Goal: Task Accomplishment & Management: Manage account settings

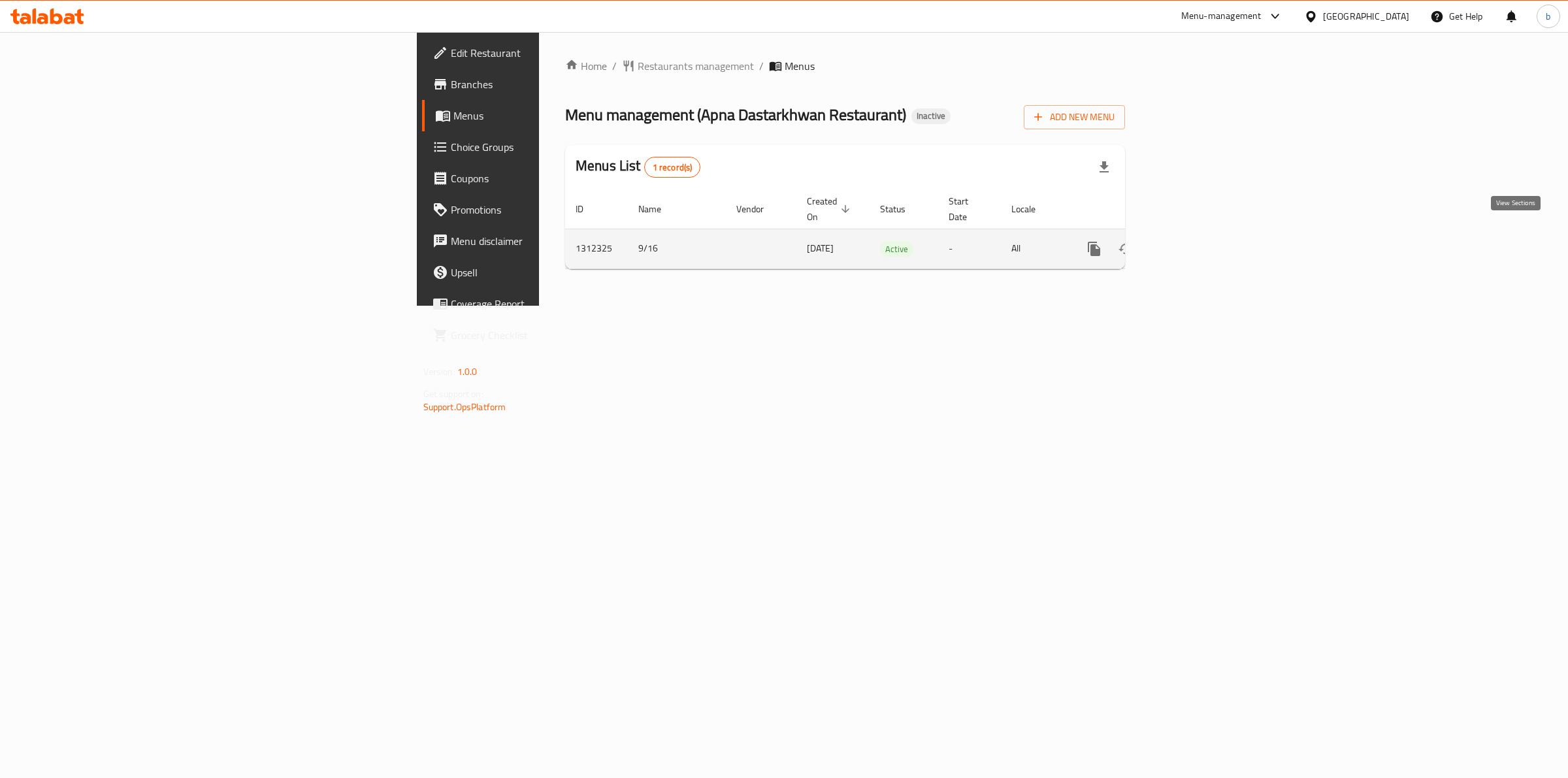
click at [1197, 241] on icon "enhanced table" at bounding box center [1188, 248] width 16 height 16
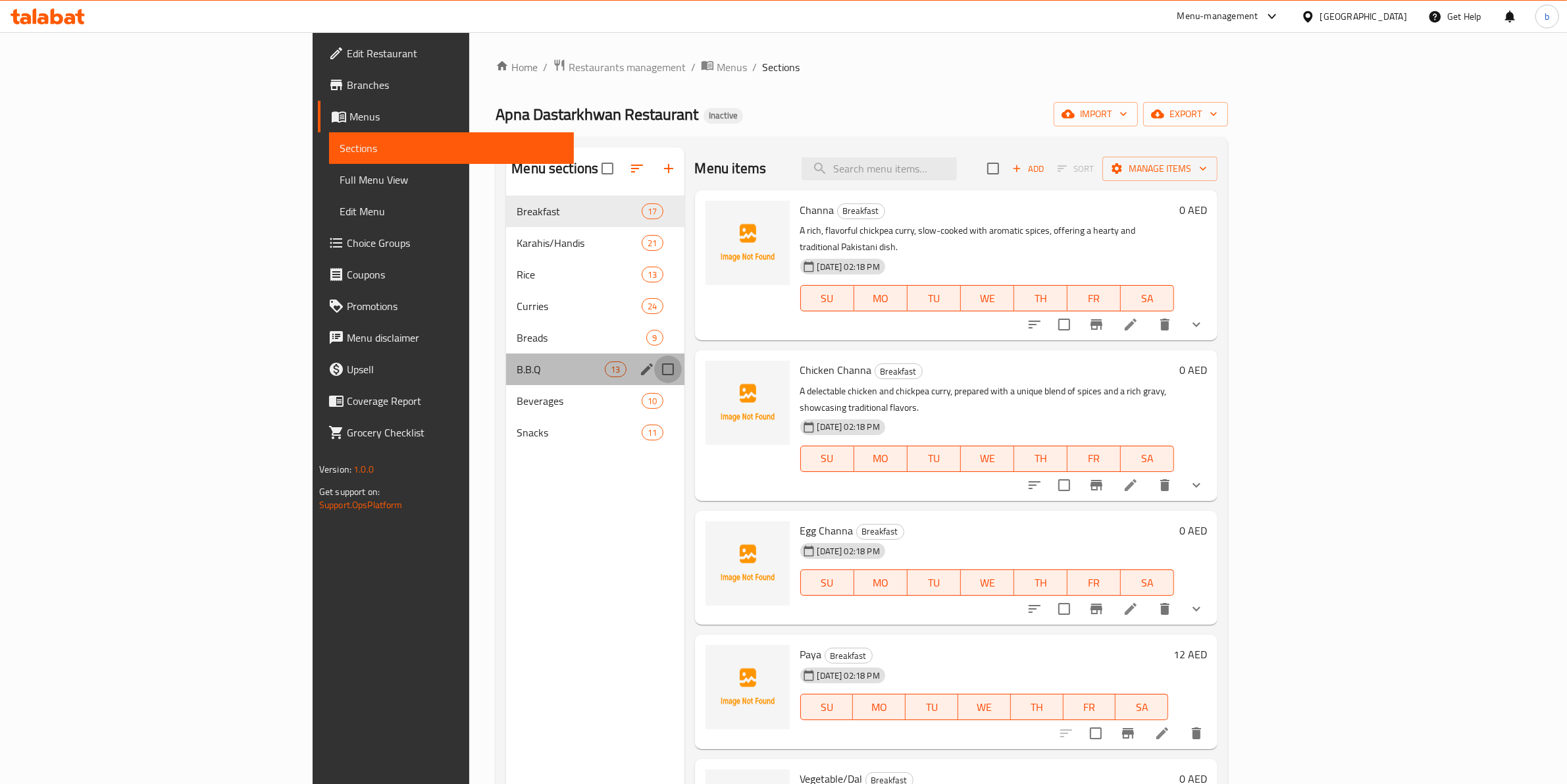
click at [654, 365] on input "Menu sections" at bounding box center [668, 369] width 28 height 28
checkbox input "true"
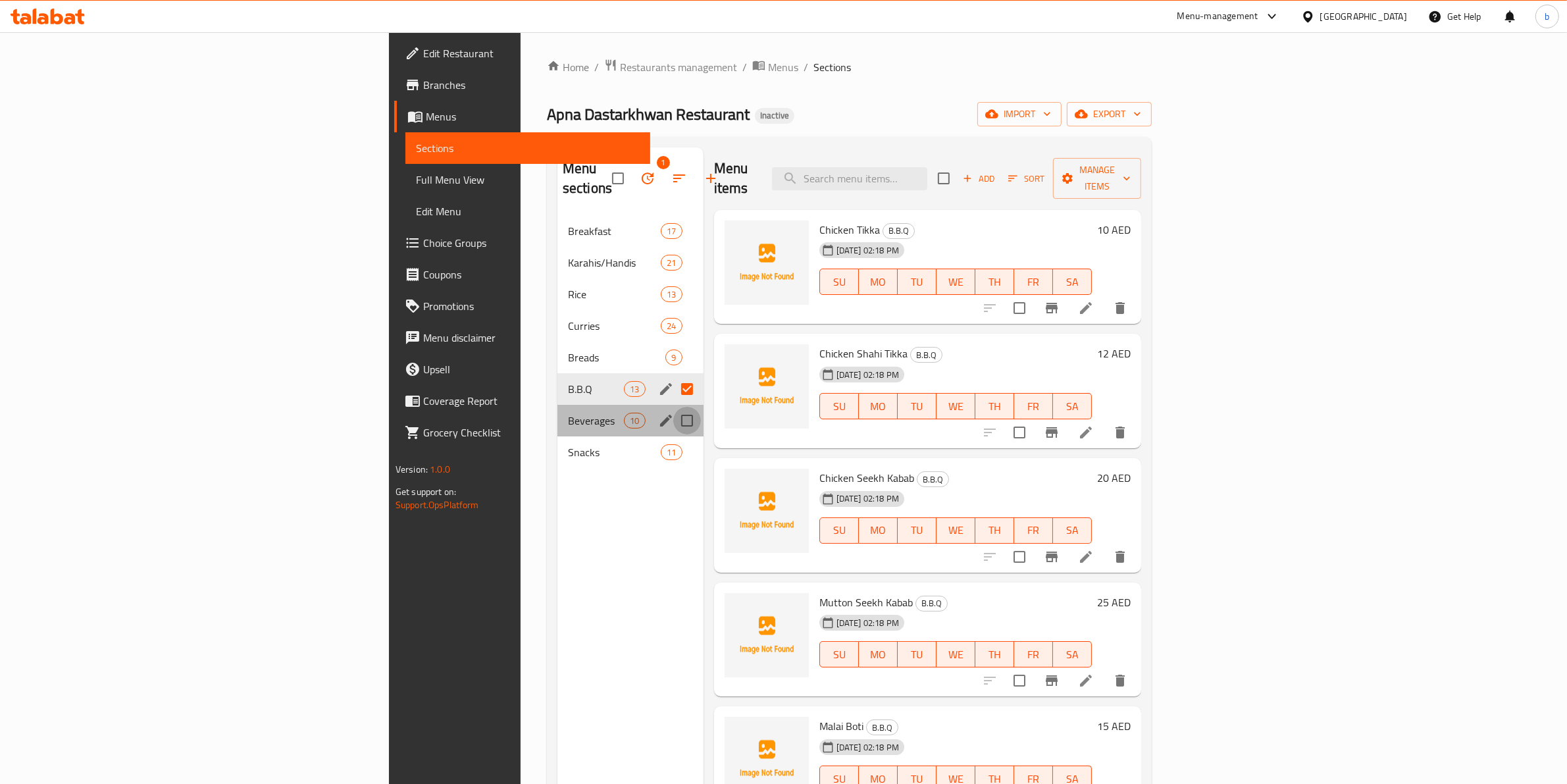
click at [674, 407] on input "Menu sections" at bounding box center [687, 420] width 28 height 28
checkbox input "true"
click at [640, 170] on icon "button" at bounding box center [648, 178] width 16 height 16
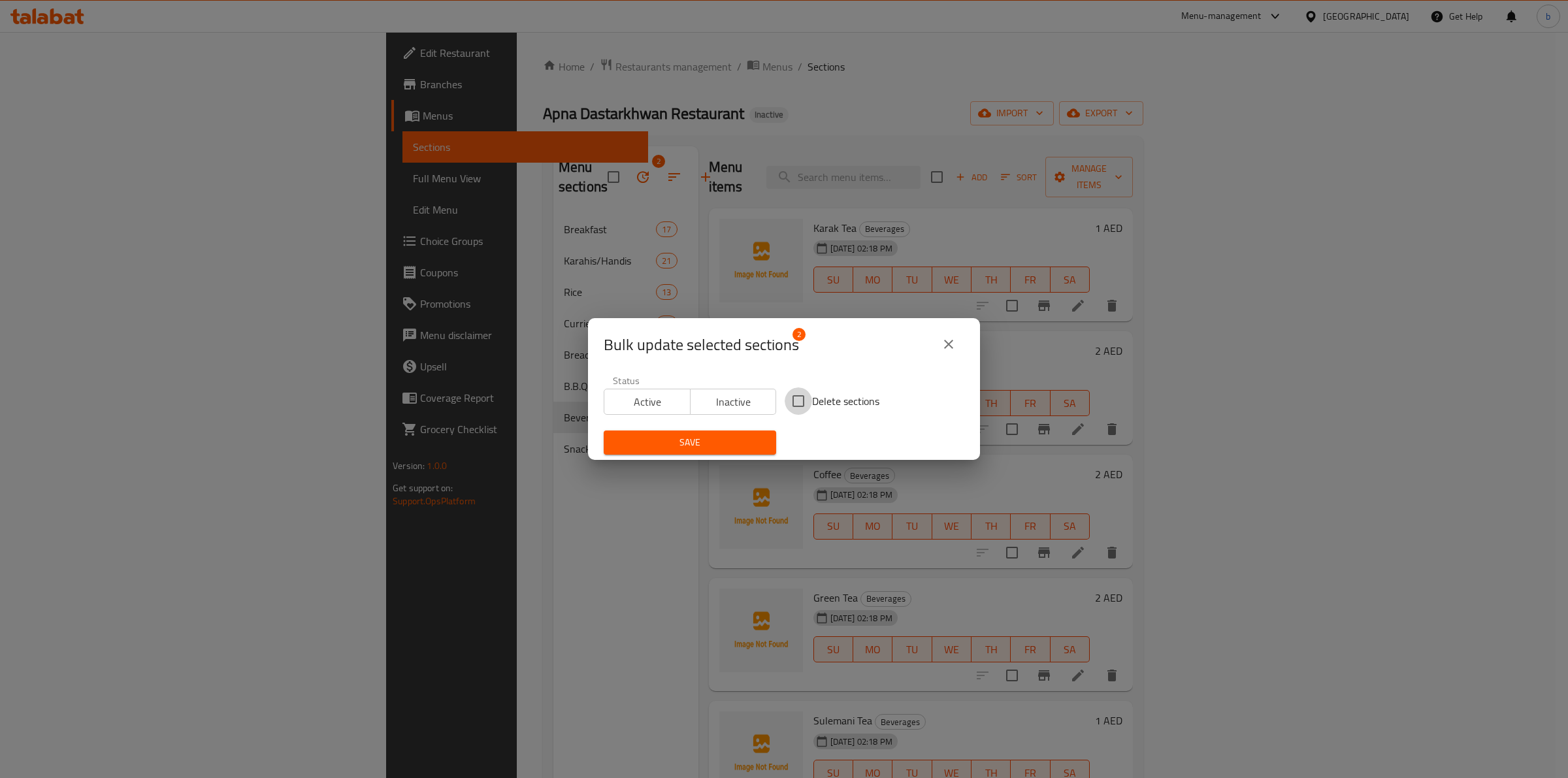
drag, startPoint x: 791, startPoint y: 395, endPoint x: 778, endPoint y: 428, distance: 35.5
click at [792, 396] on input "Delete sections" at bounding box center [798, 401] width 27 height 27
checkbox input "true"
click at [704, 448] on span "Save" at bounding box center [689, 442] width 151 height 16
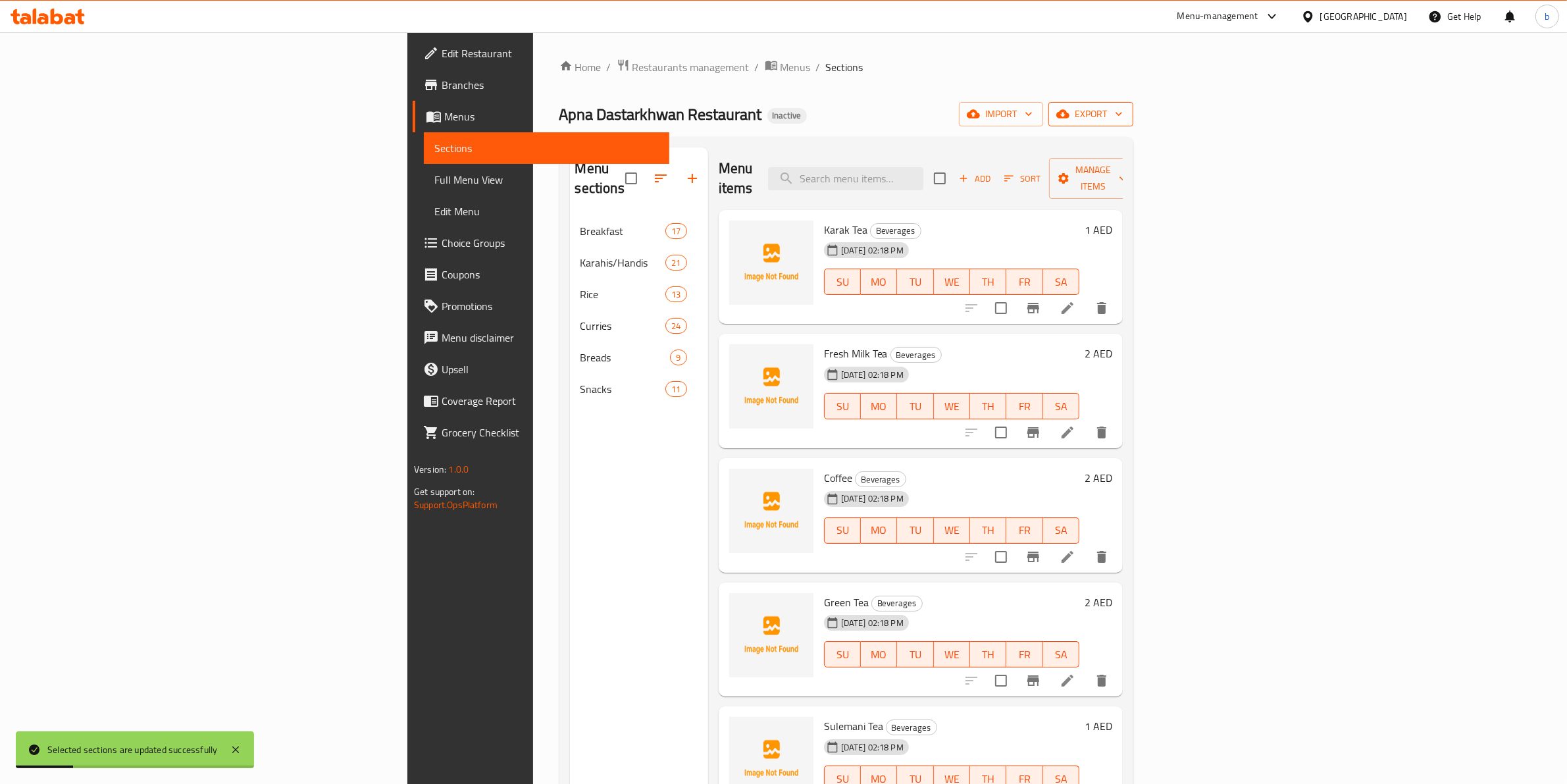
click at [1070, 109] on icon "button" at bounding box center [1063, 114] width 13 height 13
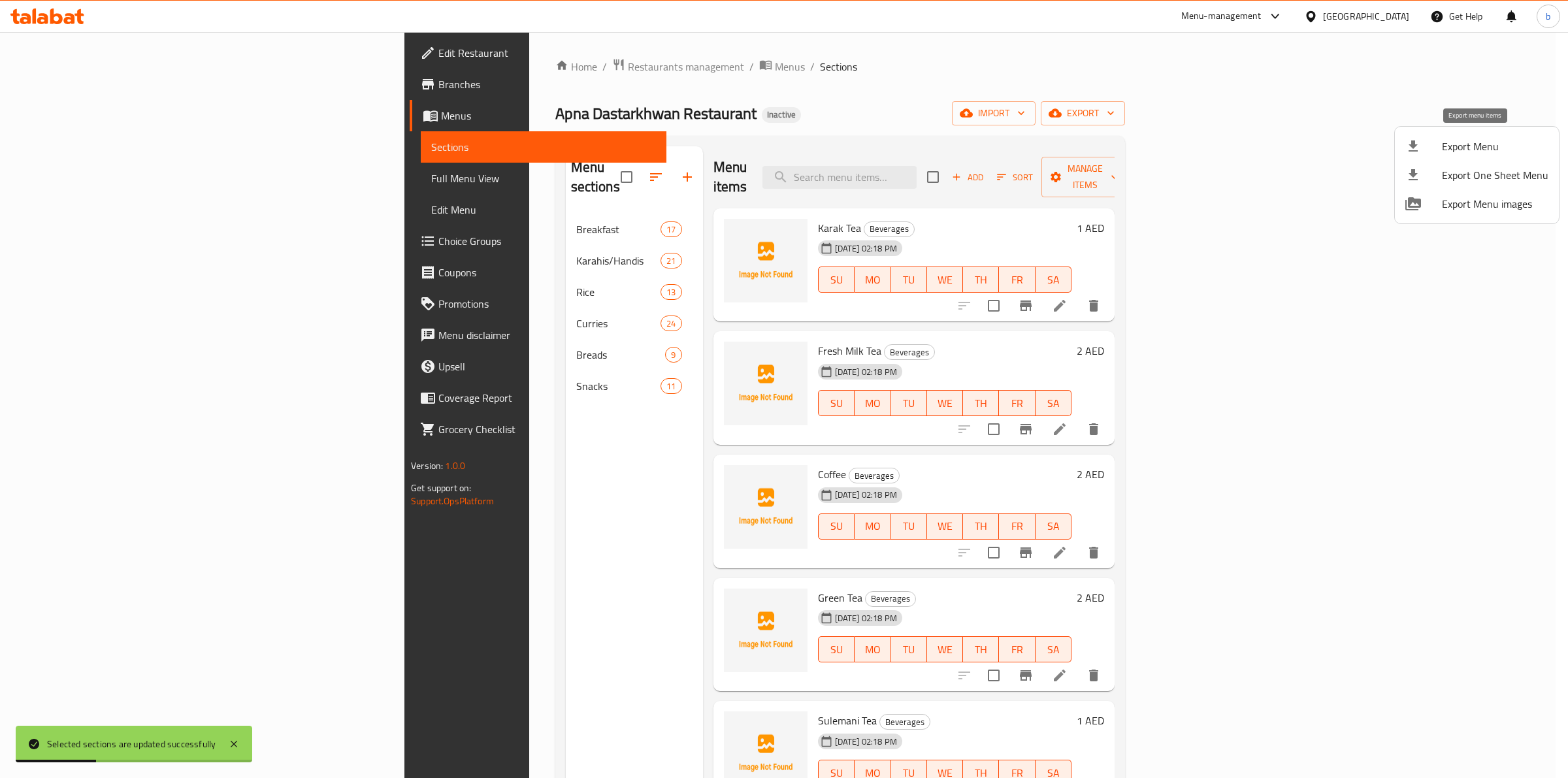
click at [1423, 155] on li "Export Menu" at bounding box center [1477, 146] width 164 height 29
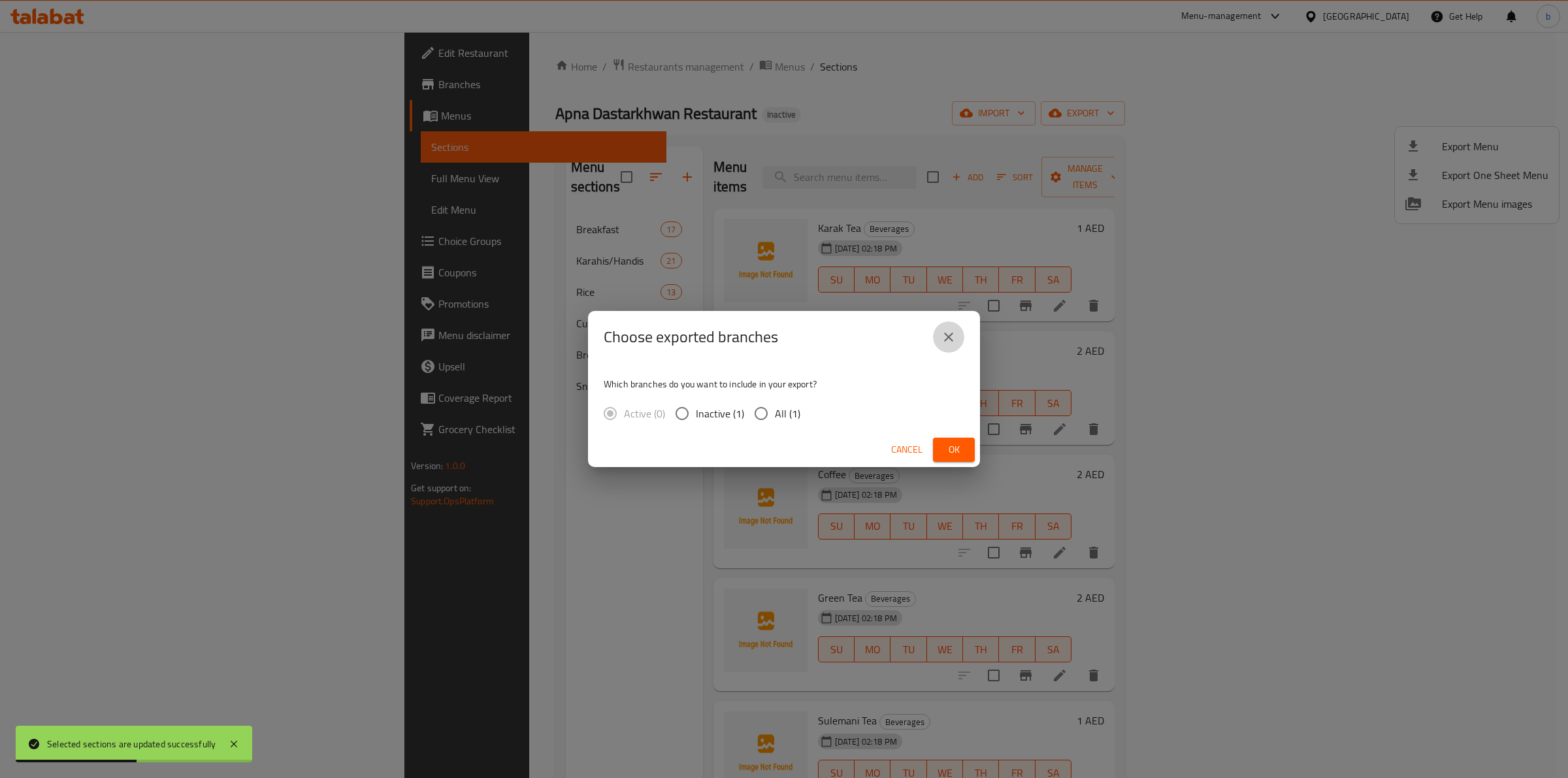
click at [944, 336] on icon "close" at bounding box center [948, 336] width 16 height 16
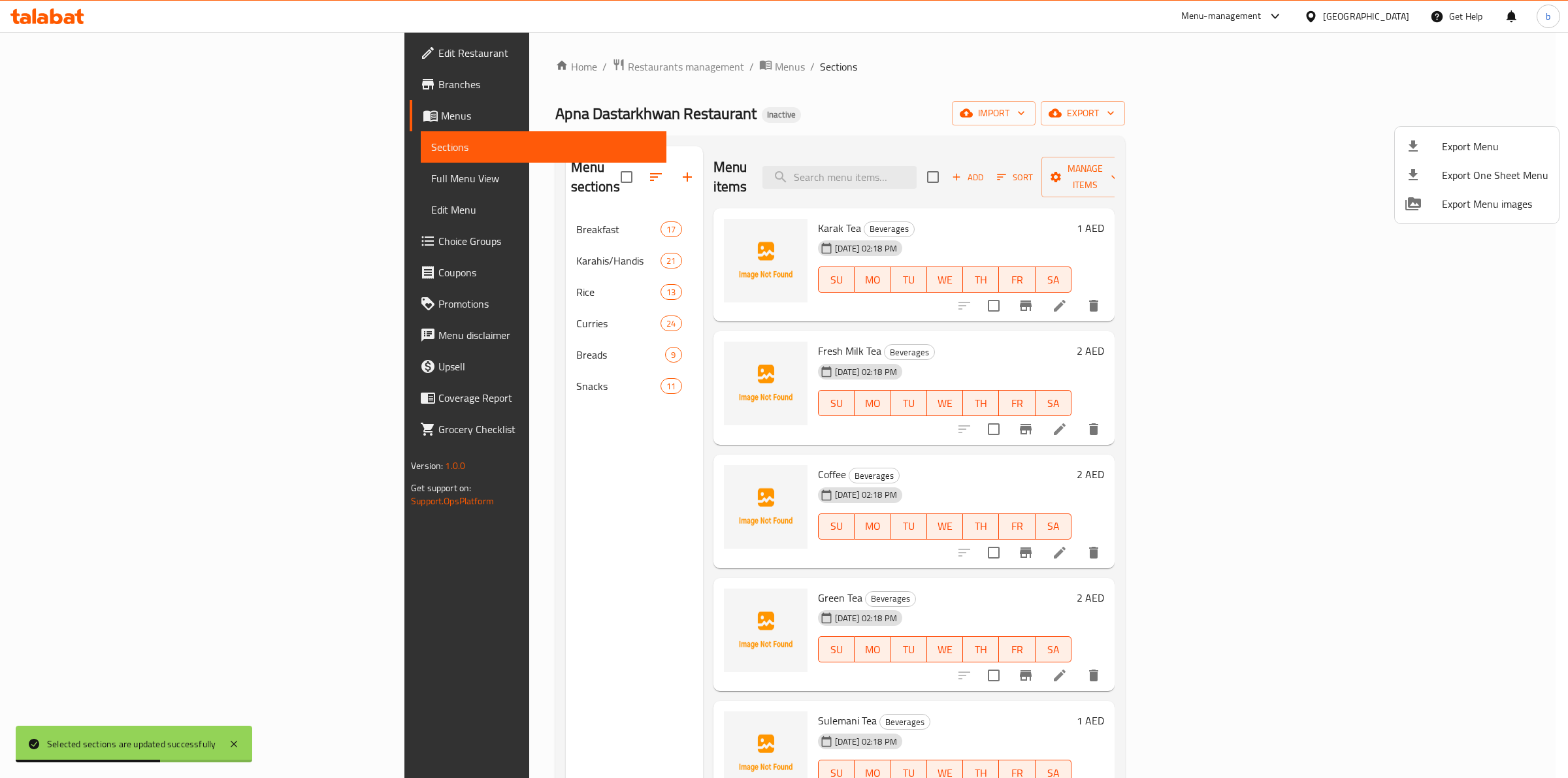
click at [1374, 114] on div at bounding box center [784, 389] width 1568 height 778
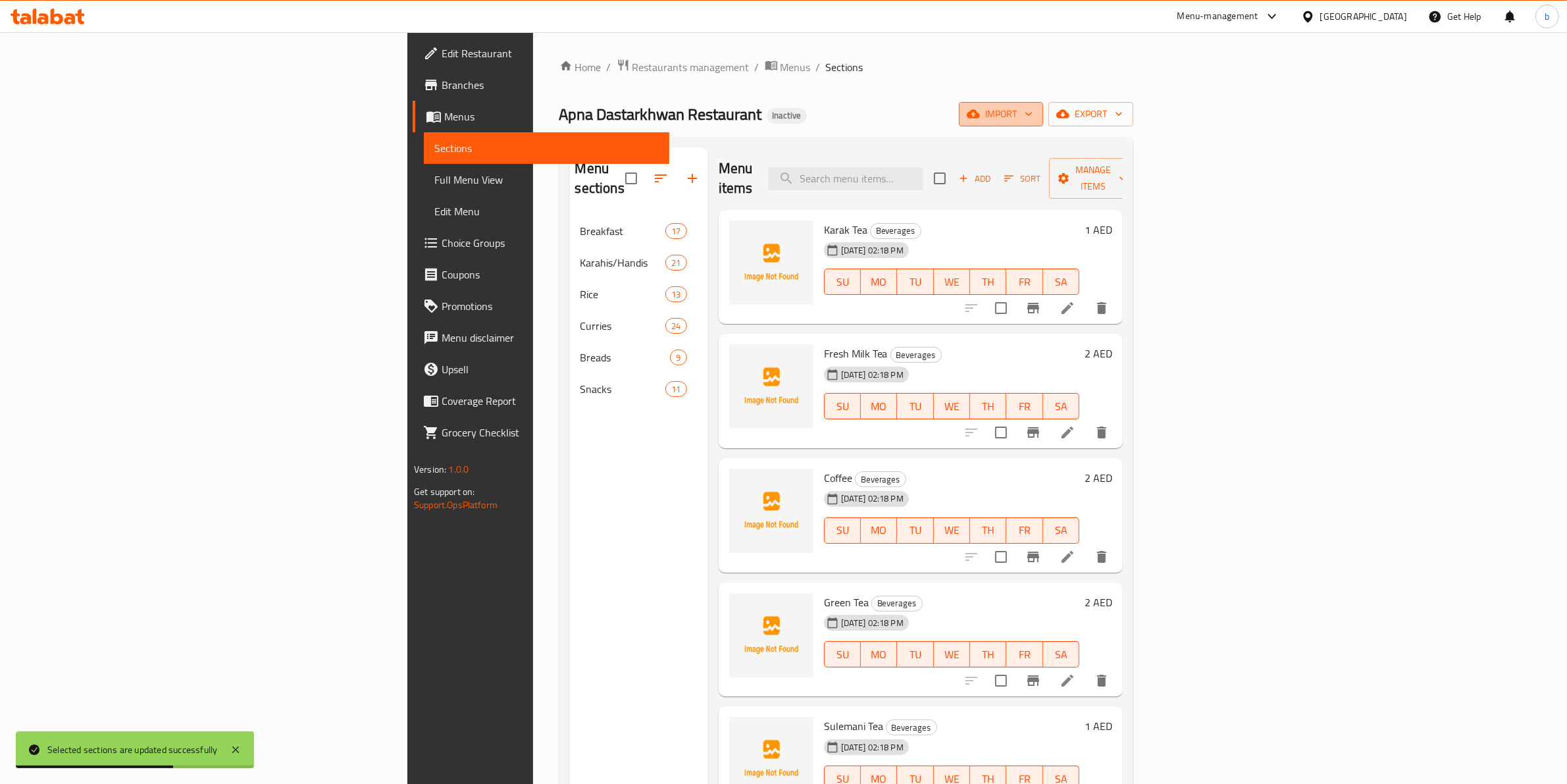
click at [980, 113] on icon "button" at bounding box center [974, 113] width 13 height 8
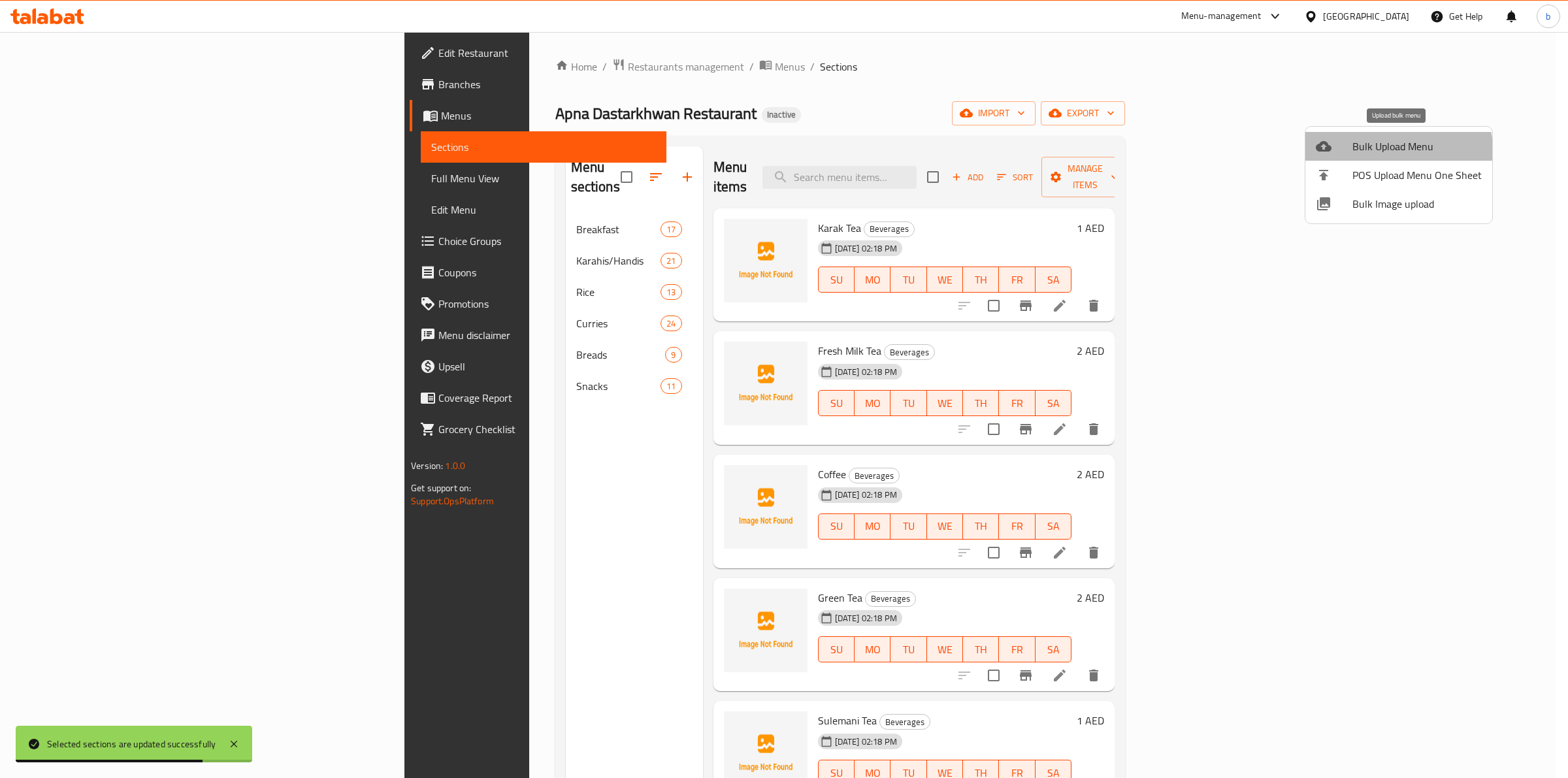
click at [1392, 150] on span "Bulk Upload Menu" at bounding box center [1417, 146] width 129 height 16
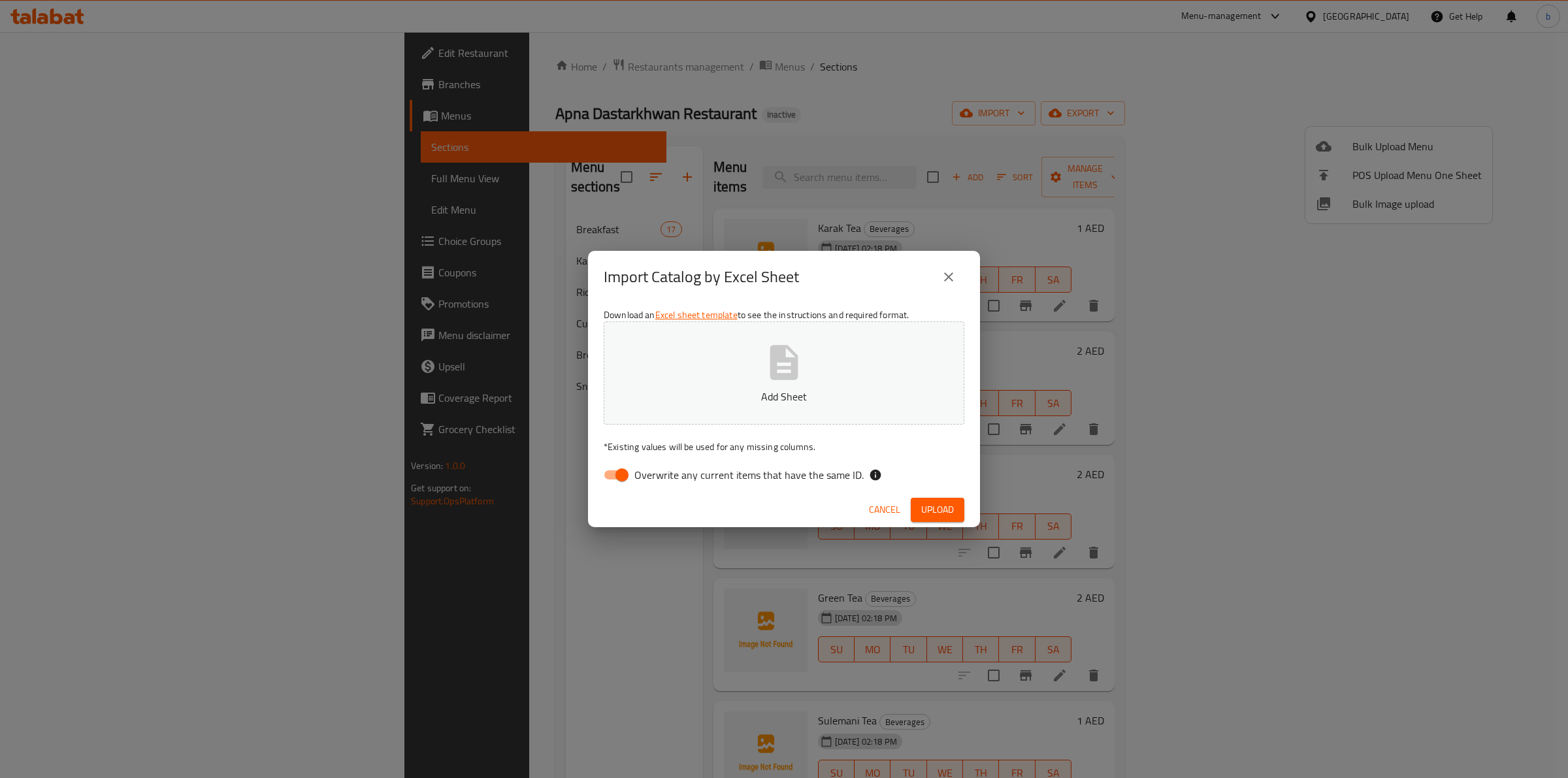
click at [688, 418] on button "Add Sheet" at bounding box center [784, 373] width 360 height 103
click at [616, 471] on input "Overwrite any current items that have the same ID." at bounding box center [622, 474] width 74 height 24
checkbox input "false"
click at [956, 507] on button "Upload" at bounding box center [938, 510] width 53 height 24
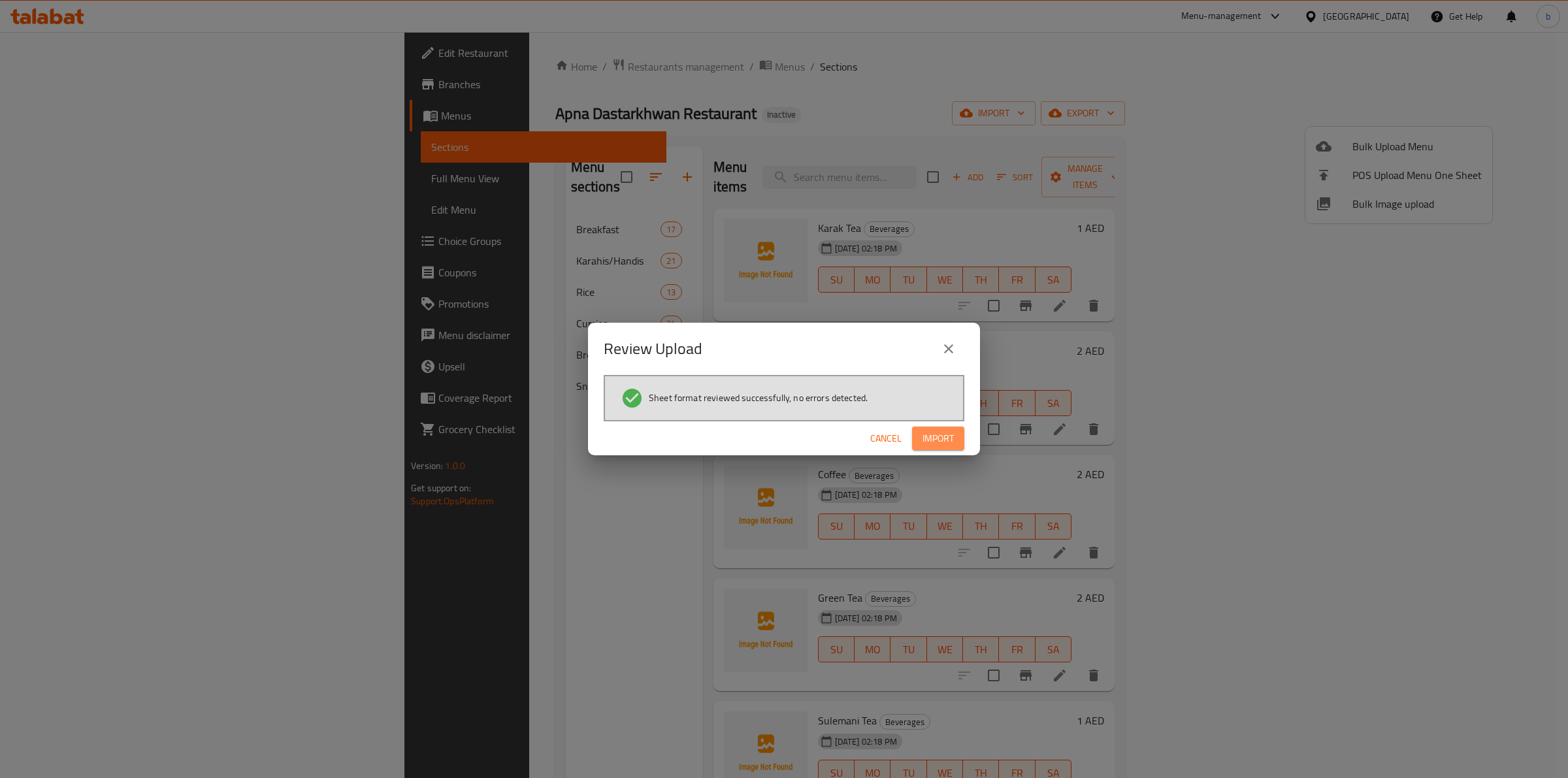
click at [939, 439] on span "Import" at bounding box center [938, 439] width 31 height 16
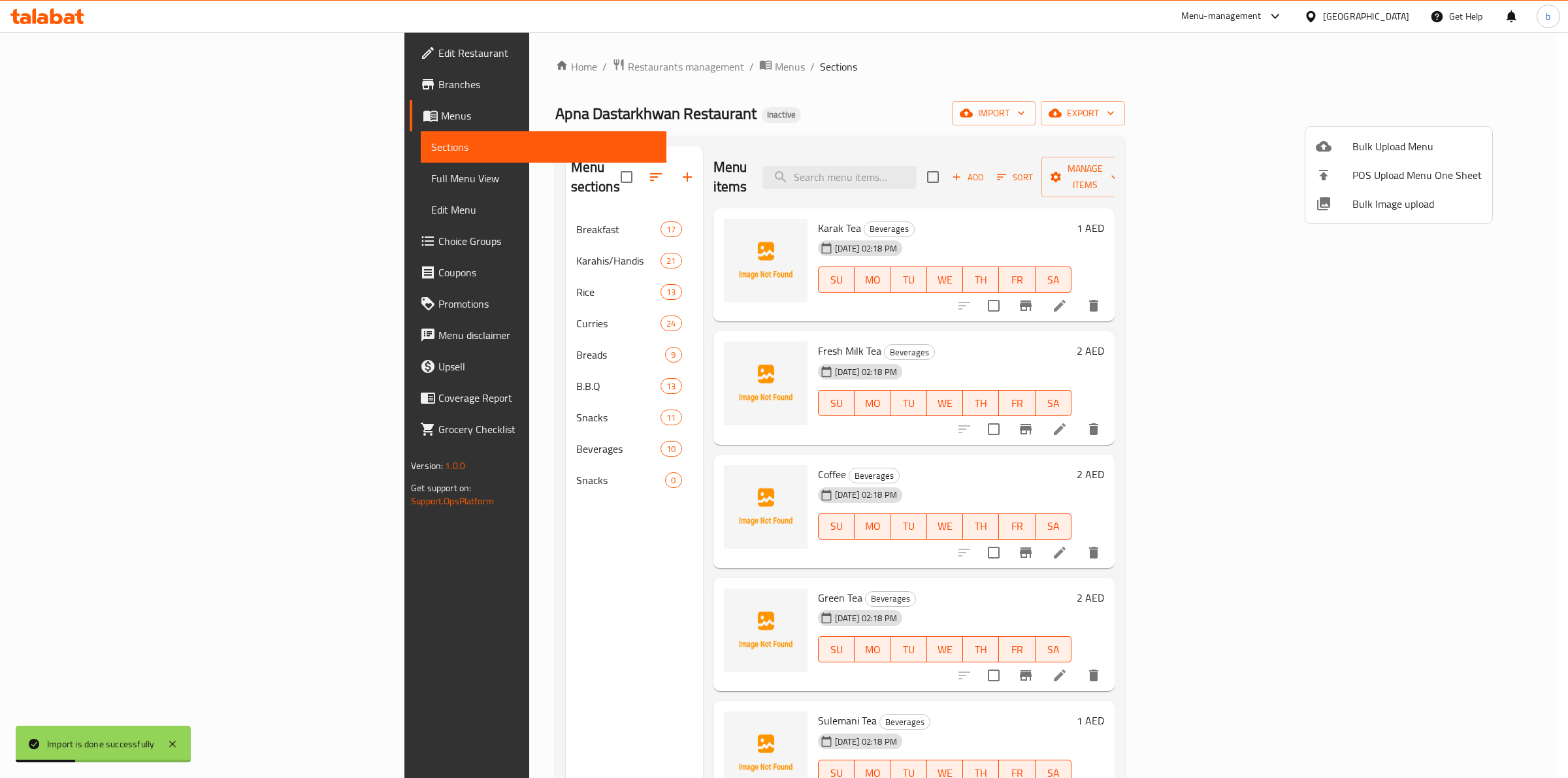
click at [458, 376] on div at bounding box center [784, 389] width 1568 height 778
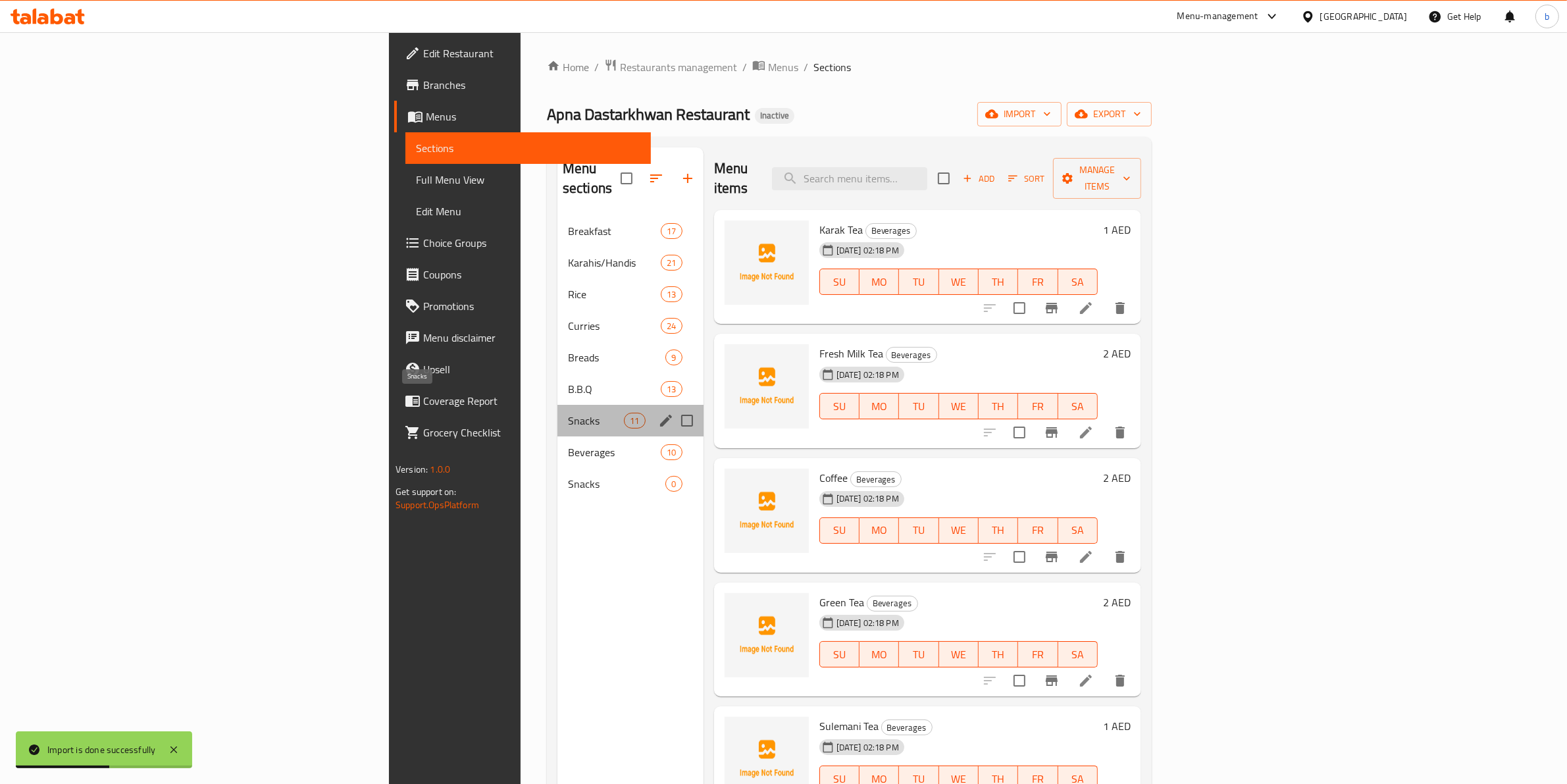
click at [568, 413] on span "Snacks" at bounding box center [596, 420] width 56 height 16
click at [568, 444] on span "Beverages" at bounding box center [596, 452] width 56 height 16
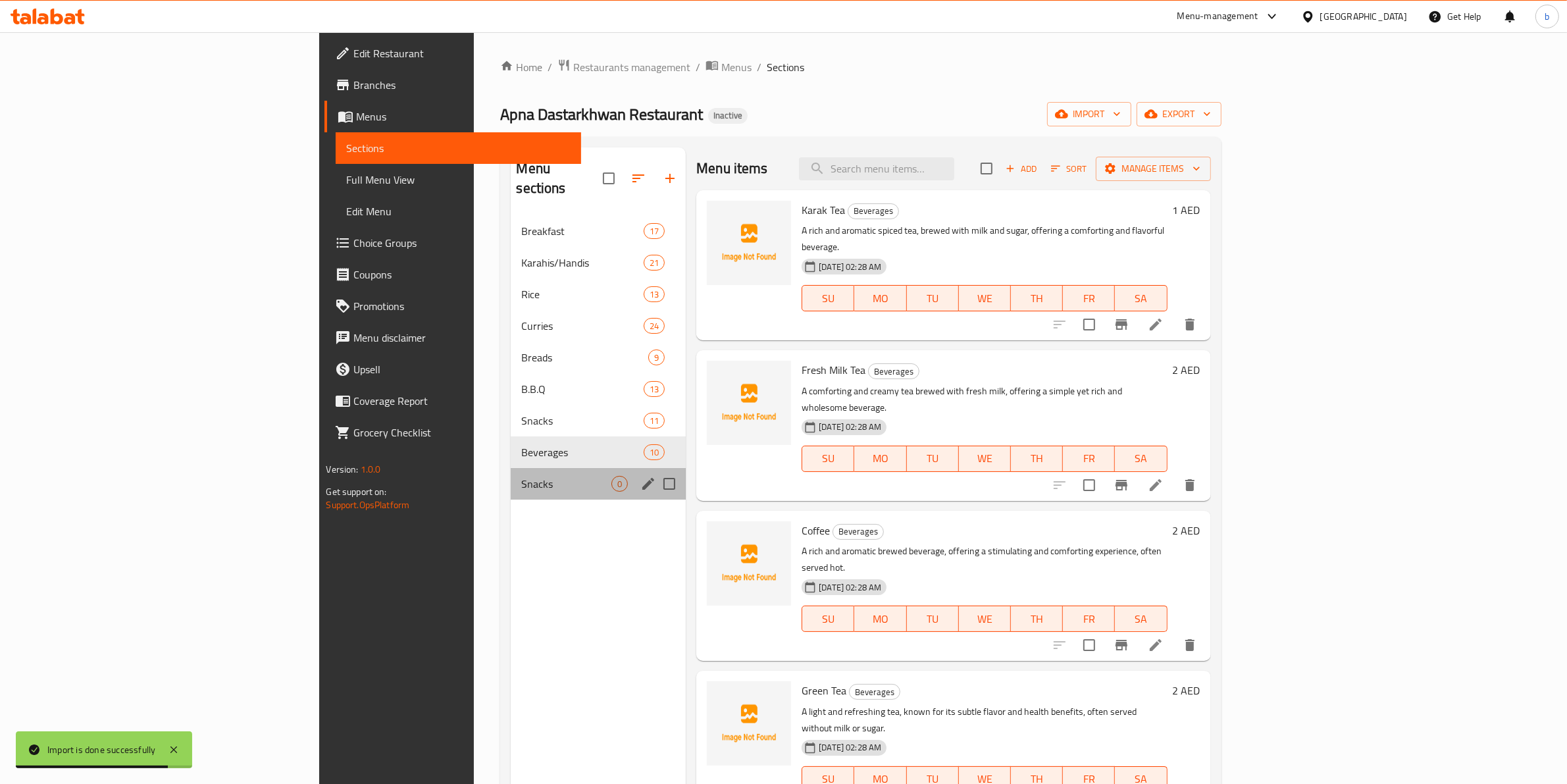
click at [557, 468] on div "Snacks 0" at bounding box center [598, 484] width 175 height 31
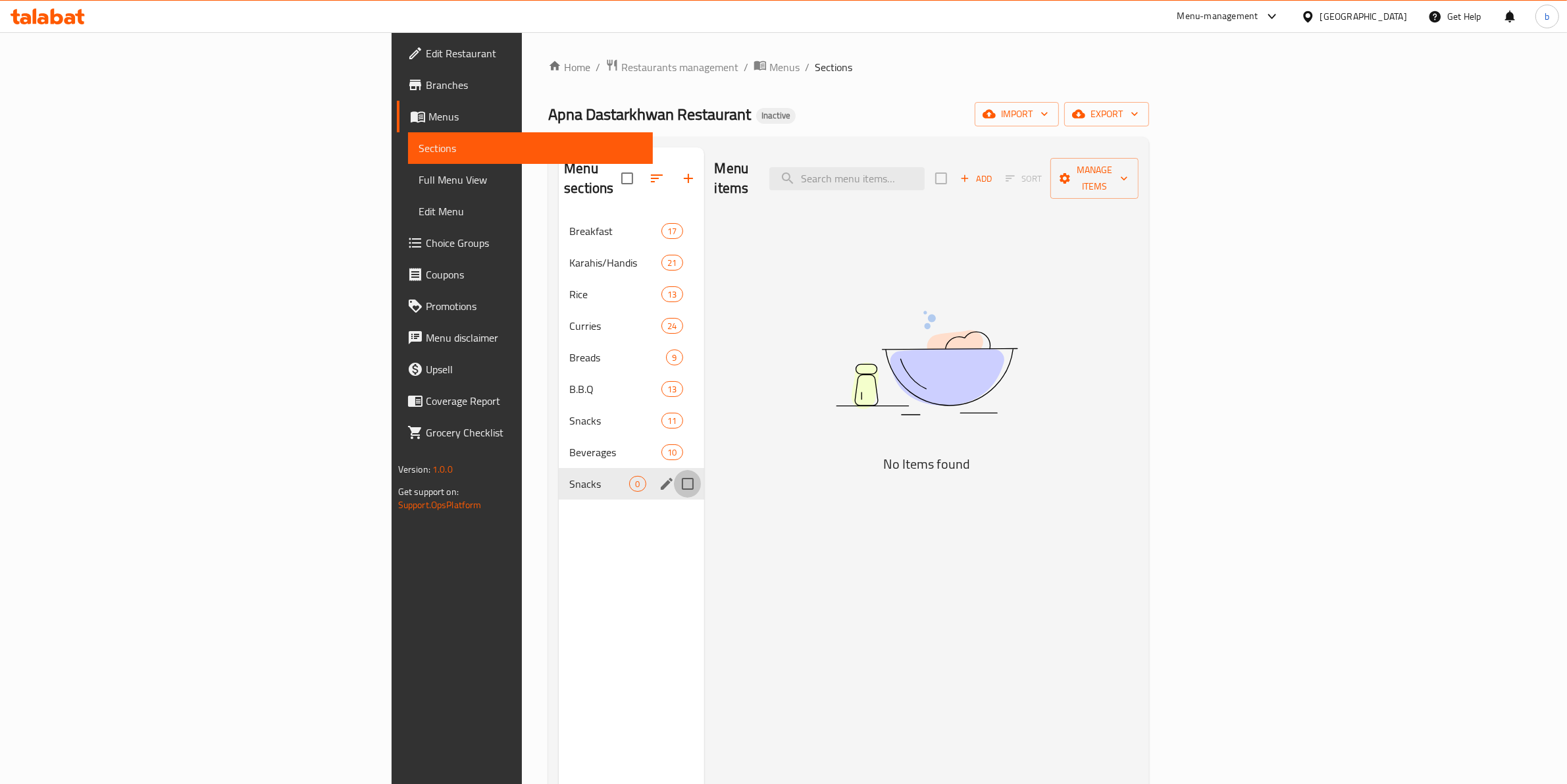
click at [674, 470] on input "Menu sections" at bounding box center [687, 483] width 28 height 28
checkbox input "true"
click at [606, 169] on input "checkbox" at bounding box center [619, 178] width 28 height 28
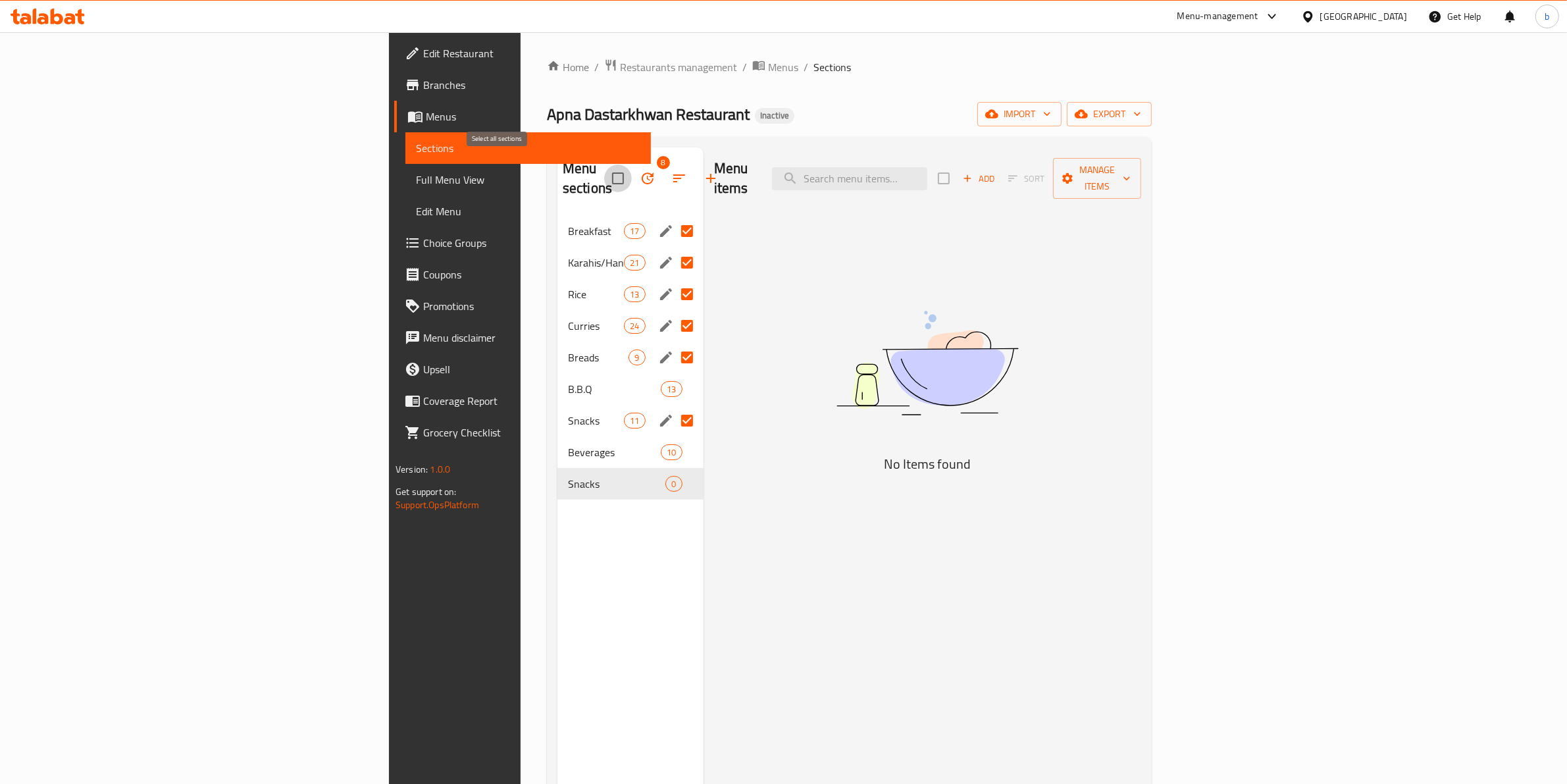
click at [604, 164] on input "checkbox" at bounding box center [618, 178] width 28 height 28
click at [604, 171] on input "checkbox" at bounding box center [618, 178] width 28 height 28
checkbox input "false"
click at [674, 217] on input "Menu sections" at bounding box center [687, 231] width 28 height 28
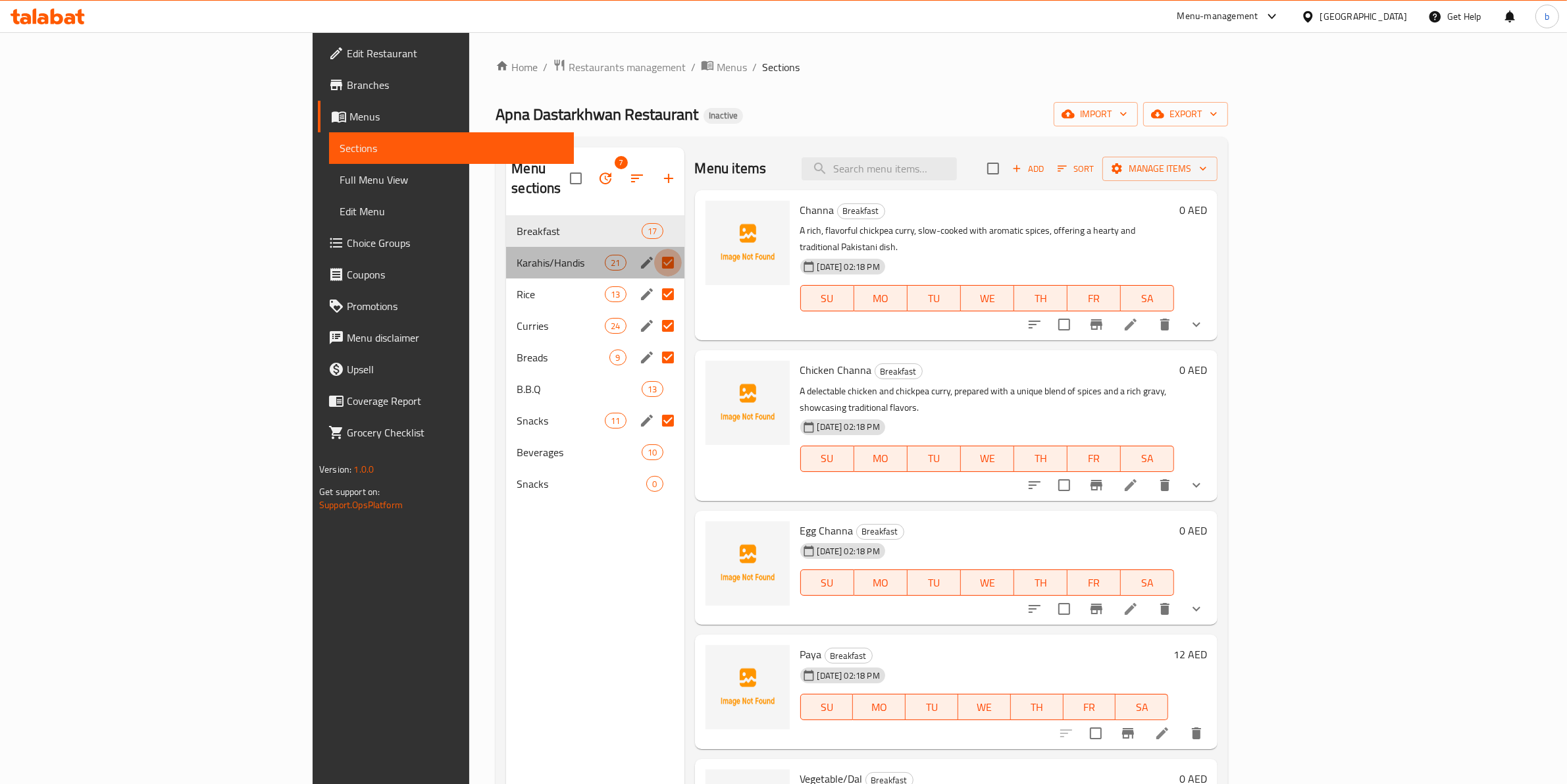
click at [654, 249] on input "Menu sections" at bounding box center [668, 262] width 28 height 28
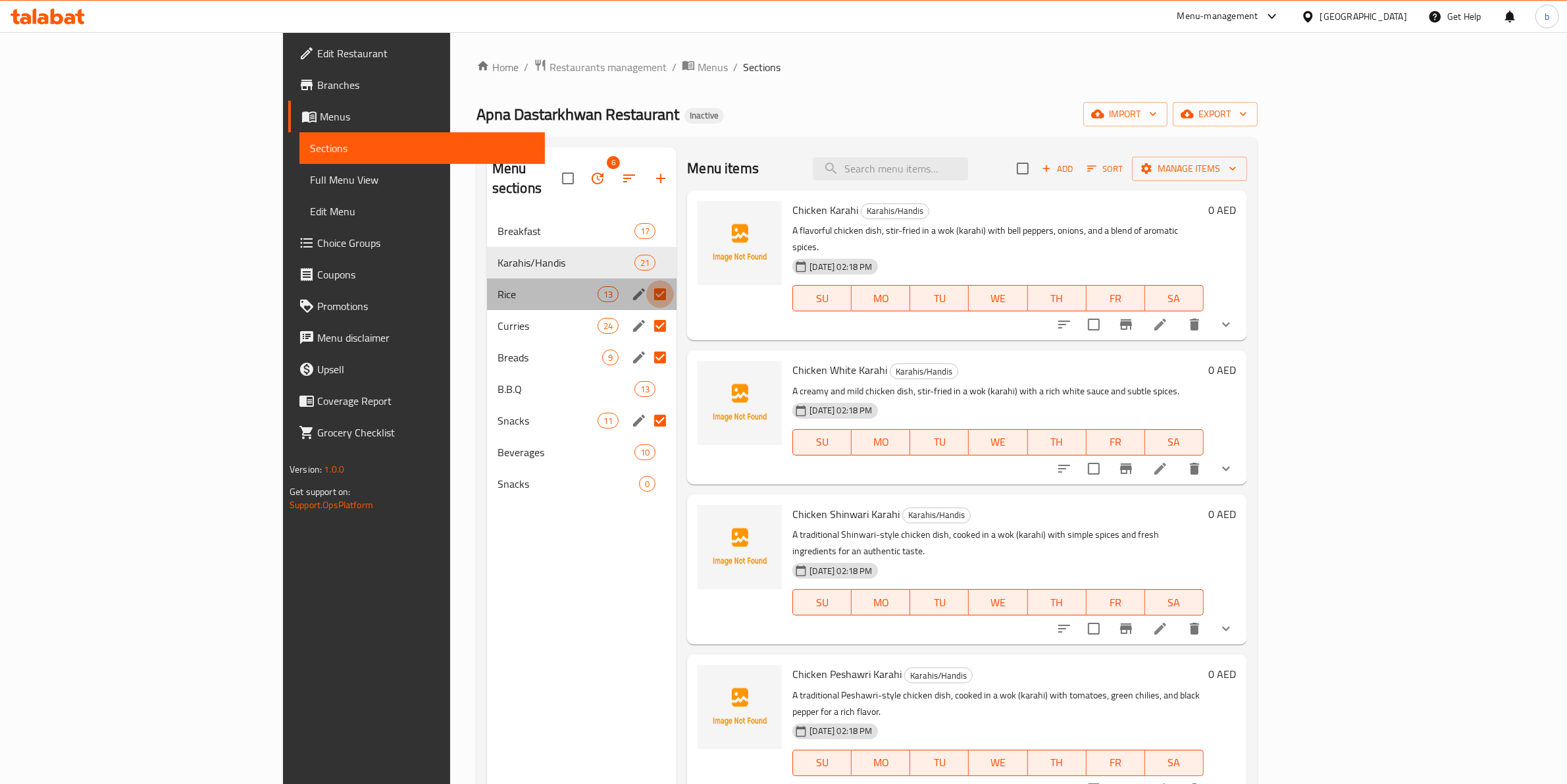
click at [646, 280] on input "Menu sections" at bounding box center [660, 293] width 28 height 28
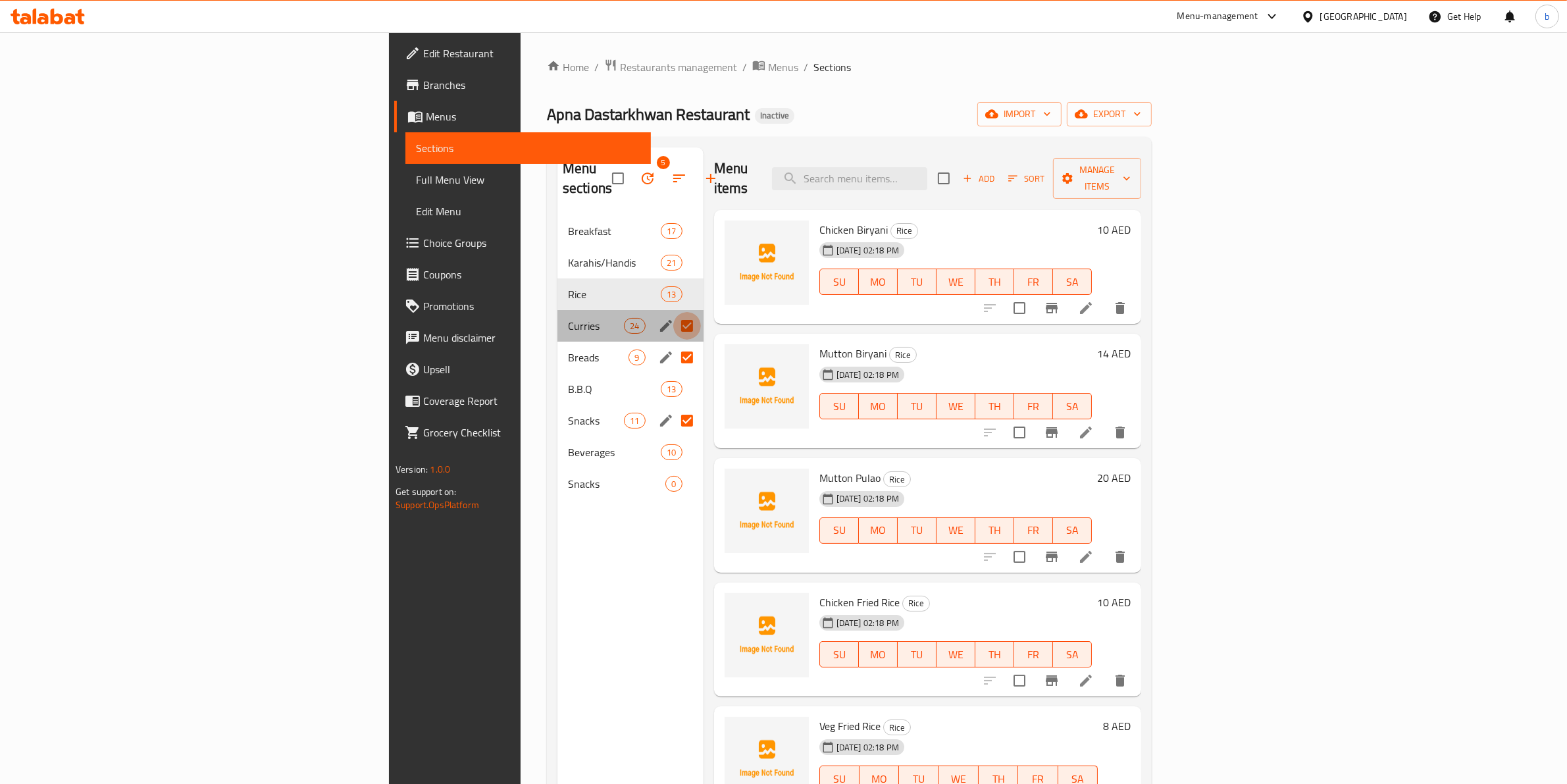
click at [674, 312] on input "Menu sections" at bounding box center [687, 326] width 28 height 28
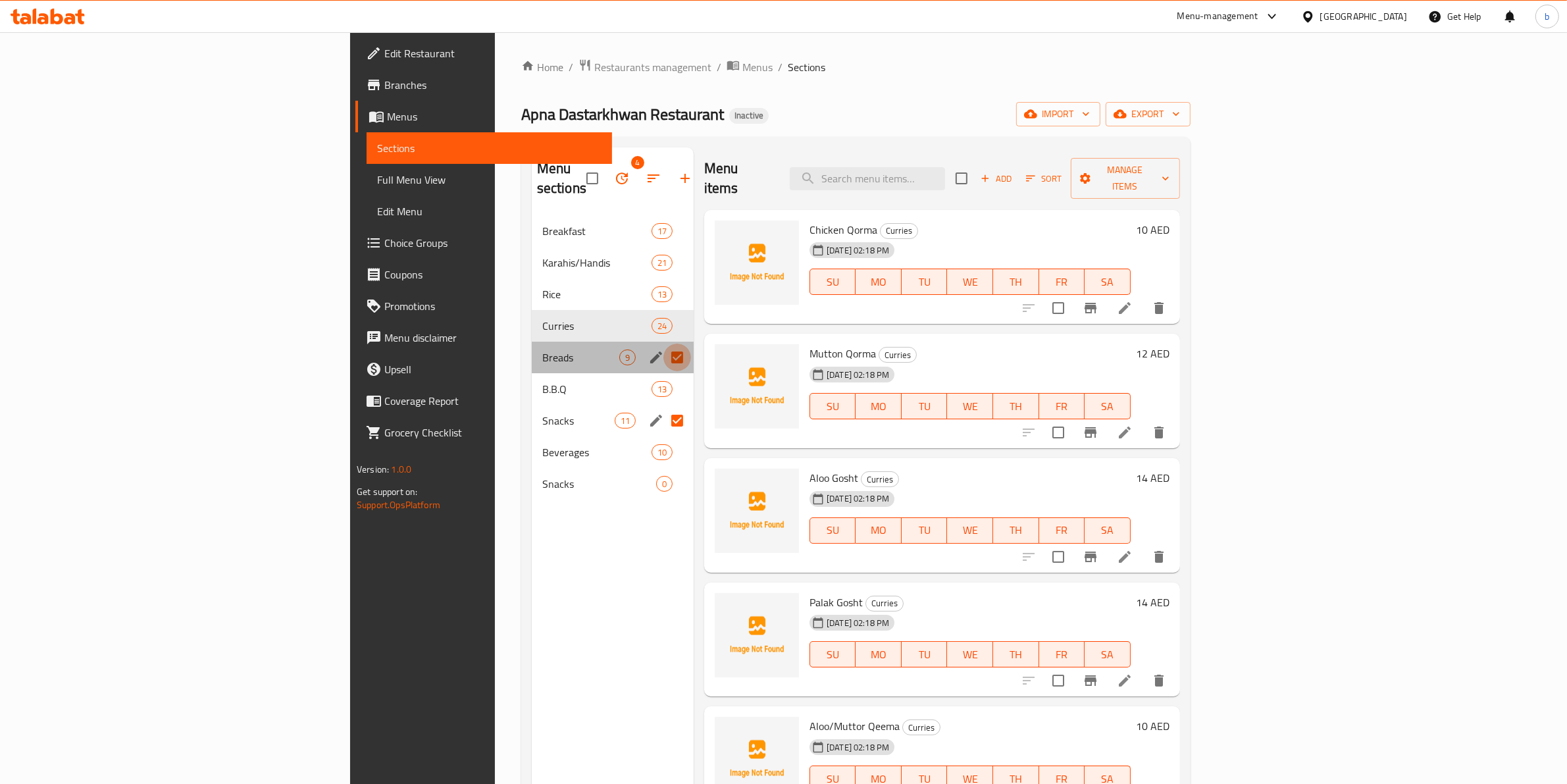
click at [663, 343] on input "Menu sections" at bounding box center [677, 357] width 28 height 28
checkbox input "false"
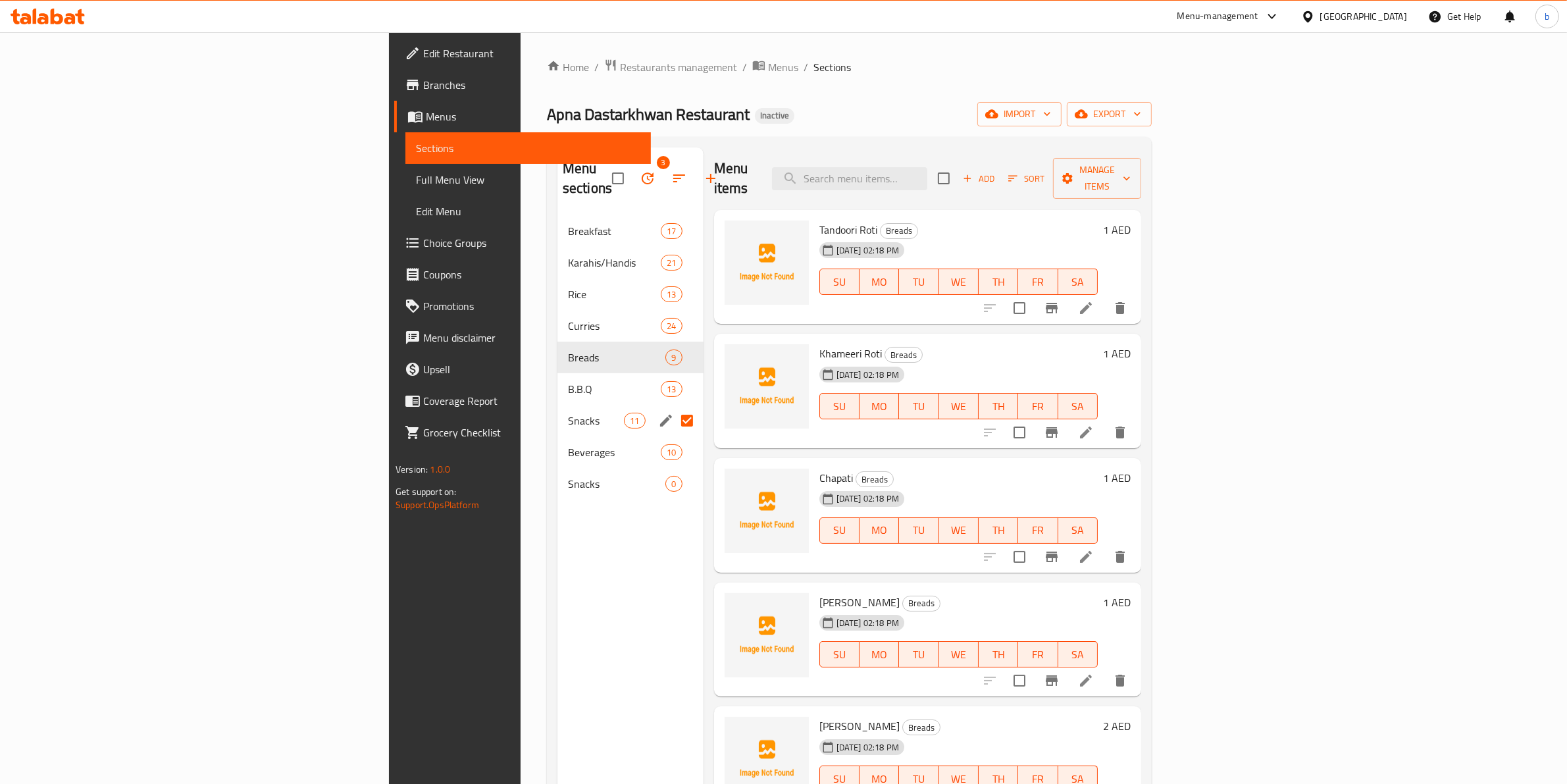
click at [674, 407] on input "Menu sections" at bounding box center [687, 420] width 28 height 28
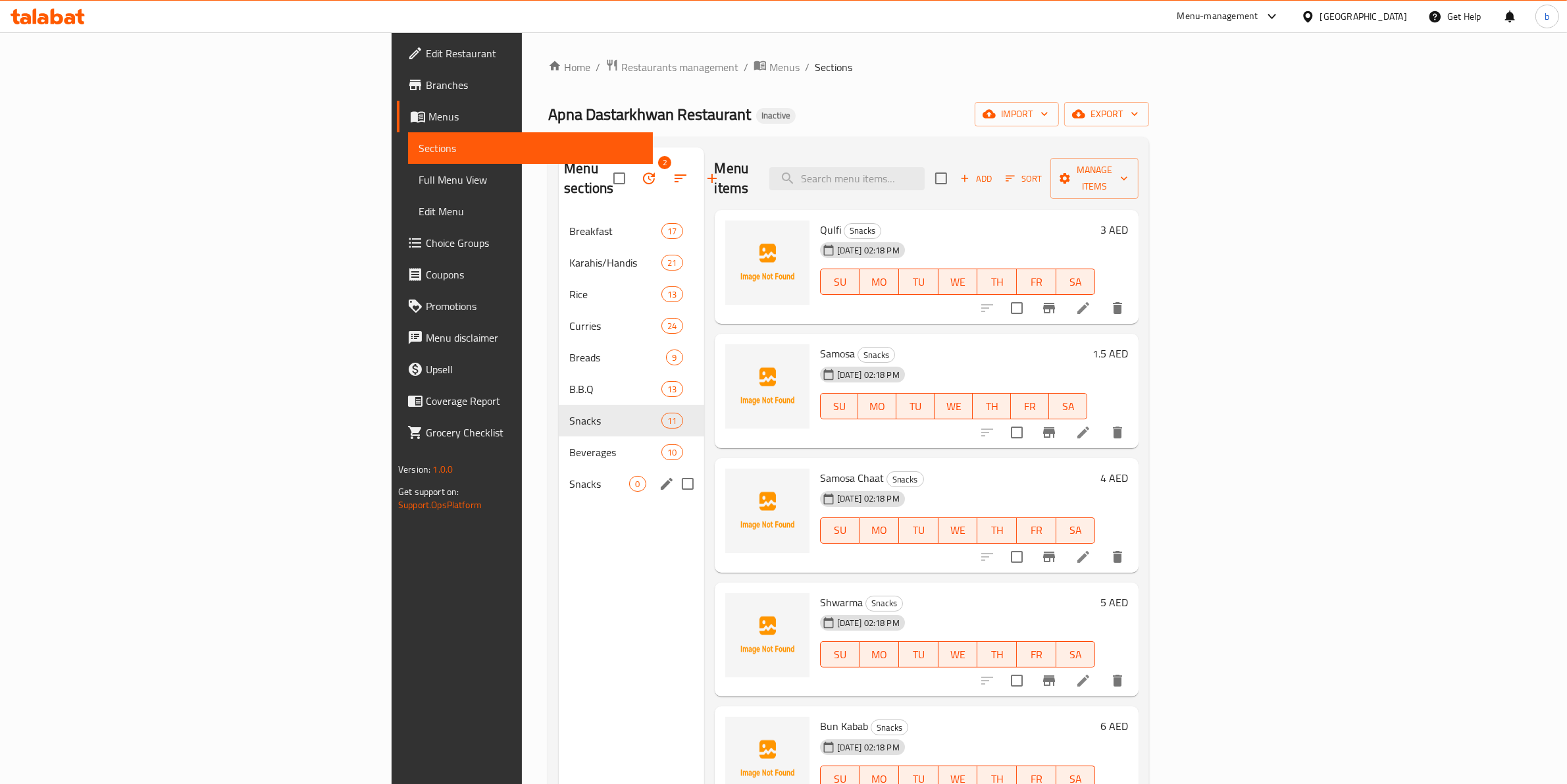
click at [674, 470] on input "Menu sections" at bounding box center [687, 483] width 28 height 28
checkbox input "true"
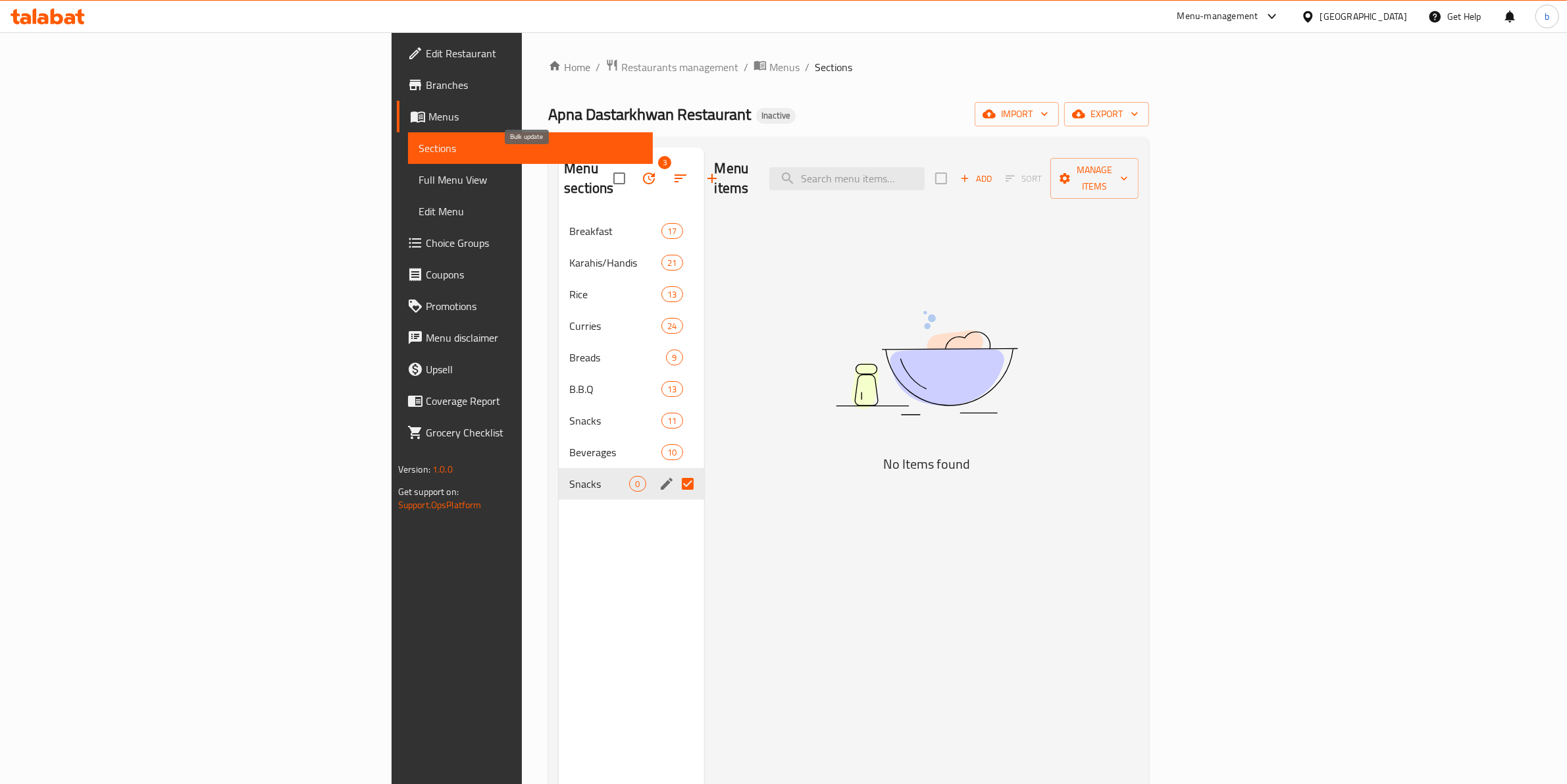
click at [641, 170] on icon "button" at bounding box center [648, 178] width 16 height 16
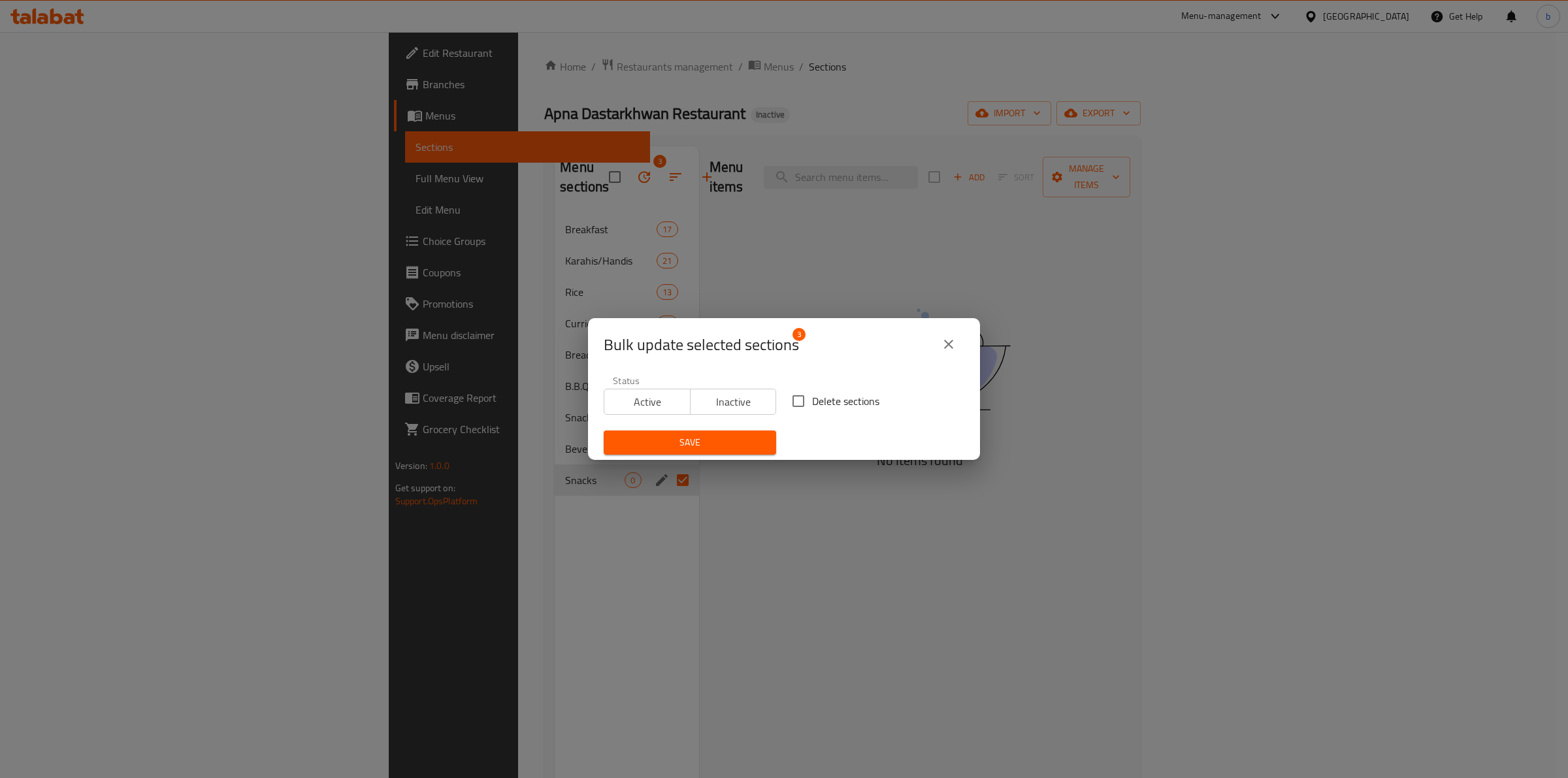
click at [784, 405] on input "Delete sections" at bounding box center [798, 401] width 27 height 27
checkbox input "true"
click at [758, 434] on button "Save" at bounding box center [689, 442] width 173 height 24
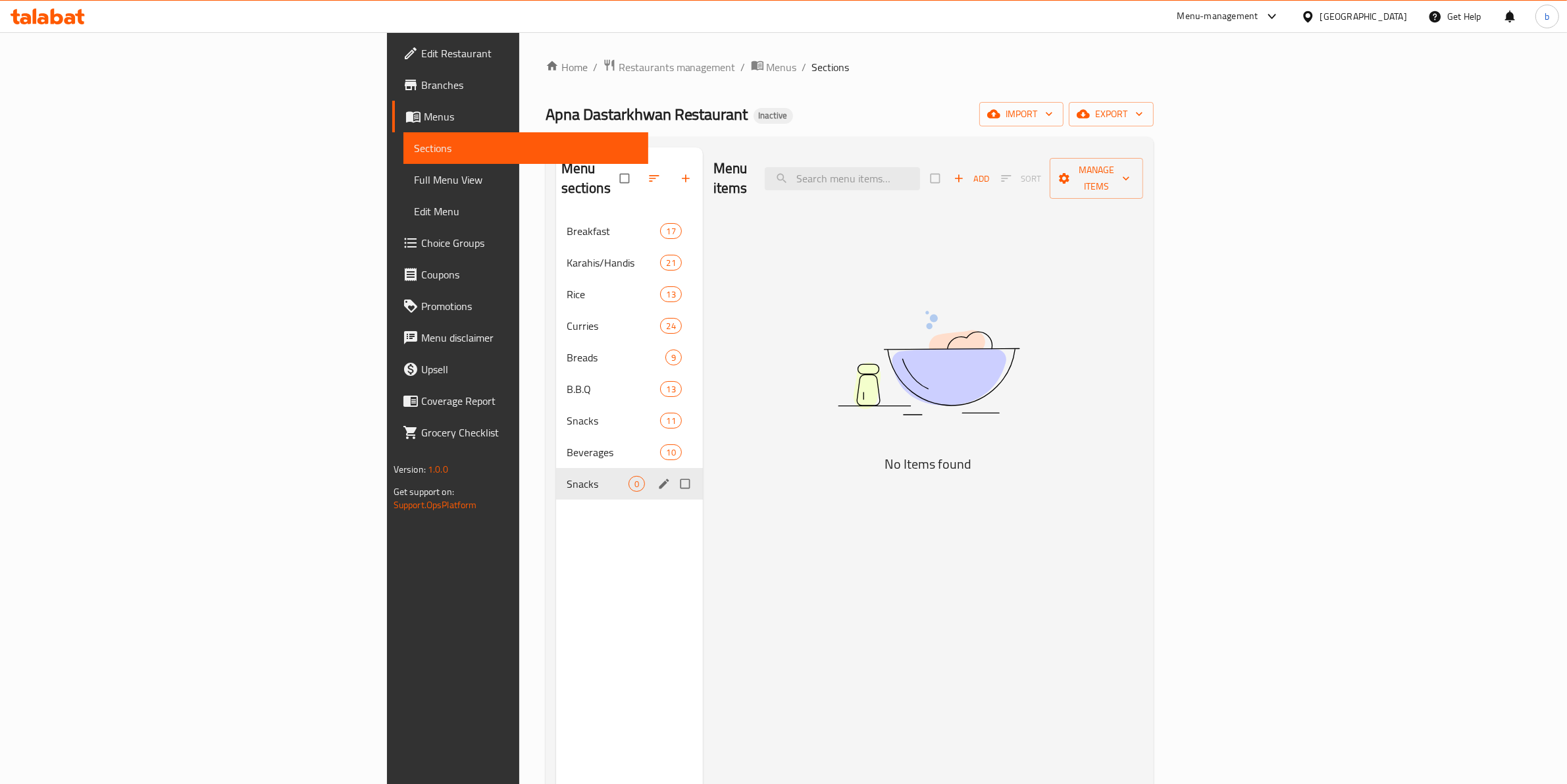
click at [673, 471] on input "Menu sections" at bounding box center [686, 483] width 28 height 25
checkbox input "true"
click at [639, 172] on span "button" at bounding box center [646, 178] width 16 height 13
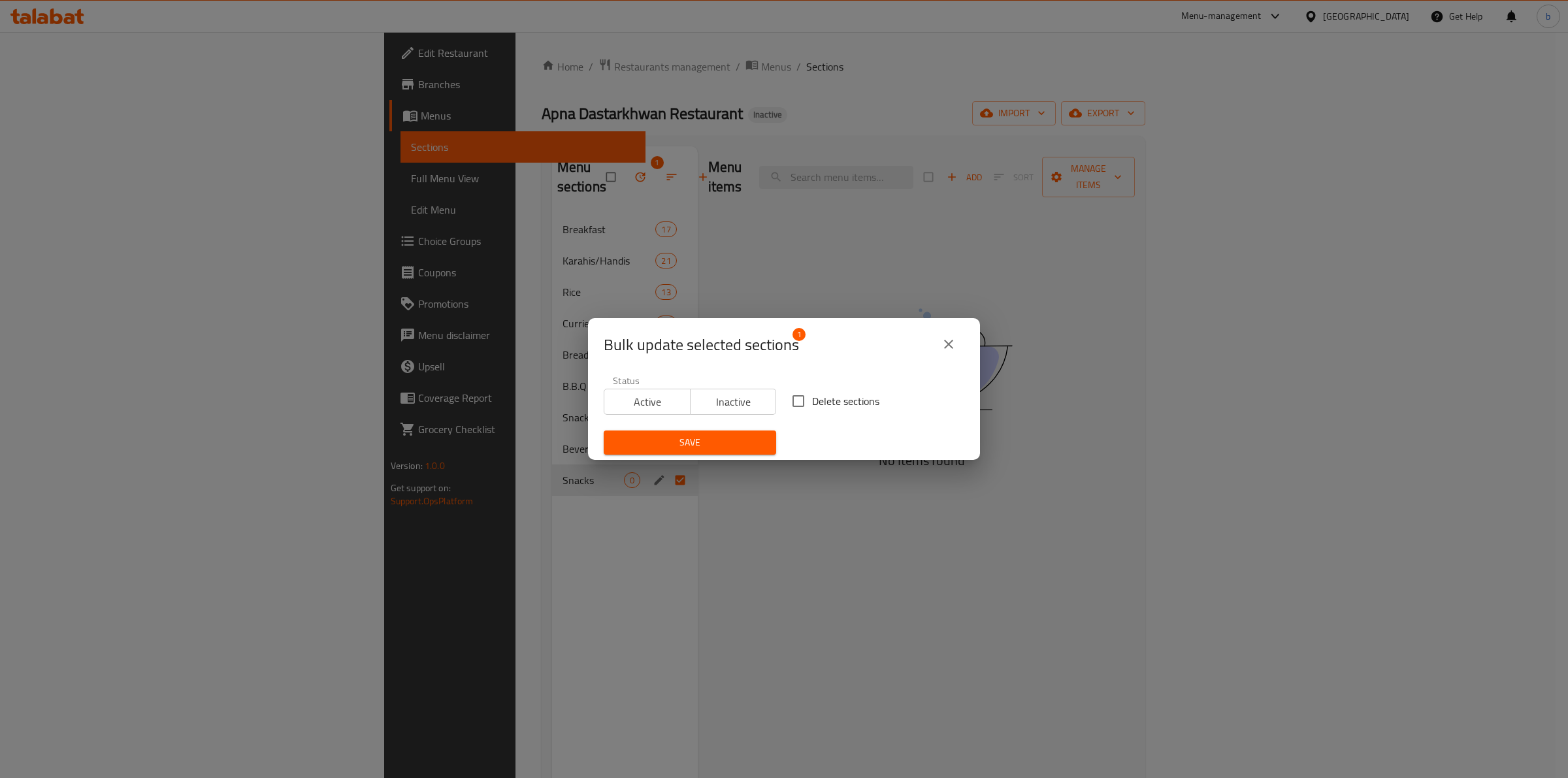
drag, startPoint x: 792, startPoint y: 402, endPoint x: 742, endPoint y: 434, distance: 59.4
click at [790, 403] on input "Delete sections" at bounding box center [798, 401] width 27 height 27
checkbox input "true"
click at [718, 451] on button "Save" at bounding box center [689, 442] width 173 height 24
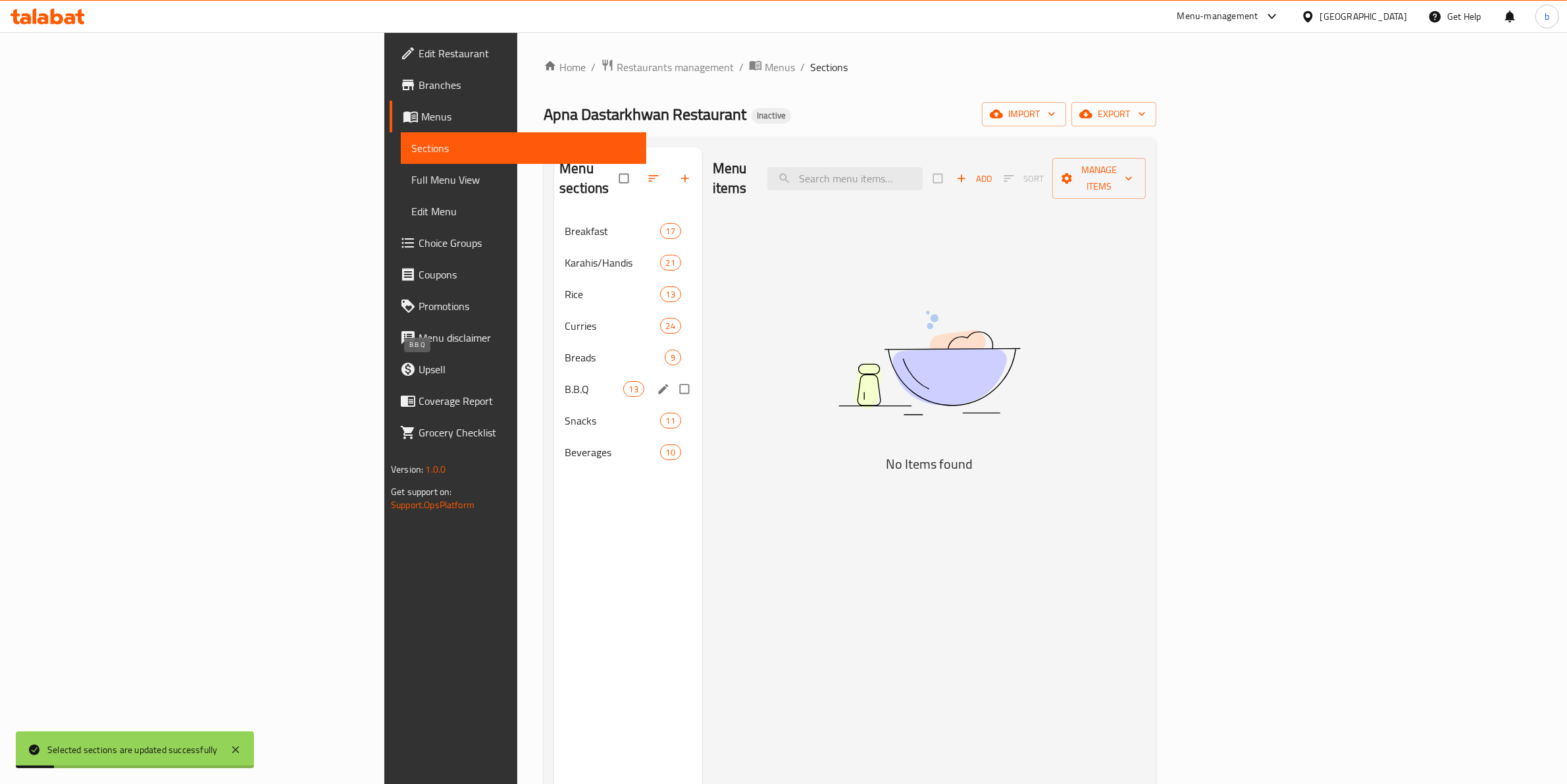
click at [565, 381] on span "B.B.Q" at bounding box center [594, 388] width 58 height 16
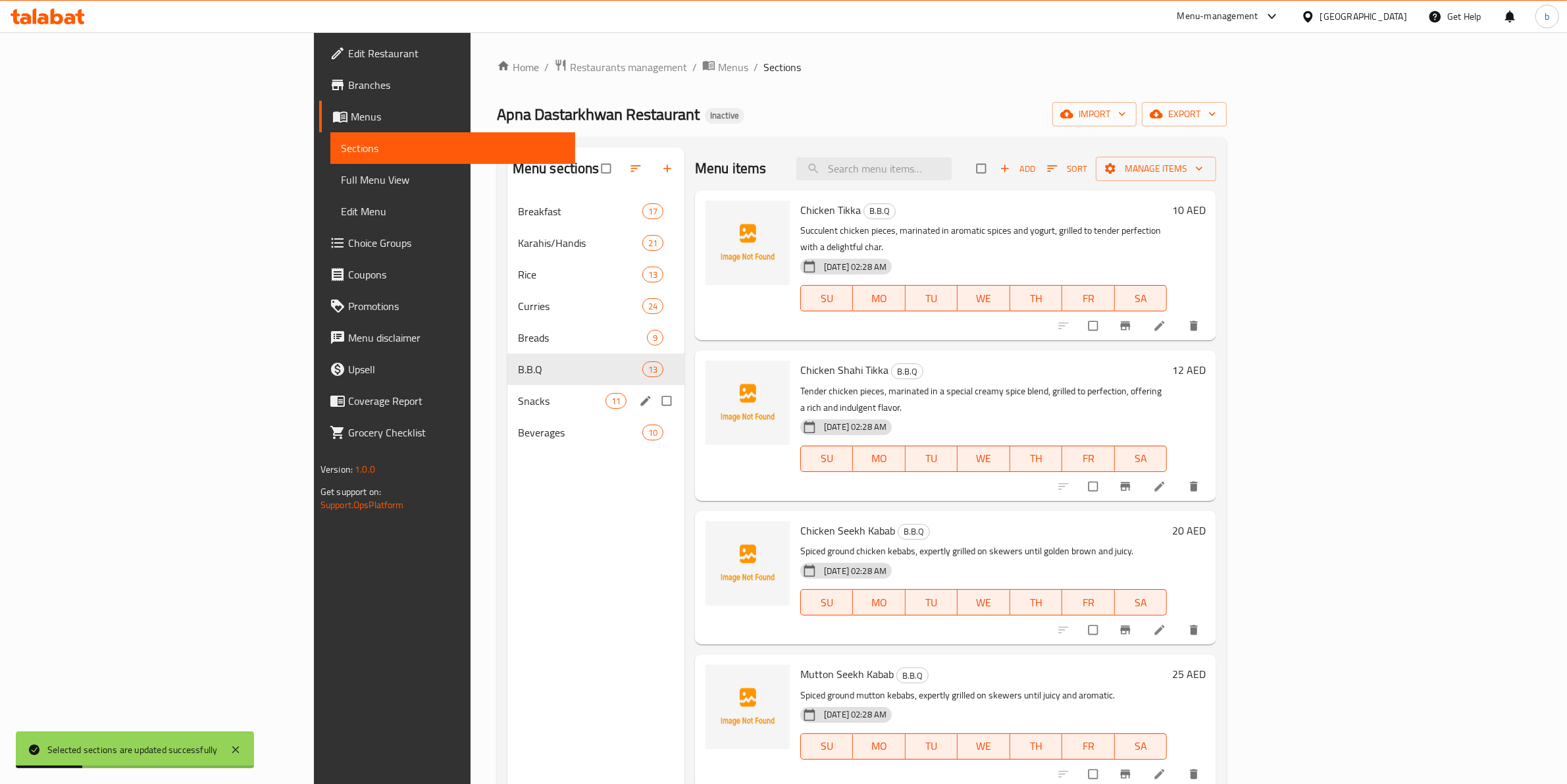
click at [507, 412] on div "Snacks 11" at bounding box center [595, 401] width 177 height 31
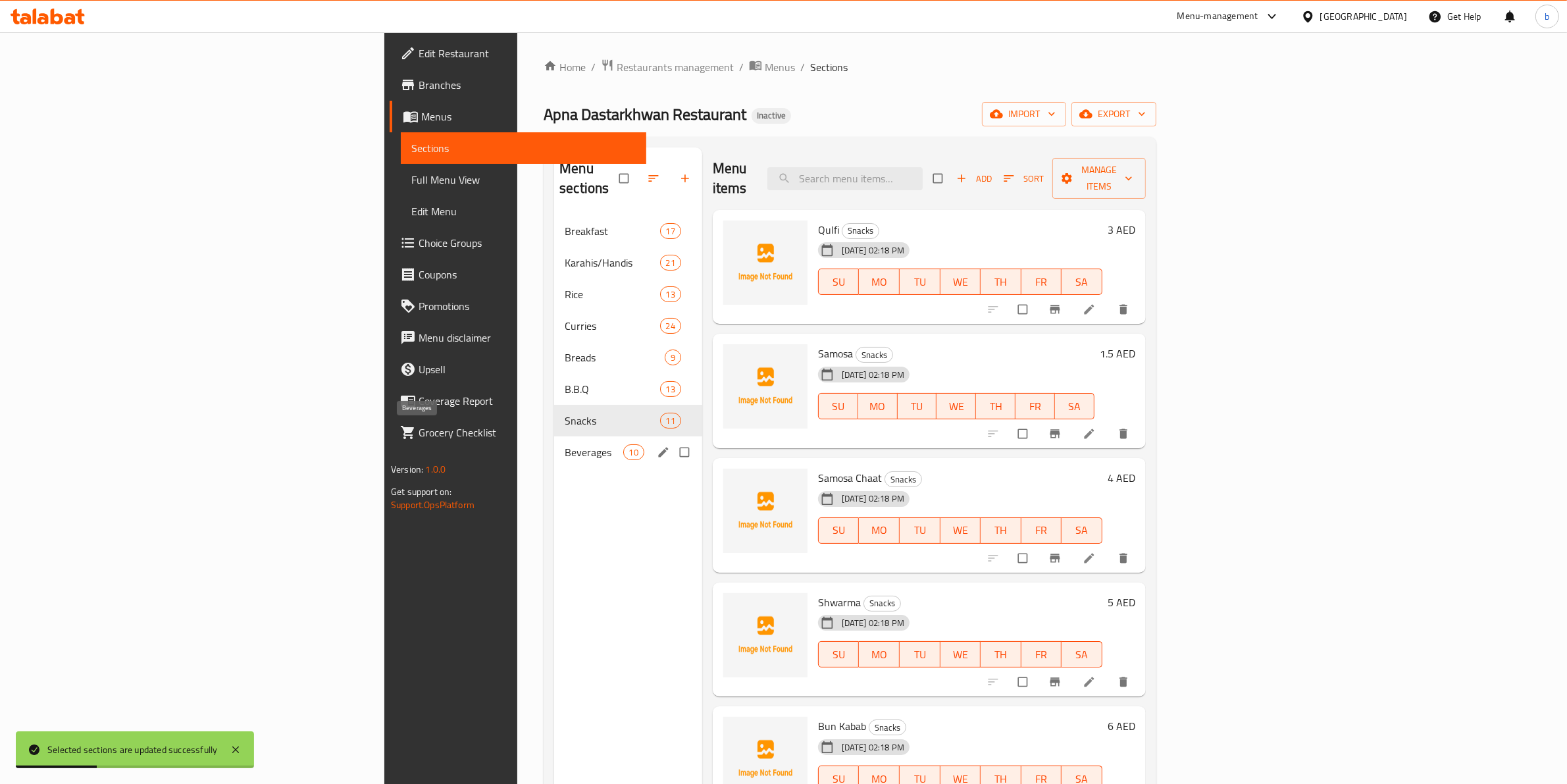
click at [565, 444] on span "Beverages" at bounding box center [594, 452] width 58 height 16
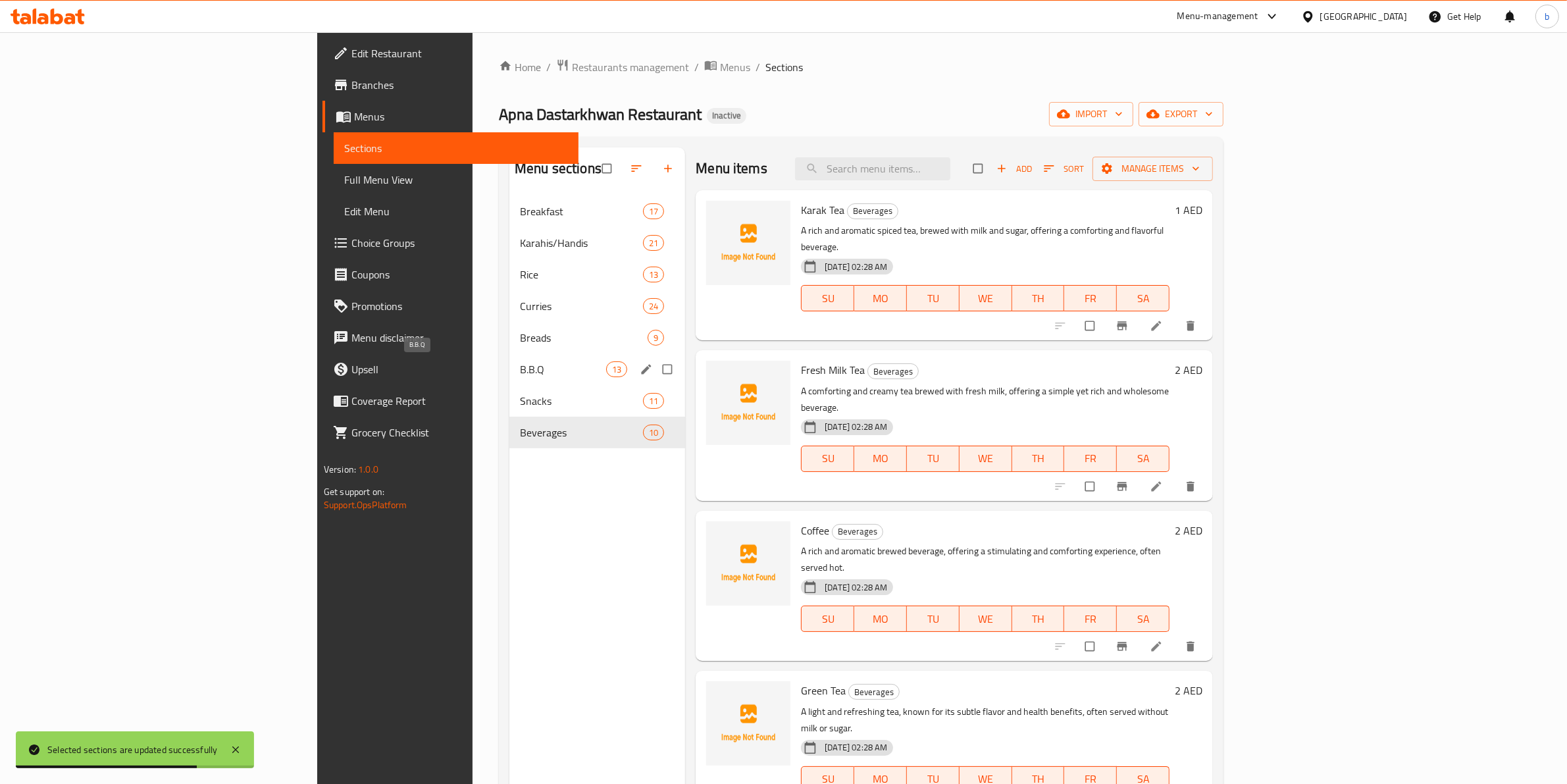
click at [520, 372] on span "B.B.Q" at bounding box center [562, 369] width 86 height 16
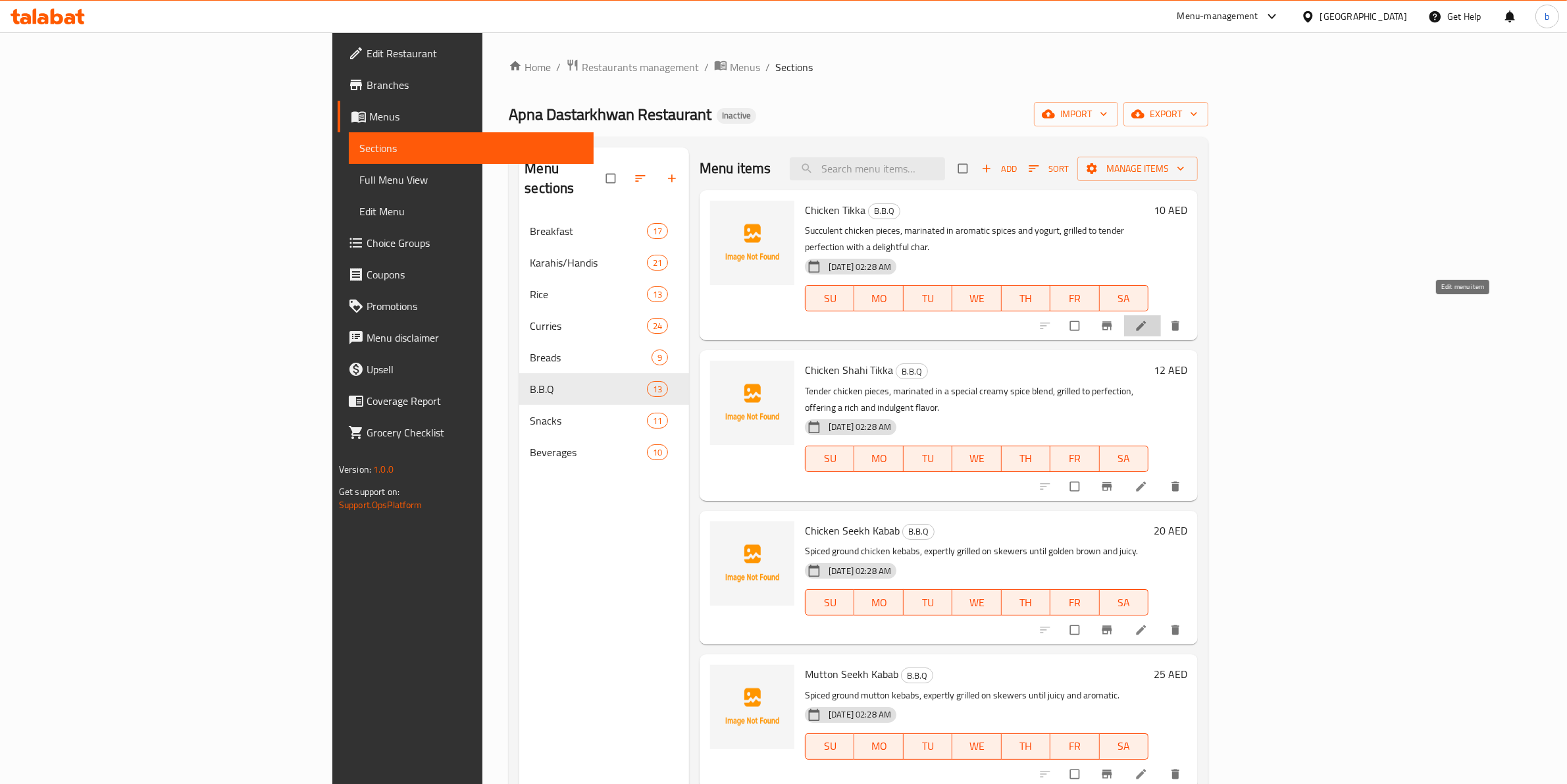
click at [1146, 321] on icon at bounding box center [1141, 326] width 10 height 10
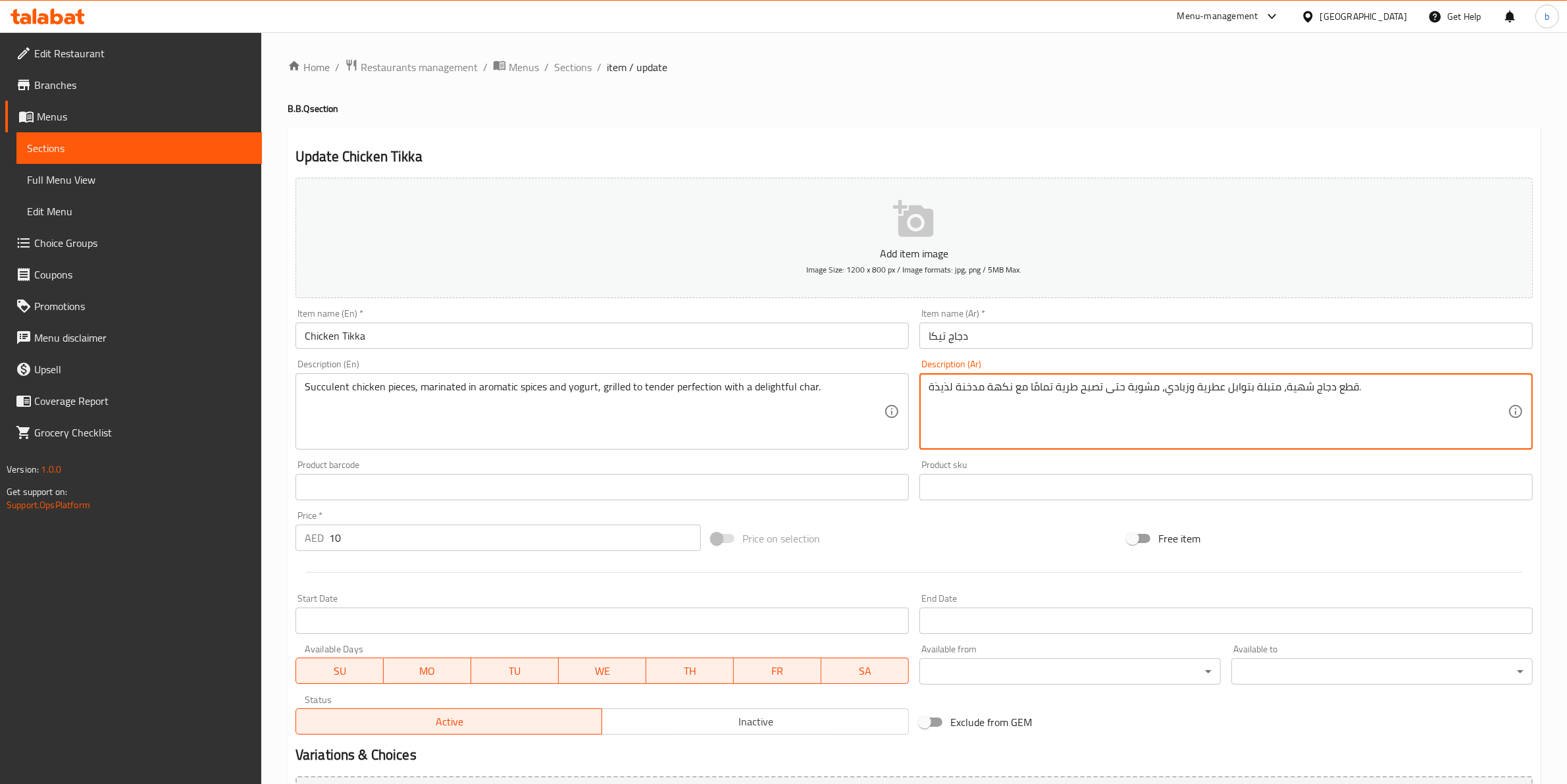
drag, startPoint x: 983, startPoint y: 386, endPoint x: 950, endPoint y: 386, distance: 33.0
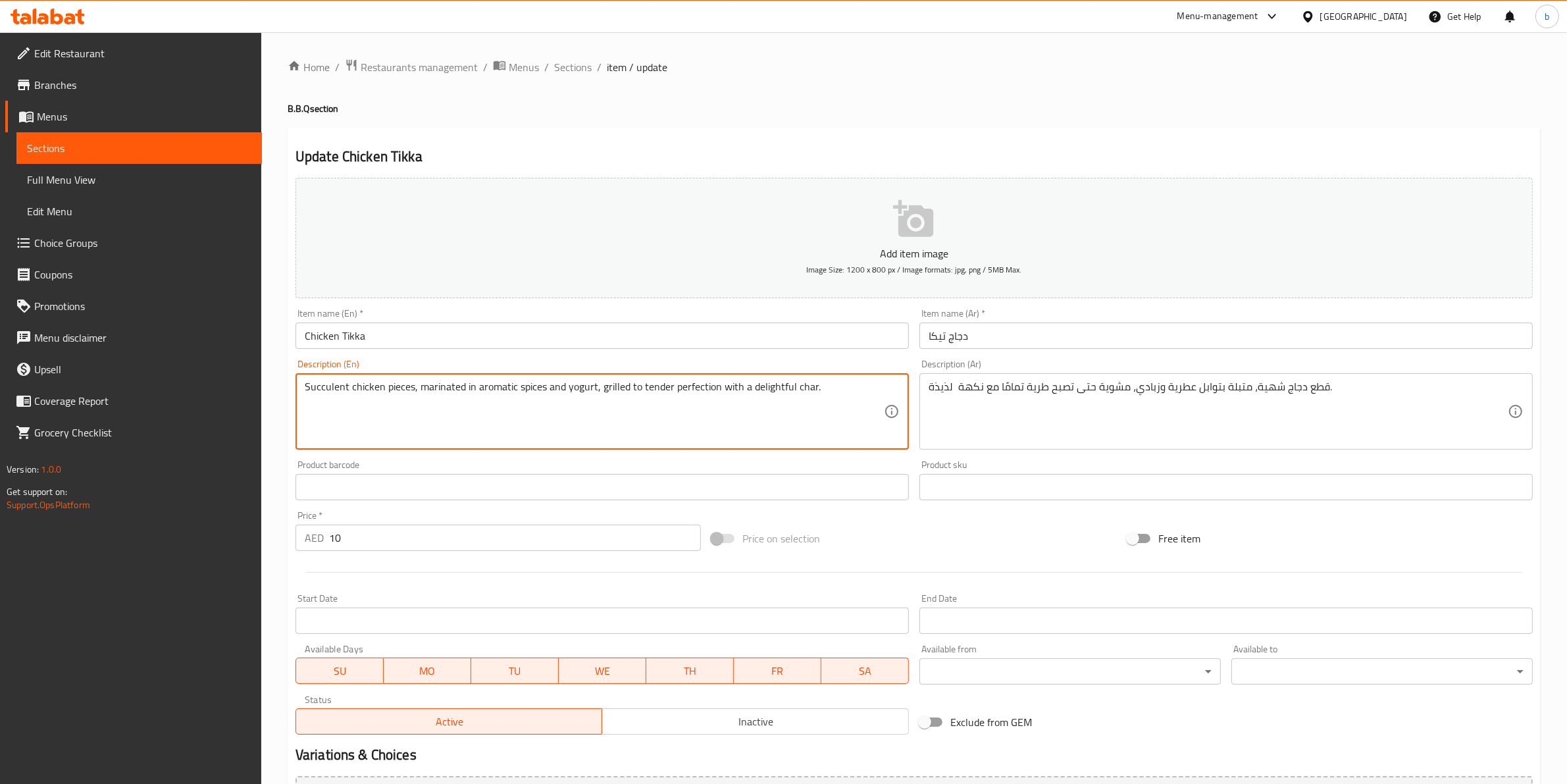
drag, startPoint x: 346, startPoint y: 382, endPoint x: 279, endPoint y: 384, distance: 67.0
drag, startPoint x: 347, startPoint y: 385, endPoint x: 241, endPoint y: 390, distance: 106.1
click at [241, 390] on div "Edit Restaurant Branches Menus Sections Full Menu View Edit Menu Choice Groups …" at bounding box center [784, 481] width 1567 height 897
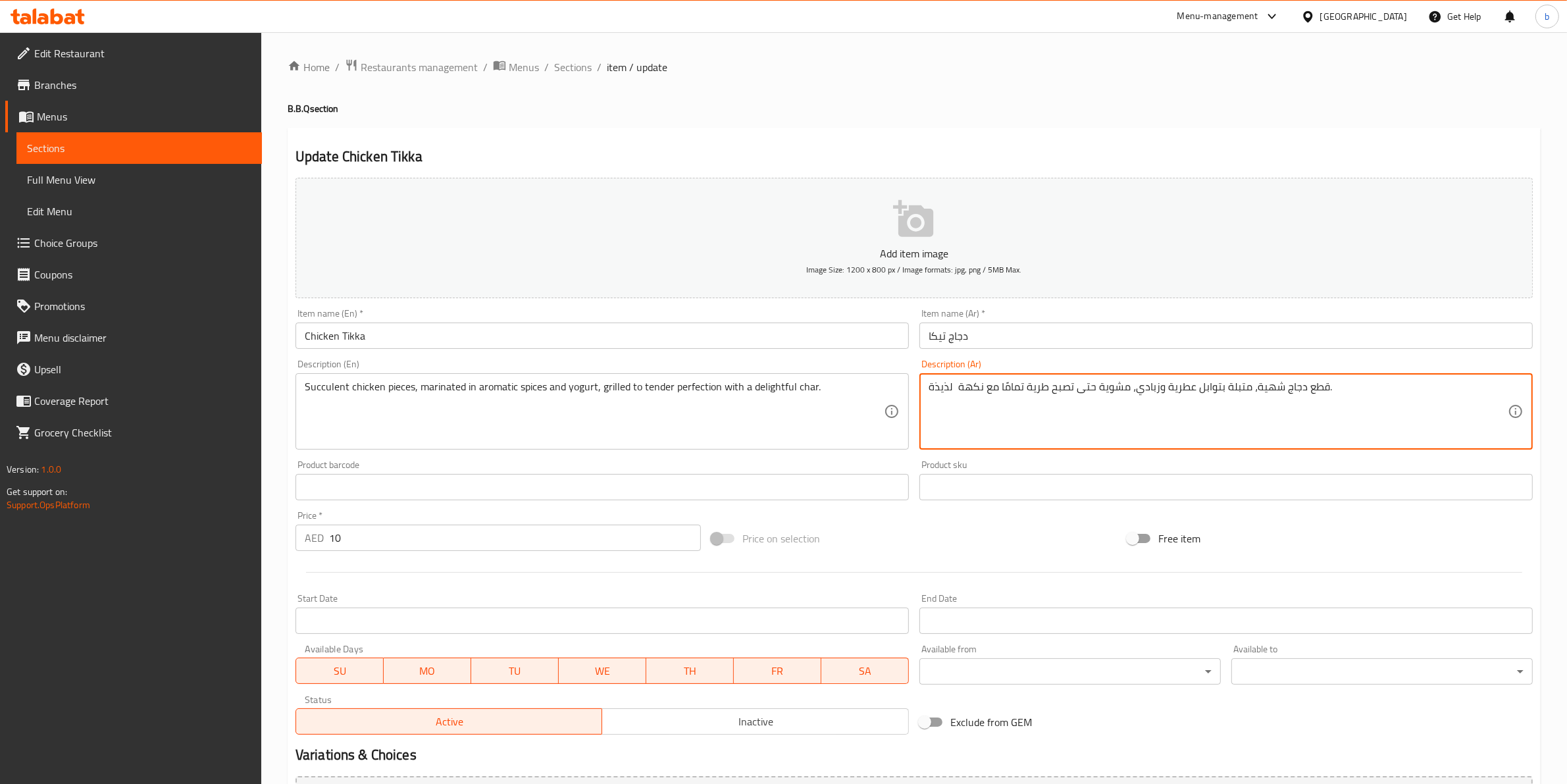
click at [1262, 385] on textarea "قطع دجاج شهية، متبلة بتوابل عطرية وزبادي، مشوية حتى تصبح طرية تمامًا مع نكهة لذ…" at bounding box center [1218, 411] width 580 height 63
click at [1008, 391] on textarea "قطع دجاج عصارية، متبلة بتوابل عطرية وزبادي، مشوية حتى تصبح طرية تمامًا مع نكهة …" at bounding box center [1218, 411] width 580 height 63
click at [1012, 388] on textarea "قطع دجاج عصارية، متبلة بتوابل عطرية وزبادي، مشوية حتى تصبح طرية تمامًا مع نكهة …" at bounding box center [1218, 411] width 580 height 63
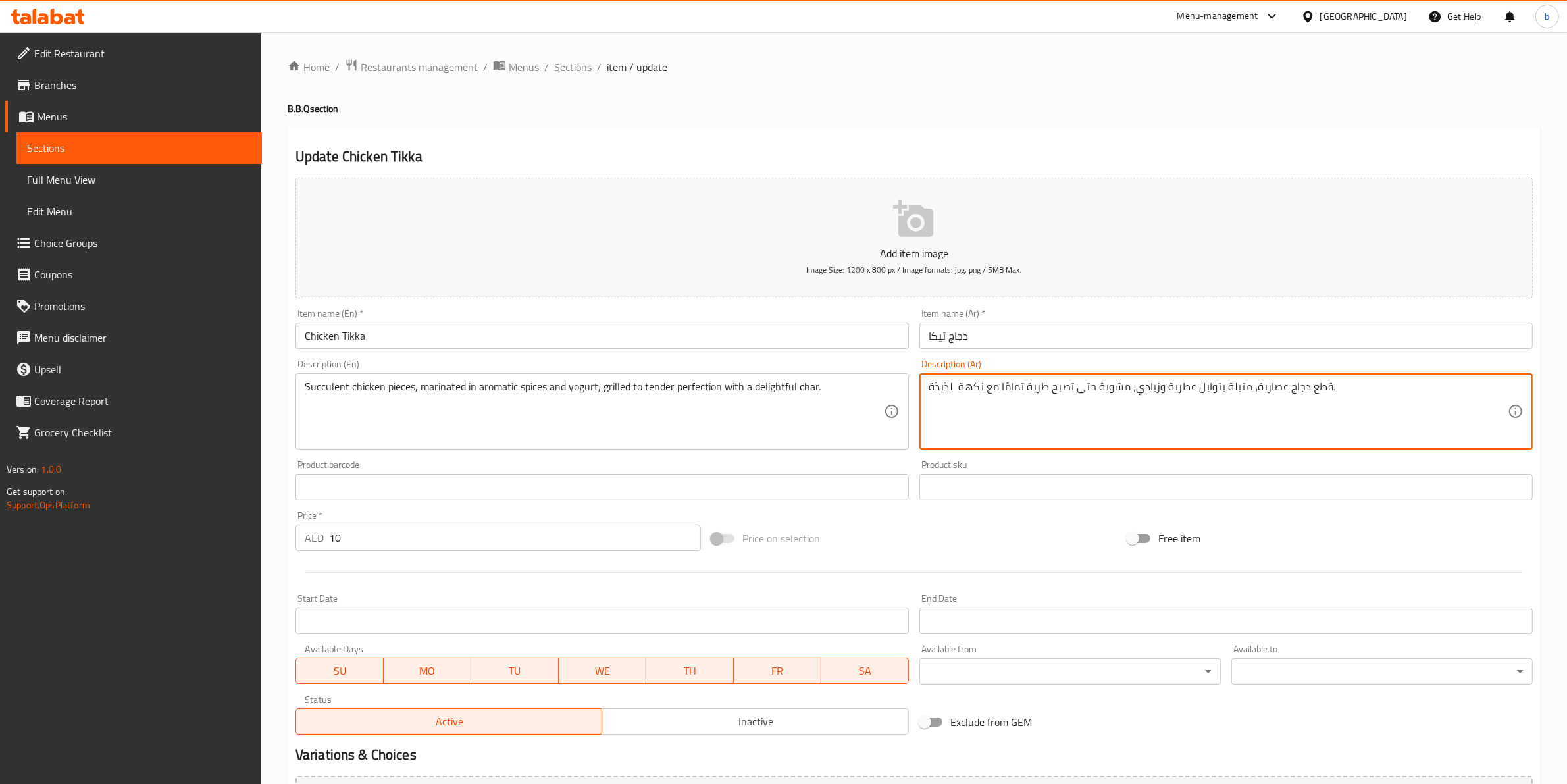
click at [1012, 388] on textarea "قطع دجاج عصارية، متبلة بتوابل عطرية وزبادي، مشوية حتى تصبح طرية تمامًا مع نكهة …" at bounding box center [1218, 411] width 580 height 63
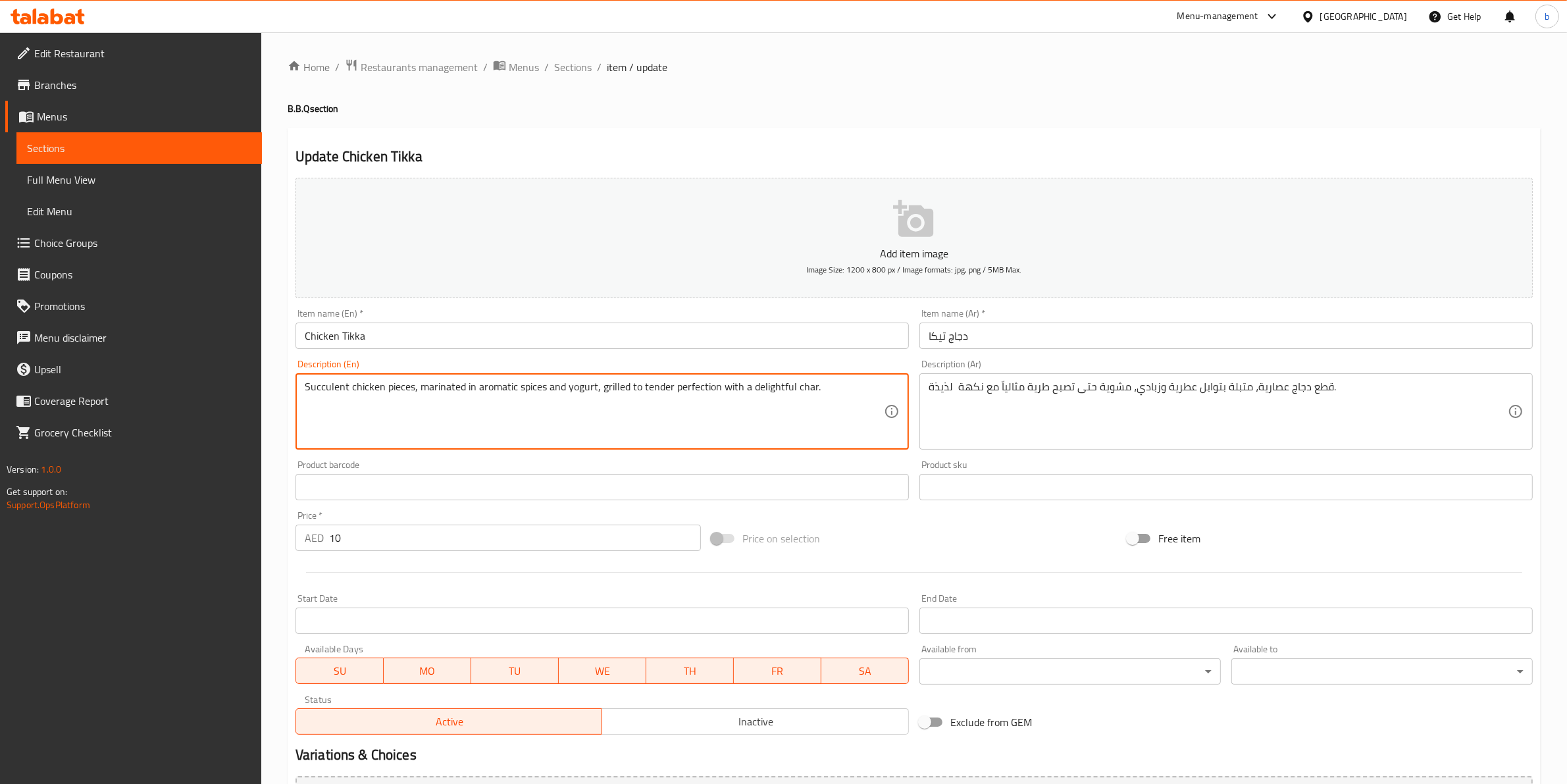
click at [754, 384] on textarea "Succulent chicken pieces, marinated in aromatic spices and yogurt, grilled to t…" at bounding box center [595, 411] width 580 height 63
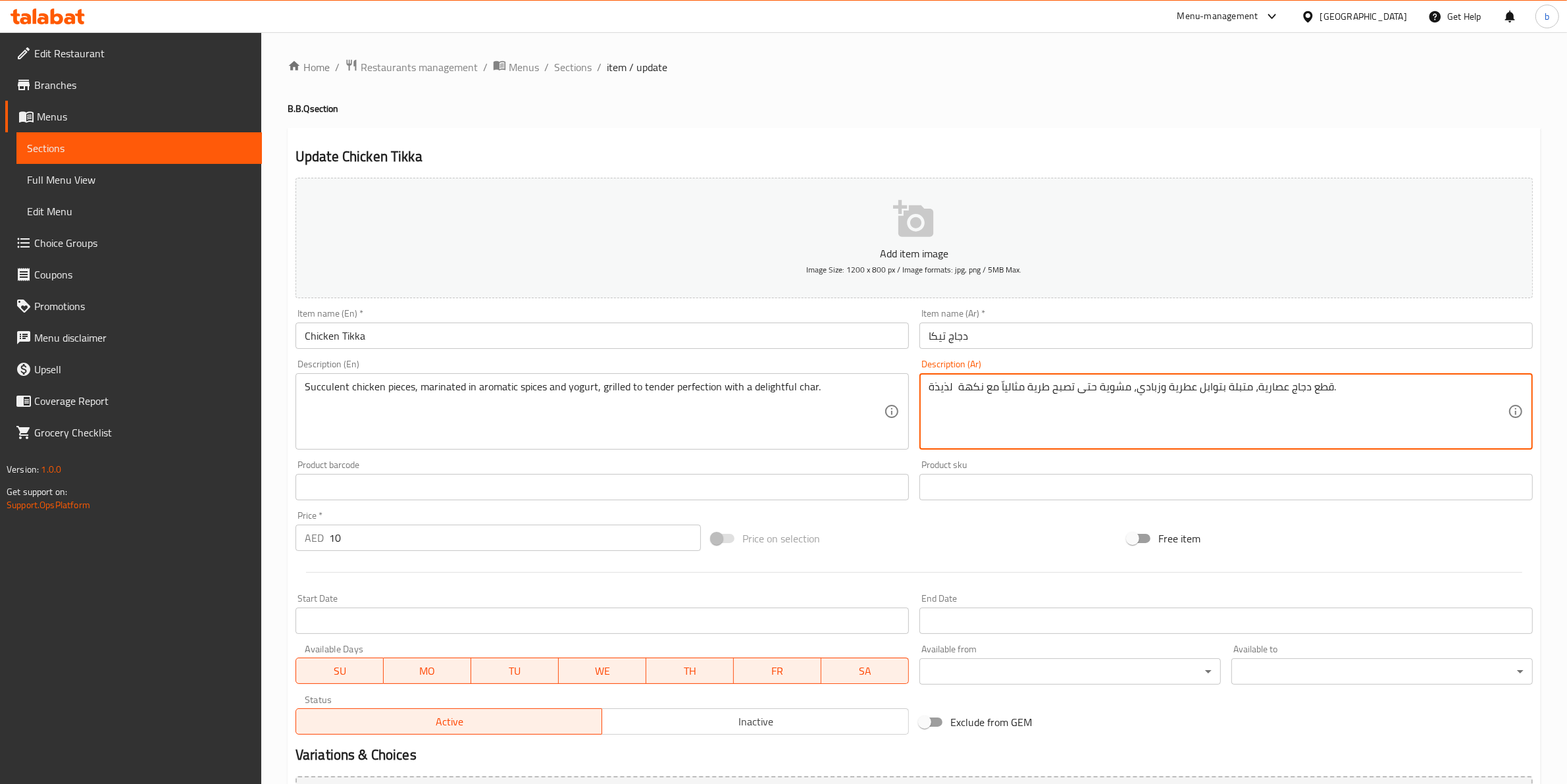
drag, startPoint x: 928, startPoint y: 389, endPoint x: 983, endPoint y: 385, distance: 55.1
click at [946, 385] on textarea "قطع دجاج عصارية، متبلة بتوابل عطرية وزبادي، مشوية حتى تصبح طرية مثالياّ مع شار …" at bounding box center [1218, 411] width 580 height 63
click at [949, 385] on textarea "قطع دجاج عصارية، متبلة بتوابل عطرية وزبادي، مشوية حتى تصبح طرية مثالياّ مع شار …" at bounding box center [1218, 411] width 580 height 63
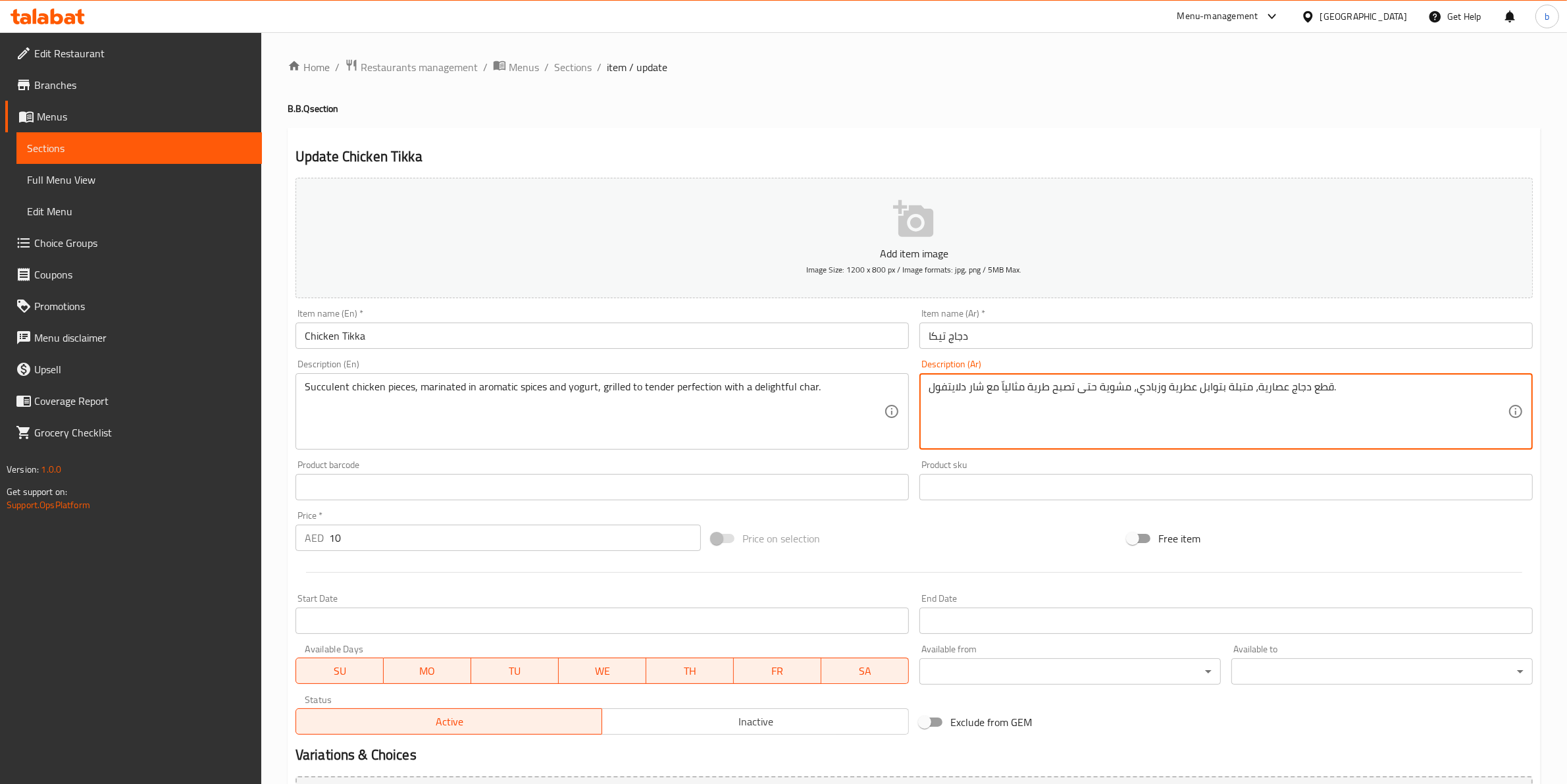
click at [949, 385] on textarea "قطع دجاج عصارية، متبلة بتوابل عطرية وزبادي، مشوية حتى تصبح طرية مثالياّ مع شار …" at bounding box center [1218, 411] width 580 height 63
click at [952, 391] on textarea "قطع دجاج عصارية، متبلة بتوابل عطرية وزبادي، مشوية حتى تصبح طرية مثالياّ مع شار …" at bounding box center [1218, 411] width 580 height 63
click at [952, 391] on textarea "قطع دجاج عصارية، متبلة بتوابل عطرية وزبادي، مشوية حتى تصبح طرية مثالياّ مع شار …" at bounding box center [1218, 411] width 580 height 63
click at [946, 390] on textarea "قطع دجاج عصارية، متبلة بتوابل عطرية وزبادي، مشوية حتى تصبح طرية مثالياّ مع شار …" at bounding box center [1218, 411] width 580 height 63
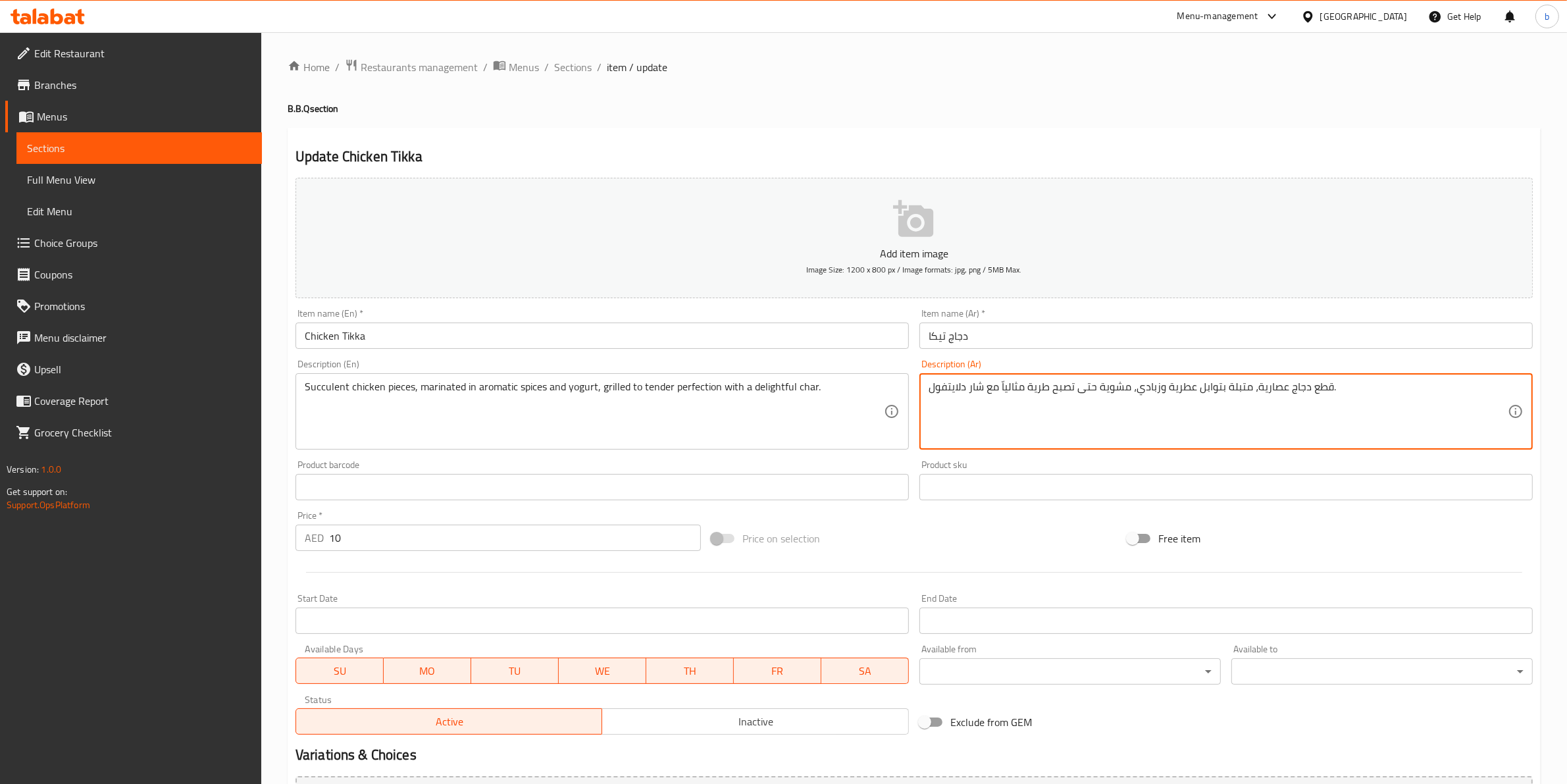
type textarea "قطع دجاج عصارية، متبلة بتوابل عطرية وزبادي، مشوية حتى تصبح طرية مثالياّ مع شار …"
click at [999, 414] on textarea "قطع دجاج عصارية، متبلة بتوابل عطرية وزبادي، مشوية حتى تصبح طرية مثالياّ مع شار …" at bounding box center [1218, 411] width 580 height 63
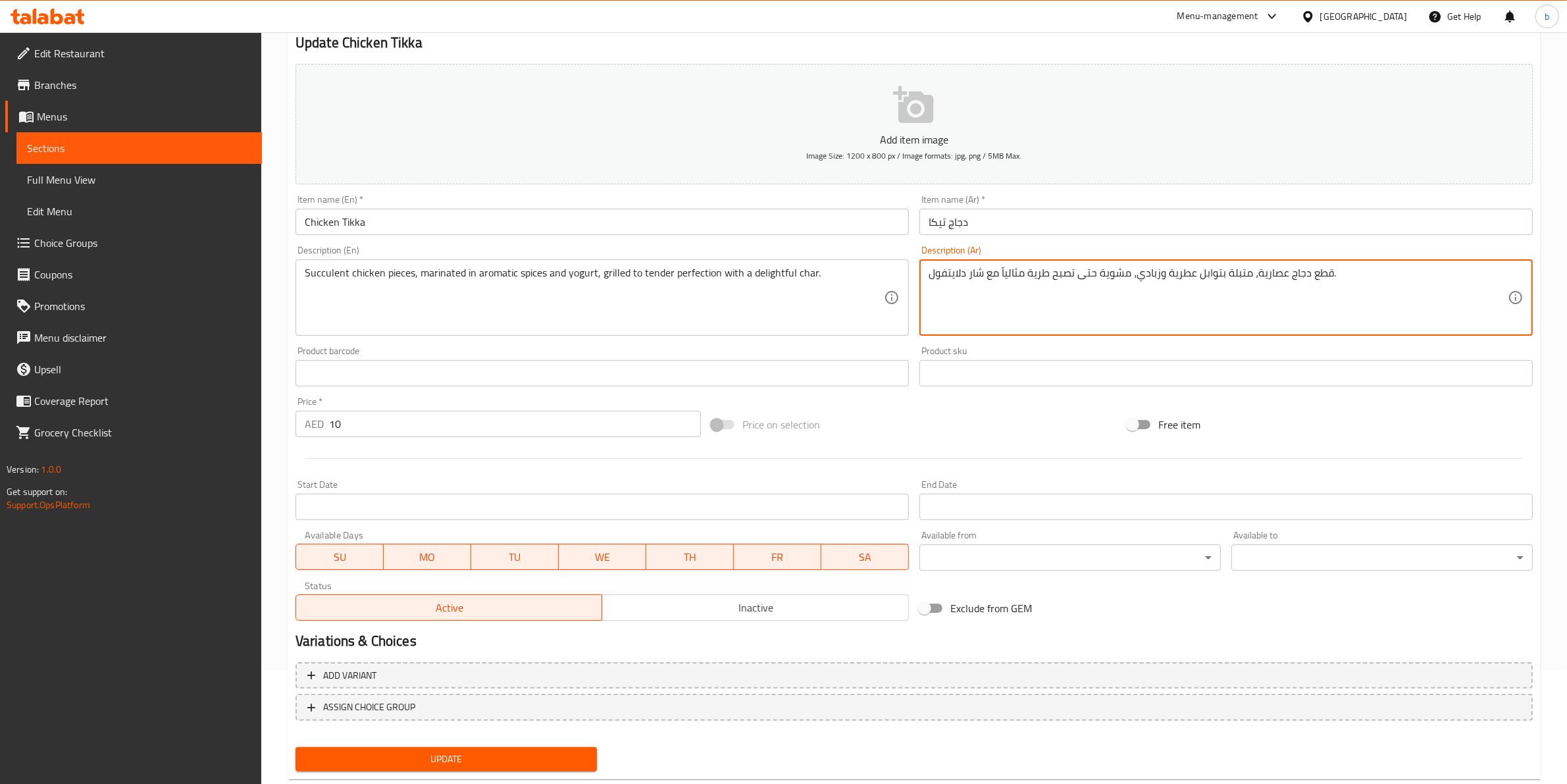
scroll to position [143, 0]
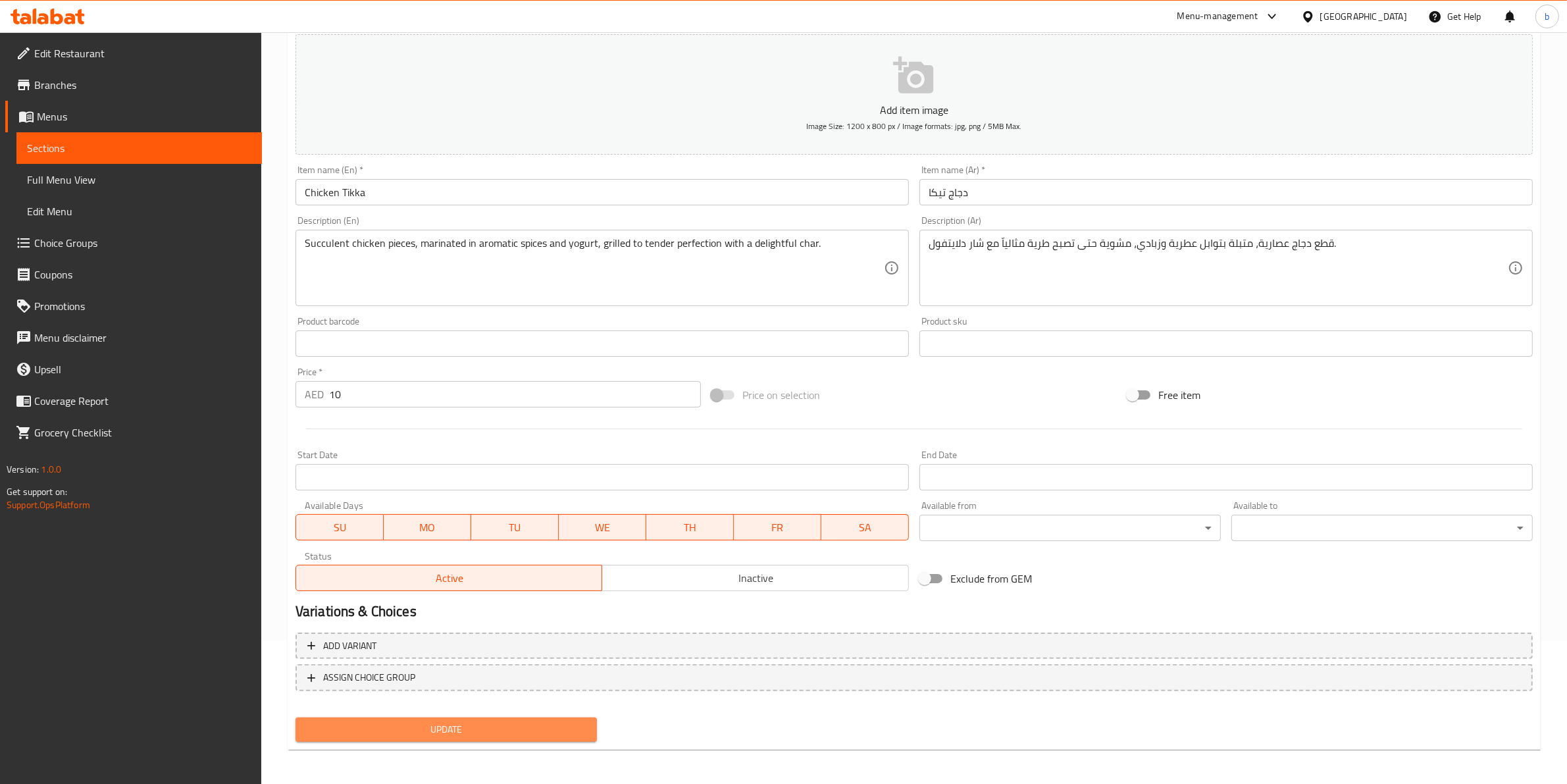
click at [541, 721] on span "Update" at bounding box center [446, 729] width 280 height 16
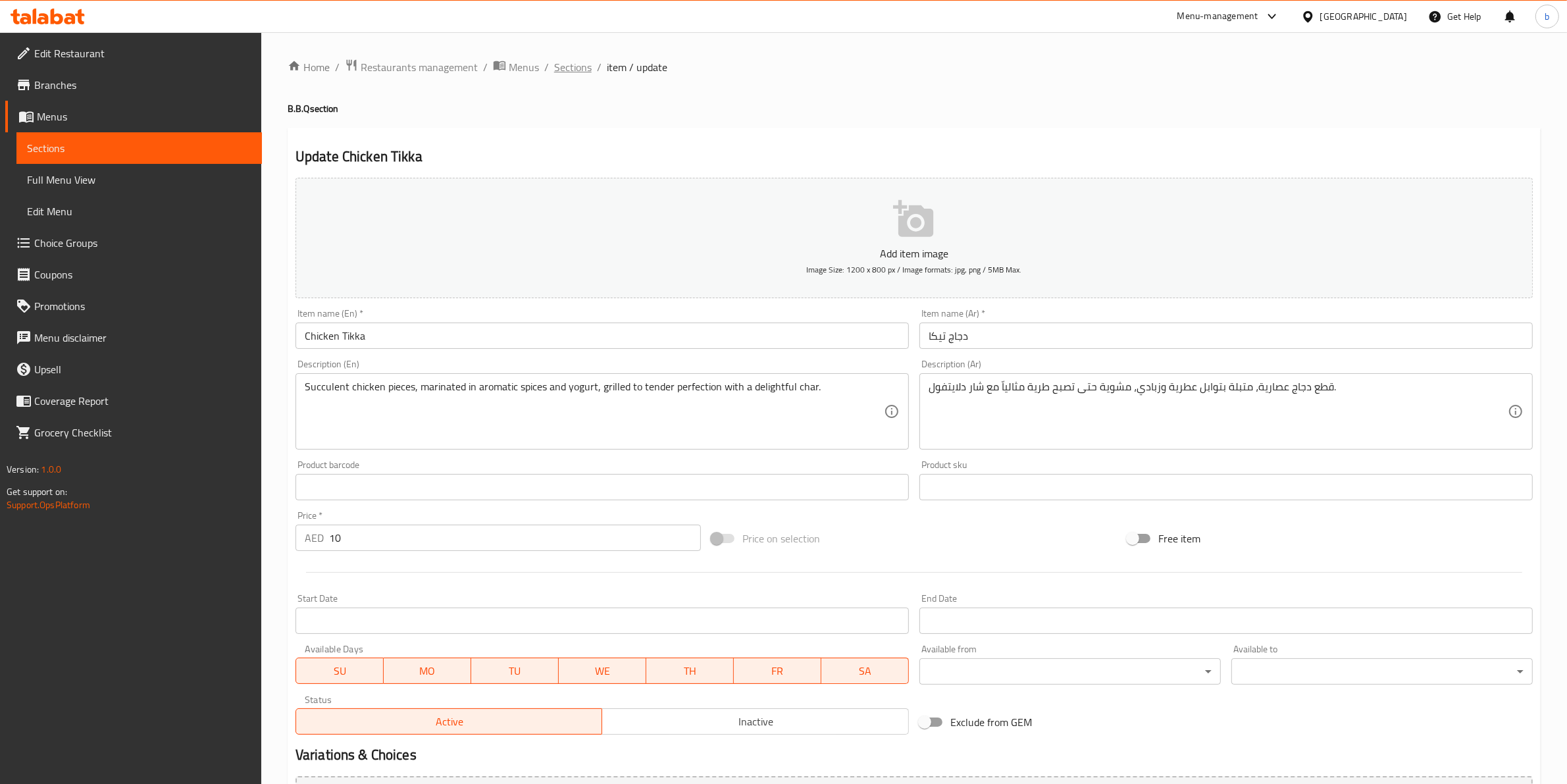
click at [578, 61] on span "Sections" at bounding box center [573, 66] width 37 height 16
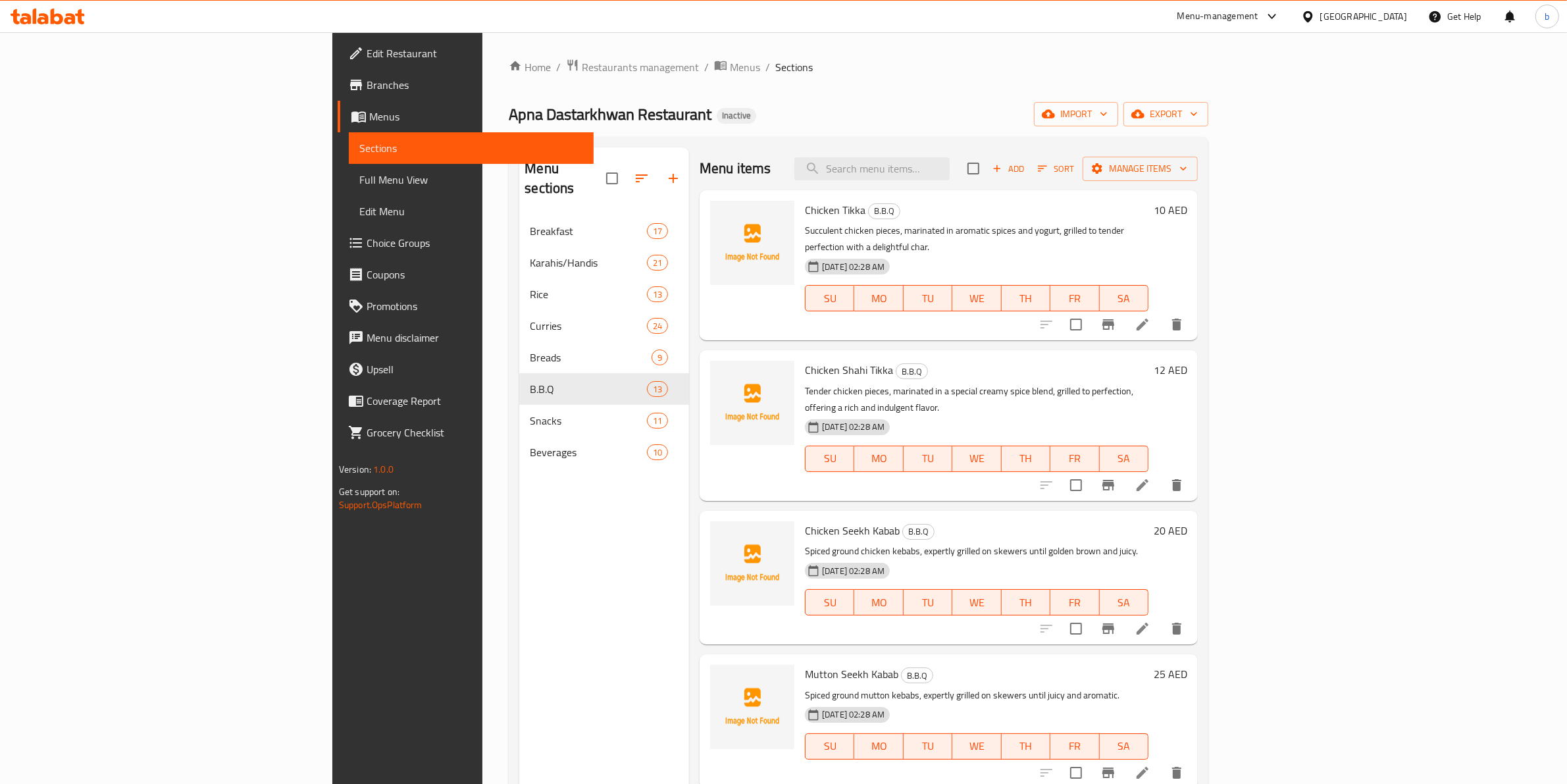
click at [1150, 477] on icon at bounding box center [1142, 485] width 16 height 16
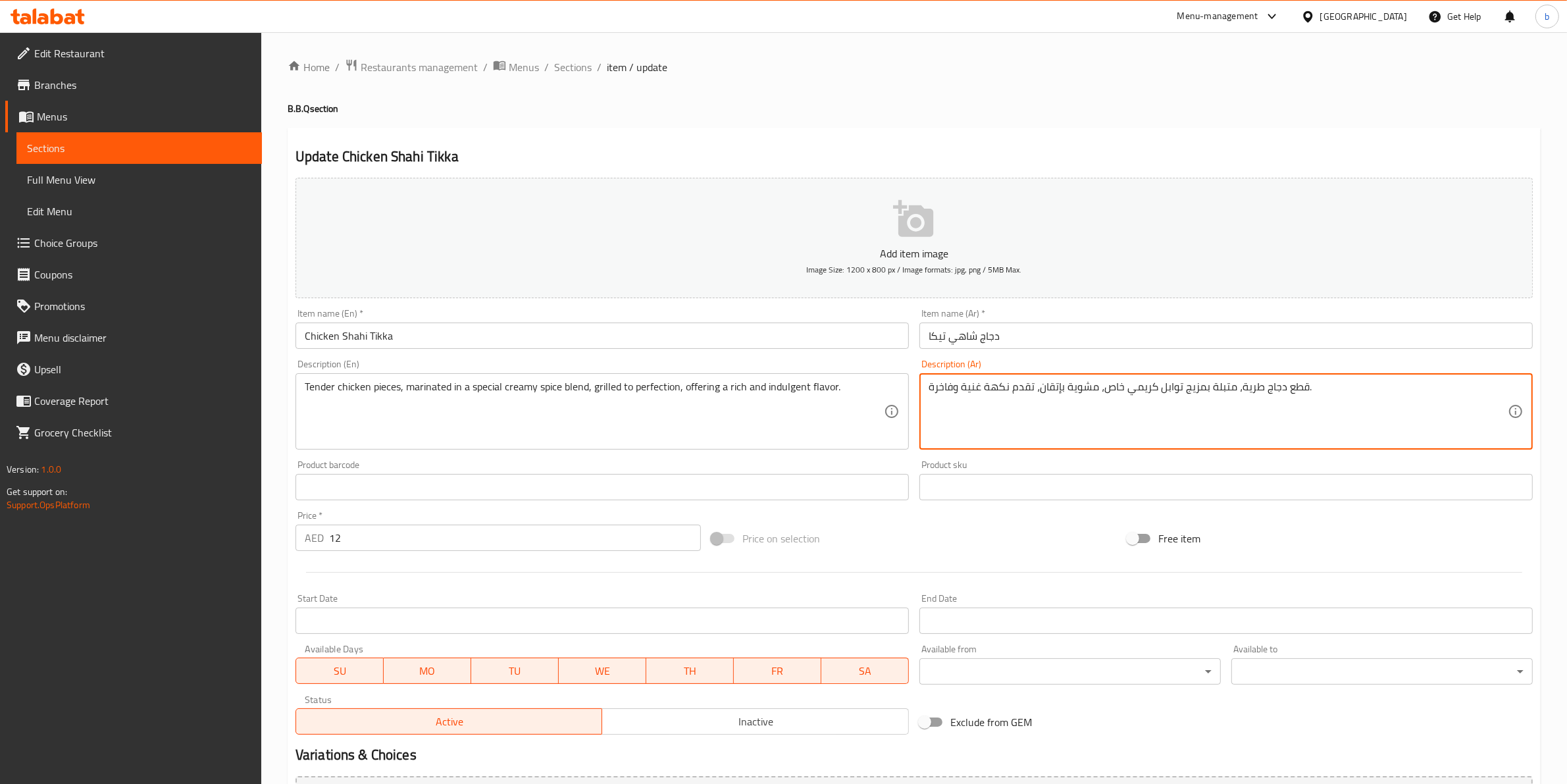
drag, startPoint x: 931, startPoint y: 382, endPoint x: 953, endPoint y: 385, distance: 22.2
drag, startPoint x: 1040, startPoint y: 387, endPoint x: 1064, endPoint y: 387, distance: 24.0
click at [1064, 387] on textarea "قطع دجاج طرية، متبلة بمزيج توابل كريمي خاص، مشوية بإتقان، تقدم نكهة غنية و لذيذ…" at bounding box center [1218, 411] width 580 height 63
click at [1101, 387] on textarea "قطع دجاج طرية، متبلة بمزيج توابل كريمي خاص، مشوية مثالياّ، تقدم نكهة غنية و لذي…" at bounding box center [1218, 411] width 580 height 63
click at [1150, 393] on textarea "قطع دجاج طرية، متبلة بمزيج توابل كريمي خاص، مشوية مثالياّ، تقدم نكهة غنية و لذي…" at bounding box center [1218, 411] width 580 height 63
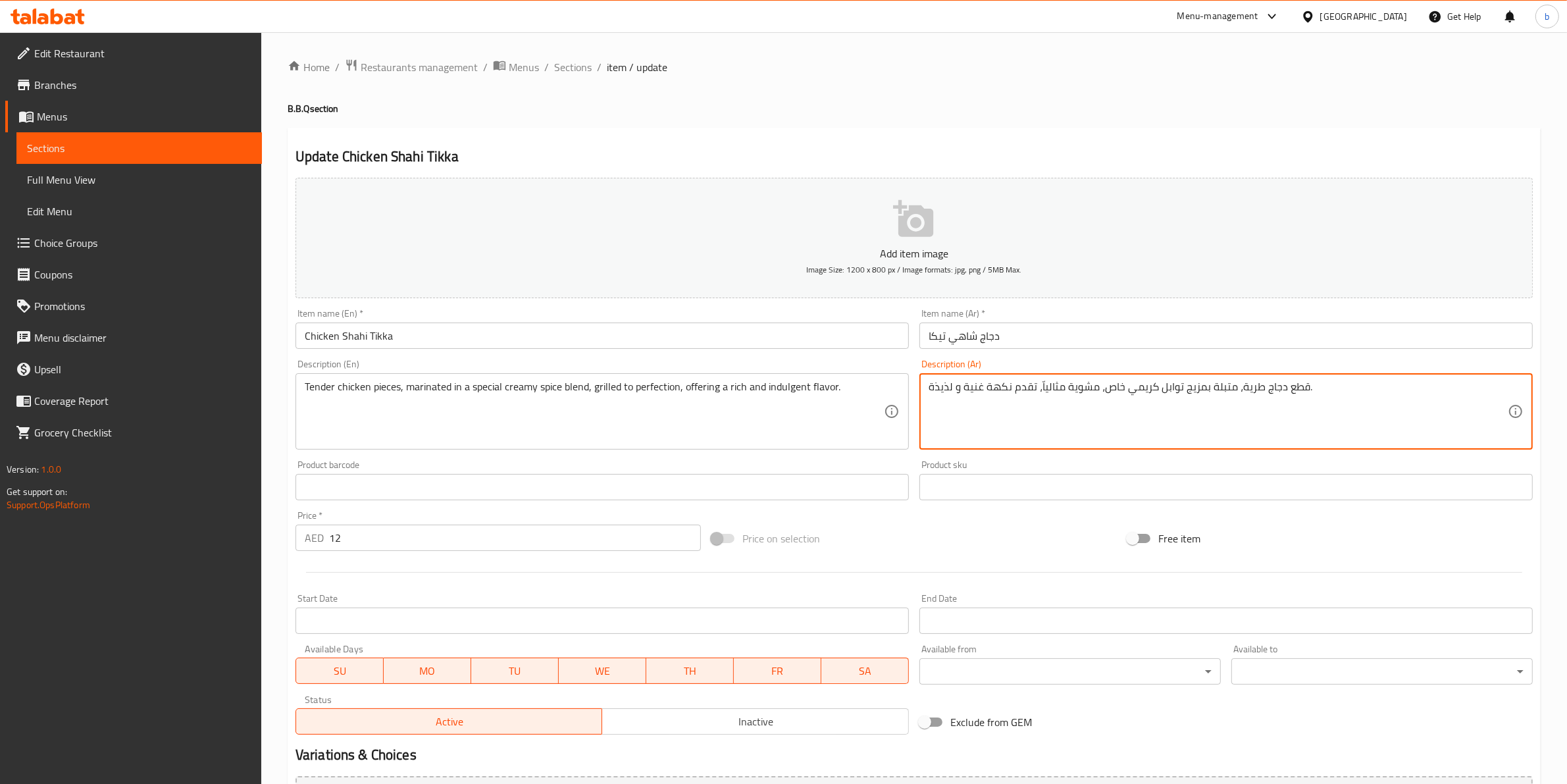
click at [1165, 384] on textarea "قطع دجاج طرية، متبلة بمزيج توابل كريمي خاص، مشوية مثالياّ، تقدم نكهة غنية و لذي…" at bounding box center [1218, 411] width 580 height 63
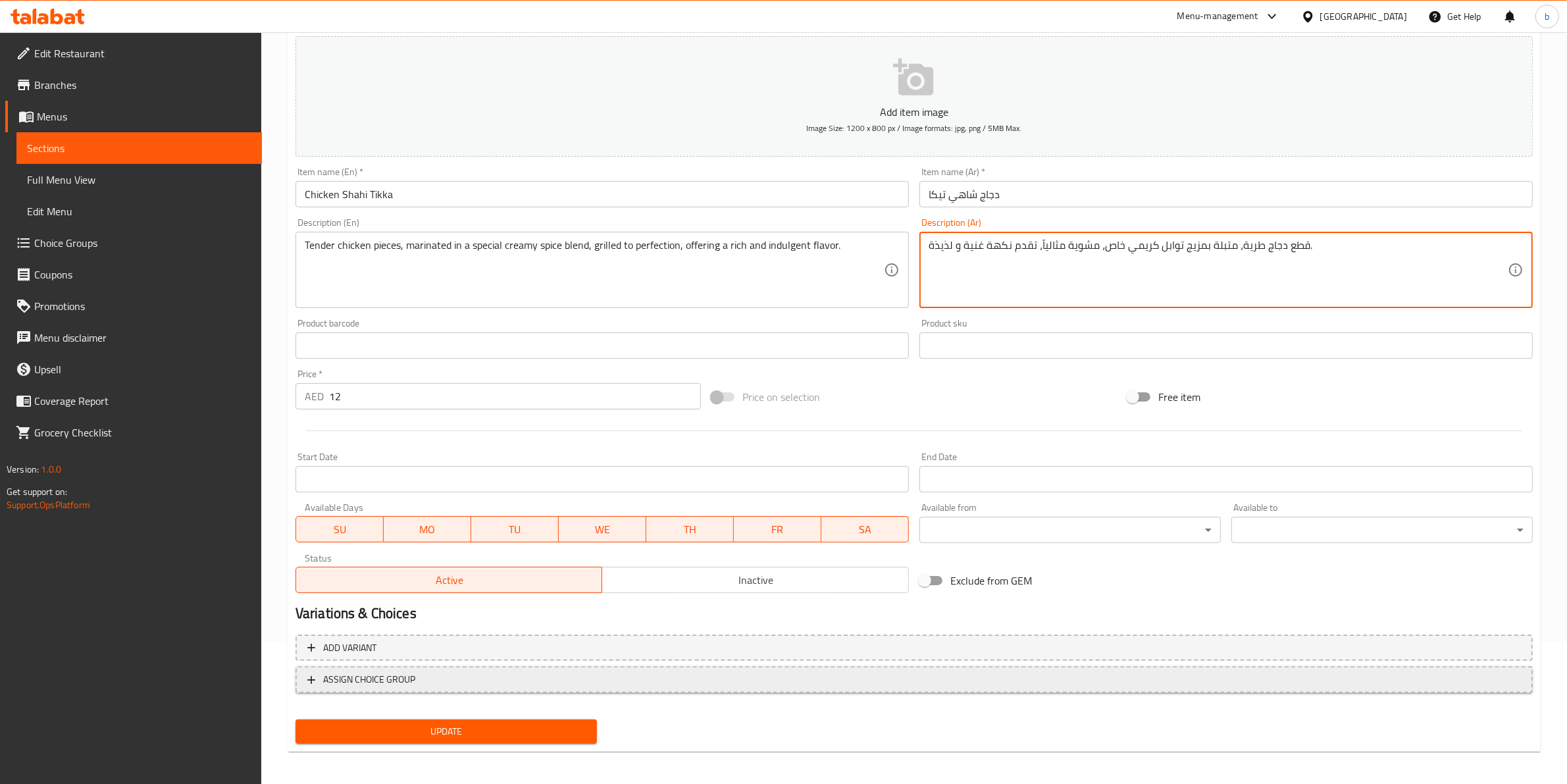
scroll to position [143, 0]
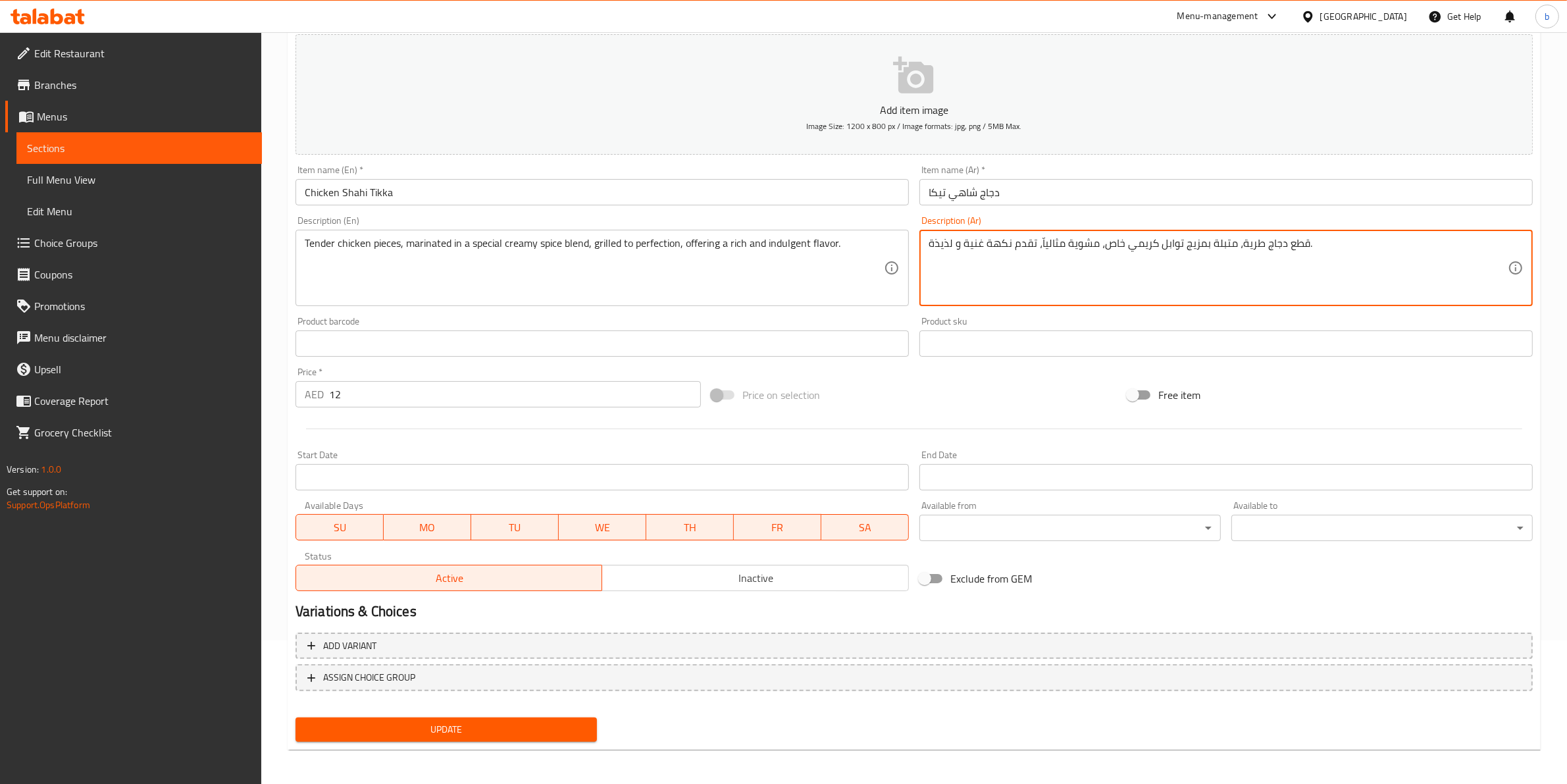
type textarea "قطع دجاج طرية، متبلة بمزيج توابل كريمي خاص، مشوية مثالياّ، تقدم نكهة غنية و لذي…"
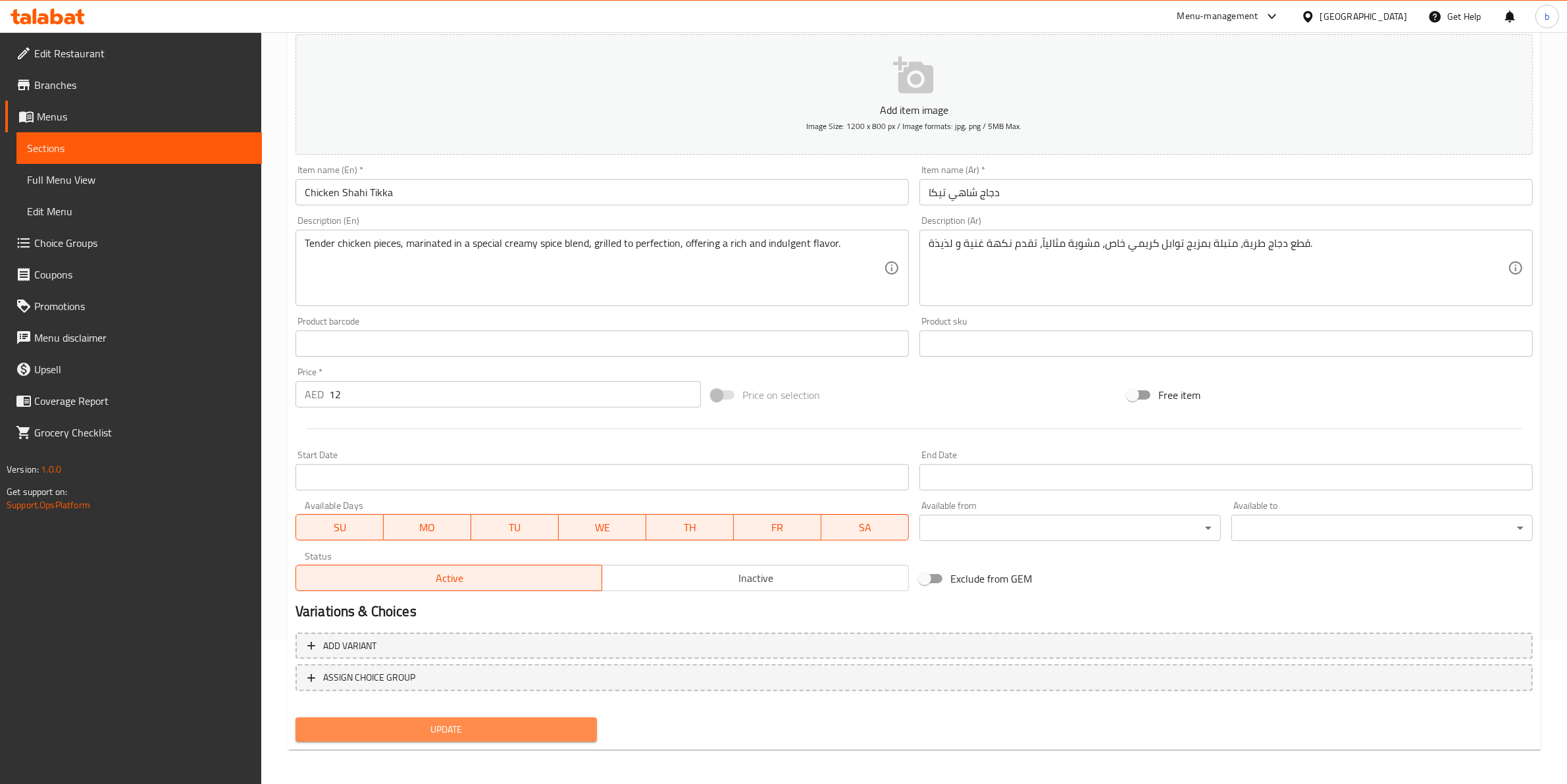
click at [500, 721] on span "Update" at bounding box center [446, 729] width 280 height 16
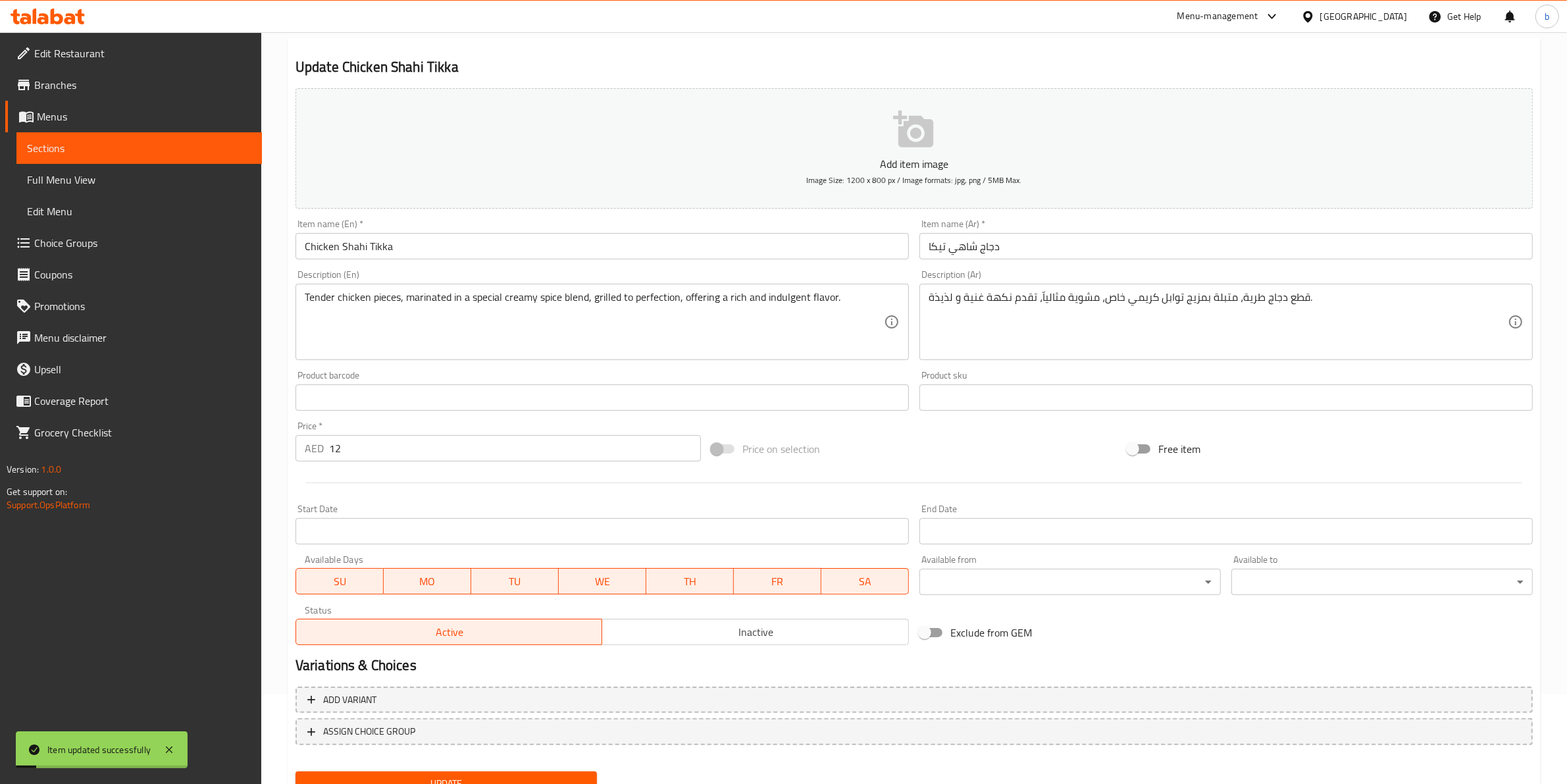
scroll to position [0, 0]
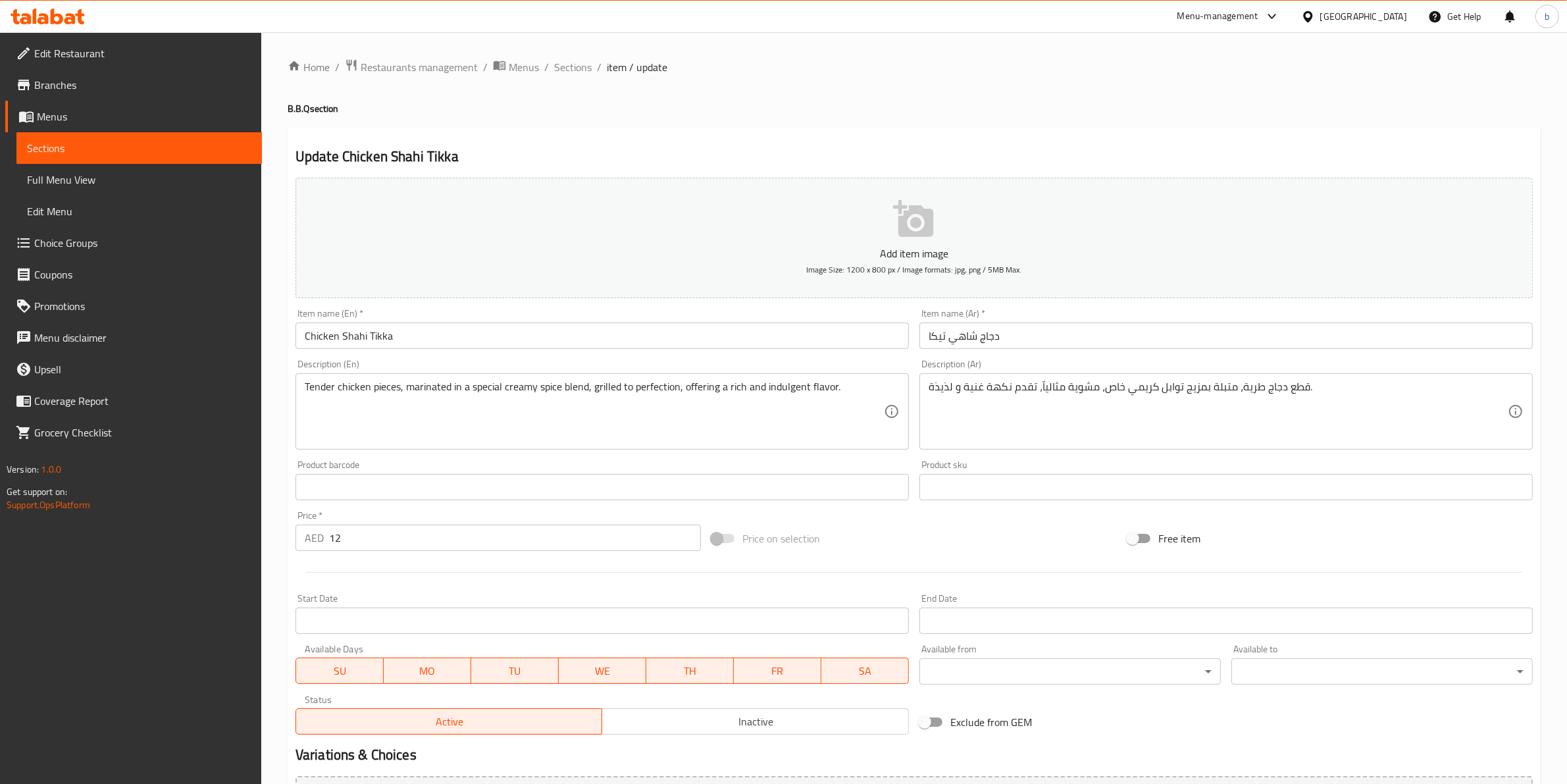
click at [573, 47] on div "Home / Restaurants management / Menus / Sections / item / update B.B.Q section …" at bounding box center [914, 481] width 1306 height 897
click at [577, 59] on span "Sections" at bounding box center [573, 66] width 37 height 16
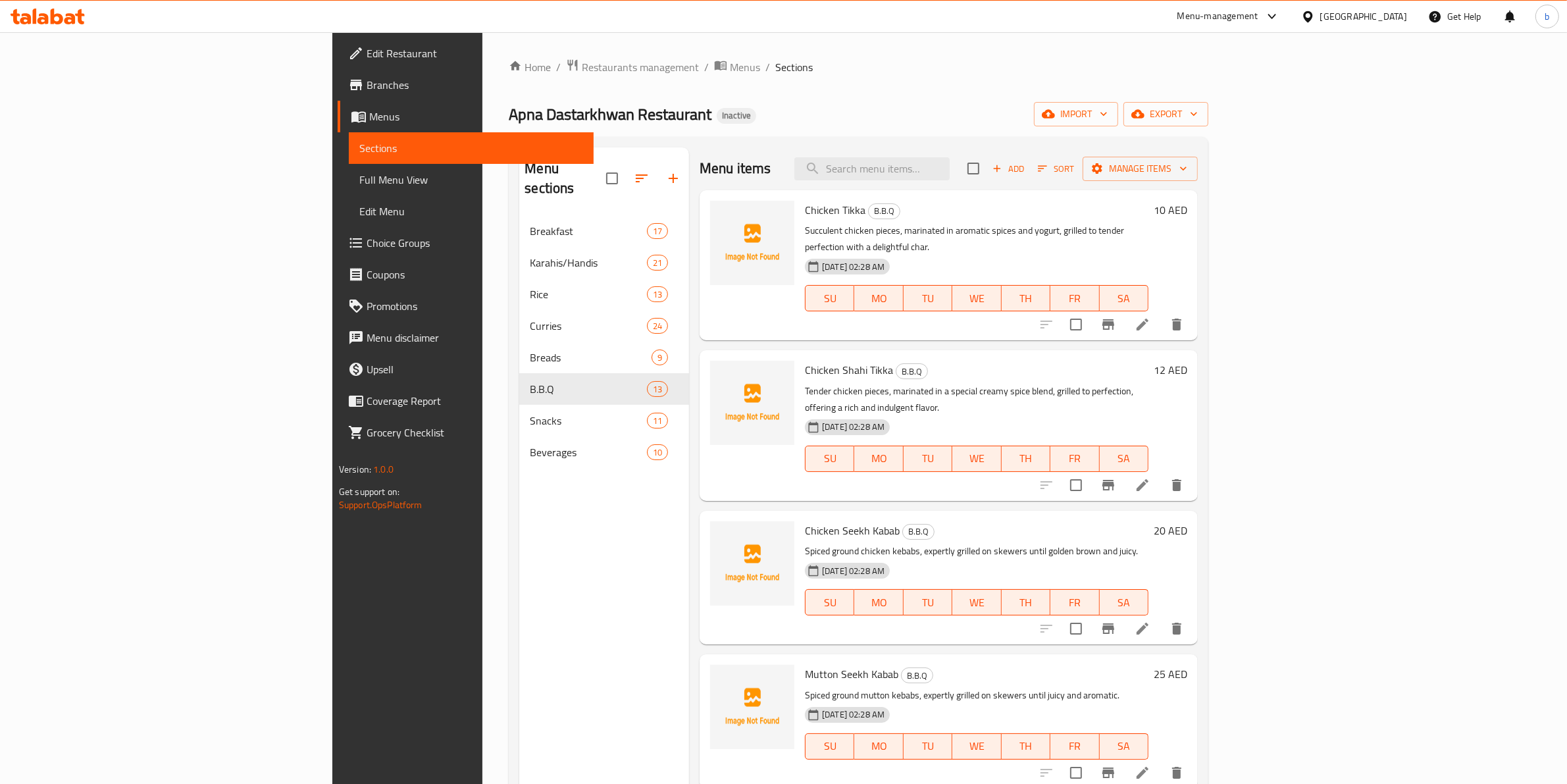
click at [1161, 617] on li at bounding box center [1142, 629] width 37 height 24
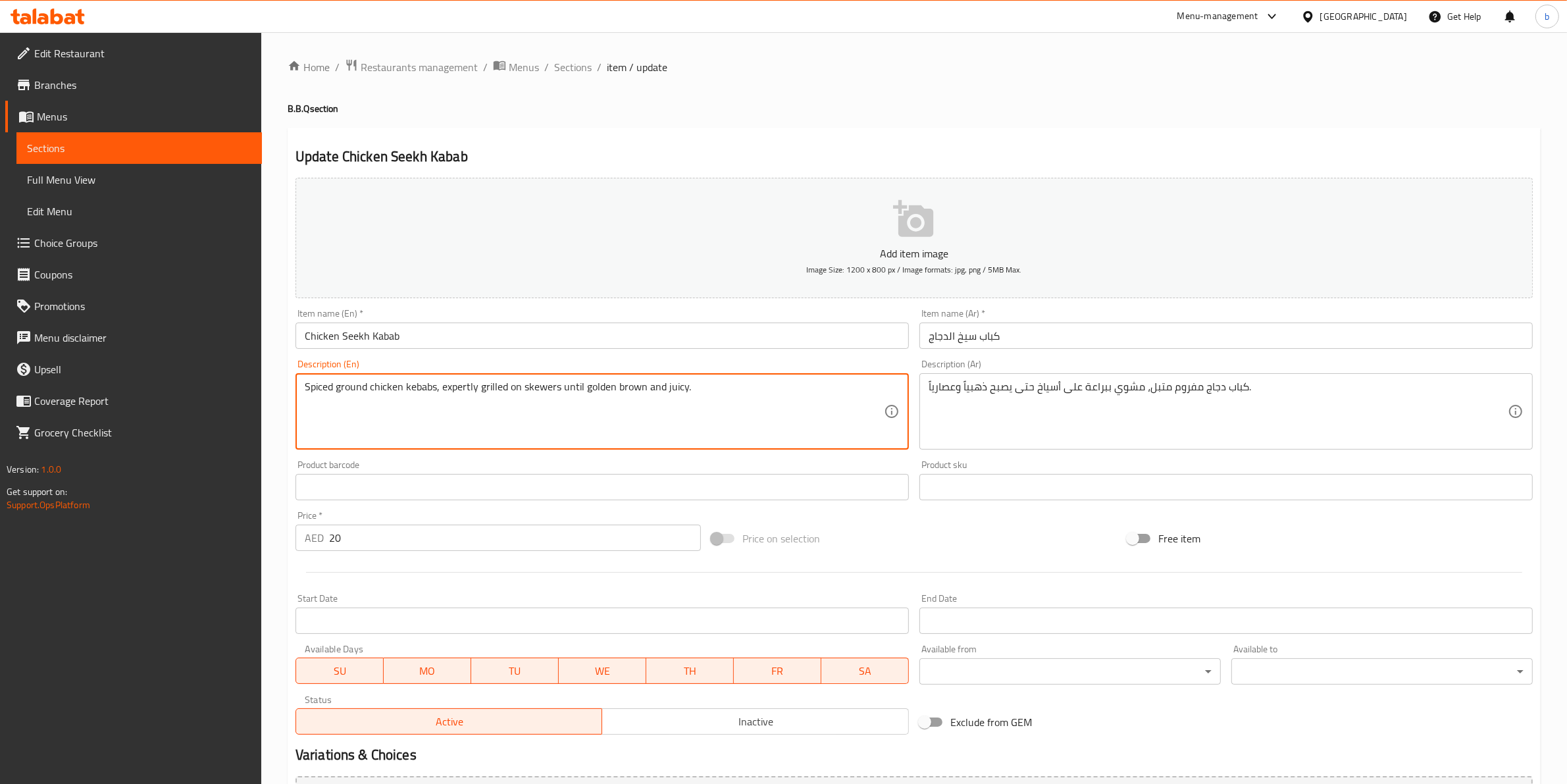
click at [459, 383] on textarea "Spiced ground chicken kebabs, expertly grilled on skewers until golden brown an…" at bounding box center [595, 411] width 580 height 63
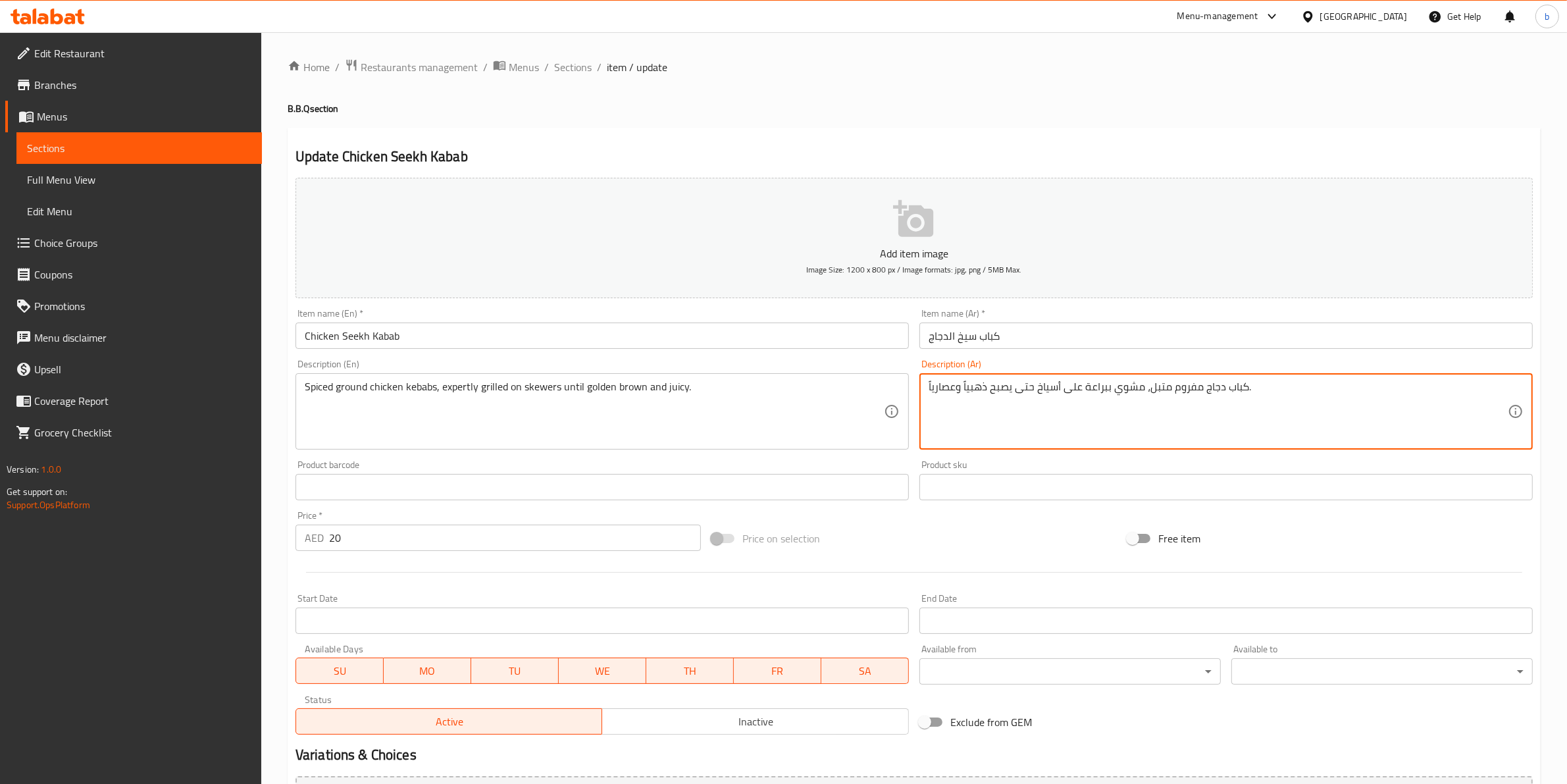
click at [1037, 385] on textarea "كباب دجاج مفروم متبل، مشوي ببراعة على أسياخ حتى يصبح ذهبياً وعصارياً." at bounding box center [1218, 411] width 580 height 63
click at [1017, 393] on textarea "كباب دجاج مفروم متبل، مشوي ببراعة على أسياخ حتى يصبح ذهبياً وعصارياً." at bounding box center [1218, 411] width 580 height 63
click at [978, 390] on textarea "كباب دجاج مفروم متبل، مشوي ببراعة على أسياخ حتى يصبح ذهبياً وعصارياً." at bounding box center [1218, 411] width 580 height 63
click at [946, 388] on textarea "كباب دجاج مفروم متبل، مشوي ببراعة على أسياخ حتى يصبح بني ذهبياً وعصارياً." at bounding box center [1218, 411] width 580 height 63
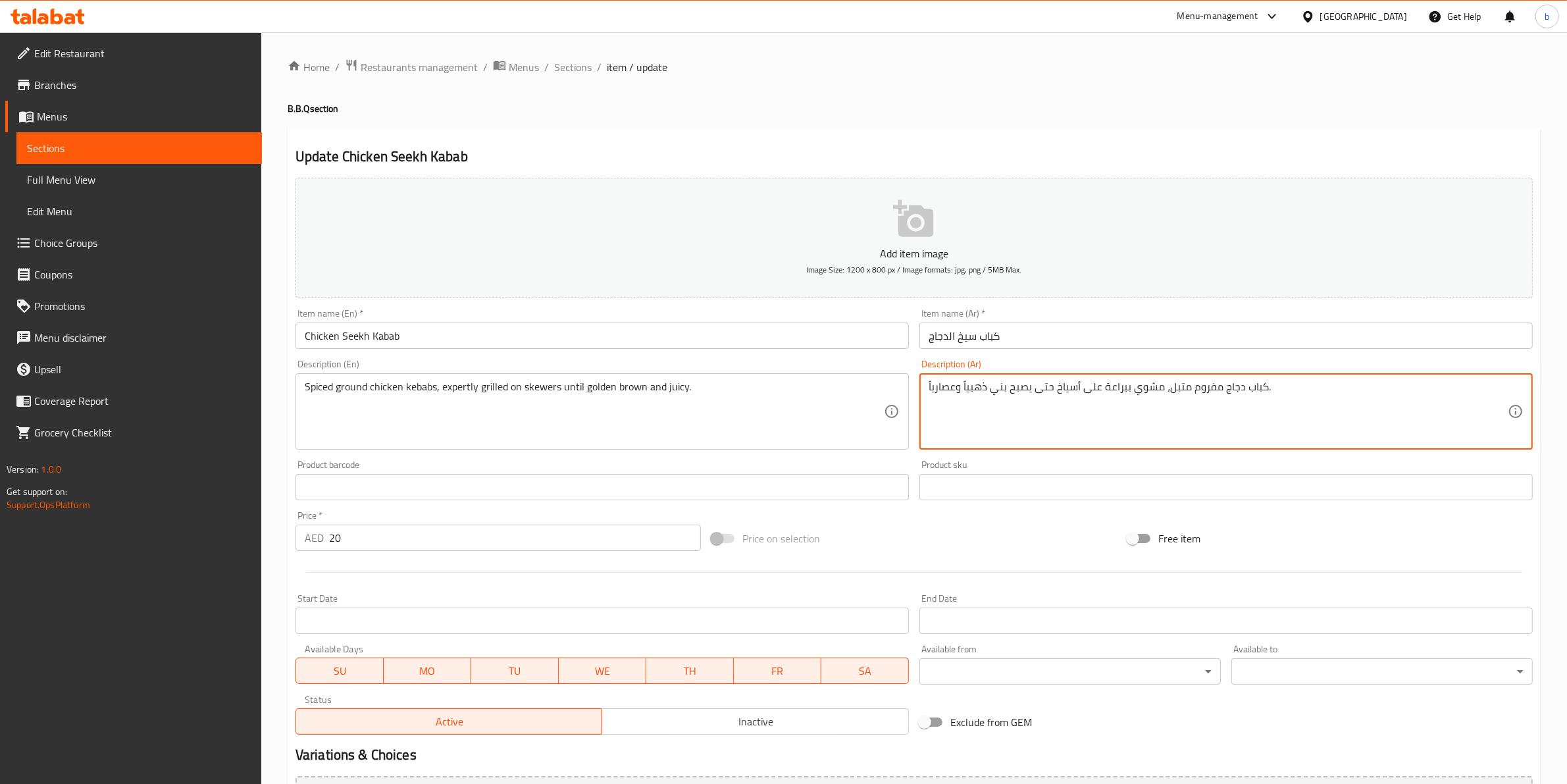
click at [946, 389] on textarea "كباب دجاج مفروم متبل، مشوي ببراعة على أسياخ حتى يصبح بني ذهبياً وعصارياً." at bounding box center [1218, 411] width 580 height 63
drag, startPoint x: 956, startPoint y: 385, endPoint x: 910, endPoint y: 385, distance: 46.0
click at [910, 385] on div "Add item image Image Size: 1200 x 800 px / Image formats: jpg, png / 5MB Max. I…" at bounding box center [914, 456] width 1248 height 567
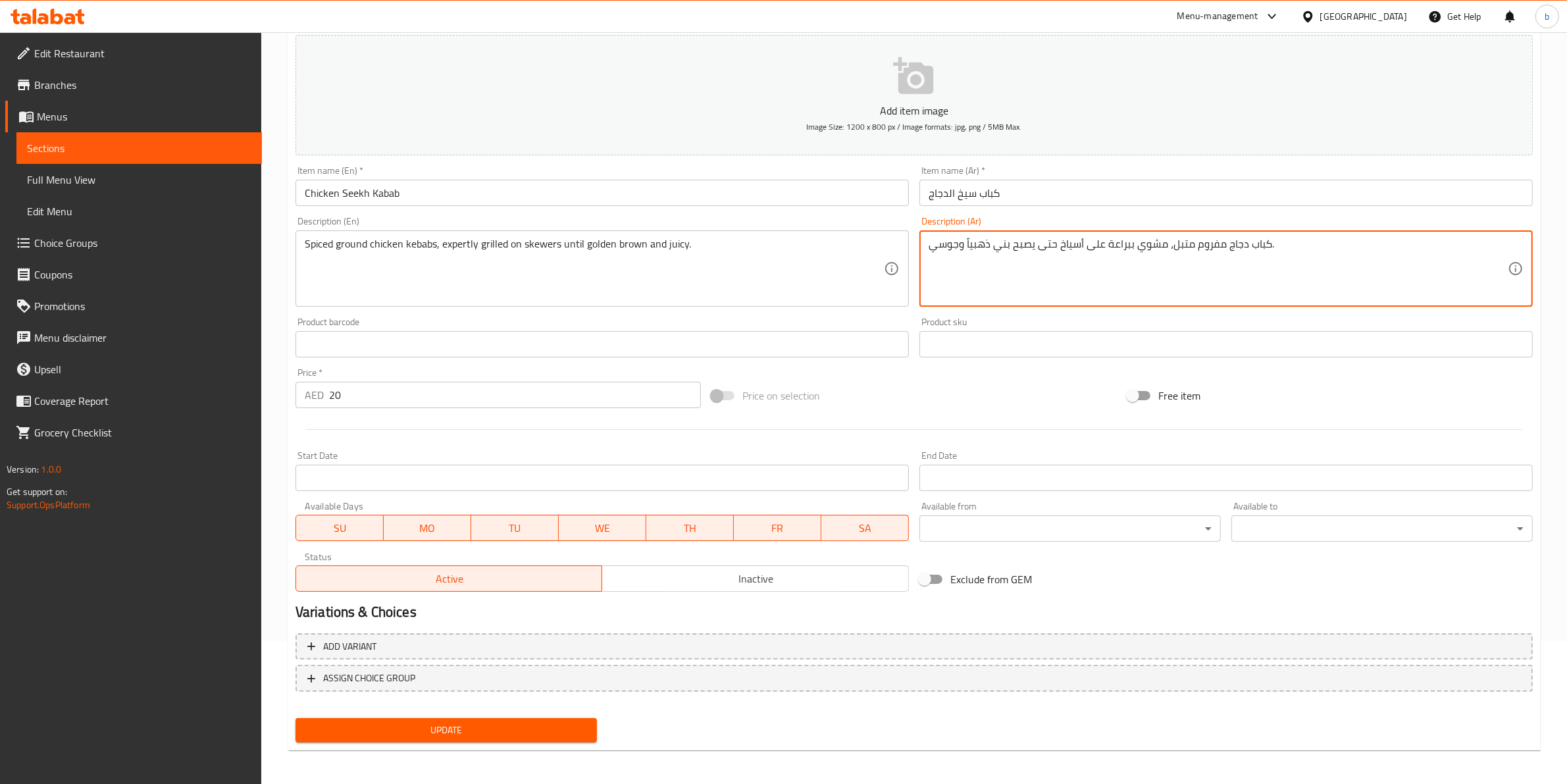
scroll to position [143, 0]
type textarea "كباب دجاج مفروم متبل، مشوي ببراعة على أسياخ حتى يصبح بني ذهبياً وجوسي."
click at [515, 728] on span "Update" at bounding box center [446, 729] width 280 height 16
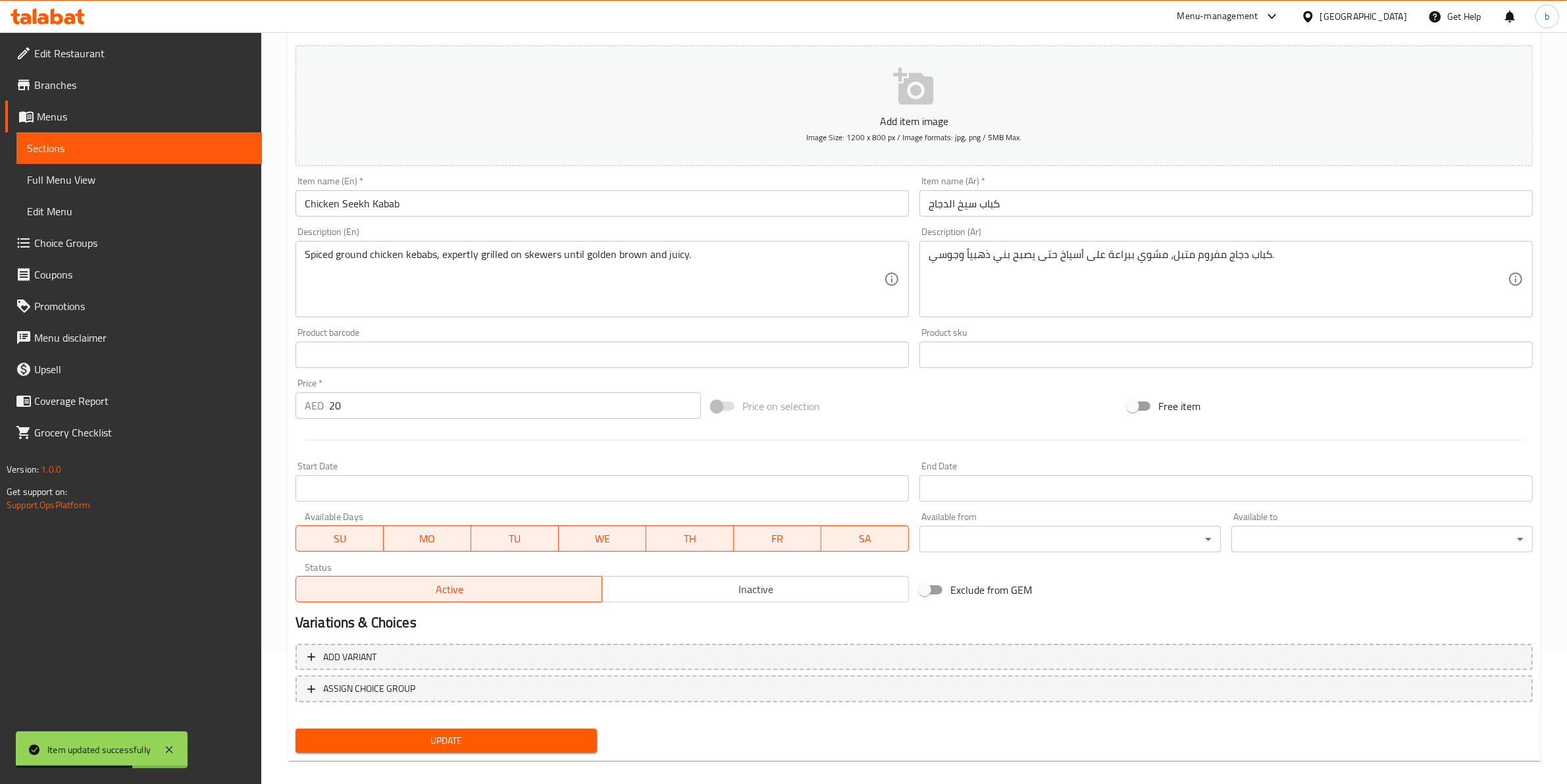
scroll to position [0, 0]
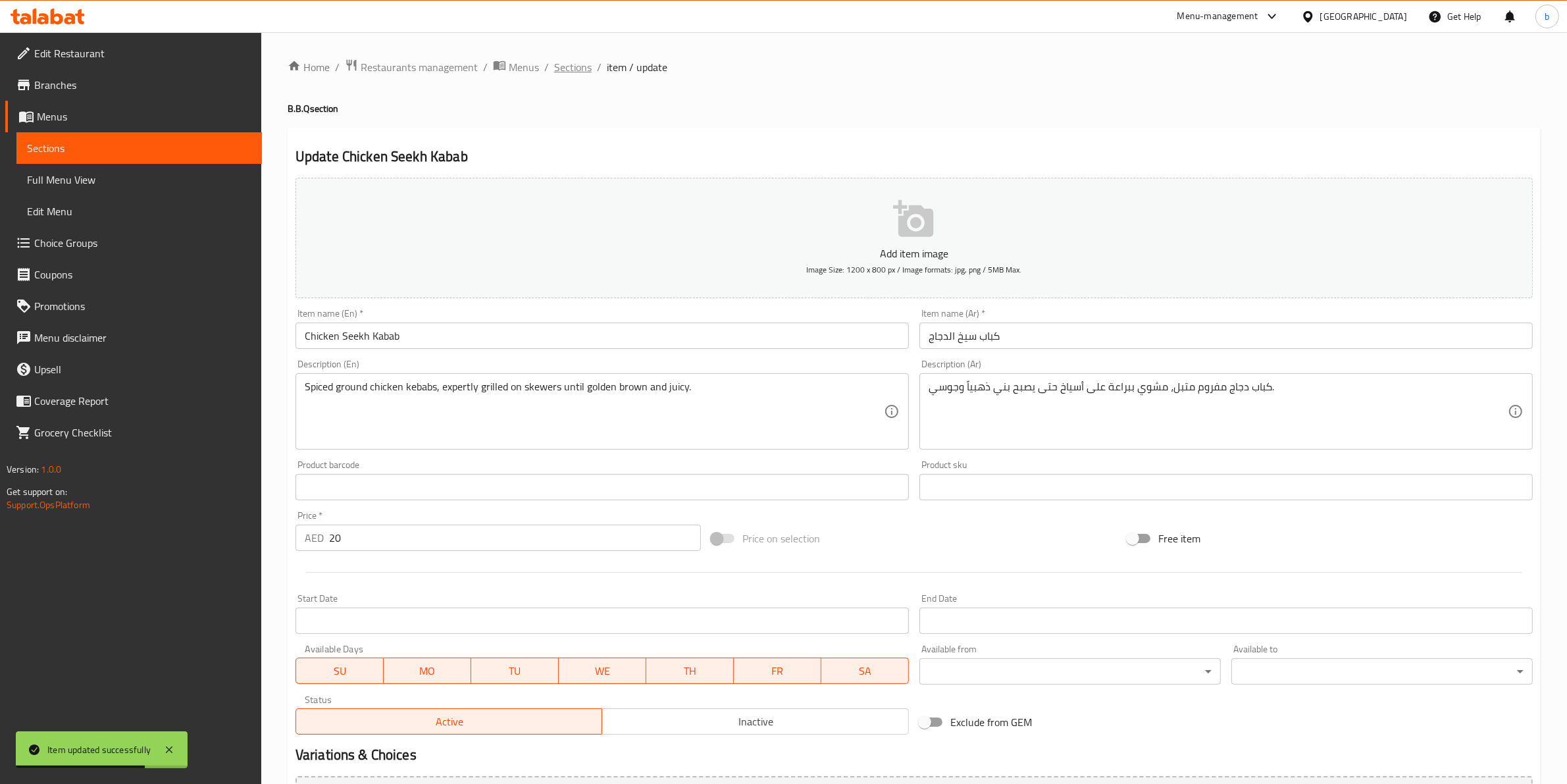
click at [564, 66] on span "Sections" at bounding box center [573, 66] width 37 height 16
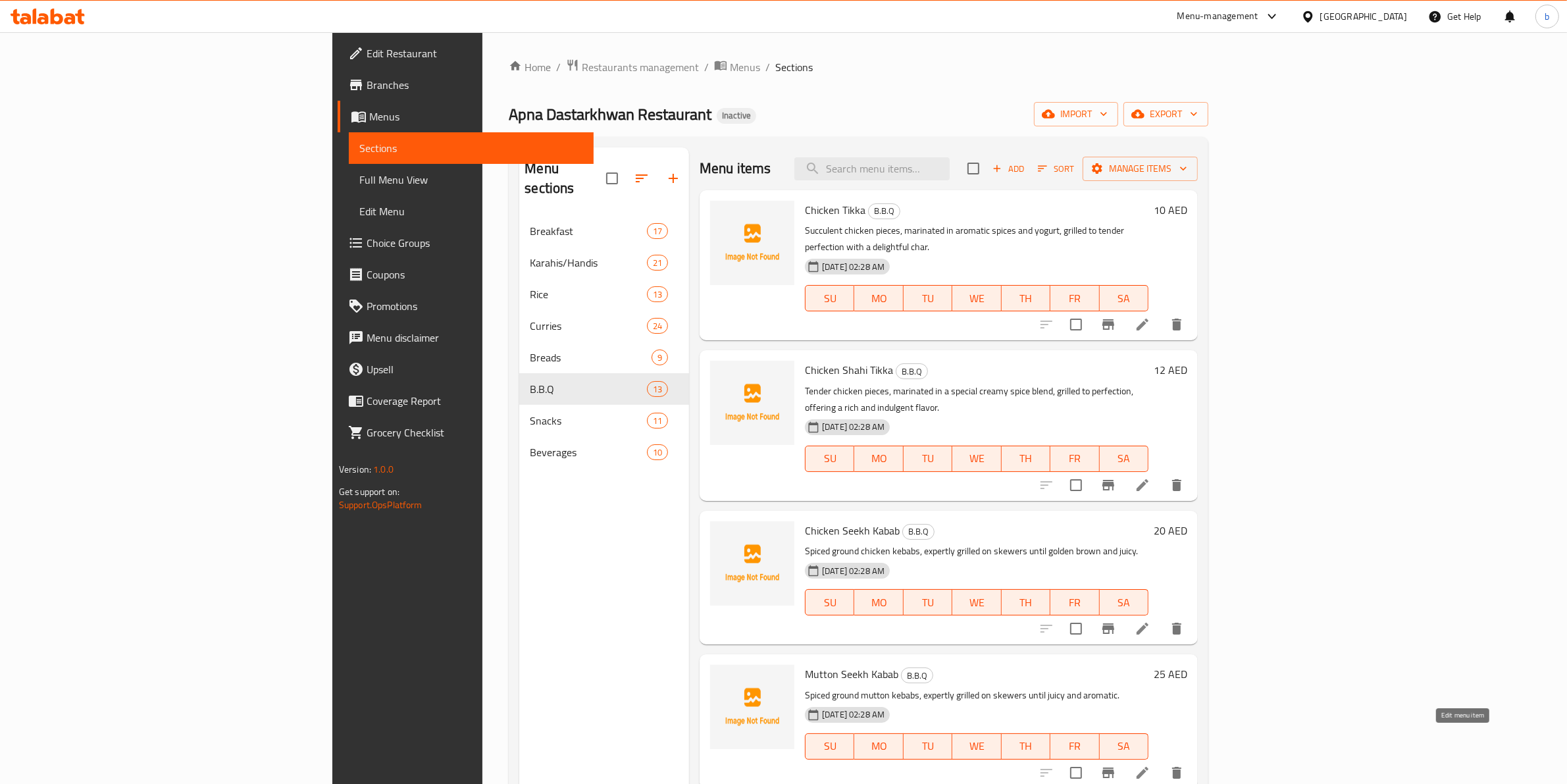
click at [1149, 767] on icon at bounding box center [1143, 773] width 12 height 12
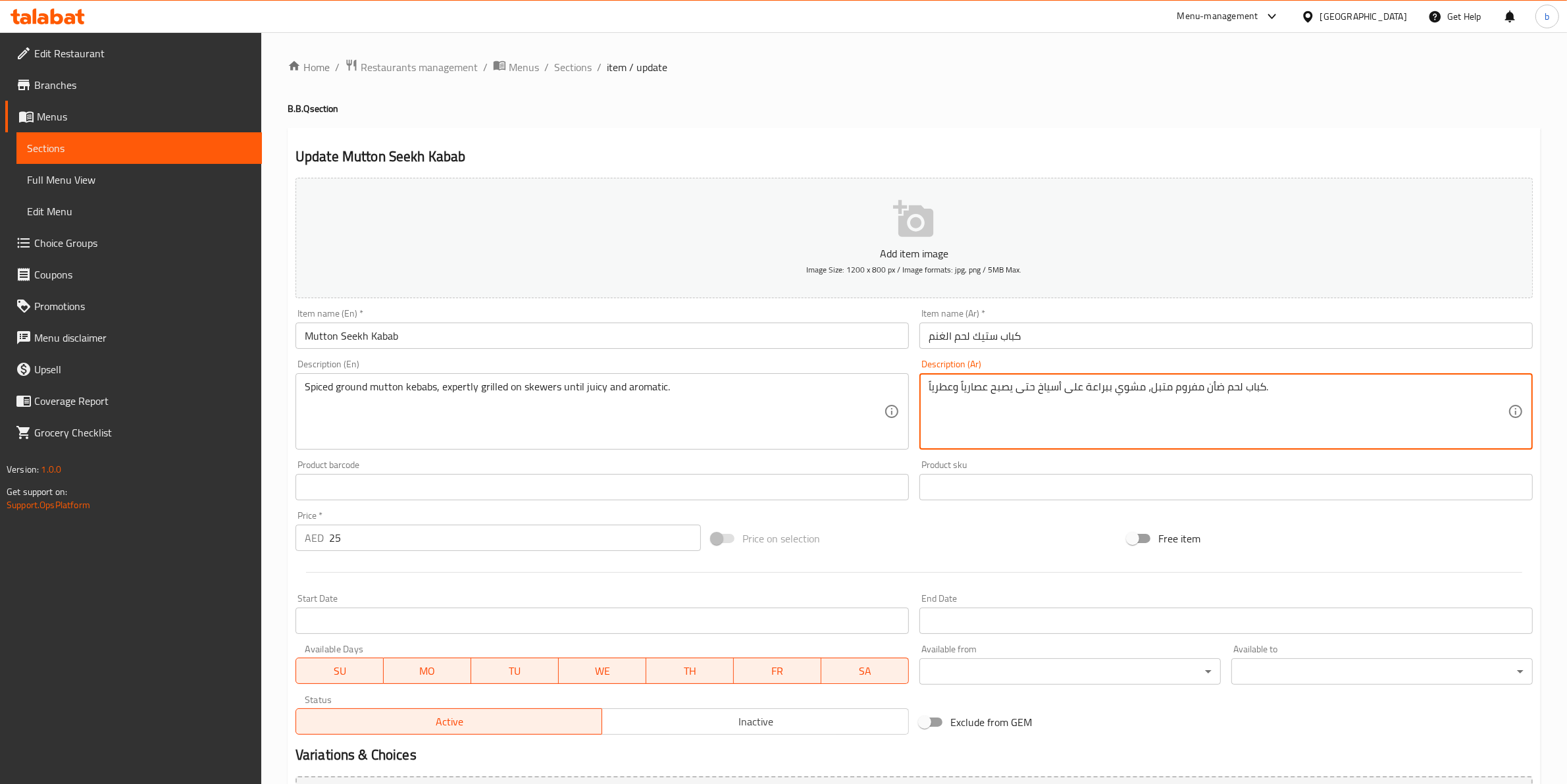
drag, startPoint x: 961, startPoint y: 388, endPoint x: 987, endPoint y: 384, distance: 26.3
drag, startPoint x: 1228, startPoint y: 388, endPoint x: 1241, endPoint y: 391, distance: 13.3
click at [1241, 391] on textarea "كباب لحم ضأن مفروم متبل، مشوي ببراعة على أسياخ حتى يصبح جوسي وعطرياً." at bounding box center [1218, 411] width 580 height 63
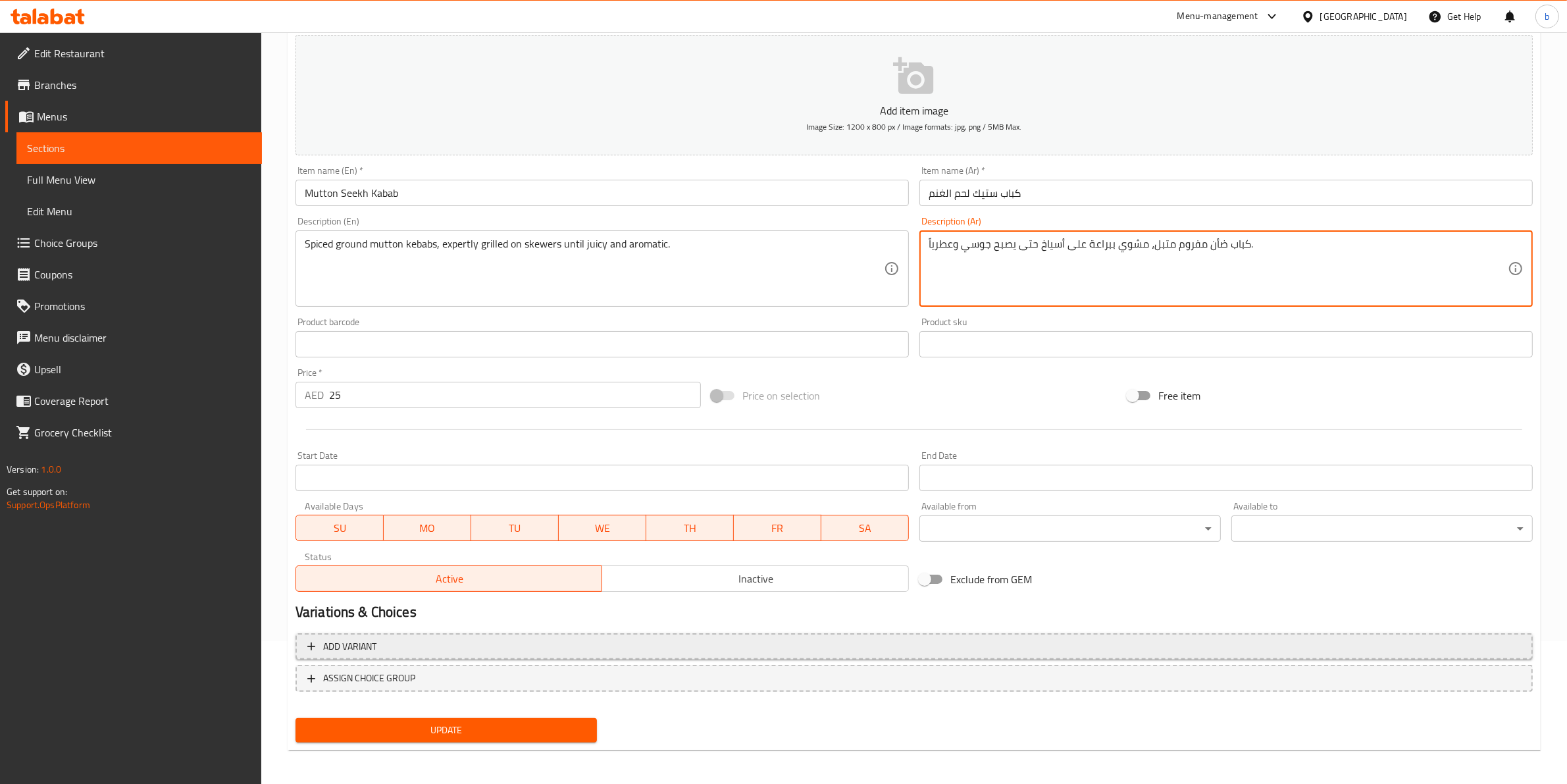
scroll to position [143, 0]
type textarea "كباب ضأن مفروم متبل، مشوي ببراعة على أسياخ حتى يصبح جوسي وعطرياً."
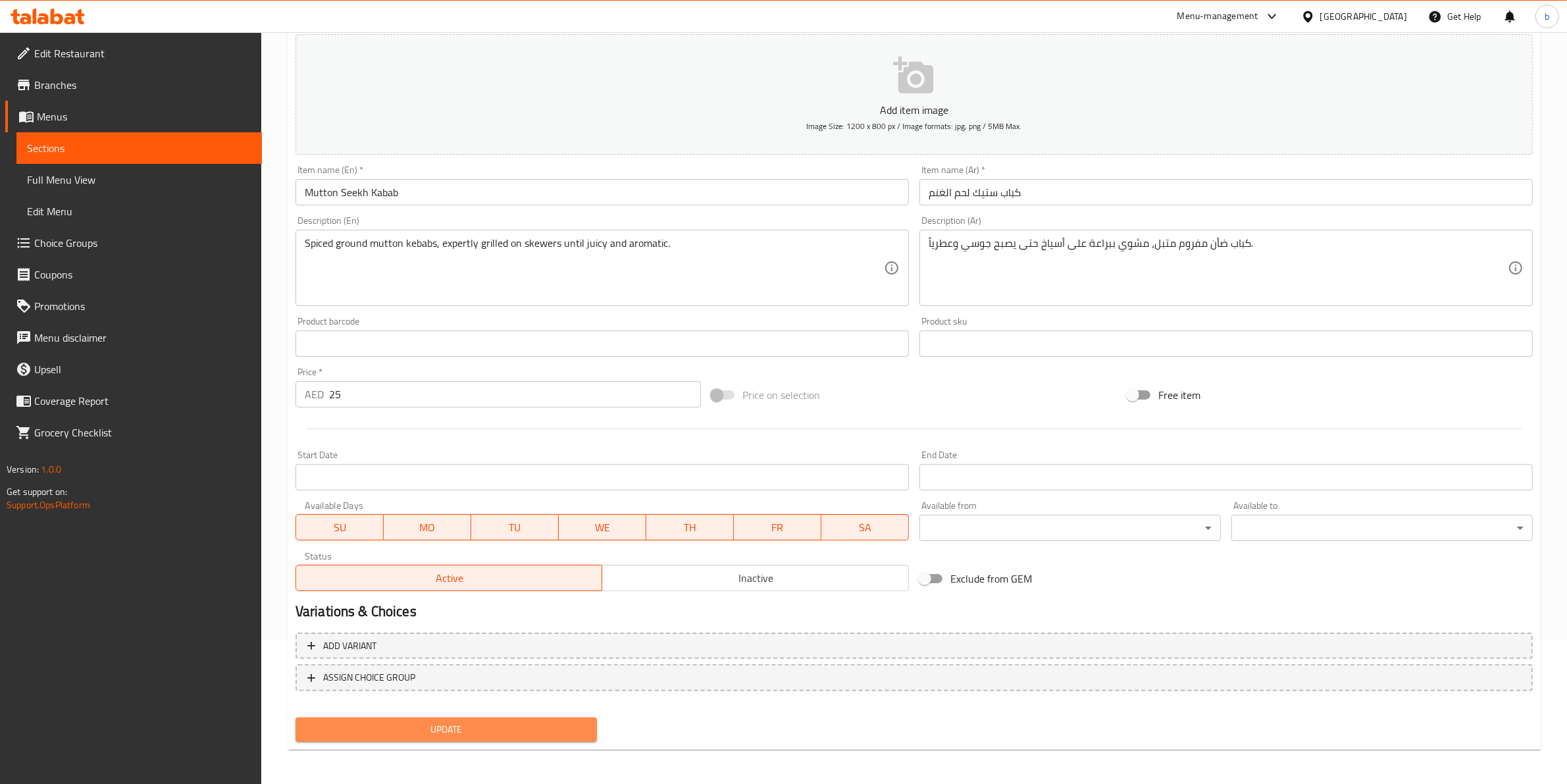
click at [425, 721] on span "Update" at bounding box center [446, 729] width 280 height 16
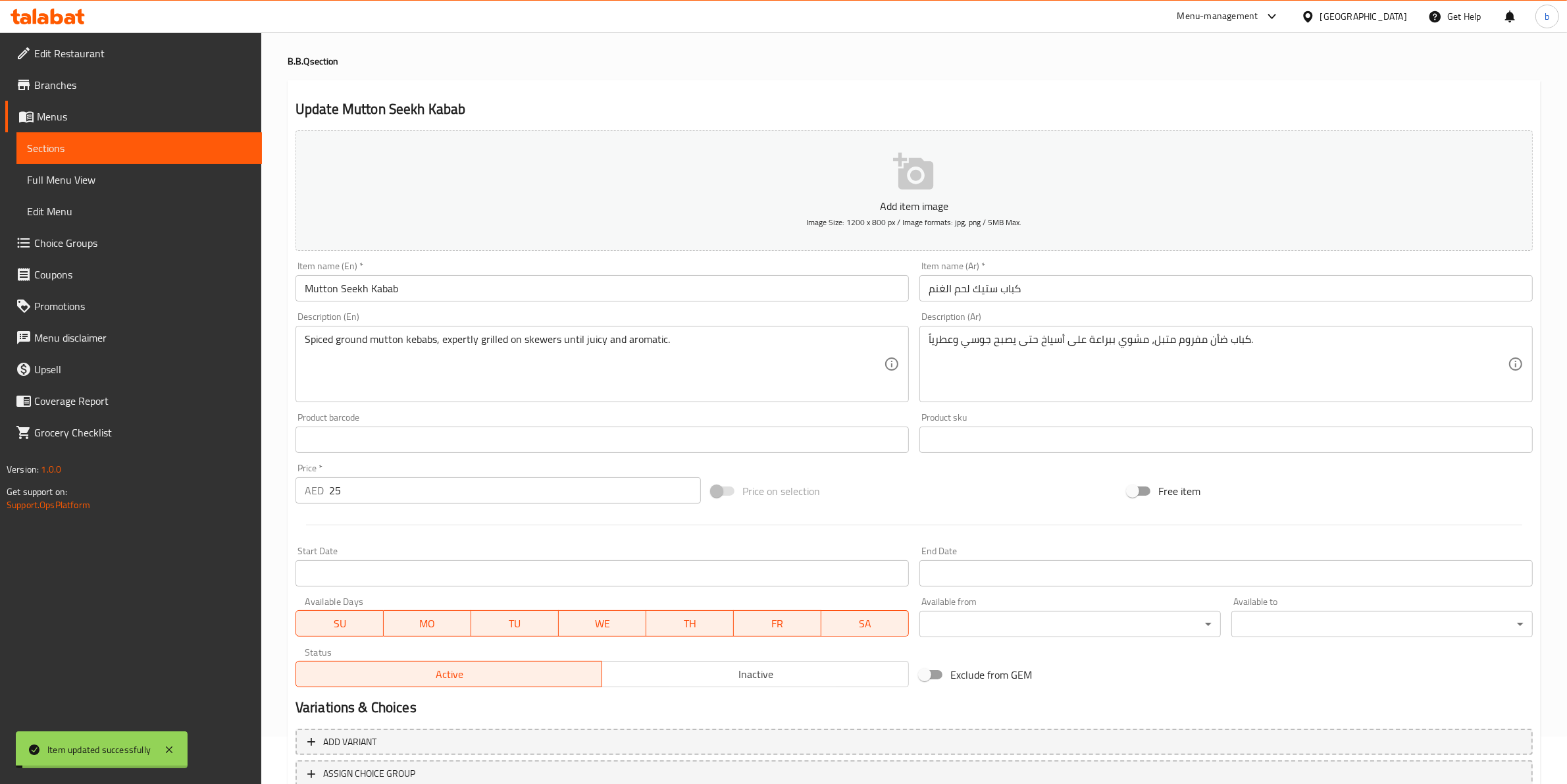
scroll to position [0, 0]
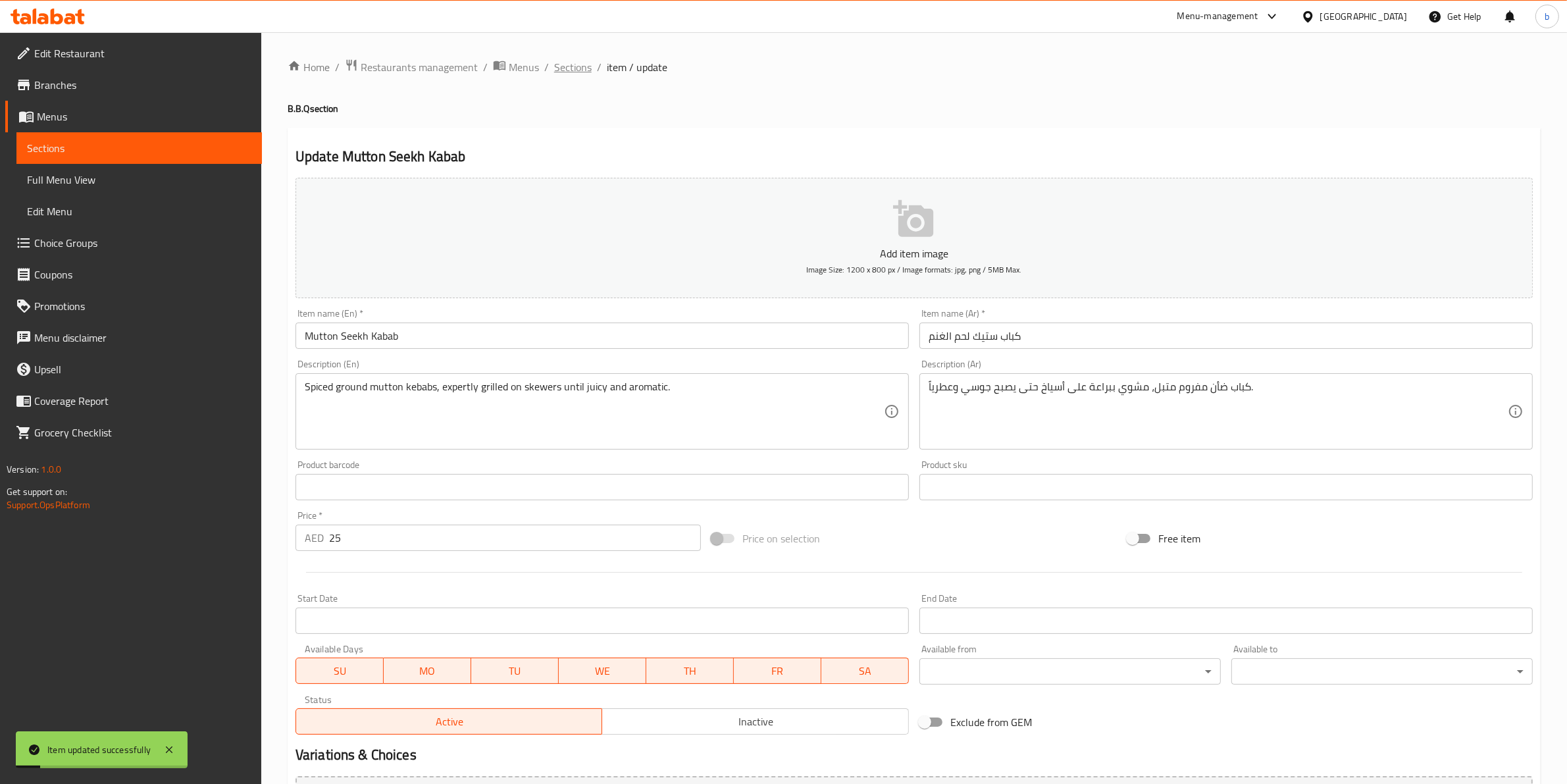
click at [577, 63] on span "Sections" at bounding box center [573, 66] width 37 height 16
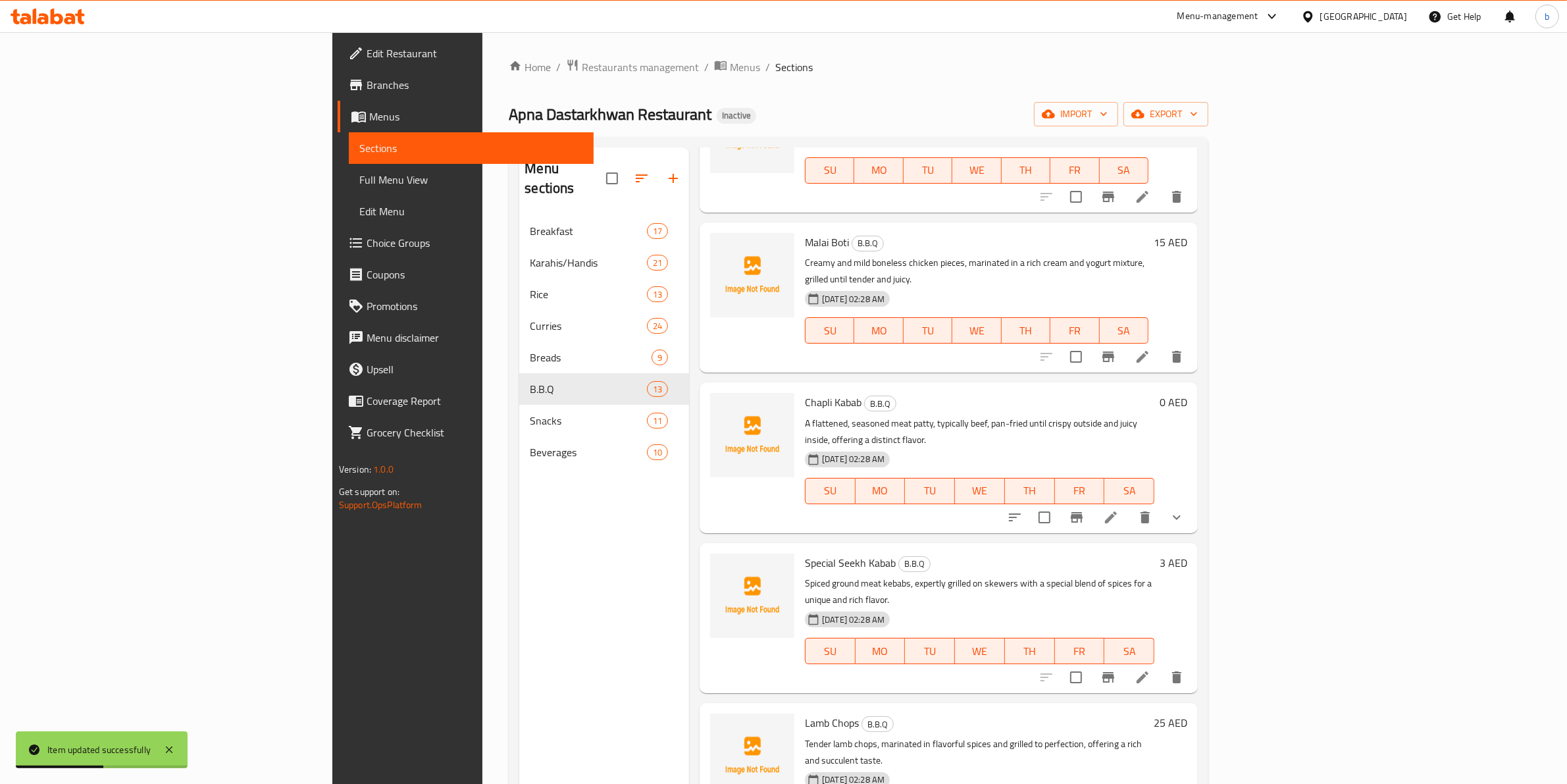
scroll to position [164, 0]
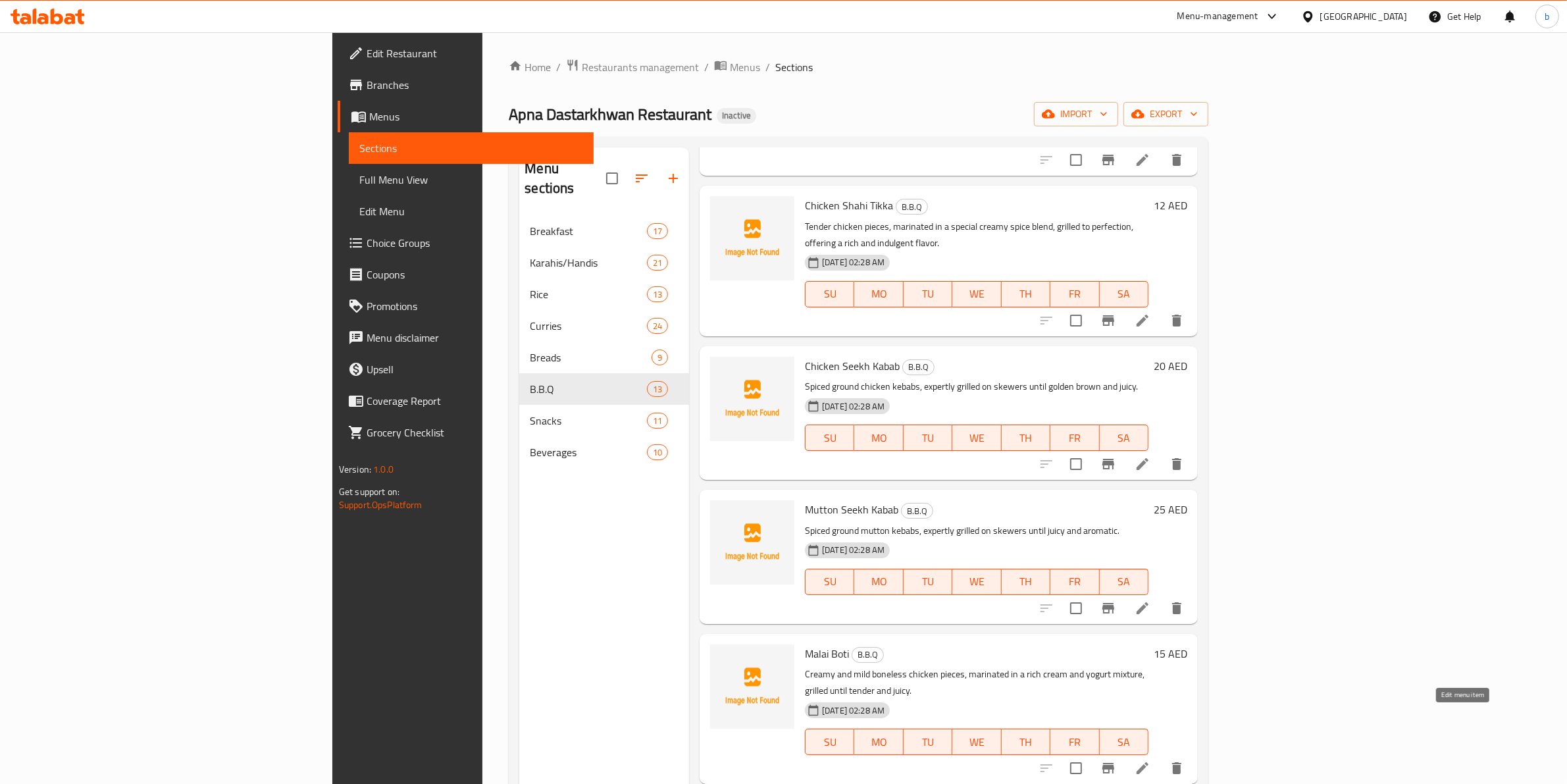
click at [1150, 760] on icon at bounding box center [1142, 768] width 16 height 16
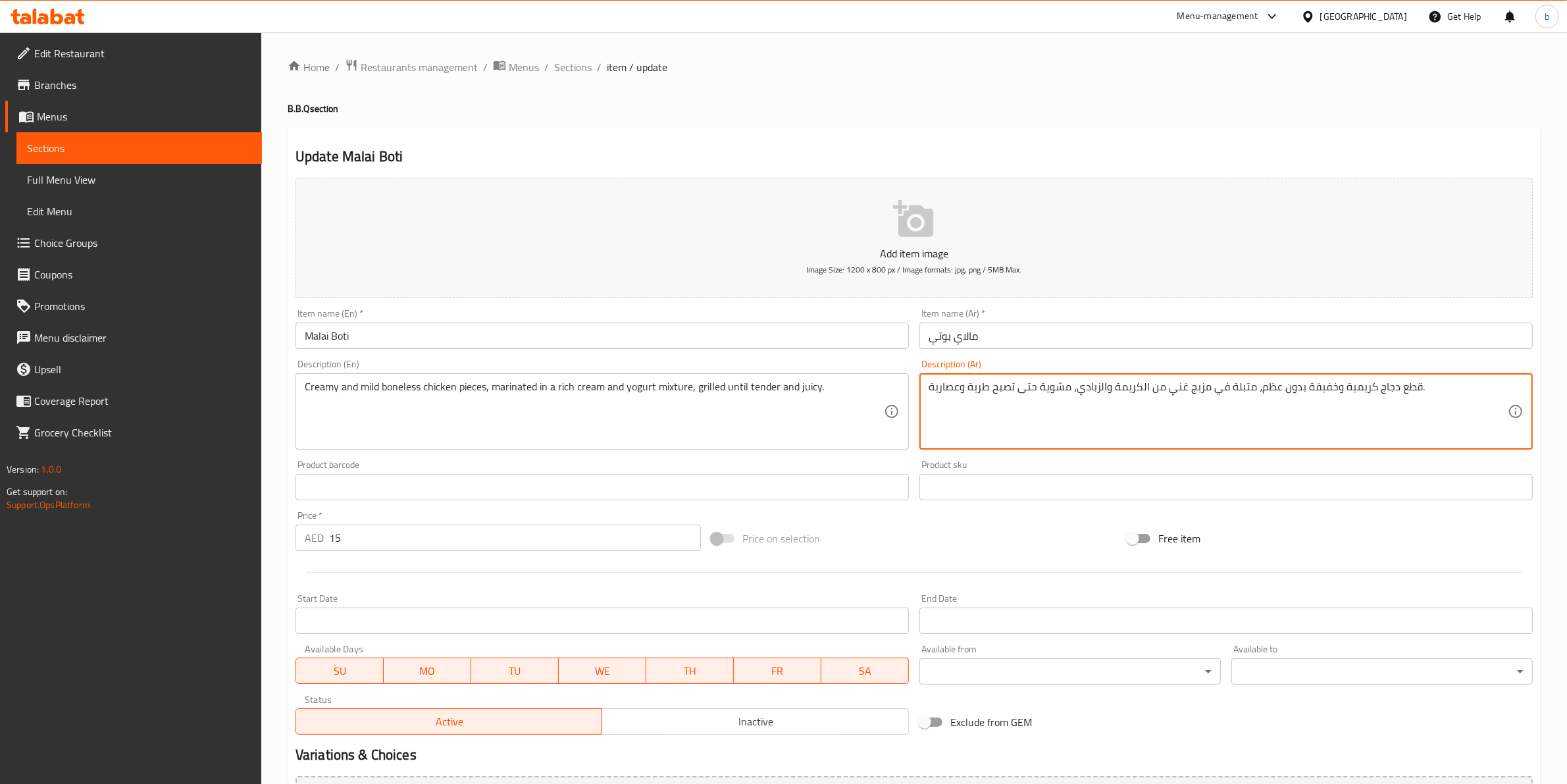
drag, startPoint x: 1257, startPoint y: 389, endPoint x: 1304, endPoint y: 389, distance: 47.0
drag, startPoint x: 1328, startPoint y: 390, endPoint x: 1378, endPoint y: 418, distance: 57.3
click at [1328, 391] on textarea "قطع دجاج كريمية وخفيفة، متبلة في مزيج غني من الكريمة والزبادي، مشوية حتى تصبح ط…" at bounding box center [1218, 411] width 580 height 63
drag, startPoint x: 1291, startPoint y: 388, endPoint x: 1297, endPoint y: 387, distance: 6.1
click at [1297, 387] on textarea "قطع دجاج مسحب كريمية وخفيفة، متبلة في مزيج غني من الكريمة والزبادي، مشوية حتى ت…" at bounding box center [1218, 411] width 580 height 63
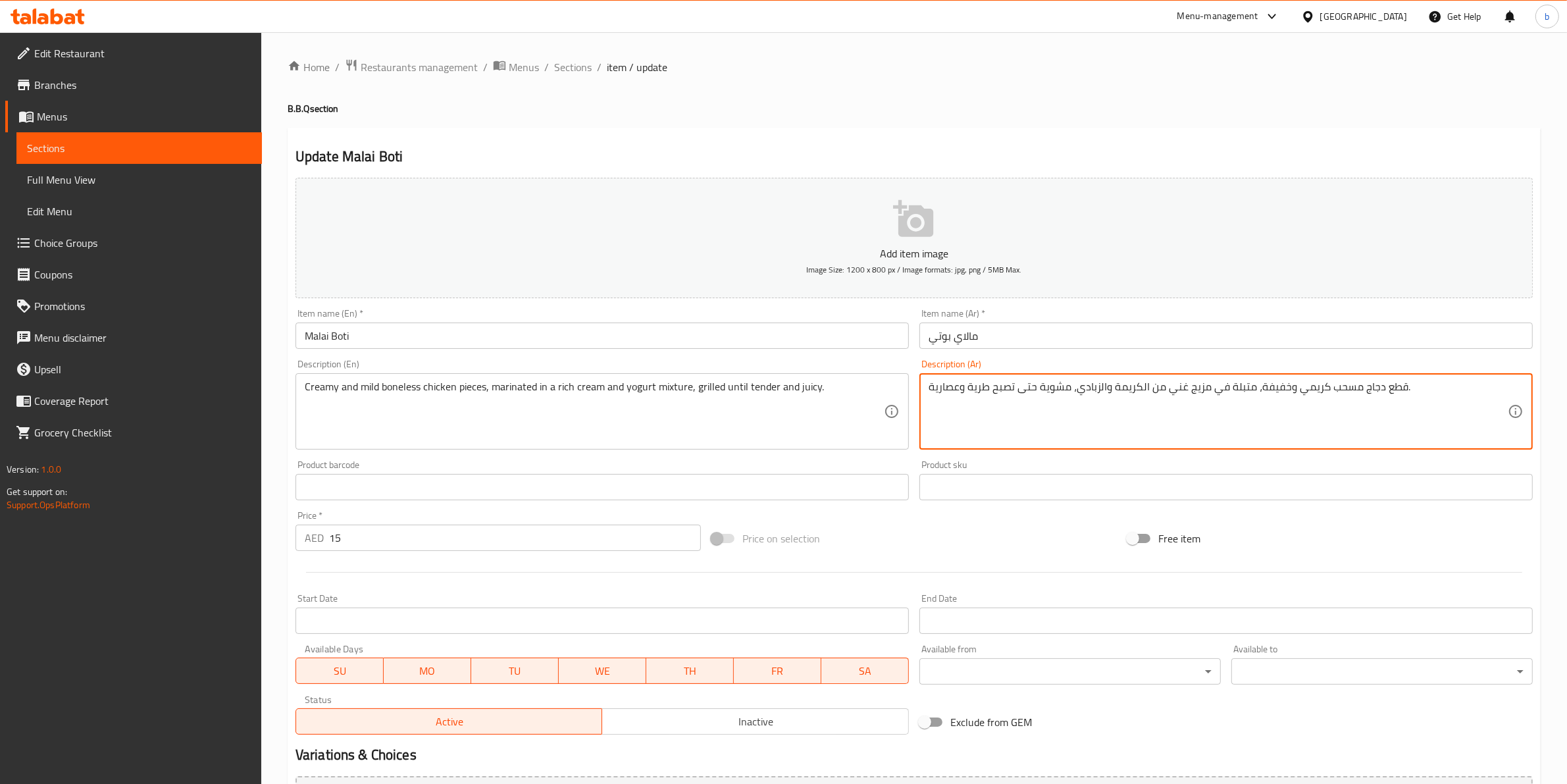
drag, startPoint x: 1256, startPoint y: 383, endPoint x: 1284, endPoint y: 380, distance: 28.2
click at [1284, 380] on textarea "قطع دجاج مسحب كريمي وخفيفة، متبلة في مزيج غني من الكريمة والزبادي، مشوية حتى تص…" at bounding box center [1218, 411] width 580 height 63
drag, startPoint x: 928, startPoint y: 388, endPoint x: 959, endPoint y: 383, distance: 31.4
click at [959, 383] on textarea "قطع دجاج مسحب كريمي ومعتدلة، متبلة في مزيج غني من الكريمة والزبادي، مشوية حتى ت…" at bounding box center [1218, 411] width 580 height 63
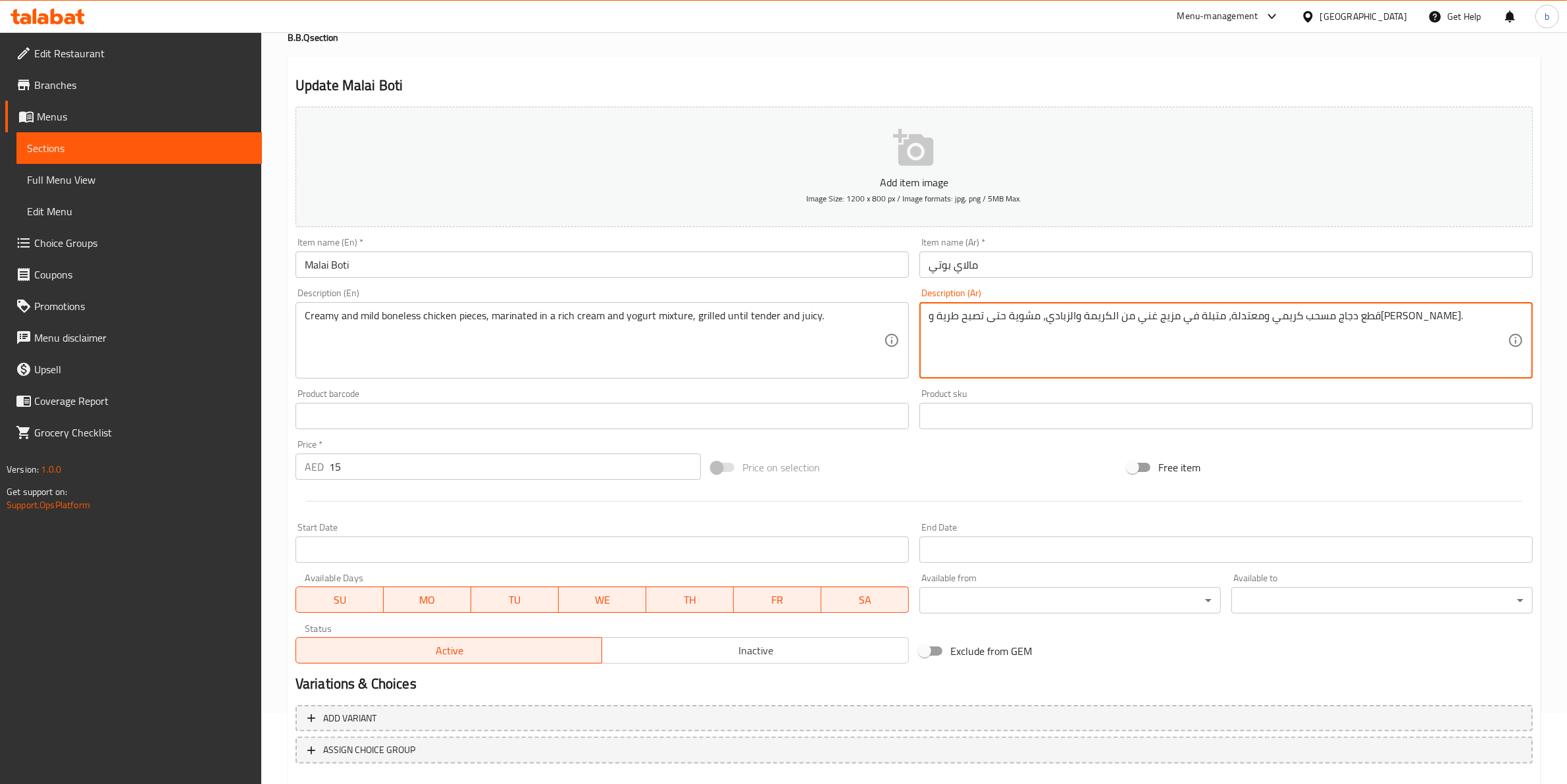
scroll to position [143, 0]
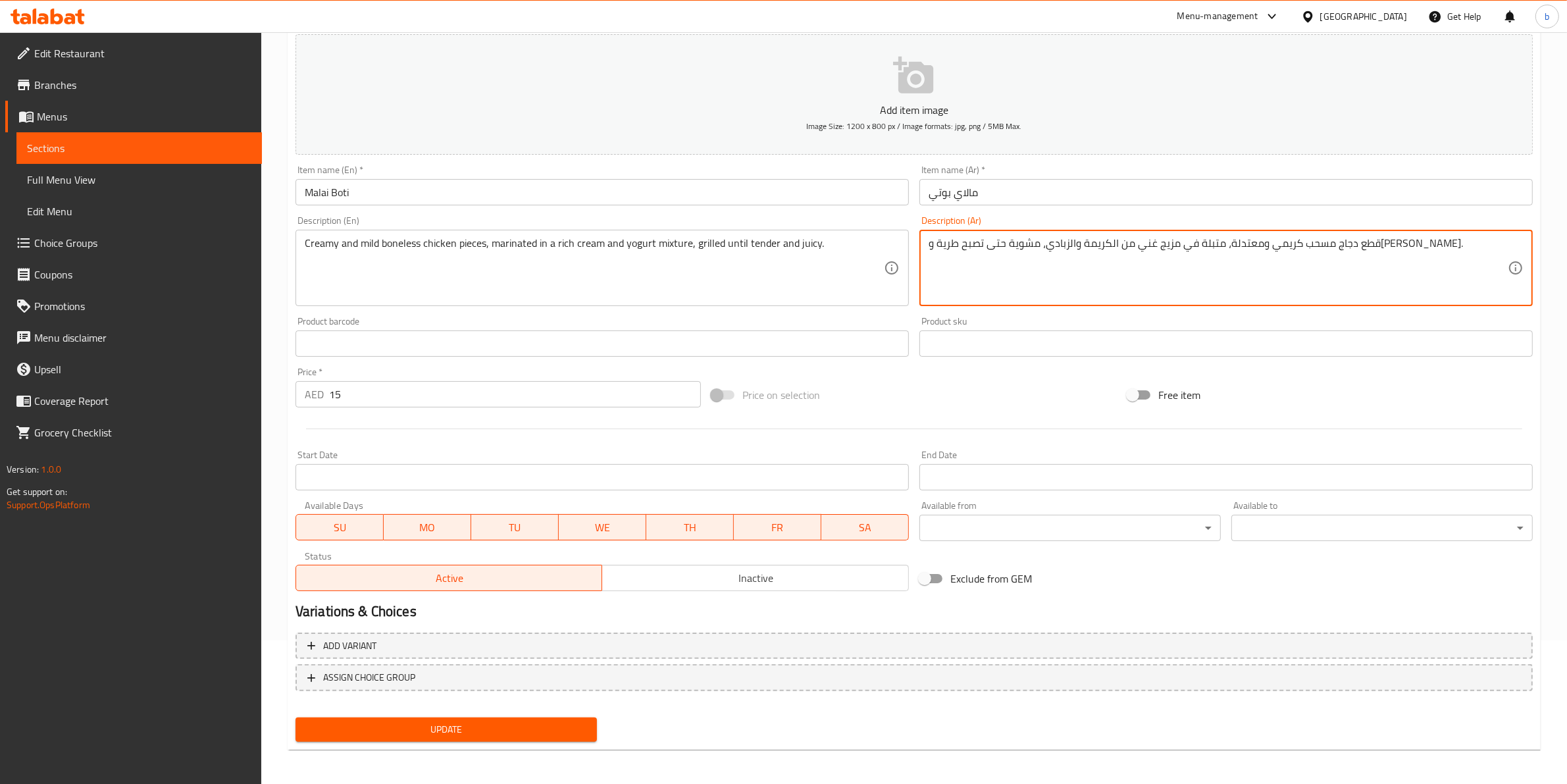
type textarea "قطع دجاج مسحب كريمي ومعتدلة، متبلة في مزيج غني من الكريمة والزبادي، مشوية حتى ت…"
click at [518, 726] on span "Update" at bounding box center [446, 729] width 280 height 16
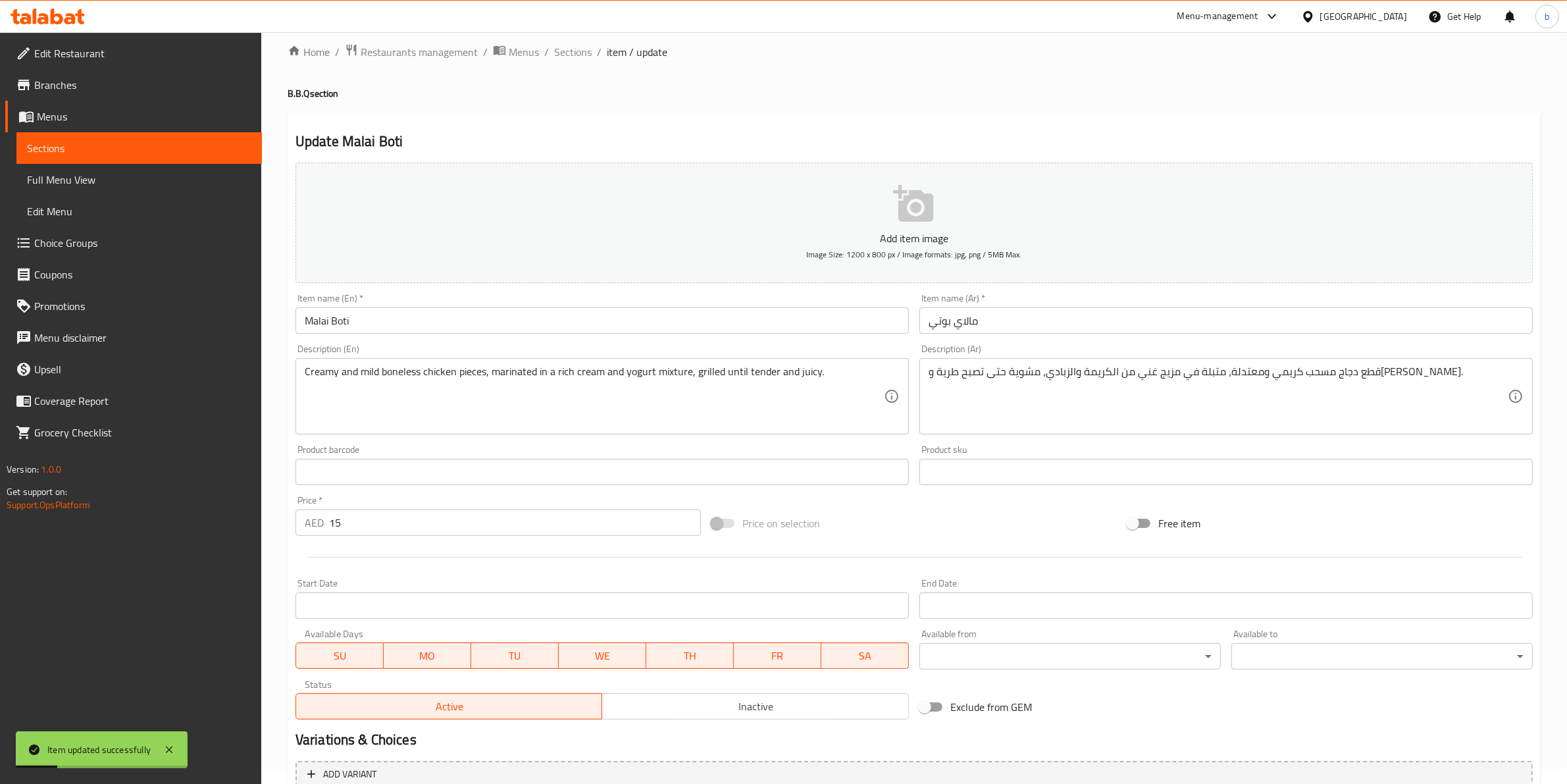
scroll to position [0, 0]
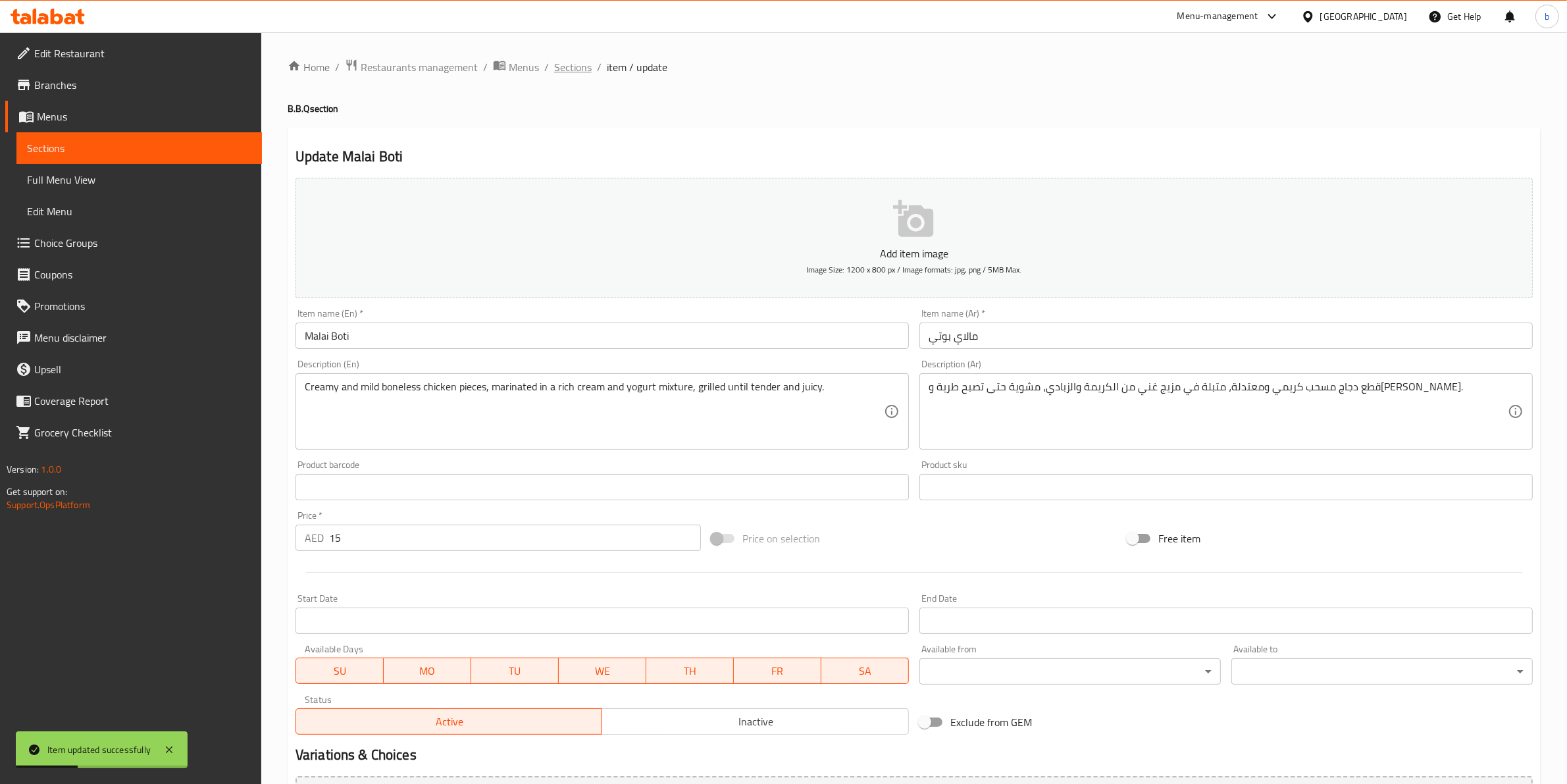
click at [576, 60] on span "Sections" at bounding box center [573, 66] width 37 height 16
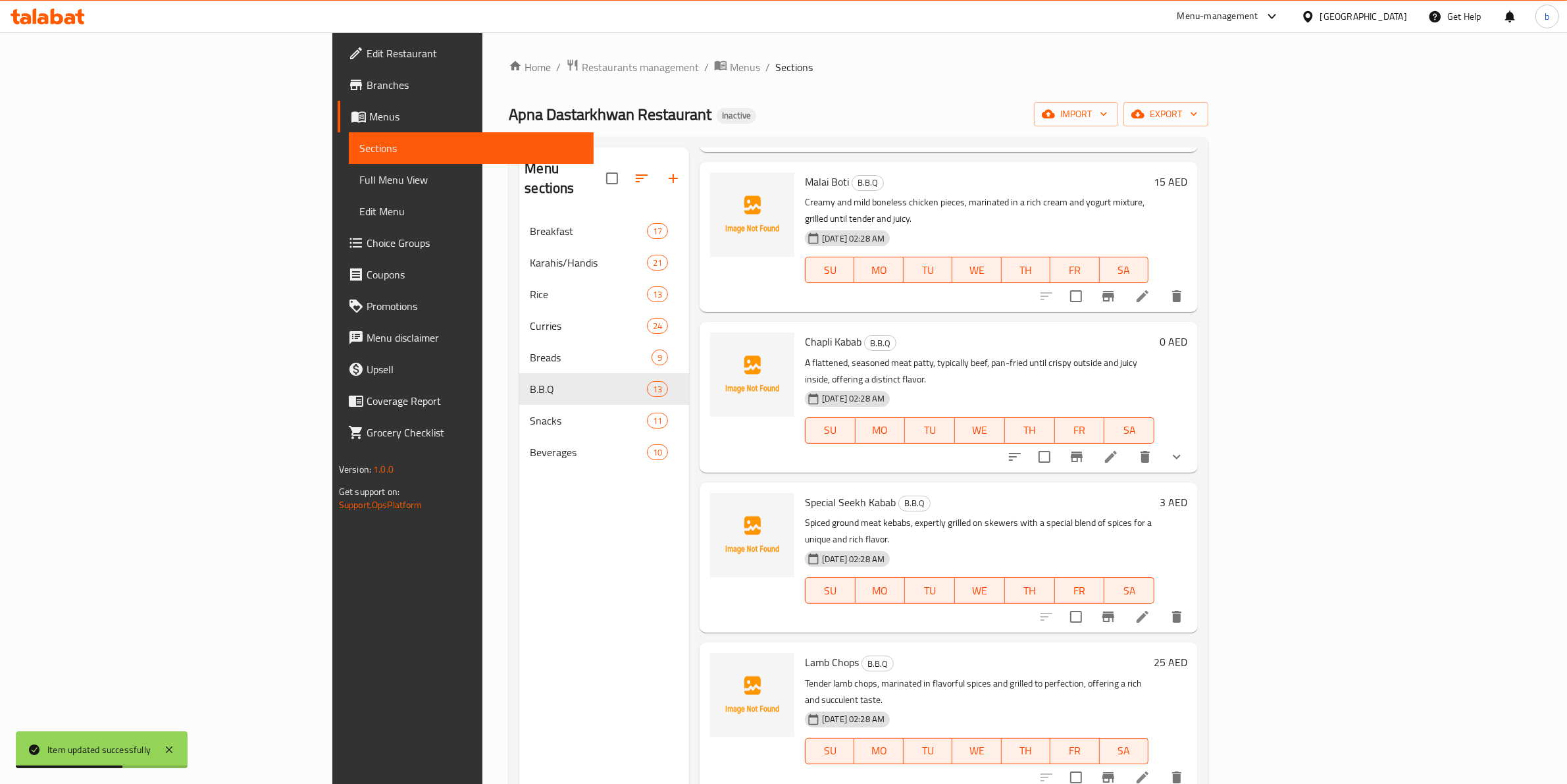
scroll to position [740, 0]
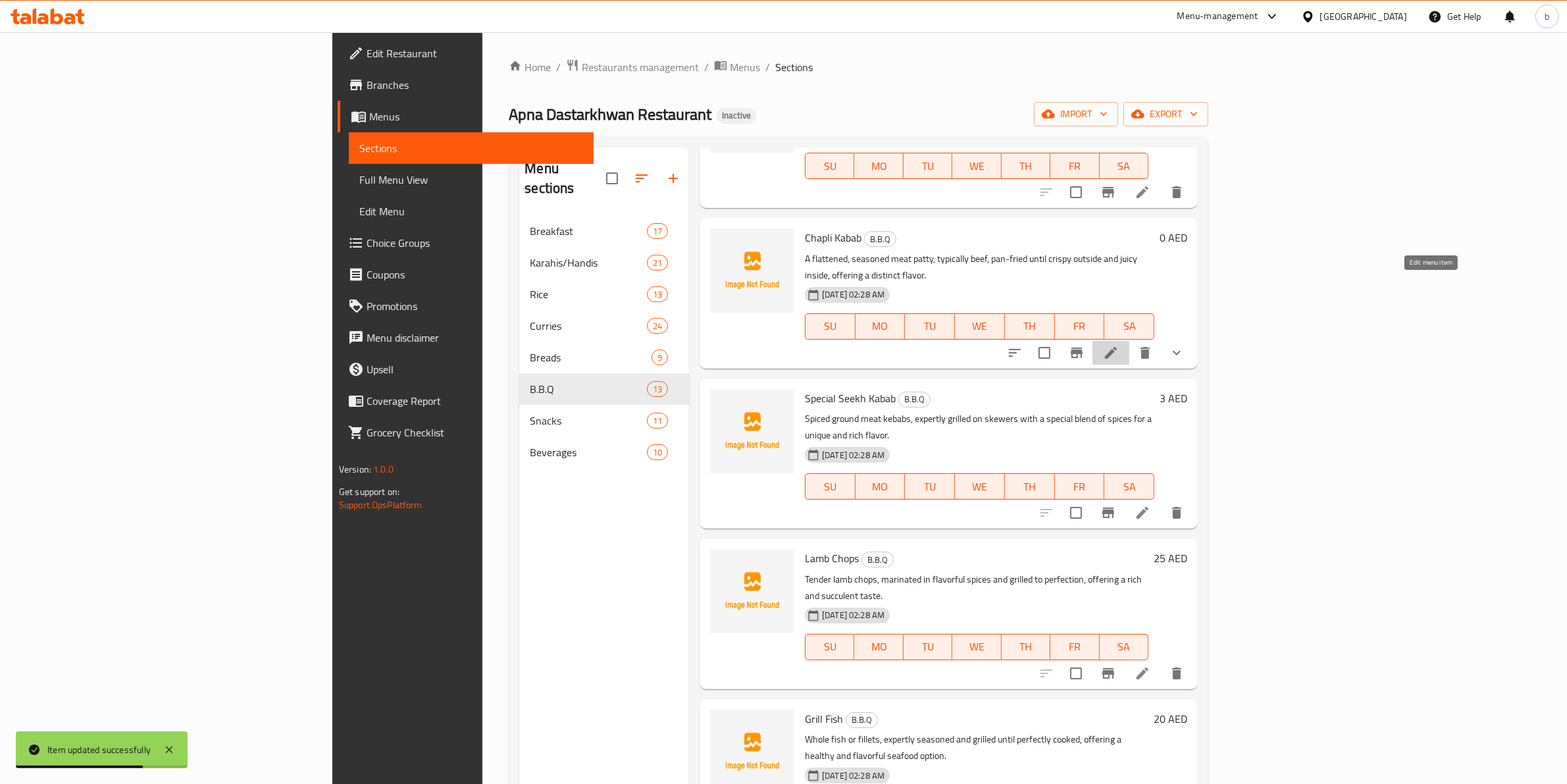
click at [1119, 345] on icon at bounding box center [1111, 352] width 16 height 16
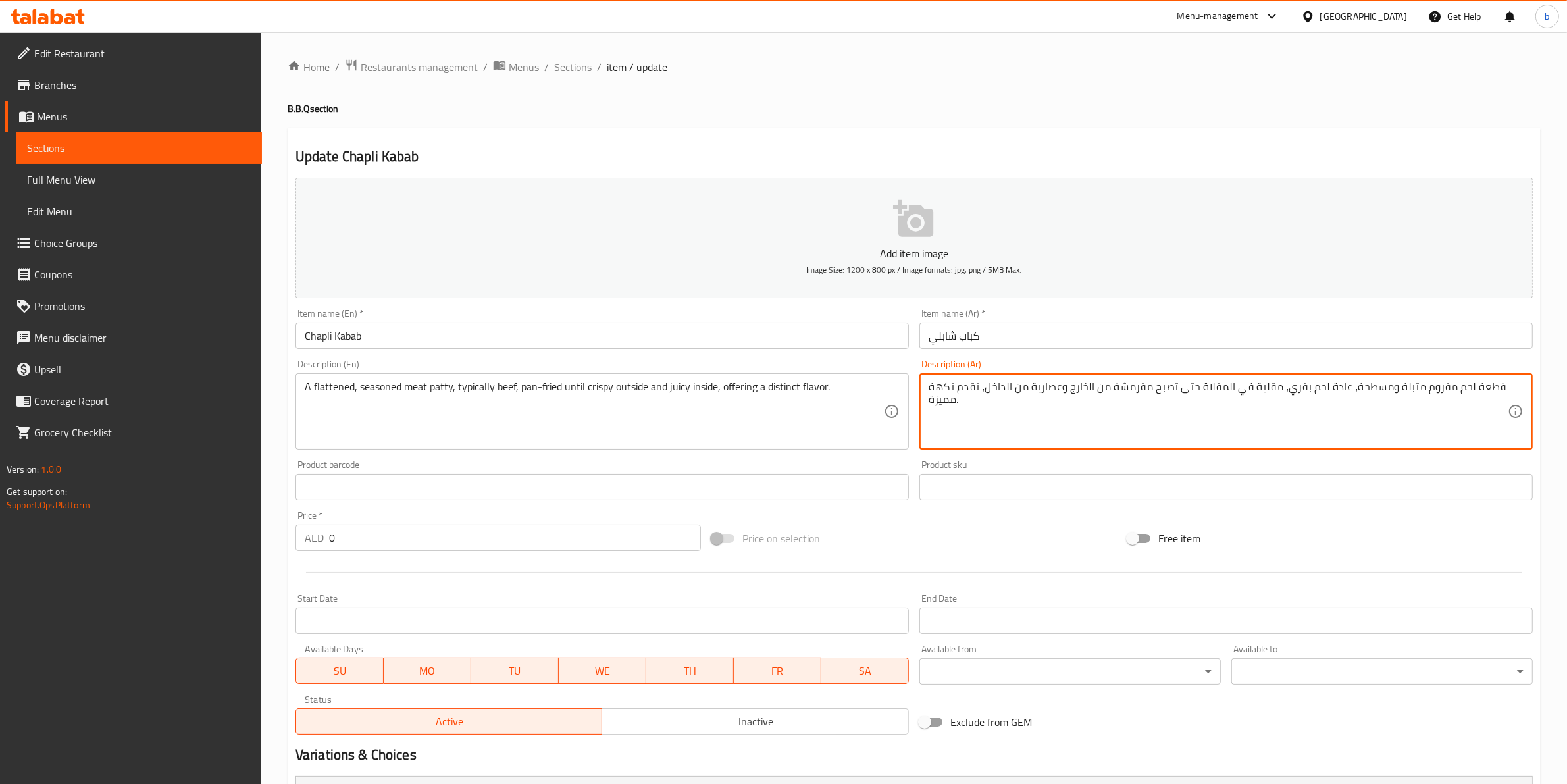
drag, startPoint x: 1061, startPoint y: 390, endPoint x: 1037, endPoint y: 391, distance: 24.0
click at [1061, 385] on textarea "قطعة لحم مفروم متبلة ومسطحة، عادة لحم بقري، مقلية في المقلاة حتى تصبح مقرمشة من…" at bounding box center [1218, 411] width 580 height 63
drag, startPoint x: 1061, startPoint y: 386, endPoint x: 1031, endPoint y: 388, distance: 30.1
click at [1031, 388] on textarea "قطعة لحم مفروم متبلة ومسطحة، عادة لحم بقري، مقلية في المقلاة حتى تصبح مقرمشة من…" at bounding box center [1218, 411] width 580 height 63
type textarea "قطعة لحم مفروم متبلة ومسطحة، عادة لحم بقري، مقلية في المقلاة حتى تصبح مقرمشة من…"
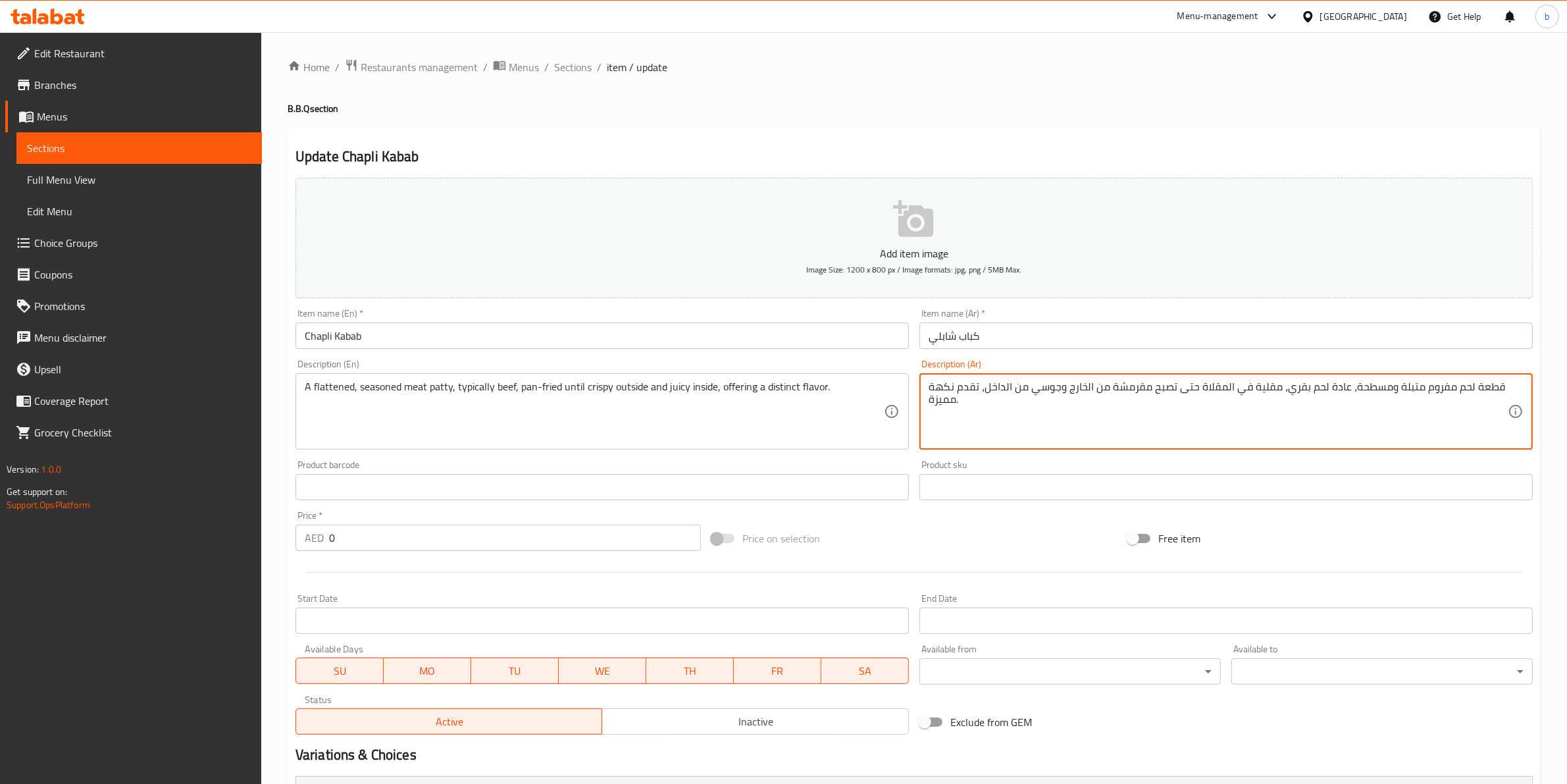
click at [996, 429] on textarea "قطعة لحم مفروم متبلة ومسطحة، عادة لحم بقري، مقلية في المقلاة حتى تصبح مقرمشة من…" at bounding box center [1218, 411] width 580 height 63
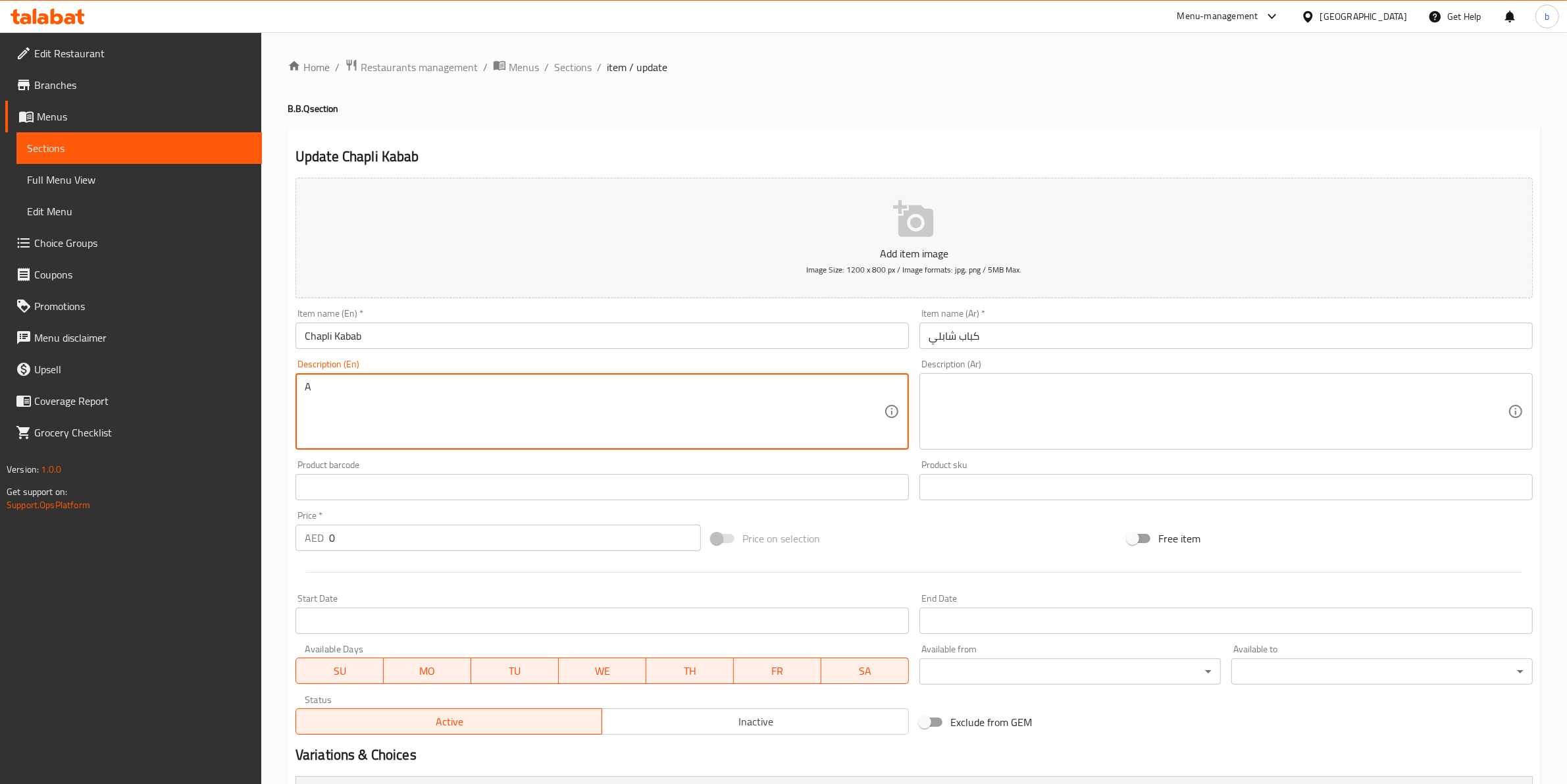
type textarea "A"
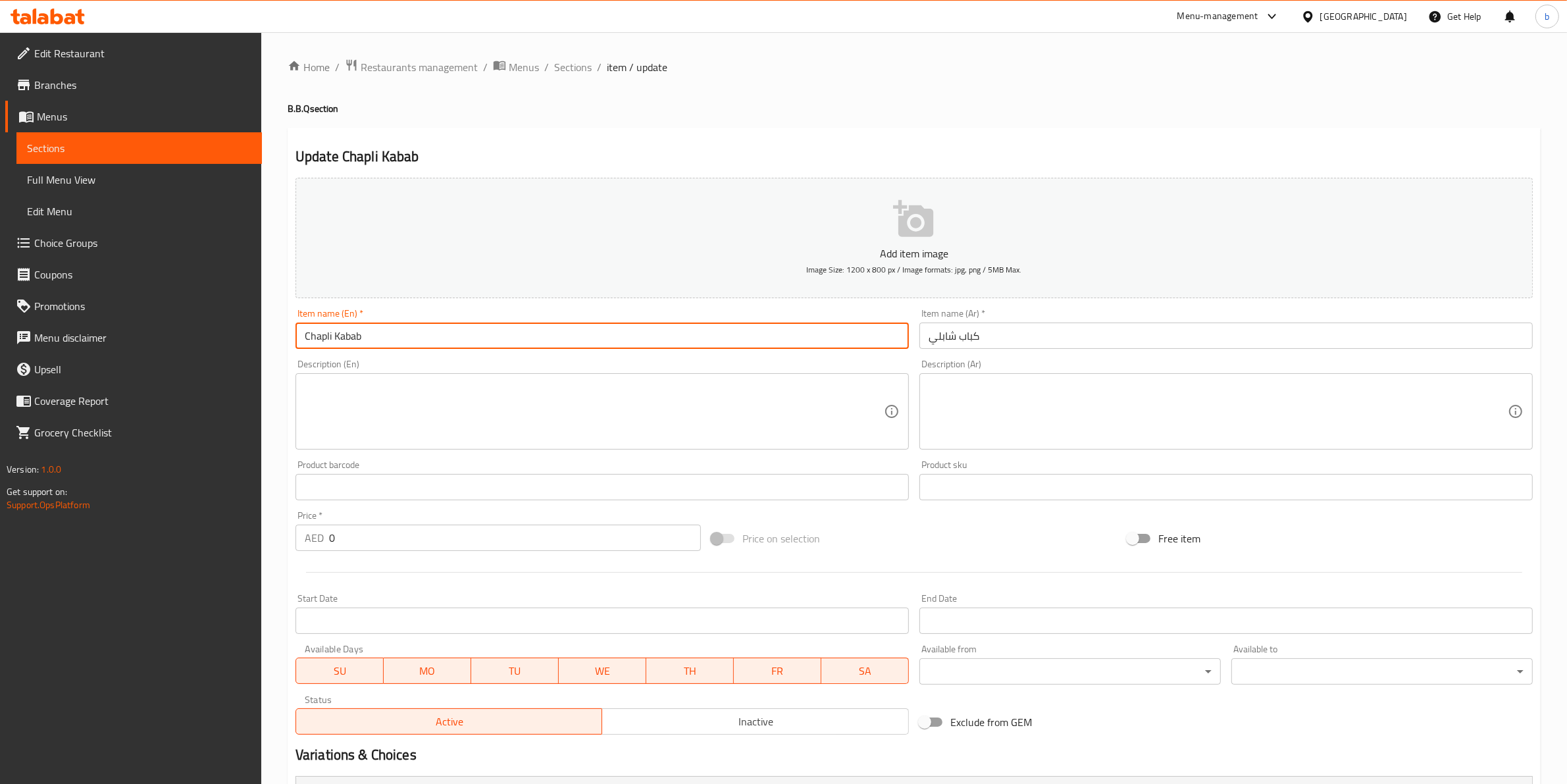
click at [491, 336] on input "Chapli Kabab" at bounding box center [602, 335] width 613 height 26
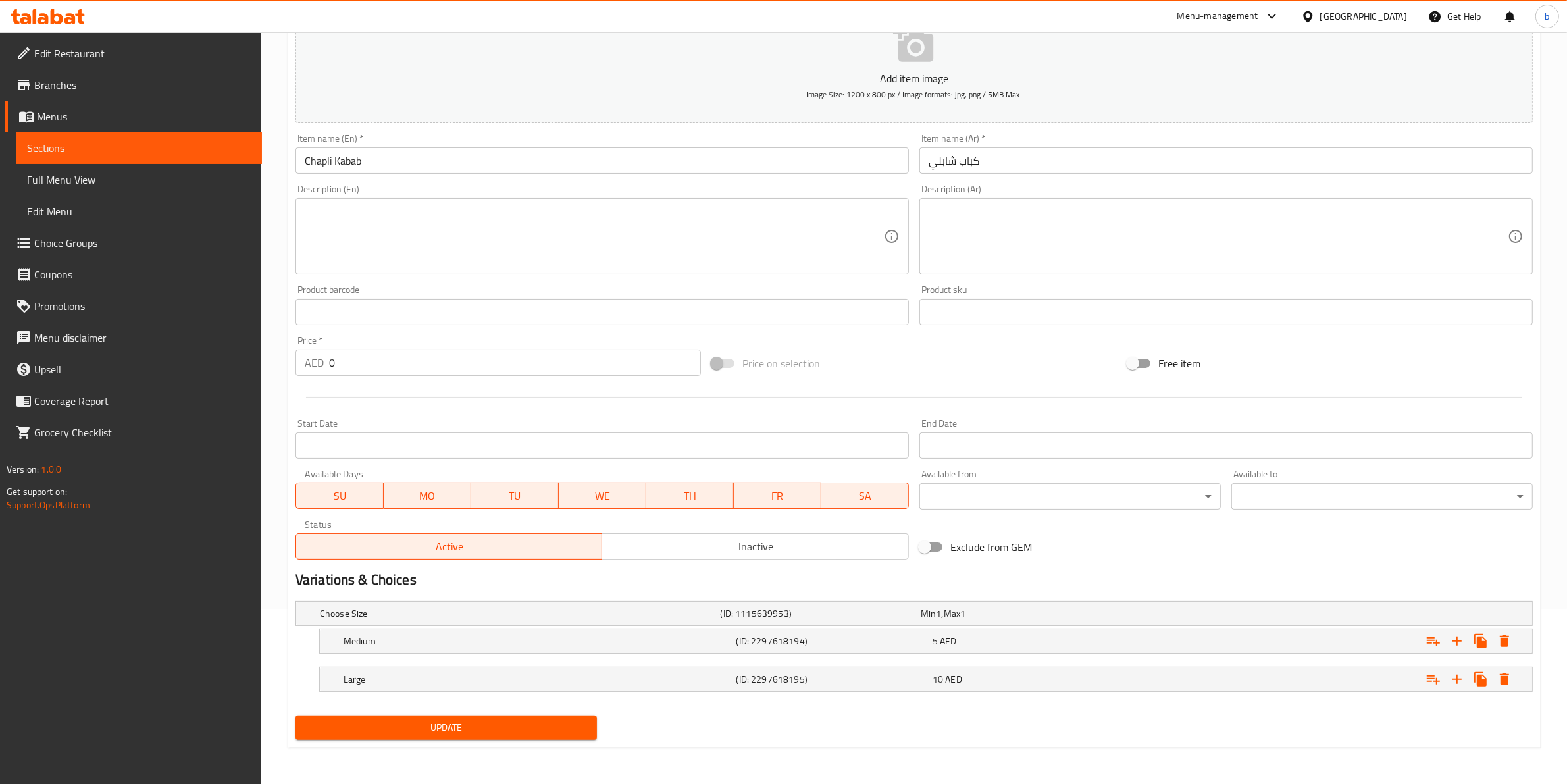
scroll to position [175, 0]
click at [496, 724] on span "Update" at bounding box center [446, 727] width 280 height 16
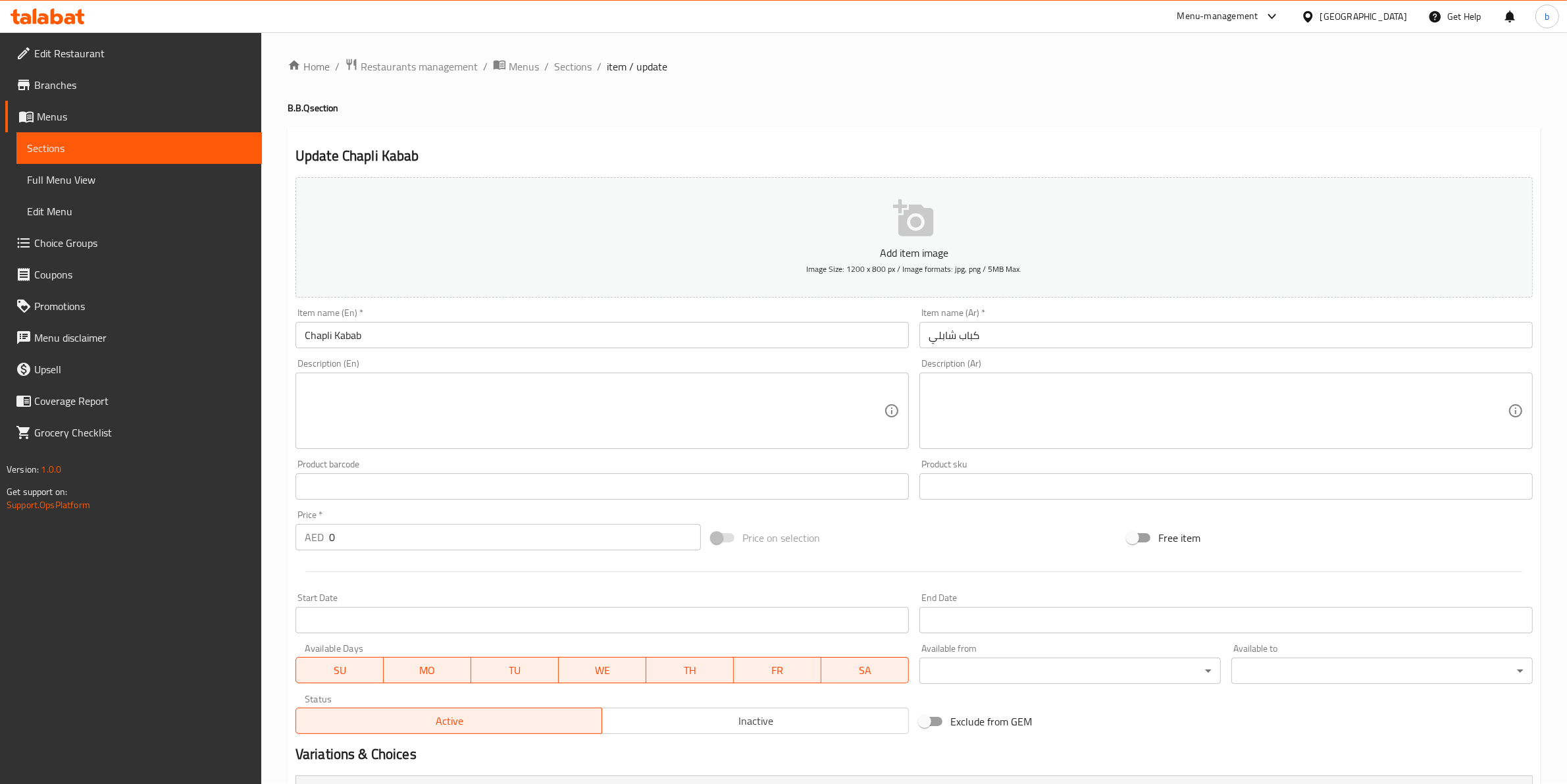
scroll to position [0, 0]
click at [557, 72] on span "Sections" at bounding box center [573, 66] width 37 height 16
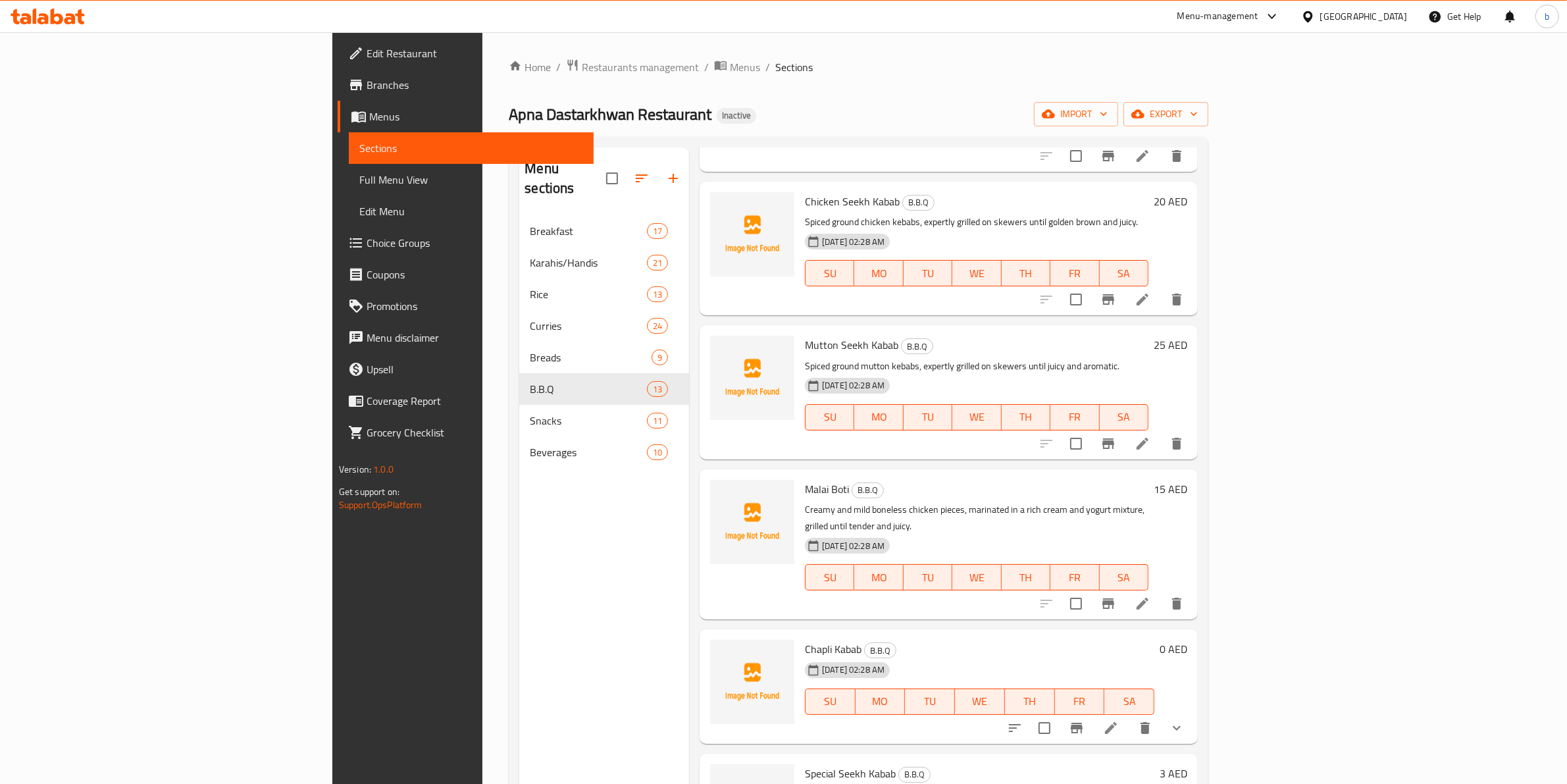
scroll to position [411, 0]
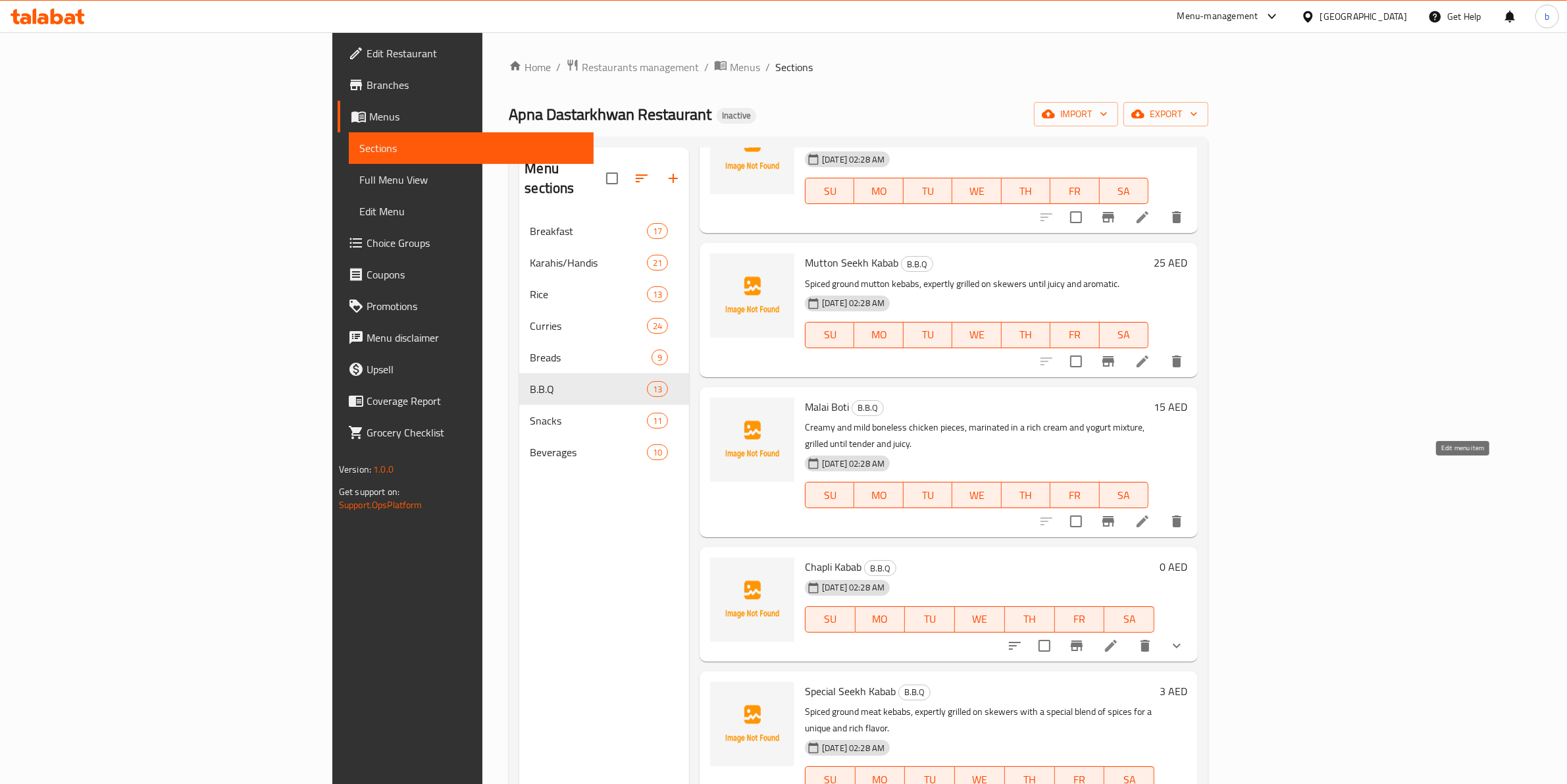
click at [1149, 515] on icon at bounding box center [1143, 521] width 12 height 12
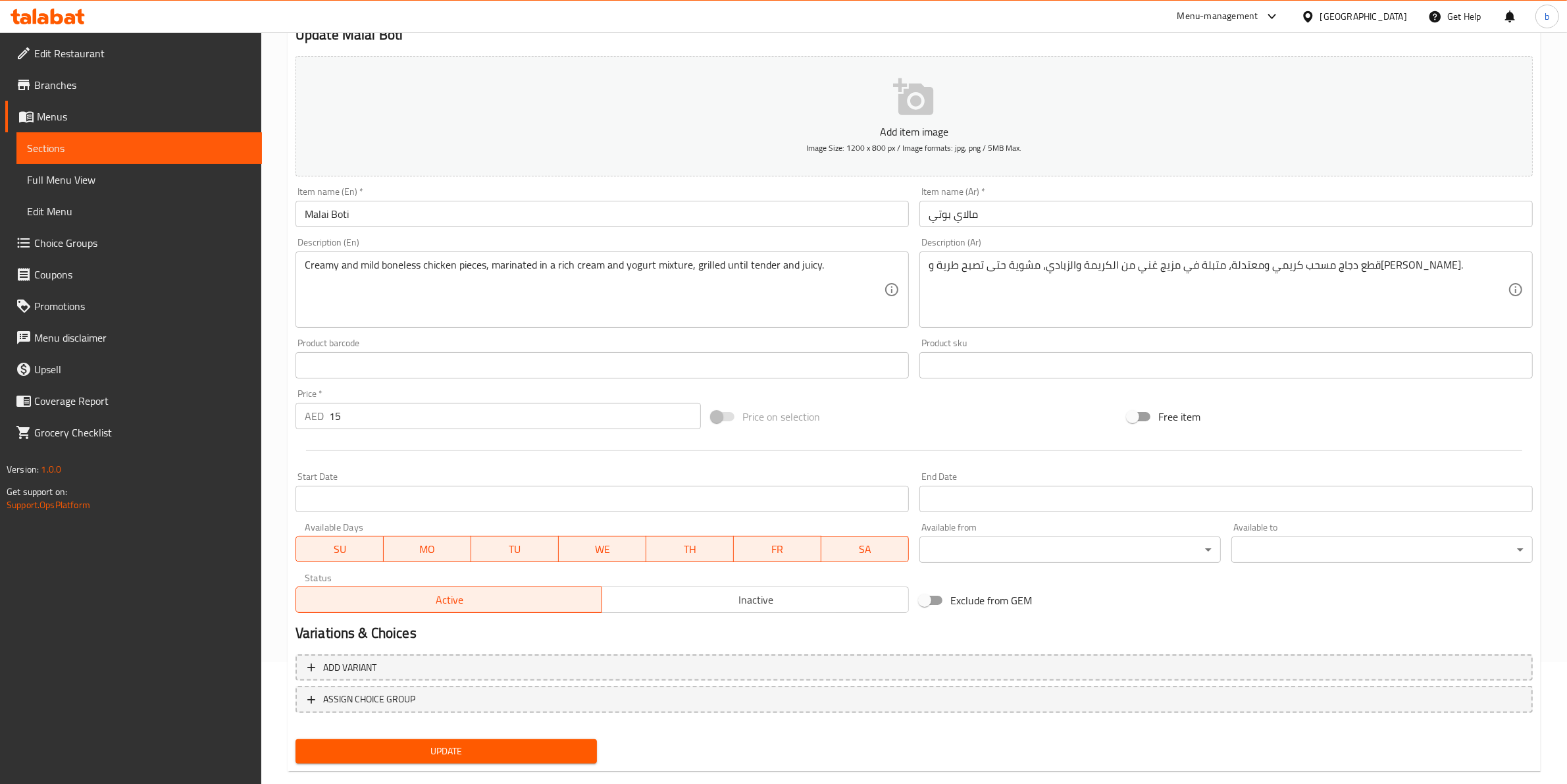
scroll to position [143, 0]
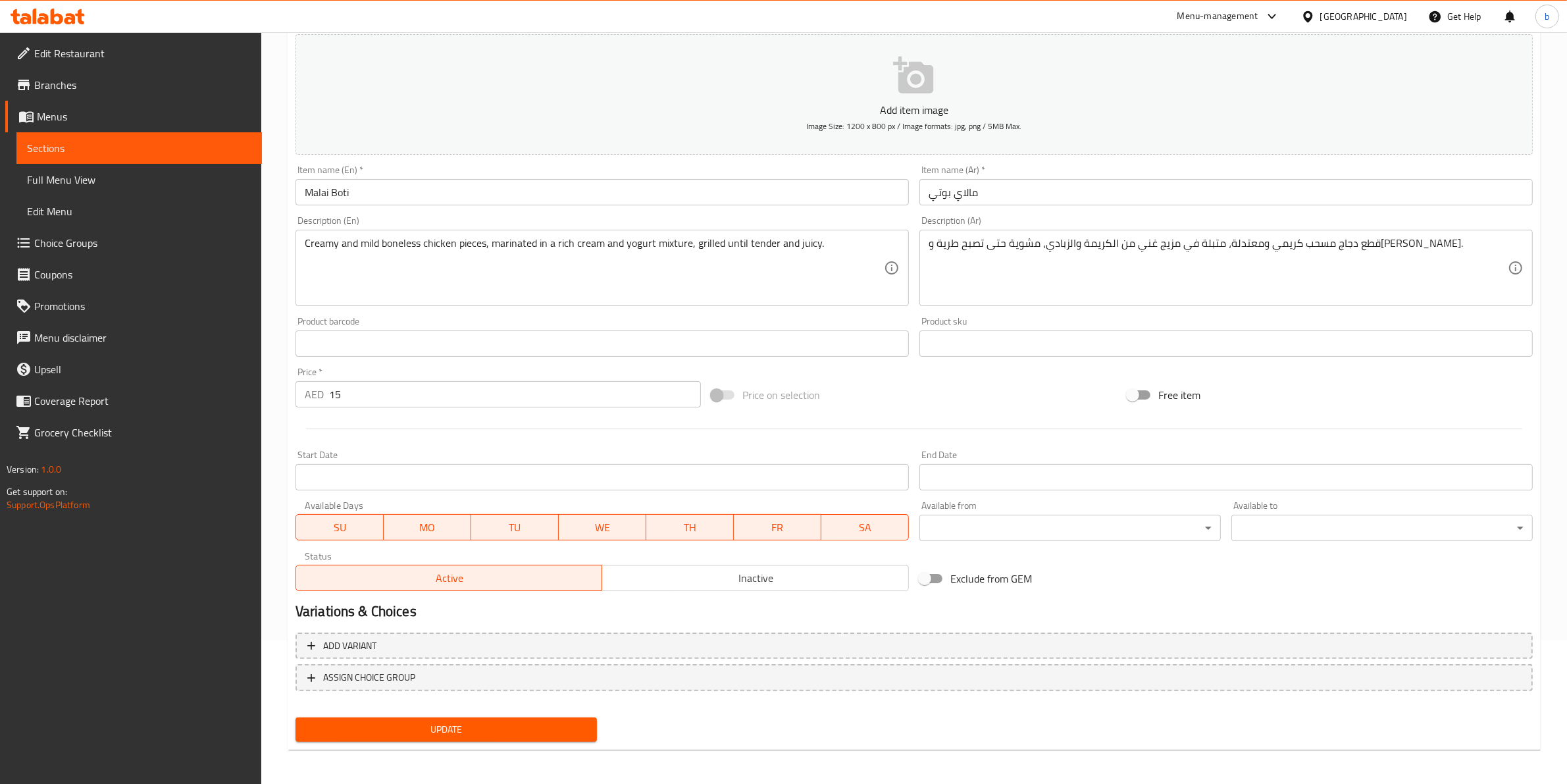
click at [455, 712] on div "Update" at bounding box center [447, 729] width 312 height 35
click at [457, 721] on span "Update" at bounding box center [446, 729] width 280 height 16
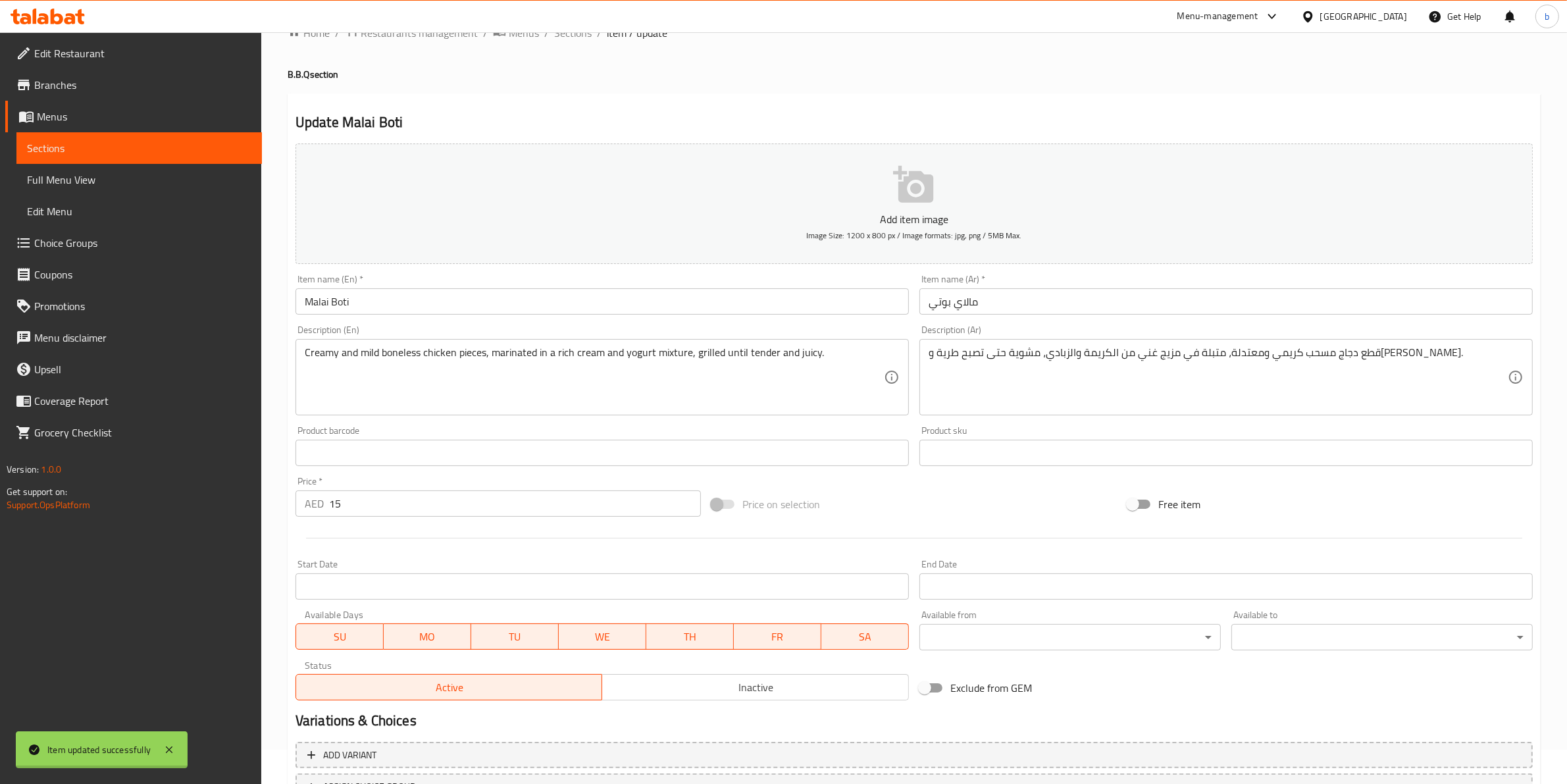
scroll to position [0, 0]
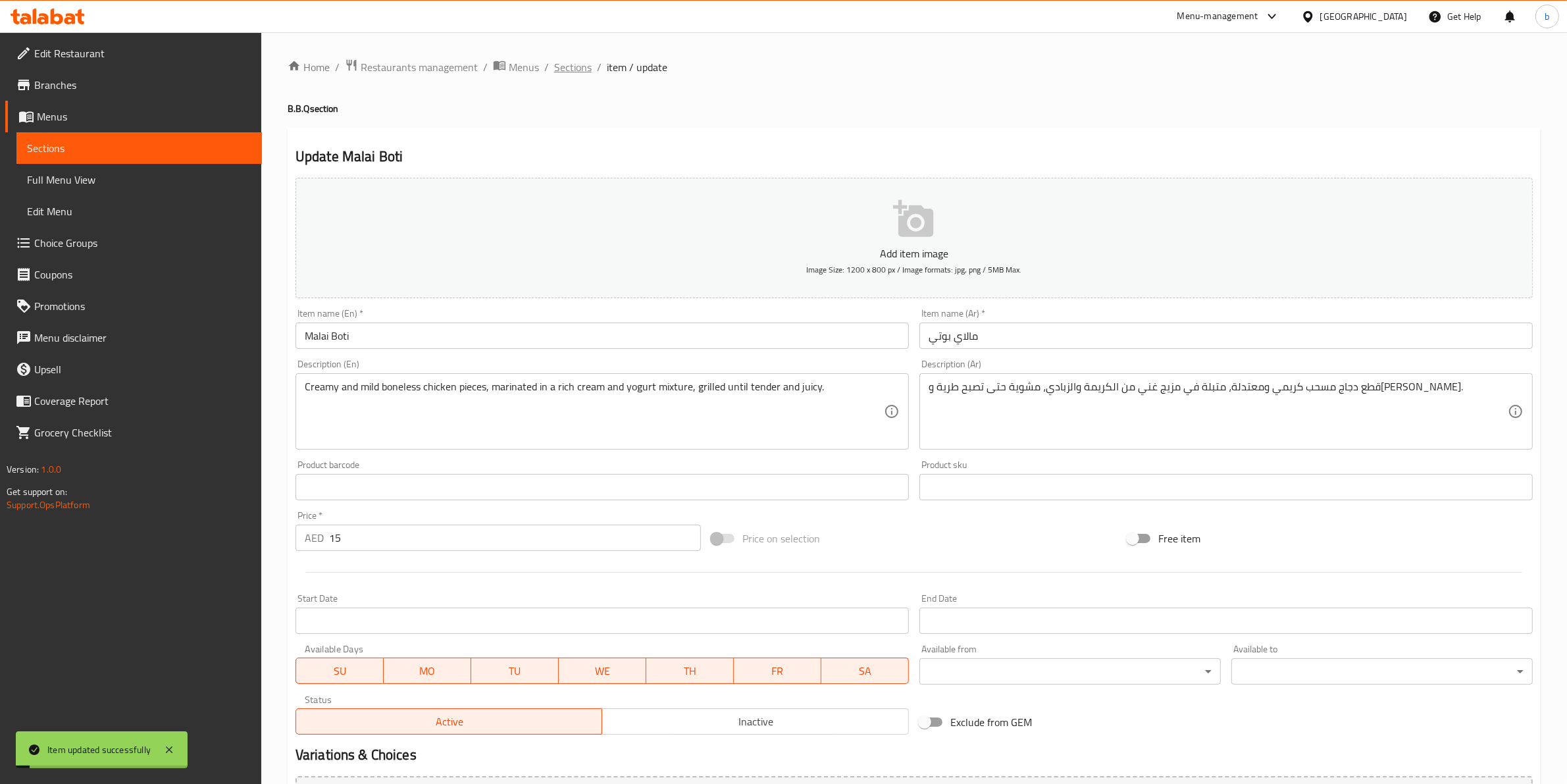
click at [558, 69] on span "Sections" at bounding box center [573, 66] width 37 height 16
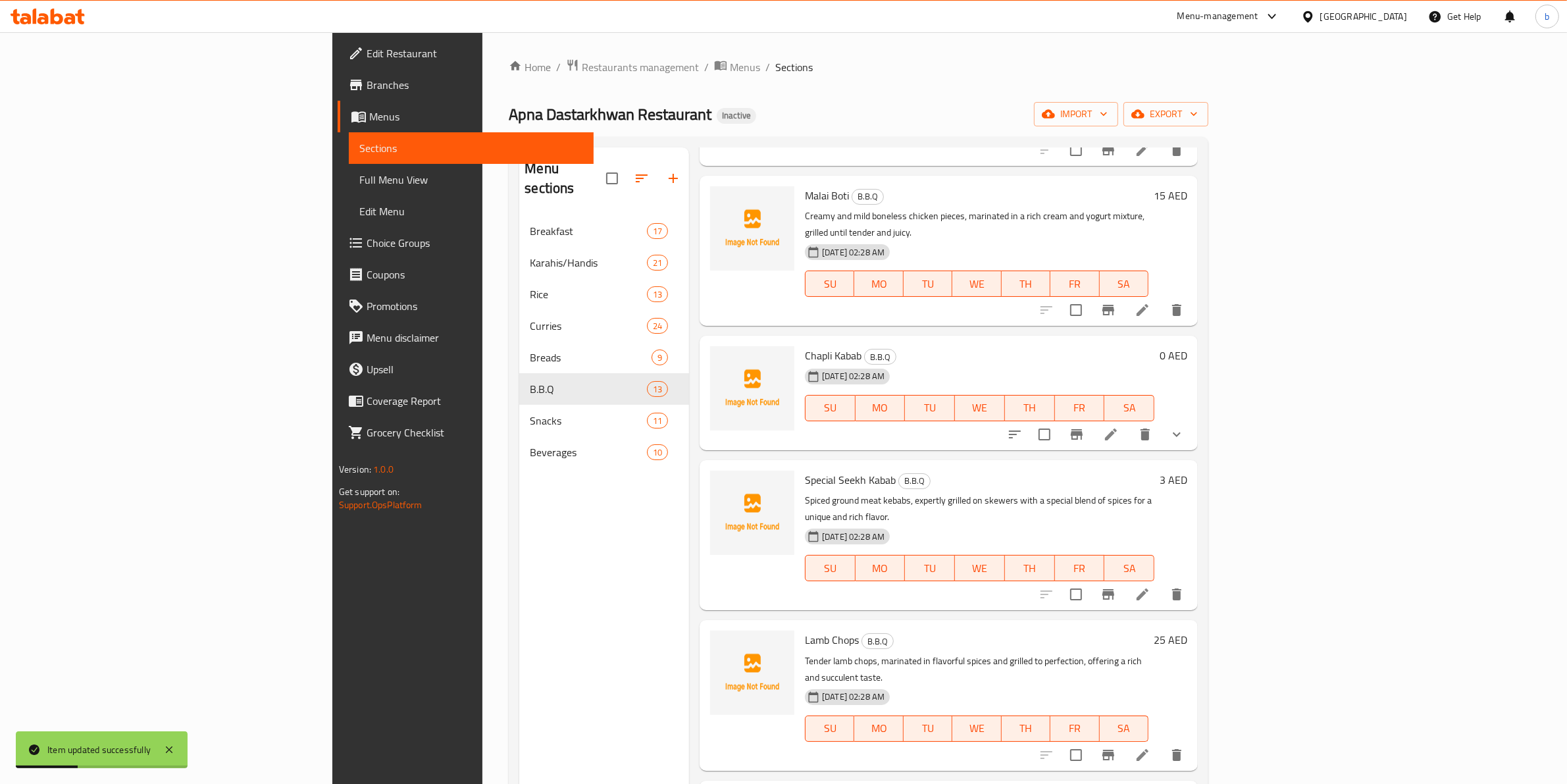
scroll to position [658, 0]
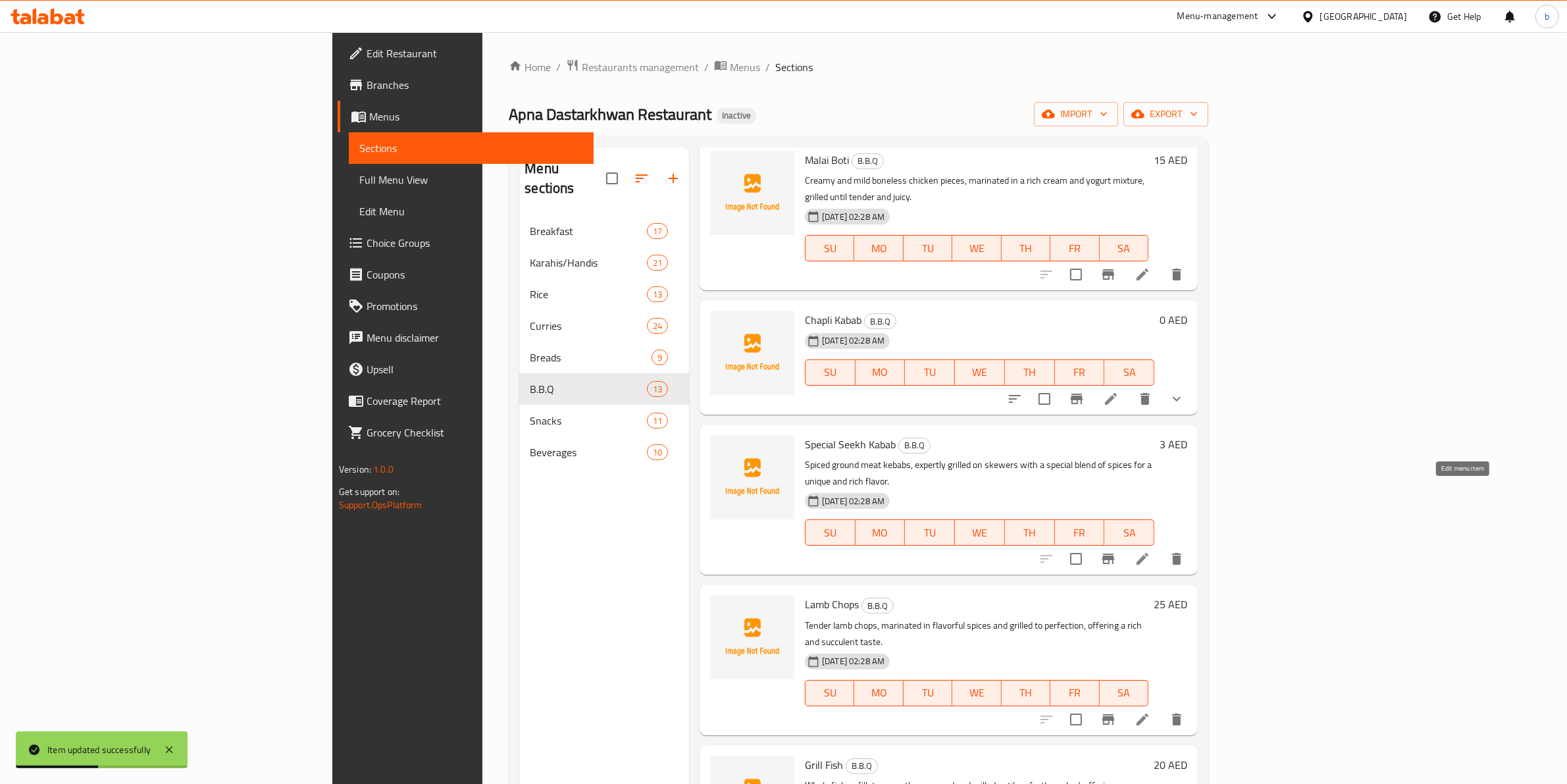
click at [1150, 551] on icon at bounding box center [1142, 559] width 16 height 16
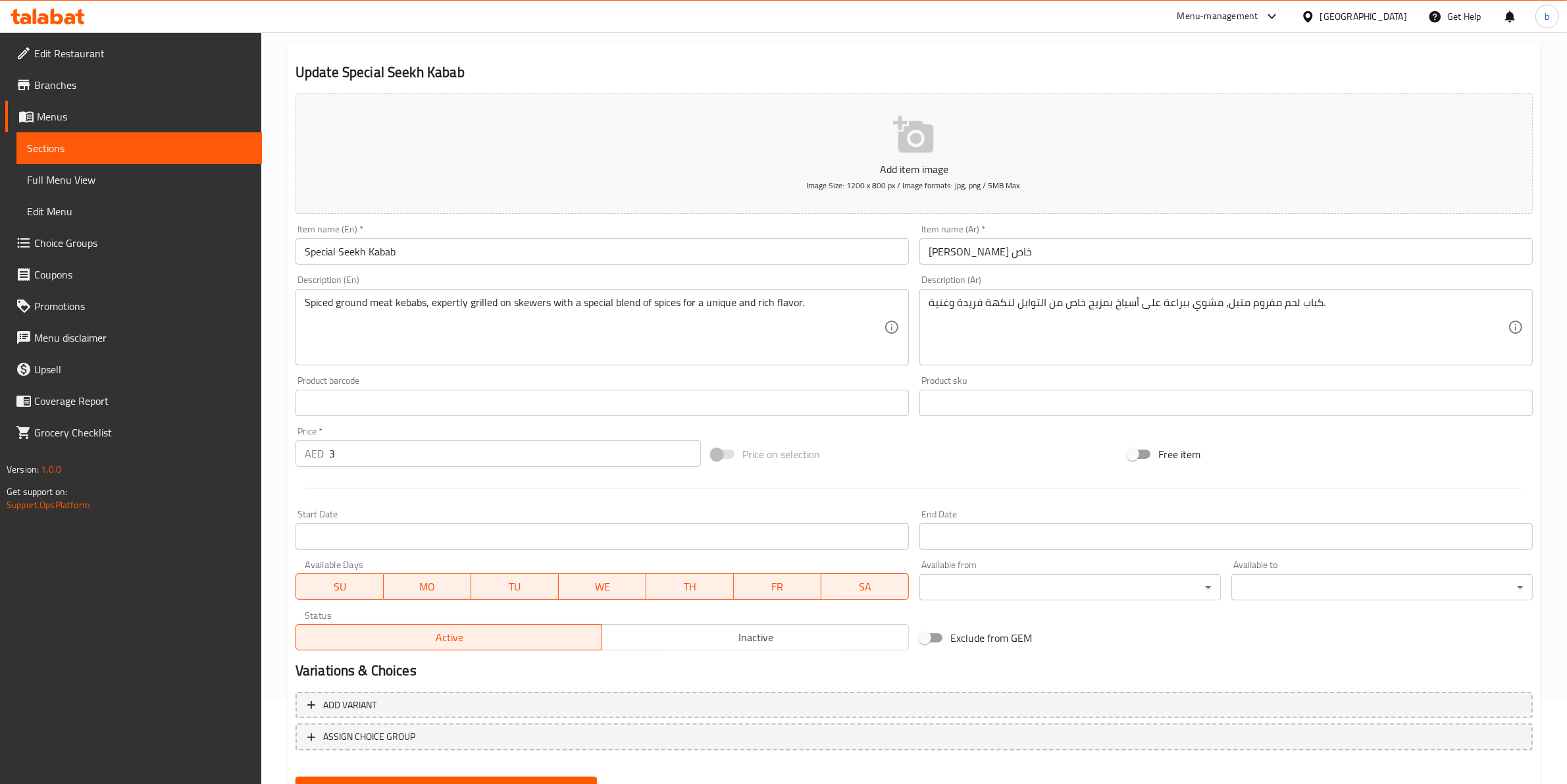
scroll to position [143, 0]
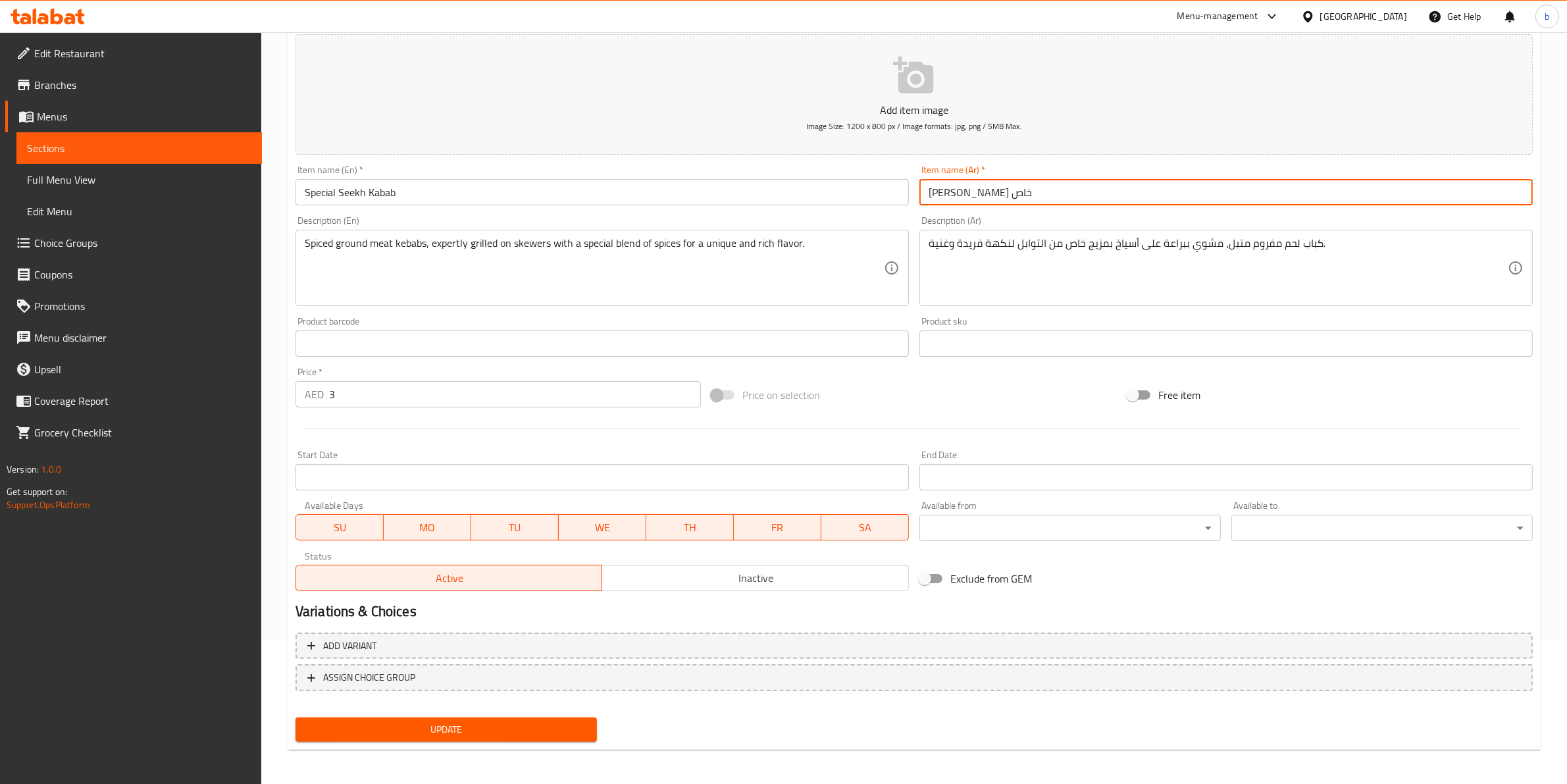
drag, startPoint x: 975, startPoint y: 191, endPoint x: 981, endPoint y: 196, distance: 7.8
click at [981, 196] on input "سيف كباب خاص" at bounding box center [1226, 192] width 613 height 26
type input "سيخ كباب خاص"
click at [413, 735] on button "Update" at bounding box center [447, 729] width 302 height 25
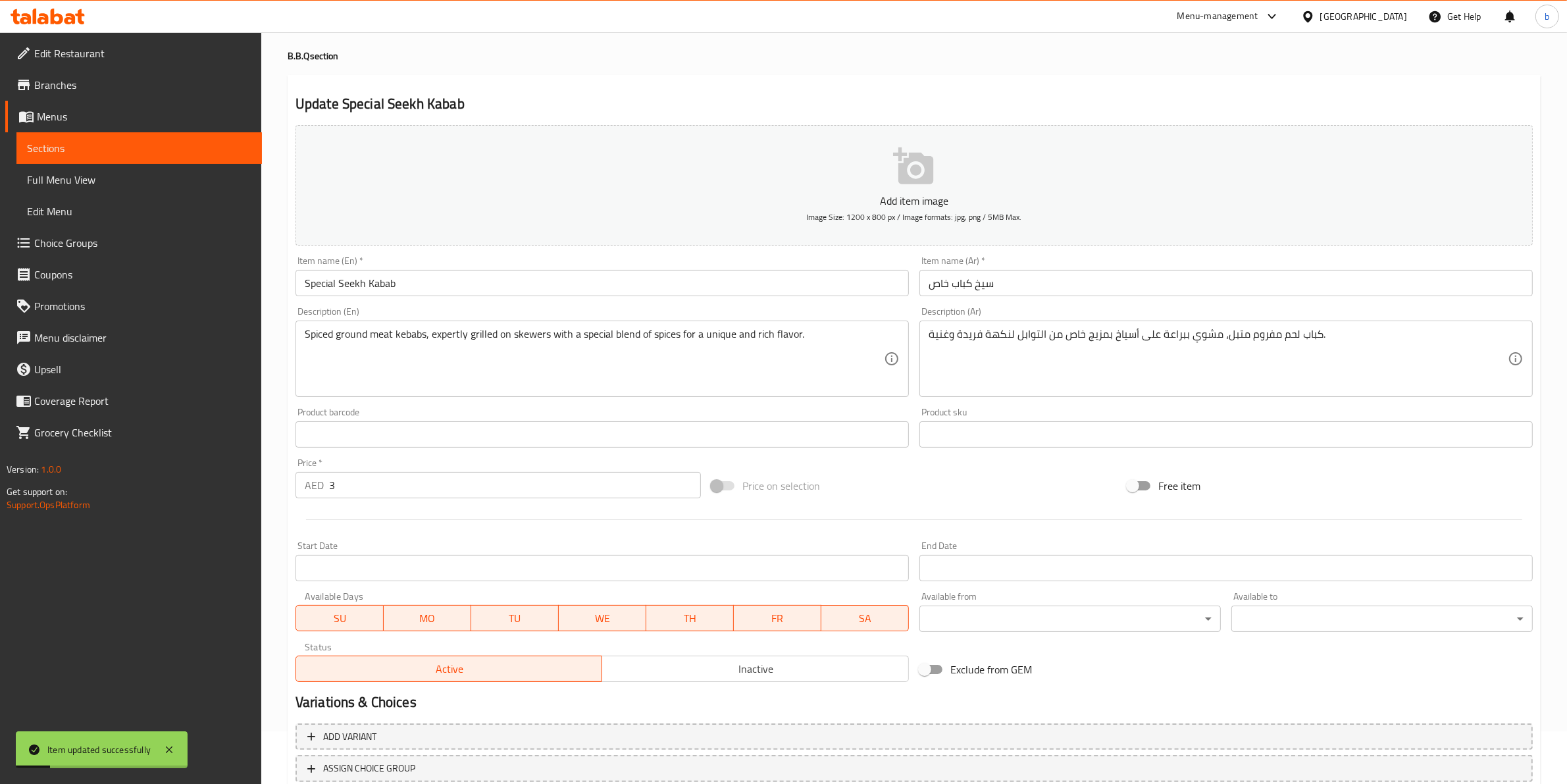
scroll to position [0, 0]
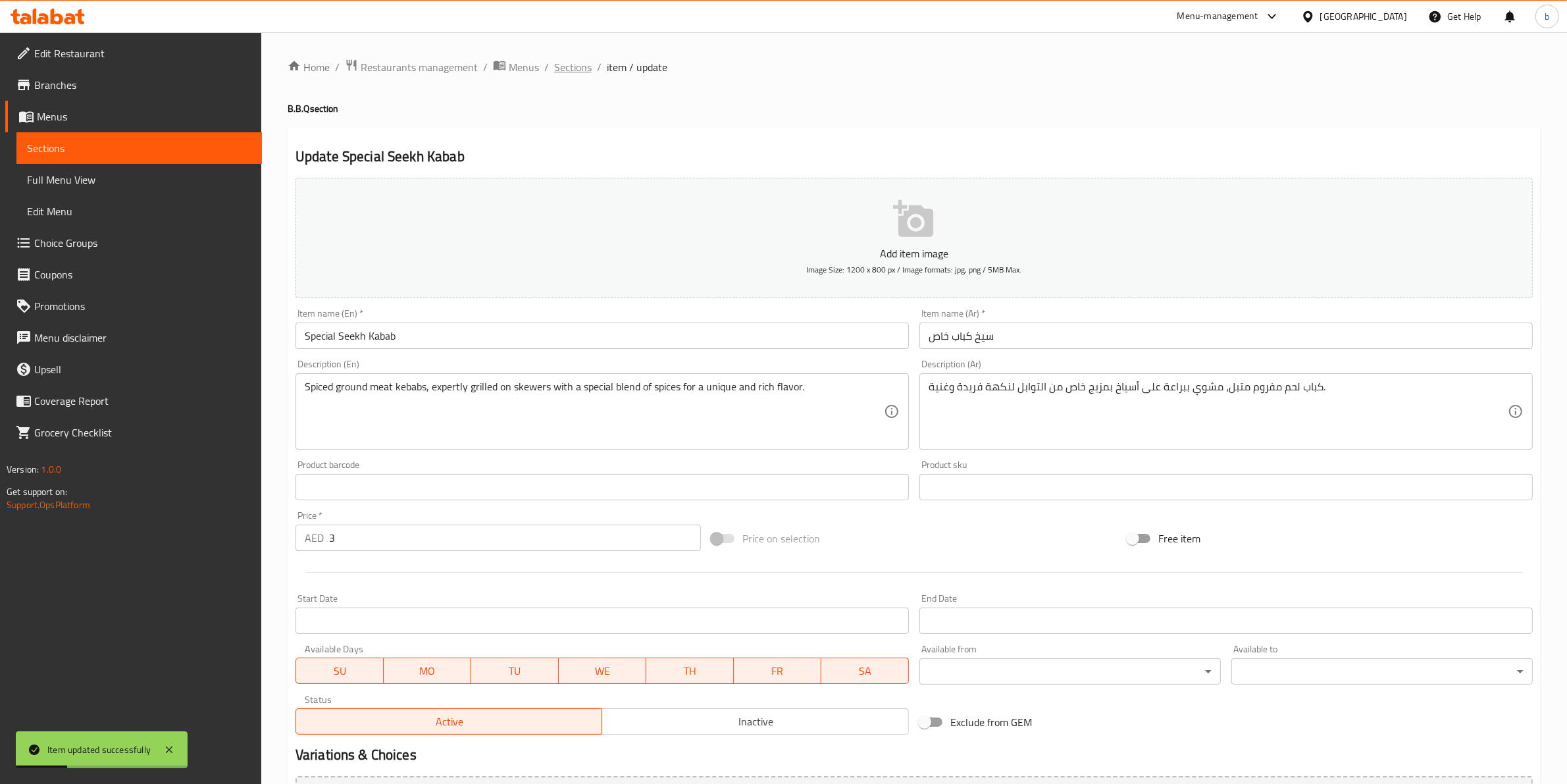
click at [562, 70] on span "Sections" at bounding box center [573, 66] width 37 height 16
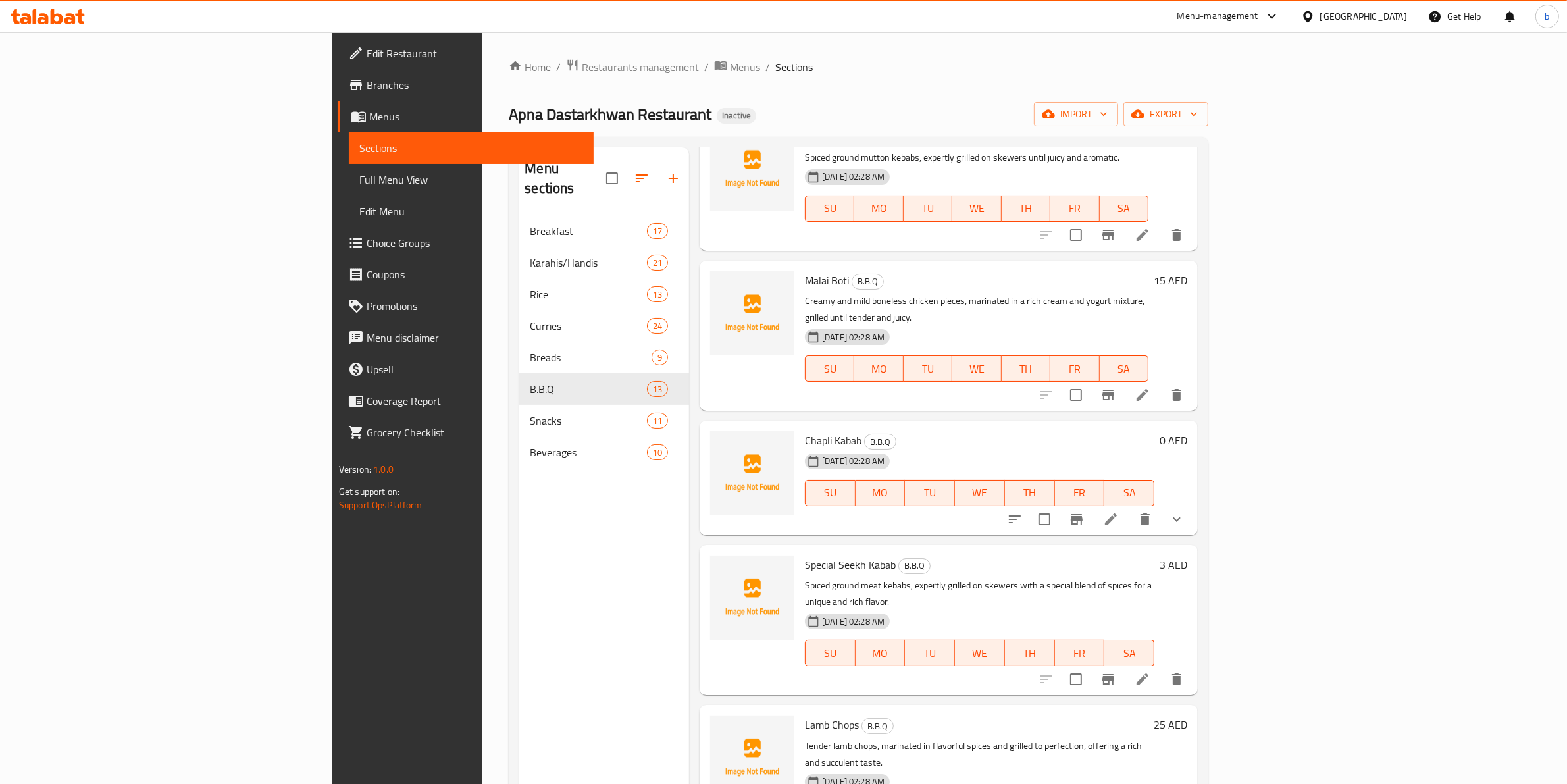
scroll to position [658, 0]
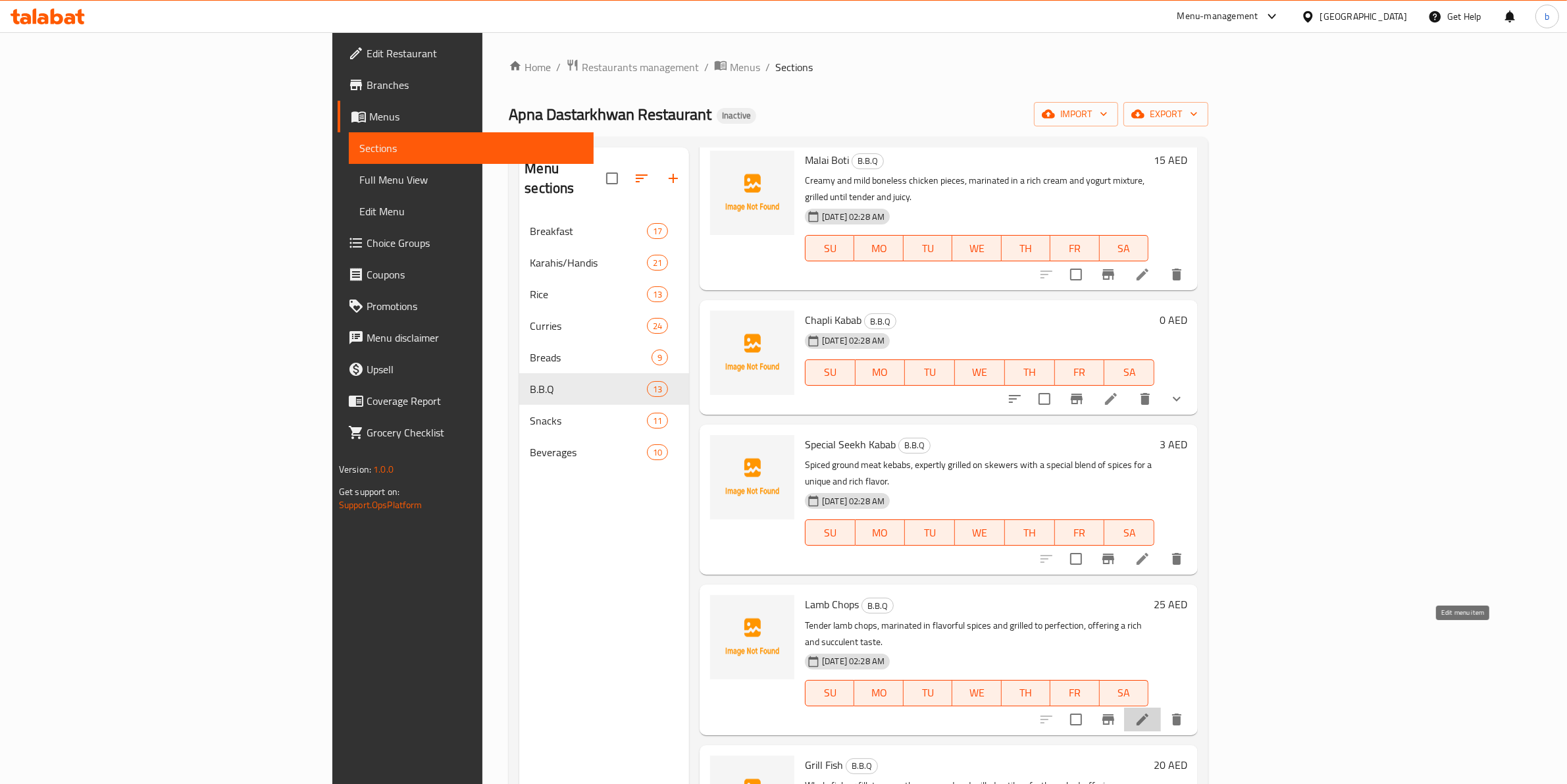
click at [1149, 713] on icon at bounding box center [1143, 719] width 12 height 12
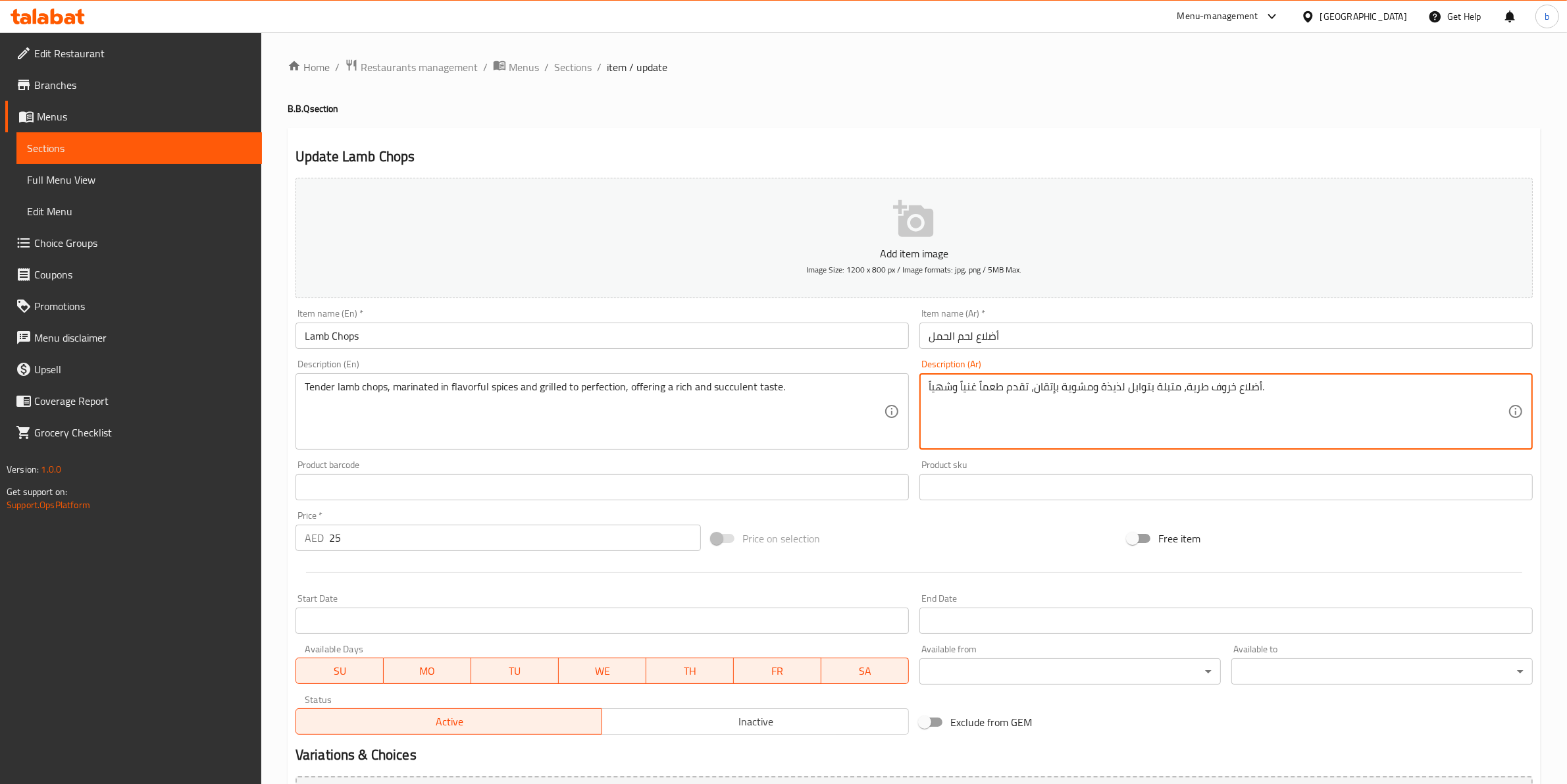
drag, startPoint x: 1234, startPoint y: 388, endPoint x: 1256, endPoint y: 388, distance: 22.0
drag, startPoint x: 1208, startPoint y: 391, endPoint x: 1229, endPoint y: 391, distance: 21.0
click at [1208, 388] on textarea "ريش غ طرية، متبلة بتوابل لذيذة ومشوية بإتقان، تقدم طعماً غنياً وشهياً." at bounding box center [1218, 411] width 580 height 63
drag, startPoint x: 1031, startPoint y: 389, endPoint x: 1056, endPoint y: 391, distance: 25.1
click at [1056, 391] on textarea "ريش غنم طرية، متبلة بتوابل لذيذة ومشوية بإتقان، تقدم طعماً غنياً وشهياً." at bounding box center [1218, 411] width 580 height 63
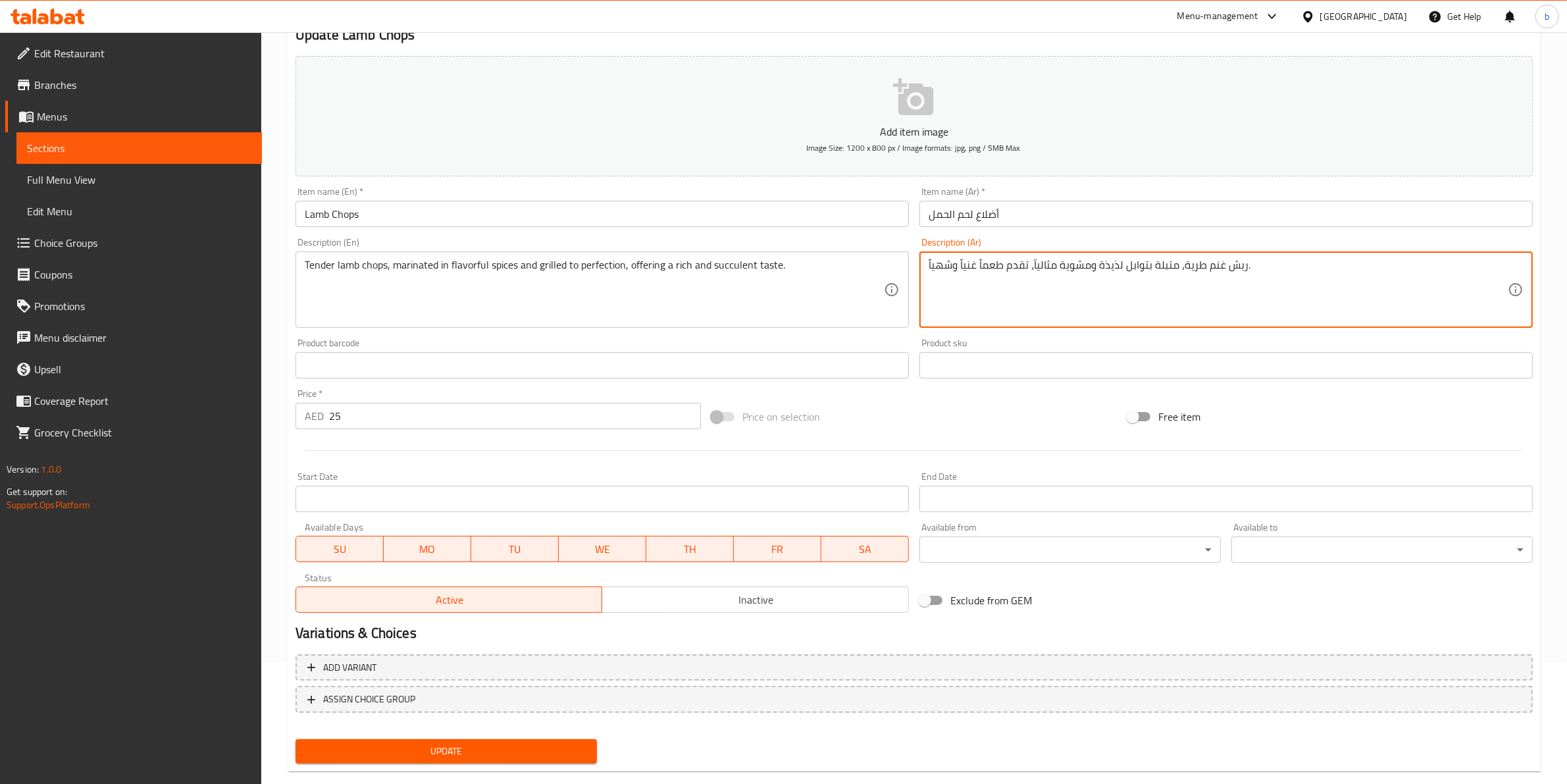
scroll to position [143, 0]
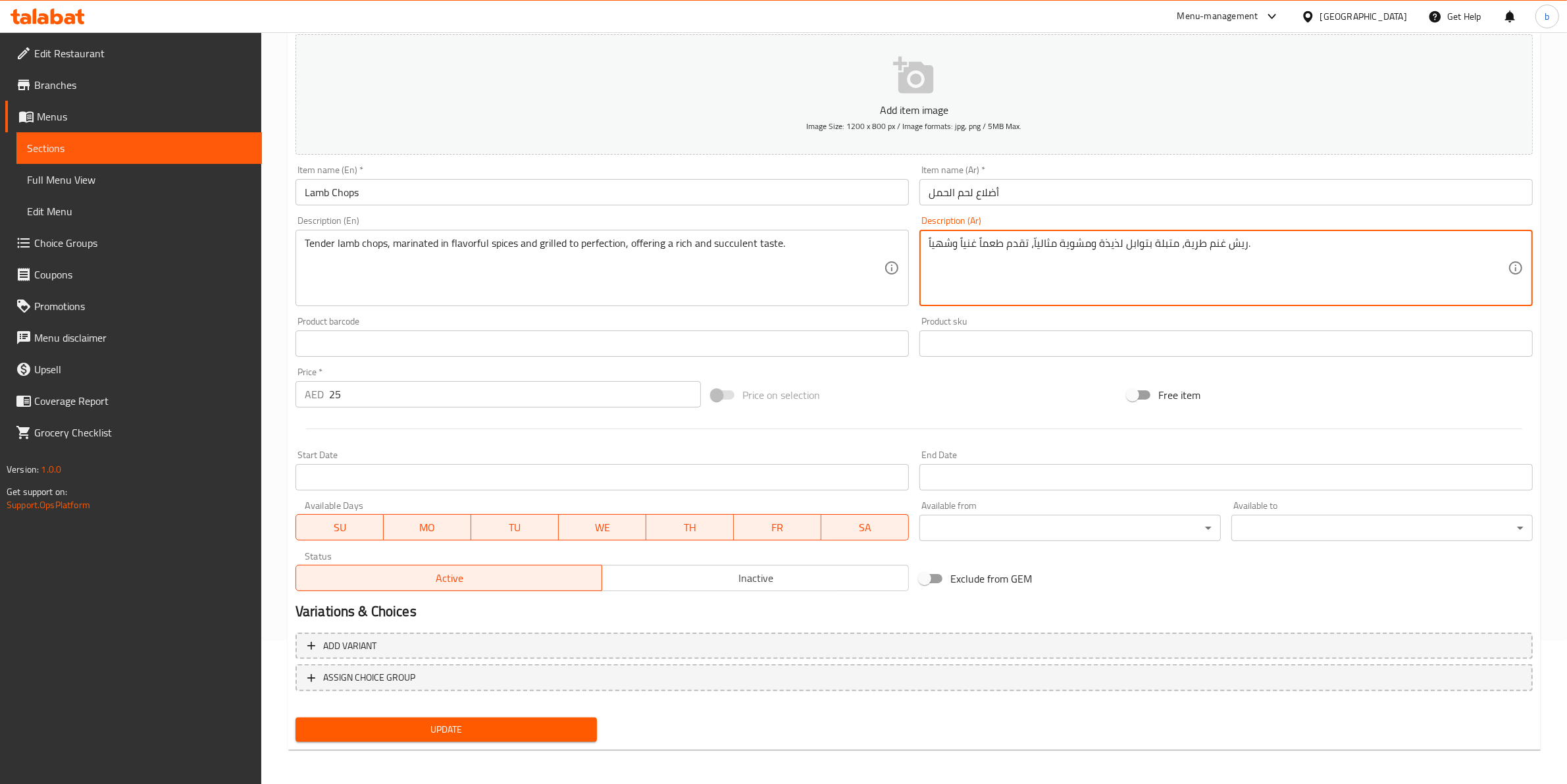
type textarea "ريش غنم طرية، متبلة بتوابل لذيذة ومشوية مثالياّ، تقدم طعماً غنياً وشهياً."
click at [554, 721] on span "Update" at bounding box center [446, 729] width 280 height 16
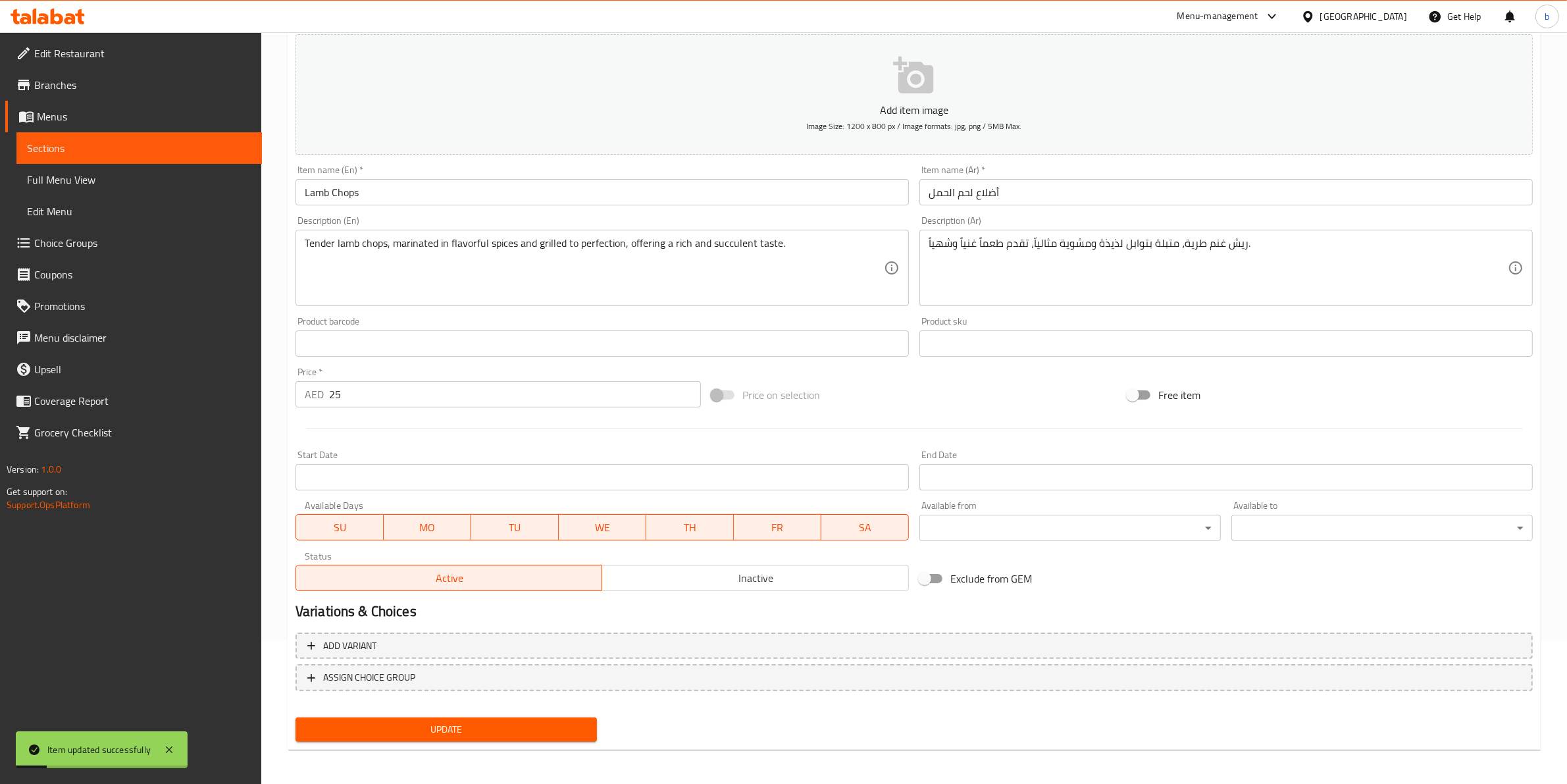
scroll to position [0, 0]
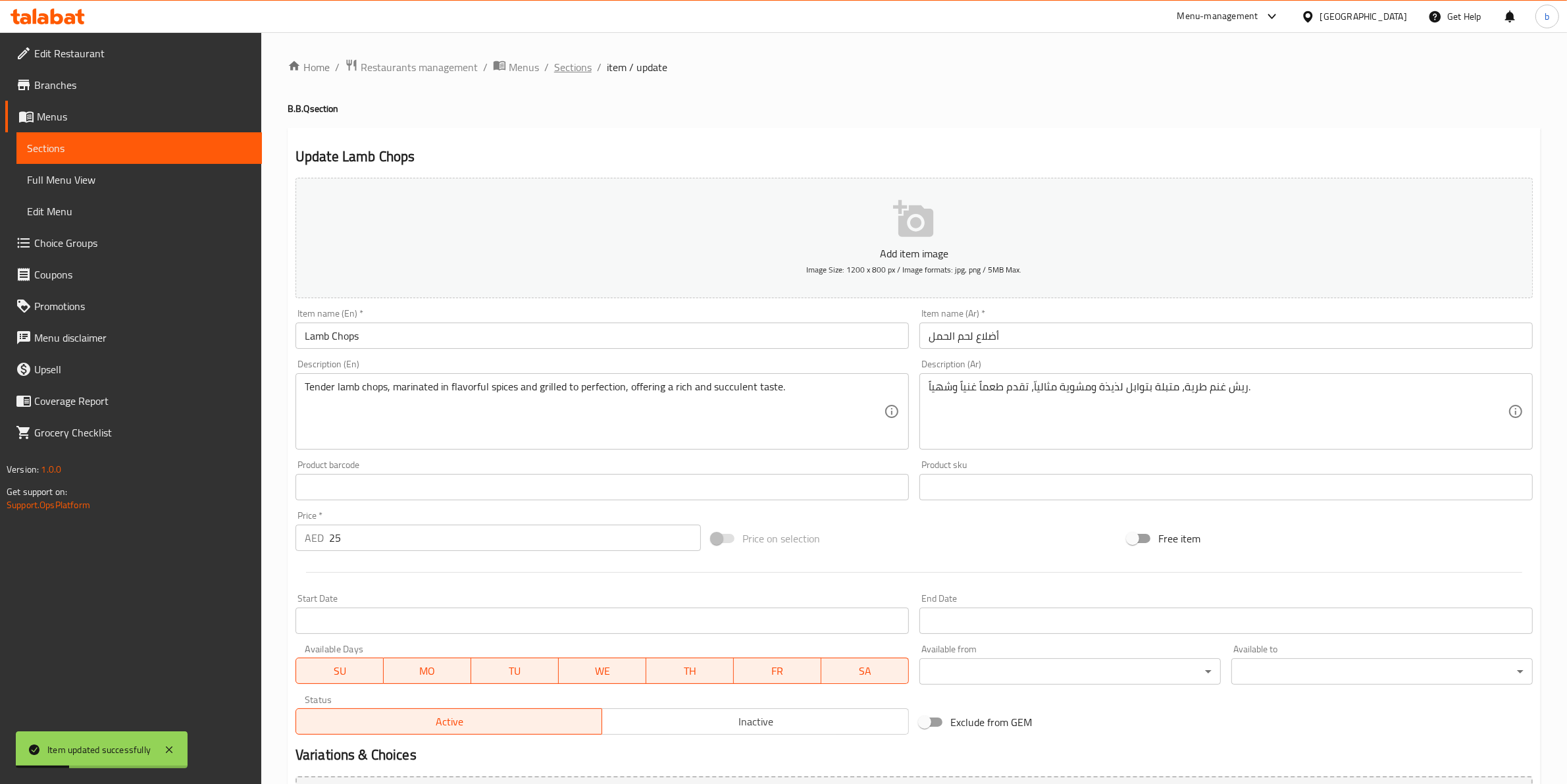
click at [568, 70] on span "Sections" at bounding box center [573, 66] width 37 height 16
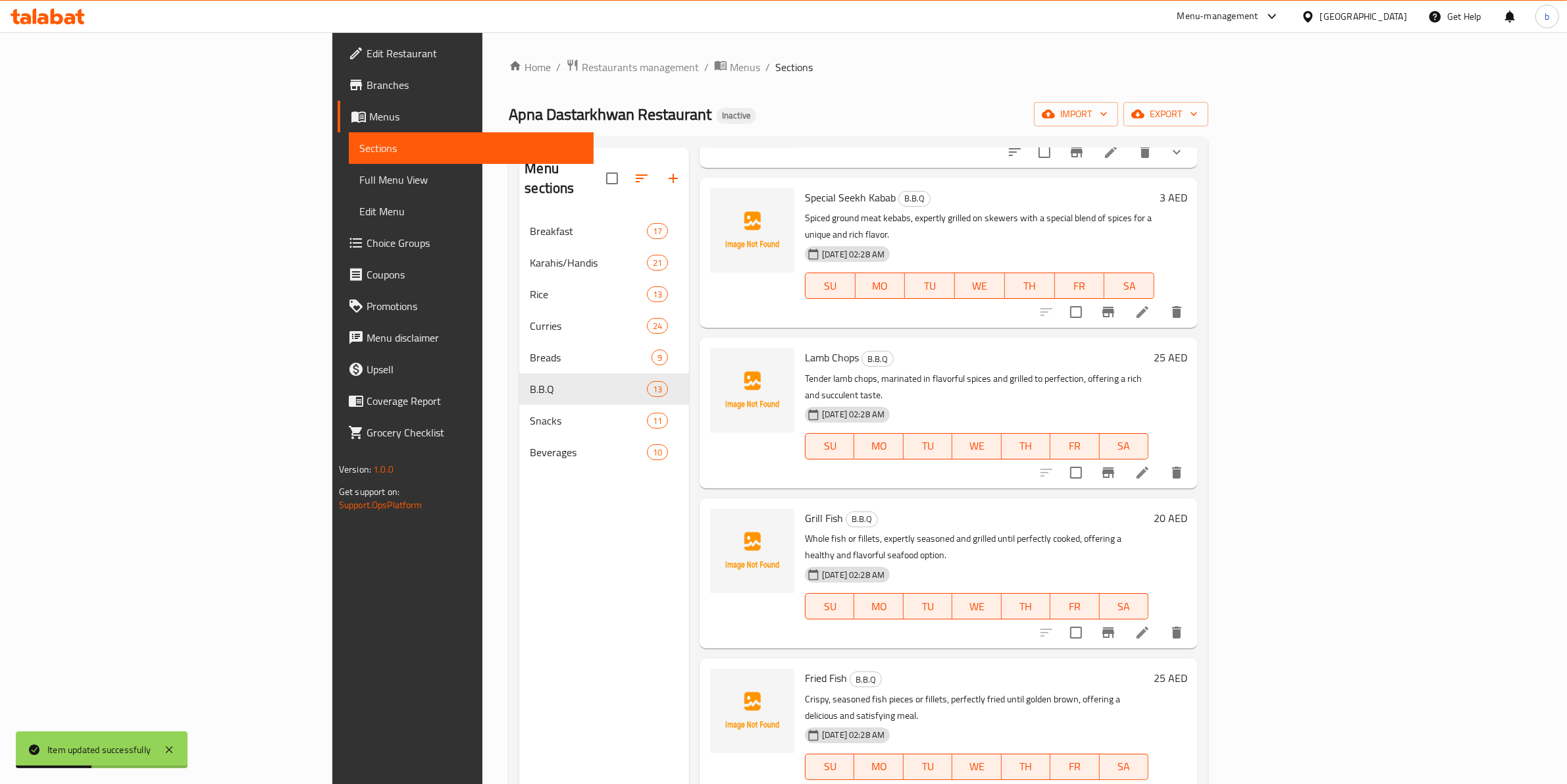
scroll to position [1097, 0]
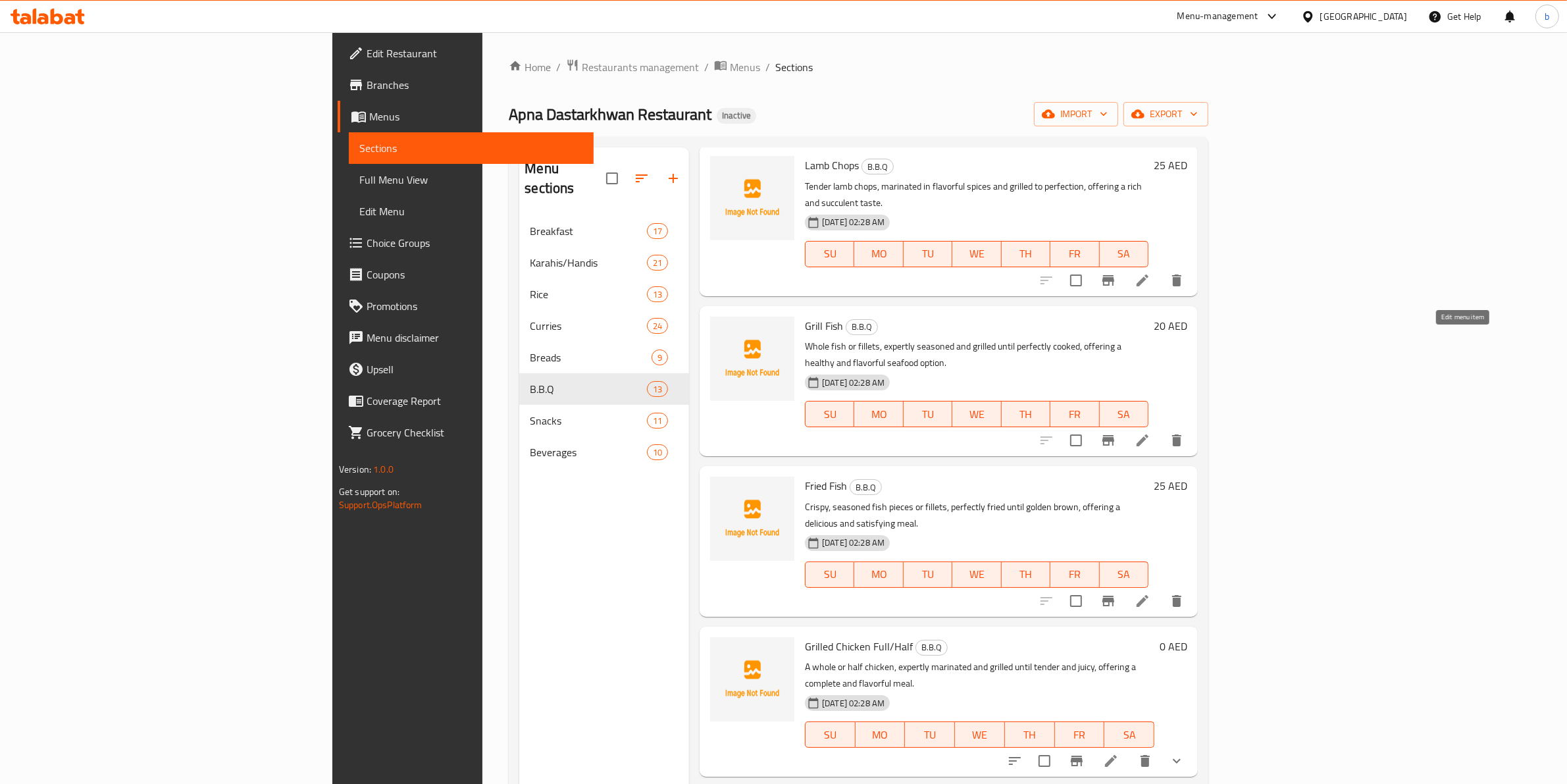
click at [1150, 432] on icon at bounding box center [1142, 440] width 16 height 16
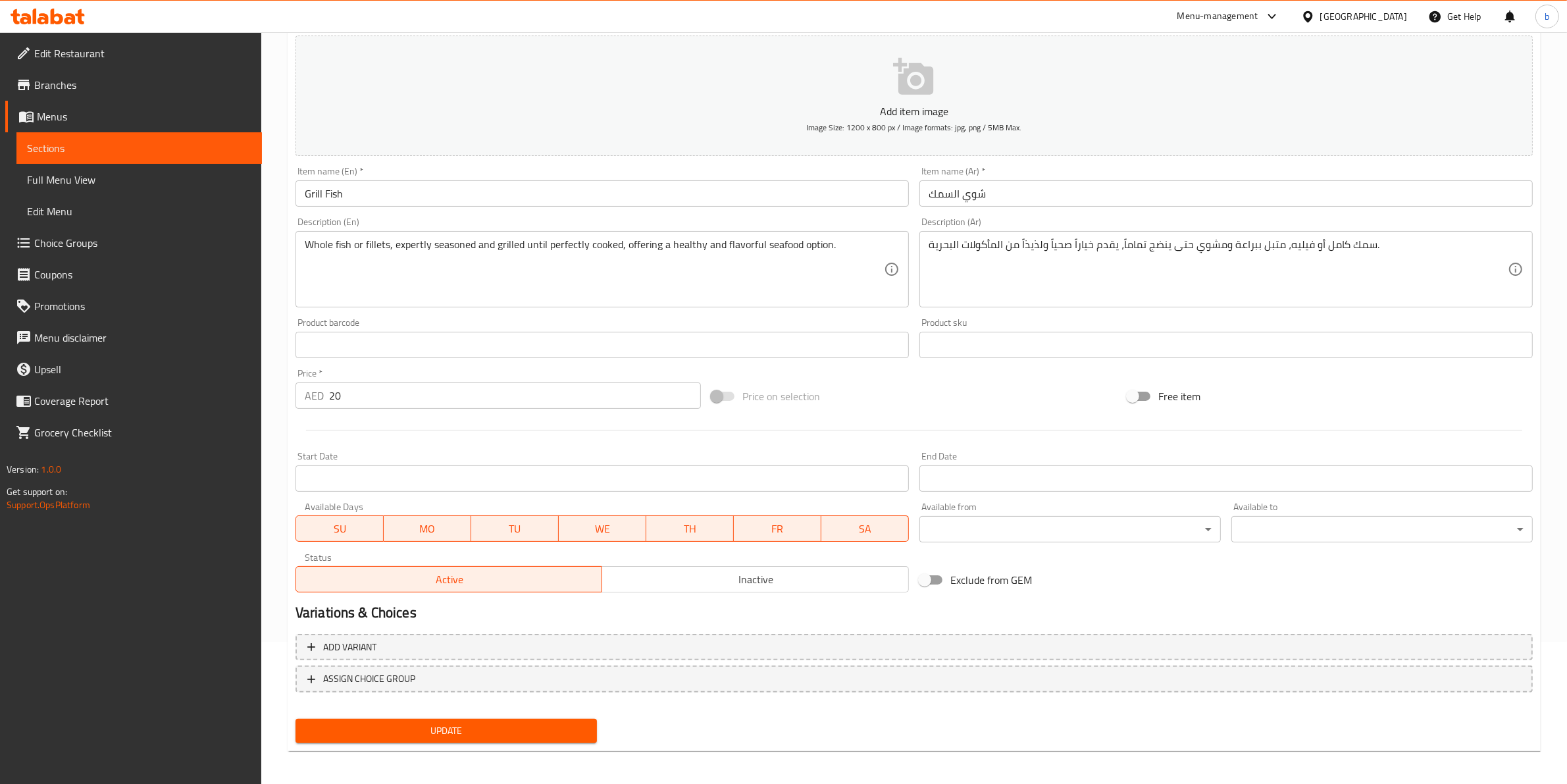
scroll to position [143, 0]
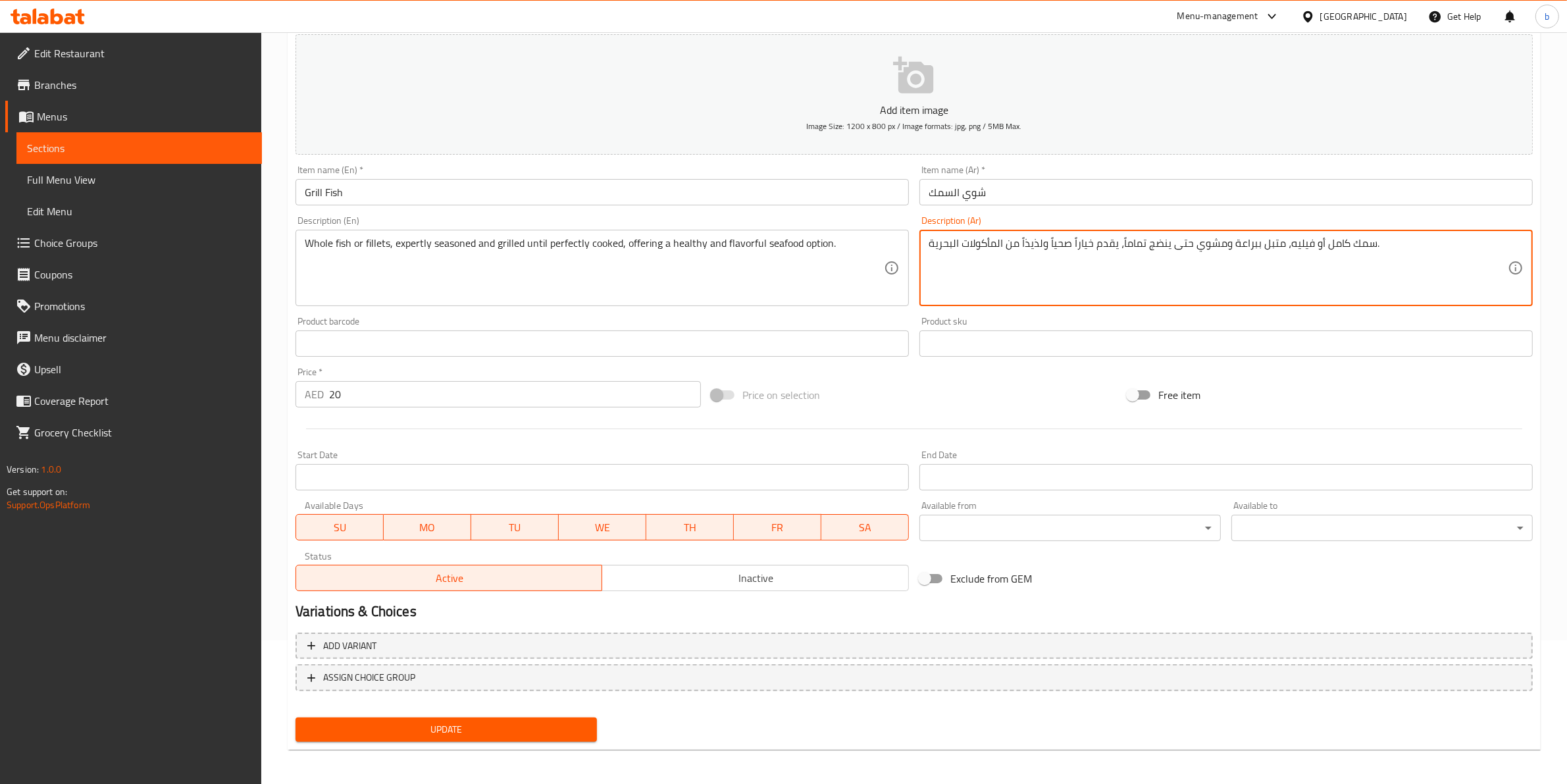
drag, startPoint x: 1344, startPoint y: 241, endPoint x: 1327, endPoint y: 241, distance: 17.0
drag, startPoint x: 1331, startPoint y: 240, endPoint x: 1321, endPoint y: 240, distance: 10.0
click at [1321, 240] on textarea "سمك ل أو فيليه، متبل ببراعة ومشوي حتى ينضج تماماً، يقدم خياراً صحياً ولذيذاً من…" at bounding box center [1218, 268] width 580 height 63
click at [1287, 242] on textarea "سمك أو فيليه، متبل ببراعة ومشوي حتى ينضج تماماً، يقدم خياراً صحياً ولذيذاً من ا…" at bounding box center [1218, 268] width 580 height 63
drag, startPoint x: 1189, startPoint y: 241, endPoint x: 1156, endPoint y: 241, distance: 33.0
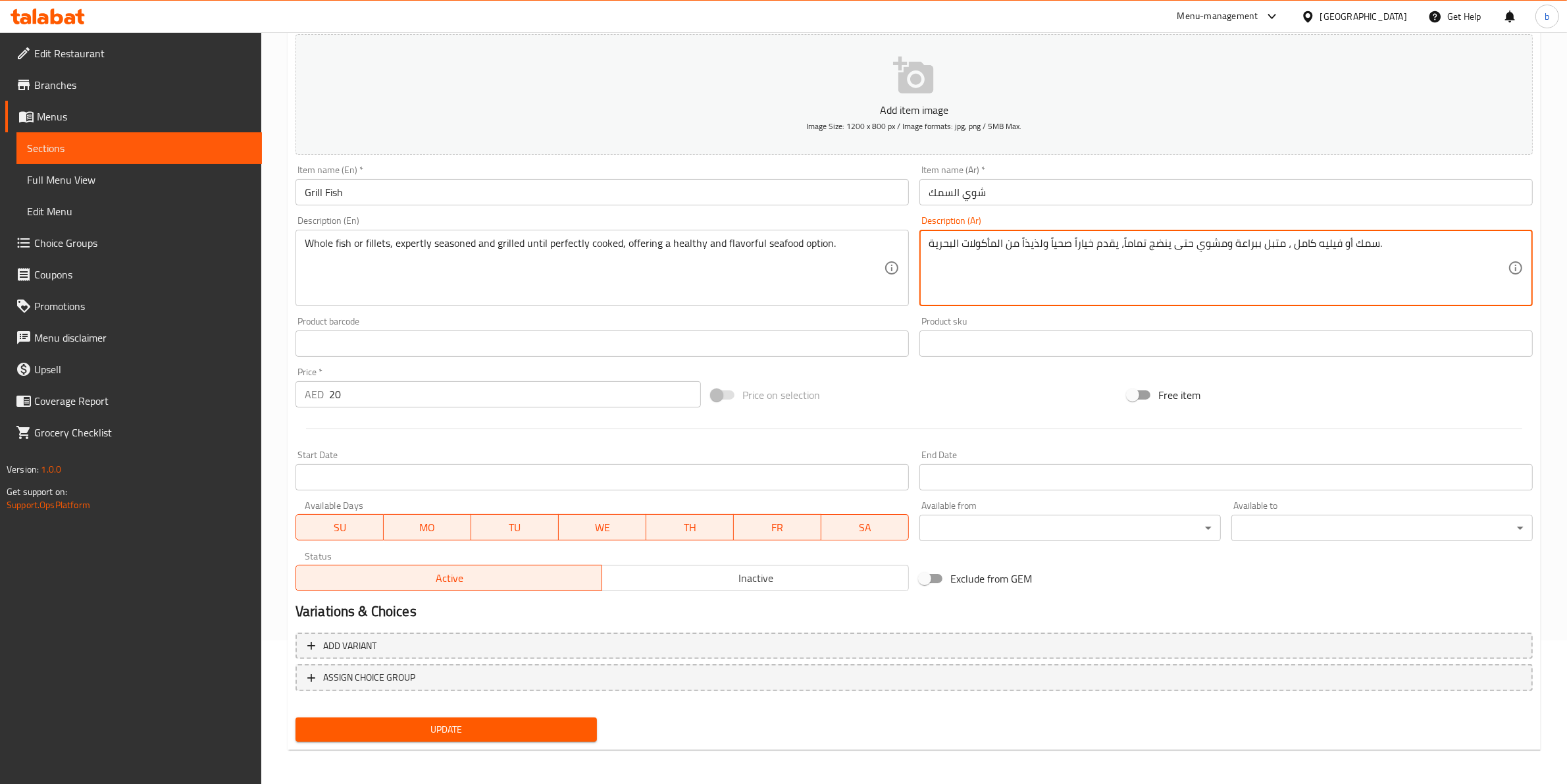
click at [1149, 241] on textarea "سمك أو فيليه كامل ، متبل ببراعة ومشوي حتى ينضج تماماً، يقدم خياراً صحياً ولذيذا…" at bounding box center [1218, 268] width 580 height 63
click at [1172, 246] on textarea "سمك أو فيليه كامل ، متبل ببراعة ومشوي حتى ينضج تماماً، يقدم خياراً صحياً ولذيذا…" at bounding box center [1218, 268] width 580 height 63
click at [1166, 246] on textarea "سمك أو فيليه كامل ، متبل ببراعة ومشوي حتى ينضج تماماً، يقدم خياراً صحياً ولذيذا…" at bounding box center [1218, 268] width 580 height 63
drag, startPoint x: 1168, startPoint y: 241, endPoint x: 1150, endPoint y: 241, distance: 18.0
click at [1150, 241] on textarea "سمك أو فيليه كامل ، متبل ببراعة ومشوي حتى ينضج تماماً، يقدم خياراً صحياً ولذيذا…" at bounding box center [1218, 268] width 580 height 63
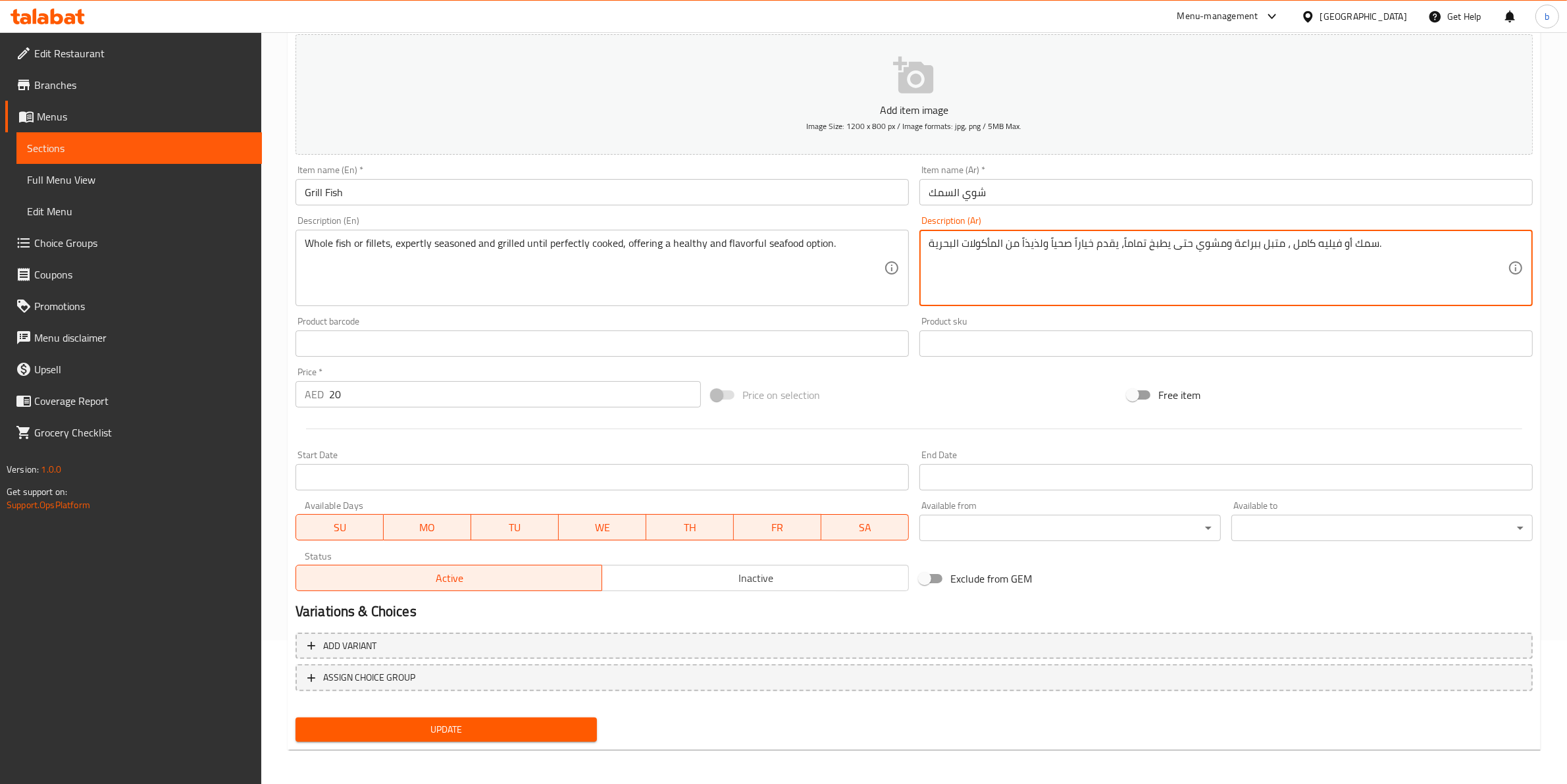
drag, startPoint x: 1123, startPoint y: 244, endPoint x: 1144, endPoint y: 249, distance: 21.6
click at [1144, 249] on textarea "سمك أو فيليه كامل ، متبل ببراعة ومشوي حتى يطبخ تماماً، يقدم خياراً صحياً ولذيذا…" at bounding box center [1218, 268] width 580 height 63
type textarea "سمك أو فيليه كامل ، متبل ببراعة ومشوي حتى يطبخ مثالياً، يقدم خياراً صحياً ولذيذ…"
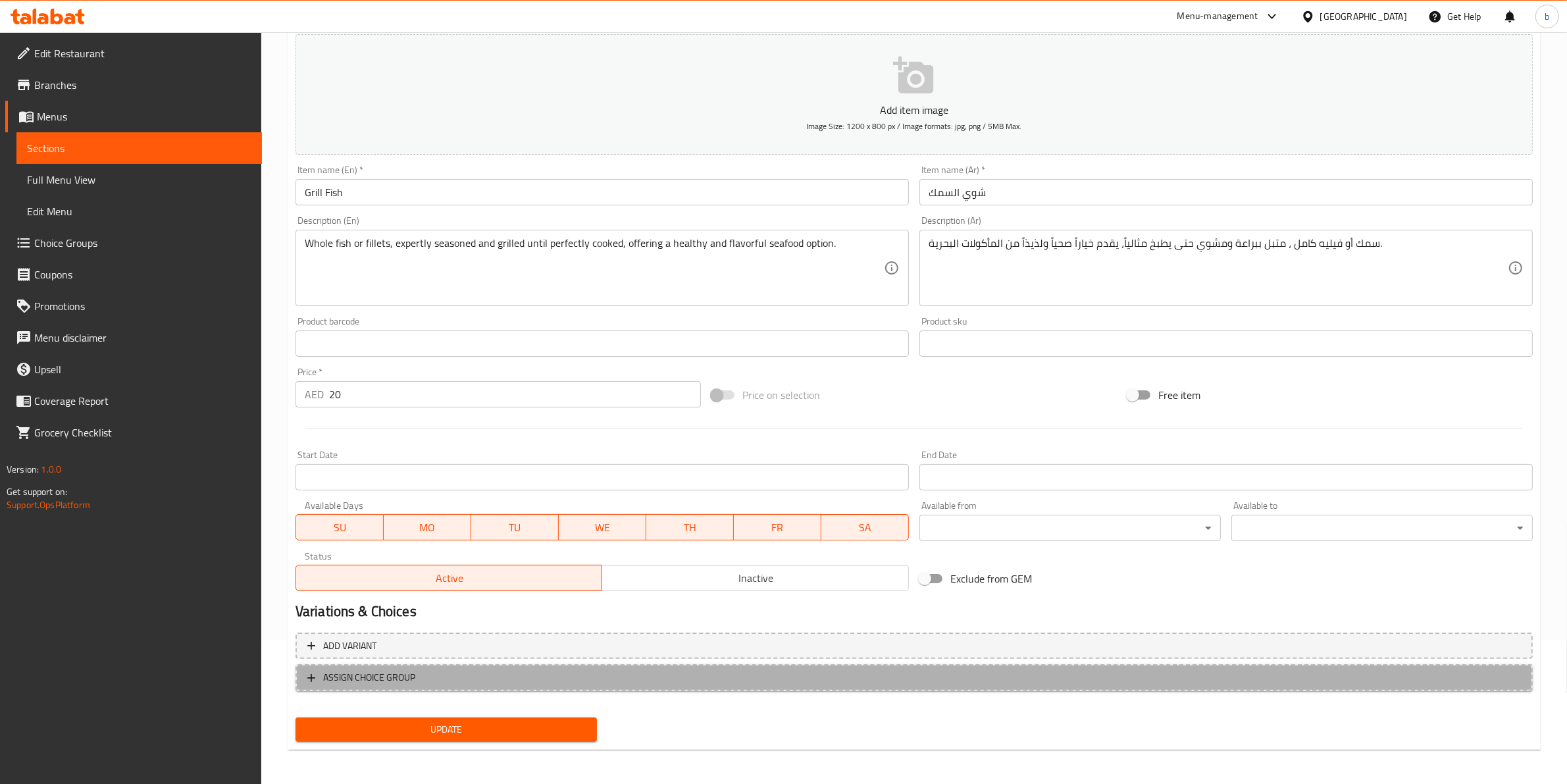
click at [507, 664] on button "ASSIGN CHOICE GROUP" at bounding box center [914, 677] width 1238 height 27
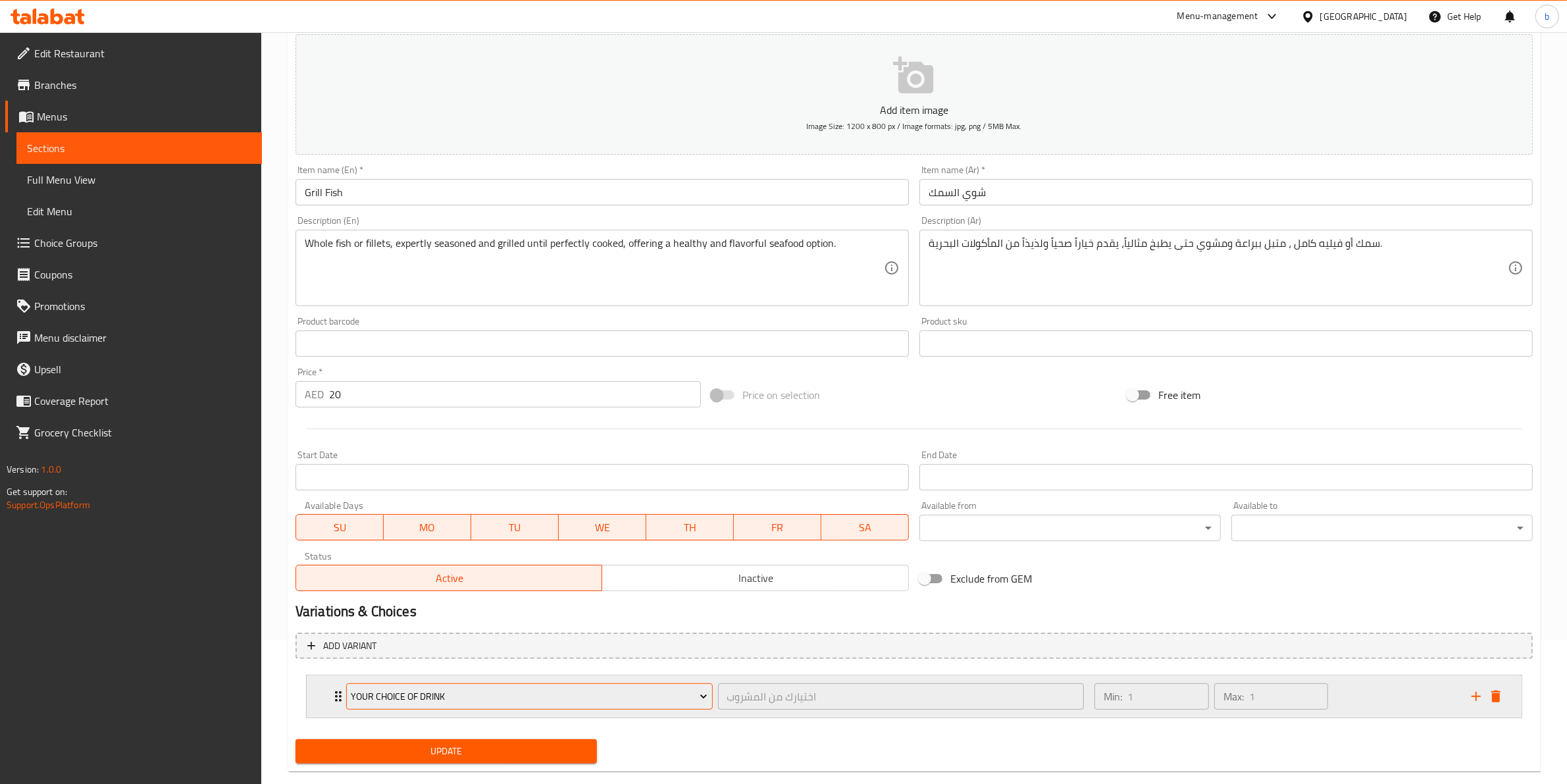
click at [649, 692] on span "your choice of drink" at bounding box center [530, 697] width 357 height 16
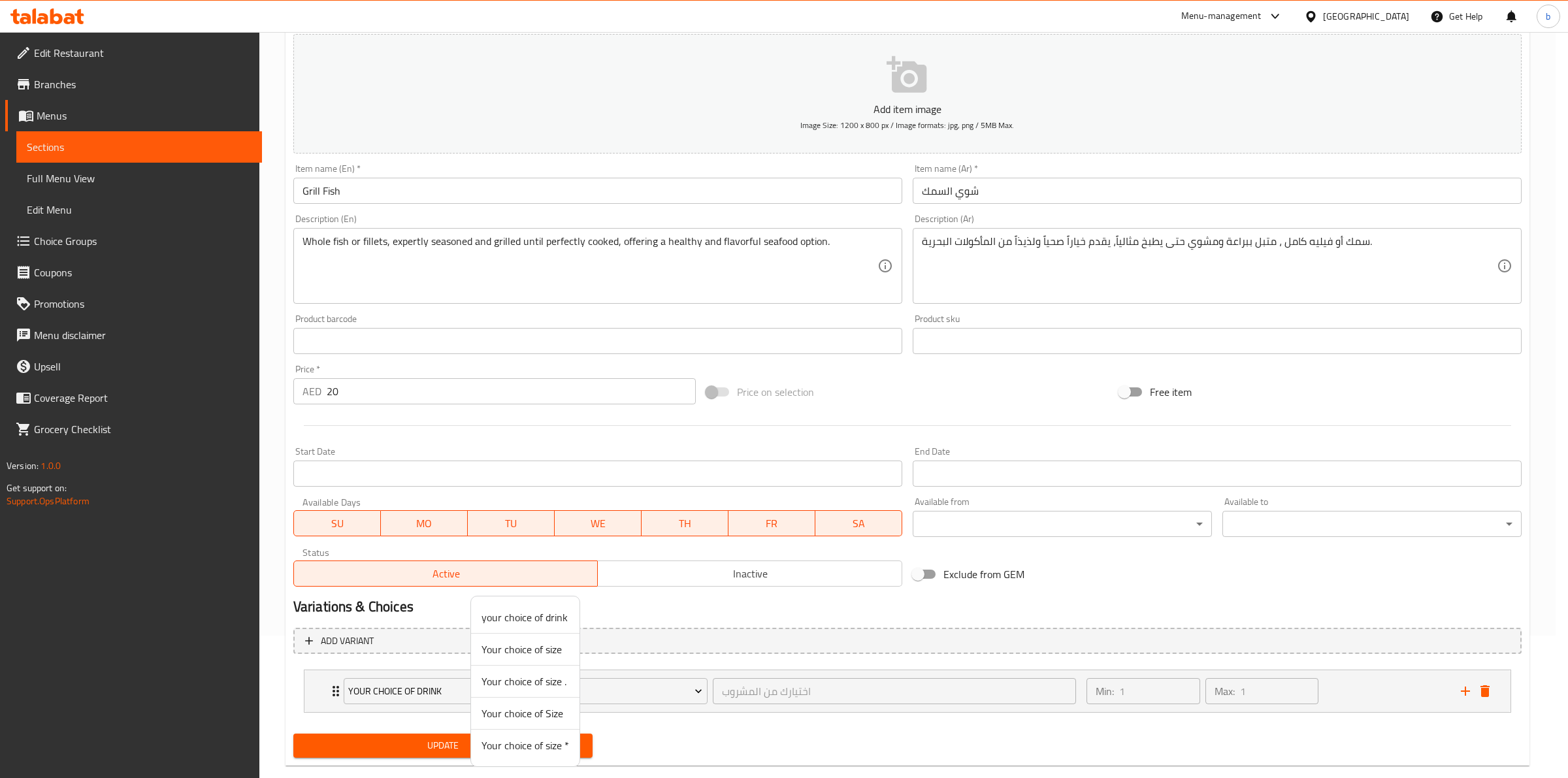
click at [549, 645] on span "Your choice of size" at bounding box center [526, 648] width 87 height 16
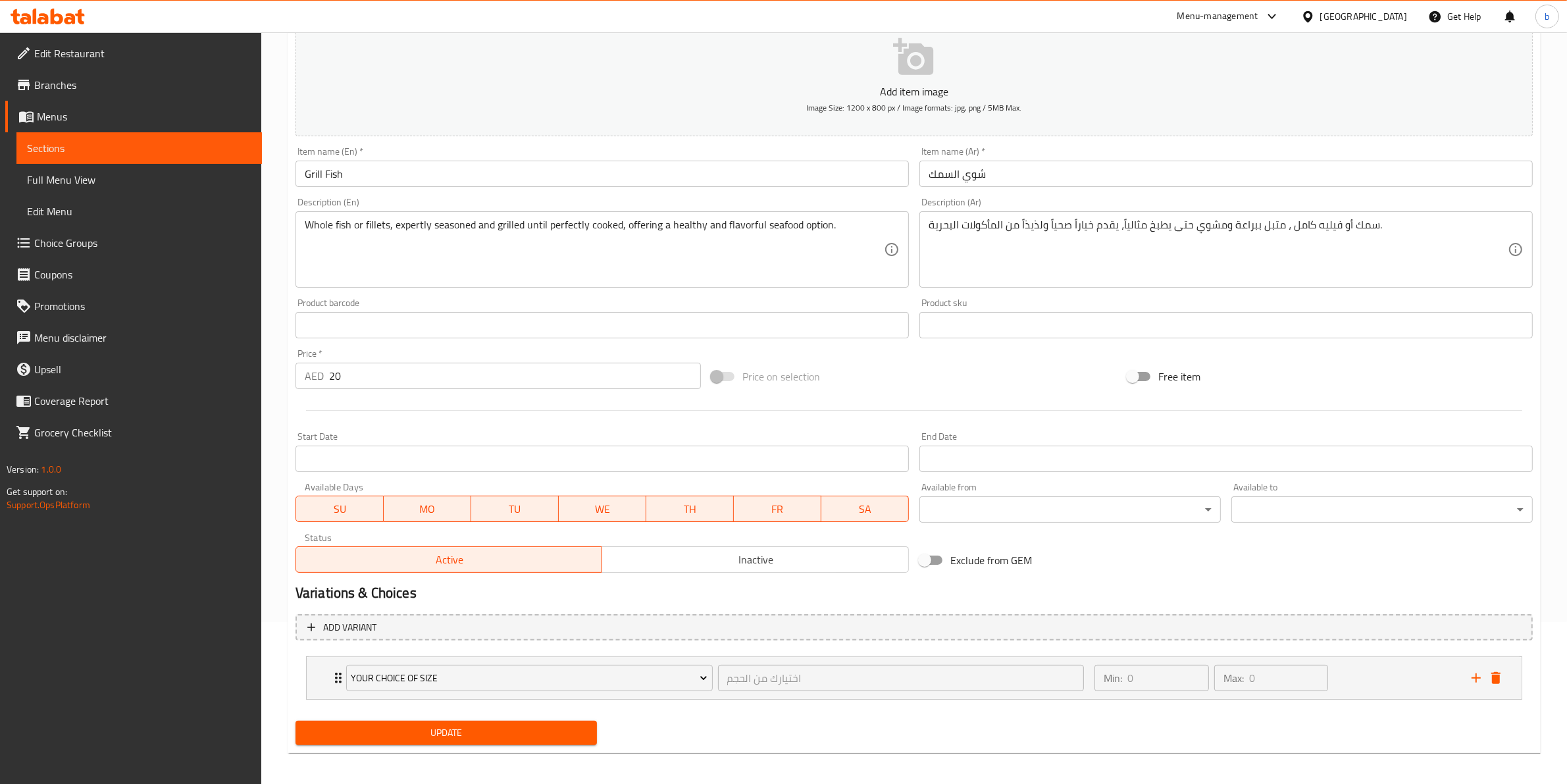
scroll to position [167, 0]
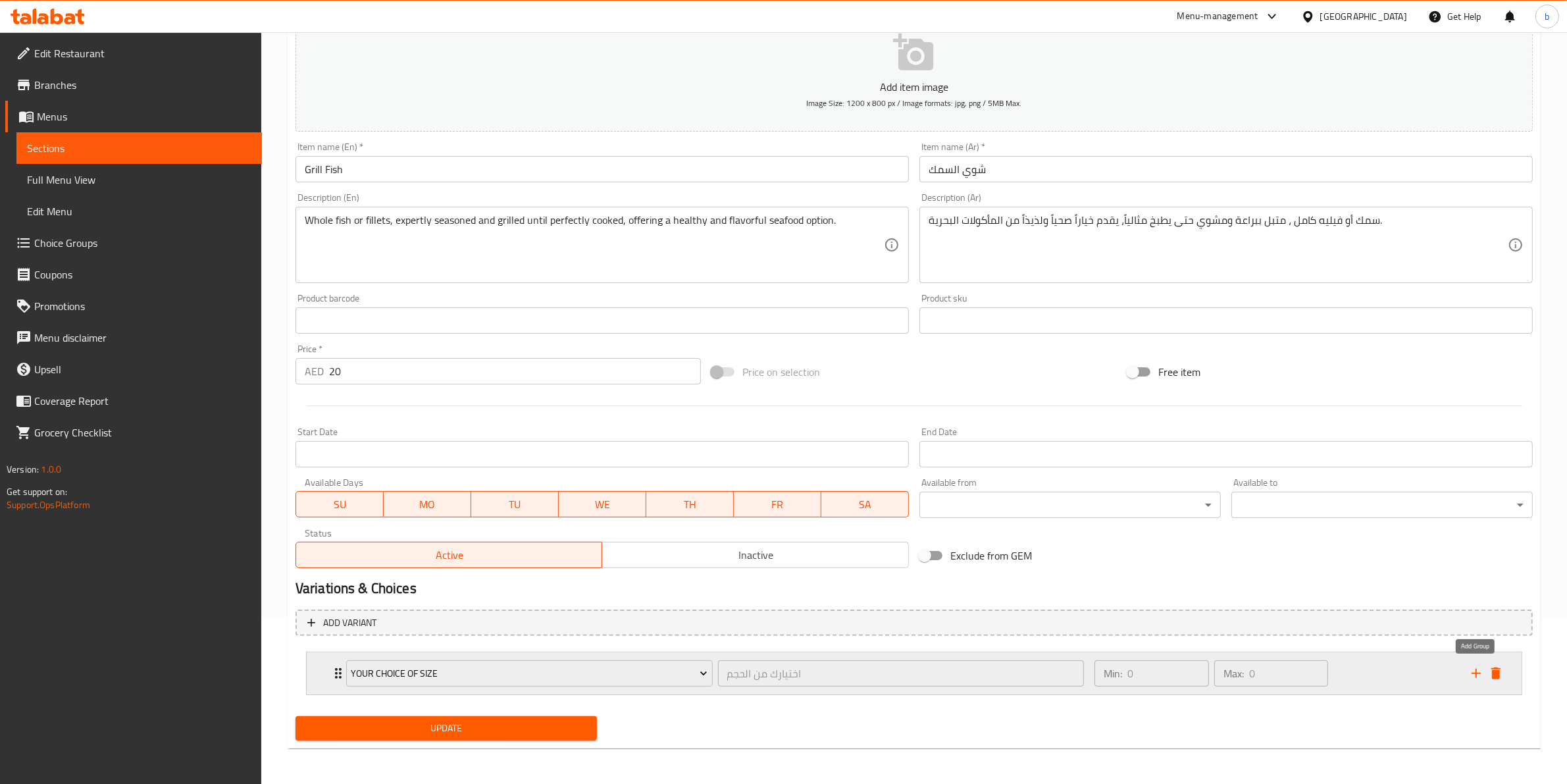
click at [1473, 673] on icon "add" at bounding box center [1476, 673] width 16 height 16
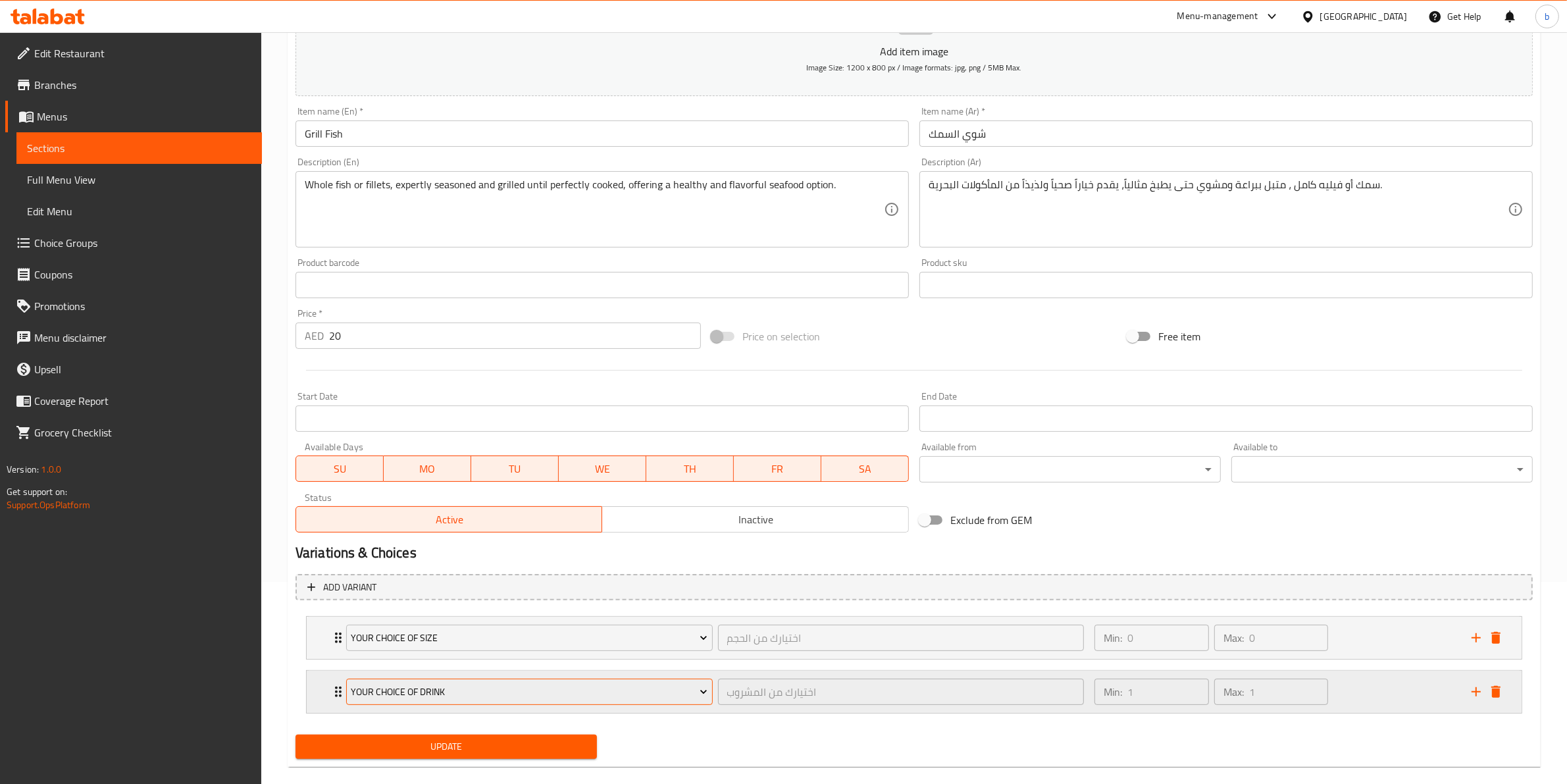
scroll to position [222, 0]
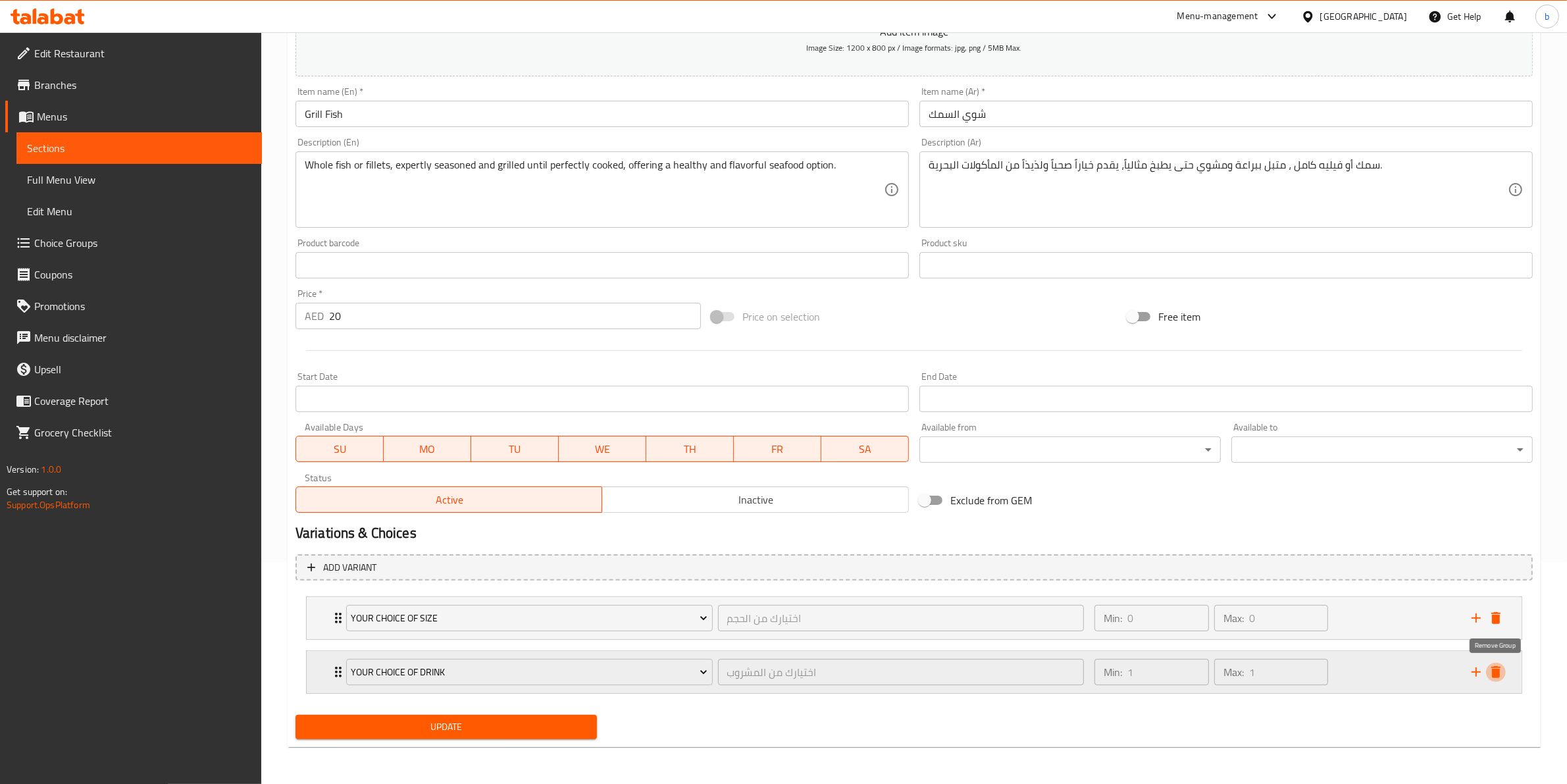
click at [1505, 670] on button "delete" at bounding box center [1496, 672] width 19 height 19
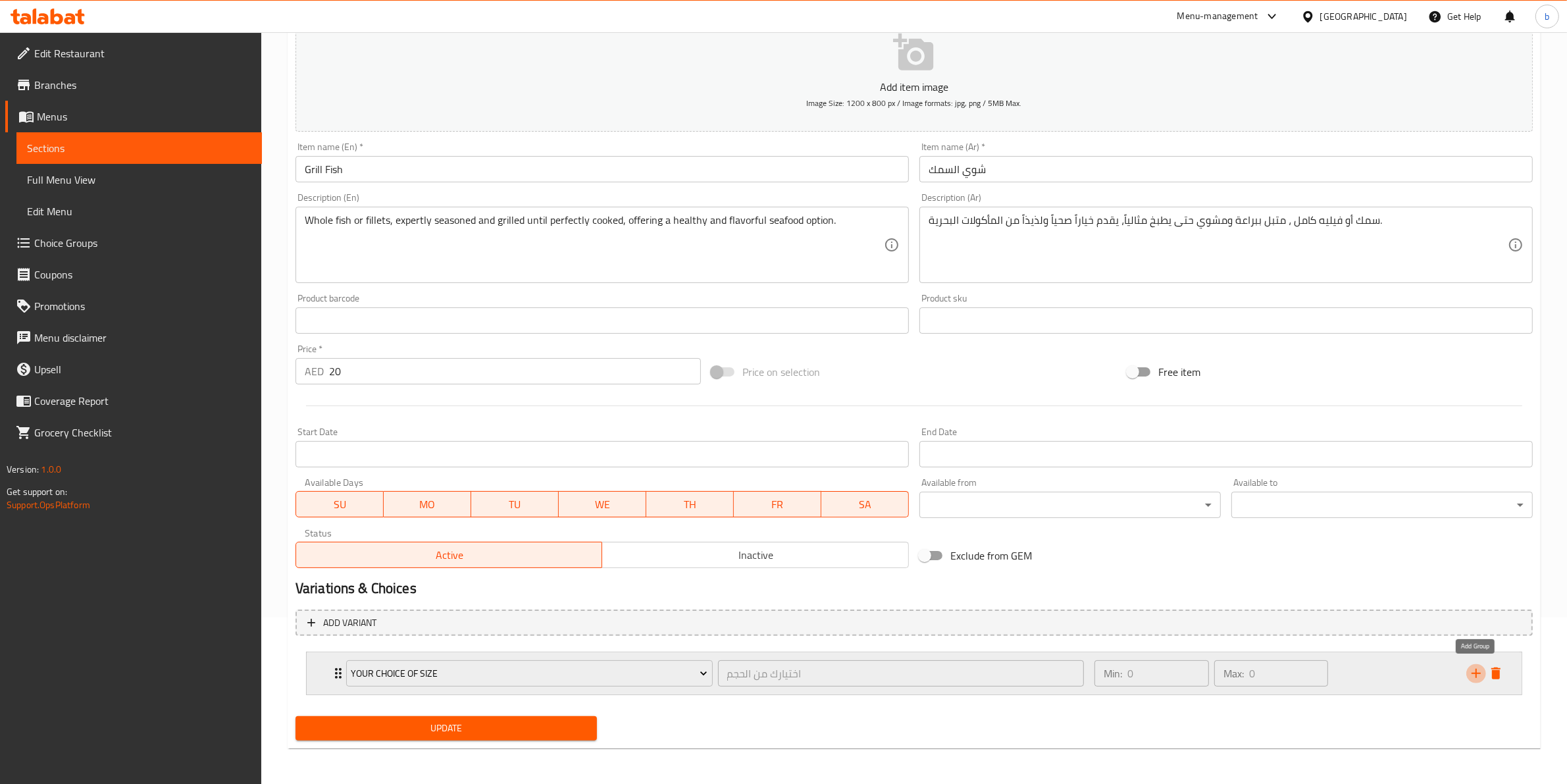
click at [1483, 676] on icon "add" at bounding box center [1476, 673] width 16 height 16
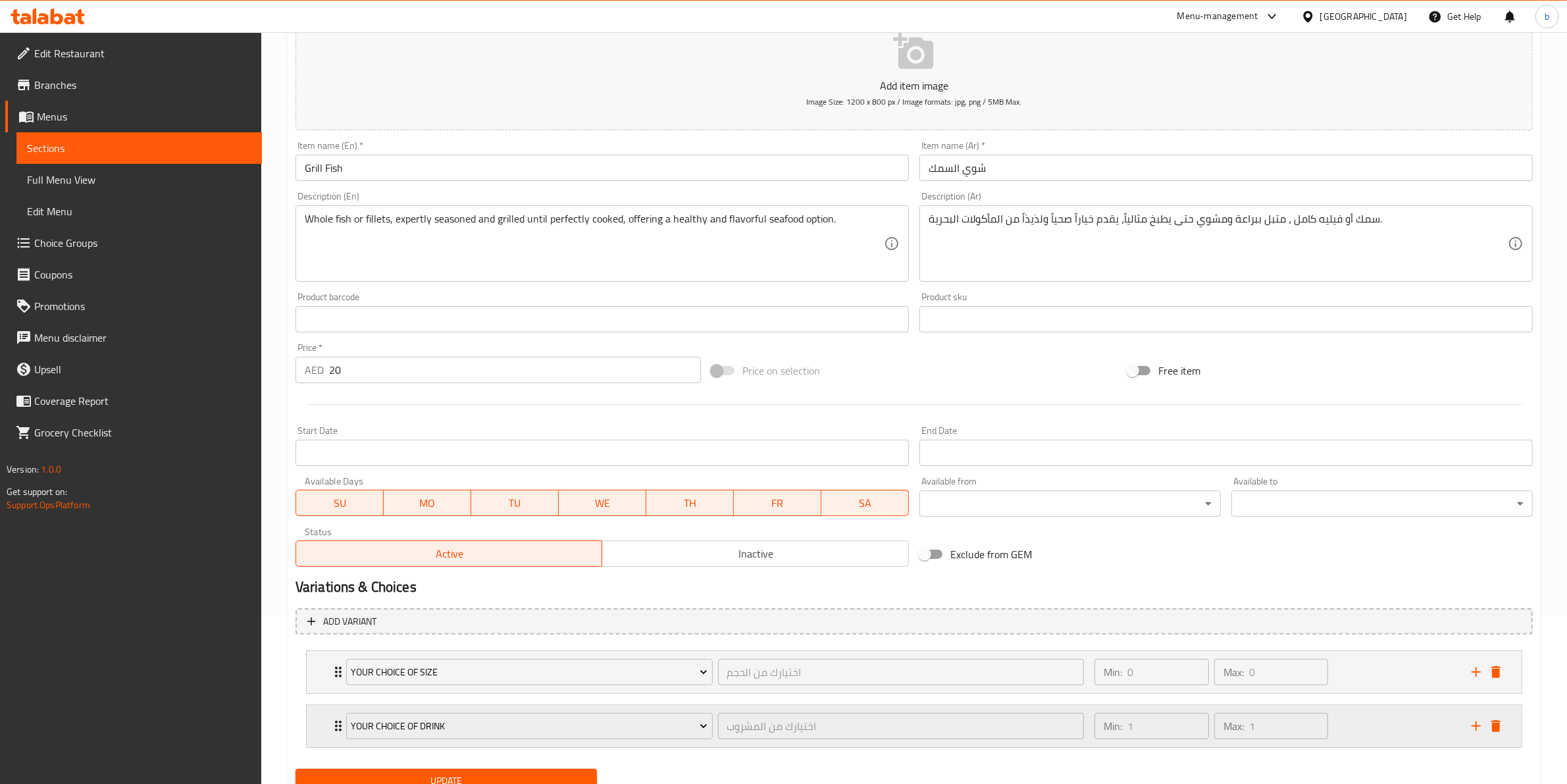
scroll to position [222, 0]
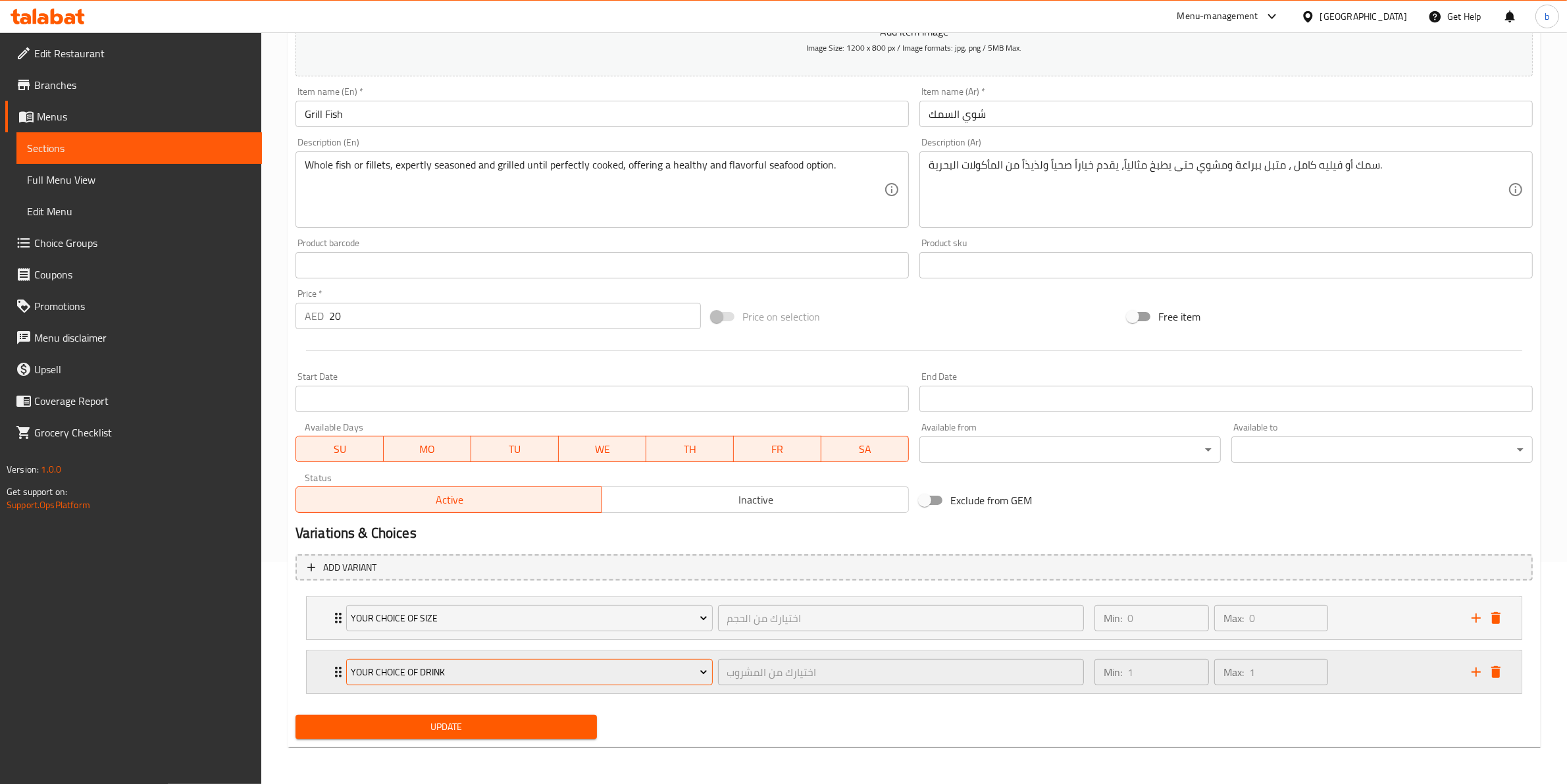
click at [699, 673] on icon "Expand" at bounding box center [704, 672] width 13 height 13
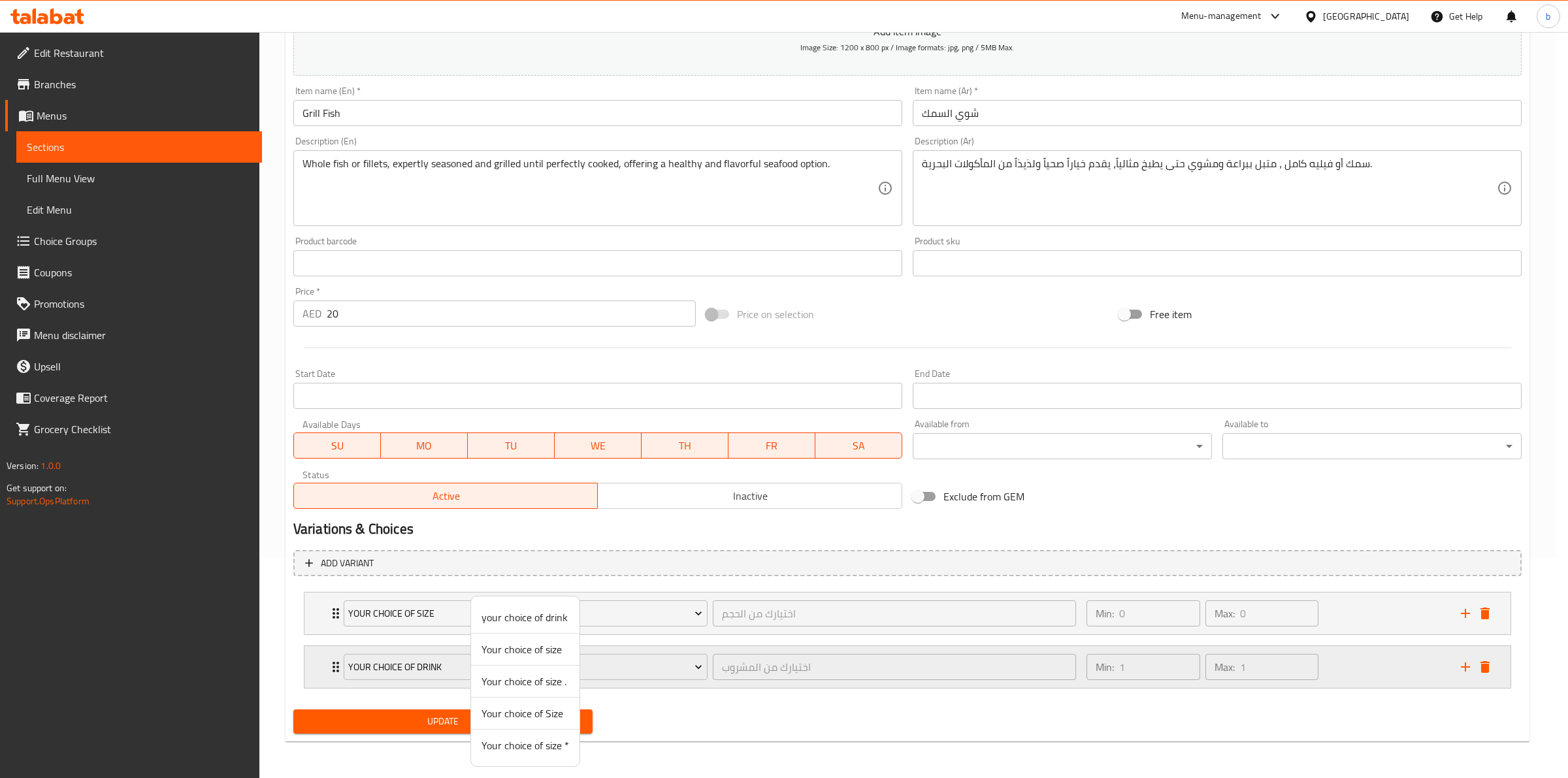
click at [337, 663] on div at bounding box center [784, 389] width 1568 height 778
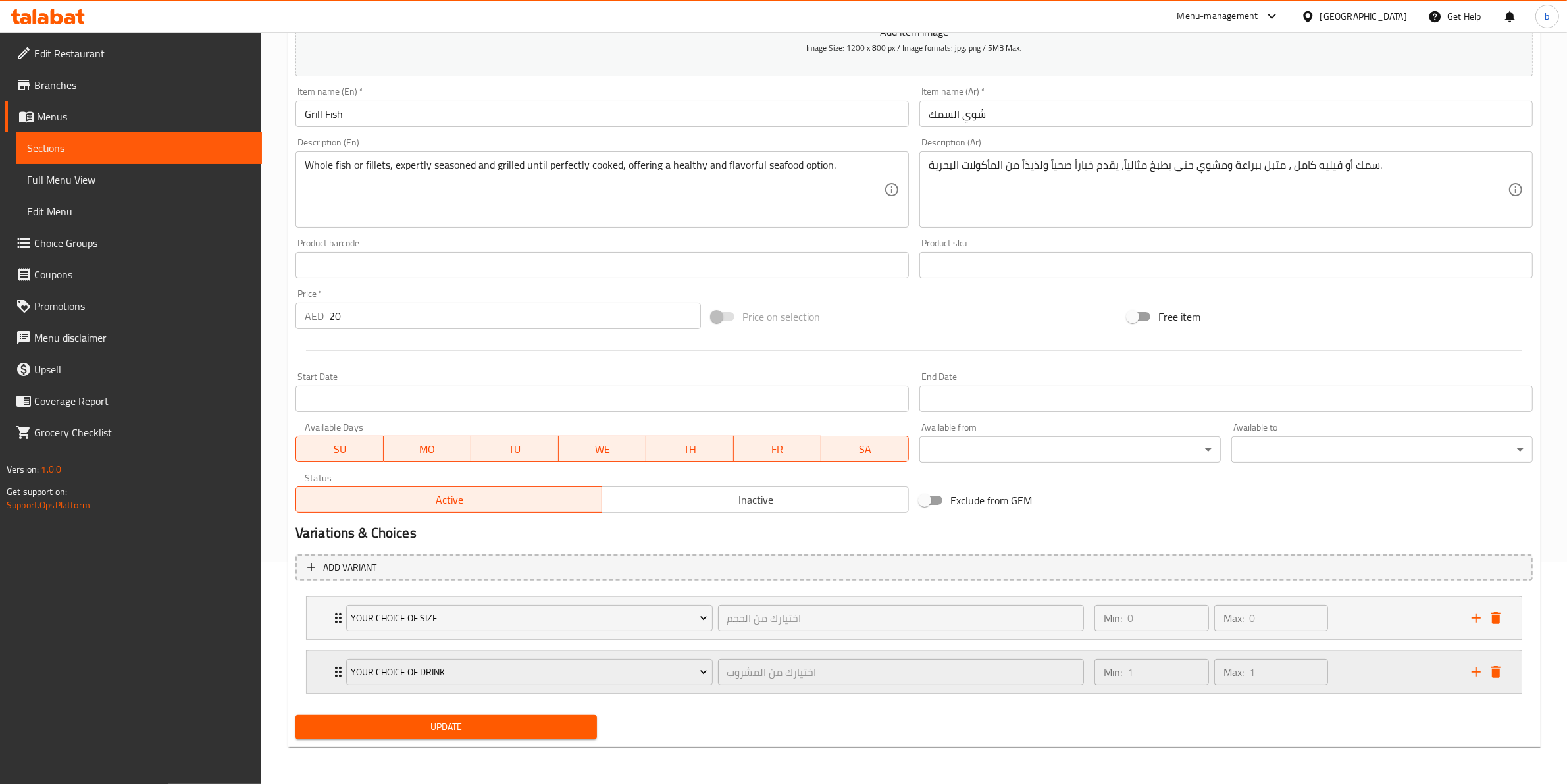
click at [336, 669] on icon "Expand" at bounding box center [338, 671] width 16 height 16
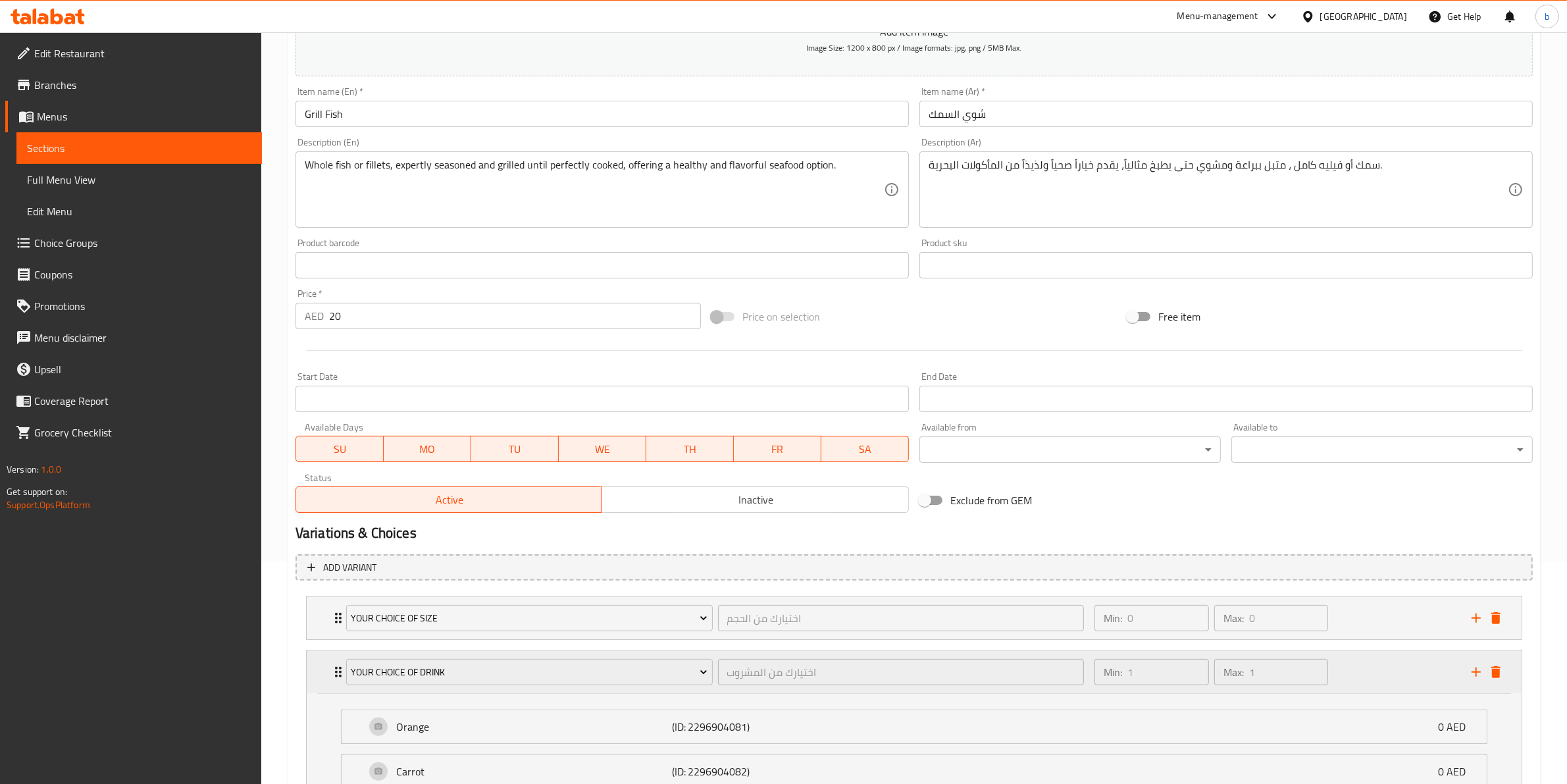
scroll to position [429, 0]
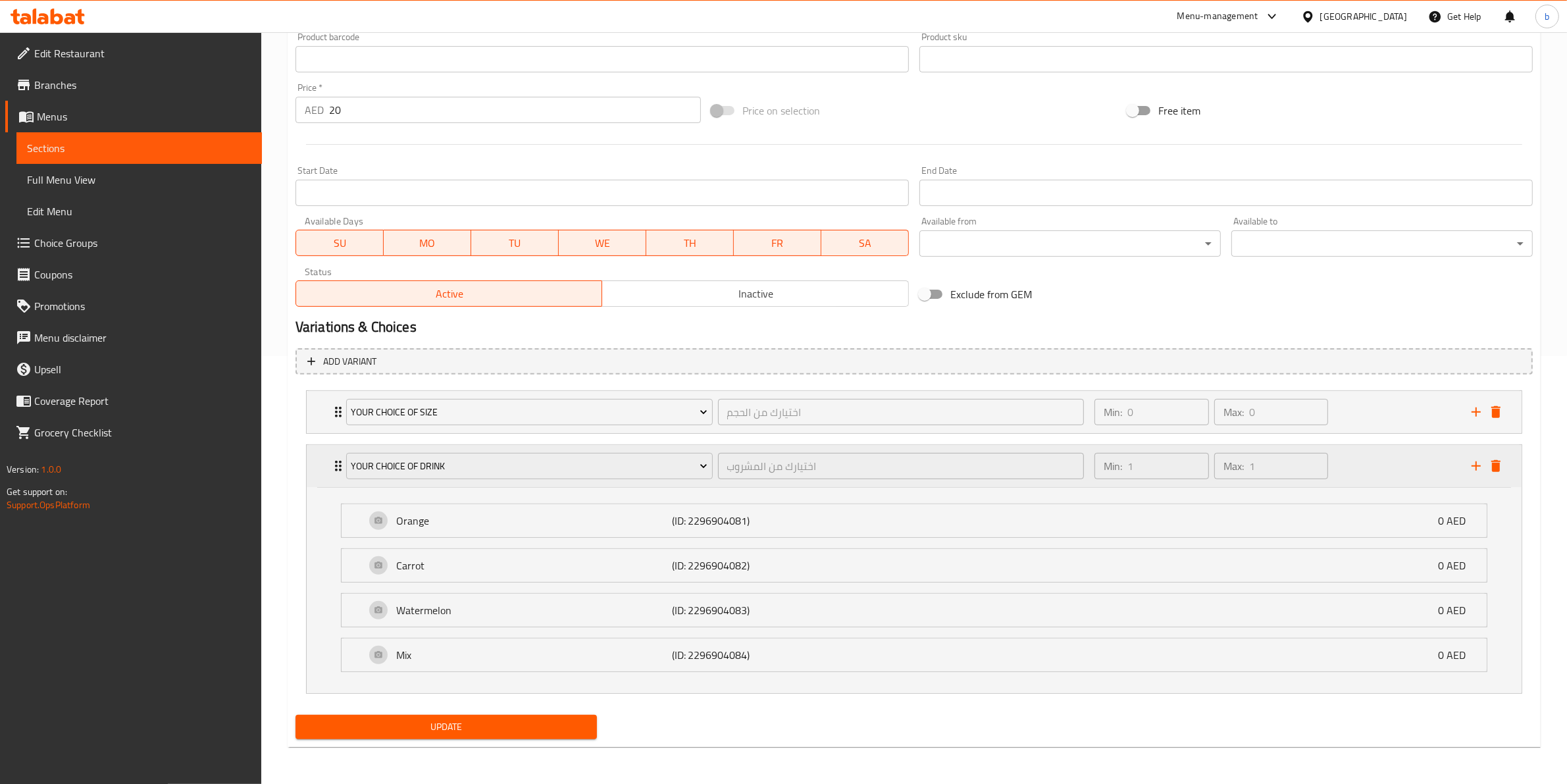
click at [332, 458] on icon "Expand" at bounding box center [338, 465] width 16 height 16
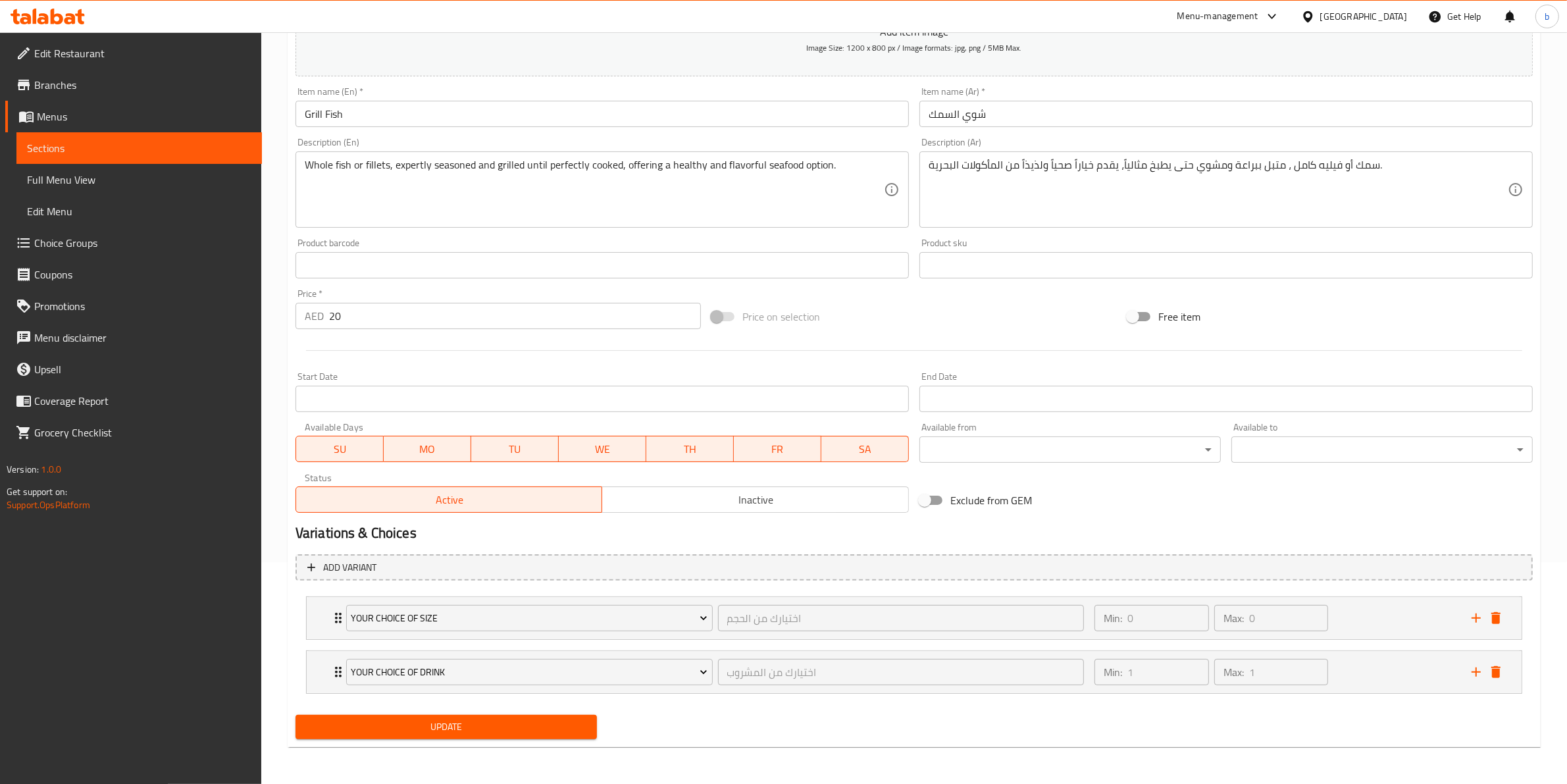
scroll to position [222, 0]
click at [1499, 670] on icon "delete" at bounding box center [1496, 672] width 9 height 12
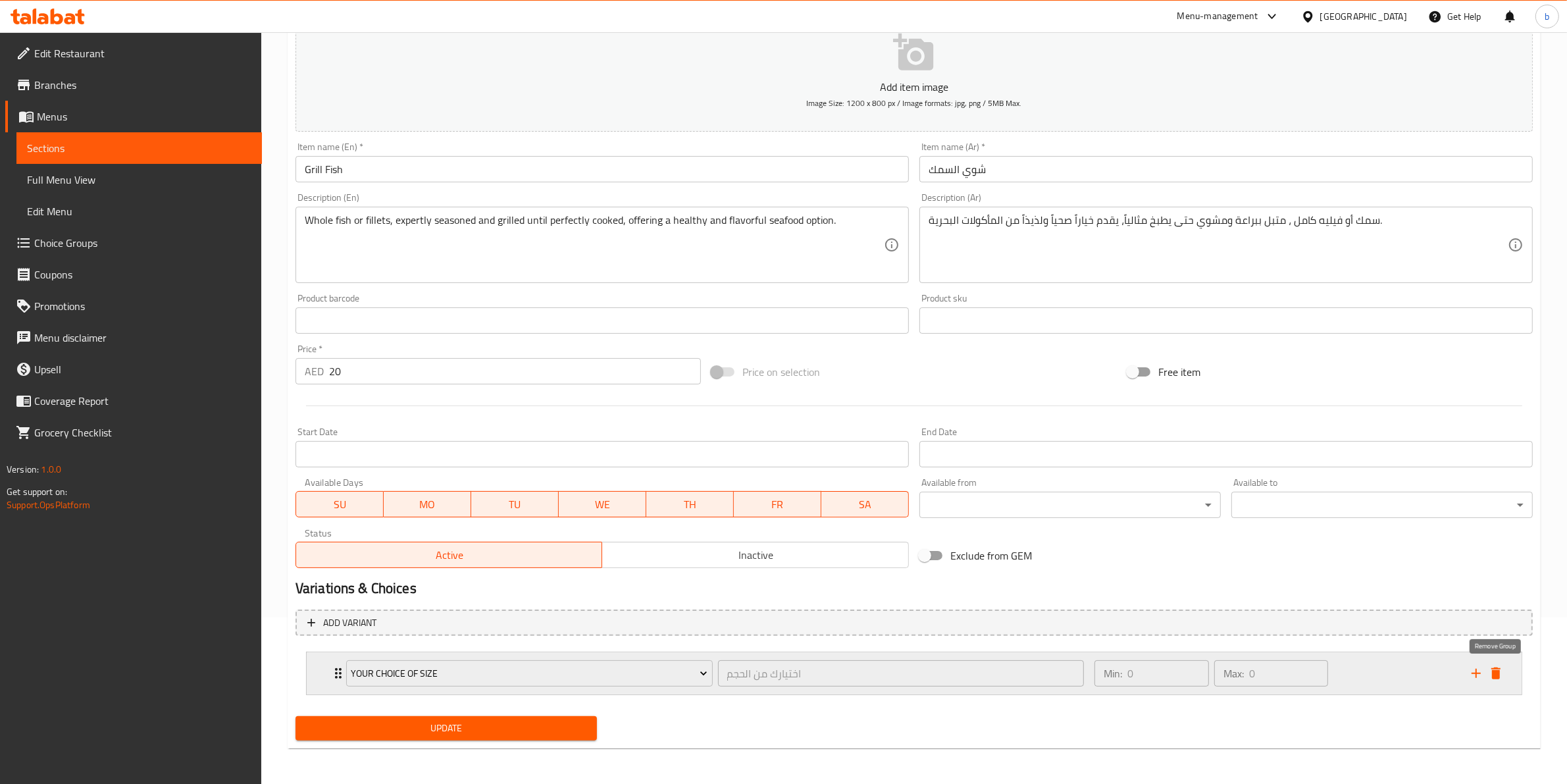
click at [1498, 670] on icon "delete" at bounding box center [1496, 673] width 9 height 12
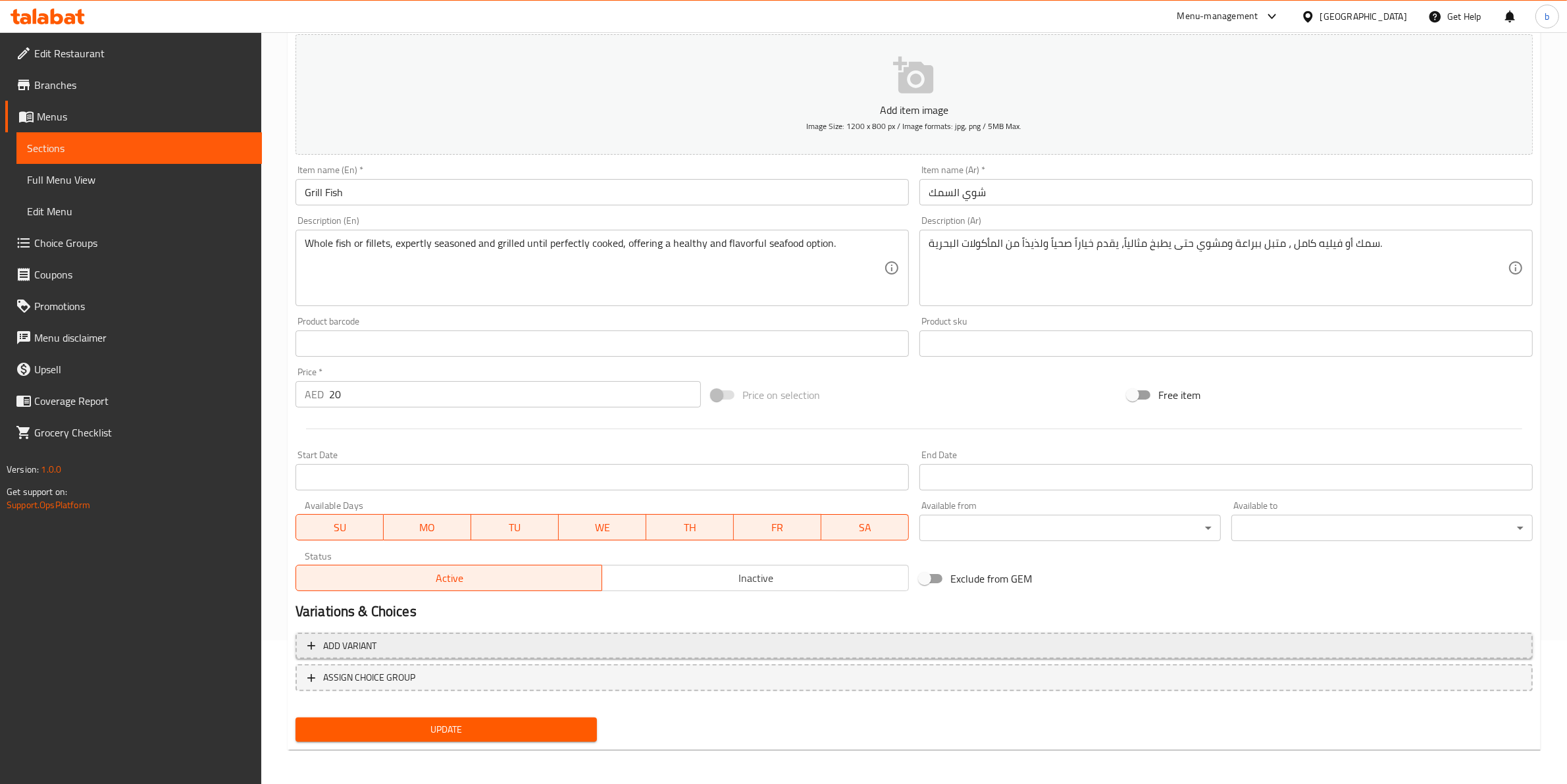
click at [317, 657] on button "Add variant" at bounding box center [914, 646] width 1238 height 27
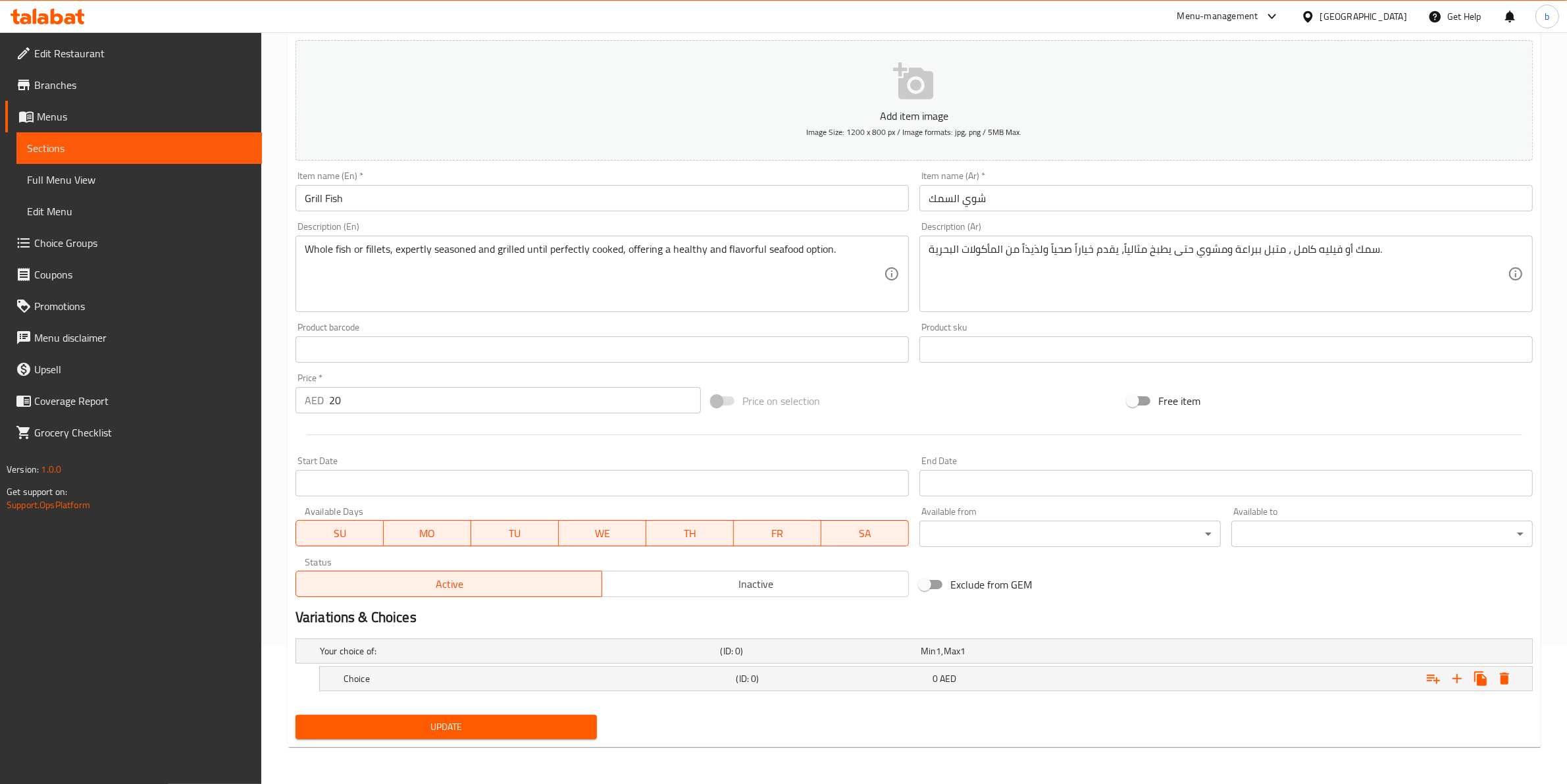
scroll to position [137, 0]
click at [1463, 681] on icon "Expand" at bounding box center [1457, 679] width 16 height 16
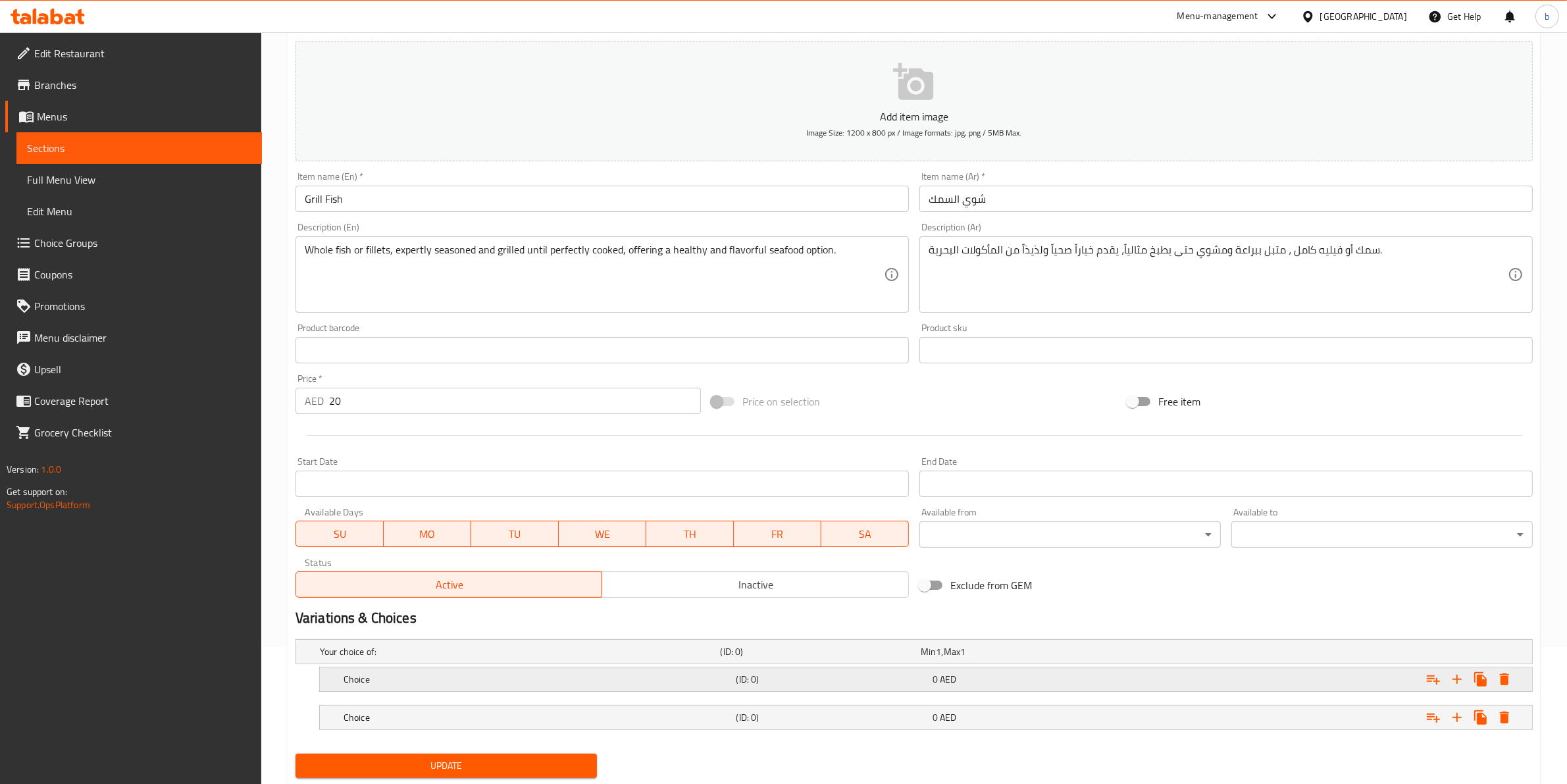
click at [786, 678] on h5 "(ID: 0)" at bounding box center [832, 679] width 191 height 13
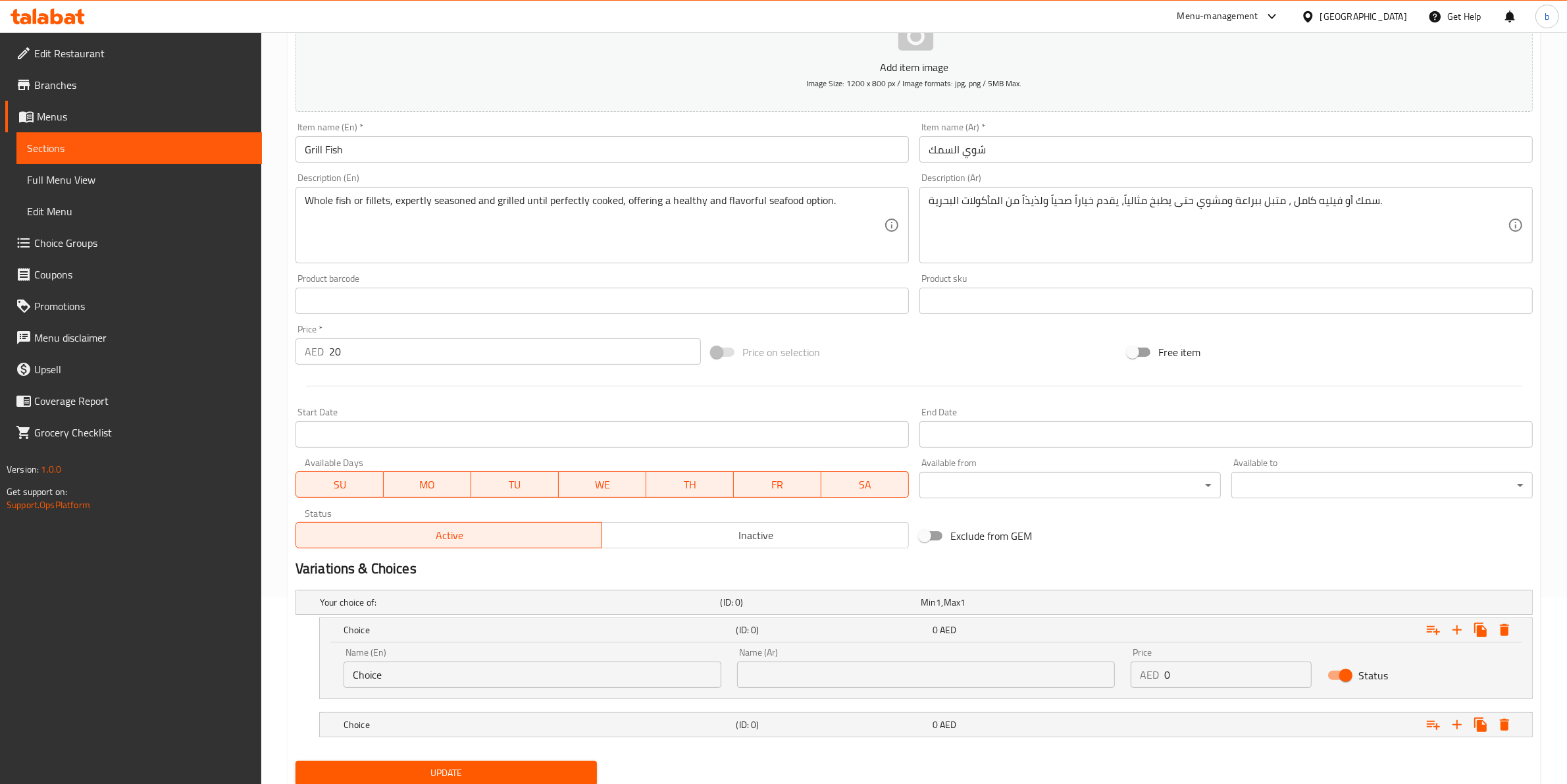
scroll to position [232, 0]
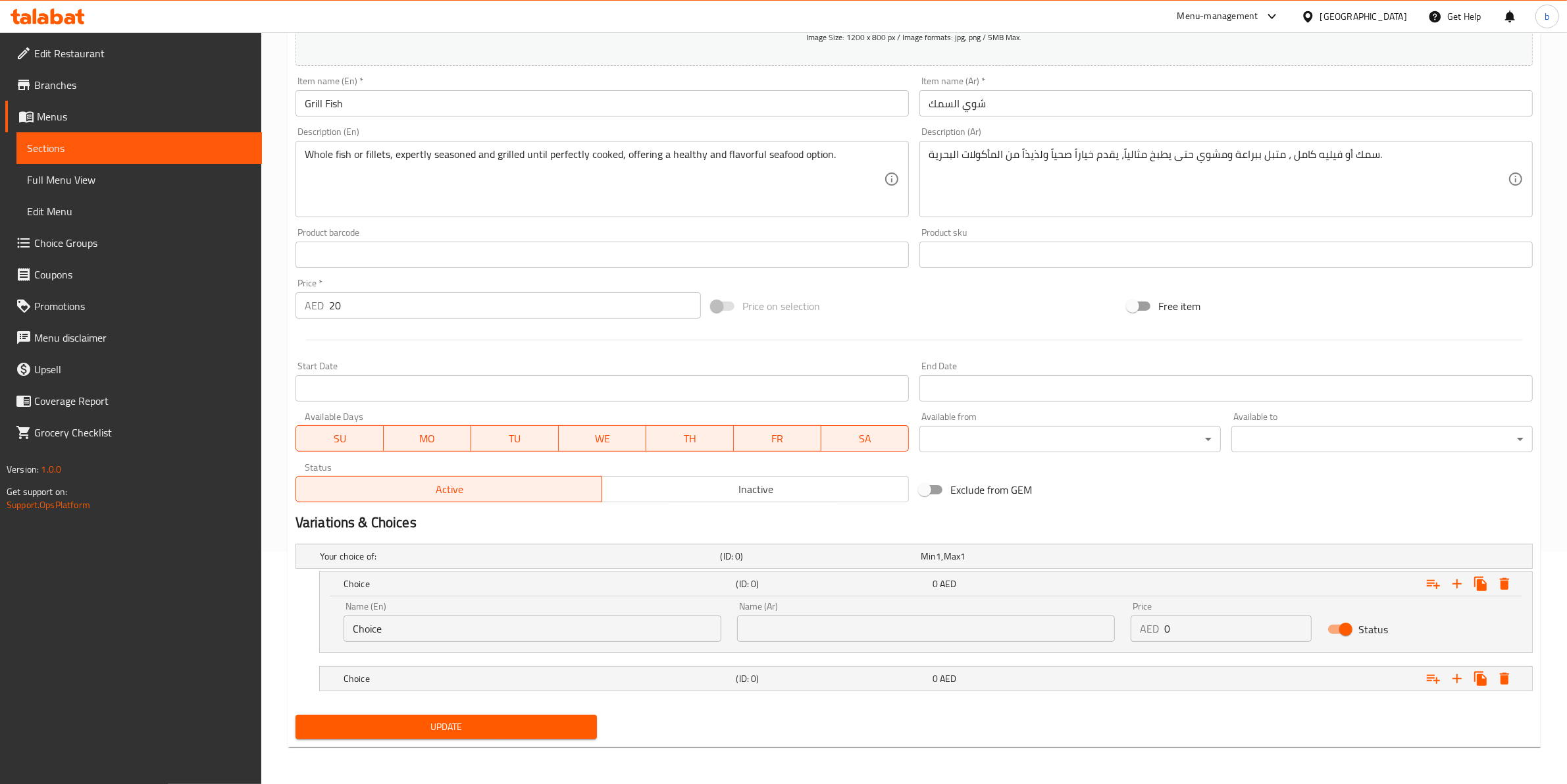
click at [564, 620] on input "Choice" at bounding box center [533, 628] width 378 height 26
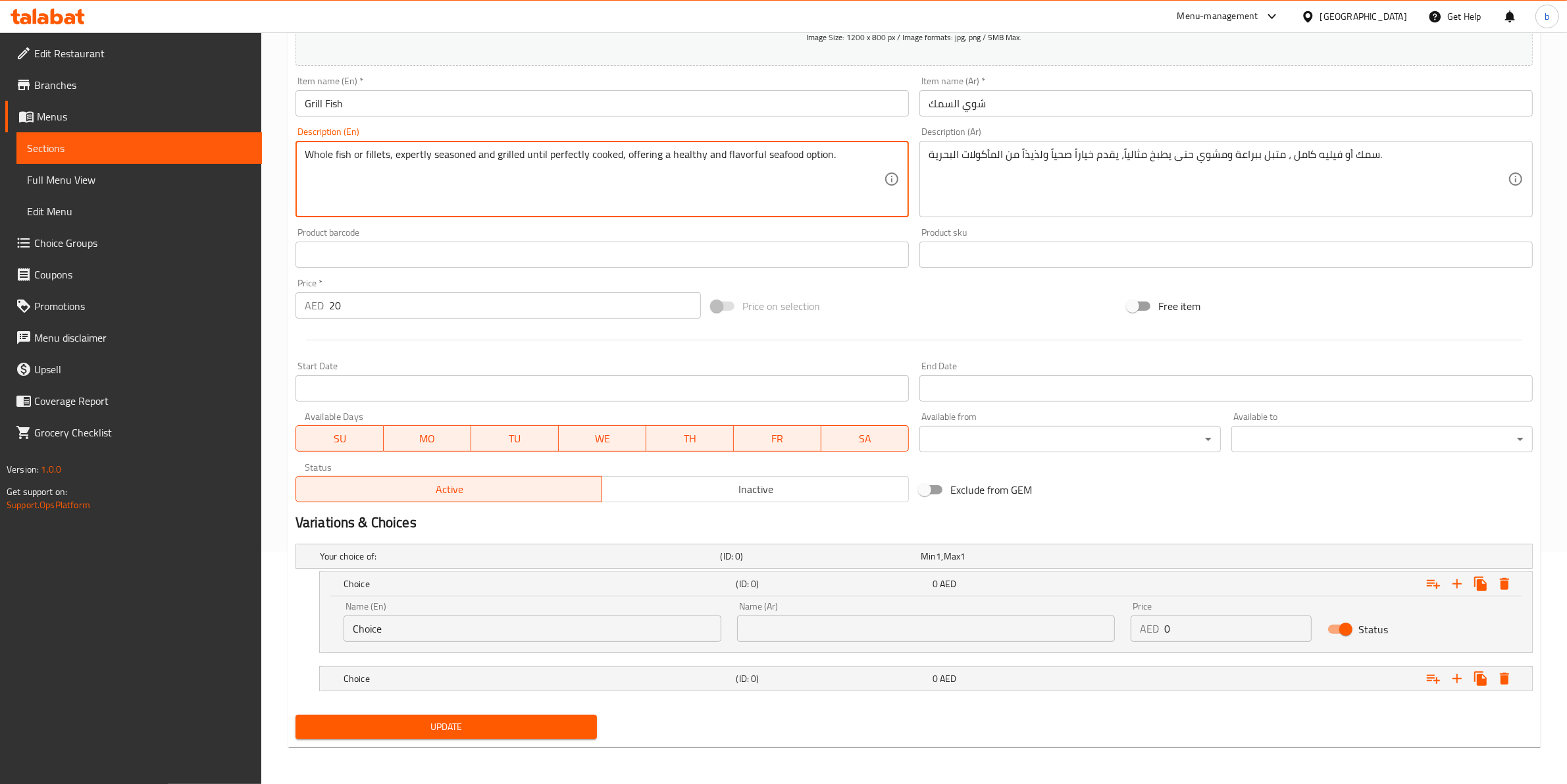
drag, startPoint x: 352, startPoint y: 156, endPoint x: 335, endPoint y: 157, distance: 17.0
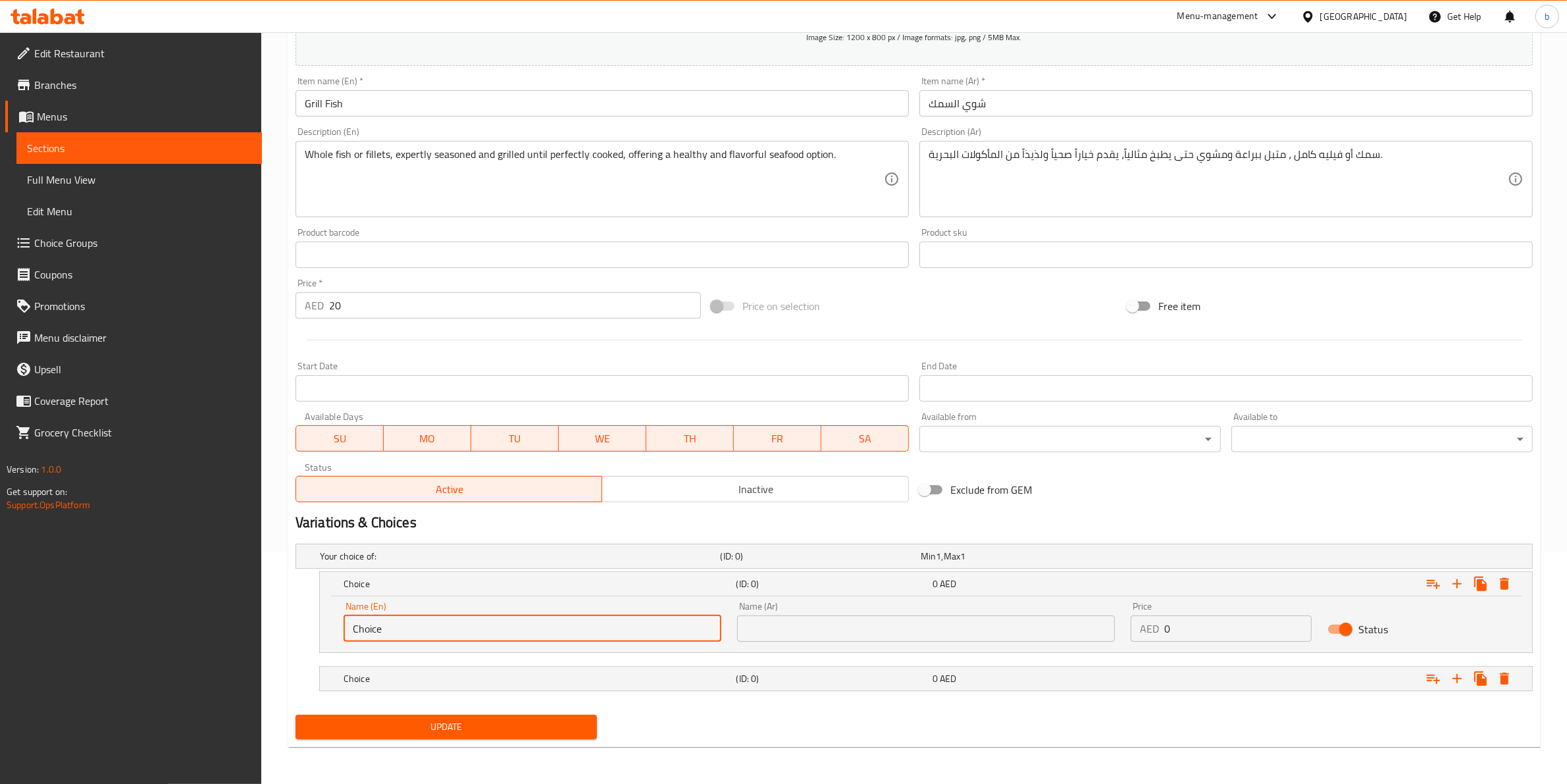
click at [402, 623] on input "Choice" at bounding box center [533, 628] width 378 height 26
paste input "fish"
type input "fish"
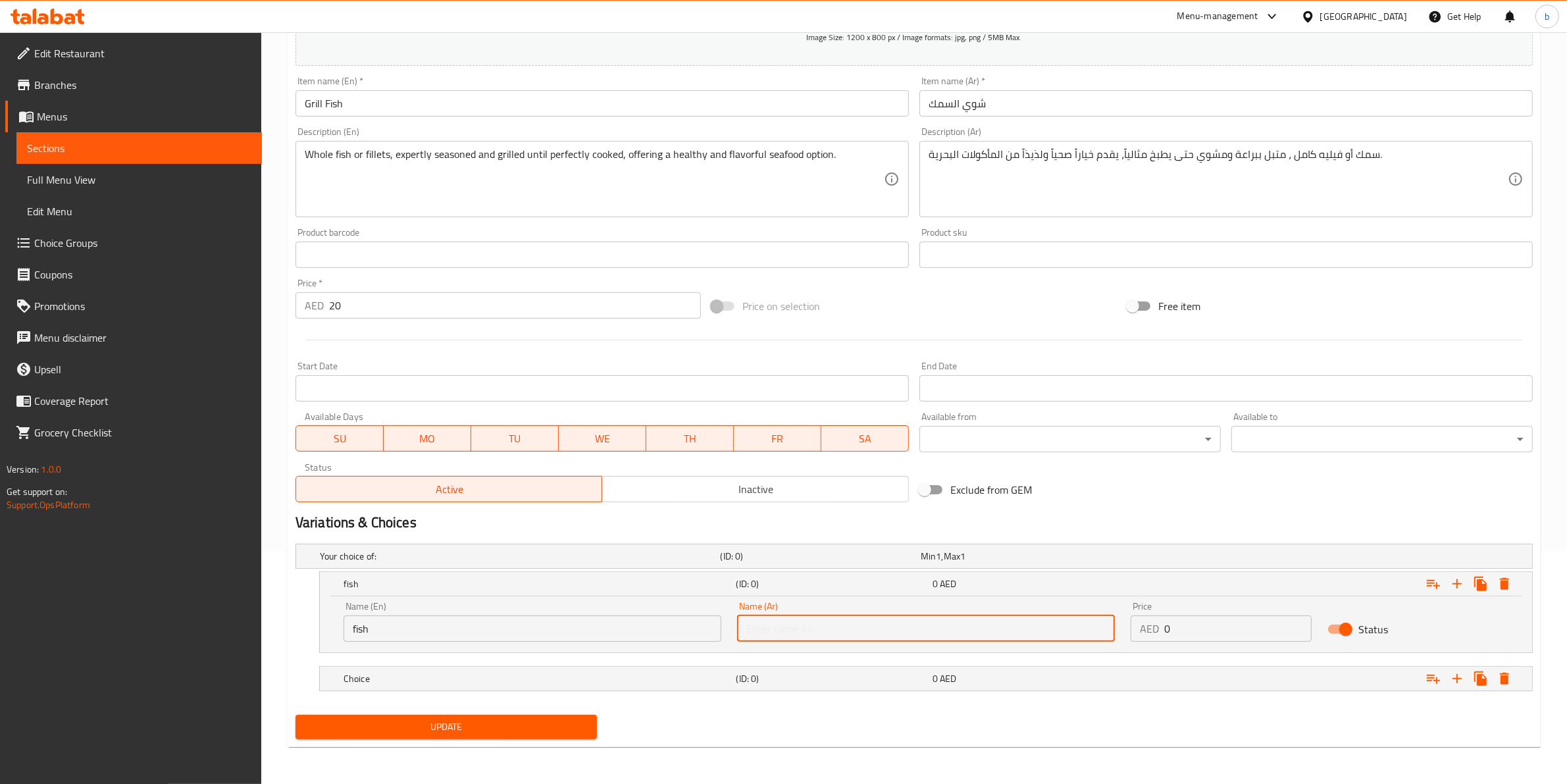
click at [767, 623] on input "text" at bounding box center [926, 628] width 378 height 26
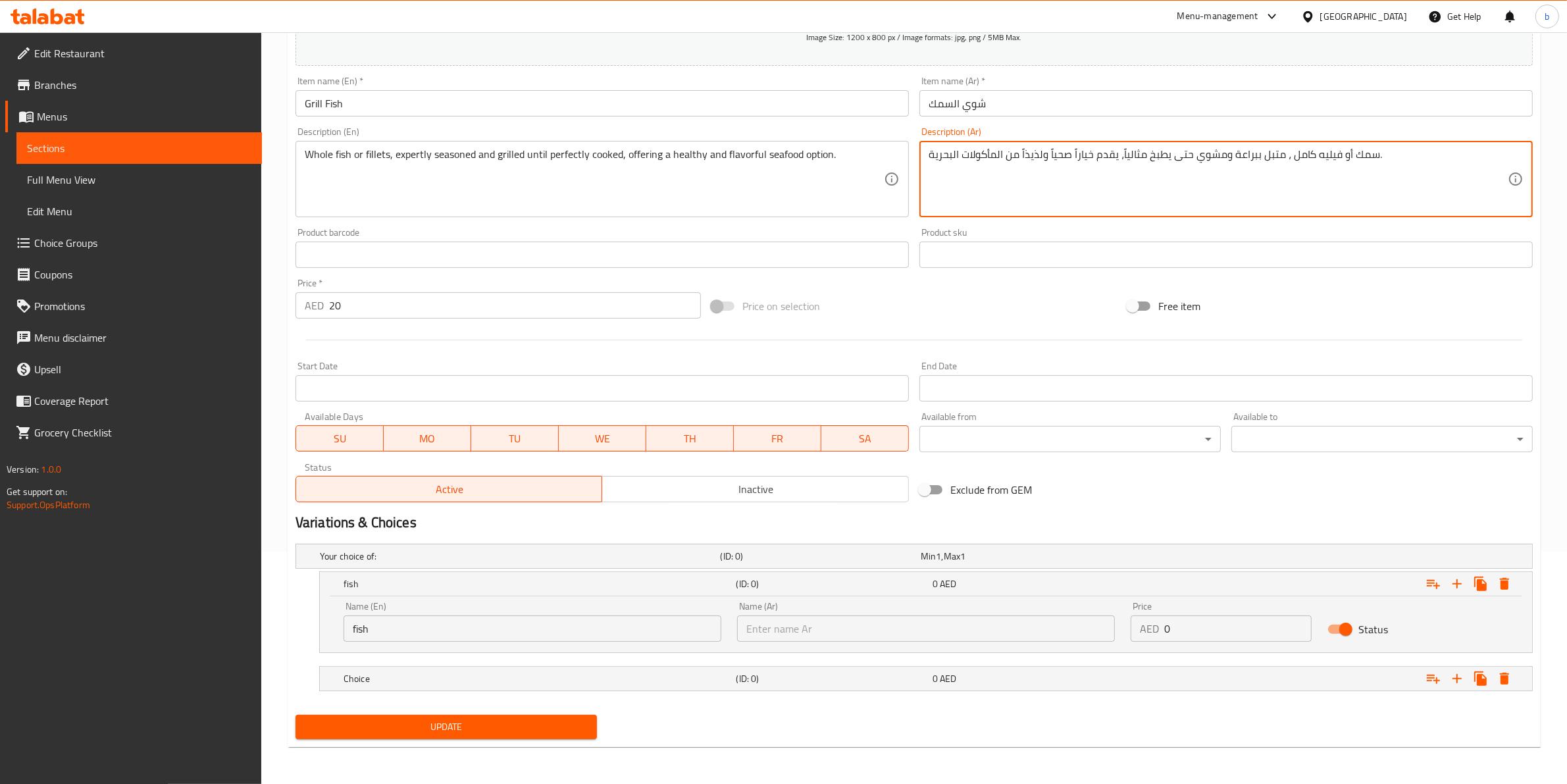
click at [1356, 155] on textarea "سمك أو فيليه كامل ، متبل ببراعة ومشوي حتى يطبخ مثالياً، يقدم خياراً صحياً ولذيذ…" at bounding box center [1218, 179] width 580 height 63
click at [1361, 153] on textarea "سمك أو فيليه كامل ، متبل ببراعة ومشوي حتى يطبخ مثالياً، يقدم خياراً صحياً ولذيذ…" at bounding box center [1218, 179] width 580 height 63
click at [1362, 153] on textarea "سمك أو فيليه كامل ، متبل ببراعة ومشوي حتى يطبخ مثالياً، يقدم خياراً صحياً ولذيذ…" at bounding box center [1218, 179] width 580 height 63
click at [1362, 155] on textarea "سمك أو فيليه كامل ، متبل ببراعة ومشوي حتى يطبخ مثالياً، يقدم خياراً صحياً ولذيذ…" at bounding box center [1218, 179] width 580 height 63
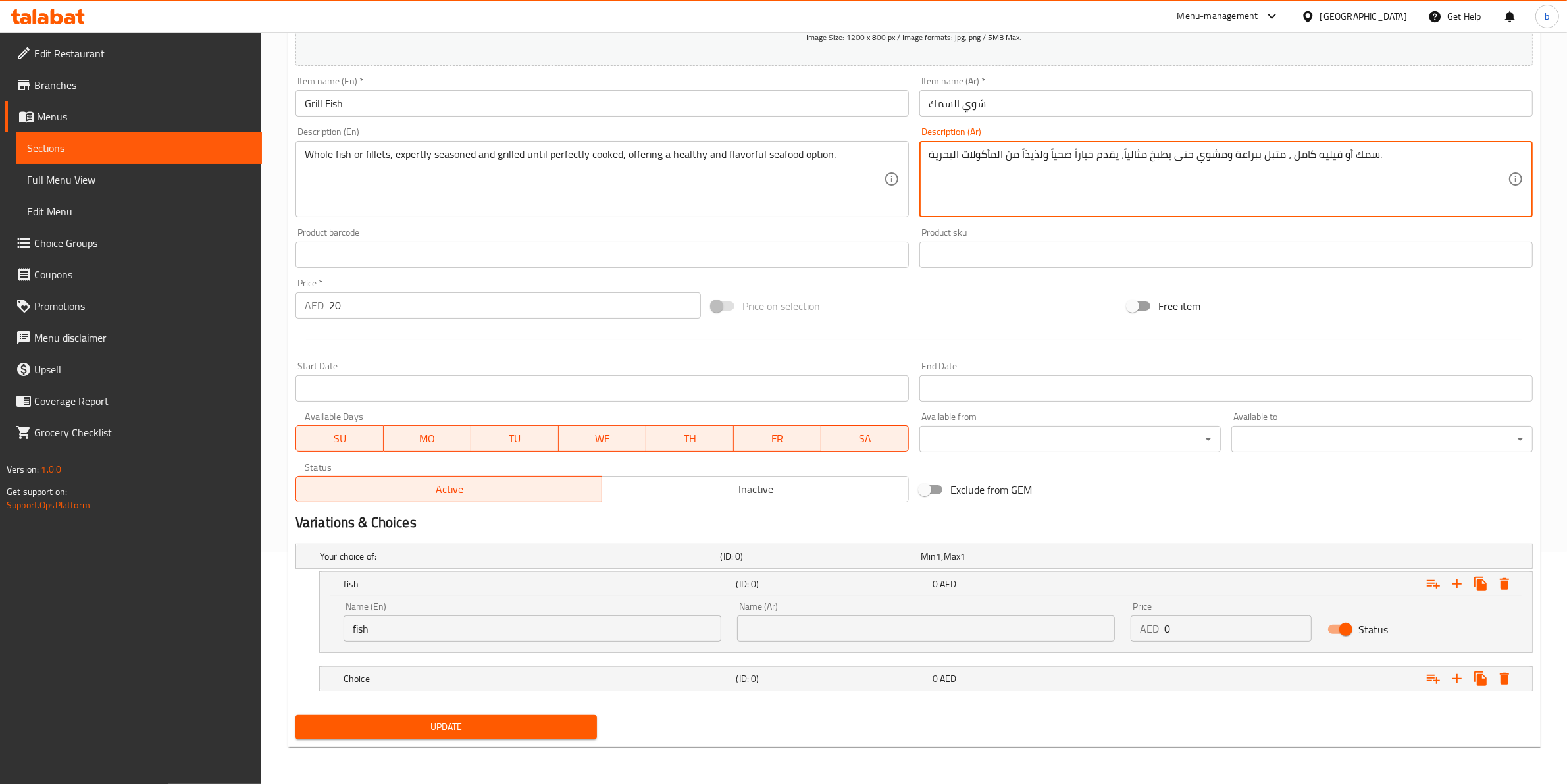
click at [1362, 155] on textarea "سمك أو فيليه كامل ، متبل ببراعة ومشوي حتى يطبخ مثالياً، يقدم خياراً صحياً ولذيذ…" at bounding box center [1218, 179] width 580 height 63
click at [1359, 149] on textarea "سمك أو فيليه كامل ، متبل ببراعة ومشوي حتى يطبخ مثالياً، يقدم خياراً صحياً ولذيذ…" at bounding box center [1218, 179] width 580 height 63
click at [1359, 152] on textarea "سمك أو فيليه كامل ، متبل ببراعة ومشوي حتى يطبخ مثالياً، يقدم خياراً صحياً ولذيذ…" at bounding box center [1218, 179] width 580 height 63
click at [955, 627] on input "text" at bounding box center [926, 628] width 378 height 26
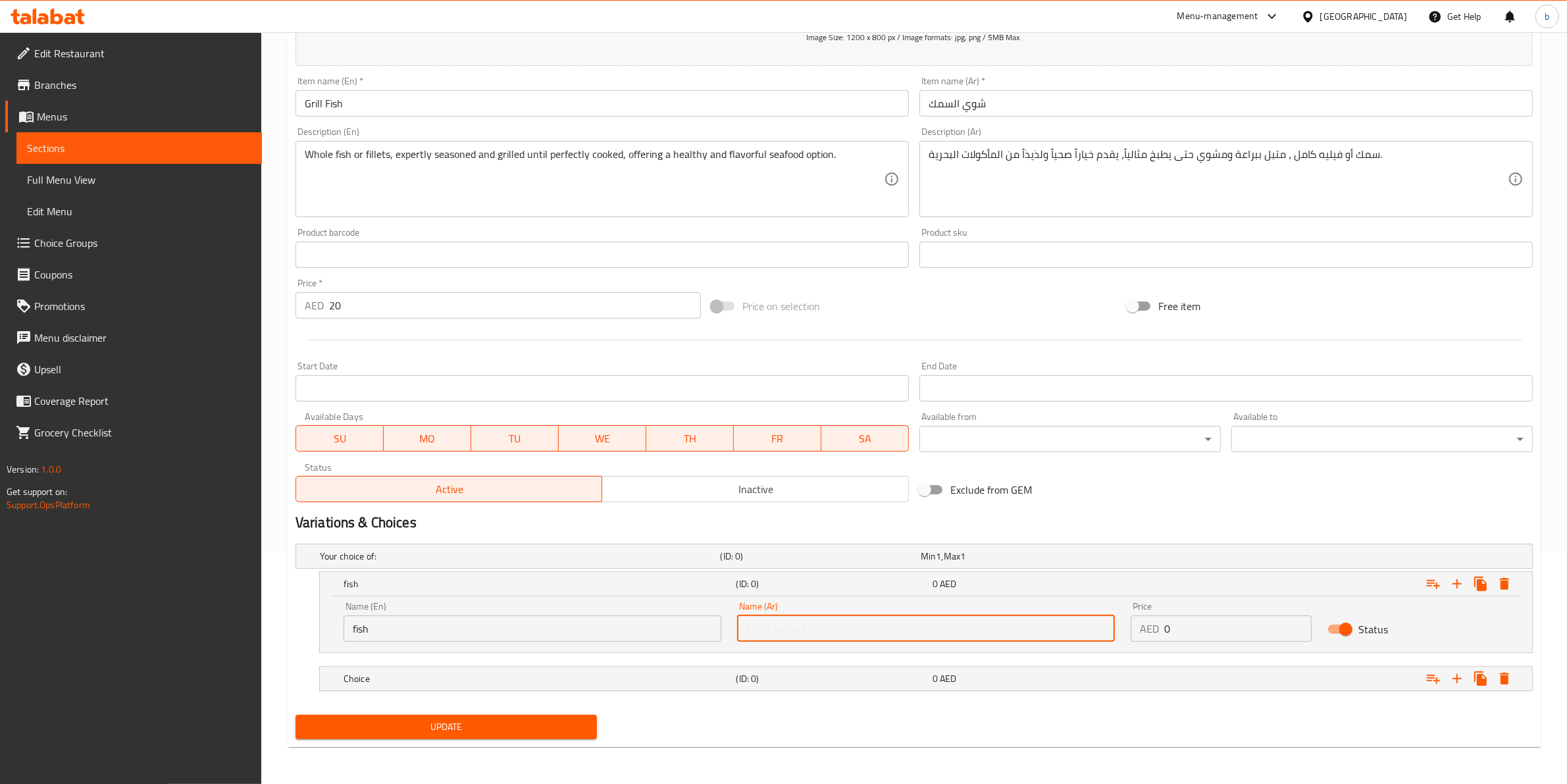
paste input "سمك"
type input "سمك"
click at [765, 668] on div "Choice (ID: 0) 0 AED" at bounding box center [931, 678] width 1179 height 29
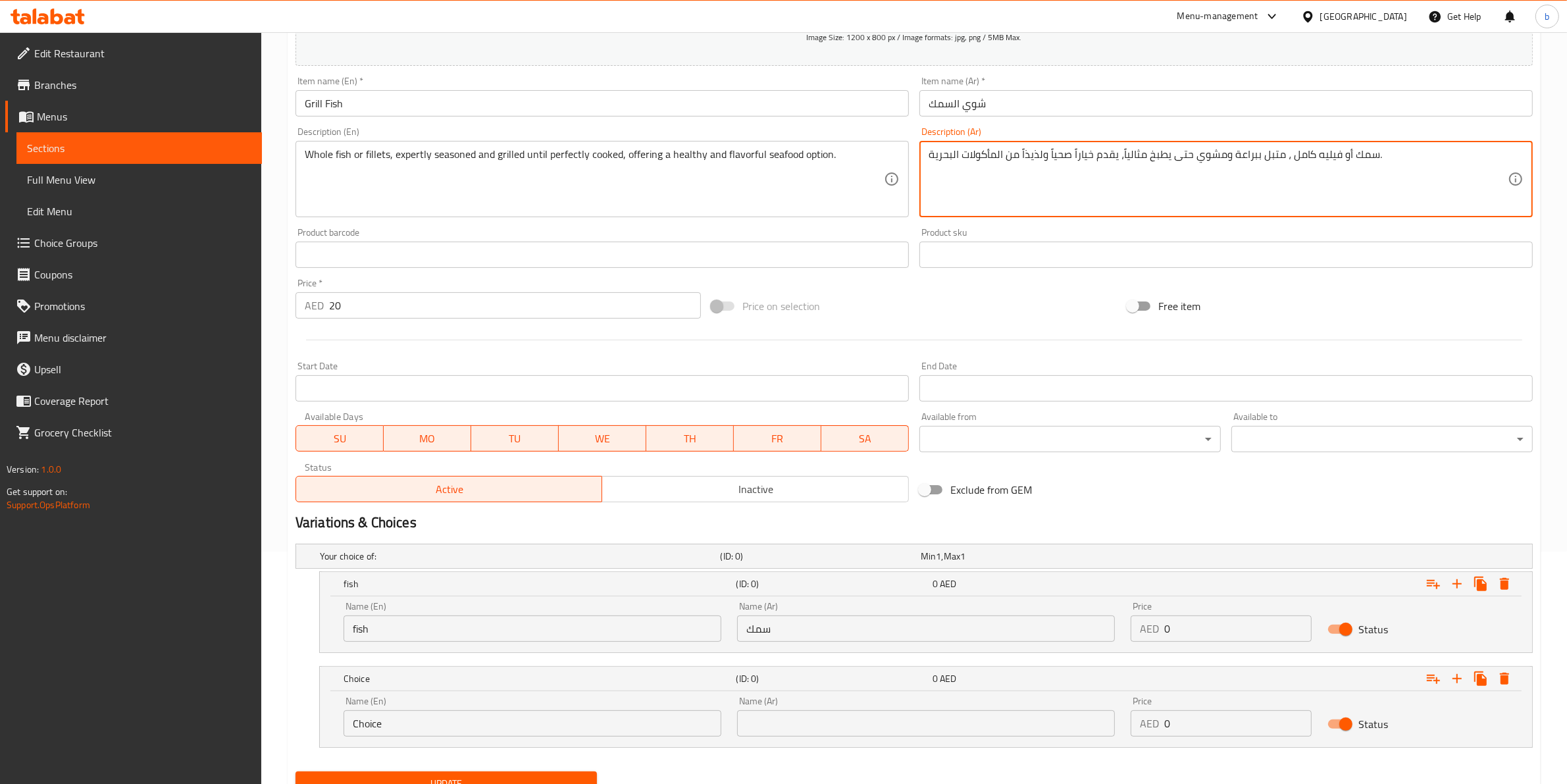
click at [1323, 155] on textarea "سمك أو فيليه كامل ، متبل ببراعة ومشوي حتى يطبخ مثالياً، يقدم خياراً صحياً ولذيذ…" at bounding box center [1218, 179] width 580 height 63
click at [599, 723] on input "Choice" at bounding box center [533, 723] width 378 height 26
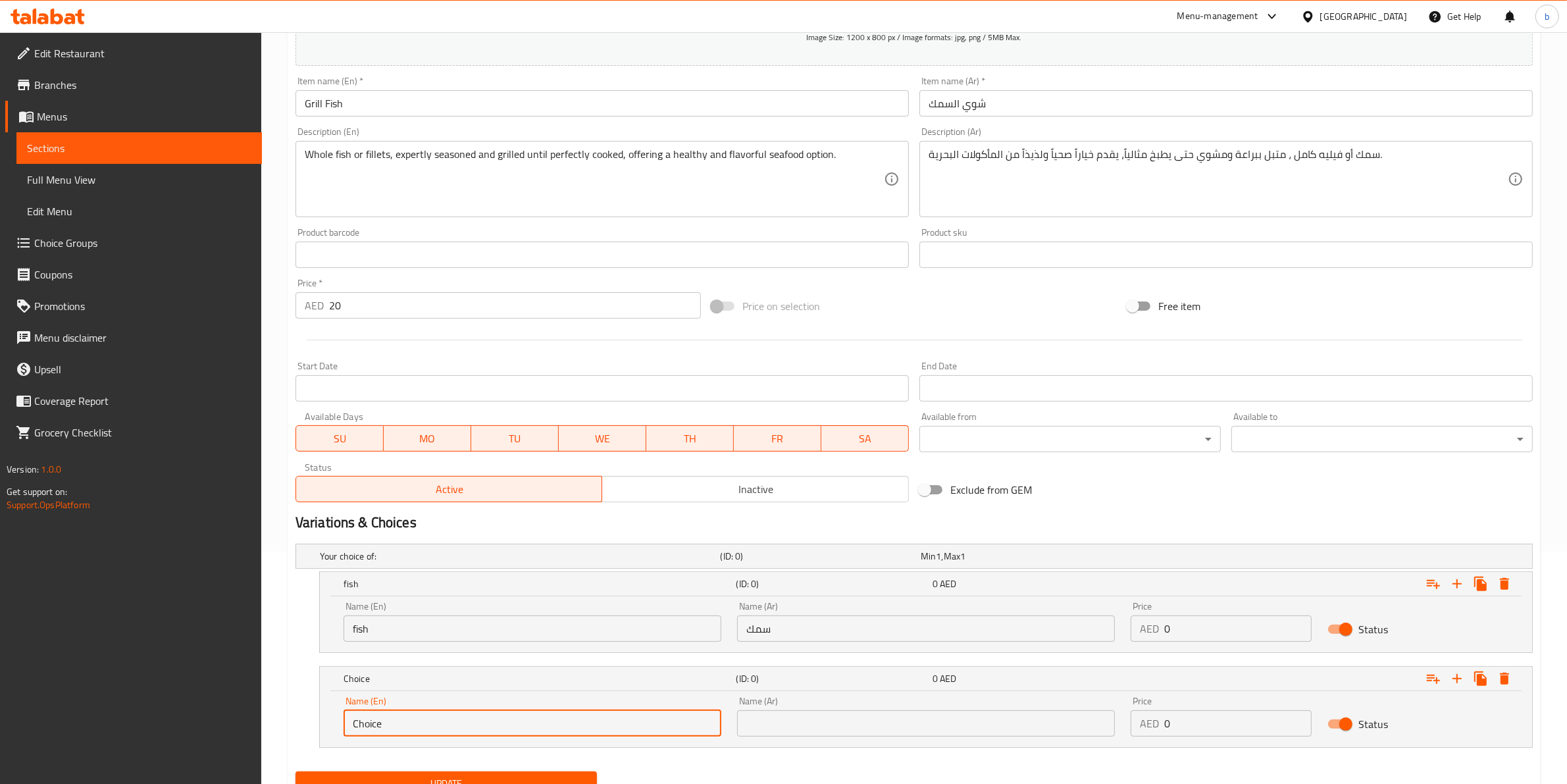
click at [599, 723] on input "Choice" at bounding box center [533, 723] width 378 height 26
paste input "فيليه"
type input "فيليه"
click at [599, 721] on input "فيليه" at bounding box center [533, 723] width 378 height 26
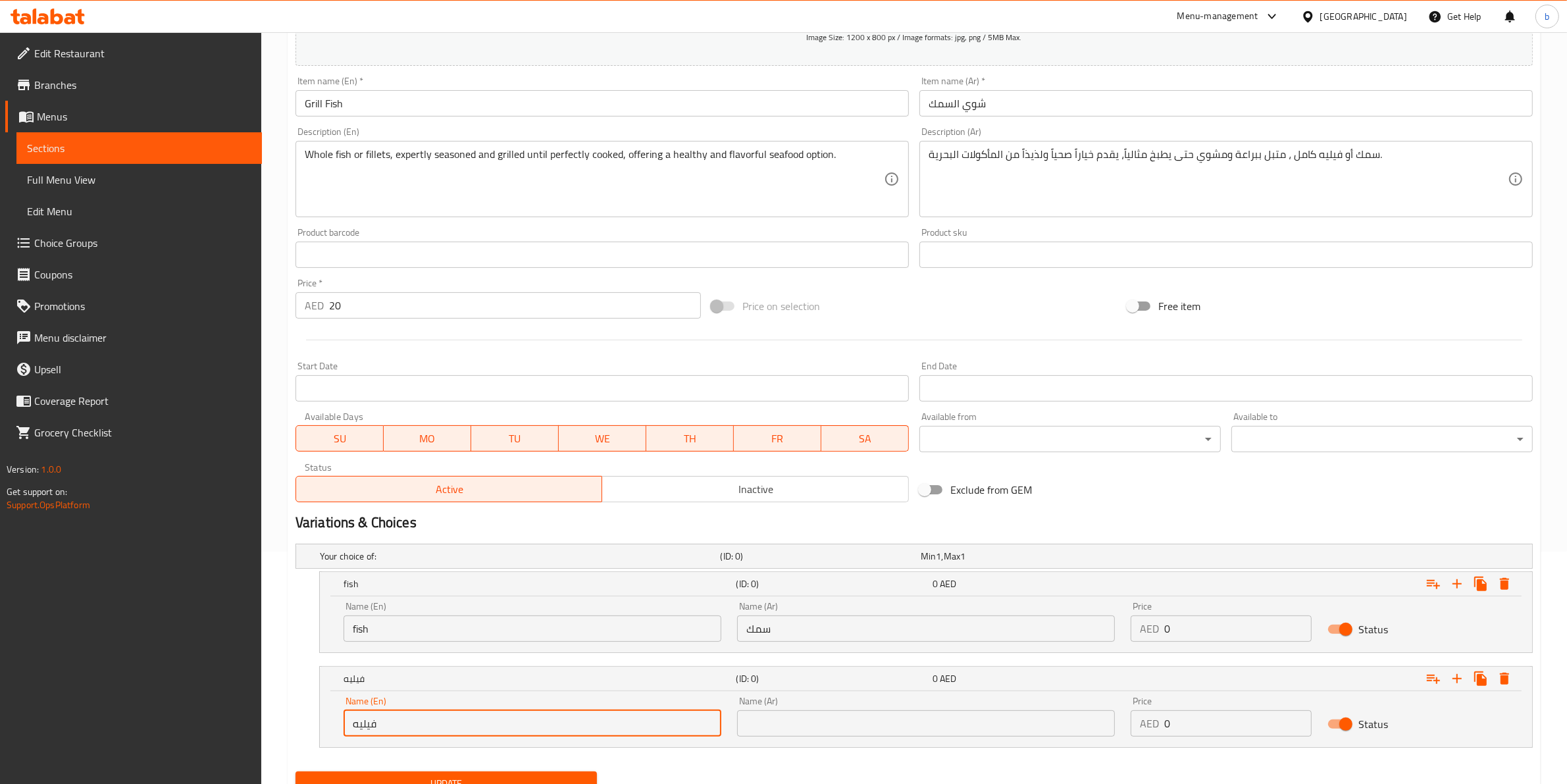
click at [599, 721] on input "فيليه" at bounding box center [533, 723] width 378 height 26
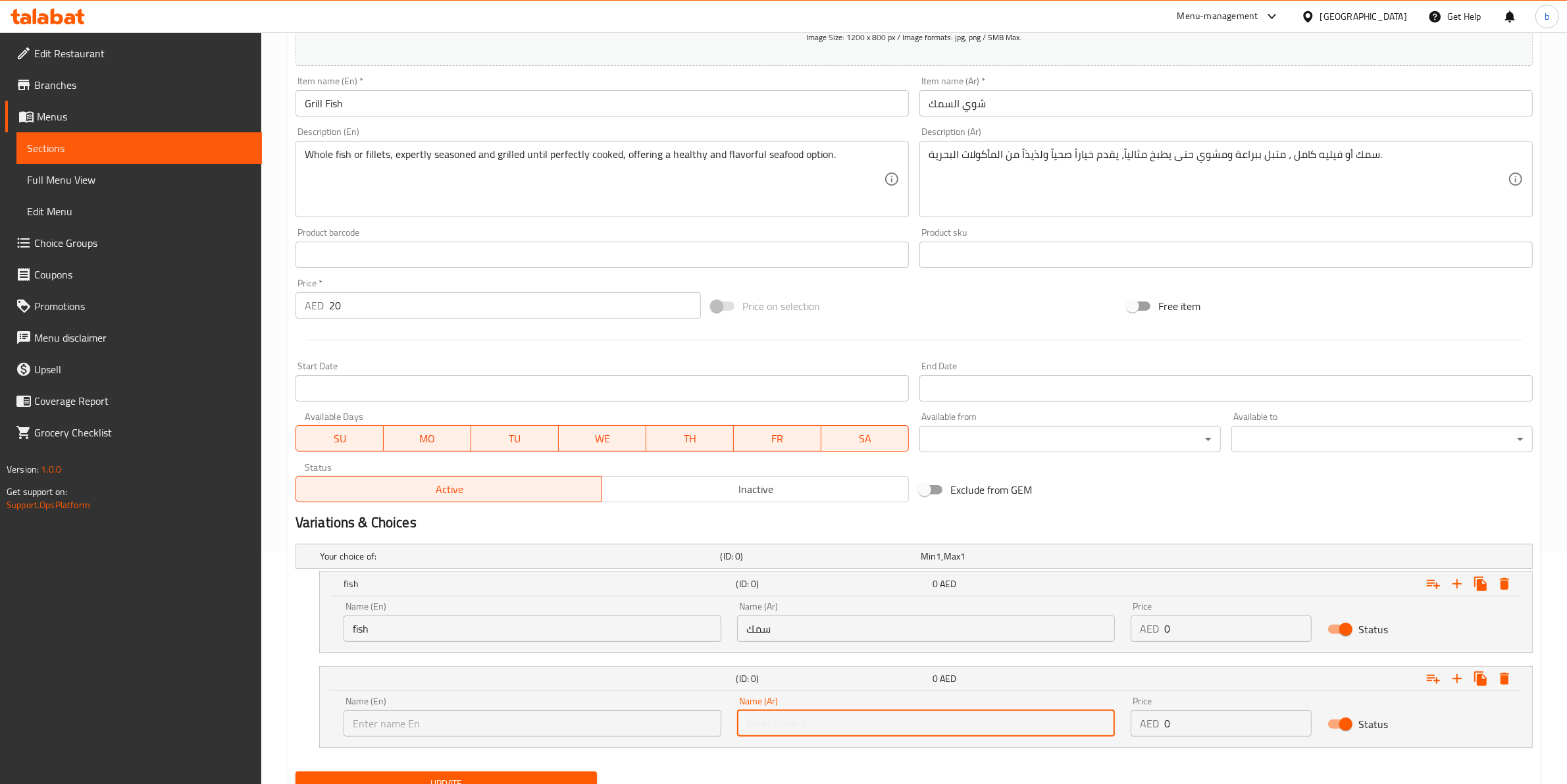
click at [745, 726] on input "text" at bounding box center [926, 723] width 378 height 26
paste input "فيليه"
type input "فيليه"
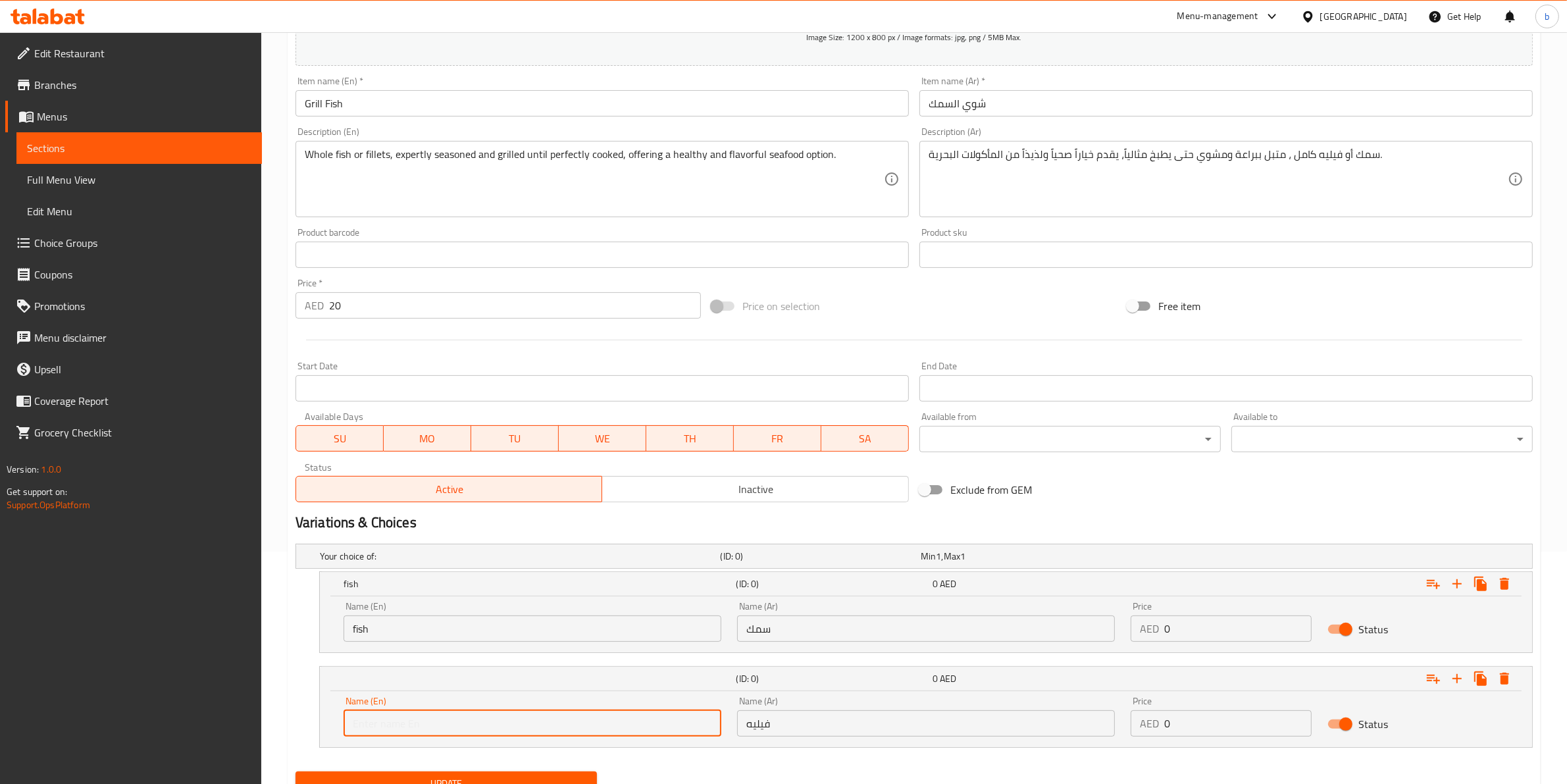
click at [657, 723] on input "text" at bounding box center [533, 723] width 378 height 26
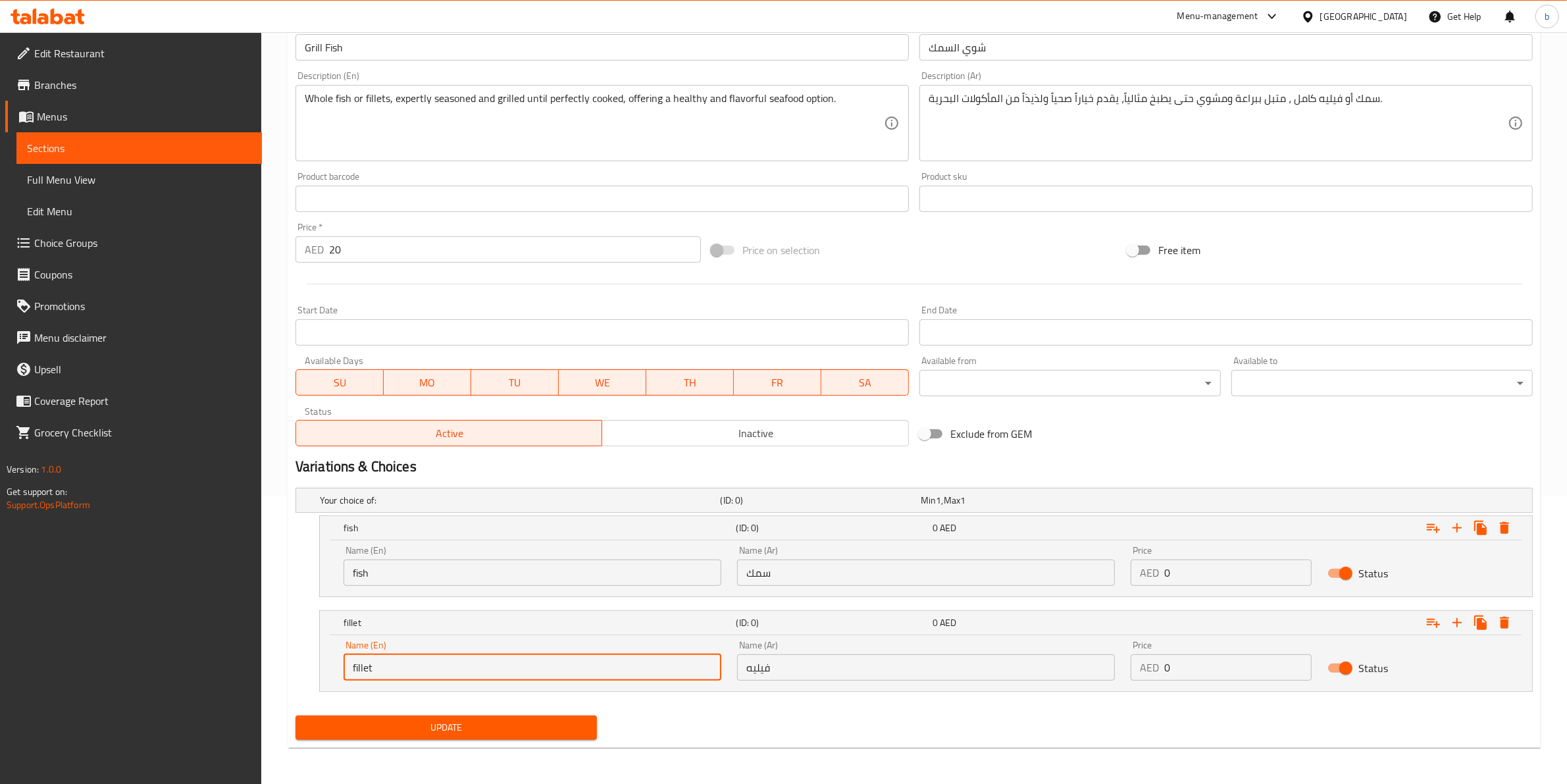
type input "fillet"
click at [469, 715] on button "Update" at bounding box center [447, 727] width 302 height 25
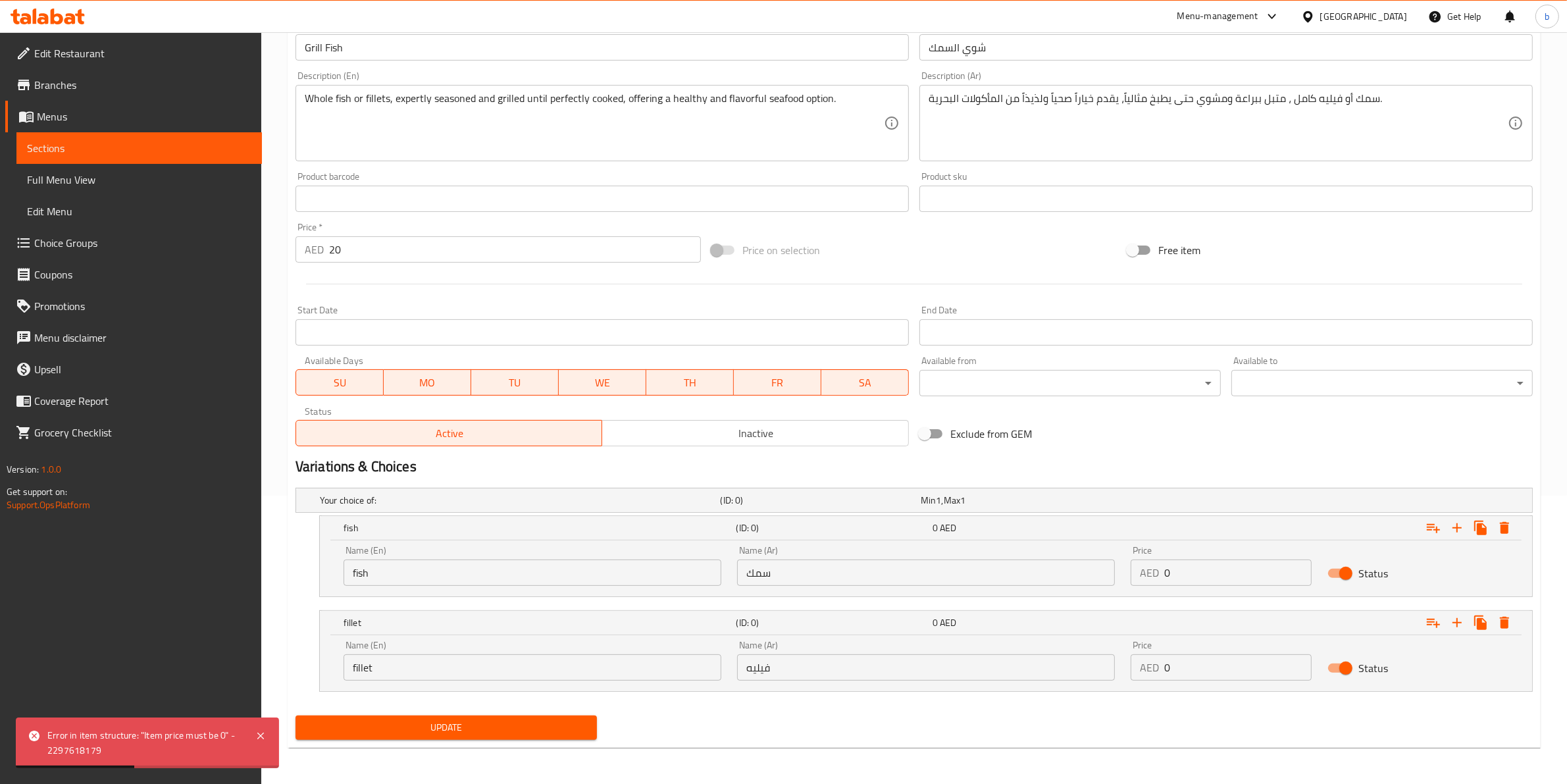
click at [1172, 573] on input "0" at bounding box center [1238, 572] width 147 height 26
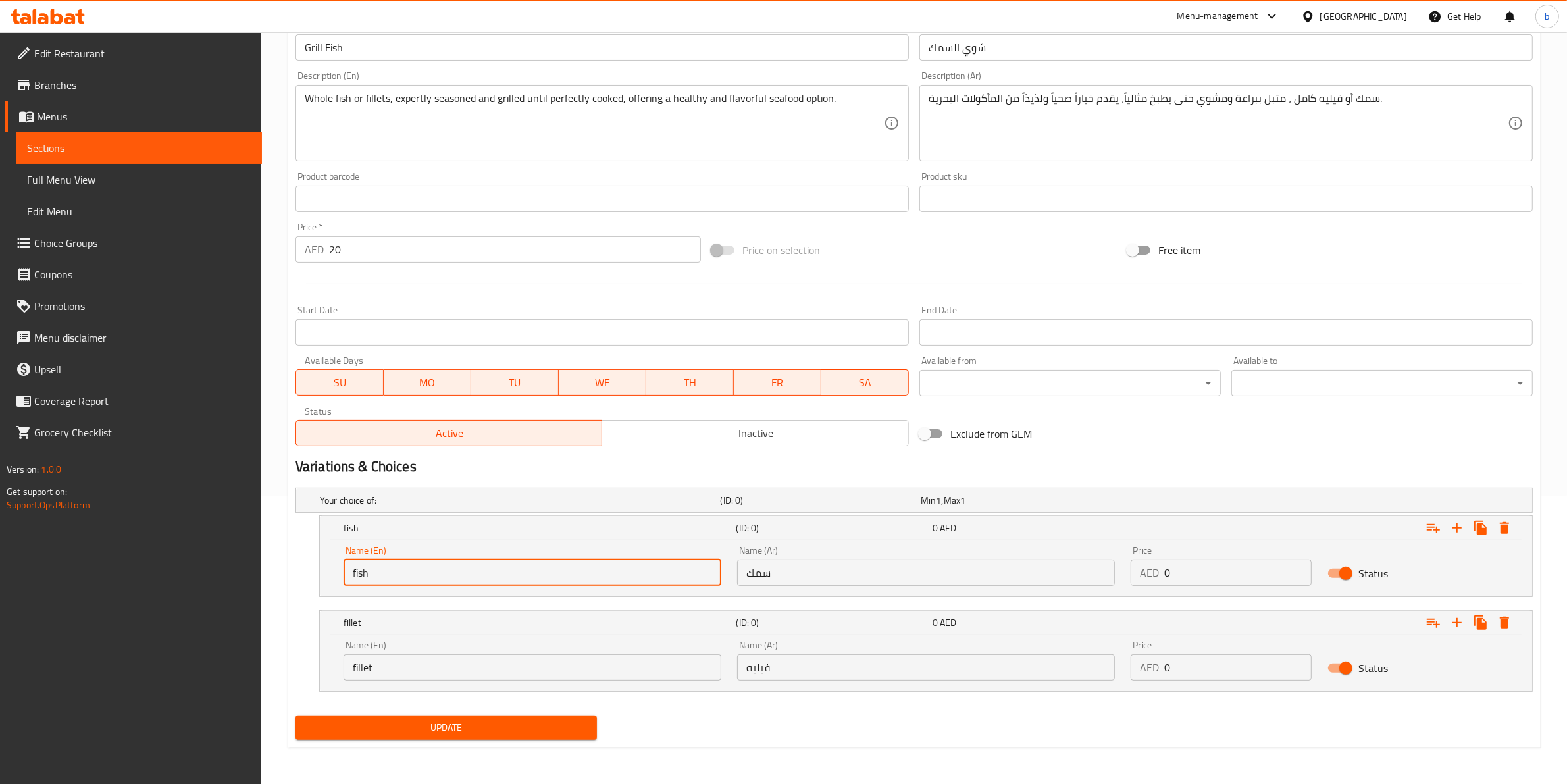
click at [604, 563] on input "fish" at bounding box center [533, 572] width 378 height 26
click at [975, 568] on input "سمك" at bounding box center [926, 572] width 378 height 26
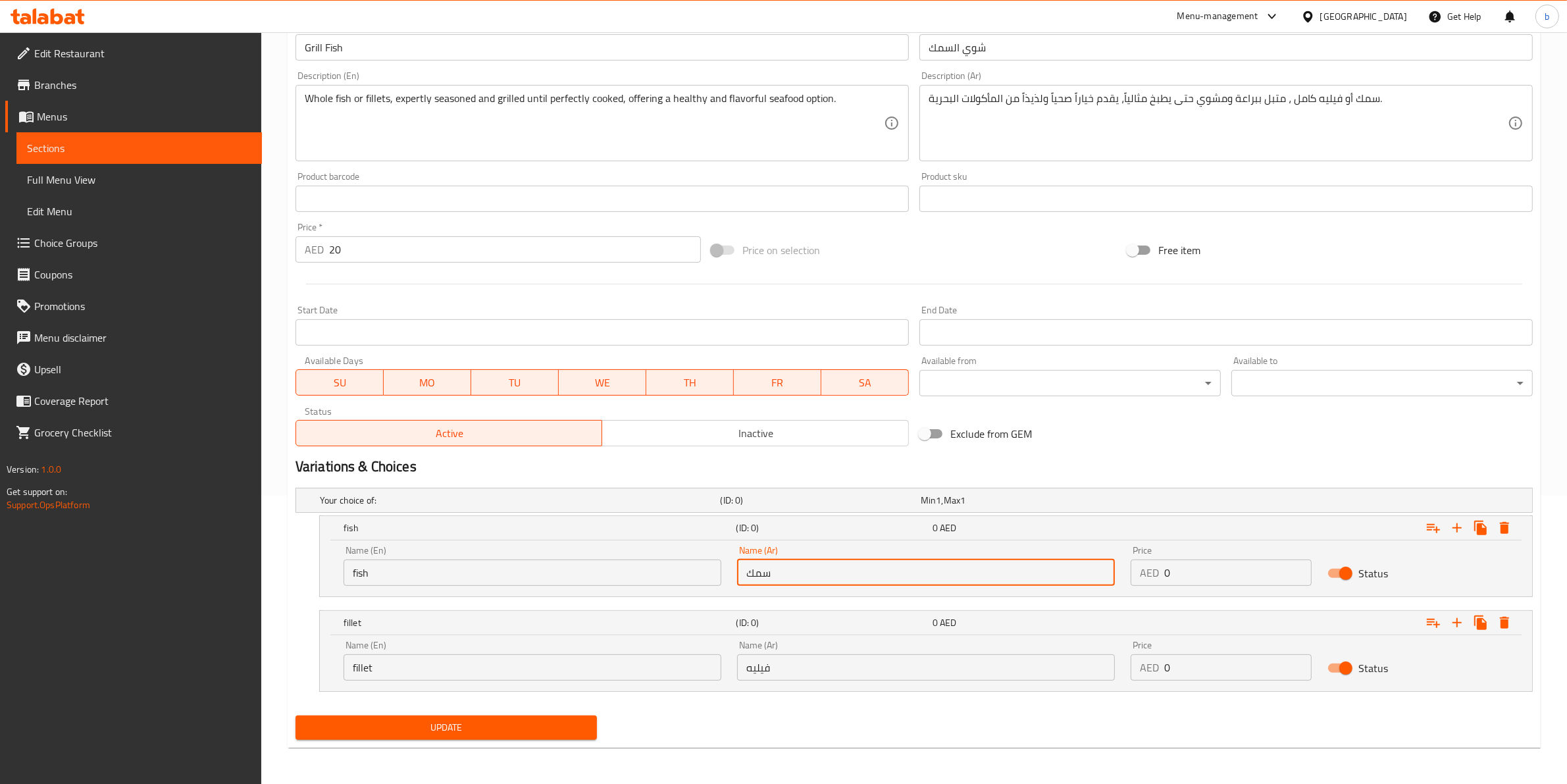
click at [975, 568] on input "سمك" at bounding box center [926, 572] width 378 height 26
click at [798, 564] on input "سمك" at bounding box center [926, 572] width 378 height 26
drag, startPoint x: 784, startPoint y: 564, endPoint x: 777, endPoint y: 570, distance: 9.2
click at [777, 570] on input "سمك" at bounding box center [926, 572] width 378 height 26
click at [775, 570] on input "سمك" at bounding box center [926, 572] width 378 height 26
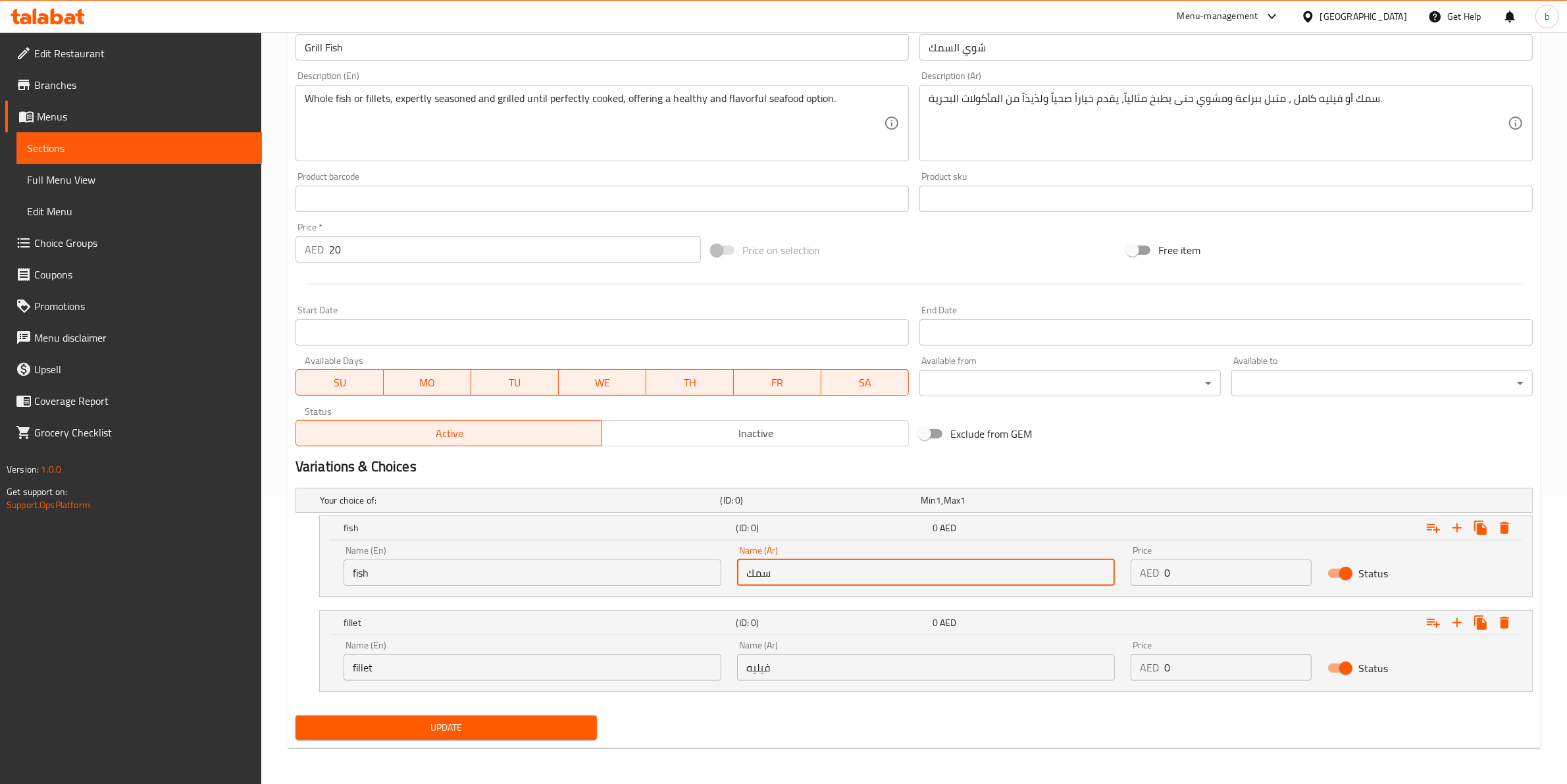
drag, startPoint x: 771, startPoint y: 570, endPoint x: 744, endPoint y: 573, distance: 27.2
click at [744, 573] on input "سمك" at bounding box center [926, 572] width 378 height 26
click at [574, 656] on input "fillet" at bounding box center [533, 667] width 378 height 26
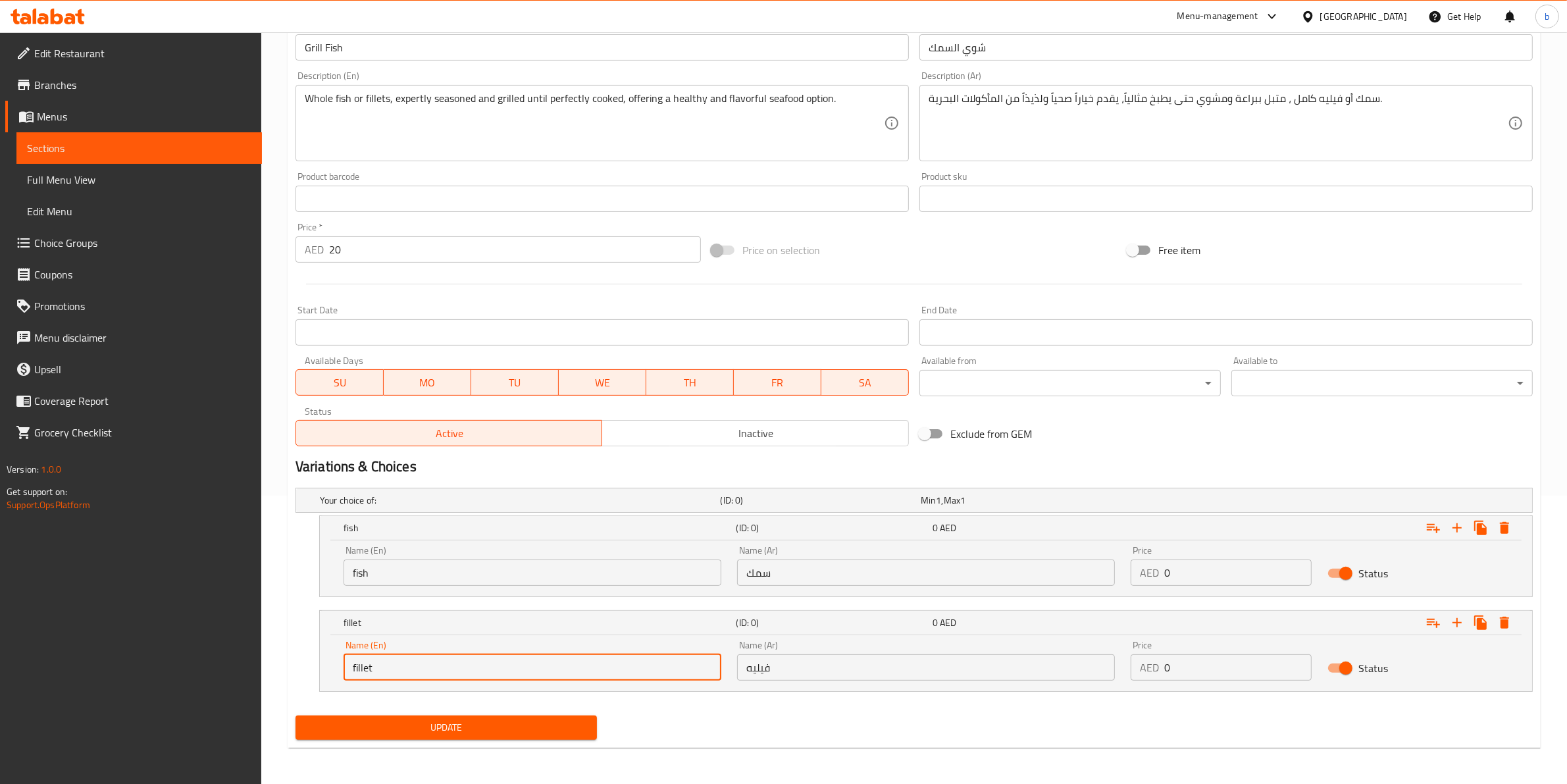
click at [574, 656] on input "fillet" at bounding box center [533, 667] width 378 height 26
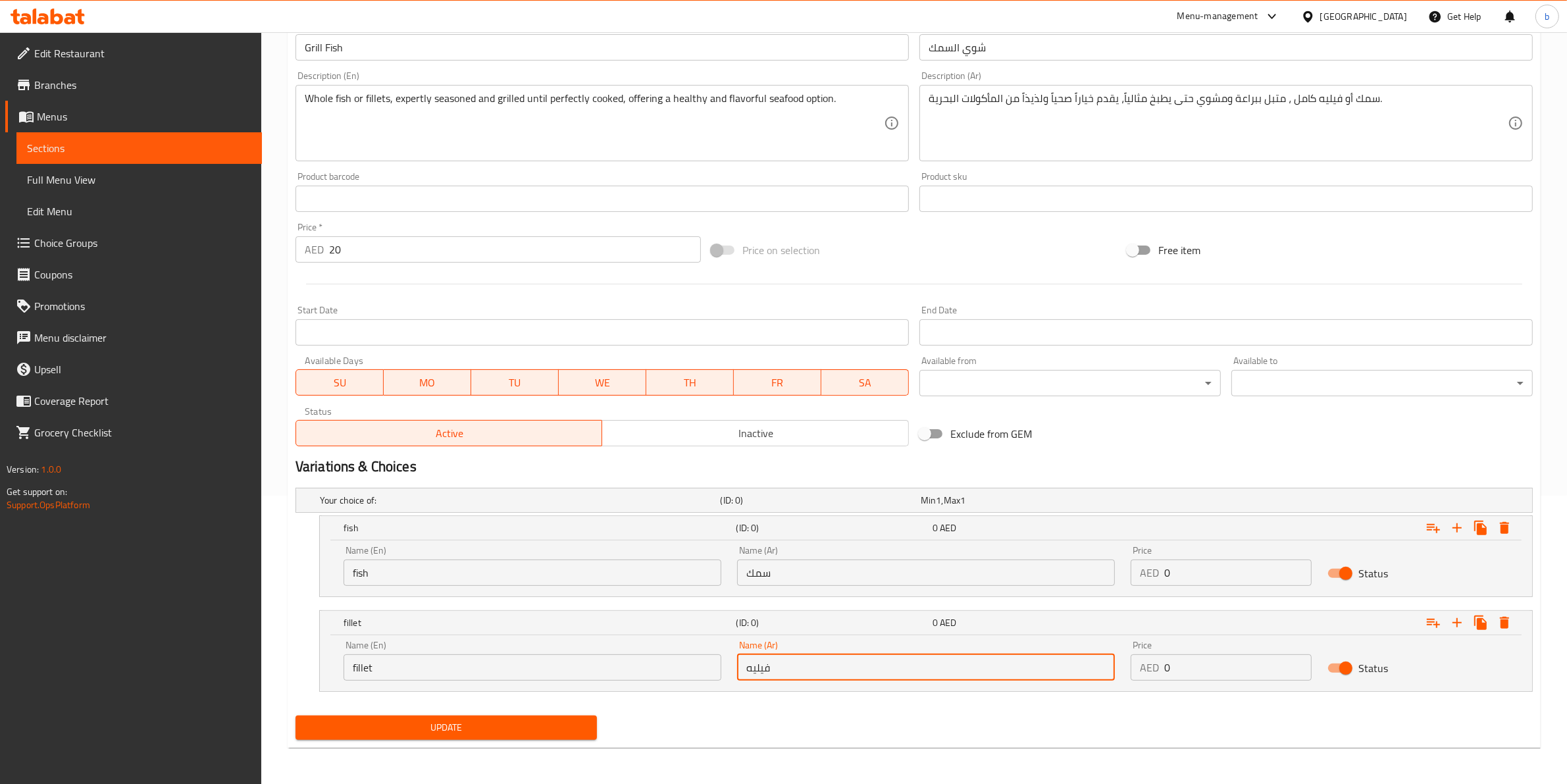
click at [784, 669] on input "فيليه" at bounding box center [926, 667] width 378 height 26
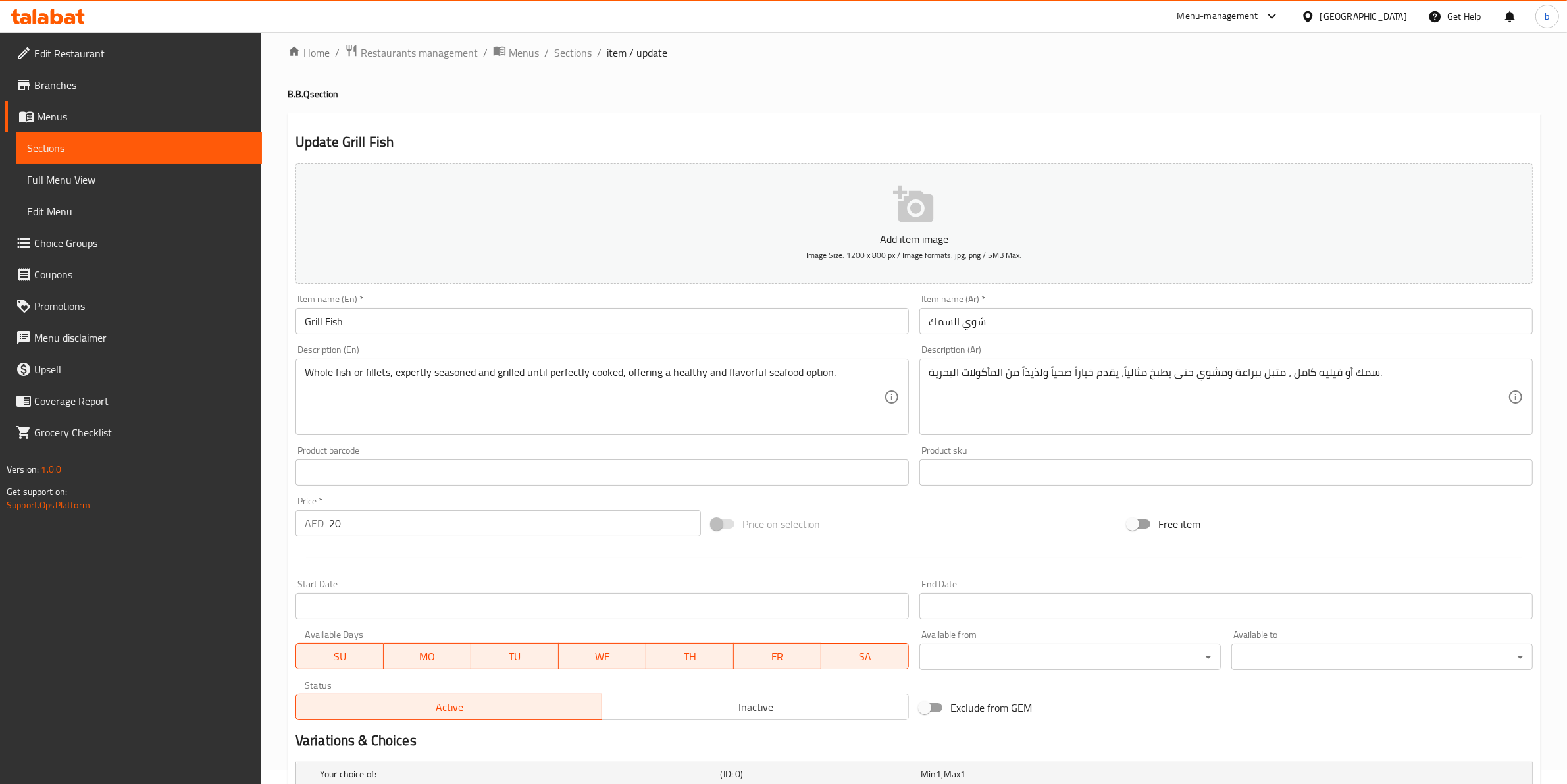
scroll to position [0, 0]
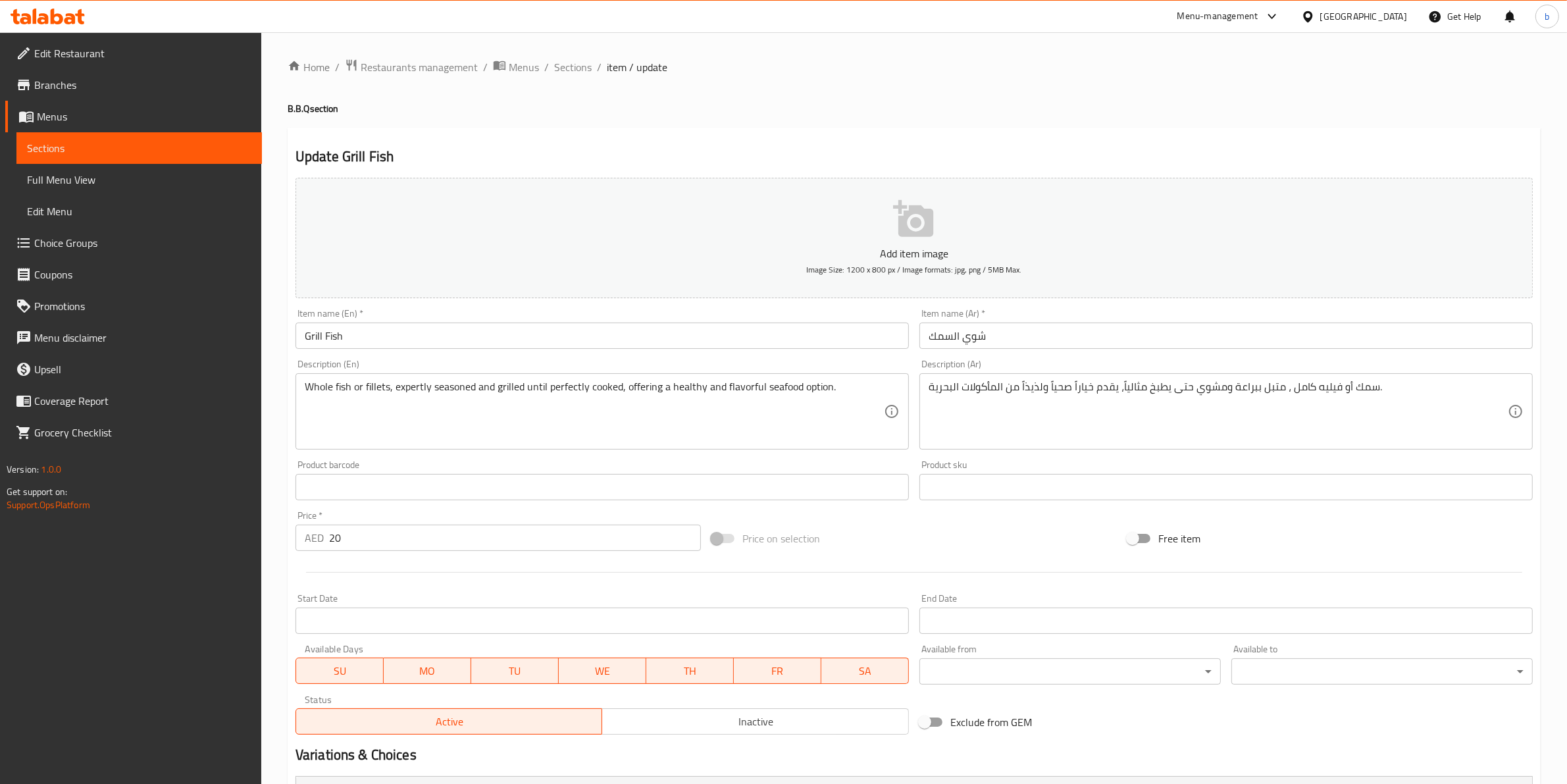
click at [564, 76] on div "Home / Restaurants management / Menus / Sections / item / update B.B.Q section …" at bounding box center [914, 552] width 1253 height 988
click at [567, 66] on span "Sections" at bounding box center [573, 66] width 37 height 16
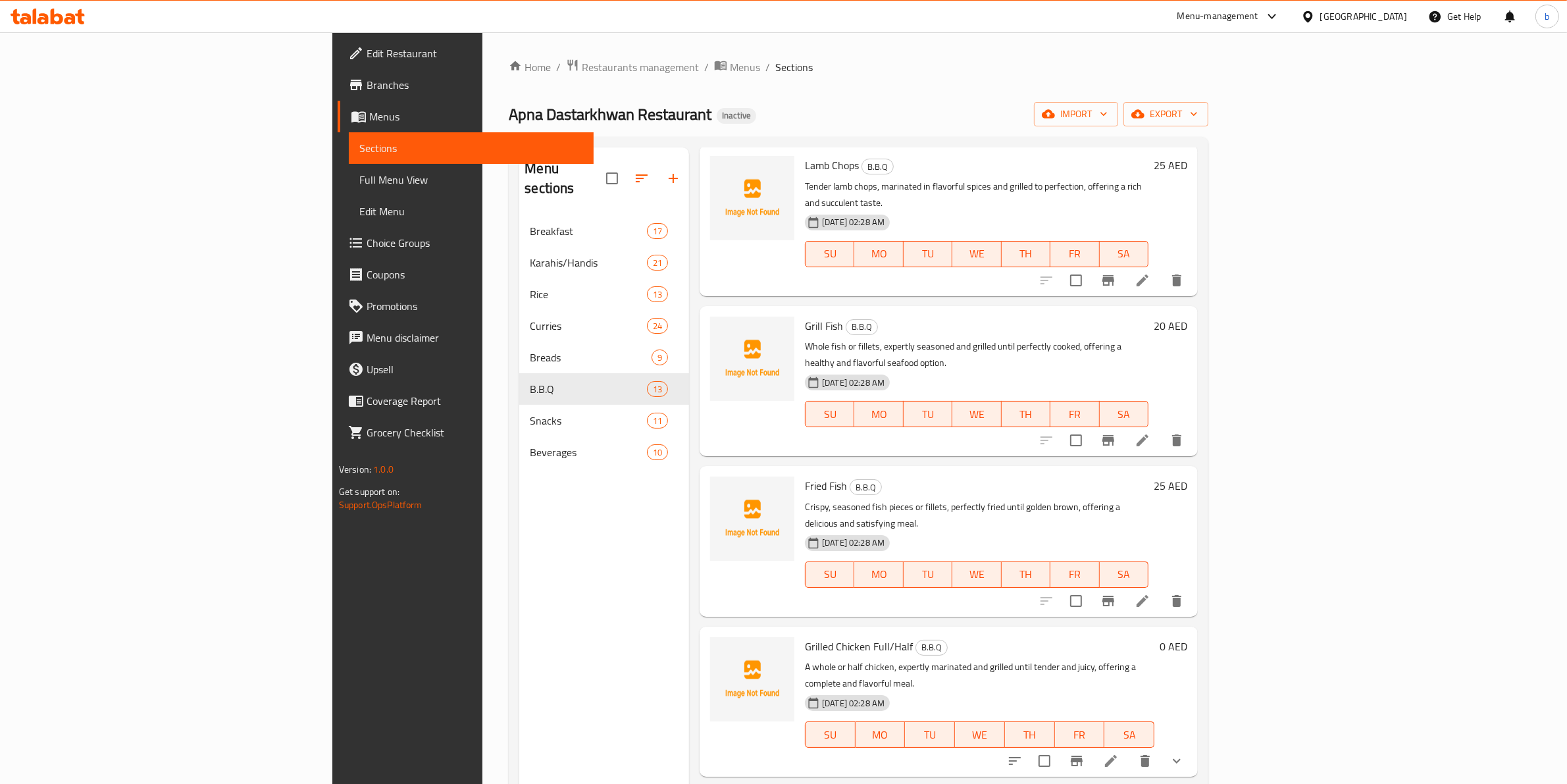
scroll to position [185, 0]
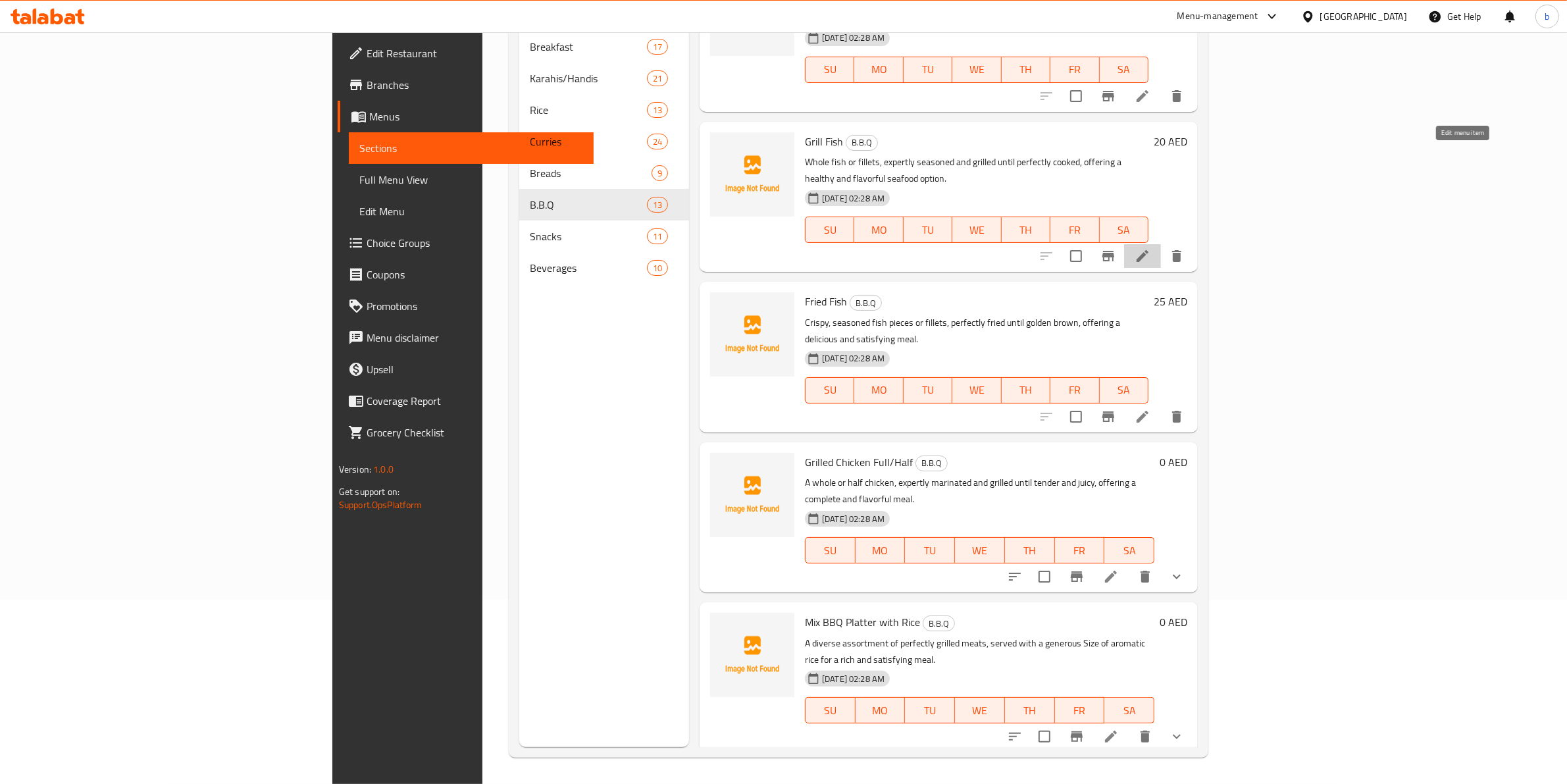
click at [1149, 250] on icon at bounding box center [1143, 256] width 12 height 12
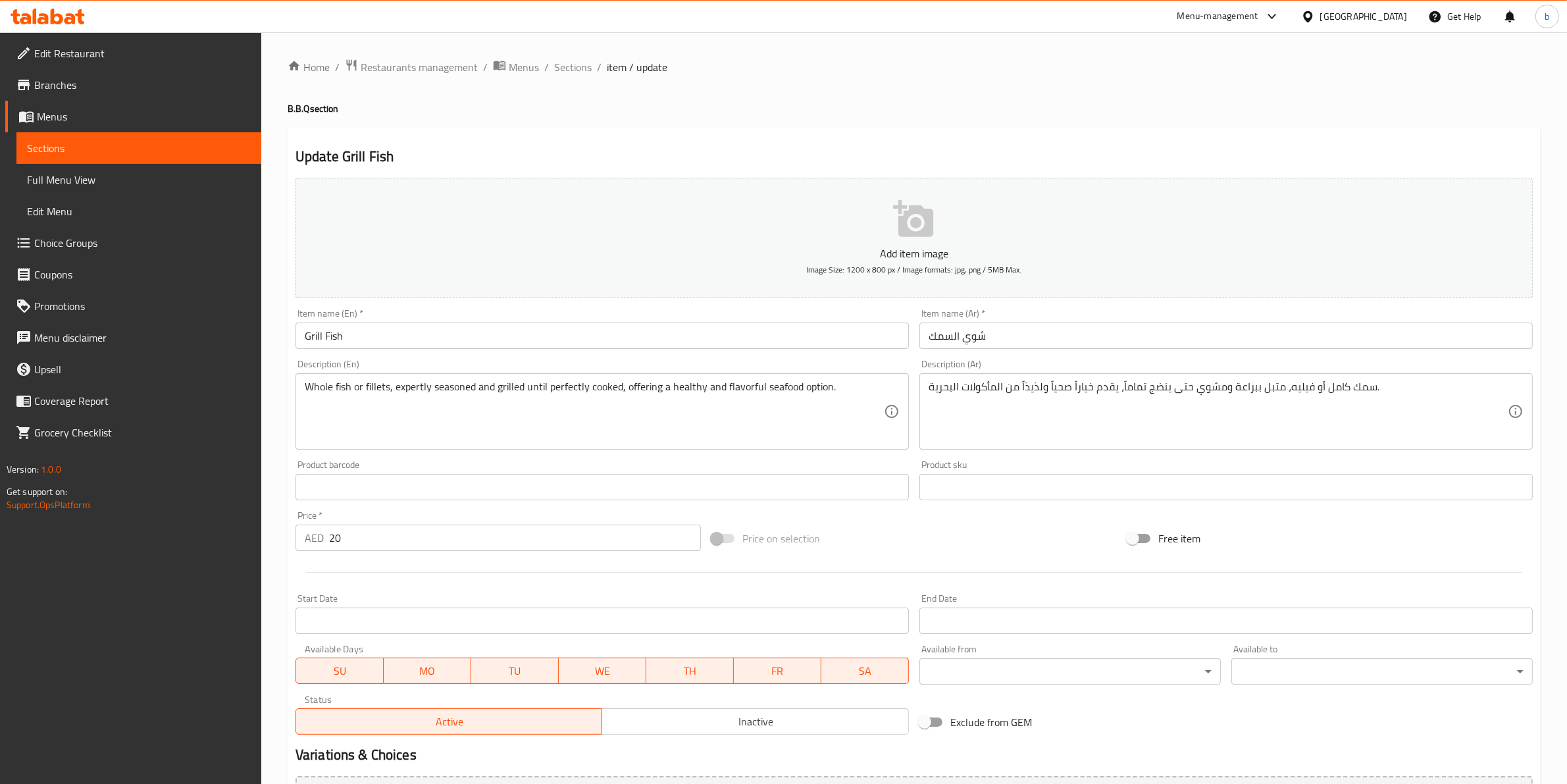
type input "اختيارك من"
type input "1"
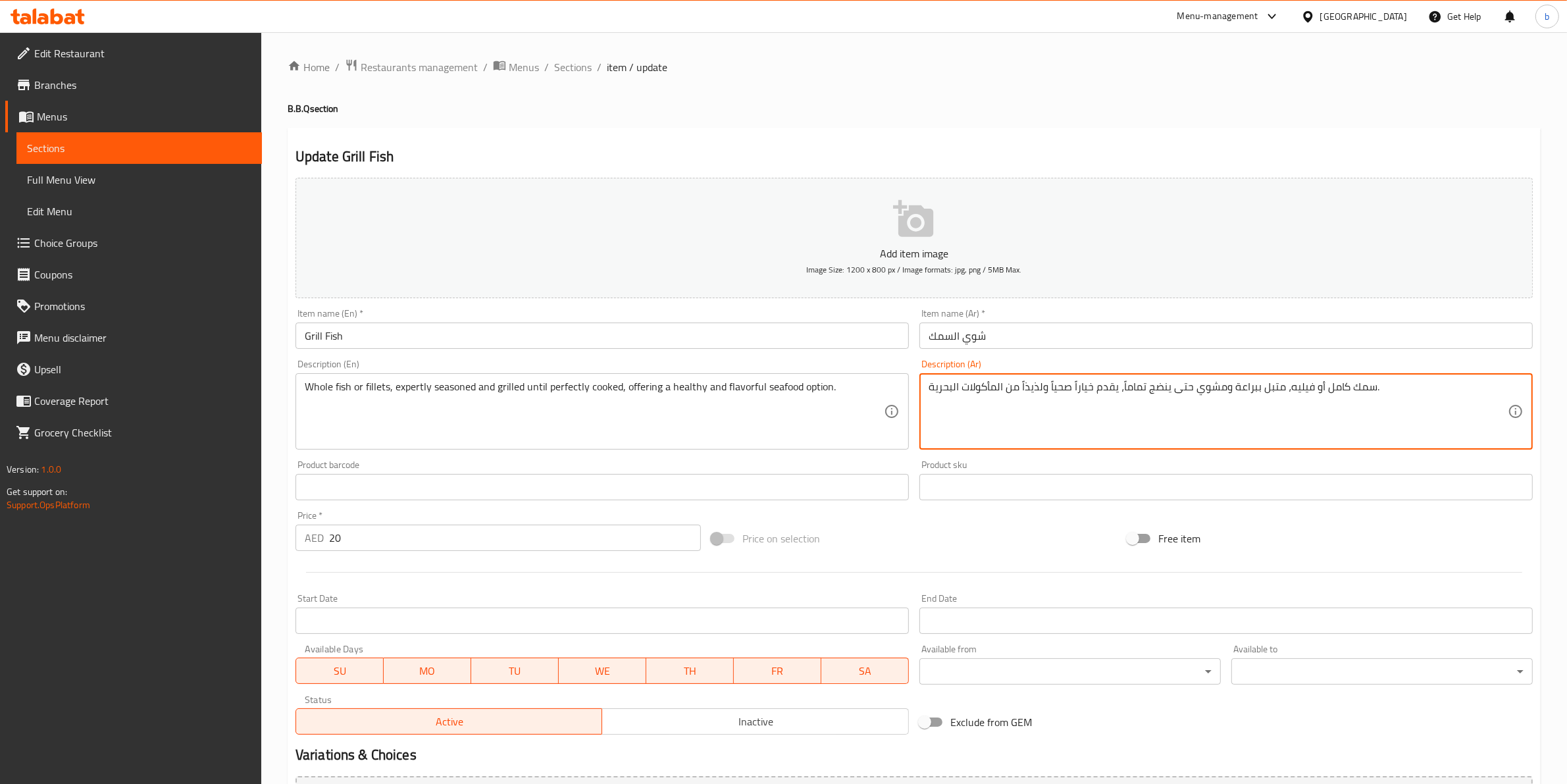
drag, startPoint x: 1341, startPoint y: 386, endPoint x: 1324, endPoint y: 387, distance: 17.0
click at [1284, 386] on textarea "سمك أو فيليه، متبل ببراعة ومشوي حتى ينضج تماماً، يقدم خياراً صحياً ولذيذاً من ا…" at bounding box center [1218, 411] width 580 height 63
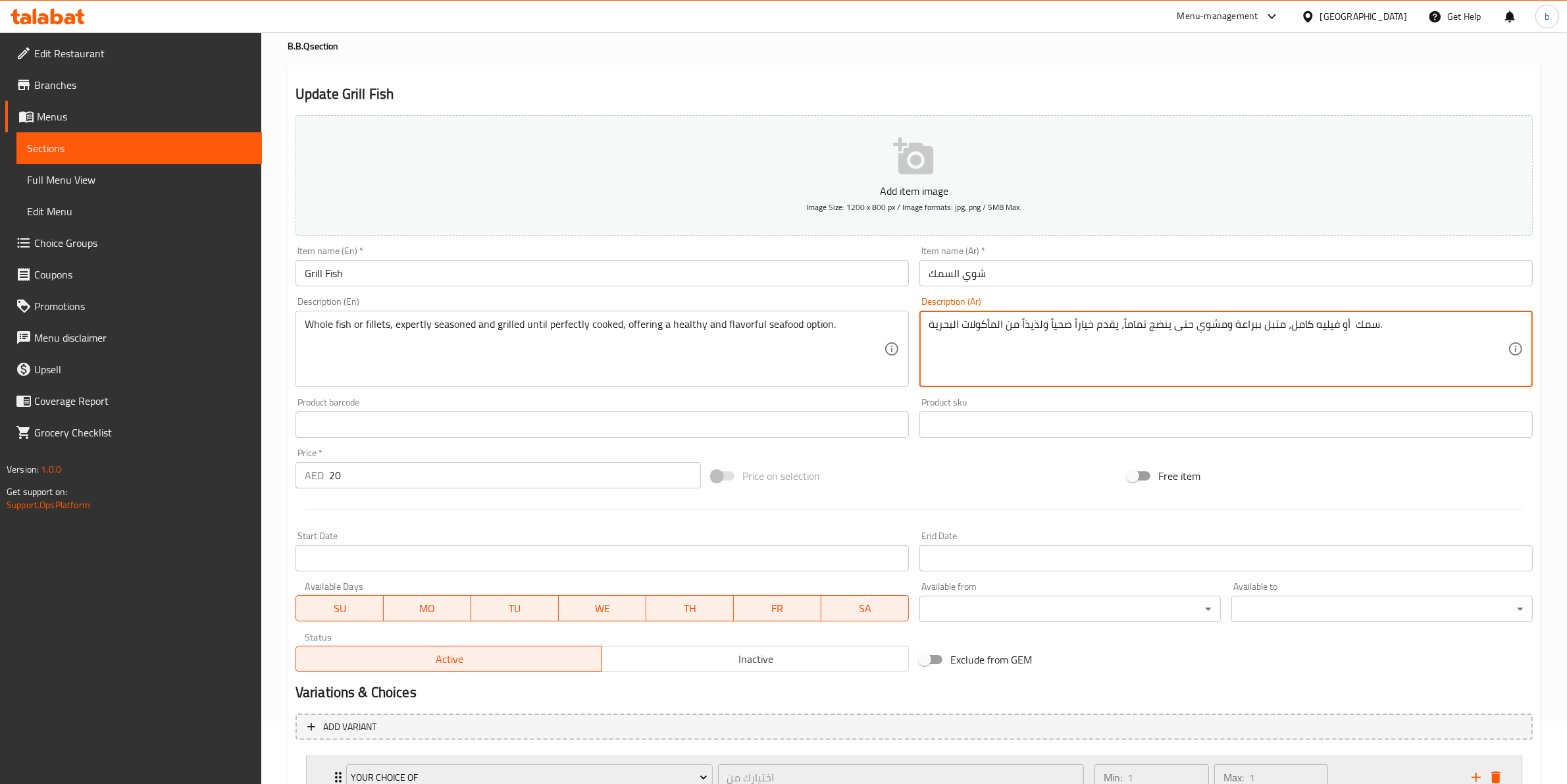
scroll to position [167, 0]
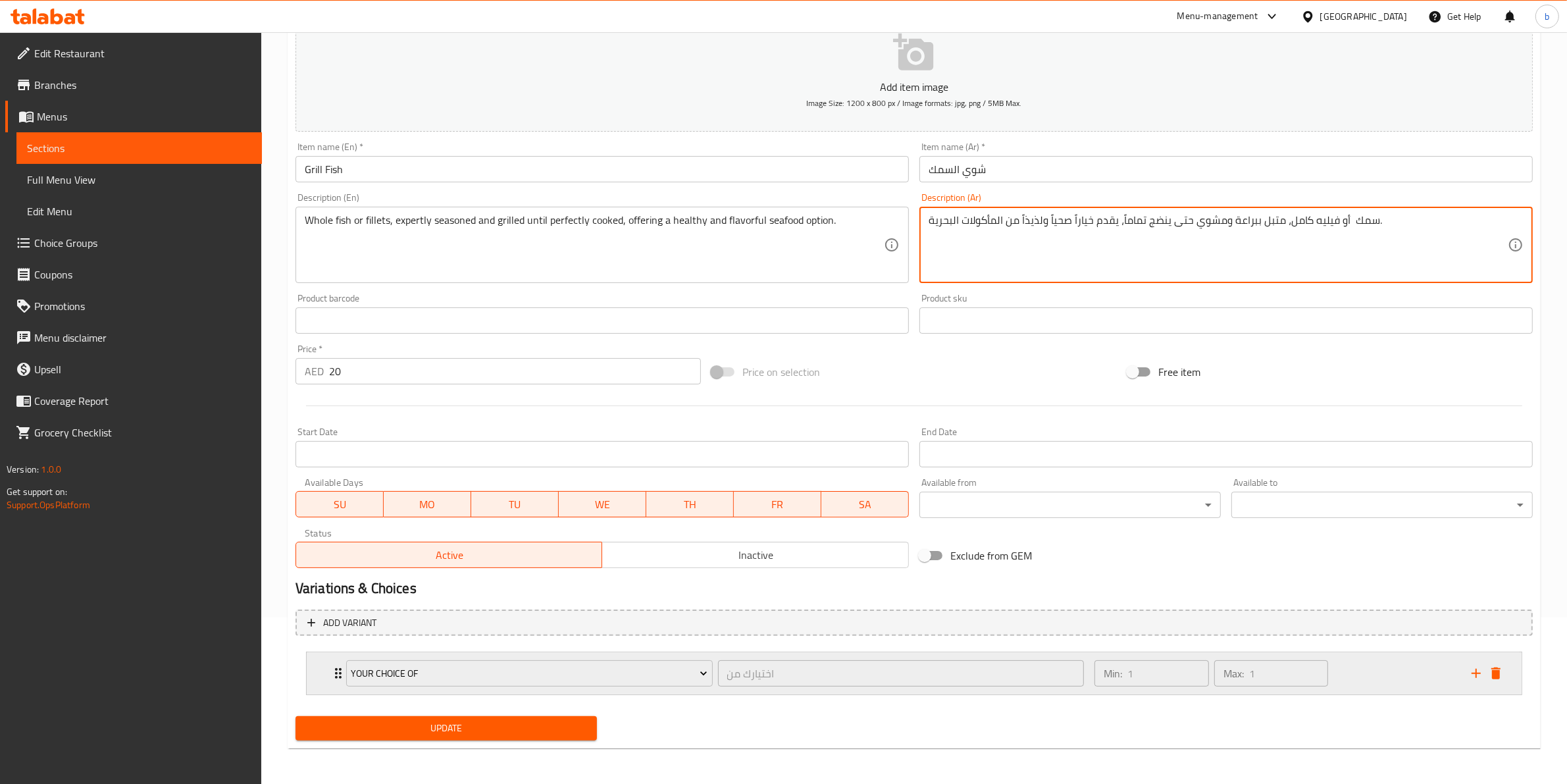
click at [335, 665] on icon "Expand" at bounding box center [338, 673] width 16 height 16
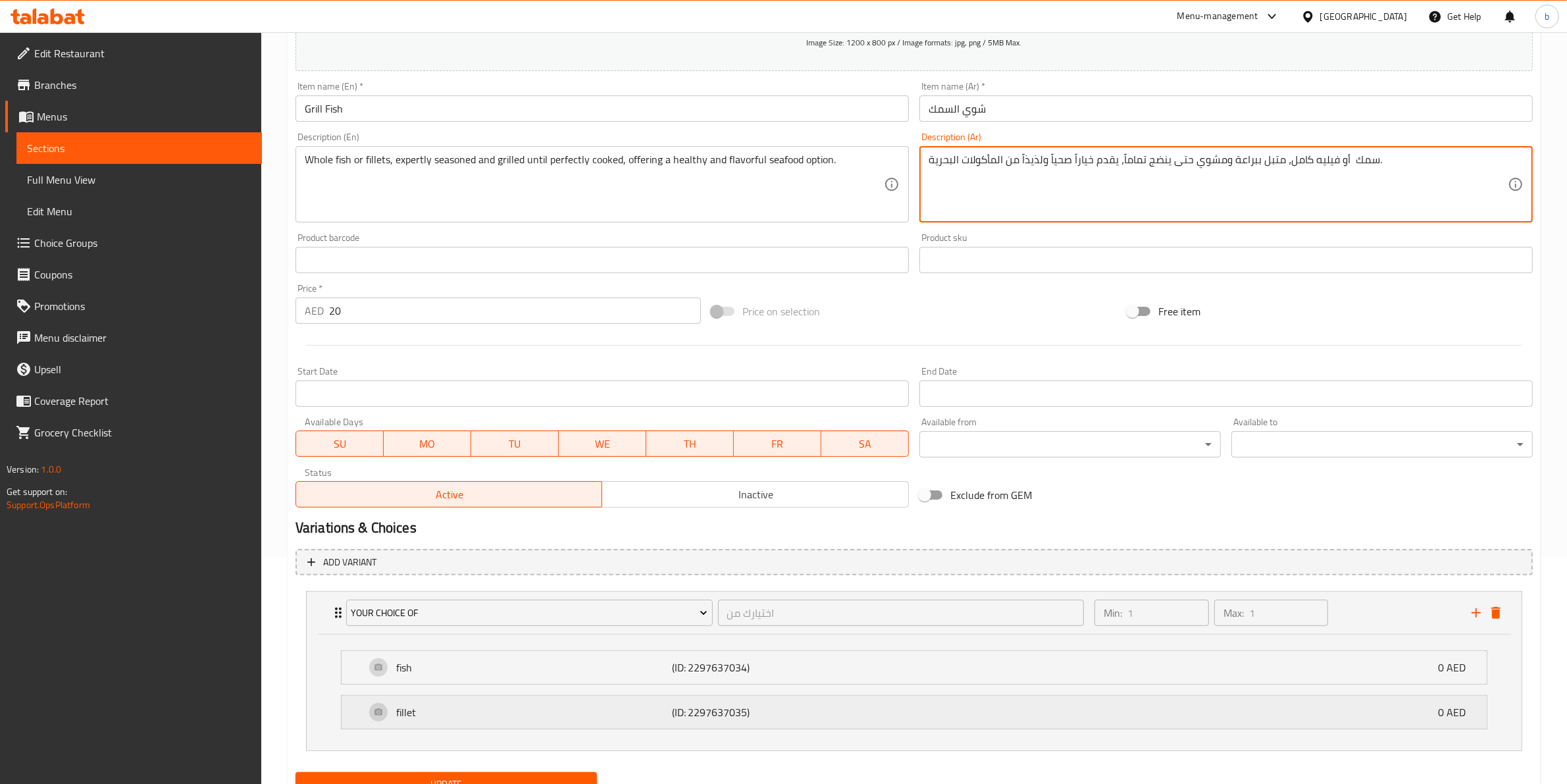
scroll to position [284, 0]
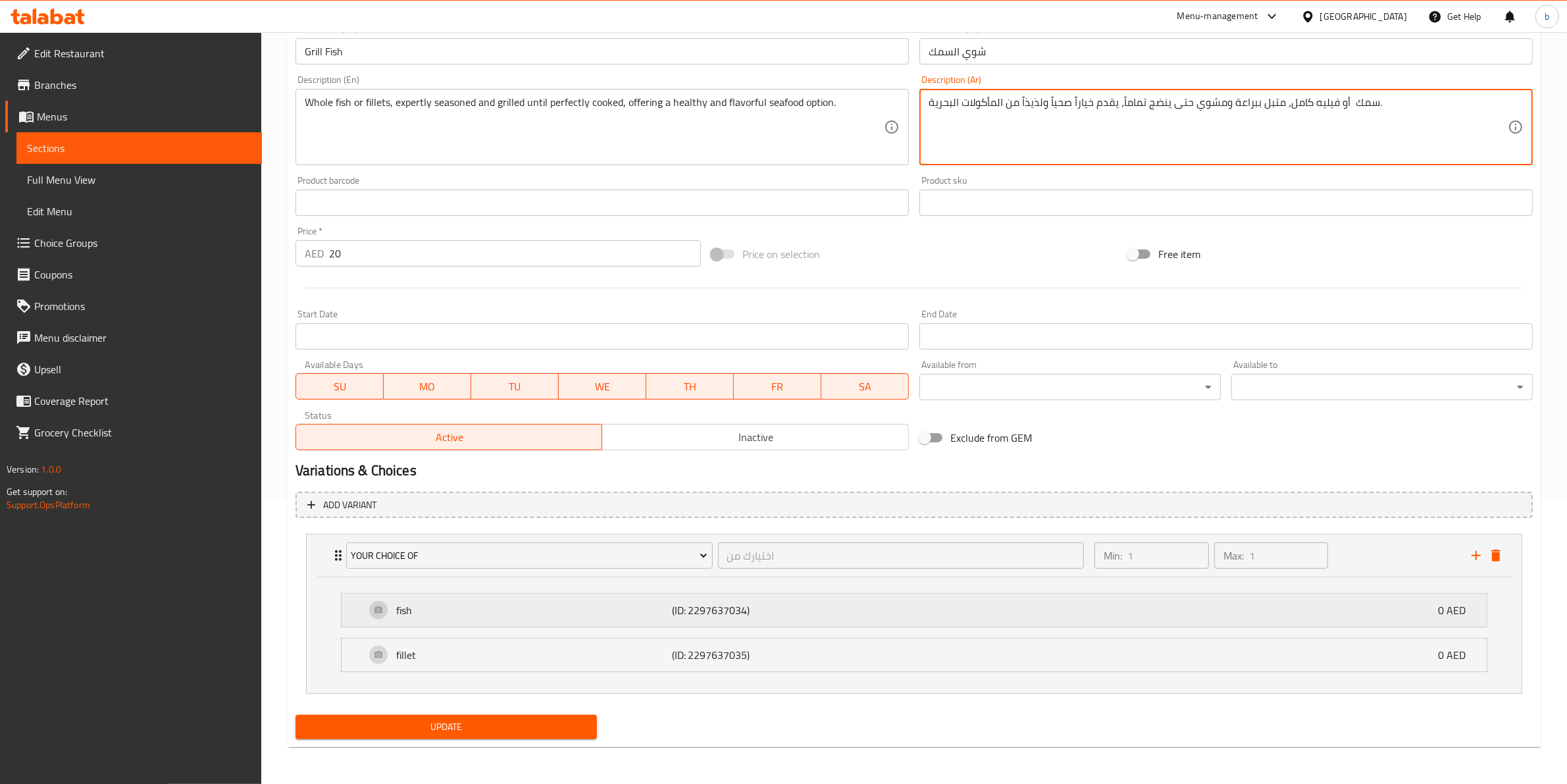
click at [886, 614] on div "fish (ID: 2297637034) 0 AED" at bounding box center [918, 610] width 1106 height 33
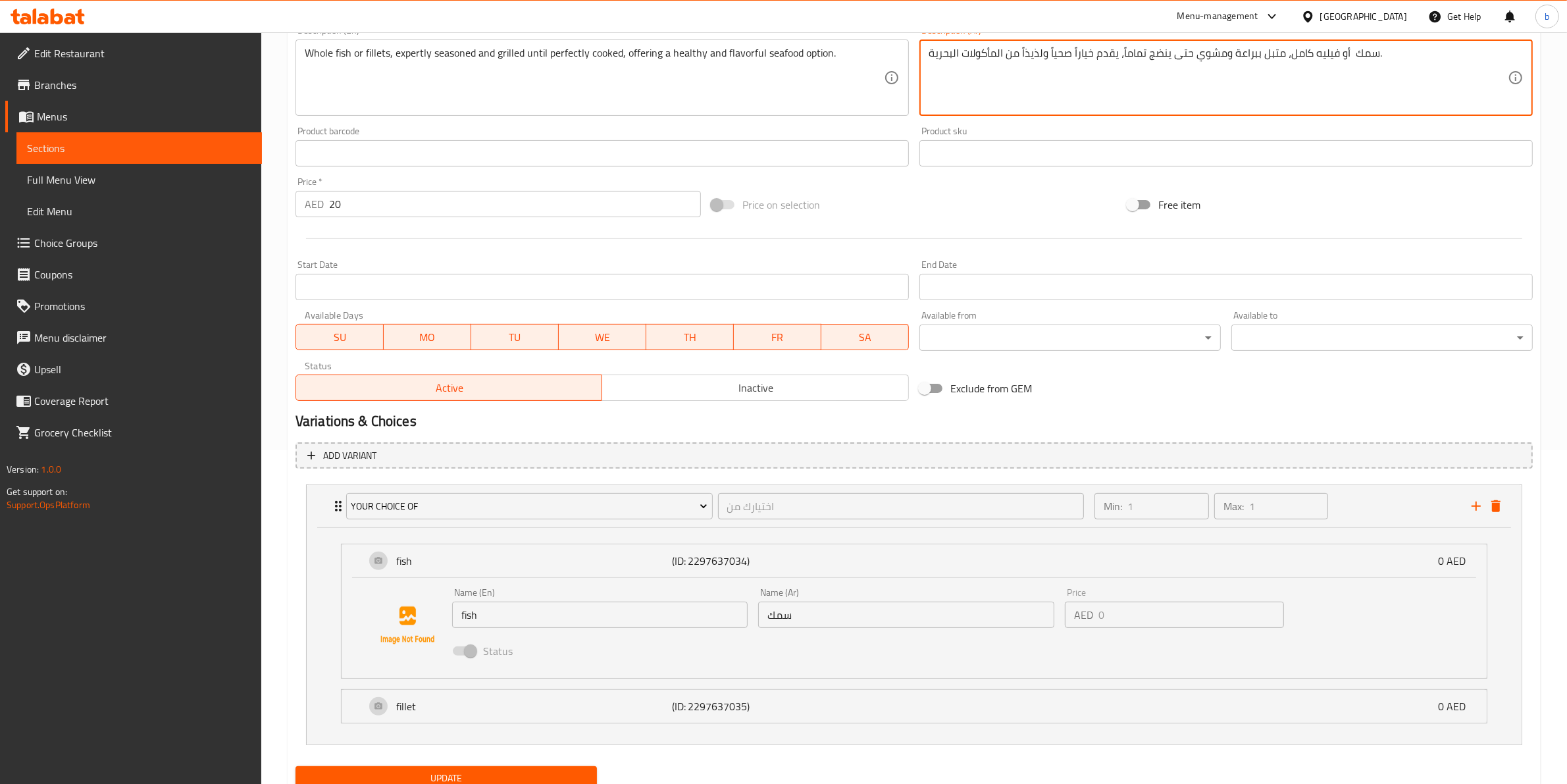
scroll to position [385, 0]
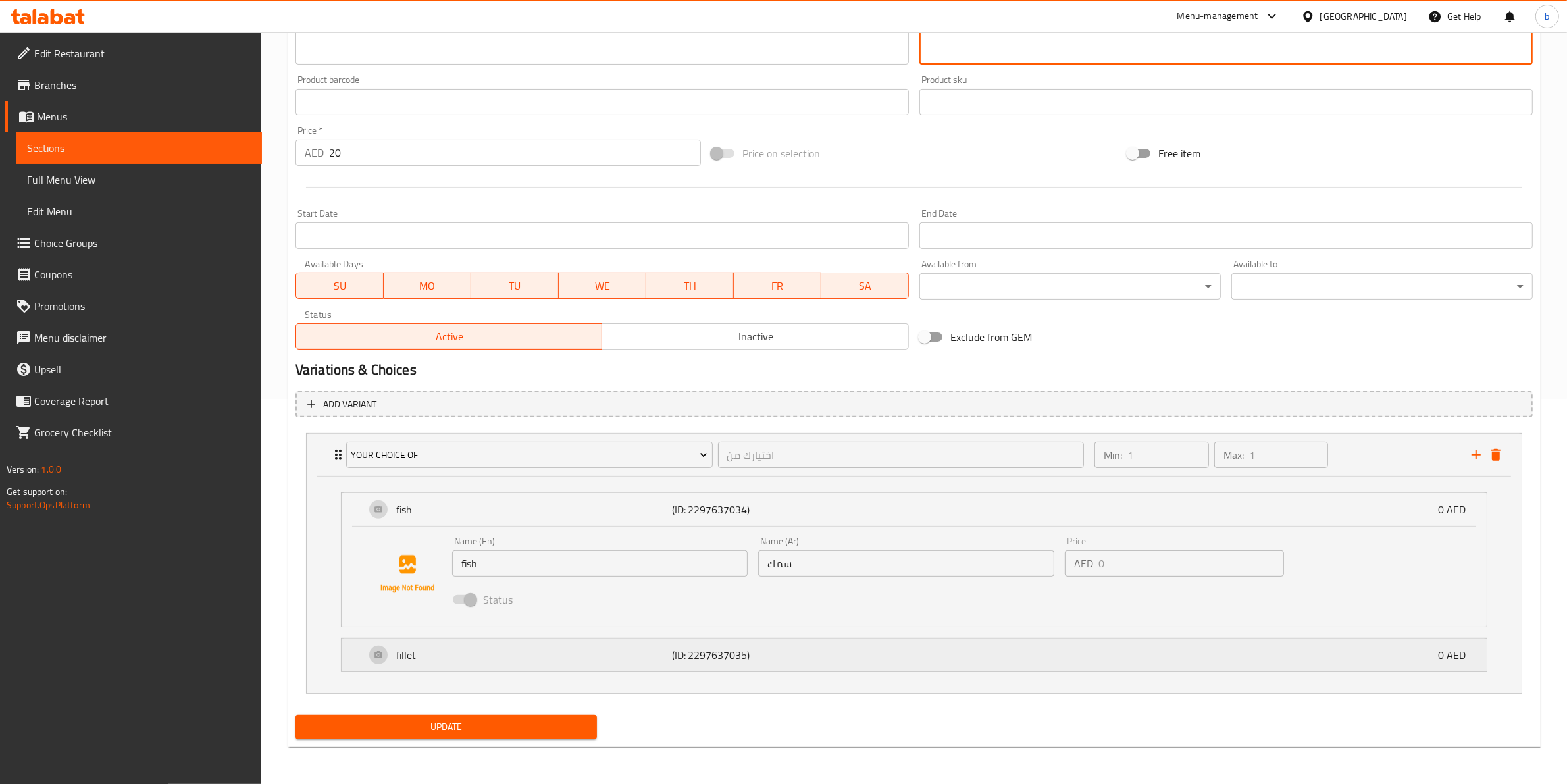
click at [864, 663] on div "fillet (ID: 2297637035) 0 AED" at bounding box center [918, 655] width 1106 height 33
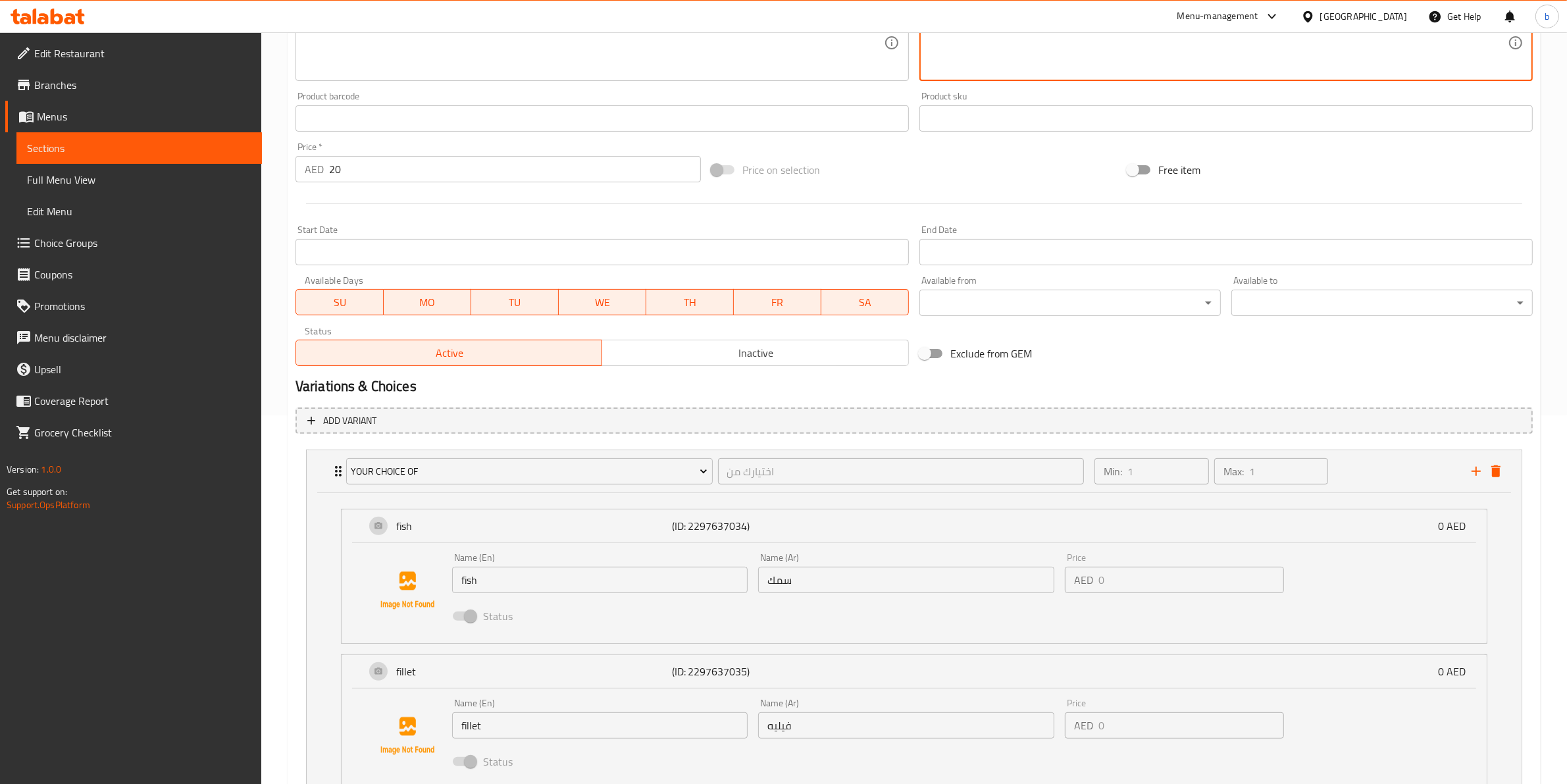
scroll to position [156, 0]
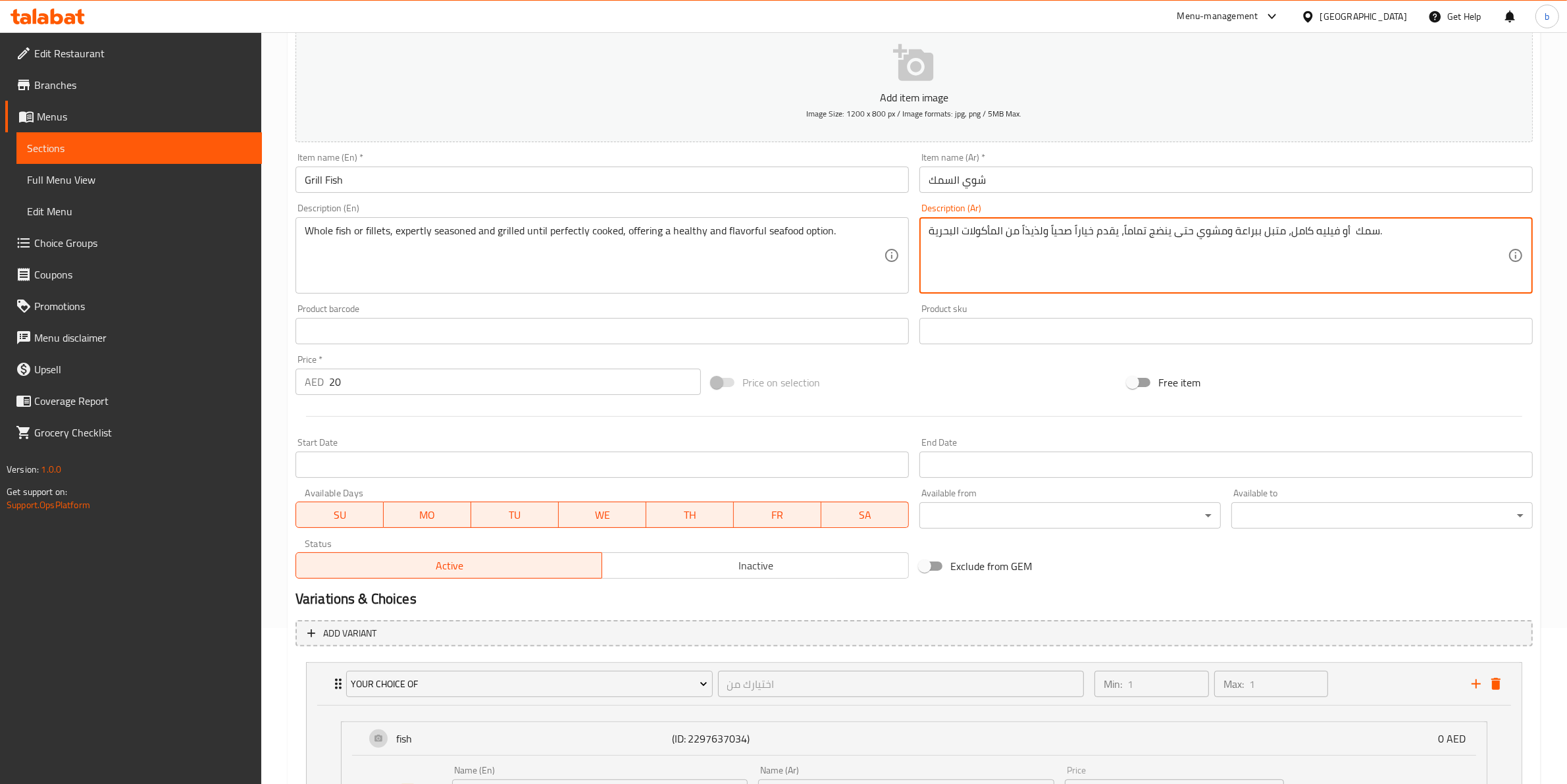
drag, startPoint x: 1146, startPoint y: 230, endPoint x: 1164, endPoint y: 230, distance: 18.0
click at [1164, 230] on textarea "سمك أو فيليه كامل، متبل ببراعة ومشوي حتى ينضج تماماً، يقدم خياراً صحياً ولذيذاً…" at bounding box center [1218, 256] width 580 height 63
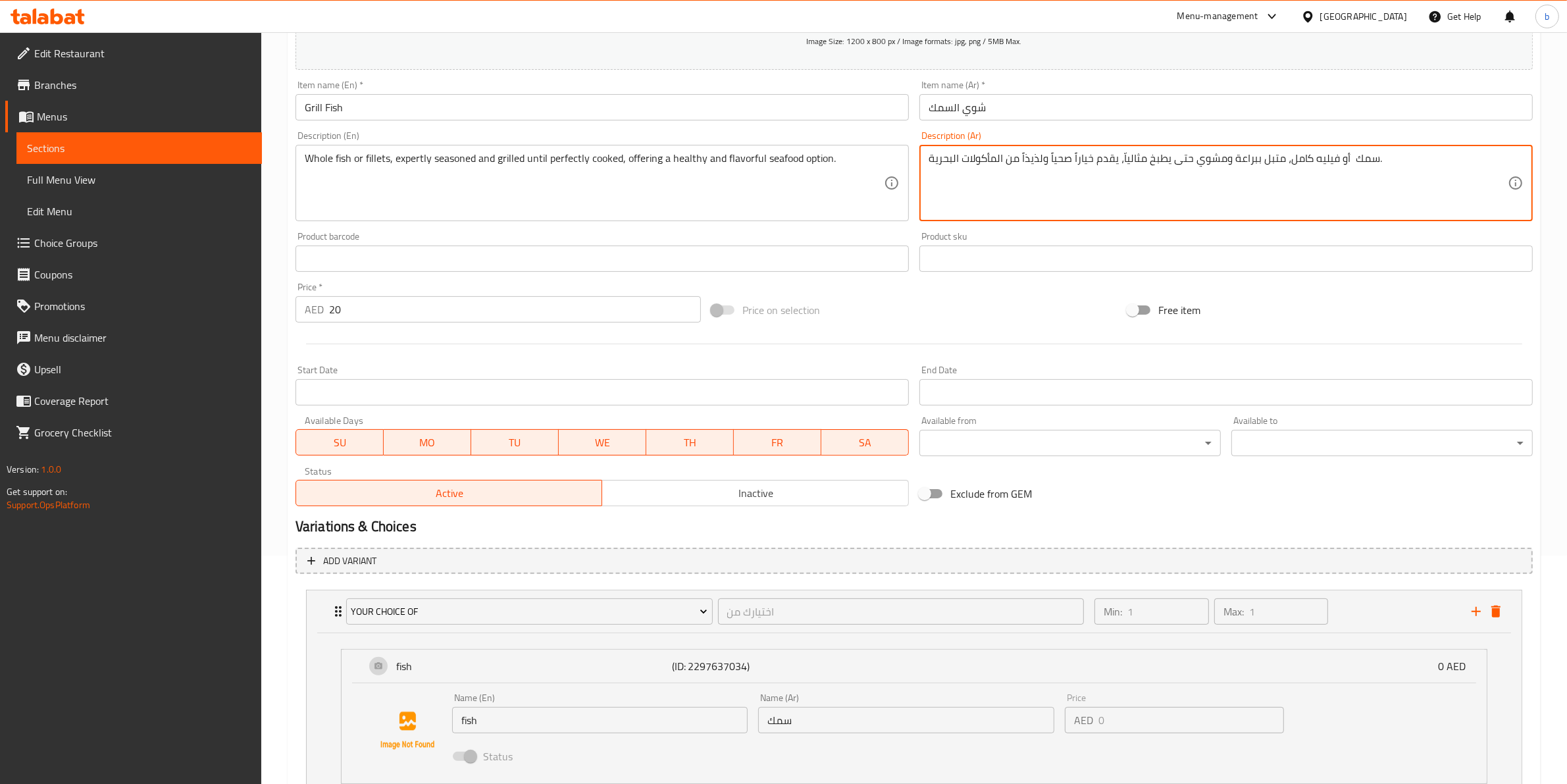
scroll to position [485, 0]
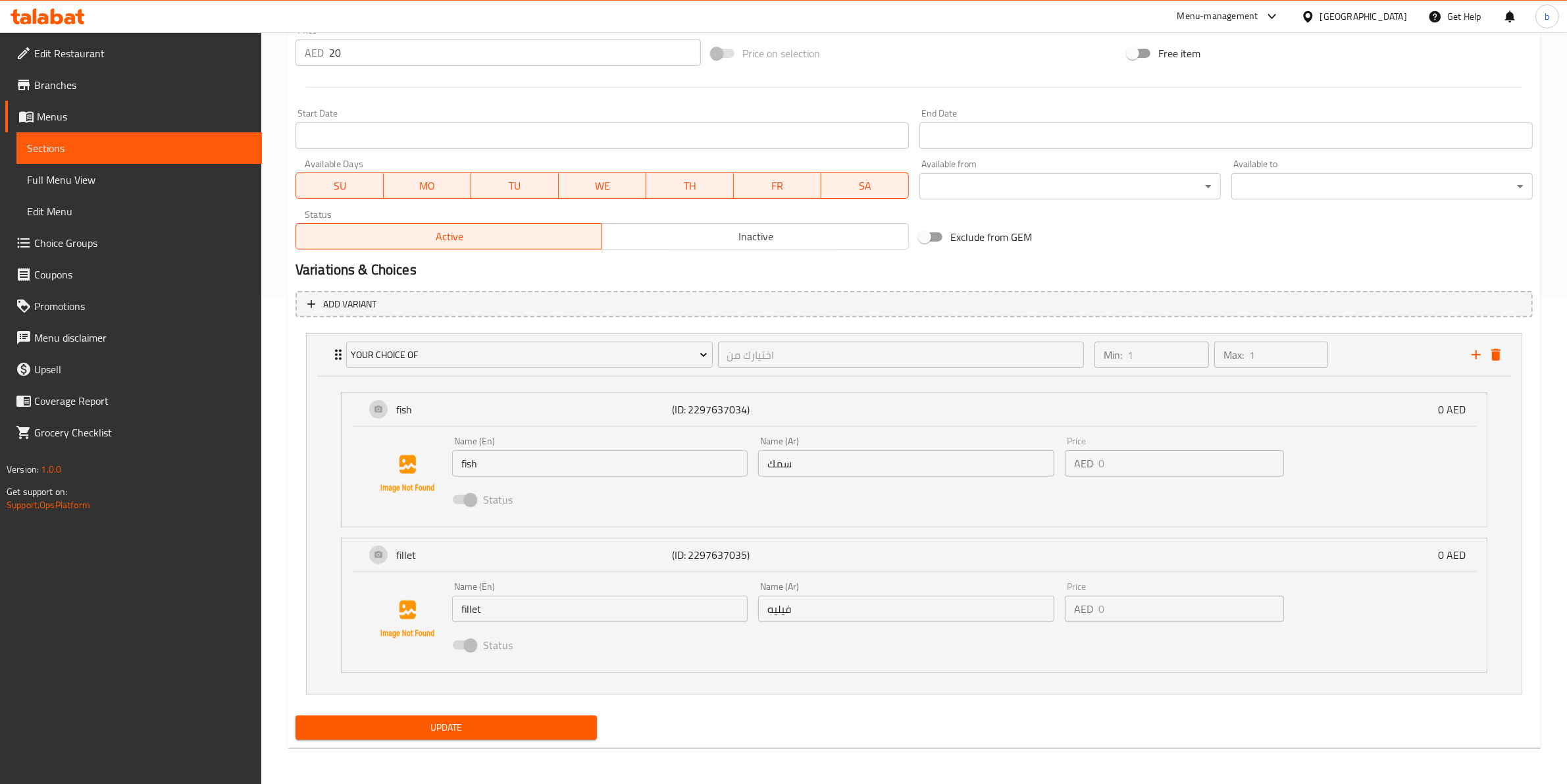
type textarea "سمك أو فيليه كامل، متبل ببراعة ومشوي حتى يطبخ مثالياّ، يقدم خياراً صحياً ولذيذا…"
click at [568, 728] on span "Update" at bounding box center [446, 727] width 280 height 16
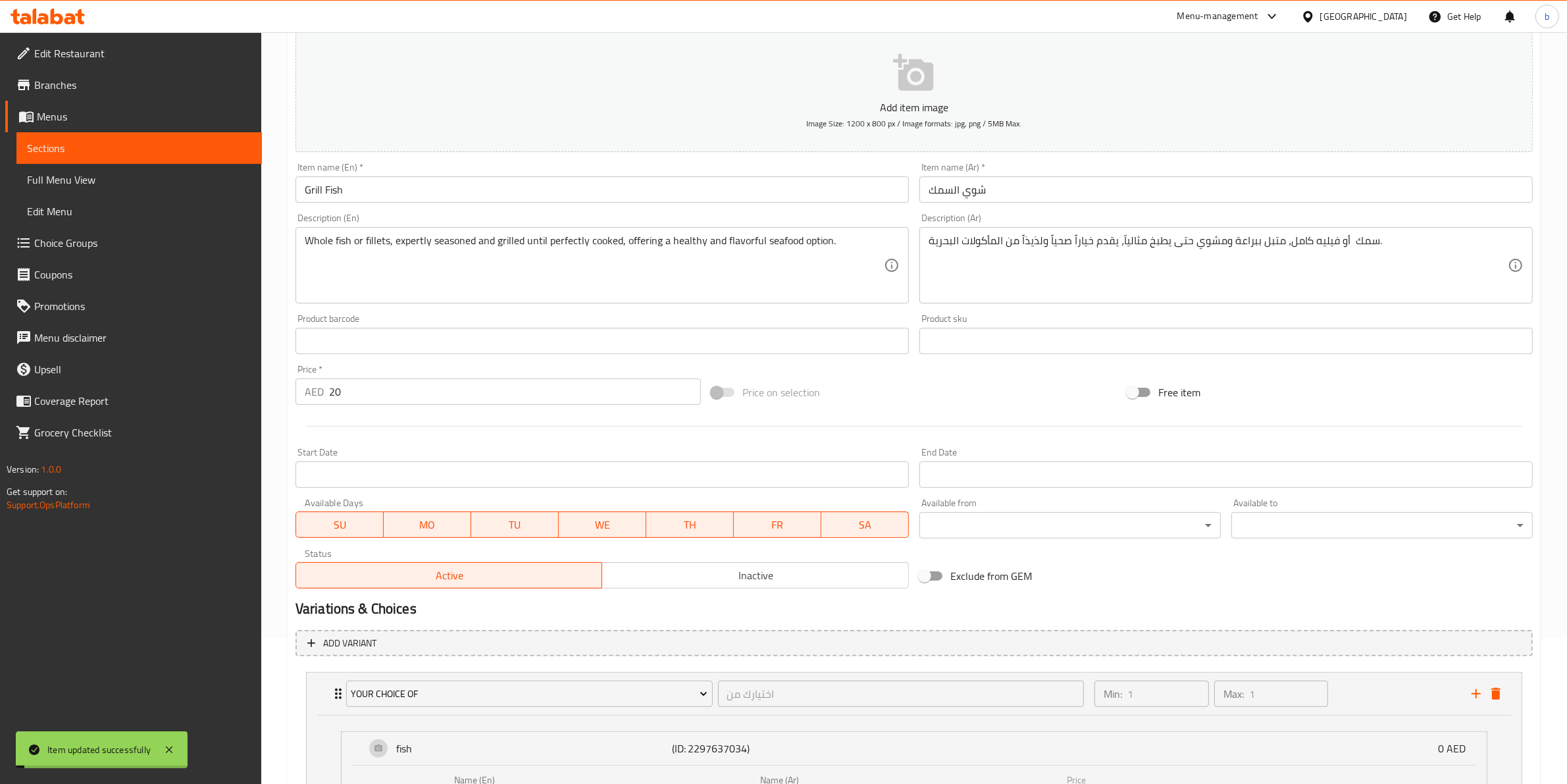
scroll to position [0, 0]
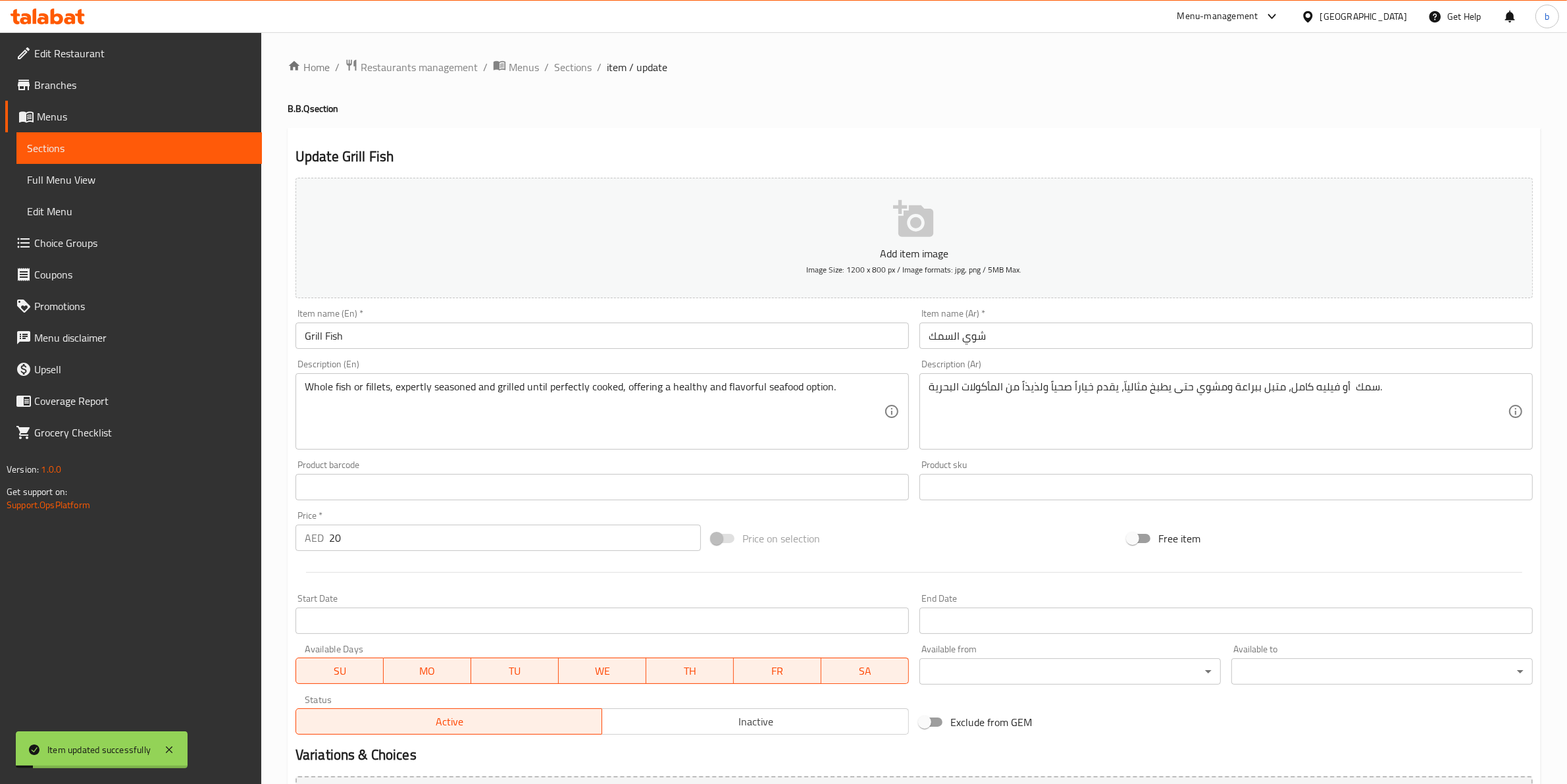
click at [548, 63] on ol "Home / Restaurants management / Menus / Sections / item / update" at bounding box center [914, 66] width 1253 height 17
click at [574, 72] on span "Sections" at bounding box center [573, 66] width 37 height 16
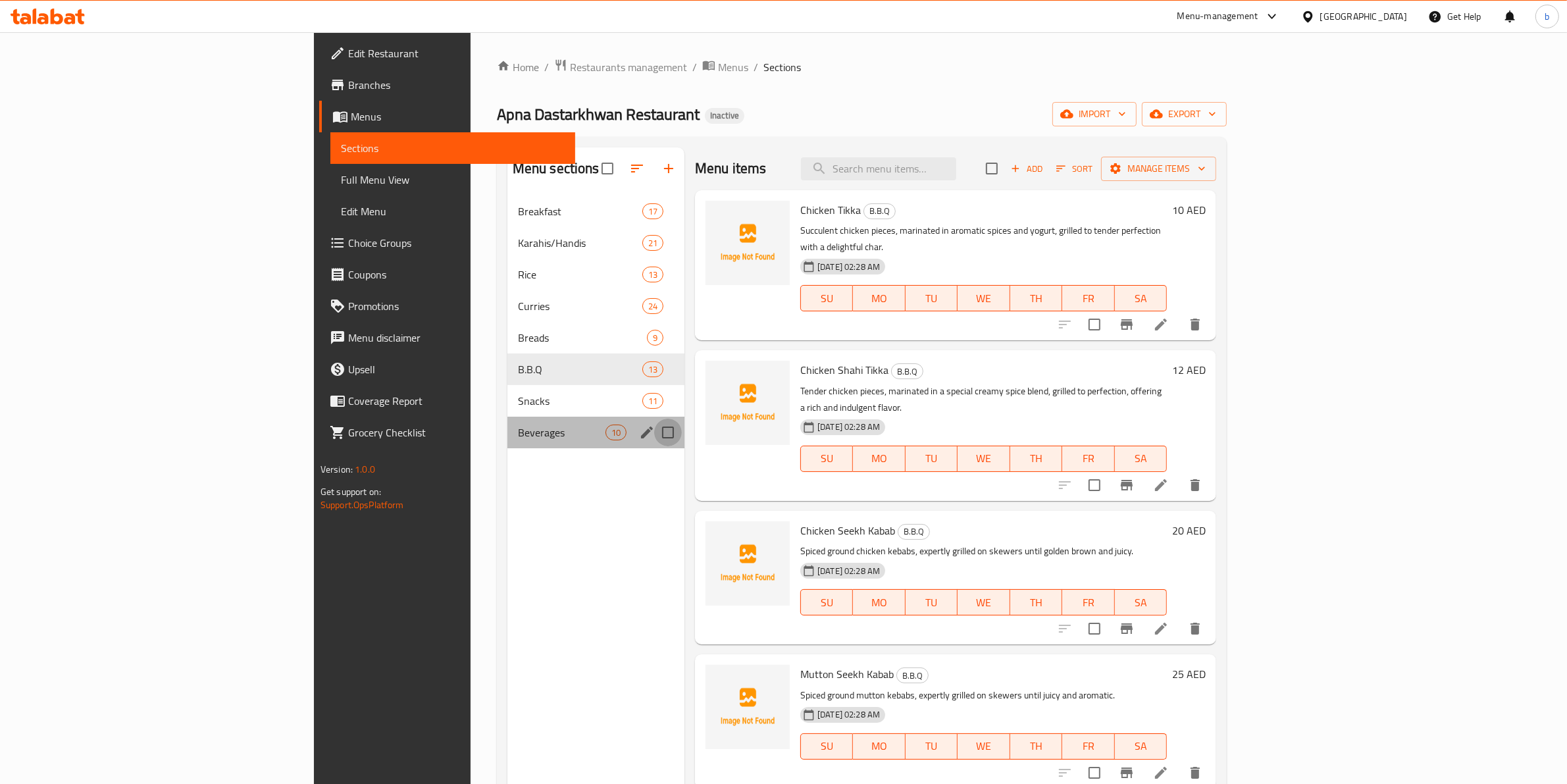
click at [654, 435] on input "Menu sections" at bounding box center [668, 432] width 28 height 28
checkbox input "true"
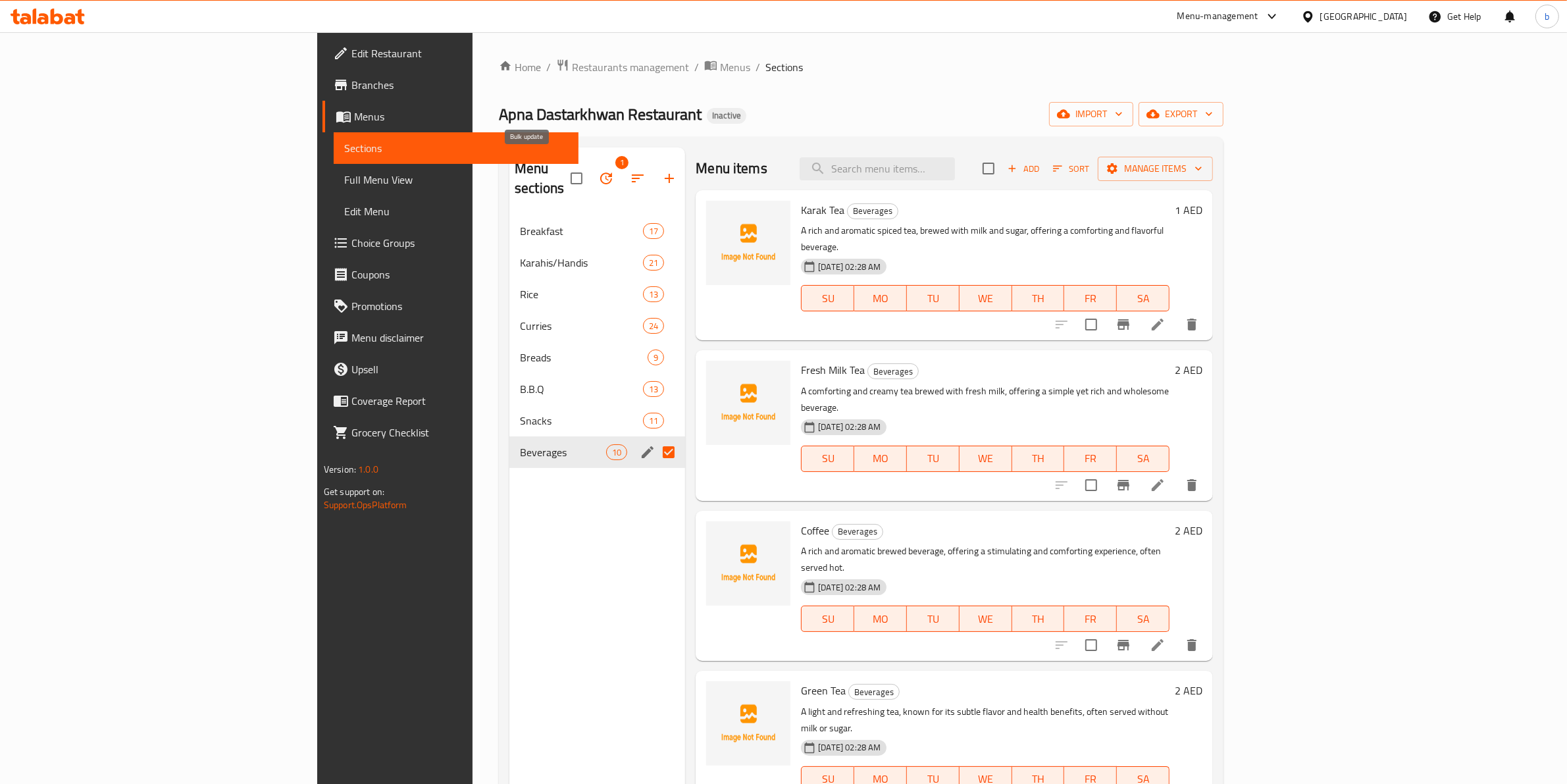
click at [591, 178] on button "button" at bounding box center [606, 178] width 31 height 31
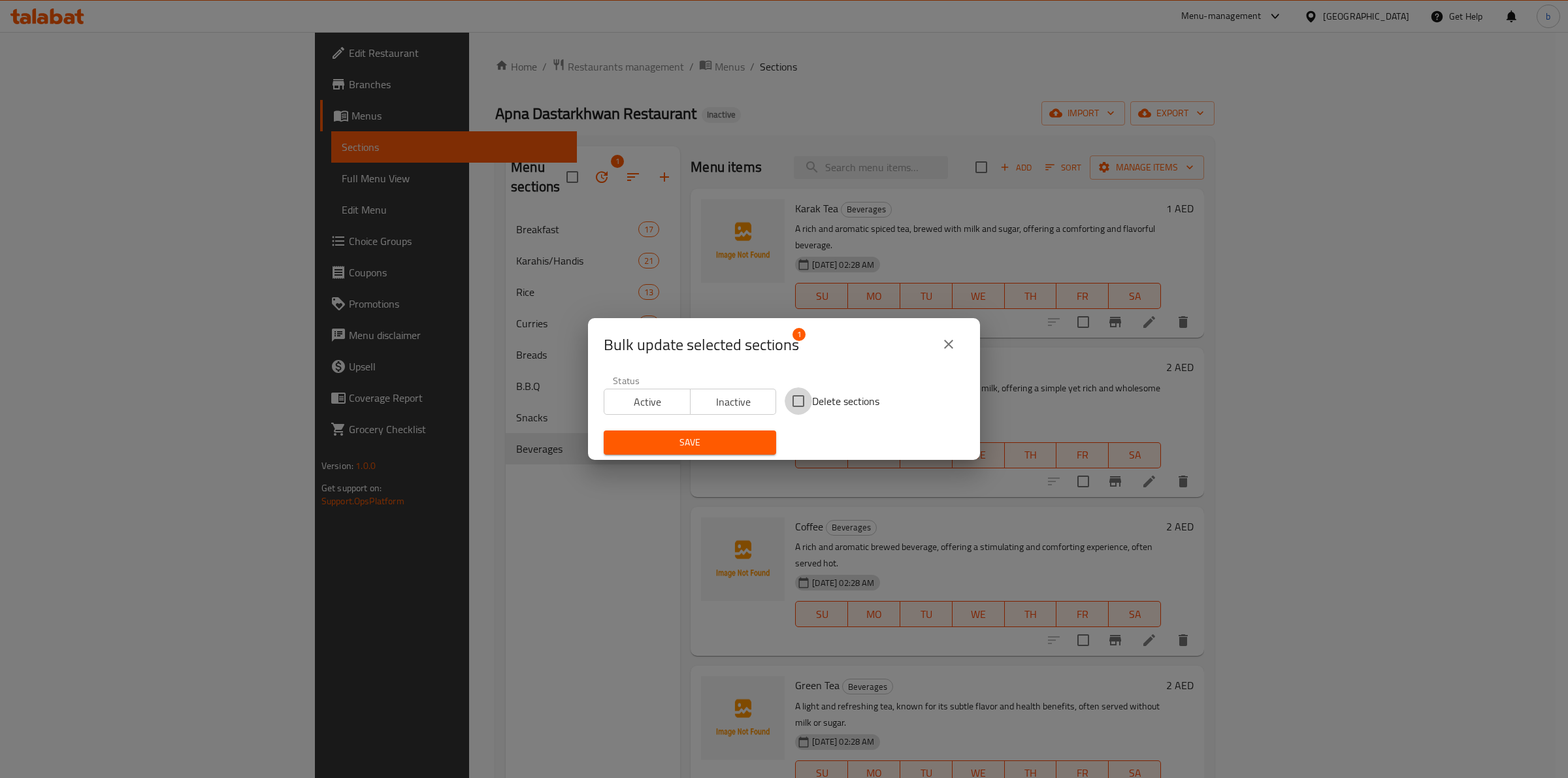
click at [795, 405] on input "Delete sections" at bounding box center [798, 401] width 27 height 27
checkbox input "true"
click at [730, 443] on span "Save" at bounding box center [689, 442] width 151 height 16
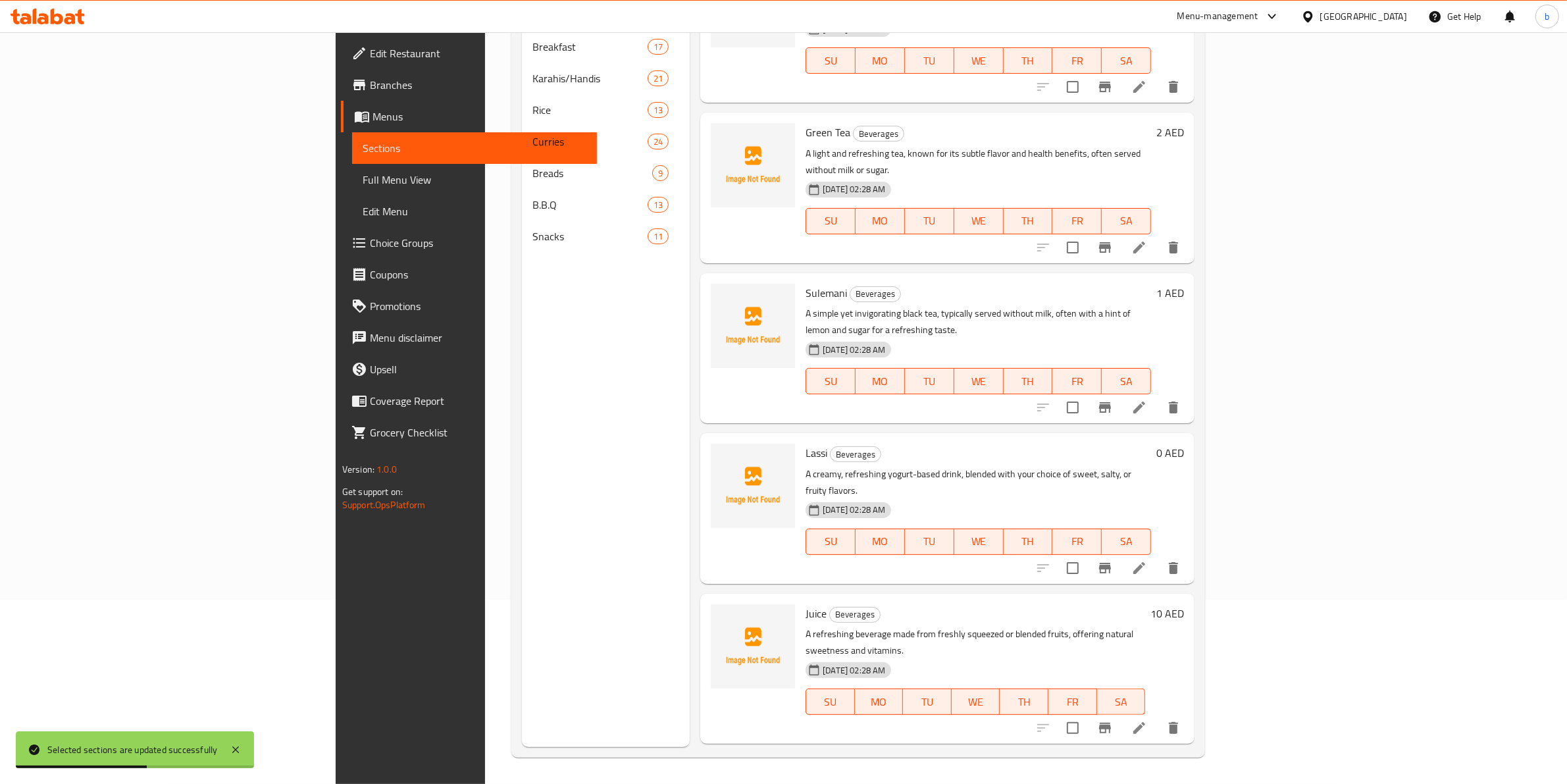
scroll to position [274, 0]
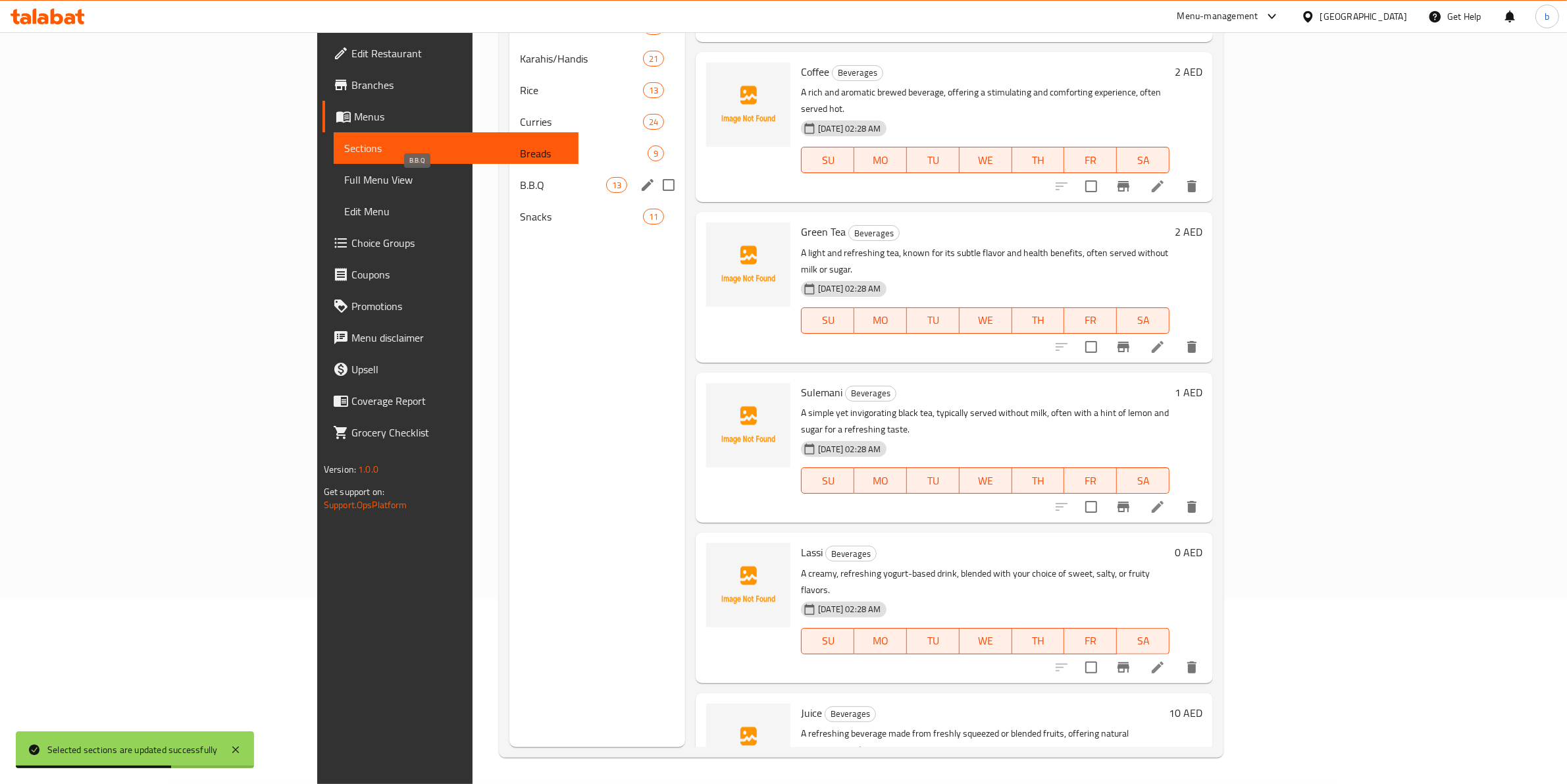
click at [520, 180] on span "B.B.Q" at bounding box center [562, 184] width 86 height 16
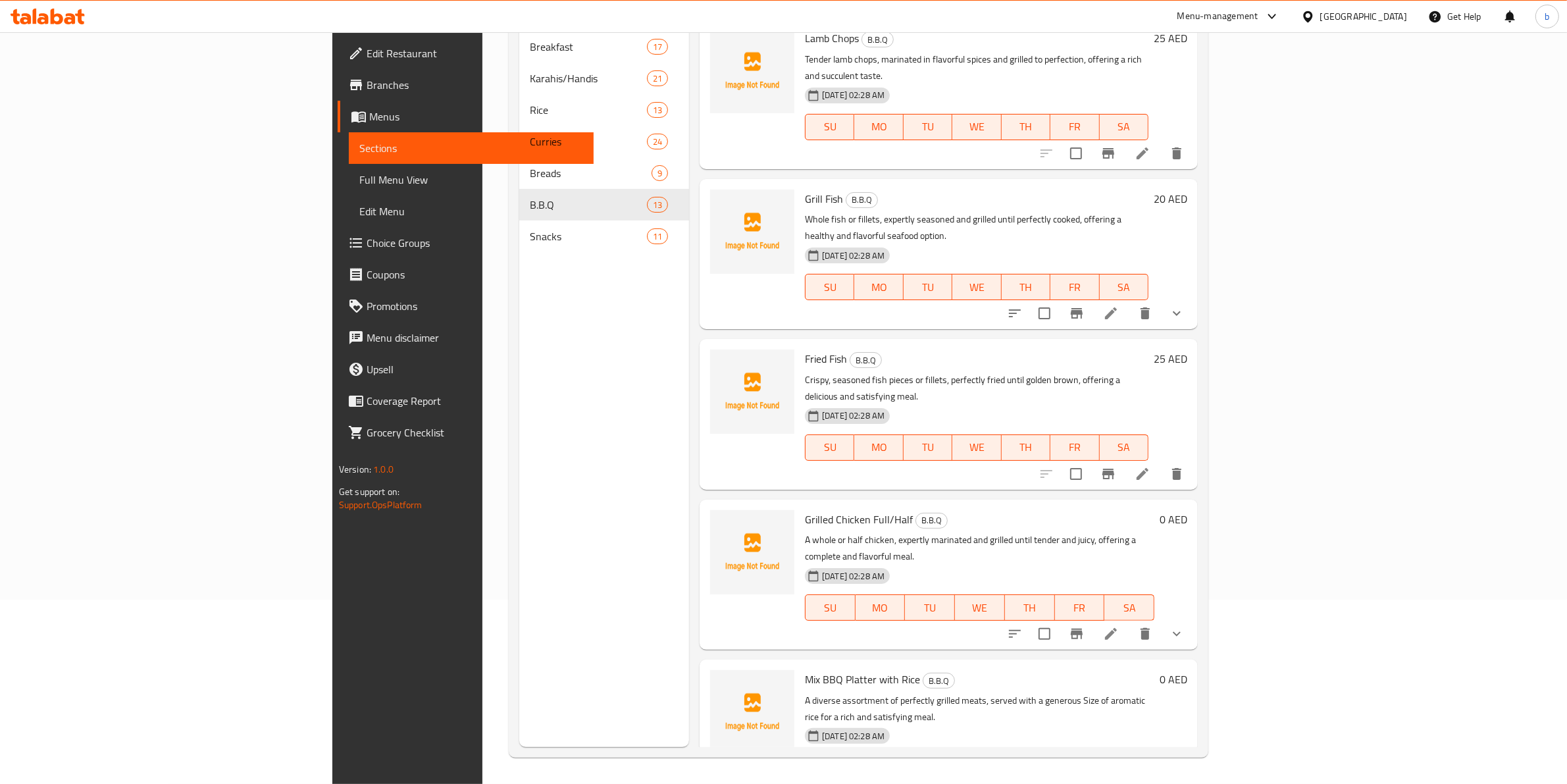
scroll to position [933, 0]
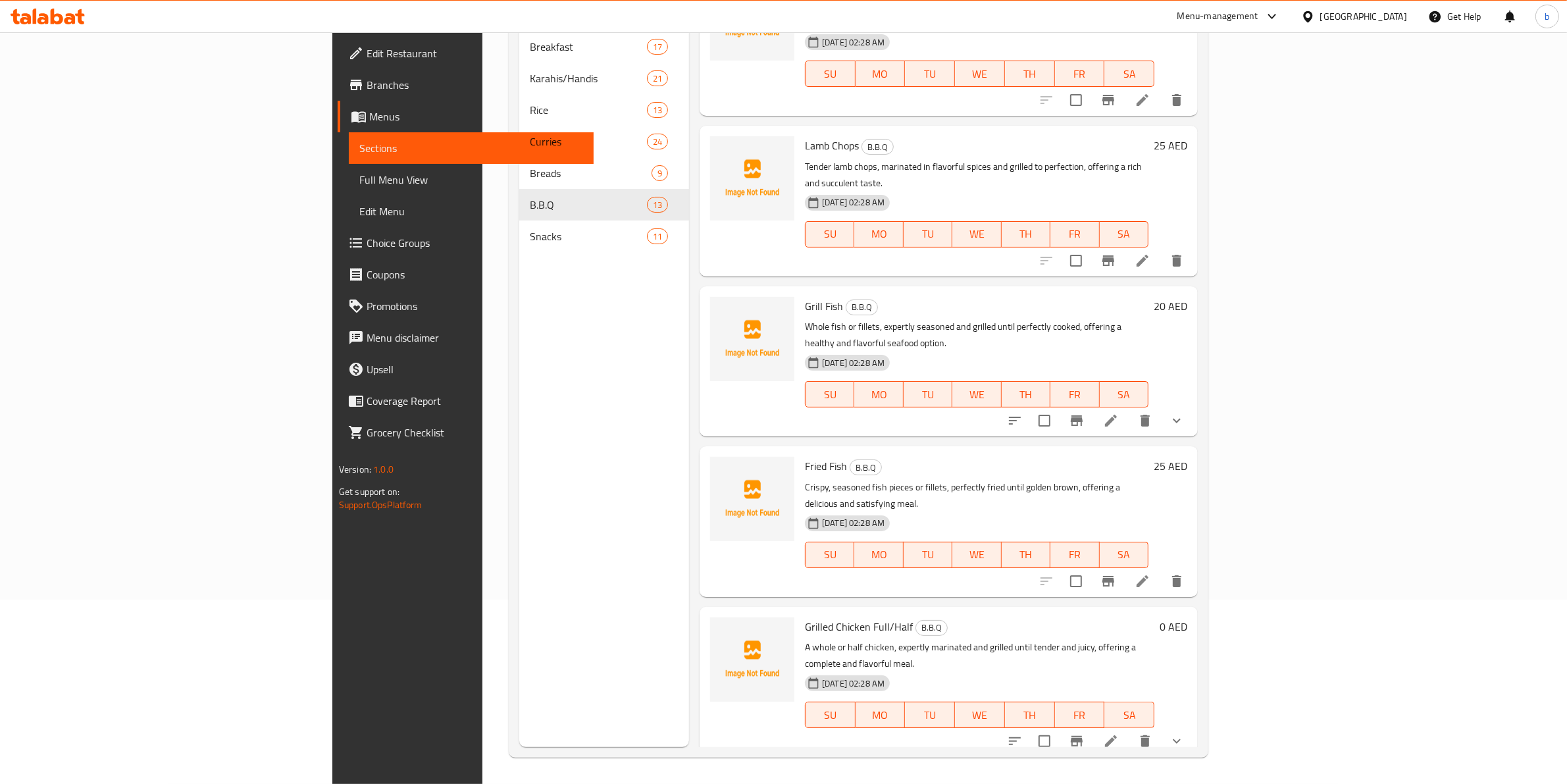
click at [1161, 569] on li at bounding box center [1142, 581] width 37 height 24
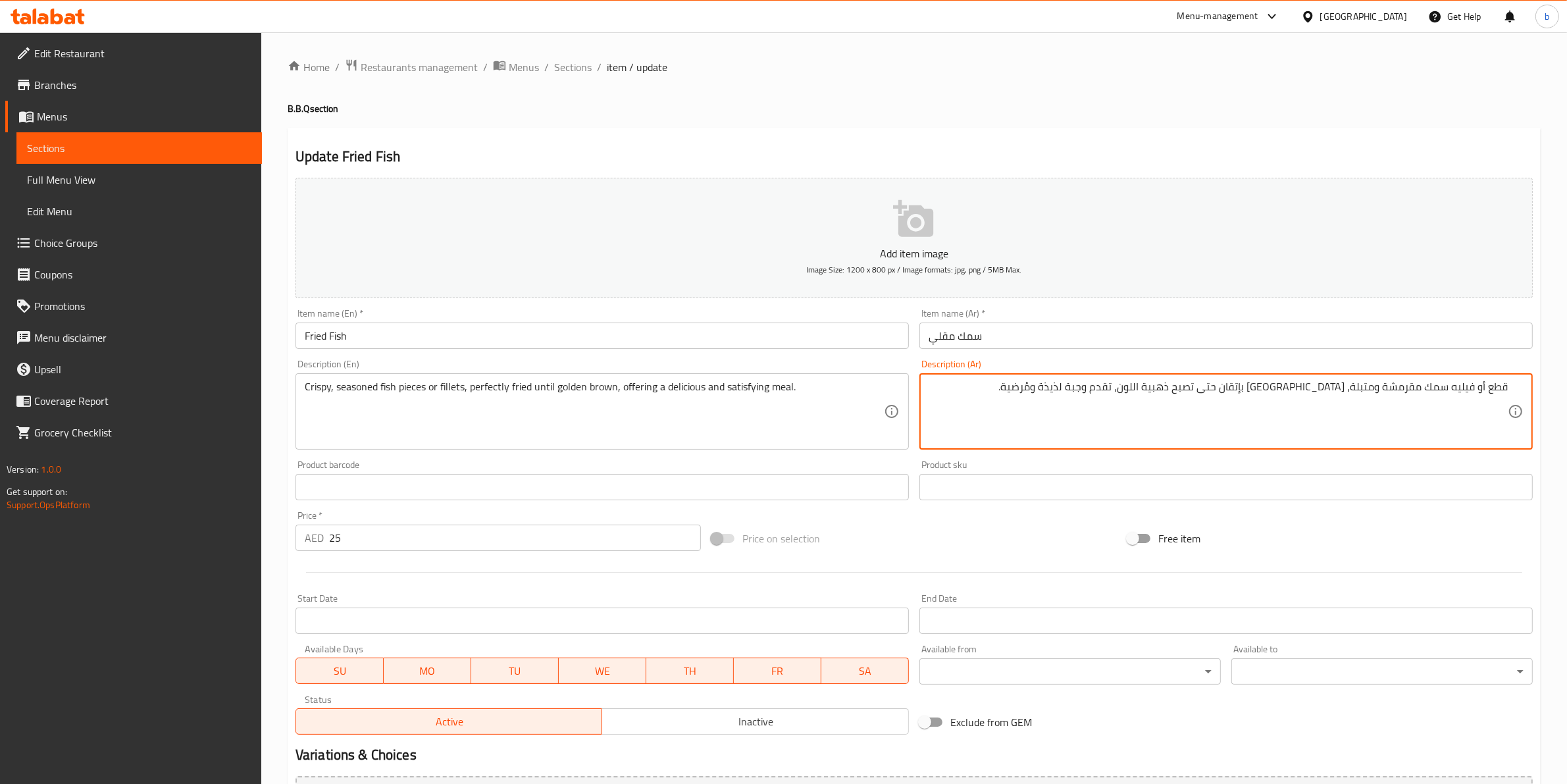
drag, startPoint x: 1448, startPoint y: 387, endPoint x: 1427, endPoint y: 387, distance: 21.0
click at [1427, 387] on textarea "قطع أو فيليه سمك مقرمشة ومتبلة، مقلية بإتقان حتى تصبح ذهبية اللون، تقدم وجبة لذ…" at bounding box center [1218, 411] width 580 height 63
click at [1488, 389] on textarea "قطع أو فيليه سمك مقرمشة ومتبلة، مقلية بإتقان حتى تصبح ذهبية اللون، تقدم وجبة لذ…" at bounding box center [1218, 411] width 580 height 63
paste textarea "سمك"
type textarea "قطع سمك أو فيليه سمك مقرمشة ومتبلة، مقلية بإتقان حتى تصبح ذهبية اللون، تقدم وجب…"
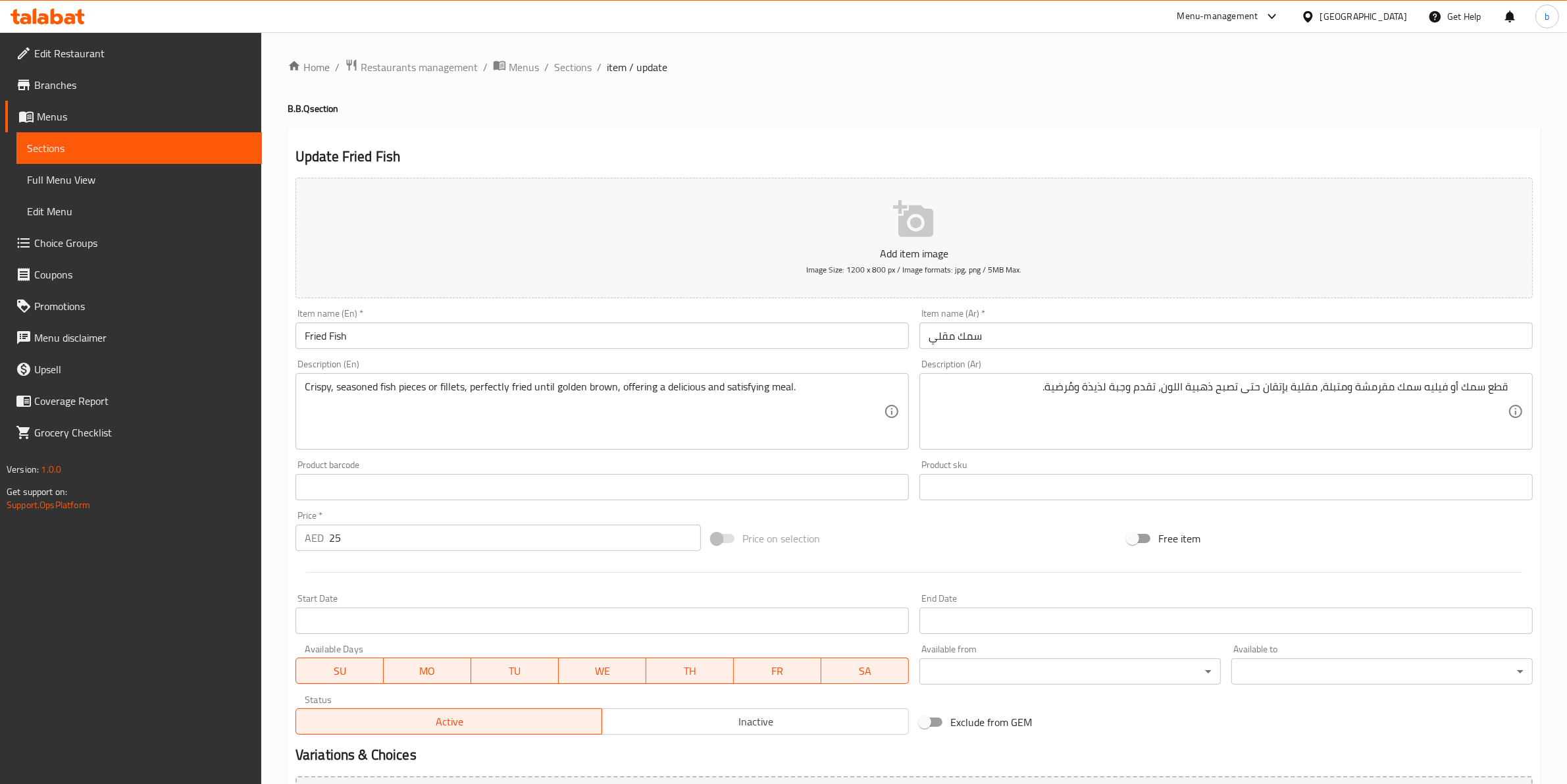
drag, startPoint x: 1511, startPoint y: 385, endPoint x: 1498, endPoint y: 385, distance: 13.0
click at [1498, 385] on div "قطع سمك أو فيليه سمك مقرمشة ومتبلة، مقلية بإتقان حتى تصبح ذهبية اللون، تقدم وجب…" at bounding box center [1226, 411] width 613 height 76
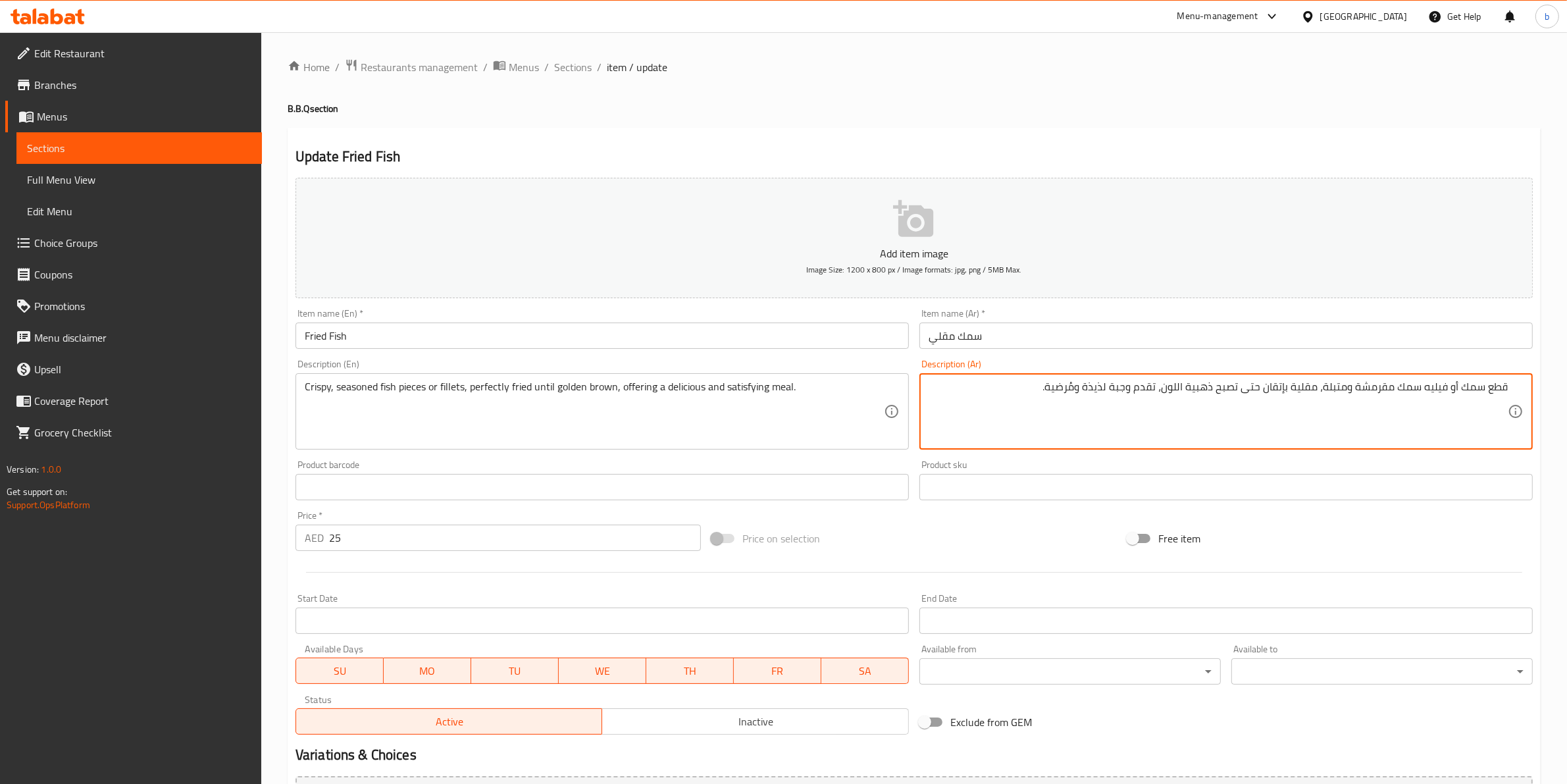
drag, startPoint x: 1462, startPoint y: 385, endPoint x: 1533, endPoint y: 383, distance: 71.0
click at [1533, 383] on div "قطع سمك أو فيليه سمك مقرمشة ومتبلة، مقلية بإتقان حتى تصبح ذهبية اللون، تقدم وجب…" at bounding box center [1226, 411] width 613 height 76
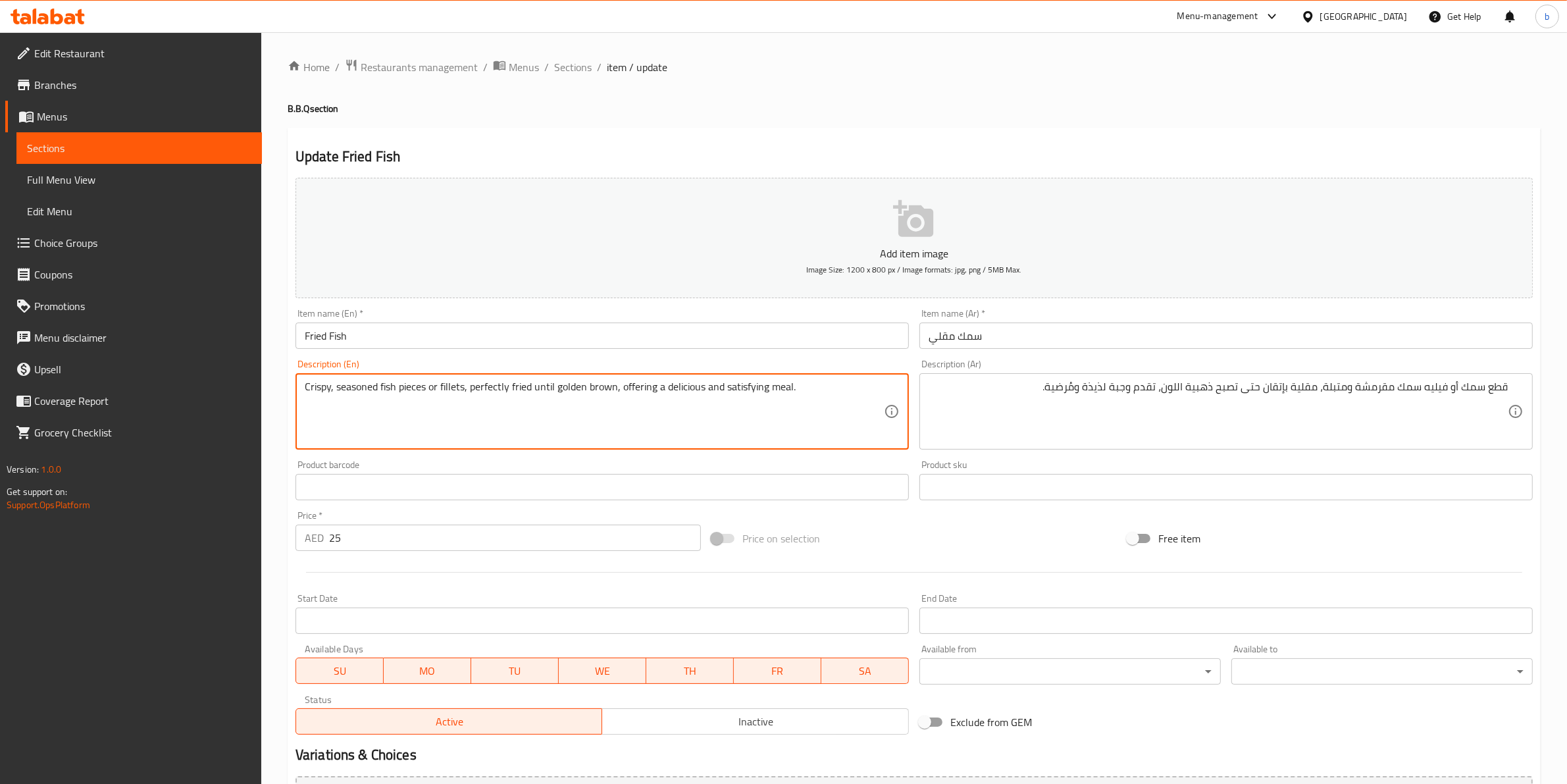
drag, startPoint x: 424, startPoint y: 385, endPoint x: 417, endPoint y: 385, distance: 7.0
drag, startPoint x: 425, startPoint y: 385, endPoint x: 380, endPoint y: 388, distance: 45.1
click at [380, 388] on textarea "Crispy, seasoned fish pieces or fillets, perfectly fried until golden brown, of…" at bounding box center [595, 411] width 580 height 63
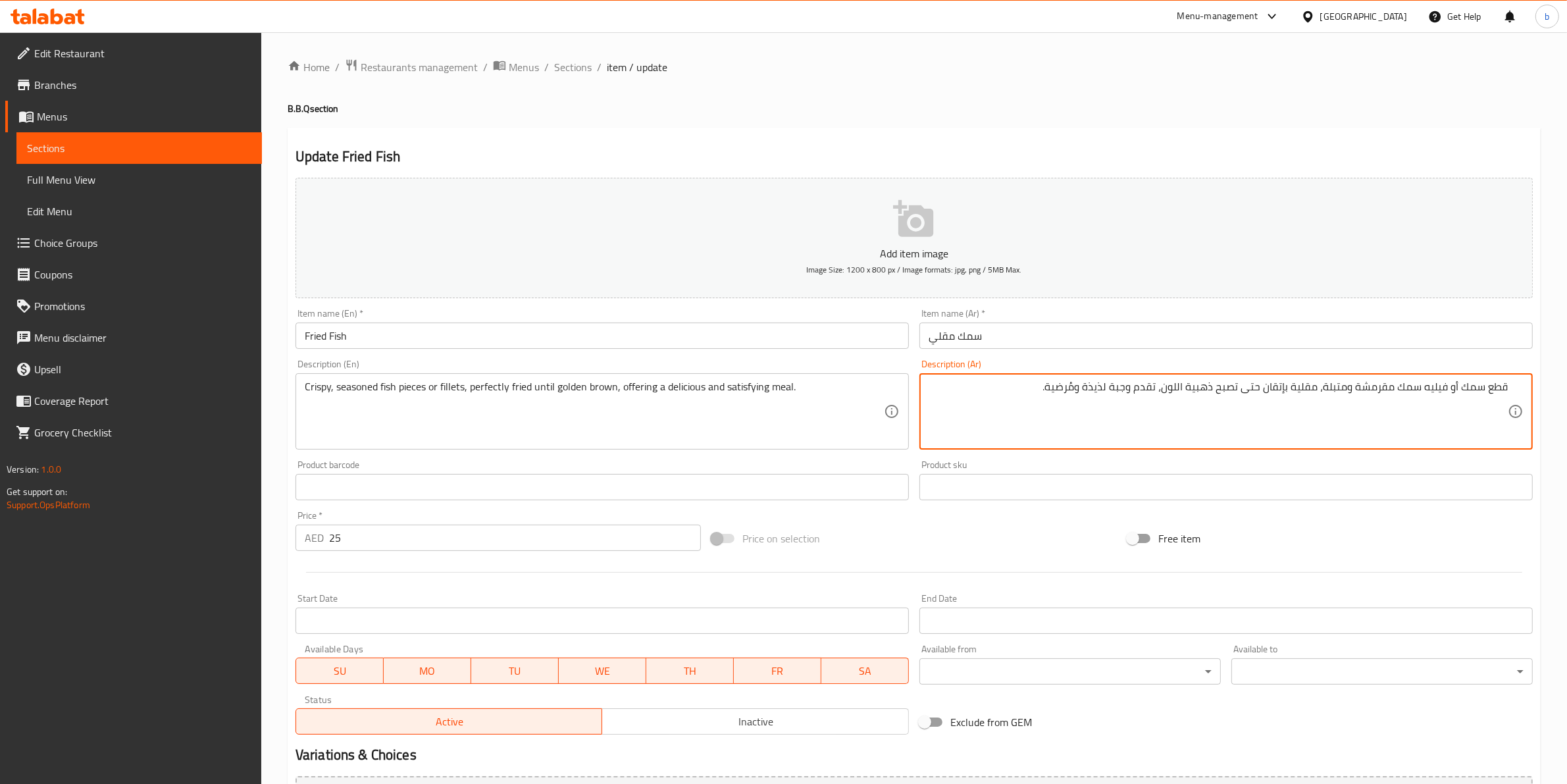
drag, startPoint x: 1425, startPoint y: 387, endPoint x: 1446, endPoint y: 387, distance: 21.0
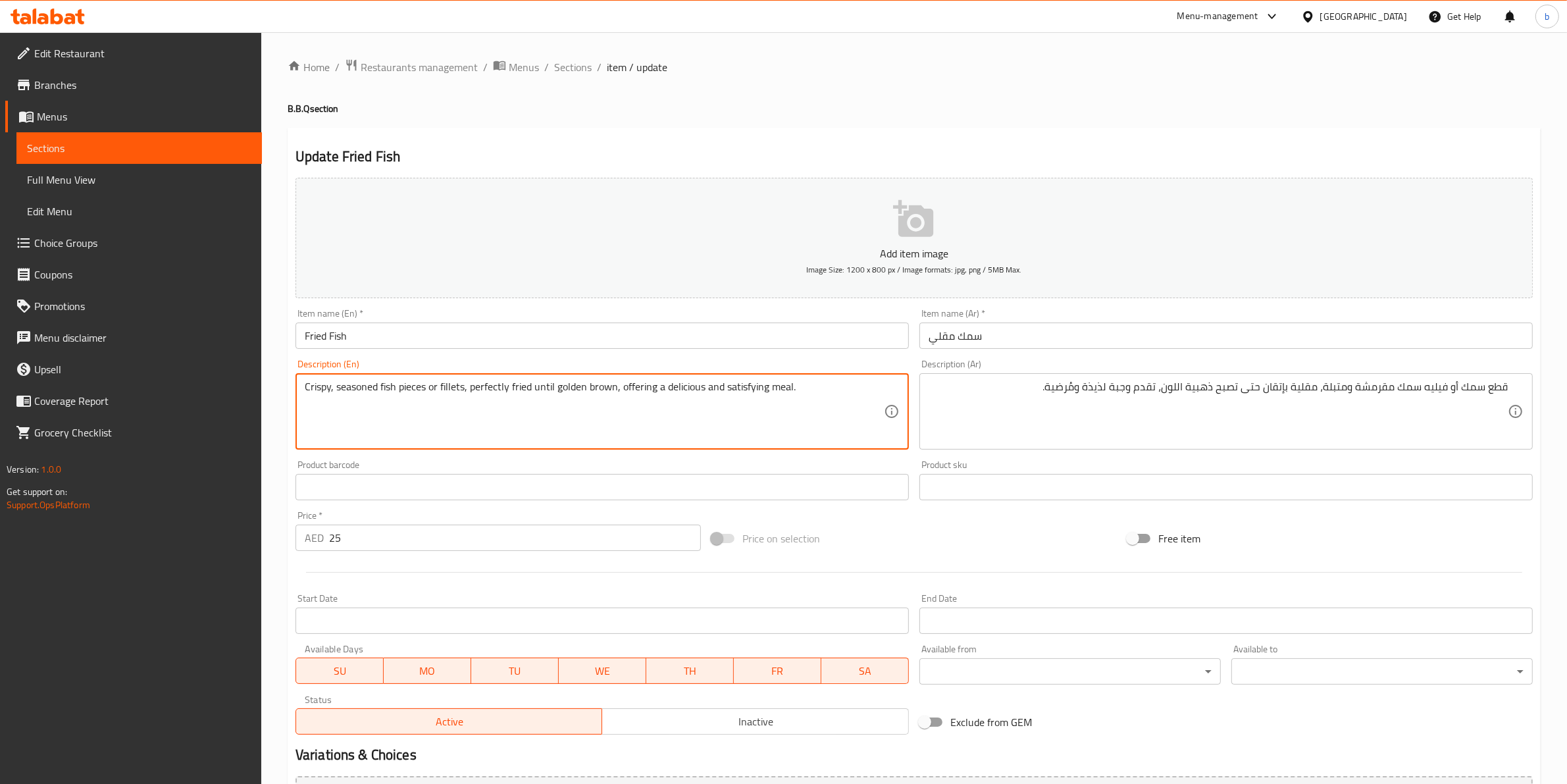
drag, startPoint x: 464, startPoint y: 387, endPoint x: 440, endPoint y: 387, distance: 24.0
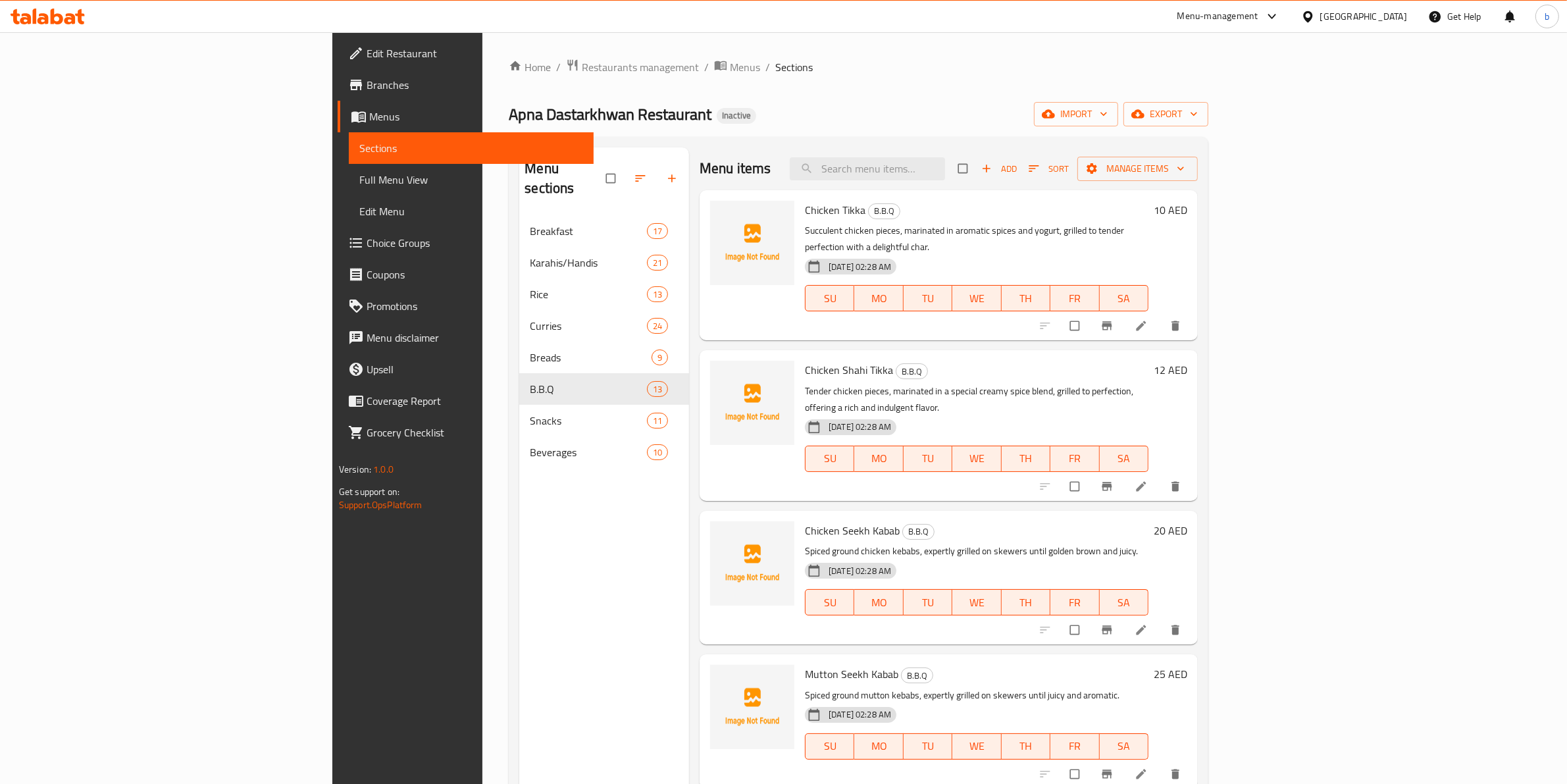
click at [359, 186] on span "Full Menu View" at bounding box center [471, 179] width 225 height 16
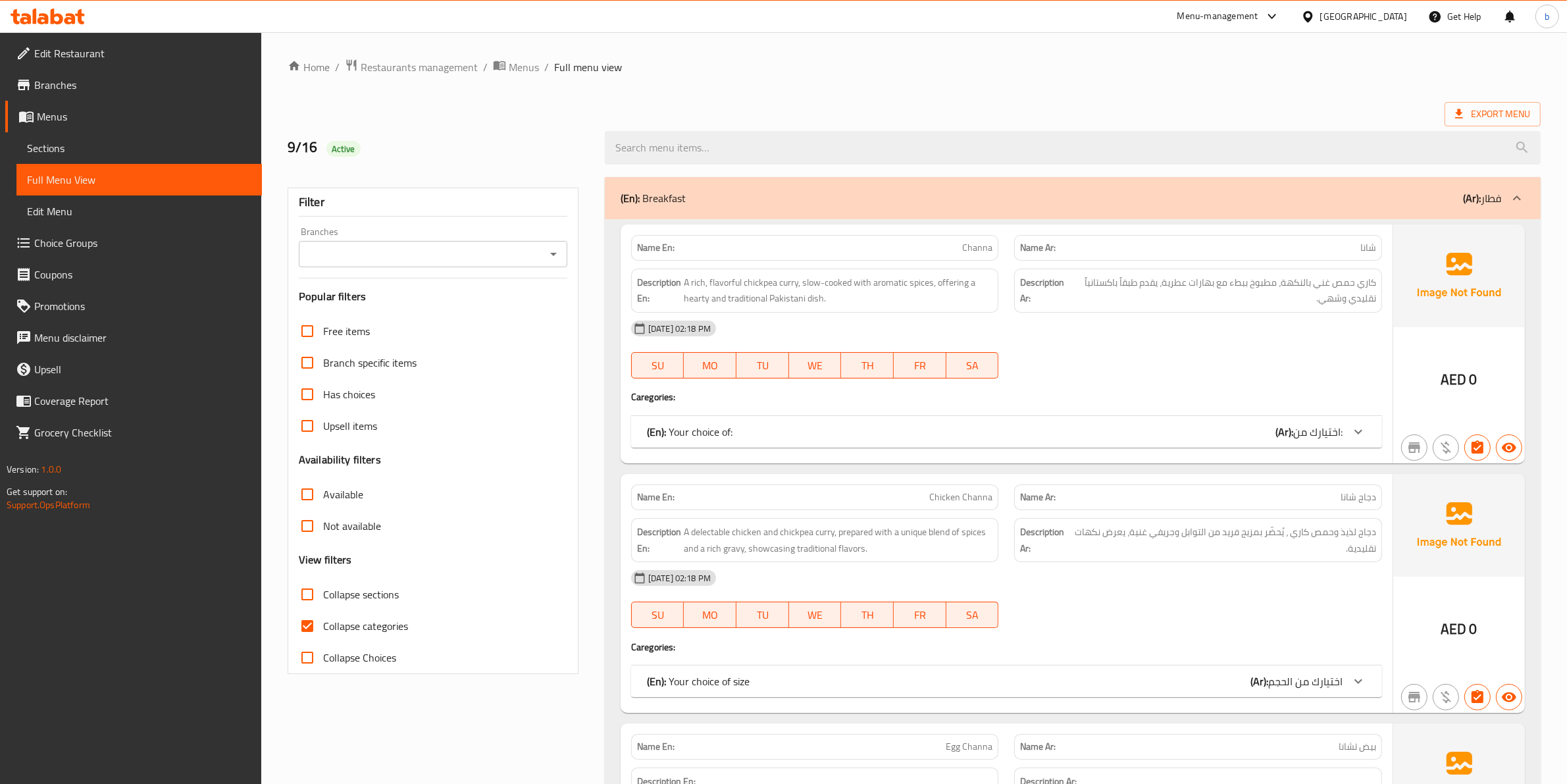
click at [297, 596] on input "Collapse sections" at bounding box center [307, 594] width 31 height 31
checkbox input "true"
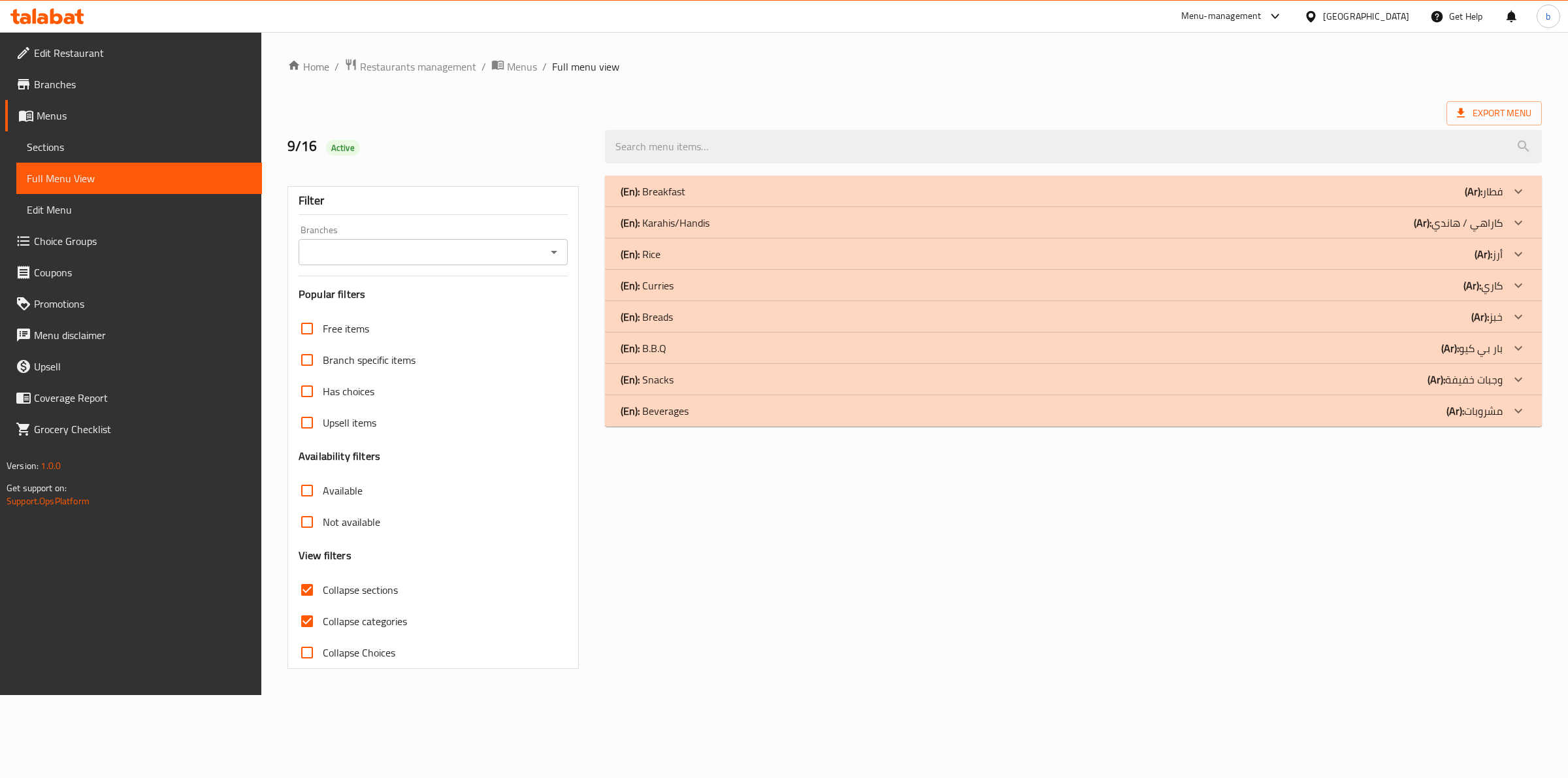
click at [301, 619] on input "Collapse categories" at bounding box center [307, 621] width 31 height 31
checkbox input "false"
click at [1515, 340] on icon at bounding box center [1518, 348] width 16 height 16
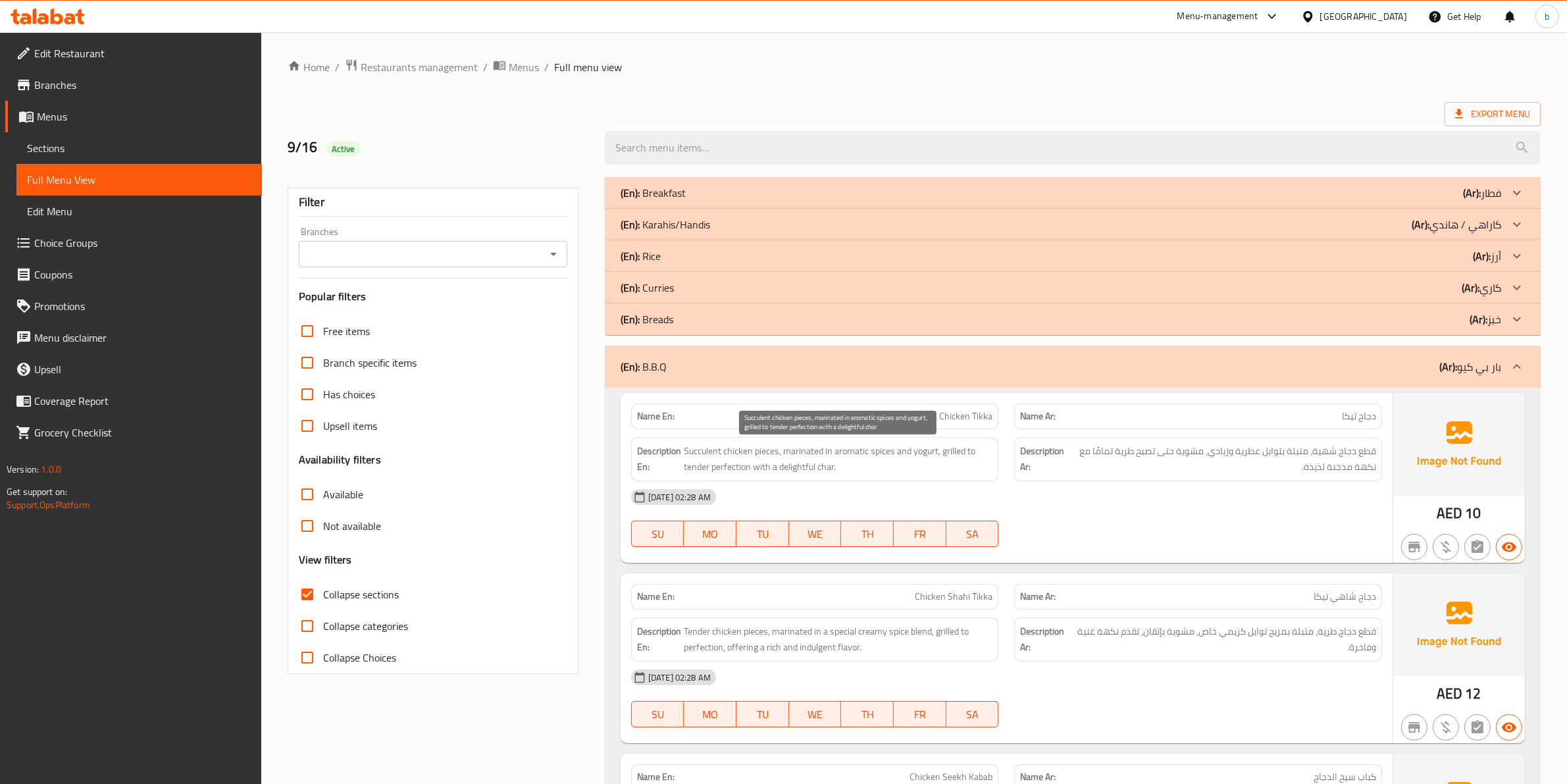
click at [708, 454] on span "Succulent chicken pieces, marinated in aromatic spices and yogurt, grilled to t…" at bounding box center [839, 458] width 309 height 32
copy span "Succulent"
click at [708, 452] on span "Succulent chicken pieces, marinated in aromatic spices and yogurt, grilled to t…" at bounding box center [839, 458] width 309 height 32
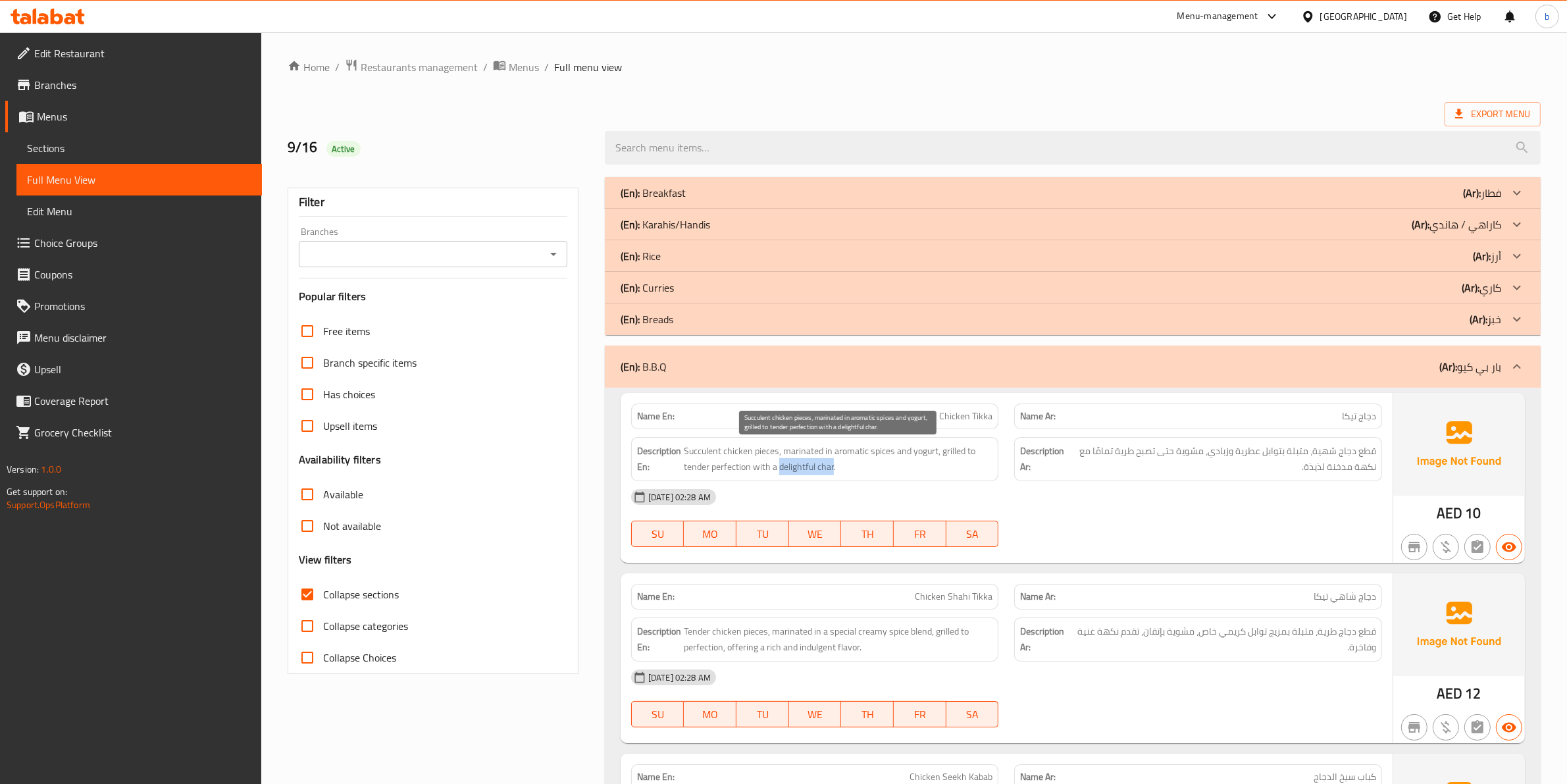
drag, startPoint x: 834, startPoint y: 468, endPoint x: 781, endPoint y: 472, distance: 53.2
click at [781, 472] on span "Succulent chicken pieces, marinated in aromatic spices and yogurt, grilled to t…" at bounding box center [839, 458] width 309 height 32
copy span "delightful char"
click at [1097, 455] on span "قطع دجاج شهية، متبلة بتوابل عطرية وزبادي، مشوية حتى تصبح طرية تمامًا مع نكهة مد…" at bounding box center [1223, 458] width 307 height 32
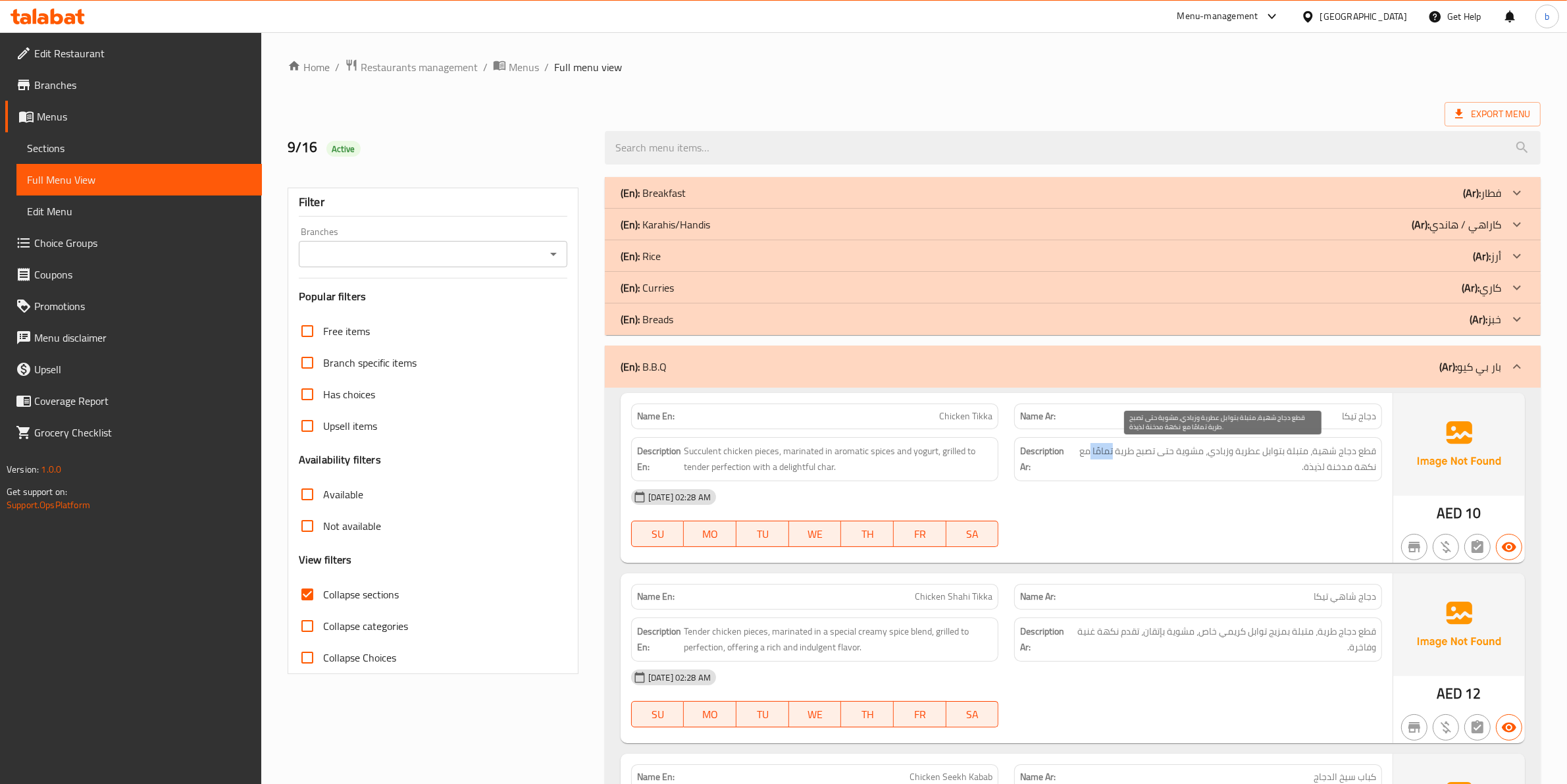
copy span "تمامًا"
click at [828, 471] on span "Succulent chicken pieces, marinated in aromatic spices and yogurt, grilled to t…" at bounding box center [839, 458] width 309 height 32
click at [826, 468] on span "Succulent chicken pieces, marinated in aromatic spices and yogurt, grilled to t…" at bounding box center [839, 458] width 309 height 32
click at [825, 468] on span "Succulent chicken pieces, marinated in aromatic spices and yogurt, grilled to t…" at bounding box center [839, 458] width 309 height 32
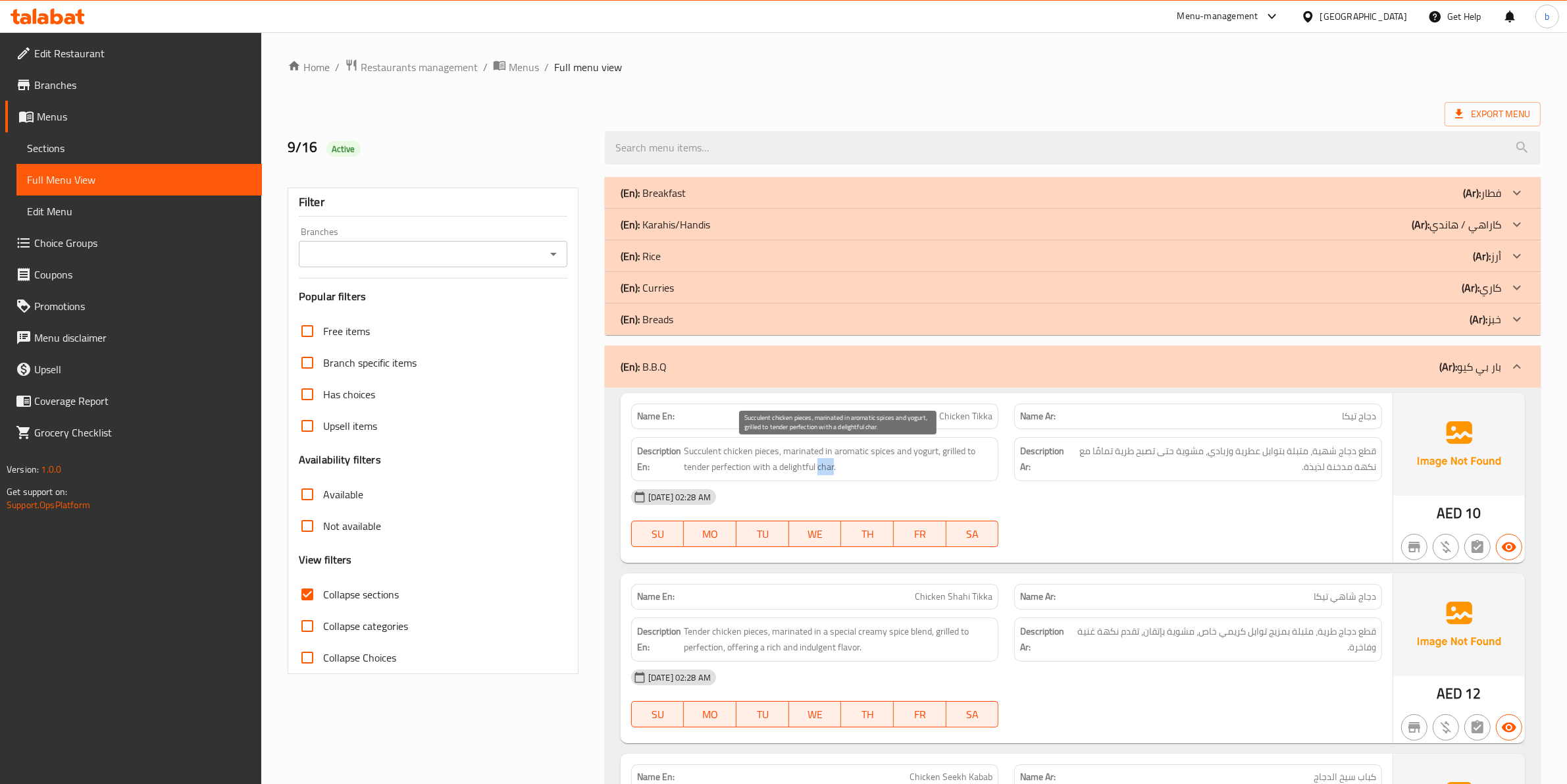
click at [825, 468] on span "Succulent chicken pieces, marinated in aromatic spices and yogurt, grilled to t…" at bounding box center [839, 458] width 309 height 32
click at [827, 470] on span "Succulent chicken pieces, marinated in aromatic spices and yogurt, grilled to t…" at bounding box center [839, 458] width 309 height 32
click at [800, 454] on span "Succulent chicken pieces, marinated in aromatic spices and yogurt, grilled to t…" at bounding box center [839, 458] width 309 height 32
click at [841, 456] on span "Succulent chicken pieces, marinated in aromatic spices and yogurt, grilled to t…" at bounding box center [839, 458] width 309 height 32
click at [879, 456] on span "Succulent chicken pieces, marinated in aromatic spices and yogurt, grilled to t…" at bounding box center [839, 458] width 309 height 32
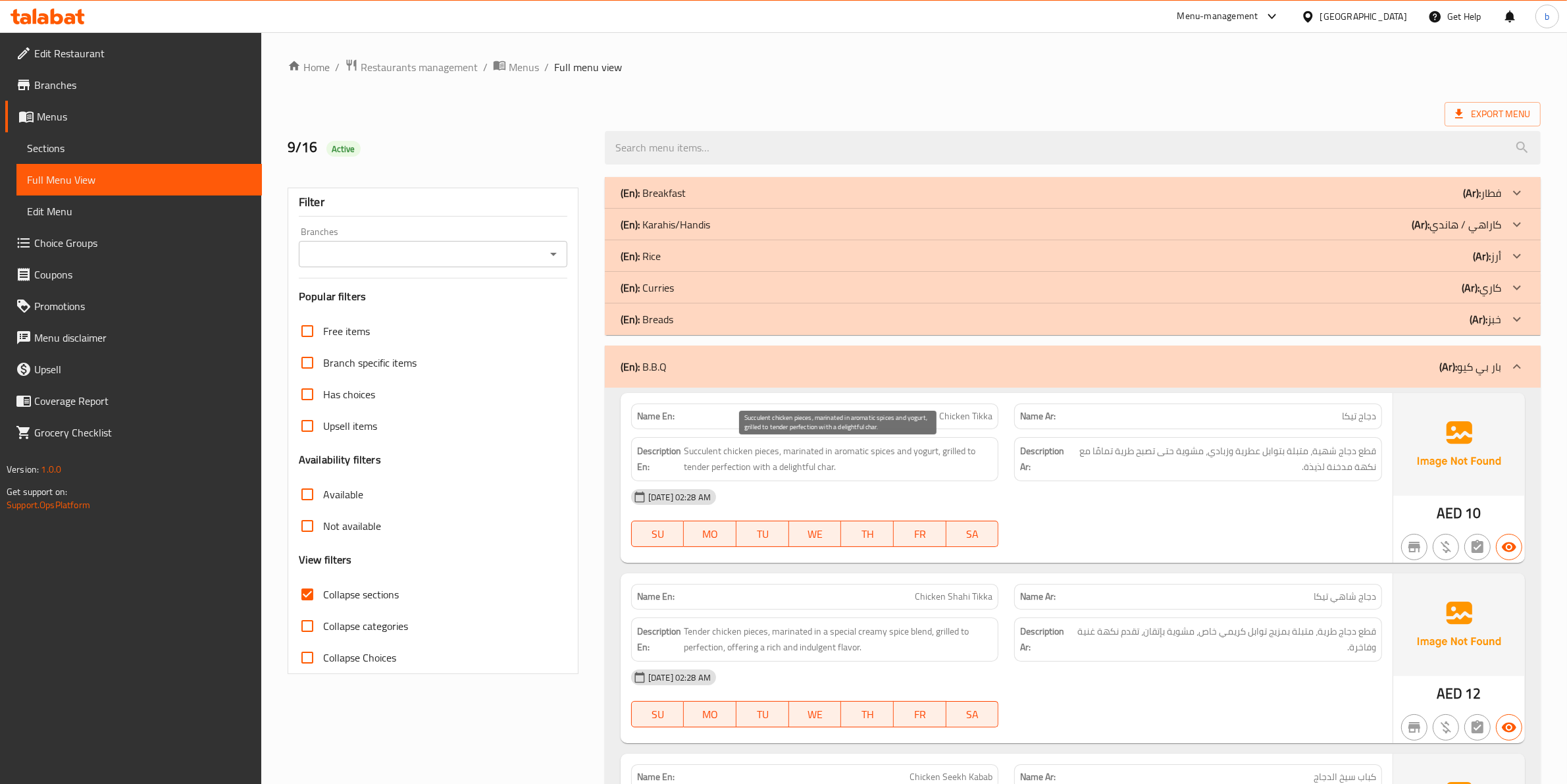
click at [916, 456] on span "Succulent chicken pieces, marinated in aromatic spices and yogurt, grilled to t…" at bounding box center [839, 458] width 309 height 32
click at [955, 455] on span "Succulent chicken pieces, marinated in aromatic spices and yogurt, grilled to t…" at bounding box center [839, 458] width 309 height 32
click at [705, 473] on span "Succulent chicken pieces, marinated in aromatic spices and yogurt, grilled to t…" at bounding box center [839, 458] width 309 height 32
click at [722, 473] on span "Succulent chicken pieces, marinated in aromatic spices and yogurt, grilled to t…" at bounding box center [839, 458] width 309 height 32
click at [736, 473] on span "Succulent chicken pieces, marinated in aromatic spices and yogurt, grilled to t…" at bounding box center [839, 458] width 309 height 32
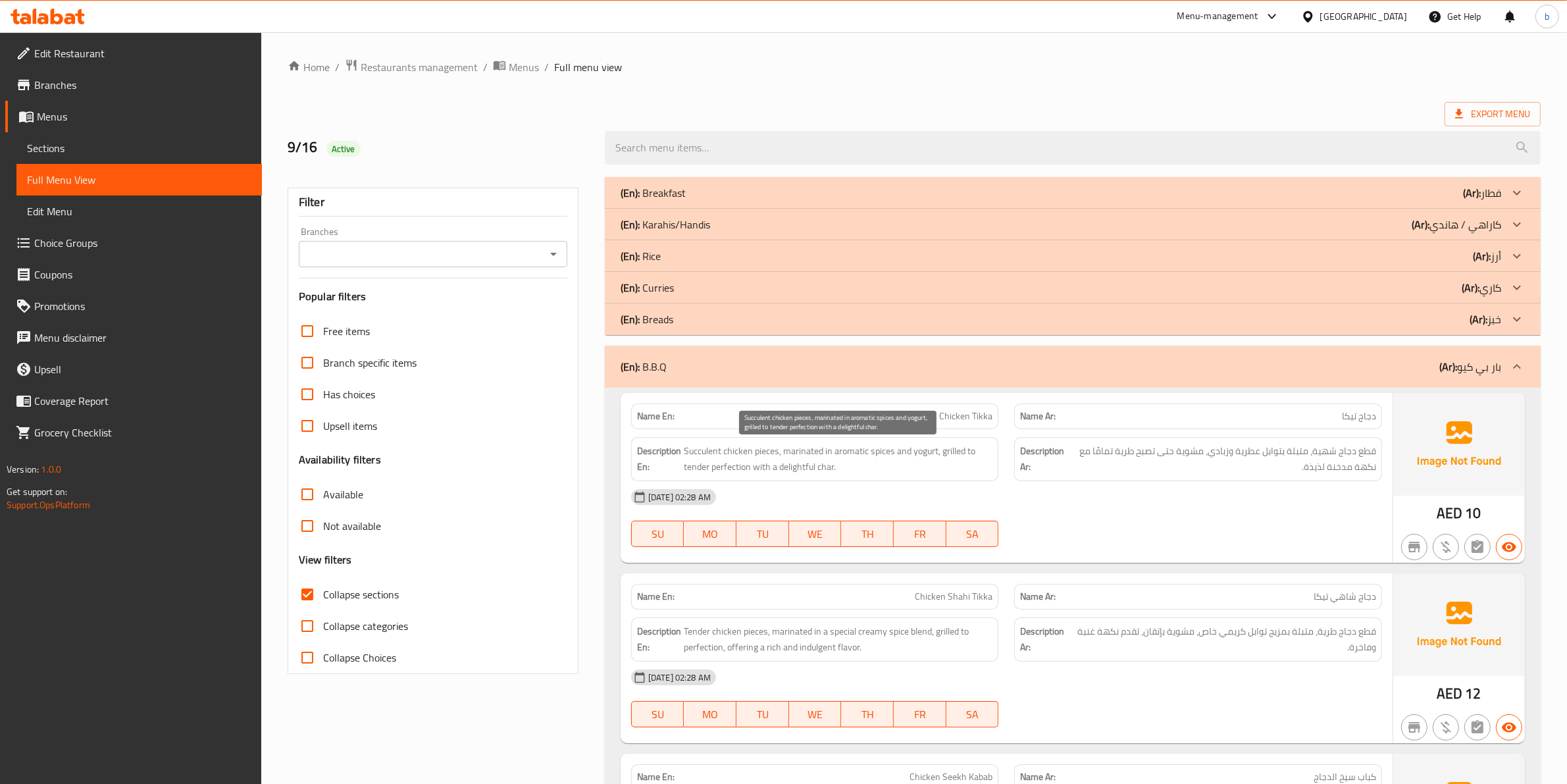
click at [760, 473] on span "Succulent chicken pieces, marinated in aromatic spices and yogurt, grilled to t…" at bounding box center [839, 458] width 309 height 32
click at [741, 468] on span "Succulent chicken pieces, marinated in aromatic spices and yogurt, grilled to t…" at bounding box center [839, 458] width 309 height 32
click at [758, 468] on span "Succulent chicken pieces, marinated in aromatic spices and yogurt, grilled to t…" at bounding box center [839, 458] width 309 height 32
click at [763, 468] on span "Succulent chicken pieces, marinated in aromatic spices and yogurt, grilled to t…" at bounding box center [839, 458] width 309 height 32
click at [782, 471] on span "Succulent chicken pieces, marinated in aromatic spices and yogurt, grilled to t…" at bounding box center [839, 458] width 309 height 32
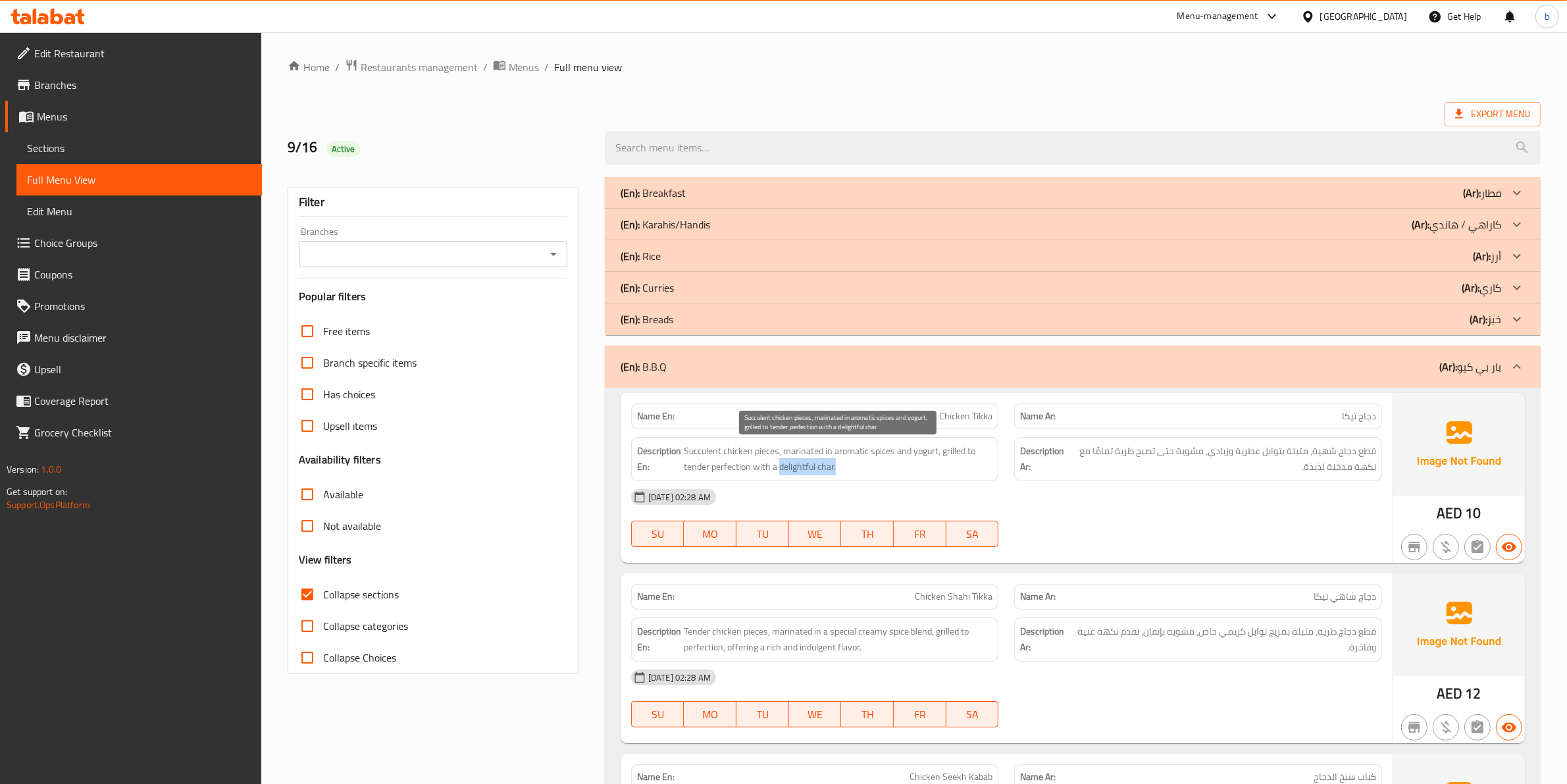
drag, startPoint x: 778, startPoint y: 464, endPoint x: 837, endPoint y: 471, distance: 59.4
click at [837, 471] on span "Succulent chicken pieces, marinated in aromatic spices and yogurt, grilled to t…" at bounding box center [839, 458] width 309 height 32
copy span "delightful char."
click at [784, 466] on span "Succulent chicken pieces, marinated in aromatic spices and yogurt, grilled to t…" at bounding box center [839, 458] width 309 height 32
drag, startPoint x: 780, startPoint y: 467, endPoint x: 844, endPoint y: 468, distance: 64.0
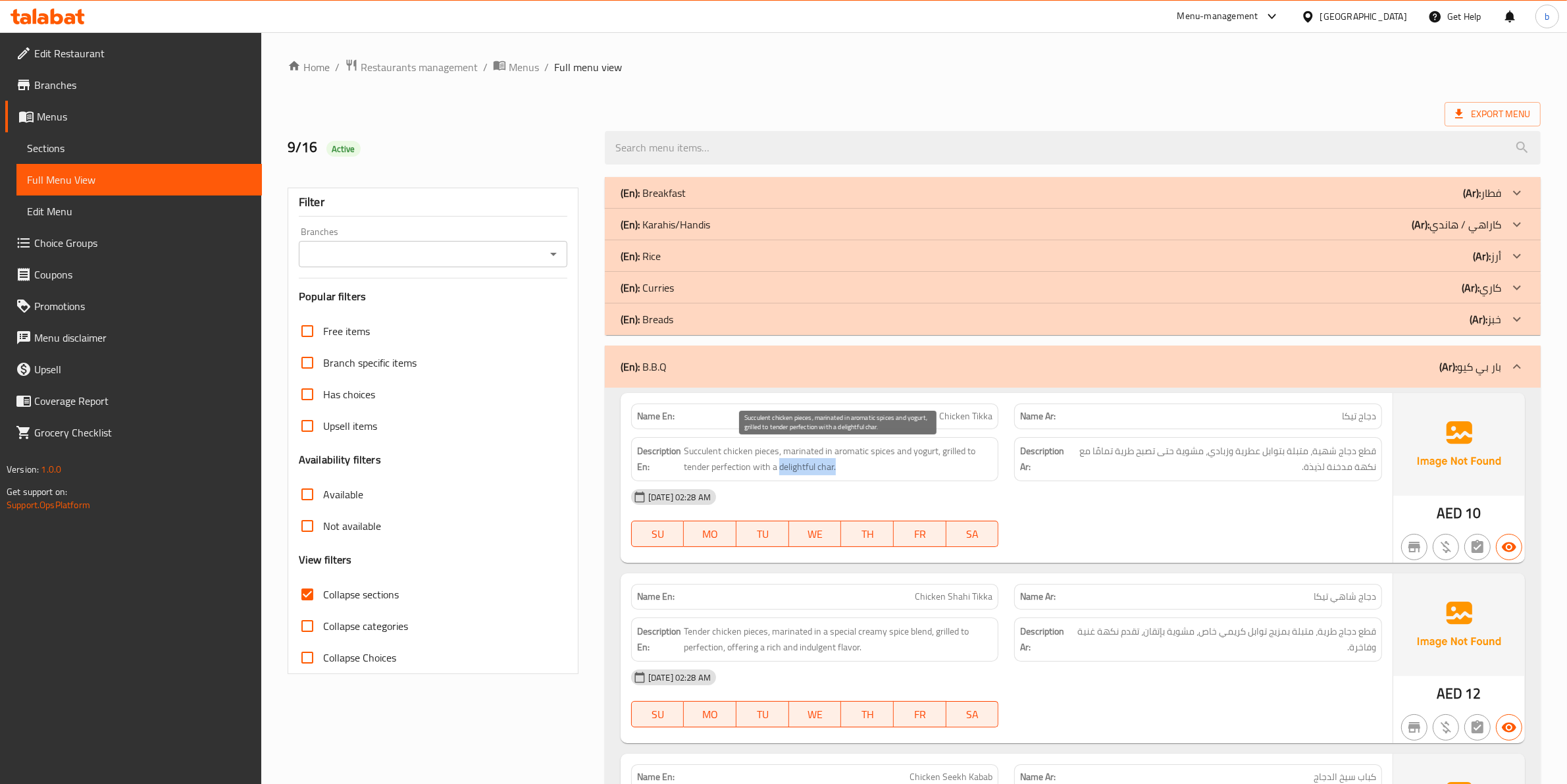
click at [844, 468] on span "Succulent chicken pieces, marinated in aromatic spices and yogurt, grilled to t…" at bounding box center [839, 458] width 309 height 32
drag, startPoint x: 780, startPoint y: 469, endPoint x: 845, endPoint y: 468, distance: 65.0
click at [845, 468] on span "Succulent chicken pieces, marinated in aromatic spices and yogurt, grilled to t…" at bounding box center [839, 458] width 309 height 32
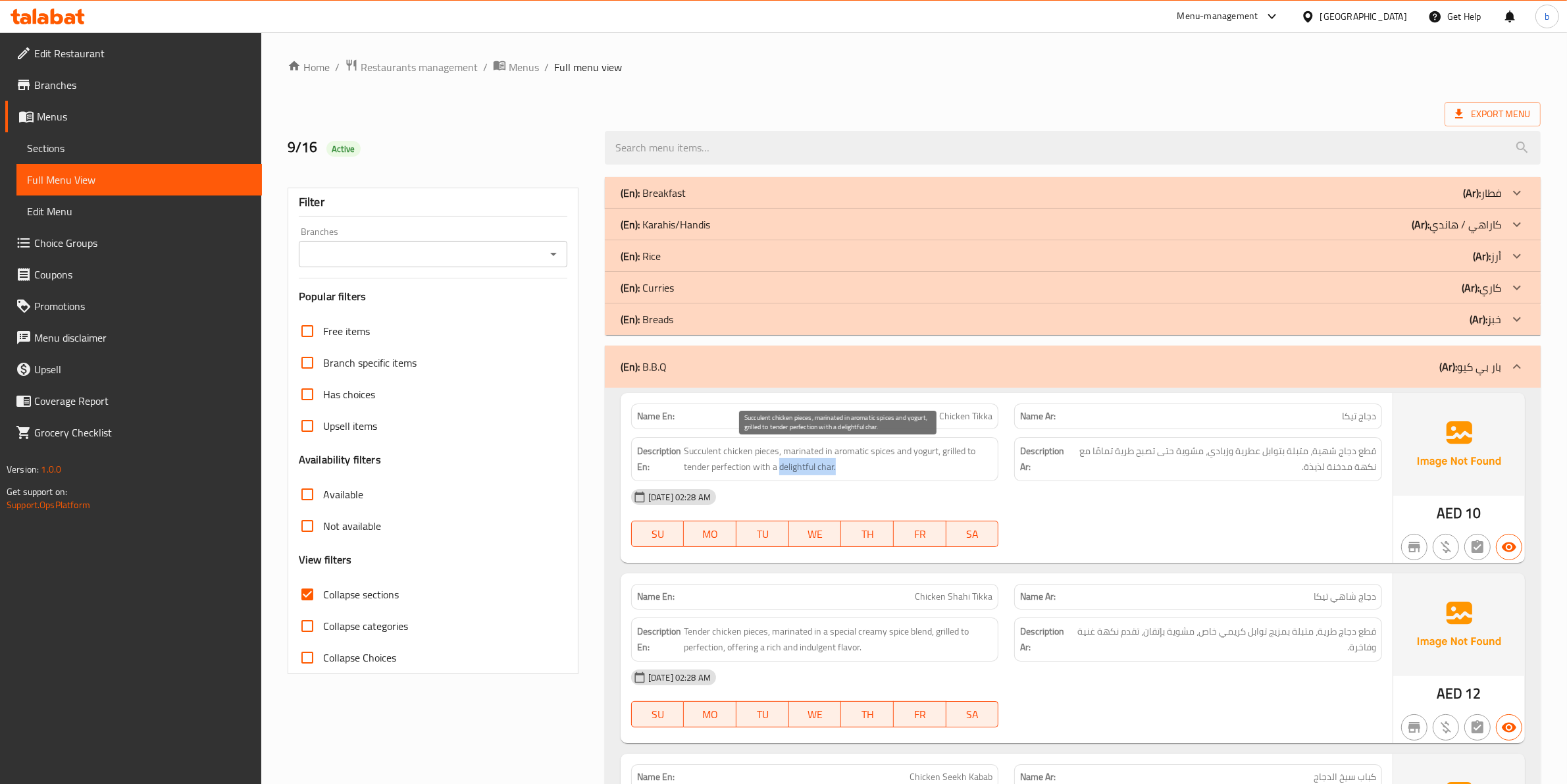
drag, startPoint x: 779, startPoint y: 468, endPoint x: 843, endPoint y: 468, distance: 64.0
click at [843, 468] on span "Succulent chicken pieces, marinated in aromatic spices and yogurt, grilled to t…" at bounding box center [839, 458] width 309 height 32
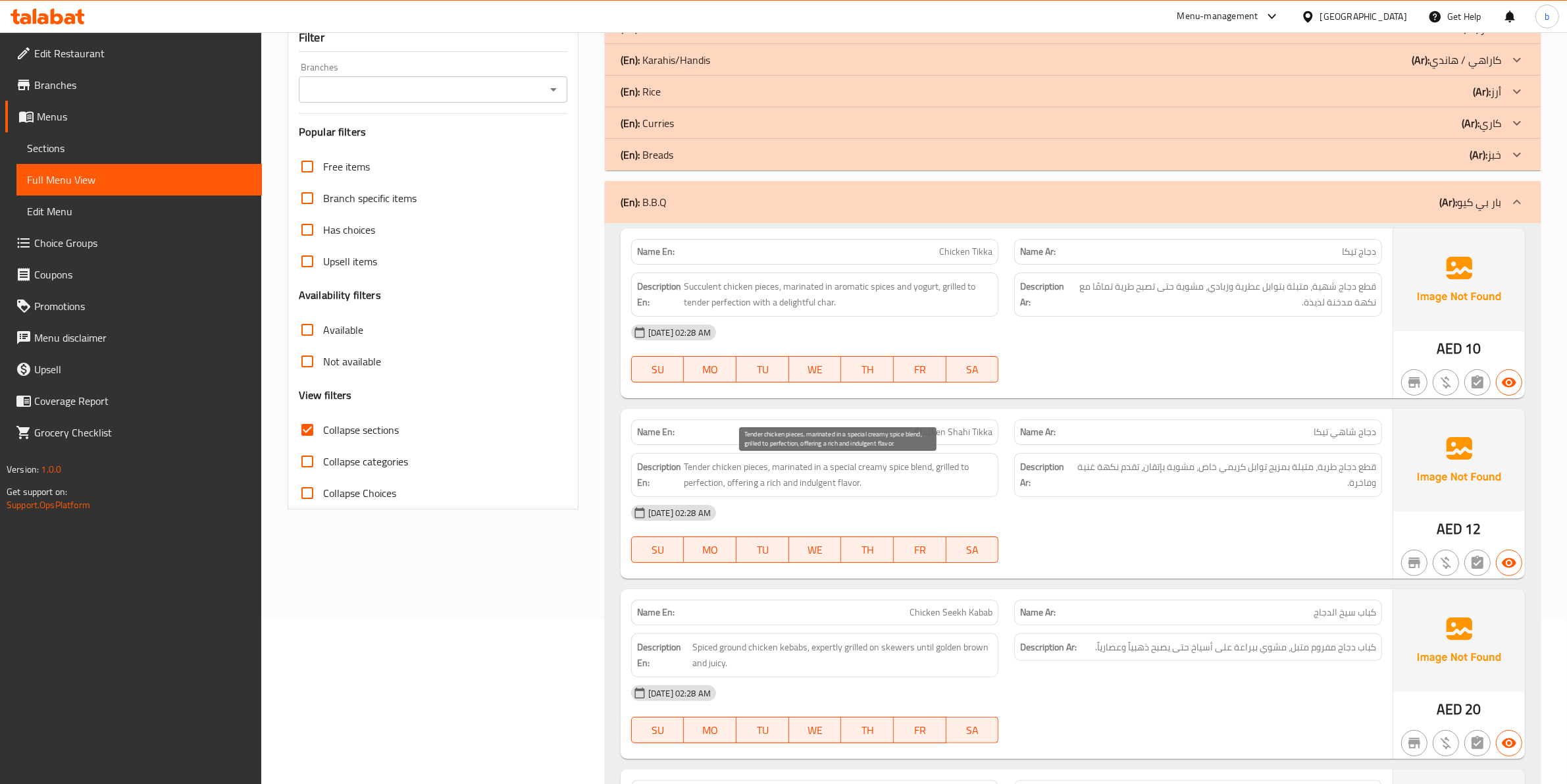
click at [818, 488] on span "Tender chicken pieces, marinated in a special creamy spice blend, grilled to pe…" at bounding box center [839, 474] width 309 height 32
copy span "indulgent"
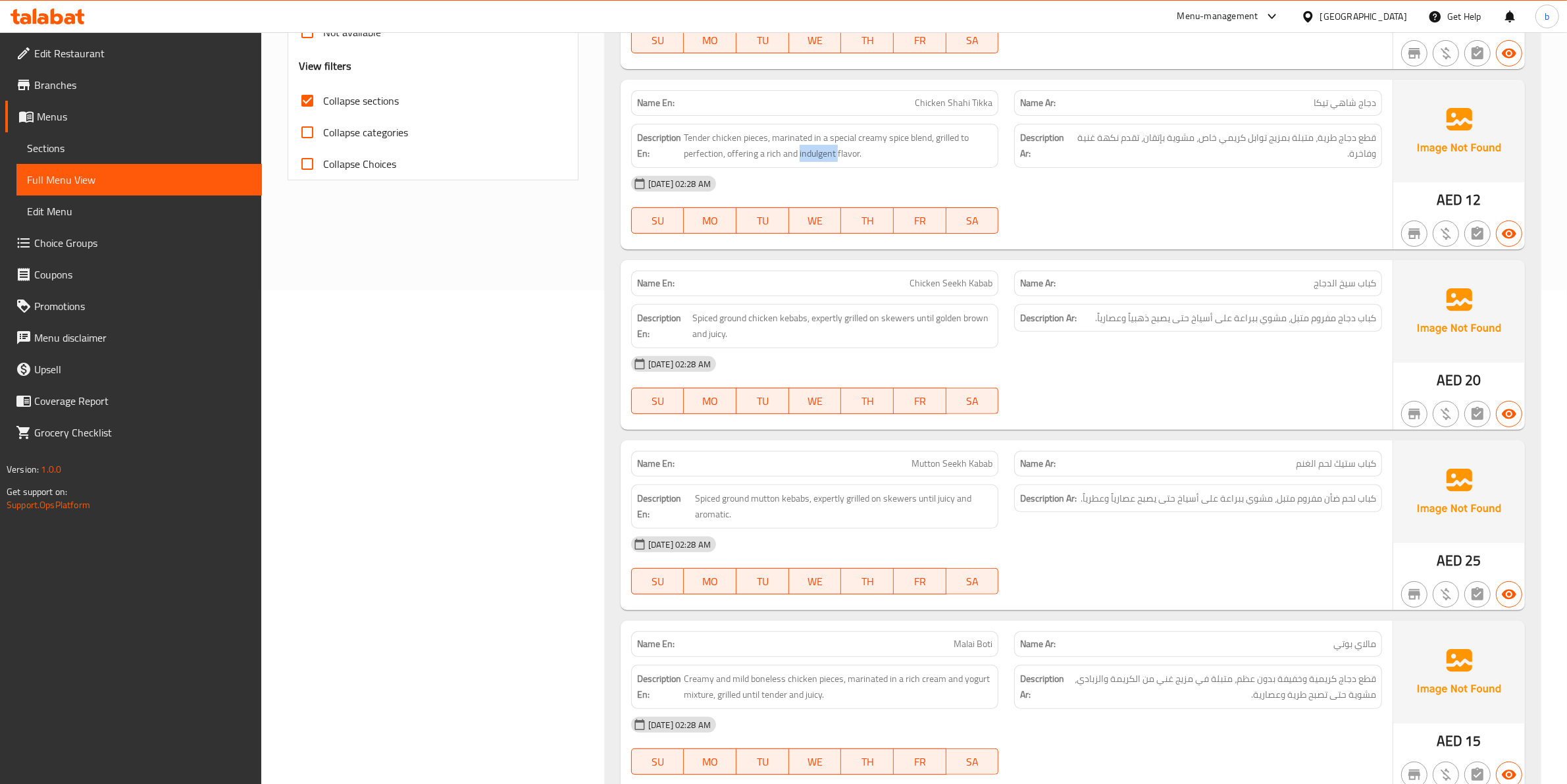
scroll to position [658, 0]
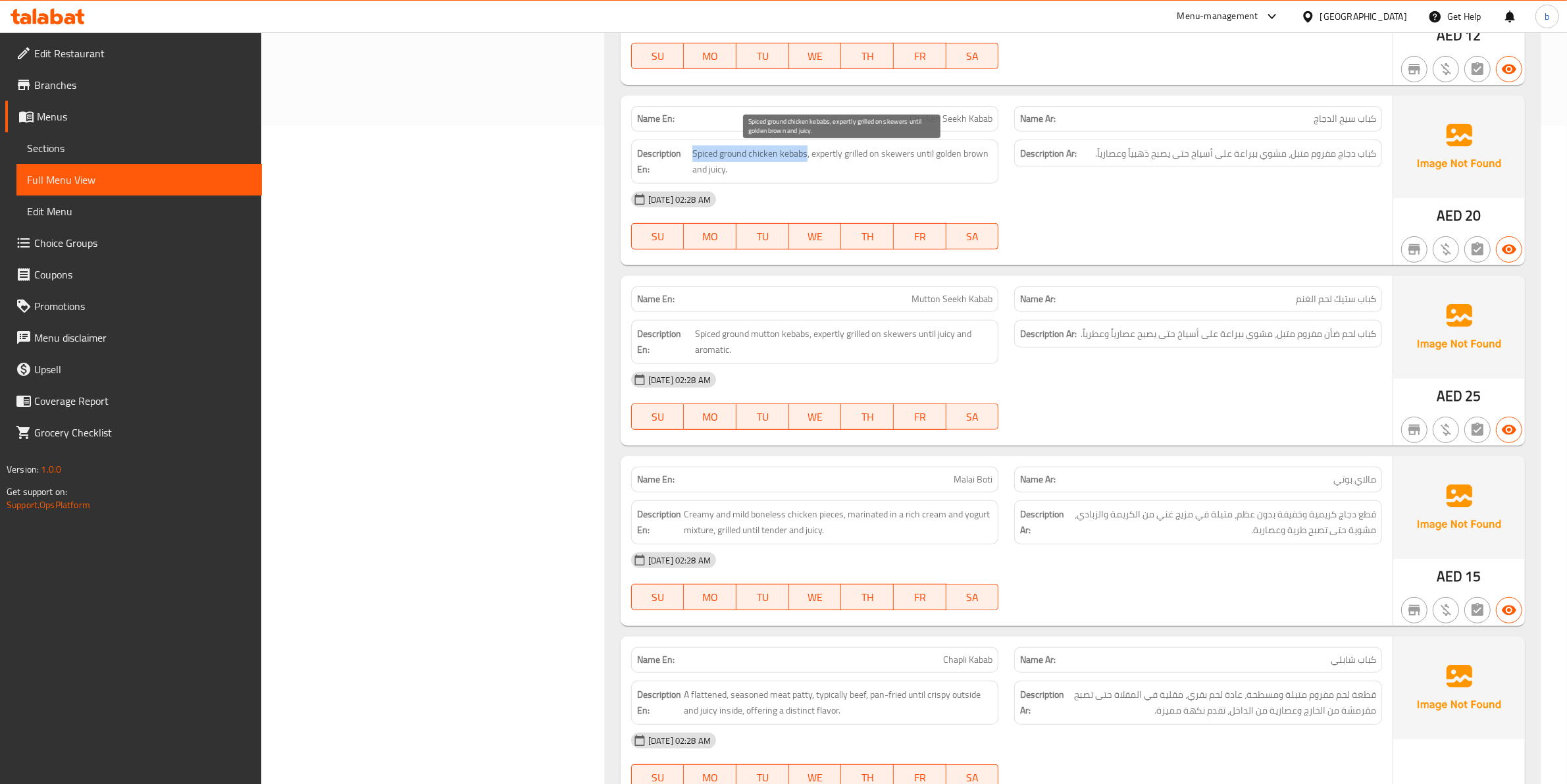
drag, startPoint x: 805, startPoint y: 150, endPoint x: 692, endPoint y: 155, distance: 113.1
click at [692, 155] on span "Spiced ground chicken kebabs, expertly grilled on skewers until golden brown an…" at bounding box center [843, 161] width 300 height 32
copy span "Spiced ground chicken kebabs"
drag, startPoint x: 955, startPoint y: 156, endPoint x: 978, endPoint y: 183, distance: 35.5
click at [978, 183] on div "Description En: Spiced ground chicken kebabs, expertly grilled on skewers until…" at bounding box center [815, 161] width 368 height 44
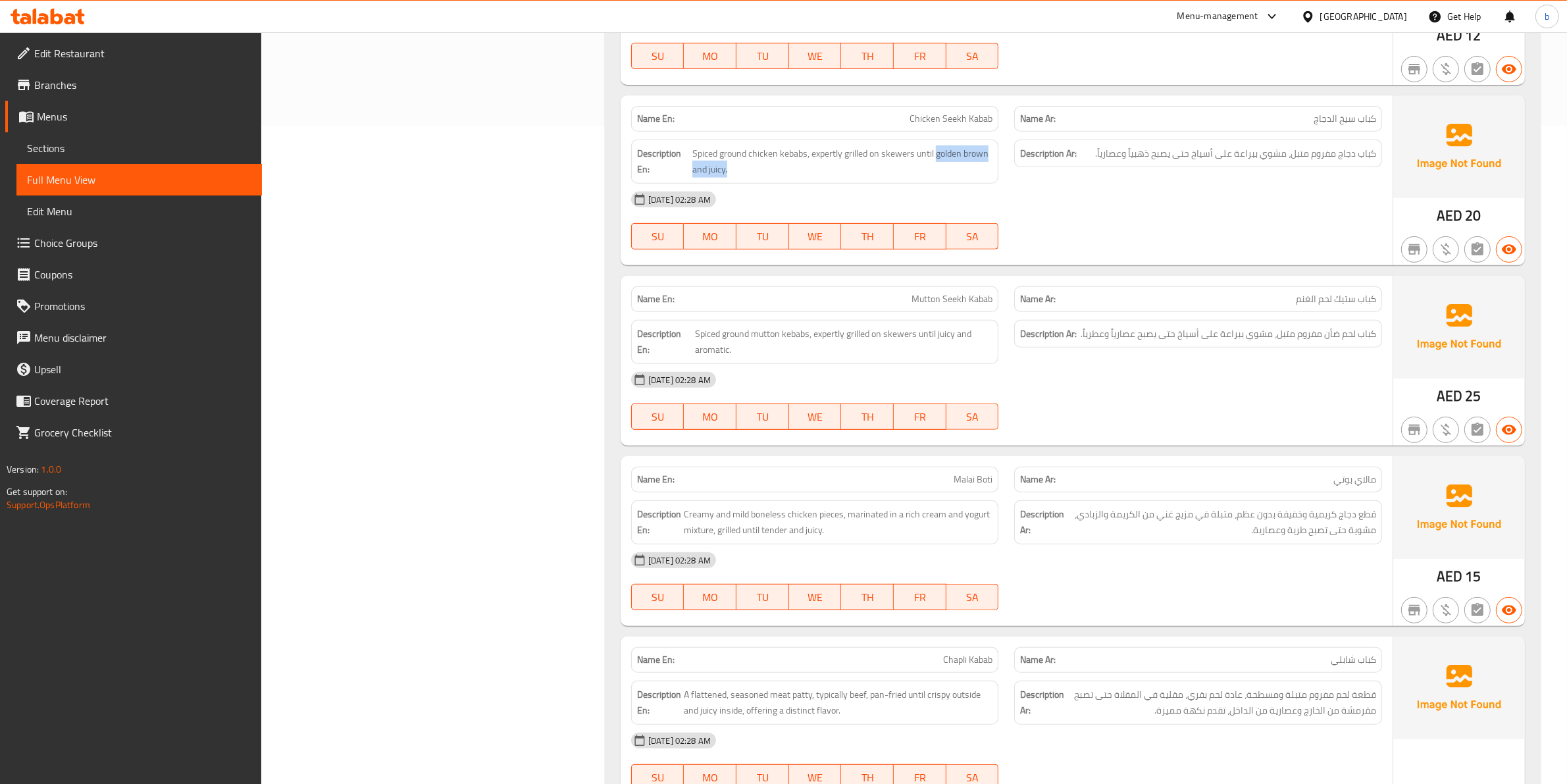
copy span "golden brown and juicy."
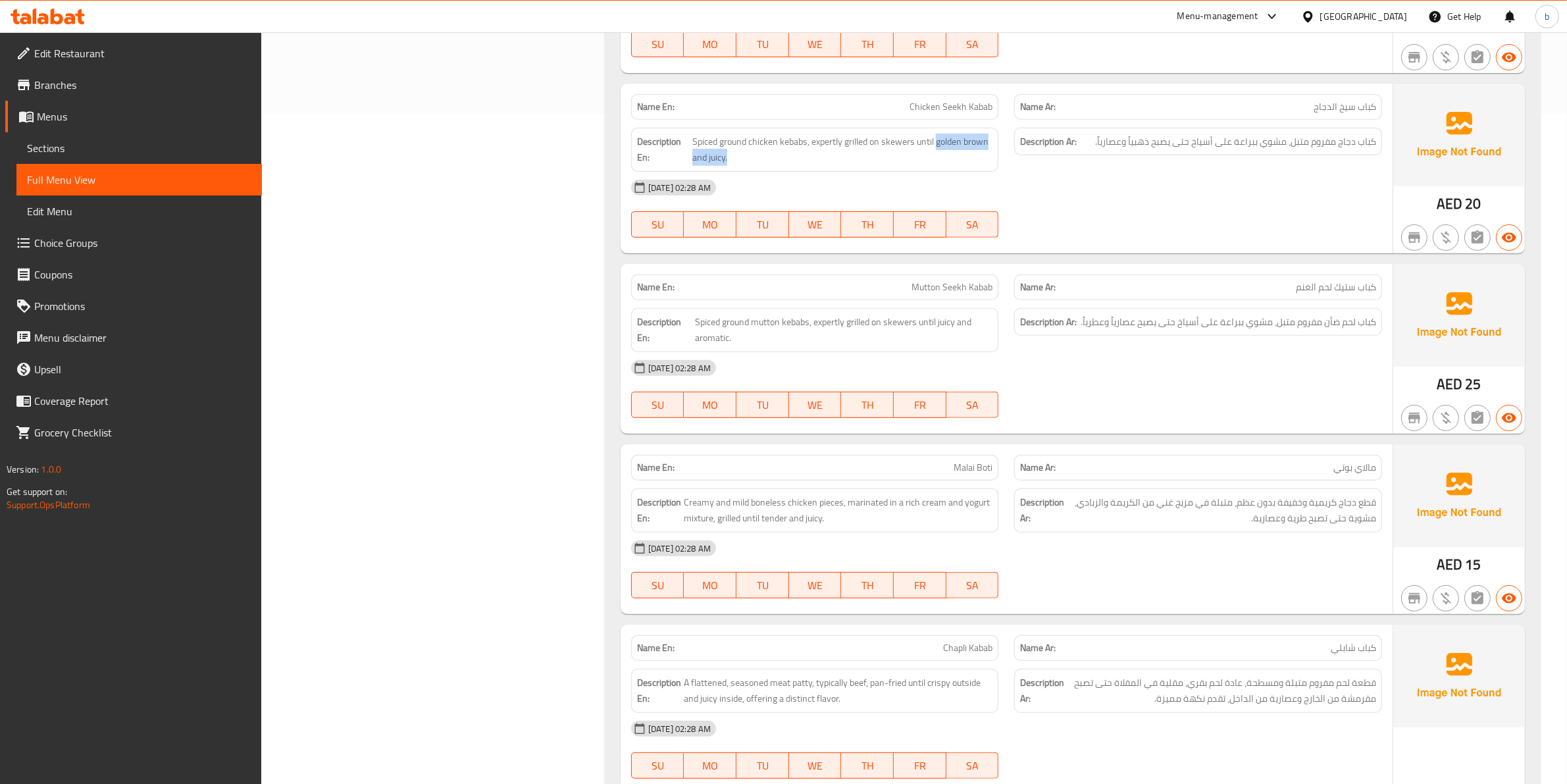
scroll to position [905, 0]
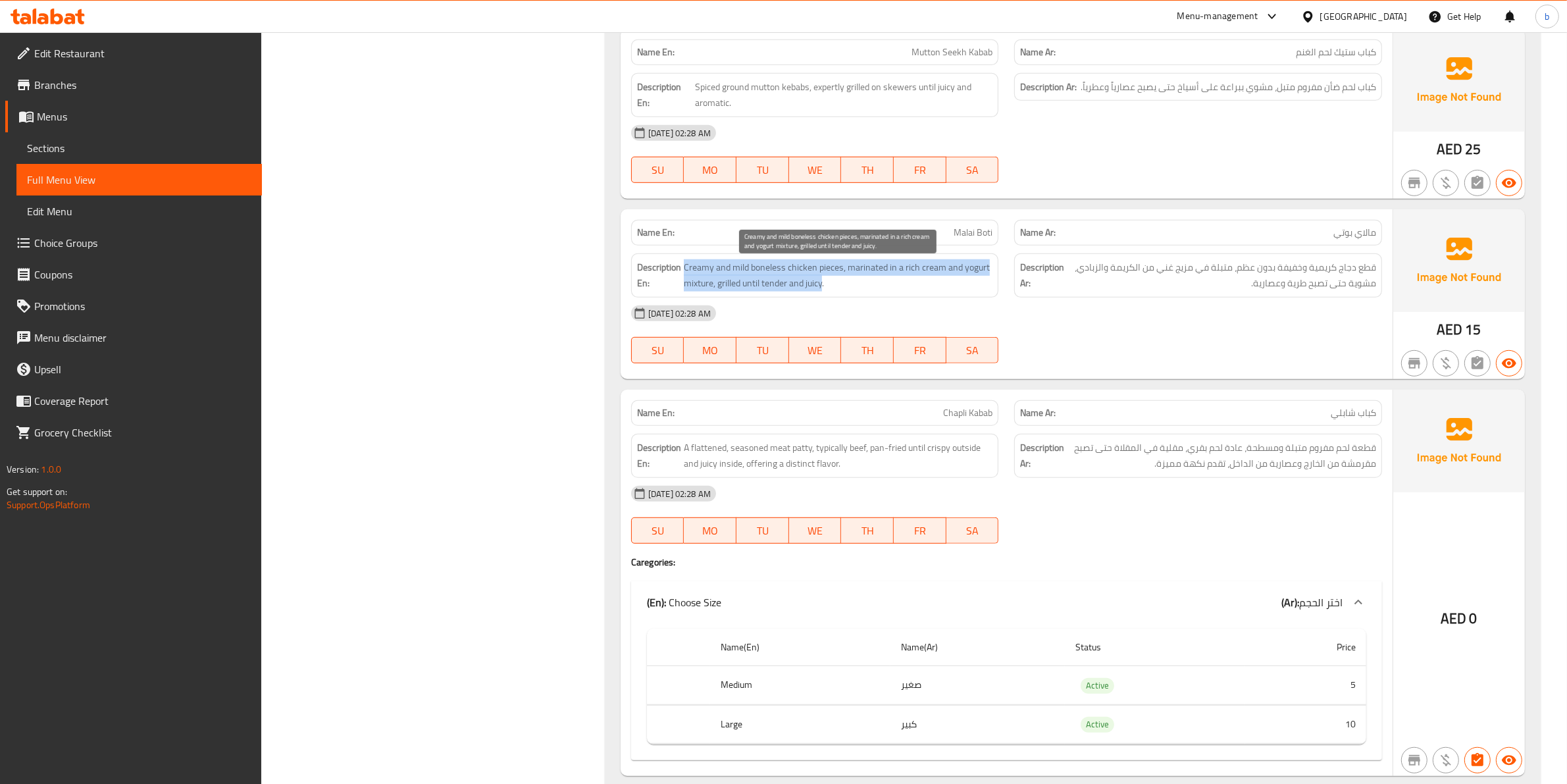
drag, startPoint x: 824, startPoint y: 290, endPoint x: 686, endPoint y: 267, distance: 139.9
click at [686, 267] on span "Creamy and mild boneless chicken pieces, marinated in a rich cream and yogurt m…" at bounding box center [839, 275] width 309 height 32
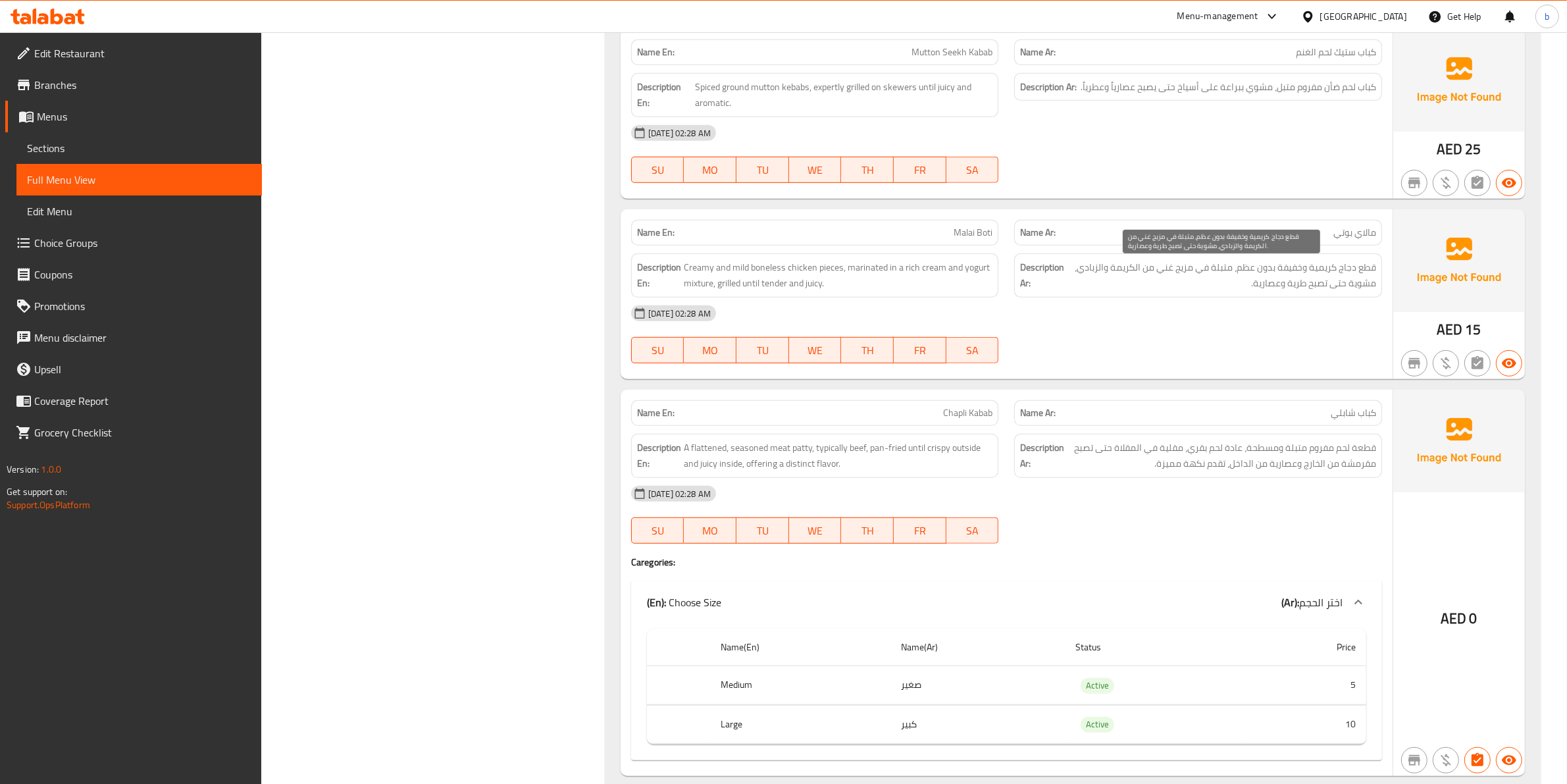
click at [1362, 290] on span "قطع دجاج كريمية وخفيفة بدون عظم، متبلة في مزيج غني من الكريمة والزبادي، مشوية ح…" at bounding box center [1222, 275] width 309 height 32
click at [1365, 270] on span "قطع دجاج كريمية وخفيفة بدون عظم، متبلة في مزيج غني من الكريمة والزبادي، مشوية ح…" at bounding box center [1222, 275] width 309 height 32
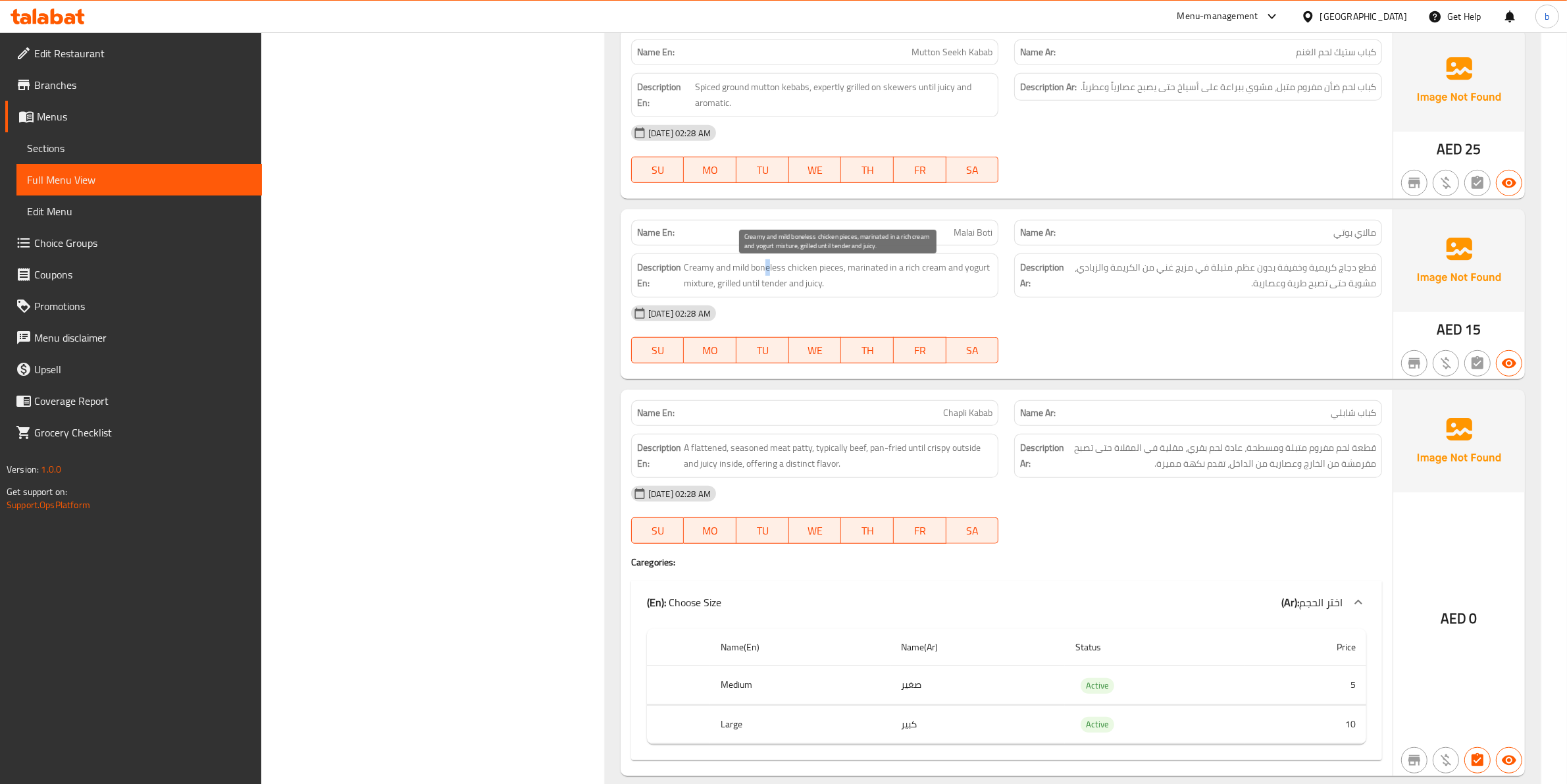
click at [767, 274] on span "Creamy and mild boneless chicken pieces, marinated in a rich cream and yogurt m…" at bounding box center [839, 275] width 309 height 32
click at [766, 274] on span "Creamy and mild boneless chicken pieces, marinated in a rich cream and yogurt m…" at bounding box center [839, 275] width 309 height 32
click at [768, 272] on span "Creamy and mild boneless chicken pieces, marinated in a rich cream and yogurt m…" at bounding box center [839, 275] width 309 height 32
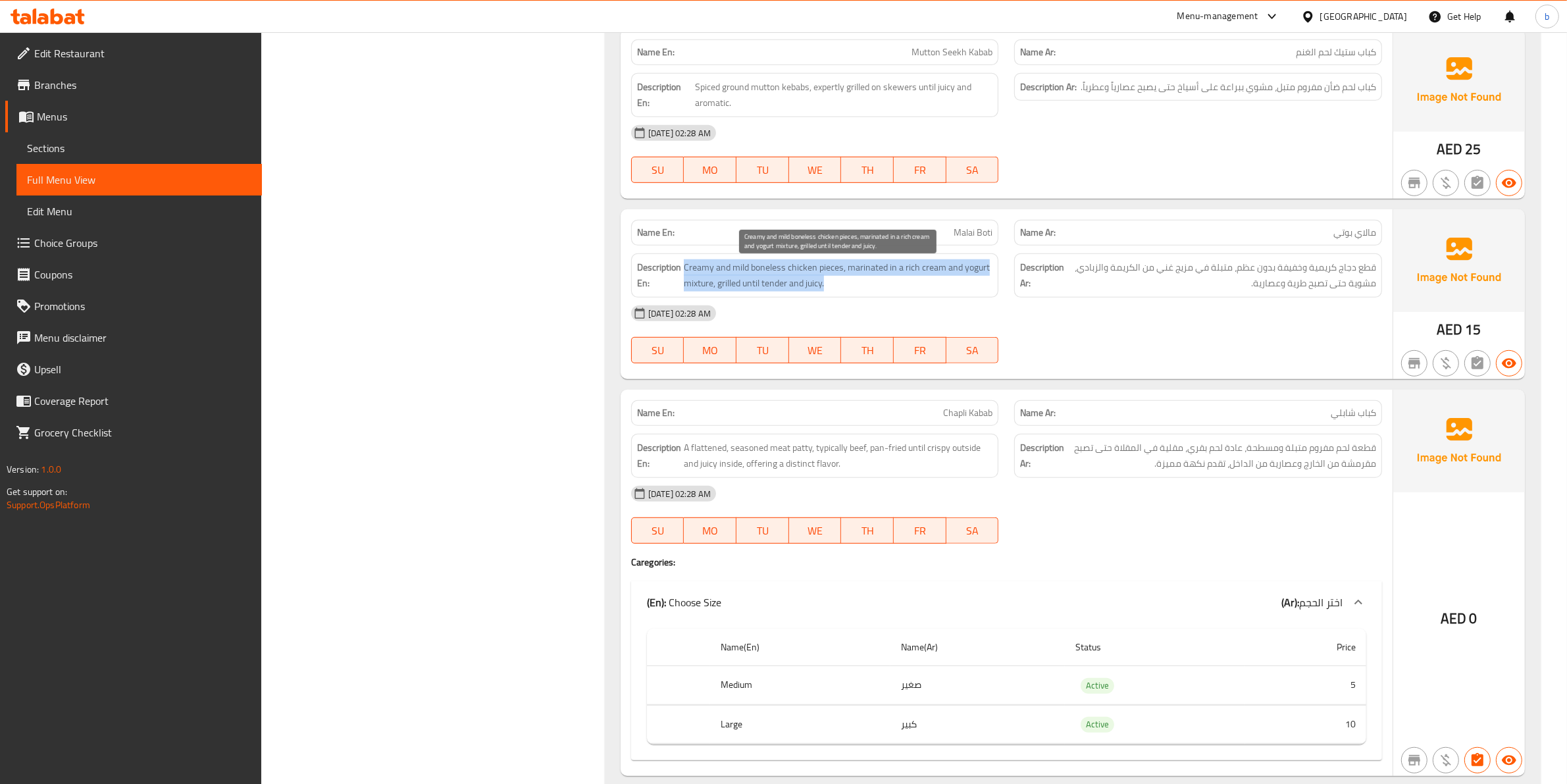
click at [772, 271] on span "Creamy and mild boneless chicken pieces, marinated in a rich cream and yogurt m…" at bounding box center [839, 275] width 309 height 32
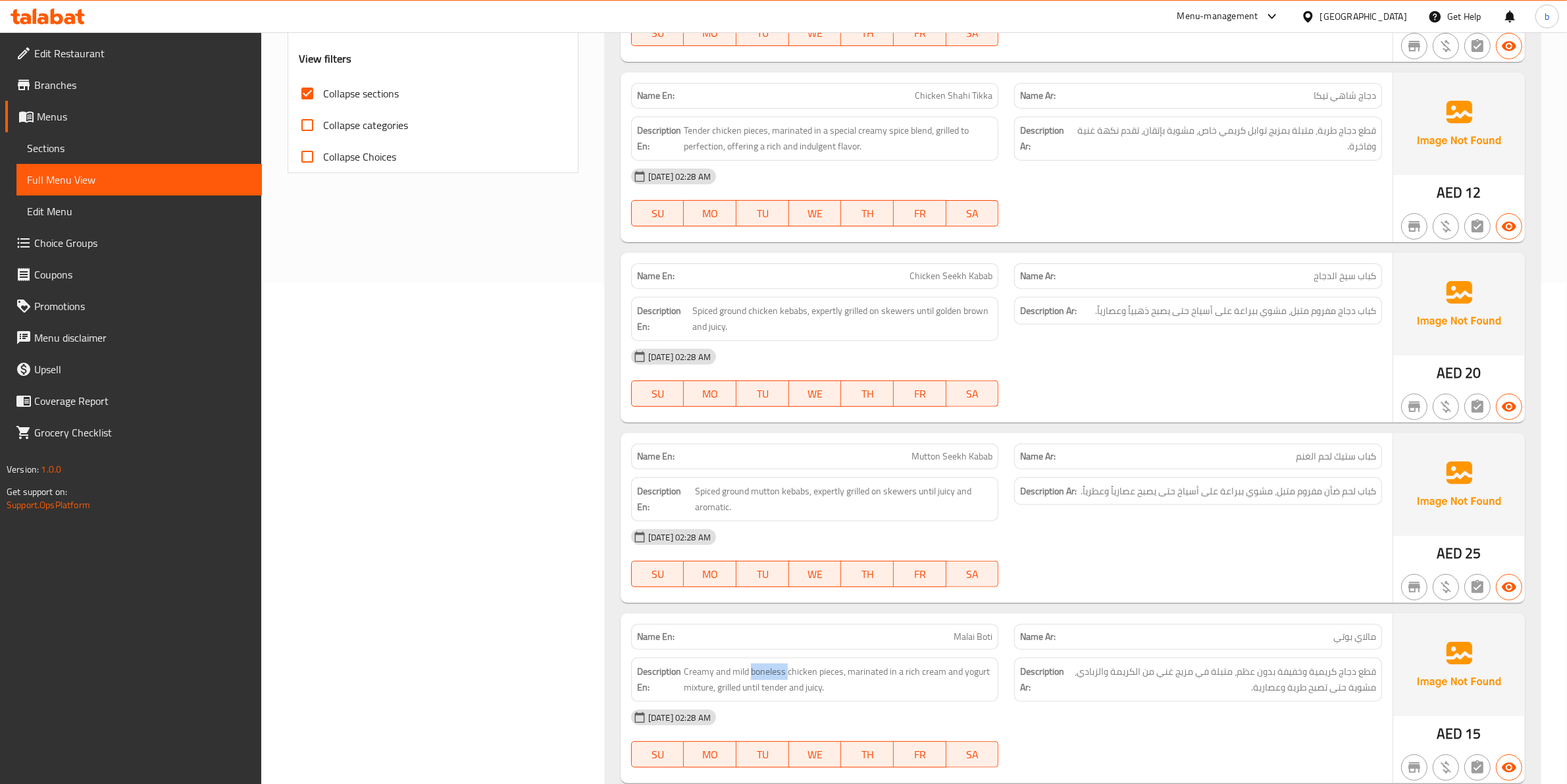
scroll to position [494, 0]
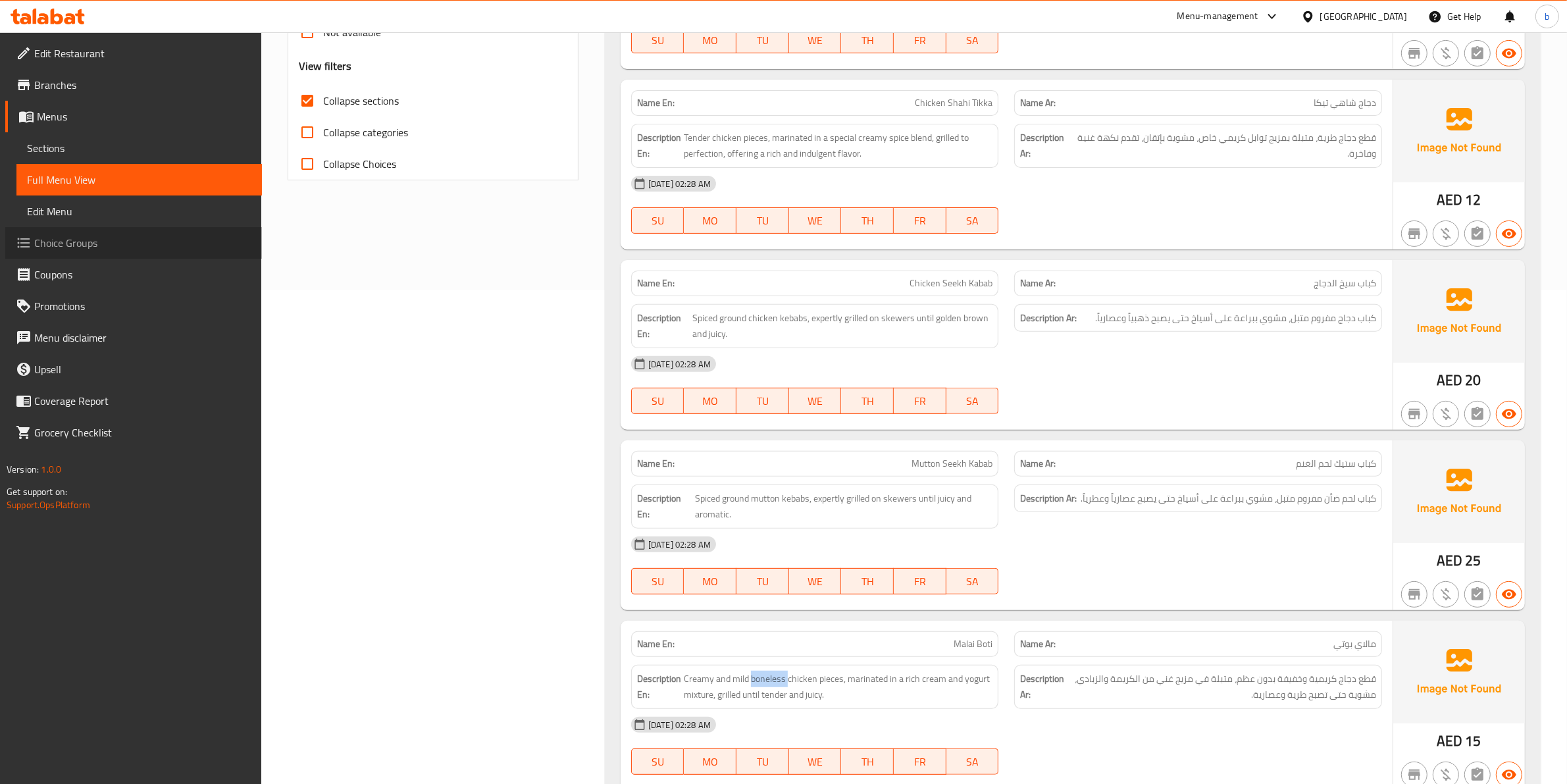
click at [110, 240] on span "Choice Groups" at bounding box center [143, 243] width 217 height 16
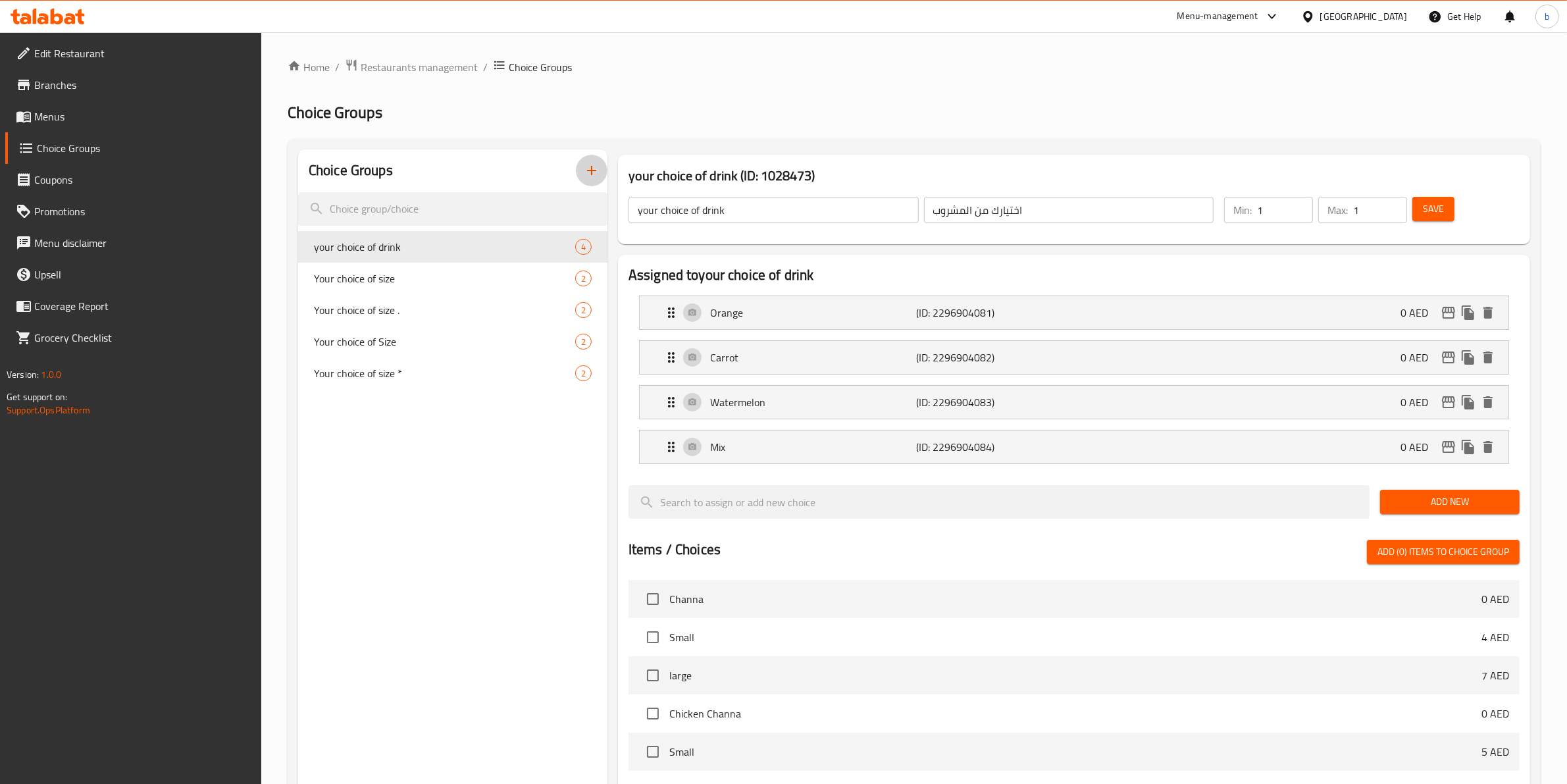
click at [583, 172] on button "button" at bounding box center [592, 170] width 31 height 31
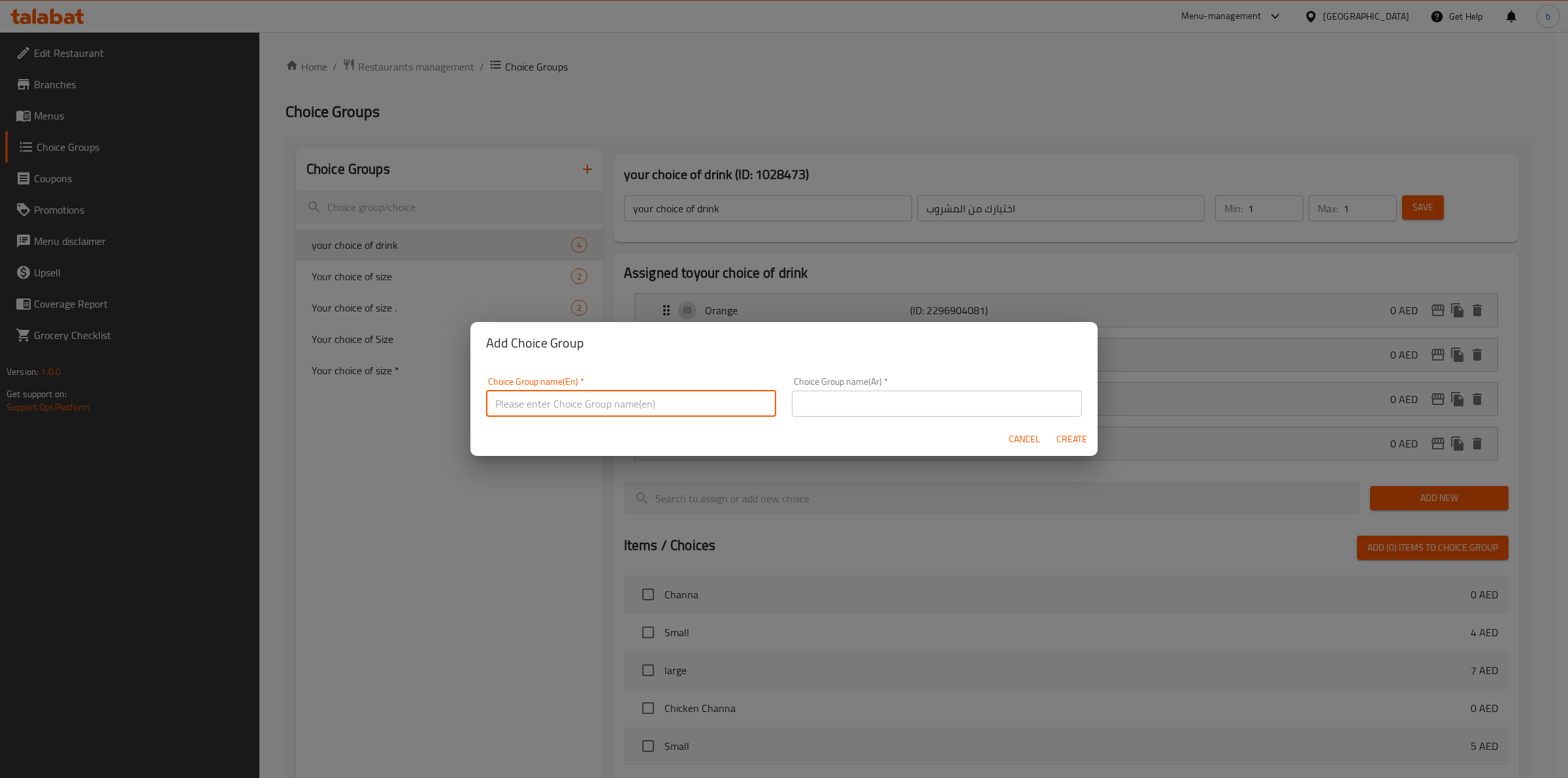
click at [629, 400] on input "text" at bounding box center [631, 403] width 290 height 26
type input "your choice of;1"
click at [844, 399] on input "text" at bounding box center [936, 403] width 290 height 26
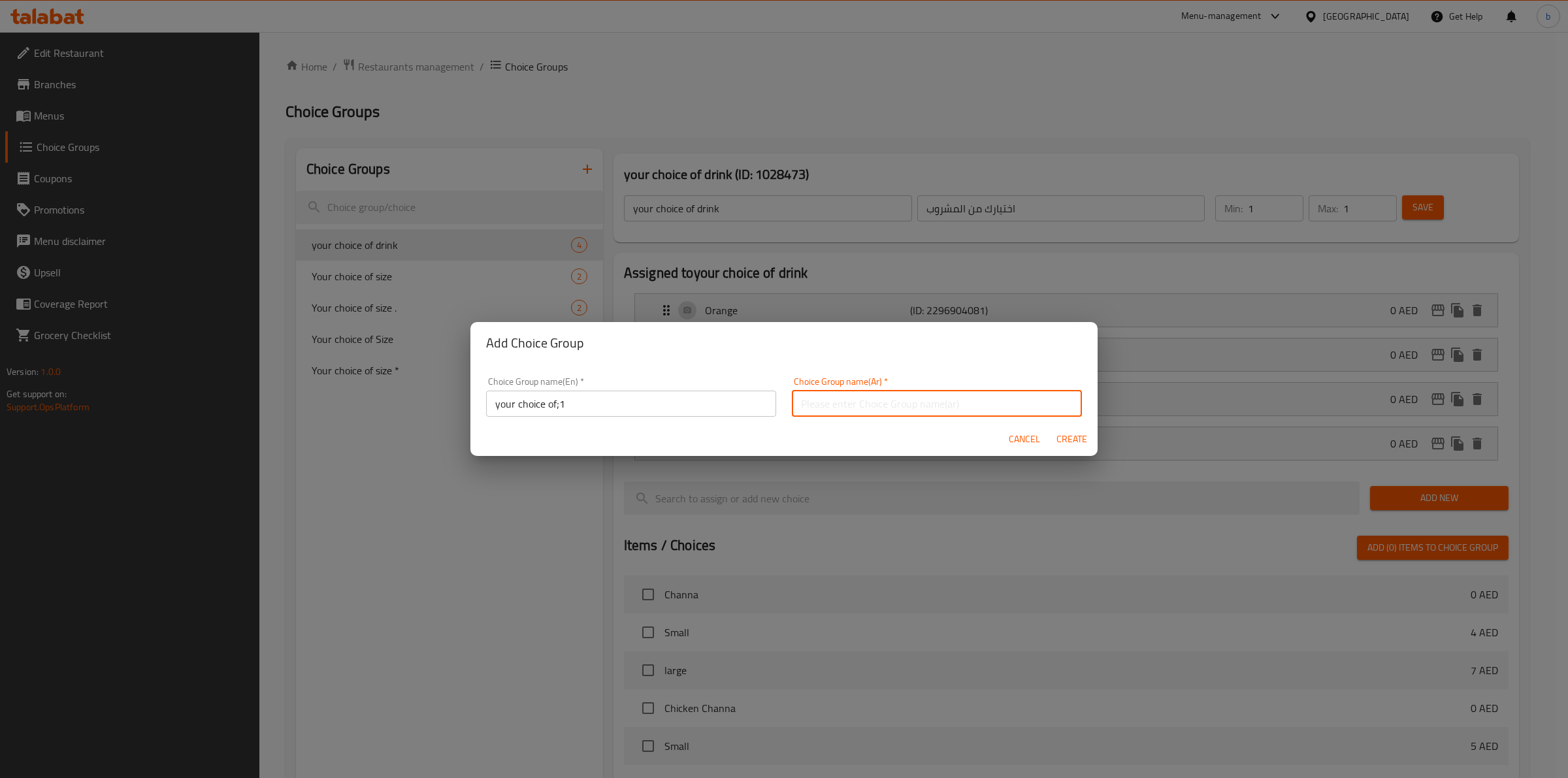
type input "اختيارك من"
click at [1056, 437] on span "Create" at bounding box center [1071, 439] width 31 height 16
type input "your choice of;1"
type input "اختيارك من"
type input "0"
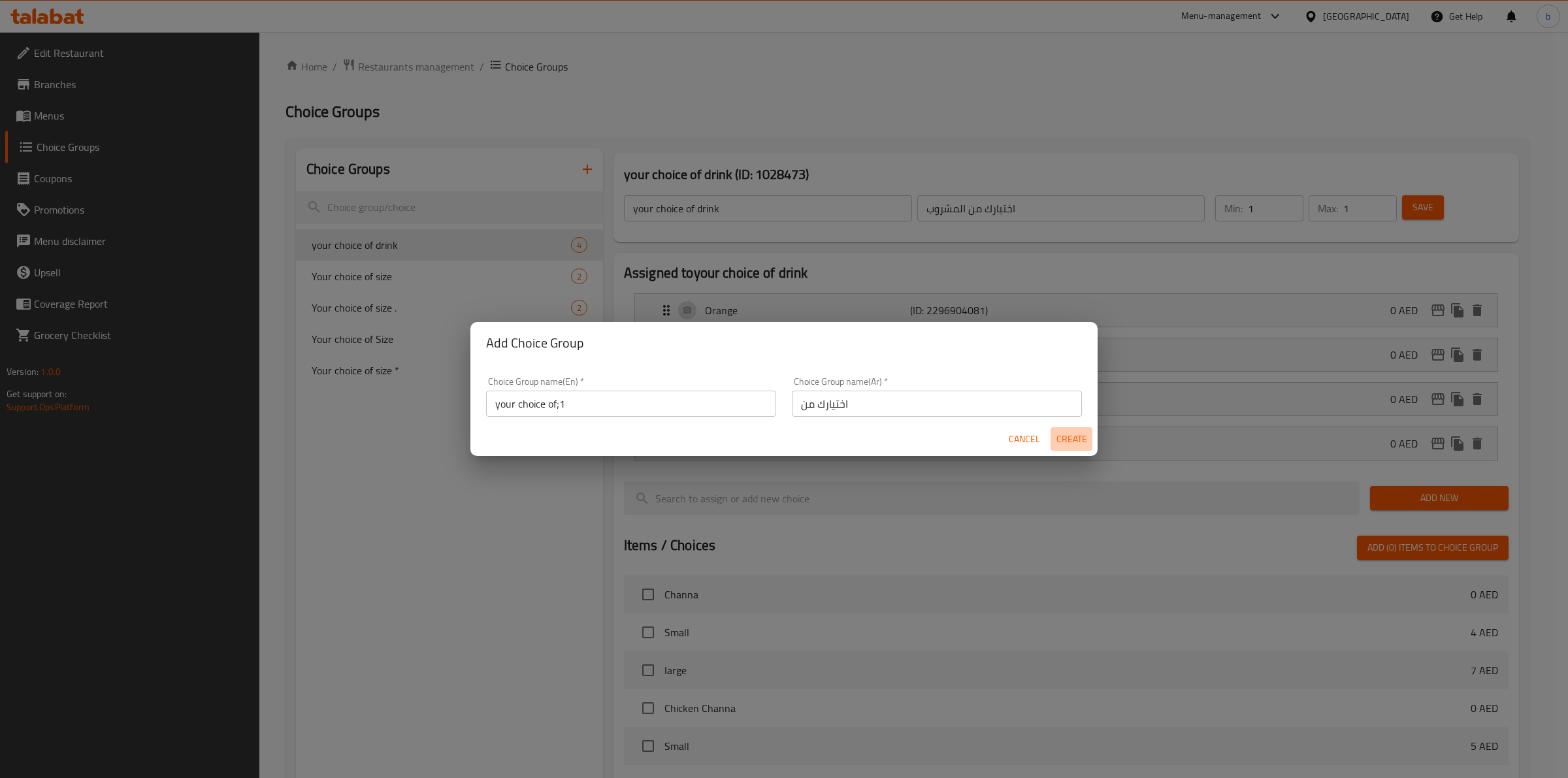
type input "0"
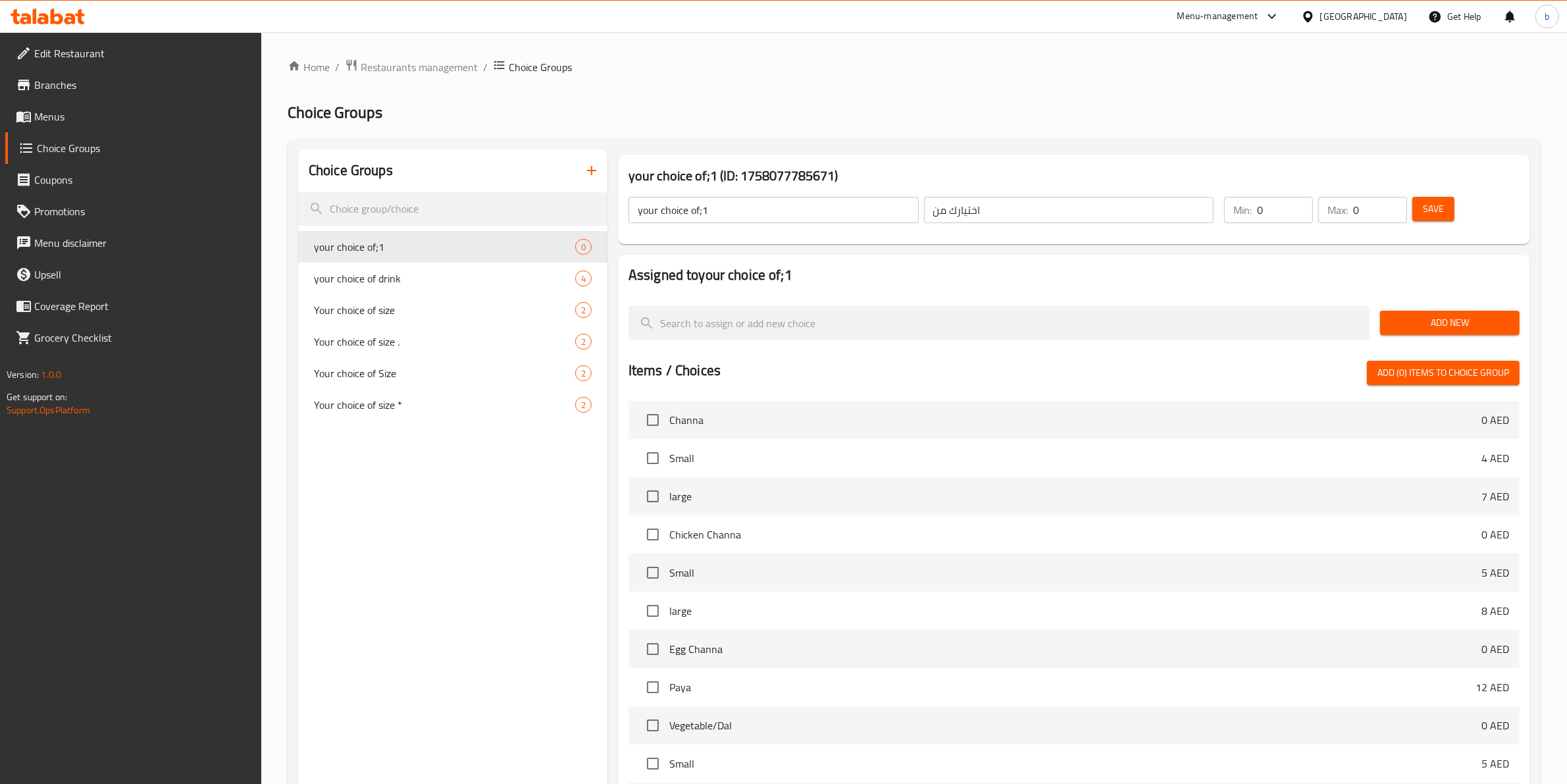
click at [861, 202] on input "your choice of;1" at bounding box center [774, 210] width 291 height 26
type input "your choice of"
type input "1"
click at [1297, 205] on input "1" at bounding box center [1285, 210] width 56 height 26
type input "1"
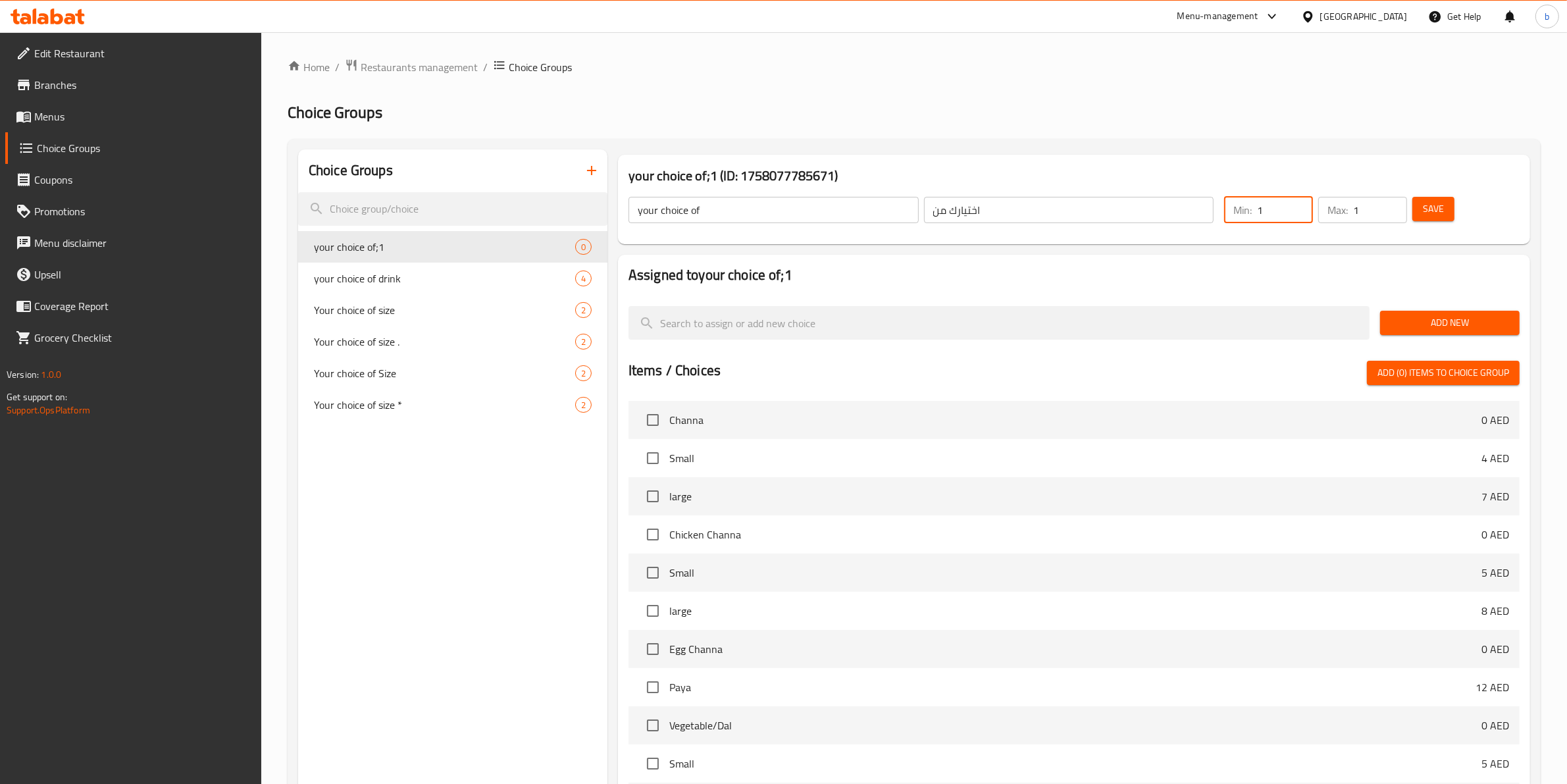
click at [1390, 202] on input "1" at bounding box center [1380, 210] width 54 height 26
click at [1428, 197] on button "Save" at bounding box center [1433, 209] width 42 height 25
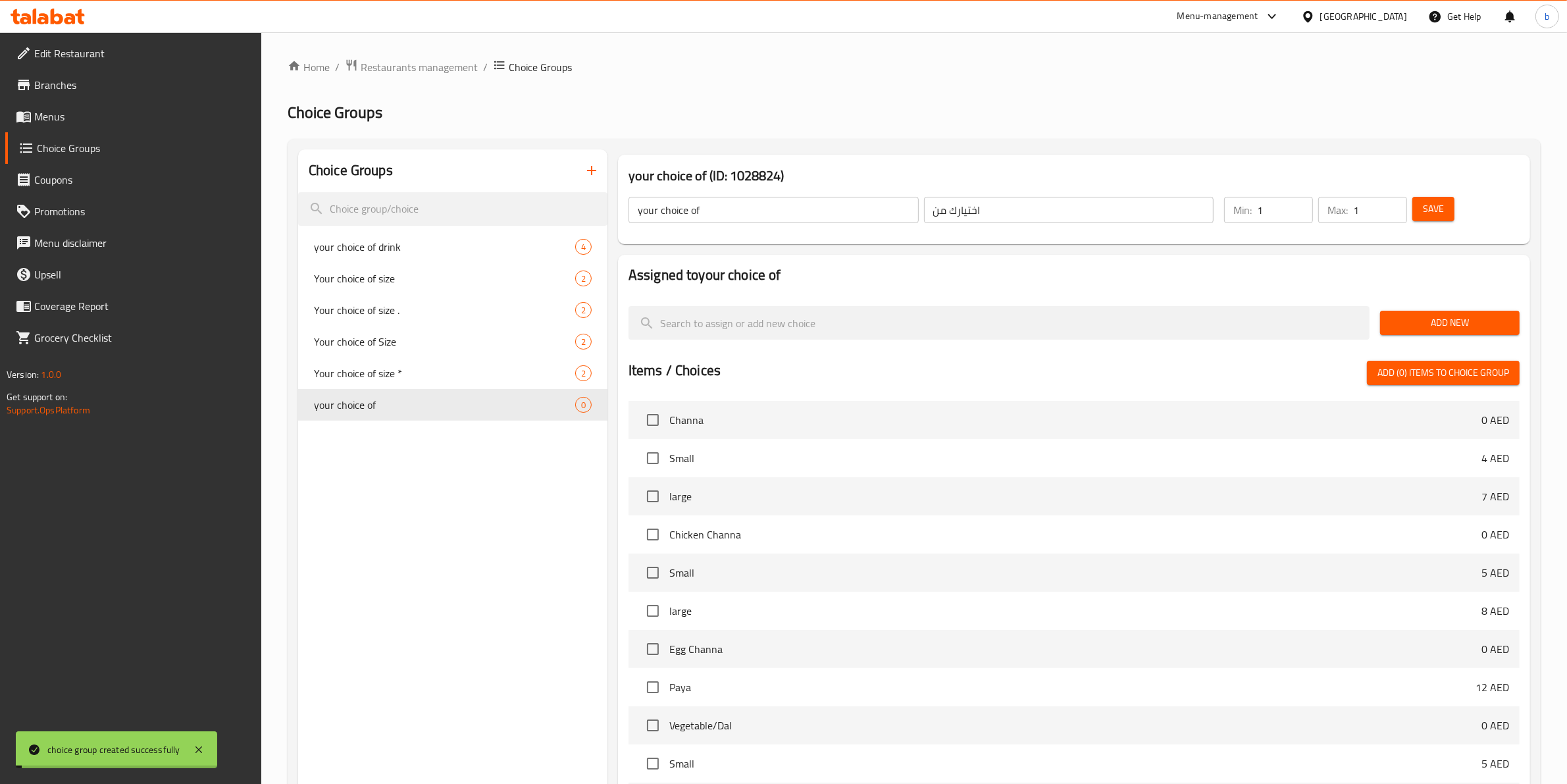
click at [1406, 320] on span "Add New" at bounding box center [1450, 323] width 119 height 16
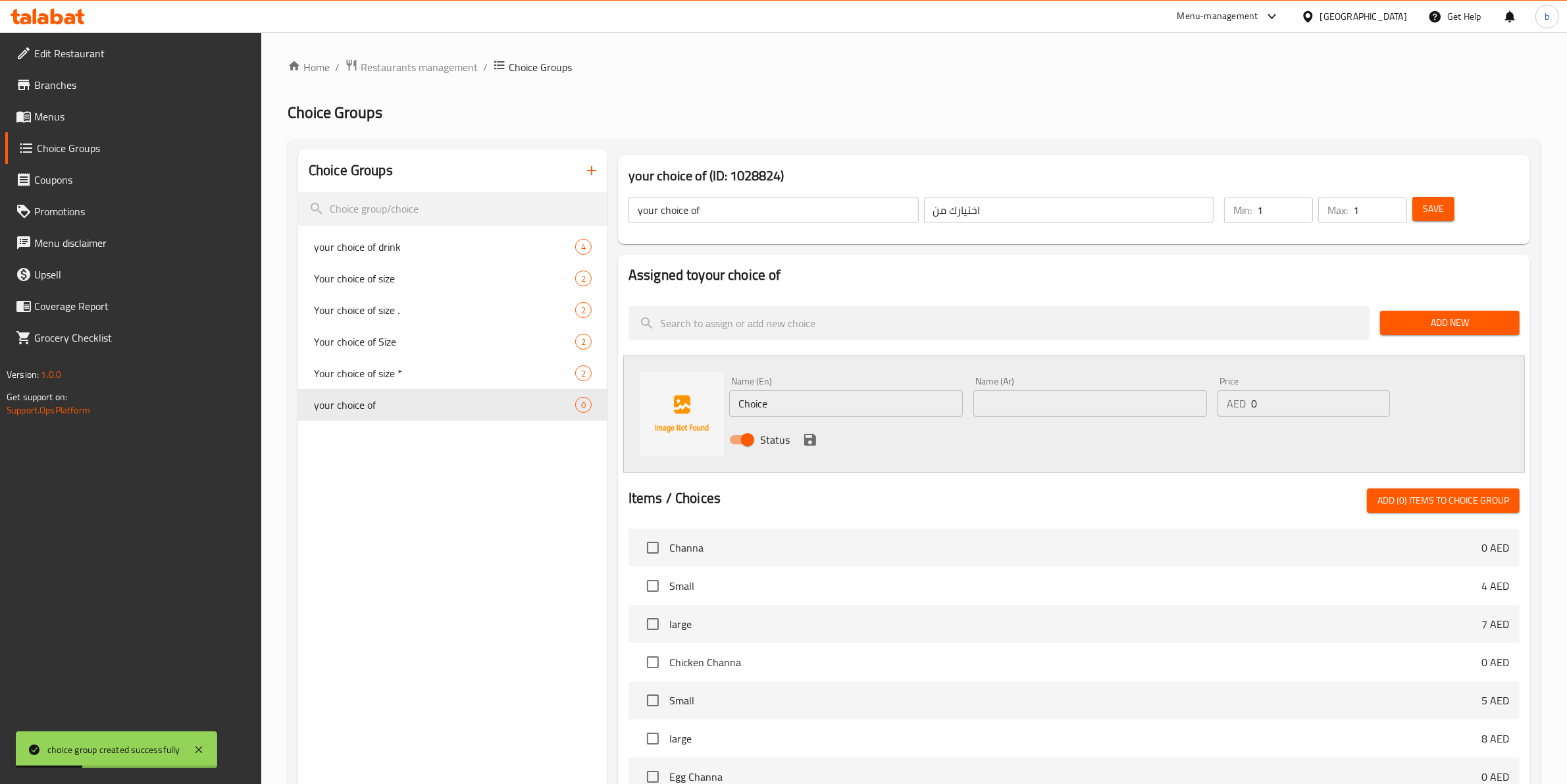
click at [781, 402] on input "Choice" at bounding box center [845, 403] width 234 height 26
paste input "fish"
type input "fish"
click at [981, 393] on input "text" at bounding box center [1090, 403] width 234 height 26
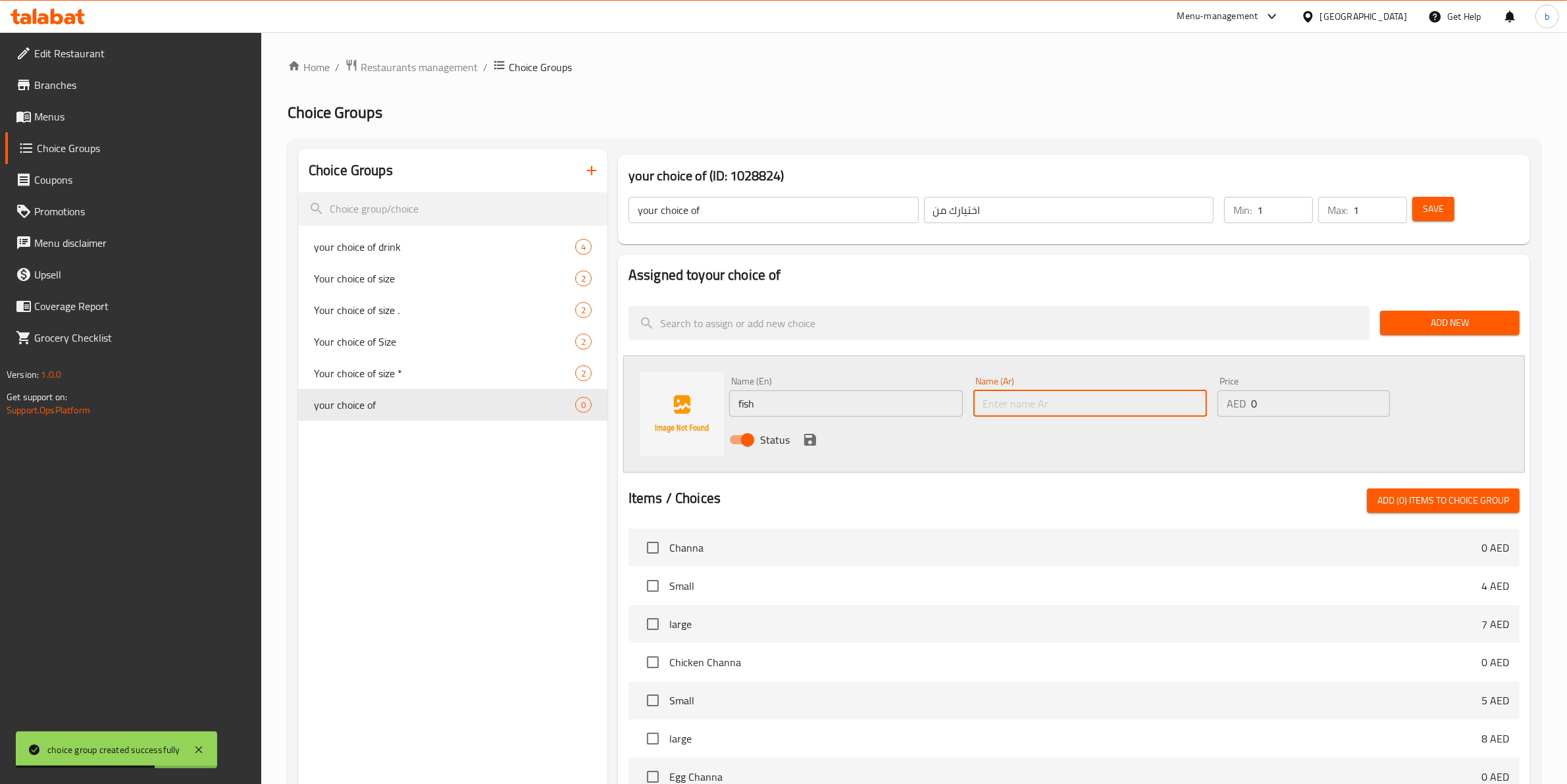
paste input "سمك"
type input "سمك"
click at [816, 442] on icon "save" at bounding box center [810, 439] width 16 height 16
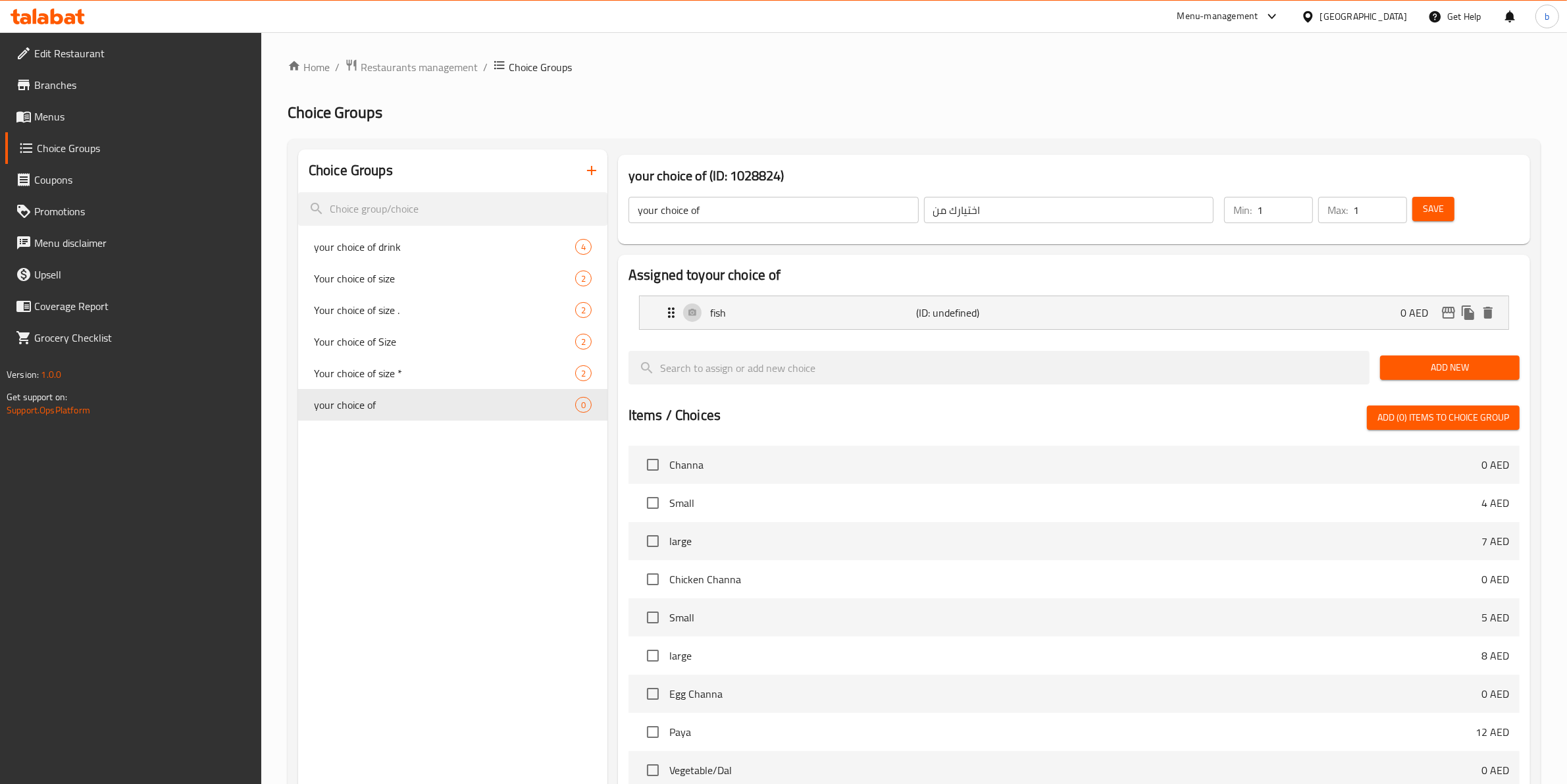
click at [1433, 369] on span "Add New" at bounding box center [1450, 367] width 119 height 16
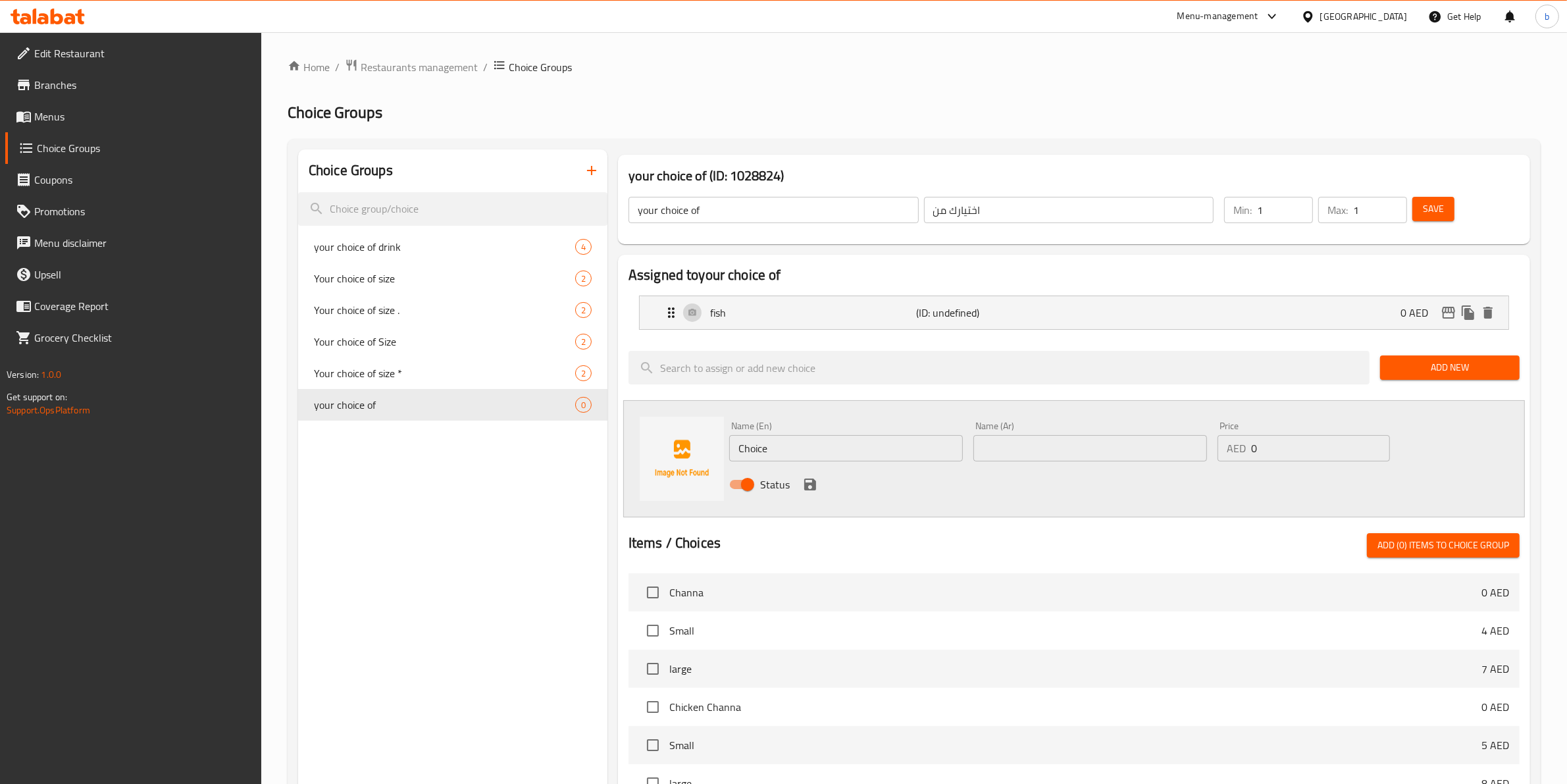
click at [852, 455] on input "Choice" at bounding box center [845, 448] width 234 height 26
paste input "fillet"
type input "fillet"
click at [1035, 446] on input "text" at bounding box center [1090, 448] width 234 height 26
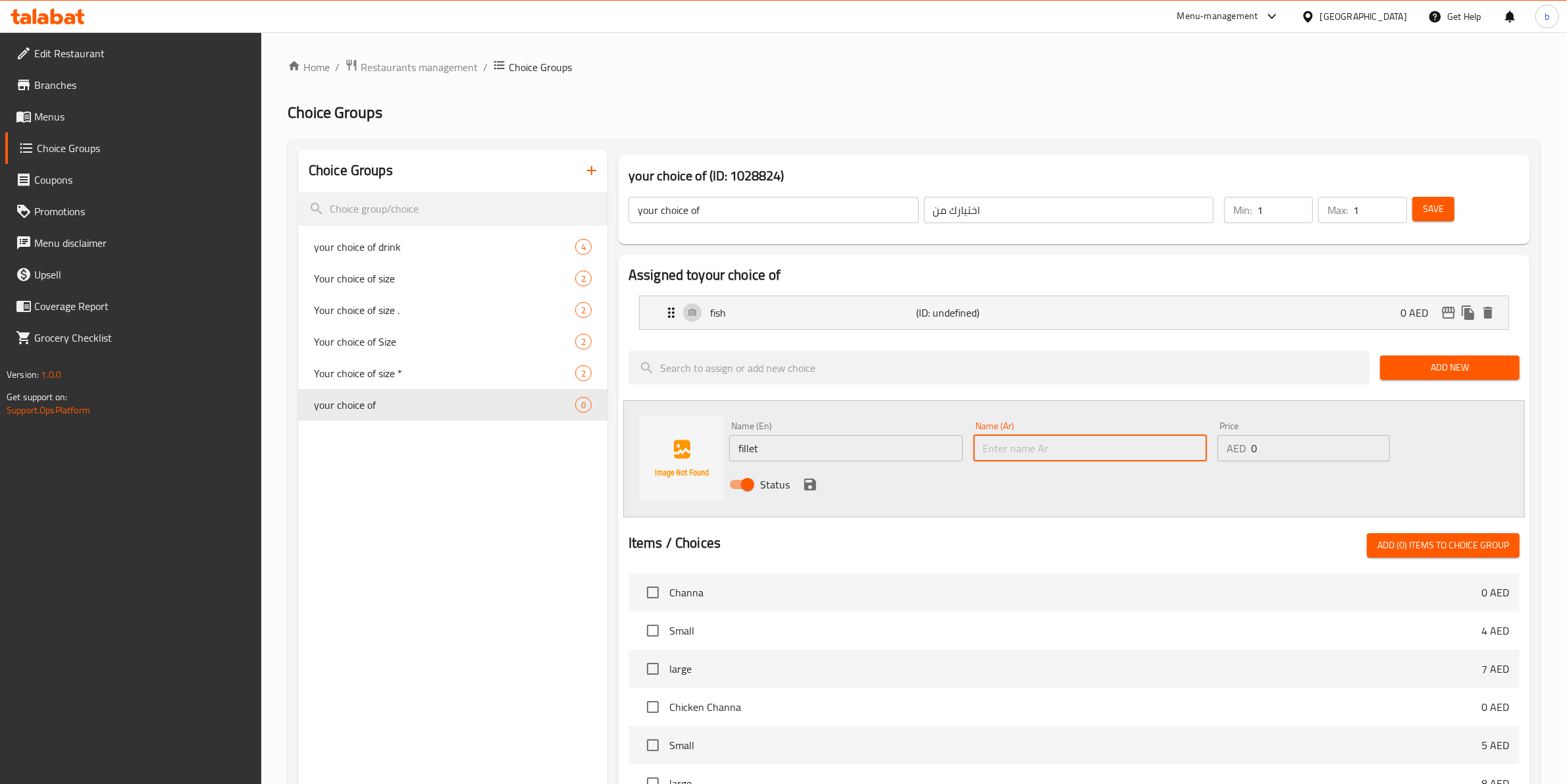
paste input "فيليه"
type input "فيليه"
click at [810, 488] on icon "save" at bounding box center [810, 484] width 16 height 16
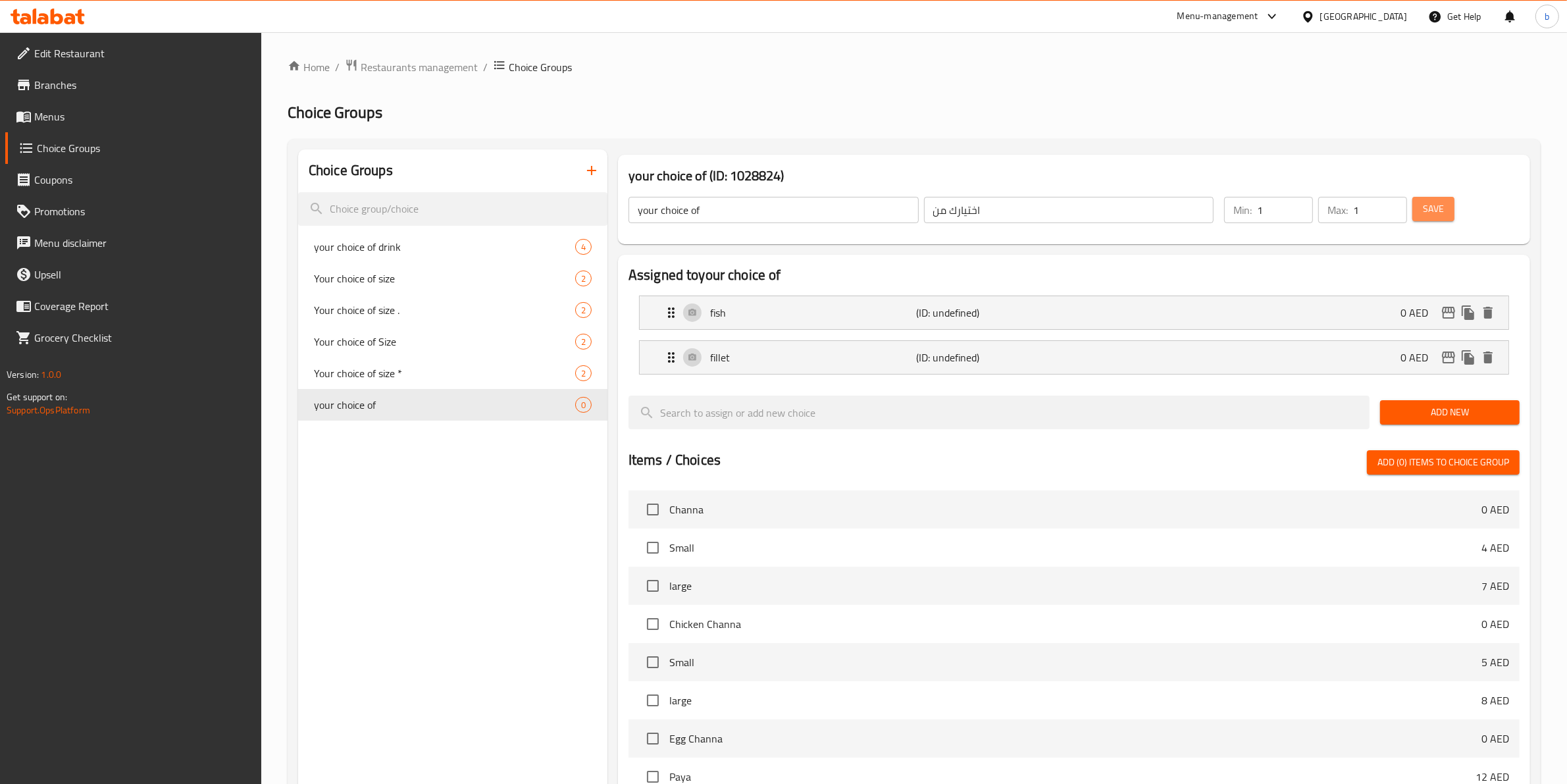
click at [1442, 209] on span "Save" at bounding box center [1433, 209] width 21 height 16
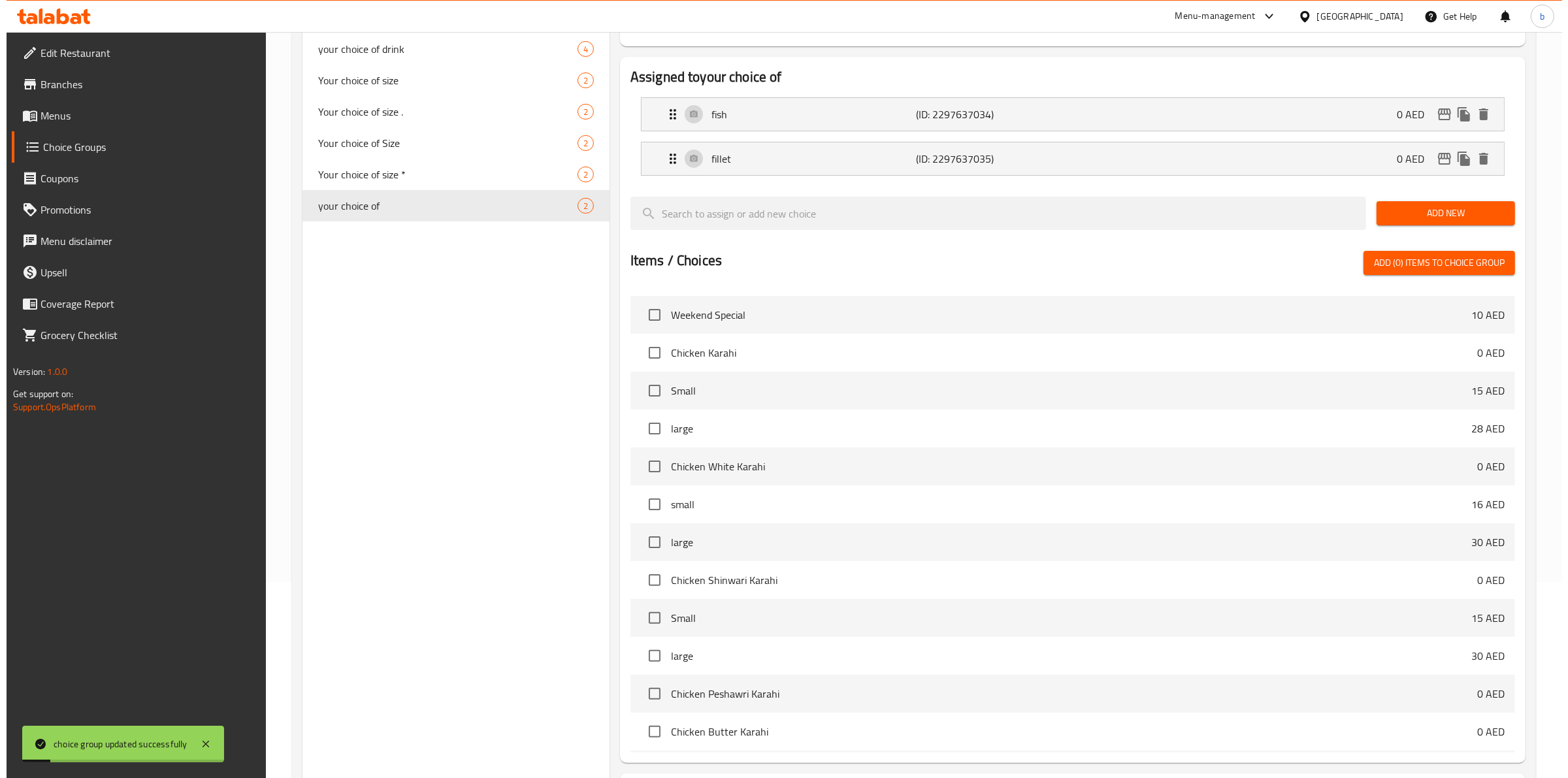
scroll to position [314, 0]
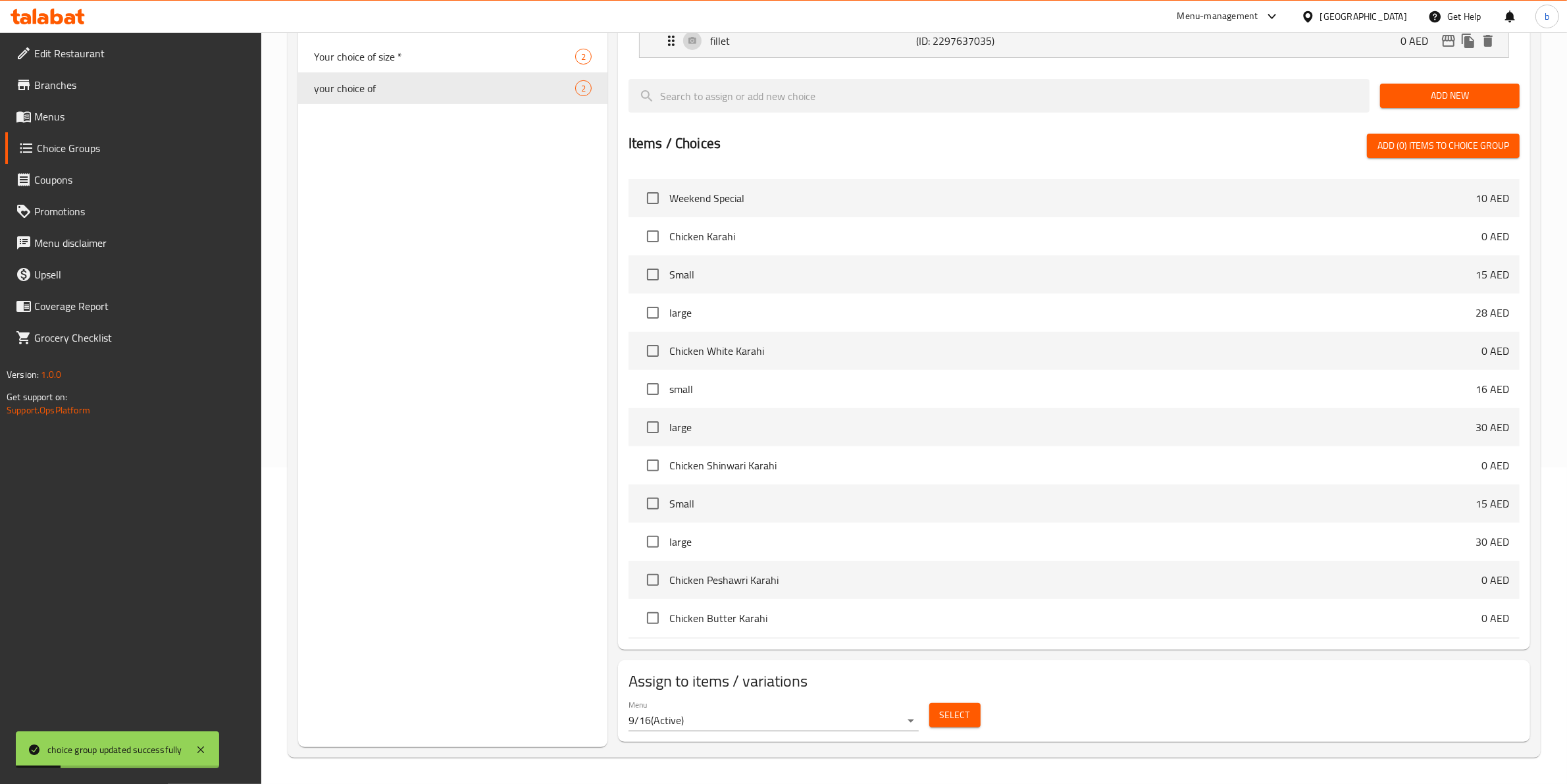
click at [701, 467] on body "choice group updated successfully ​ Menu-management United Arab Emirates Get He…" at bounding box center [784, 91] width 1567 height 751
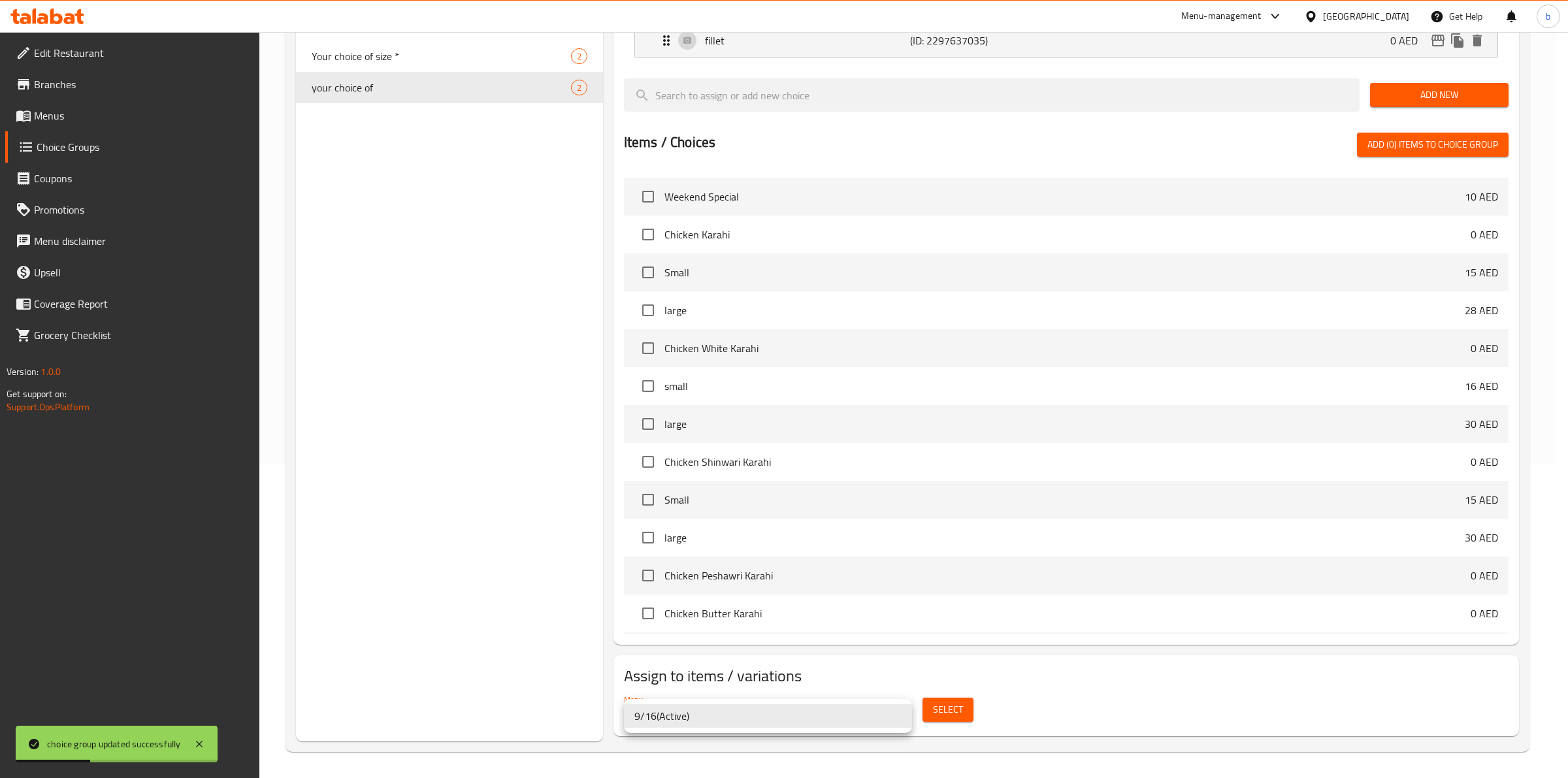
click at [968, 714] on div at bounding box center [784, 389] width 1568 height 778
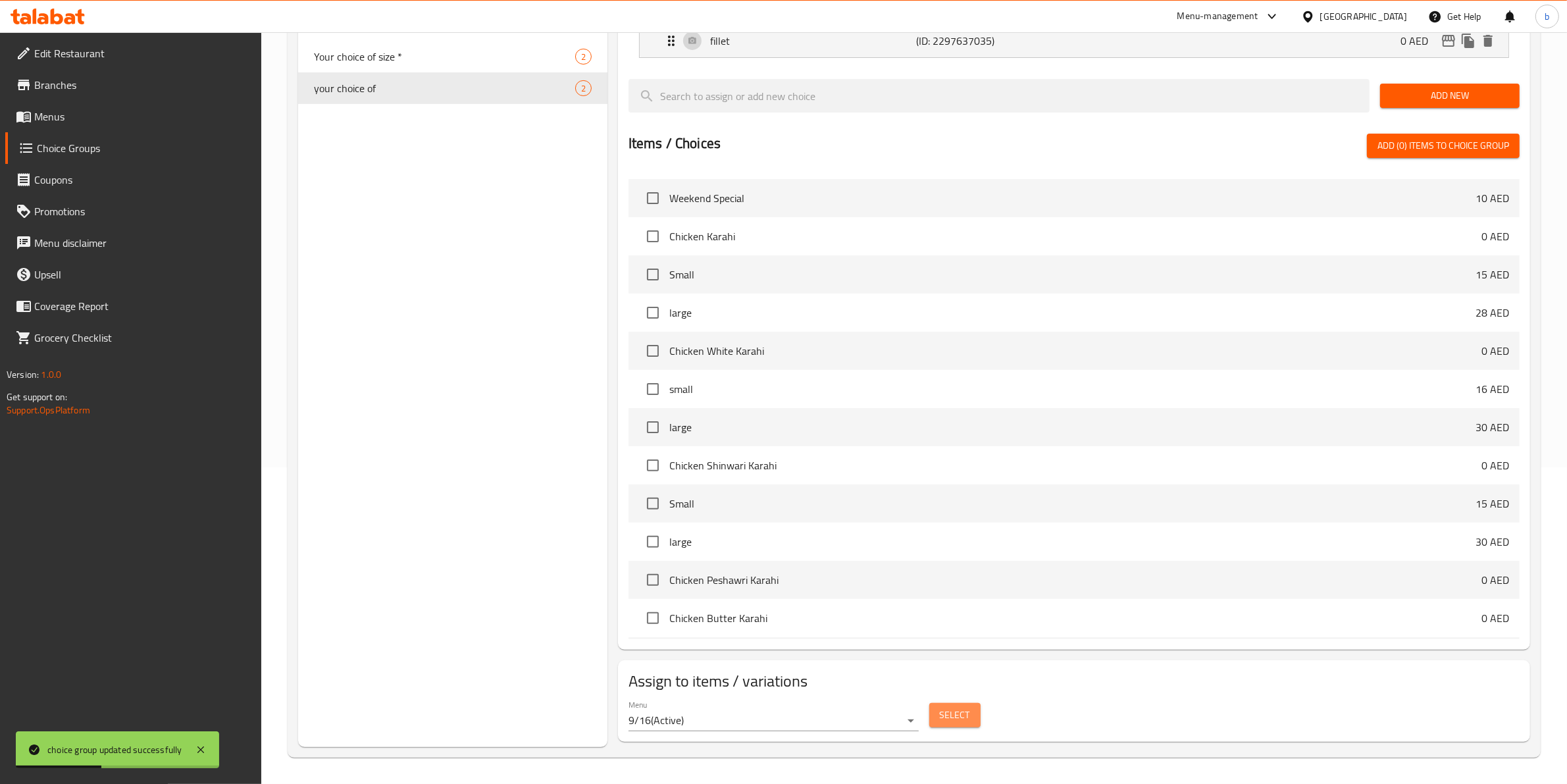
click at [972, 712] on button "Select" at bounding box center [955, 715] width 52 height 25
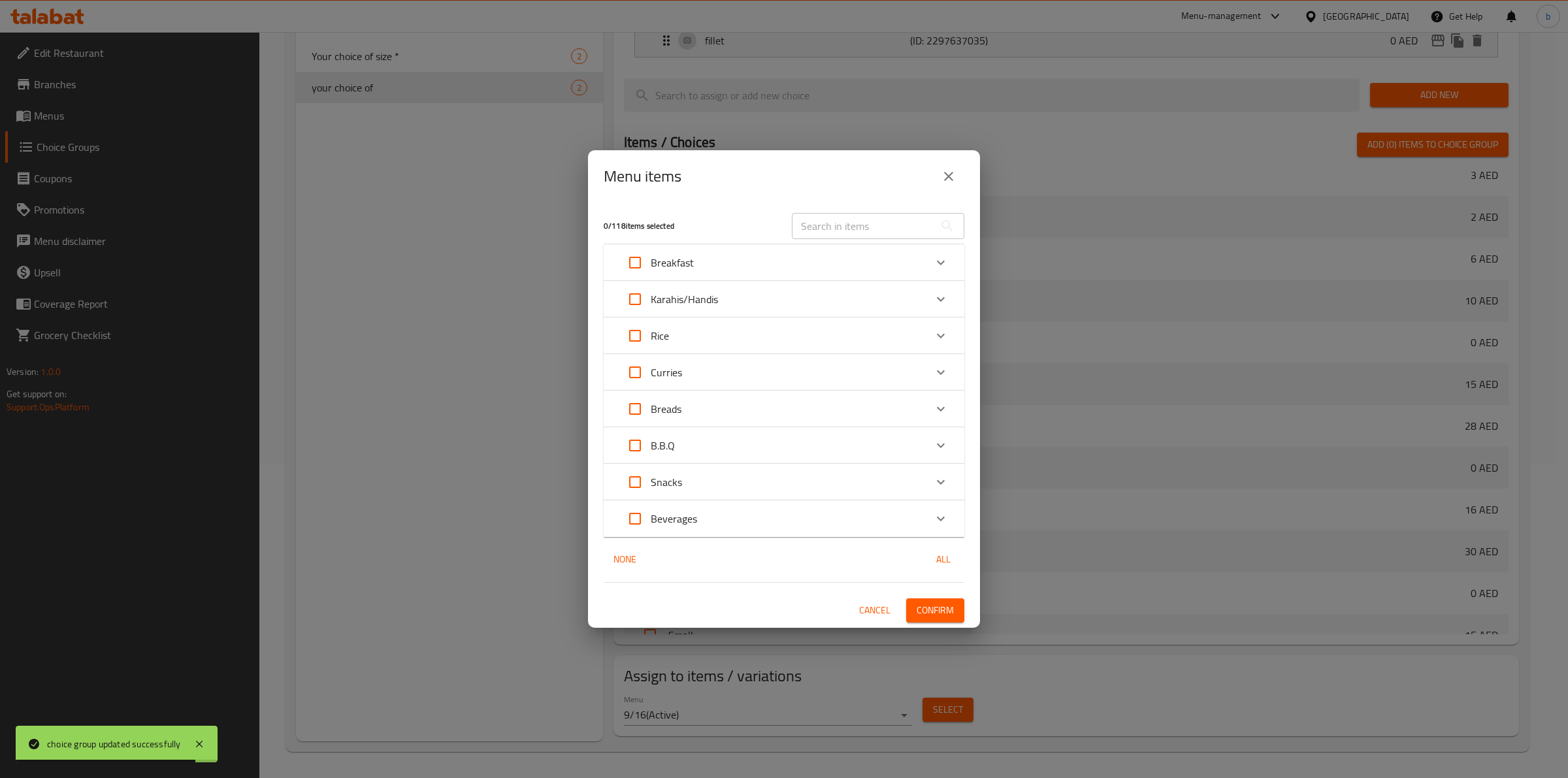
click at [730, 450] on div "B.B.Q" at bounding box center [772, 445] width 305 height 31
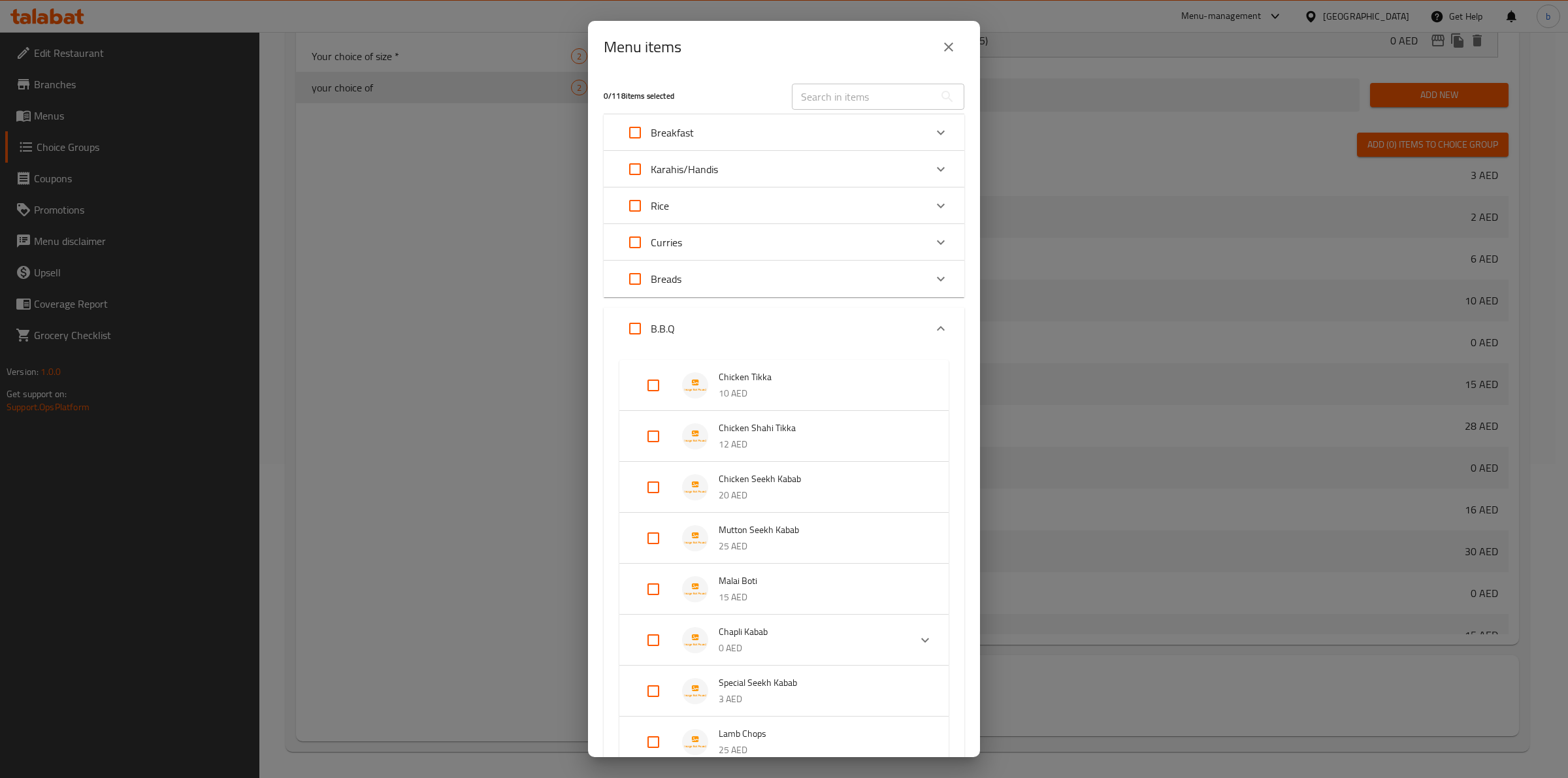
click at [912, 283] on div "Breads" at bounding box center [772, 279] width 305 height 31
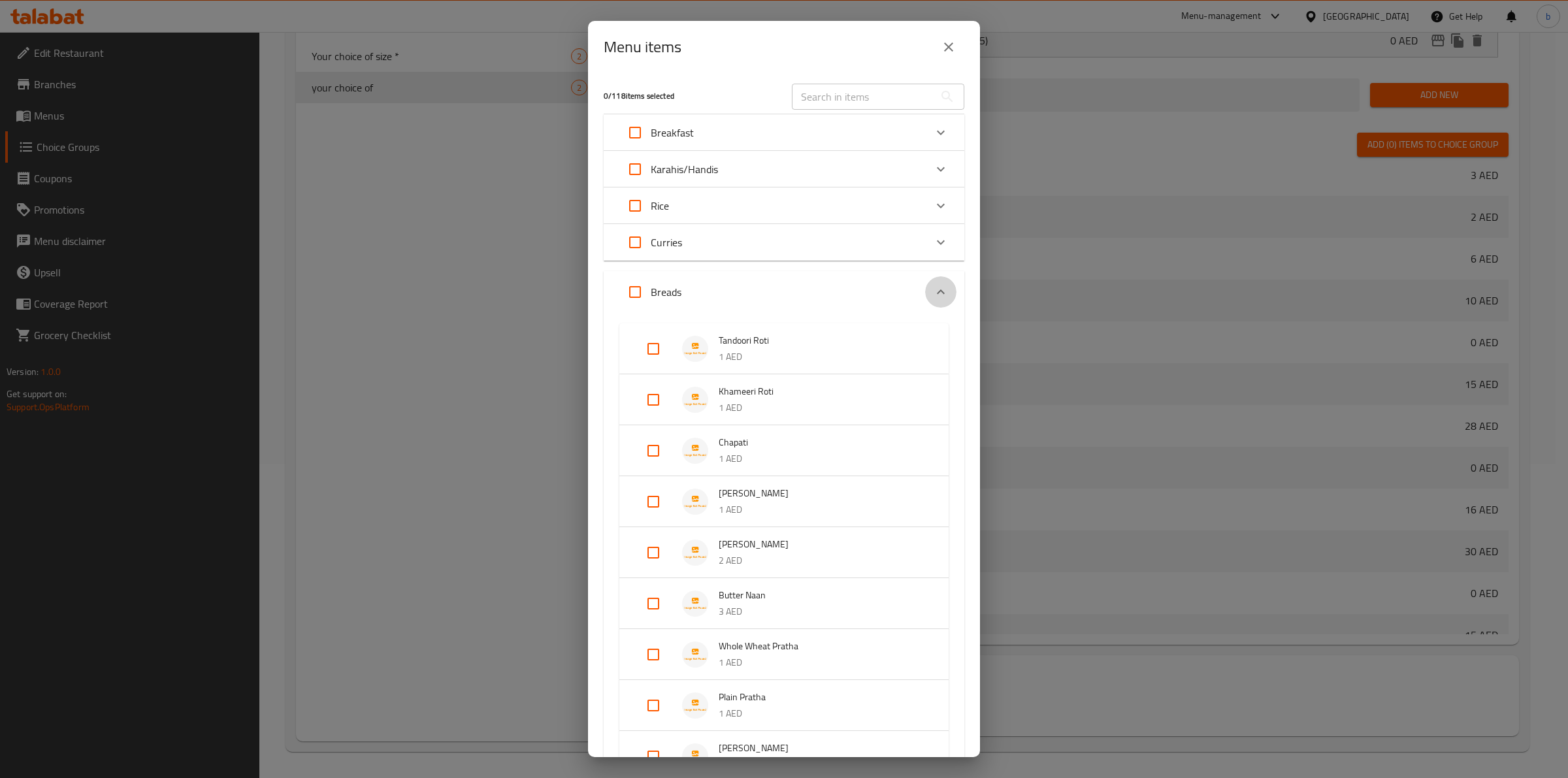
click at [933, 292] on icon "Expand" at bounding box center [940, 291] width 16 height 16
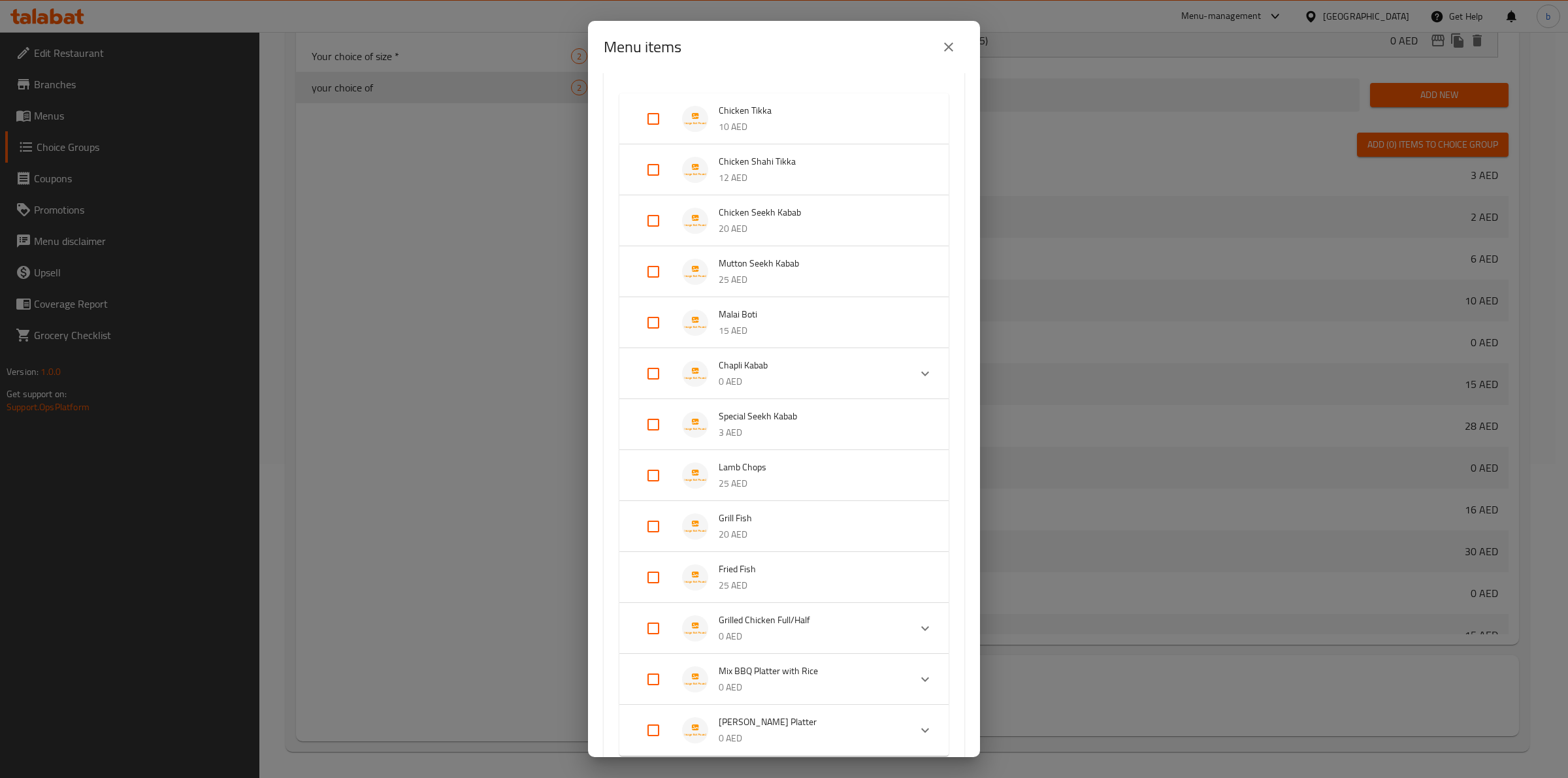
scroll to position [295, 0]
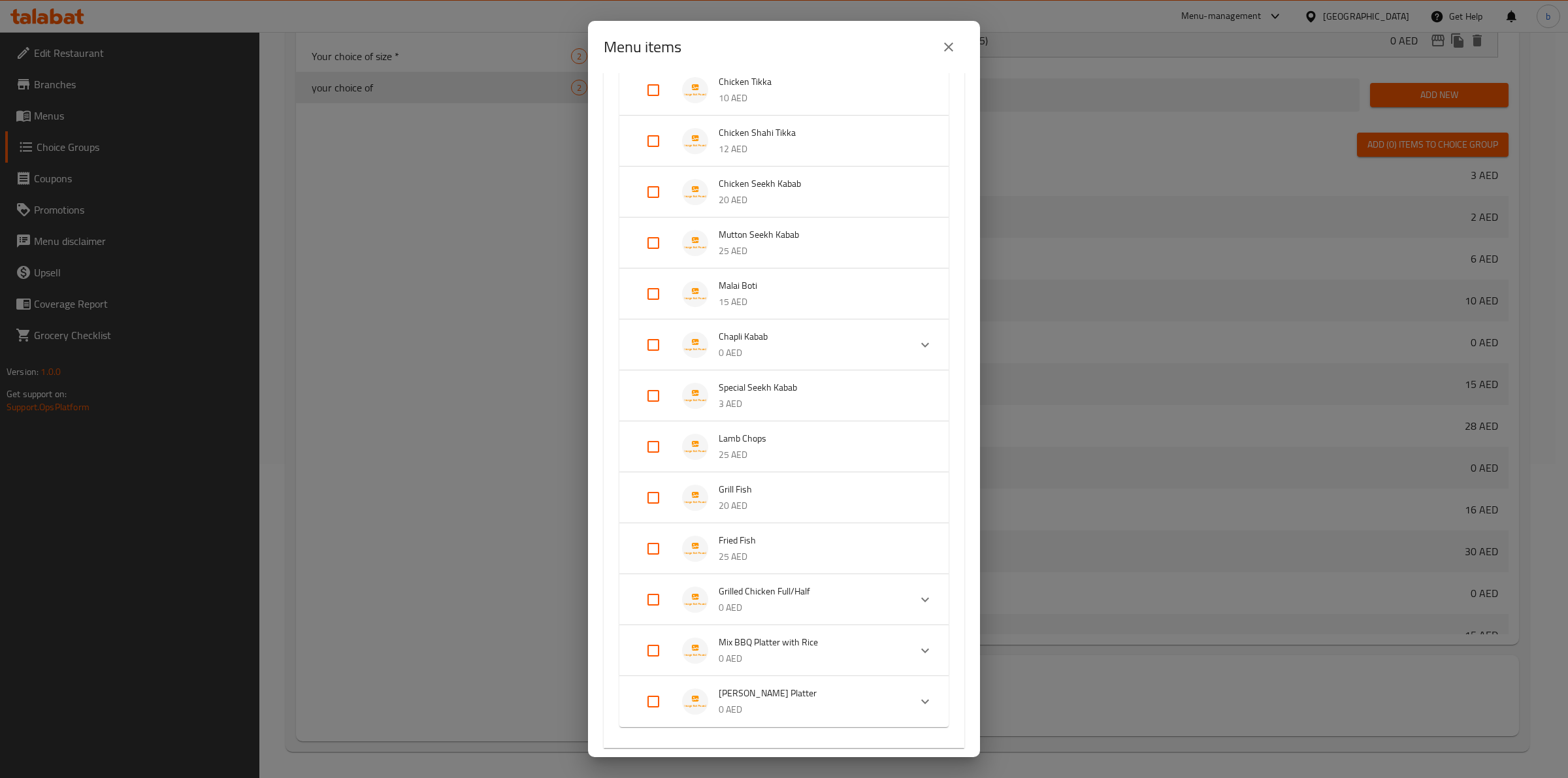
click at [655, 501] on input "Expand" at bounding box center [653, 497] width 31 height 31
checkbox input "true"
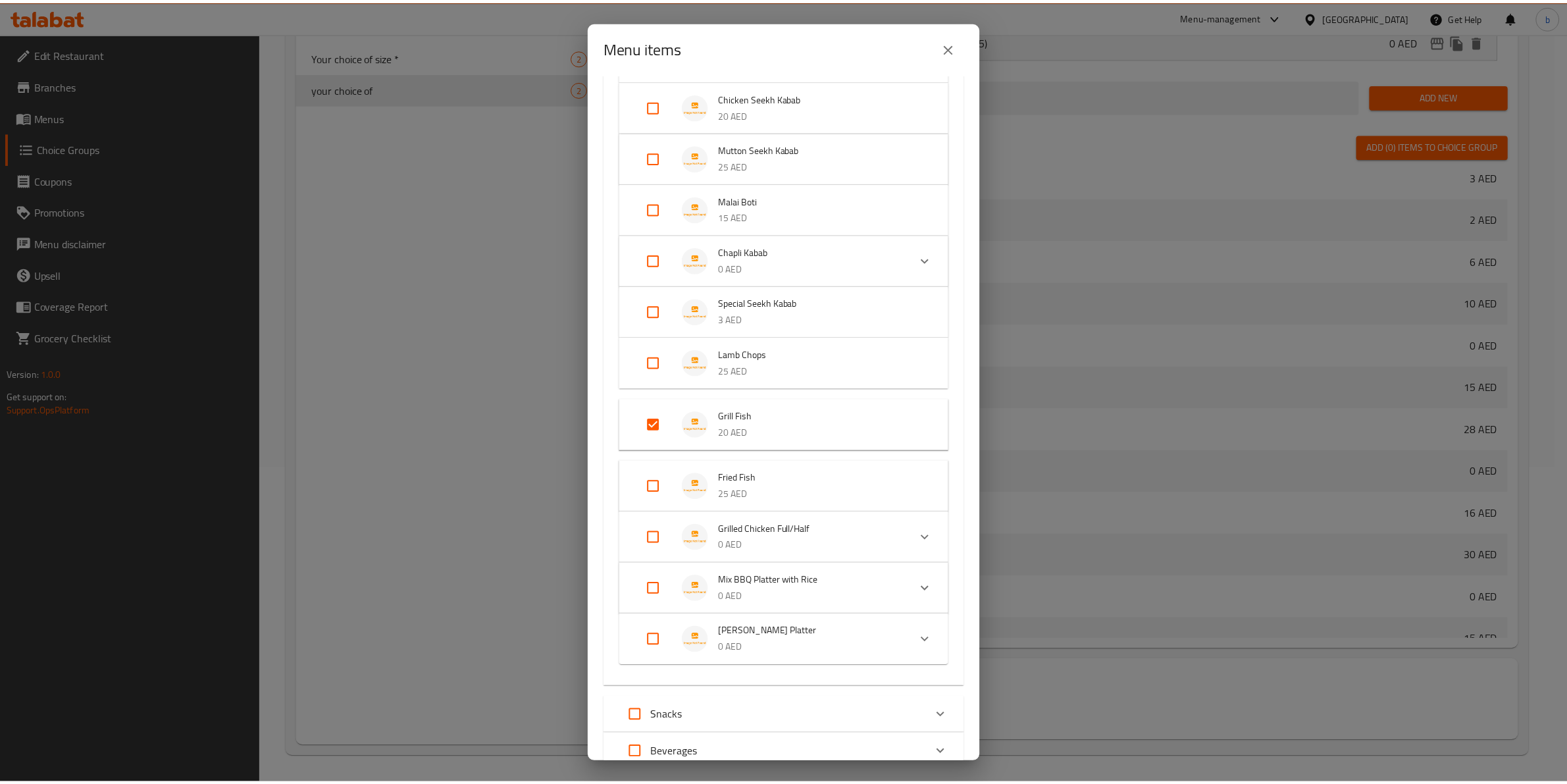
scroll to position [484, 0]
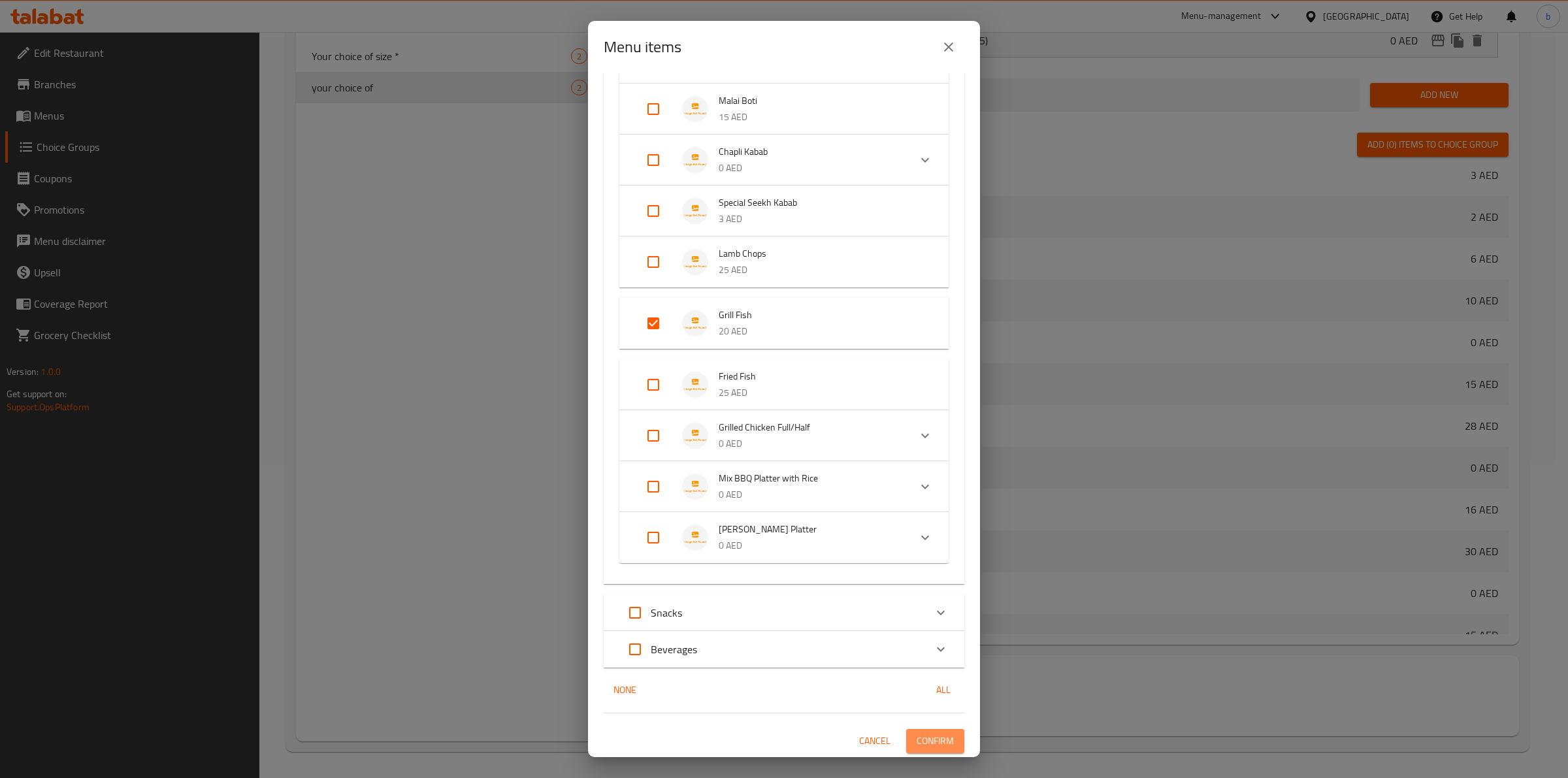
click at [922, 739] on span "Confirm" at bounding box center [935, 741] width 37 height 16
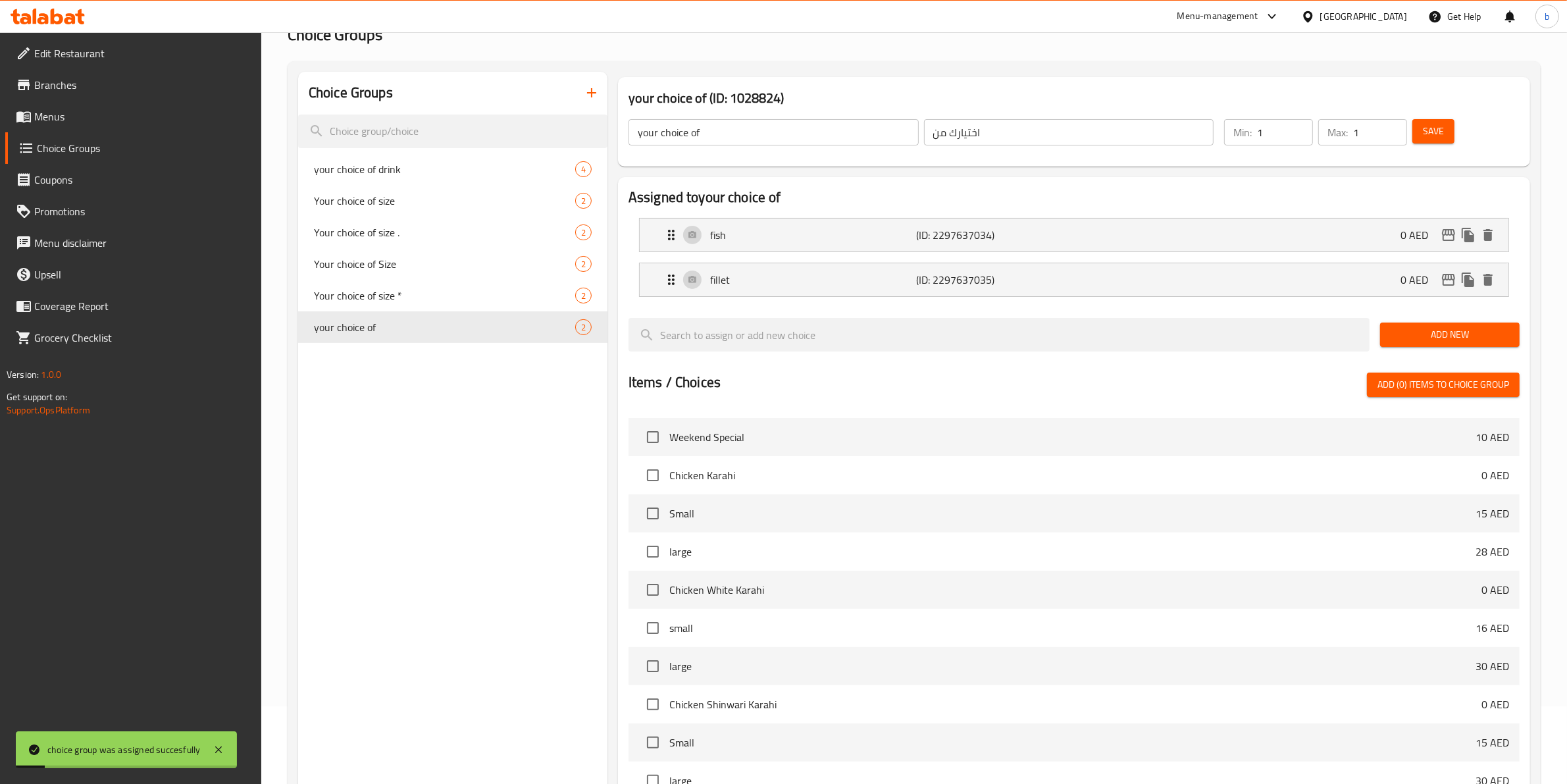
scroll to position [69, 0]
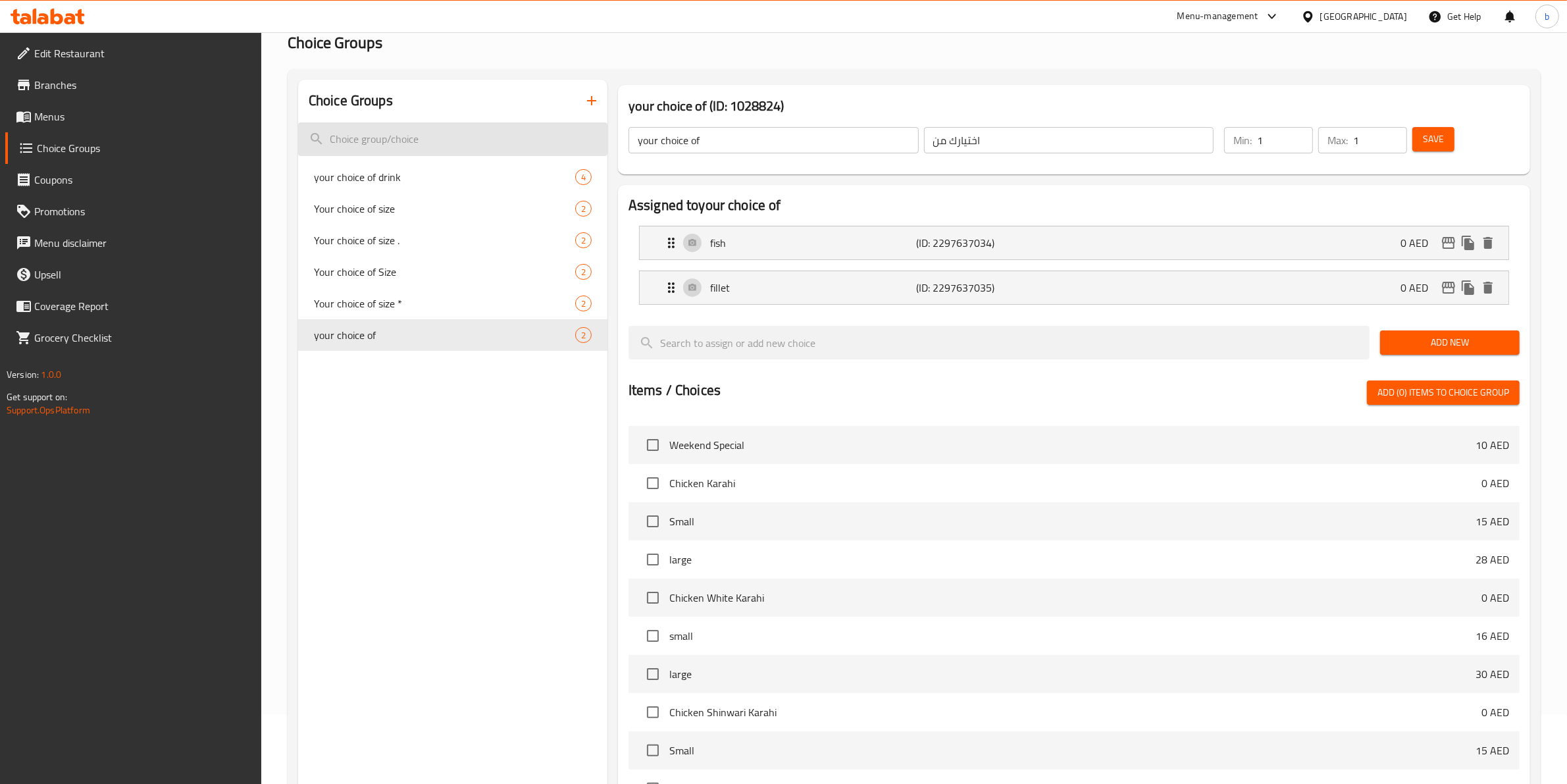
click at [502, 145] on input "search" at bounding box center [453, 139] width 309 height 34
click at [589, 101] on icon "button" at bounding box center [592, 100] width 16 height 16
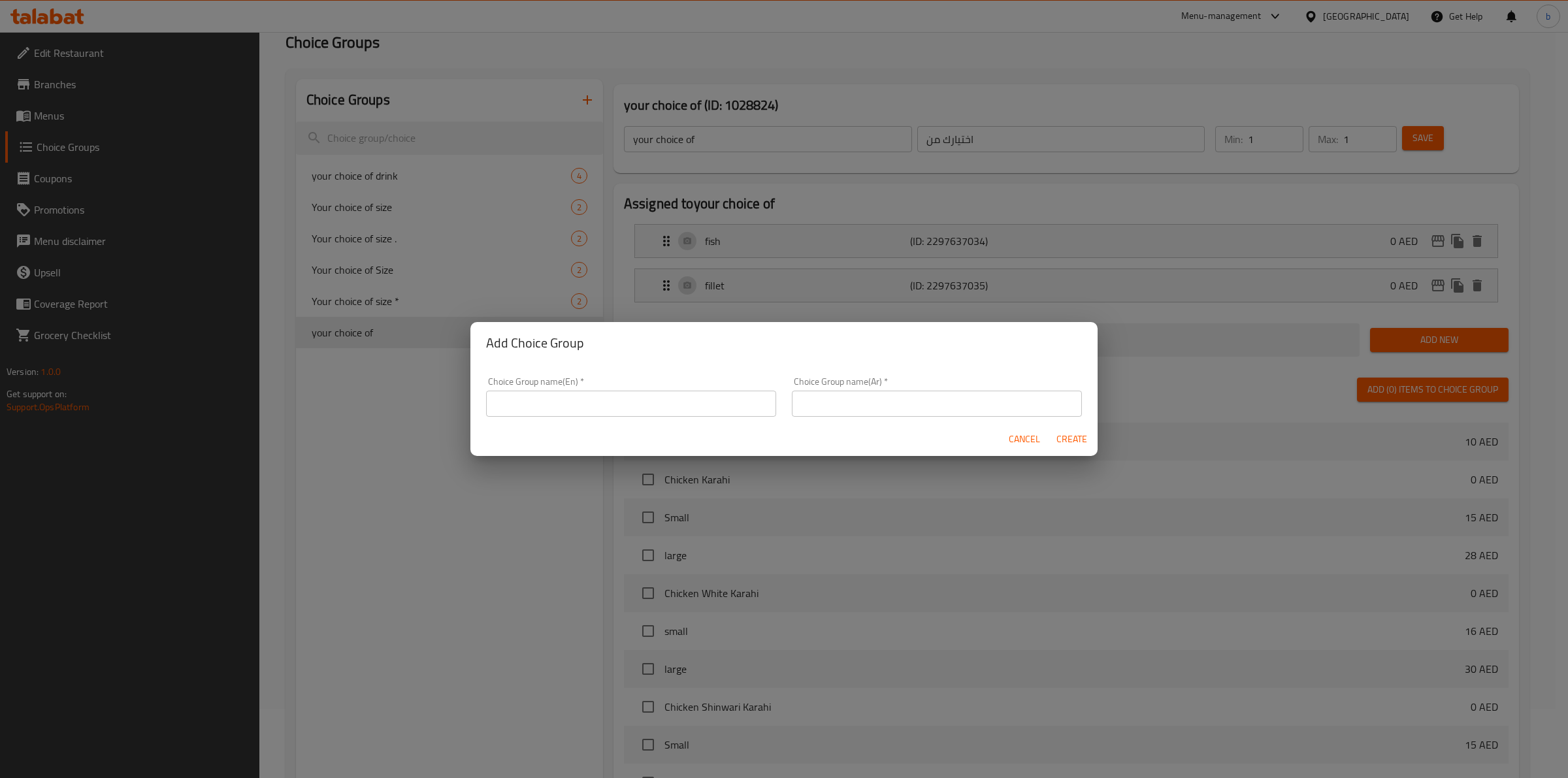
click at [641, 405] on input "text" at bounding box center [631, 403] width 290 height 26
type input "your choice of1111"
click at [811, 407] on input "text" at bounding box center [936, 403] width 290 height 26
type input "اختيارك من"
drag, startPoint x: 1072, startPoint y: 439, endPoint x: 1072, endPoint y: 423, distance: 16.0
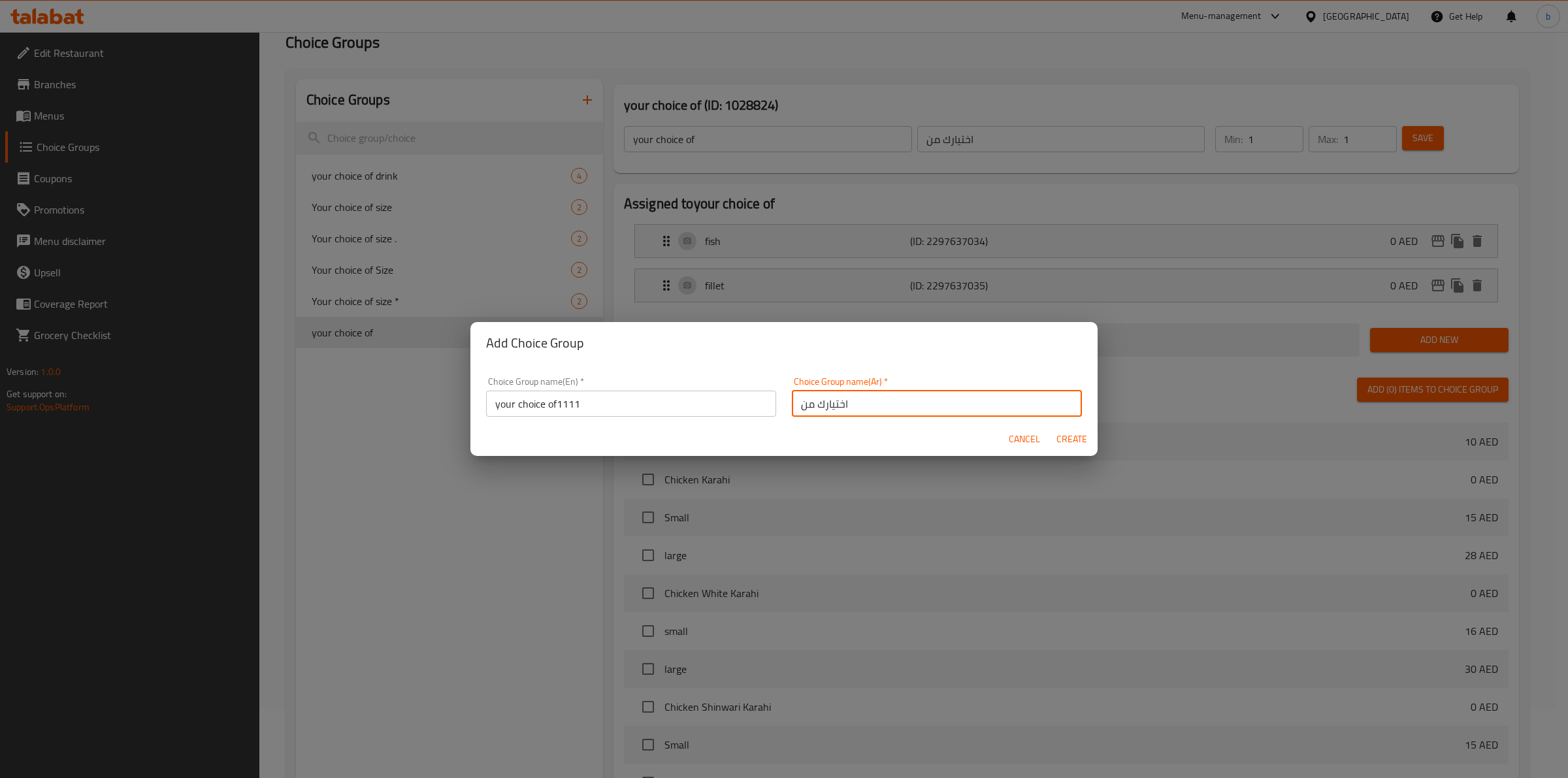
click at [1072, 436] on span "Create" at bounding box center [1071, 439] width 31 height 16
type input "your choice of1111"
type input "0"
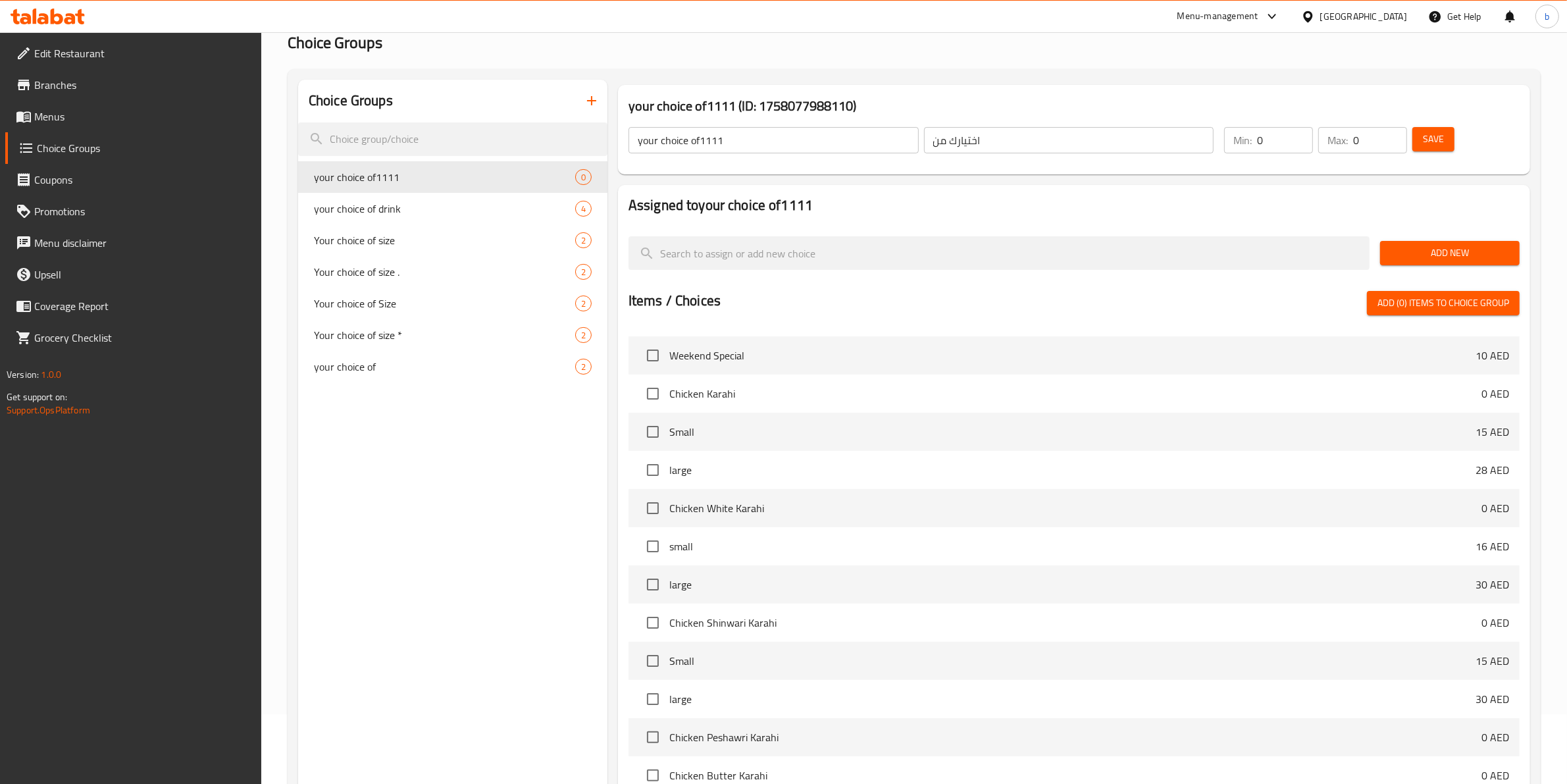
click at [843, 147] on input "your choice of1111" at bounding box center [774, 140] width 291 height 26
type input "your choice of"
type input "1"
click at [1295, 135] on input "1" at bounding box center [1285, 140] width 56 height 26
type input "1"
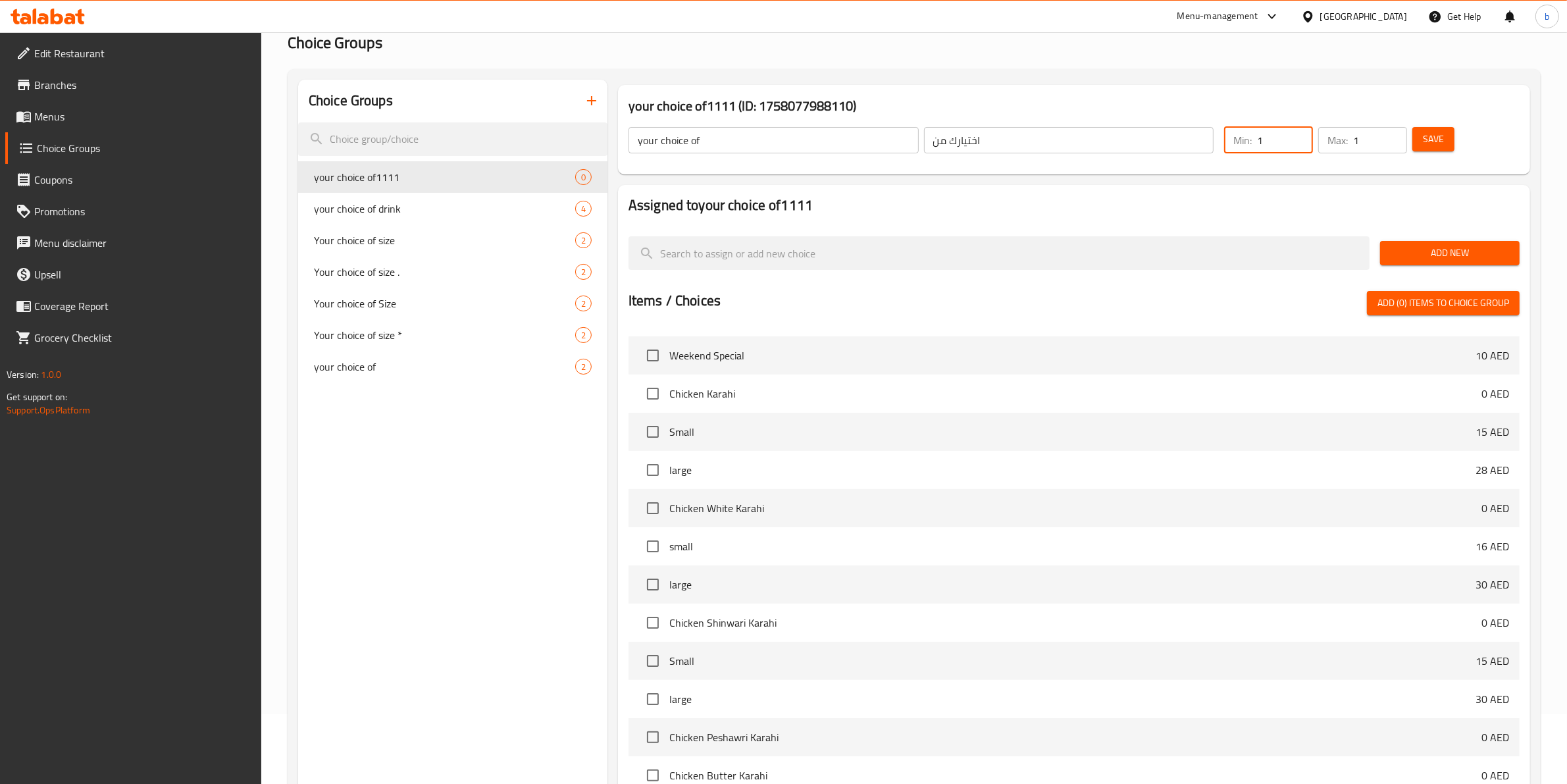
click at [1393, 137] on input "1" at bounding box center [1380, 140] width 54 height 26
click at [1421, 142] on button "Save" at bounding box center [1433, 139] width 42 height 25
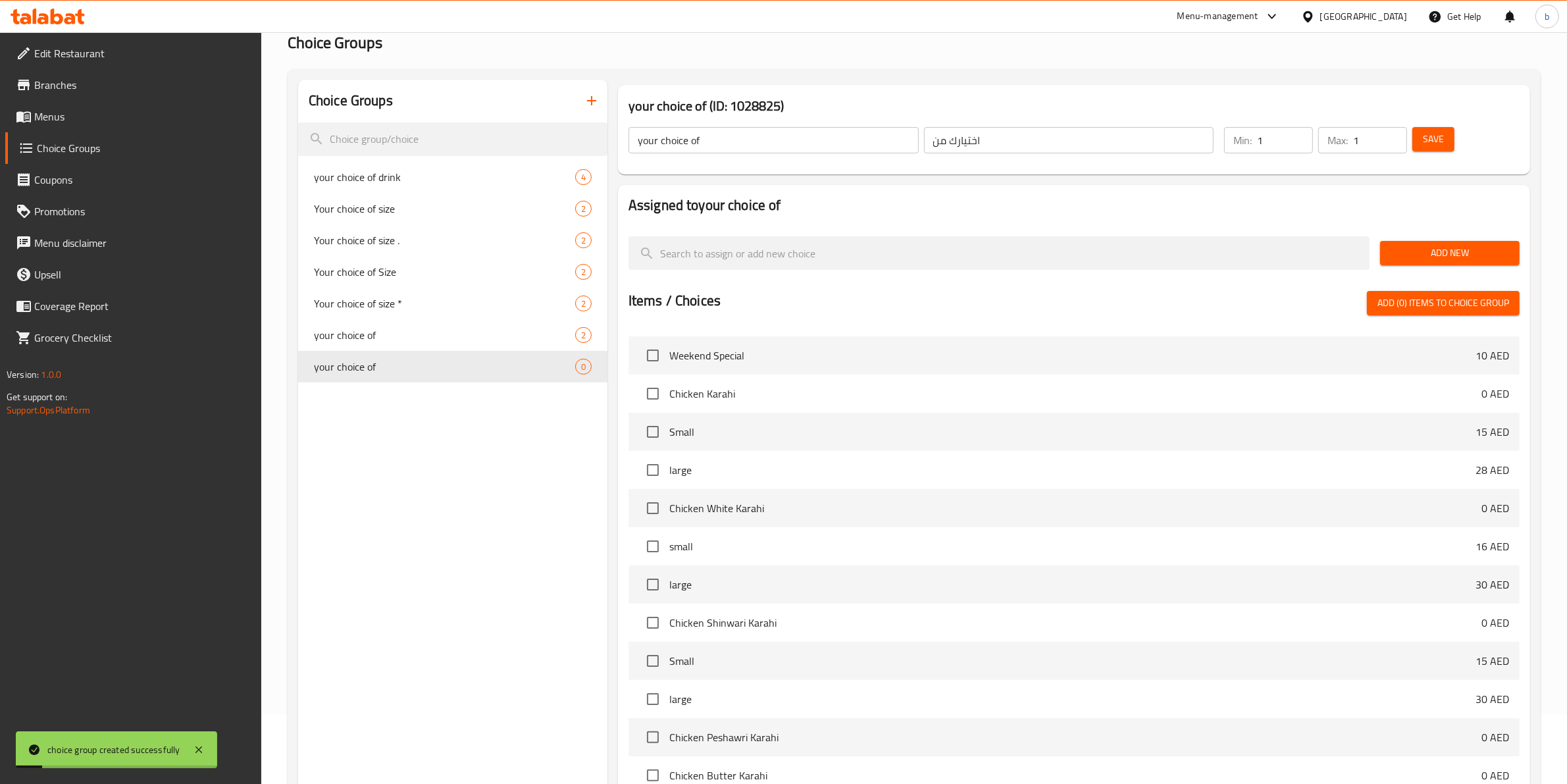
click at [1395, 255] on span "Add New" at bounding box center [1450, 253] width 119 height 16
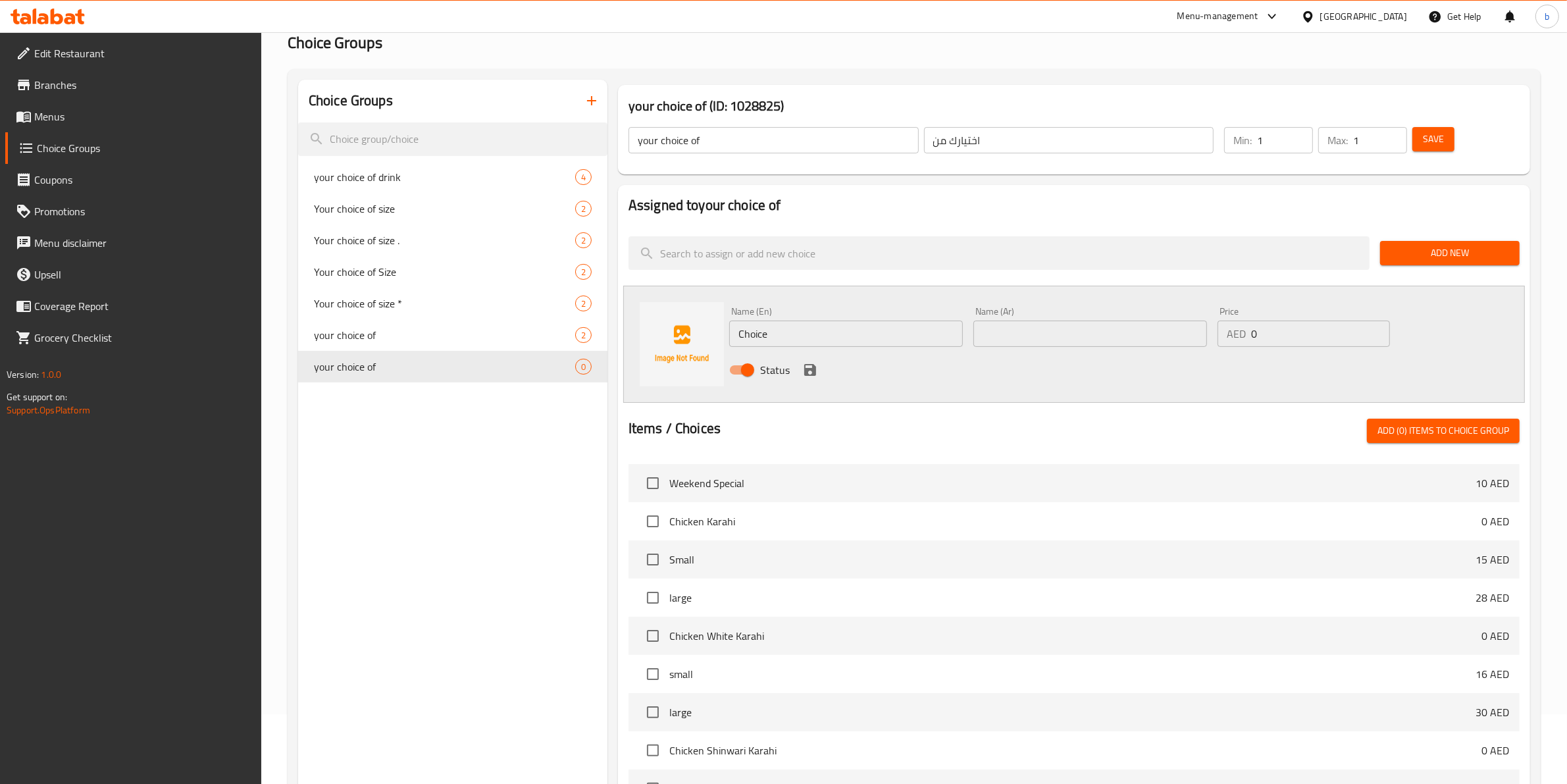
click at [848, 323] on input "Choice" at bounding box center [845, 333] width 234 height 26
paste input "قطع سمك"
type input "ق"
click at [1060, 340] on input "text" at bounding box center [1090, 333] width 234 height 26
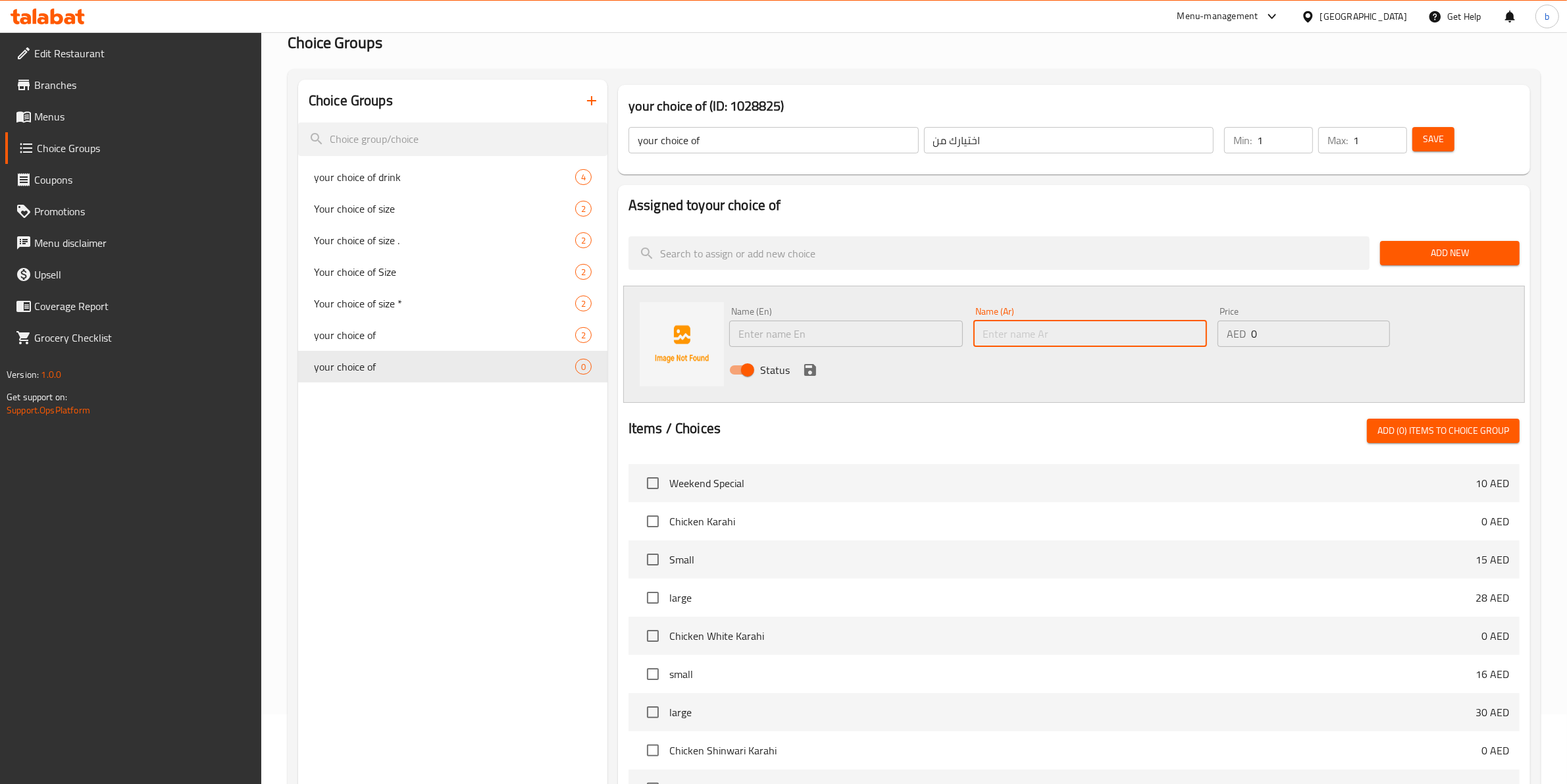
paste input "قطع سمك"
type input "قطع سمك"
click at [774, 326] on input "text" at bounding box center [845, 333] width 234 height 26
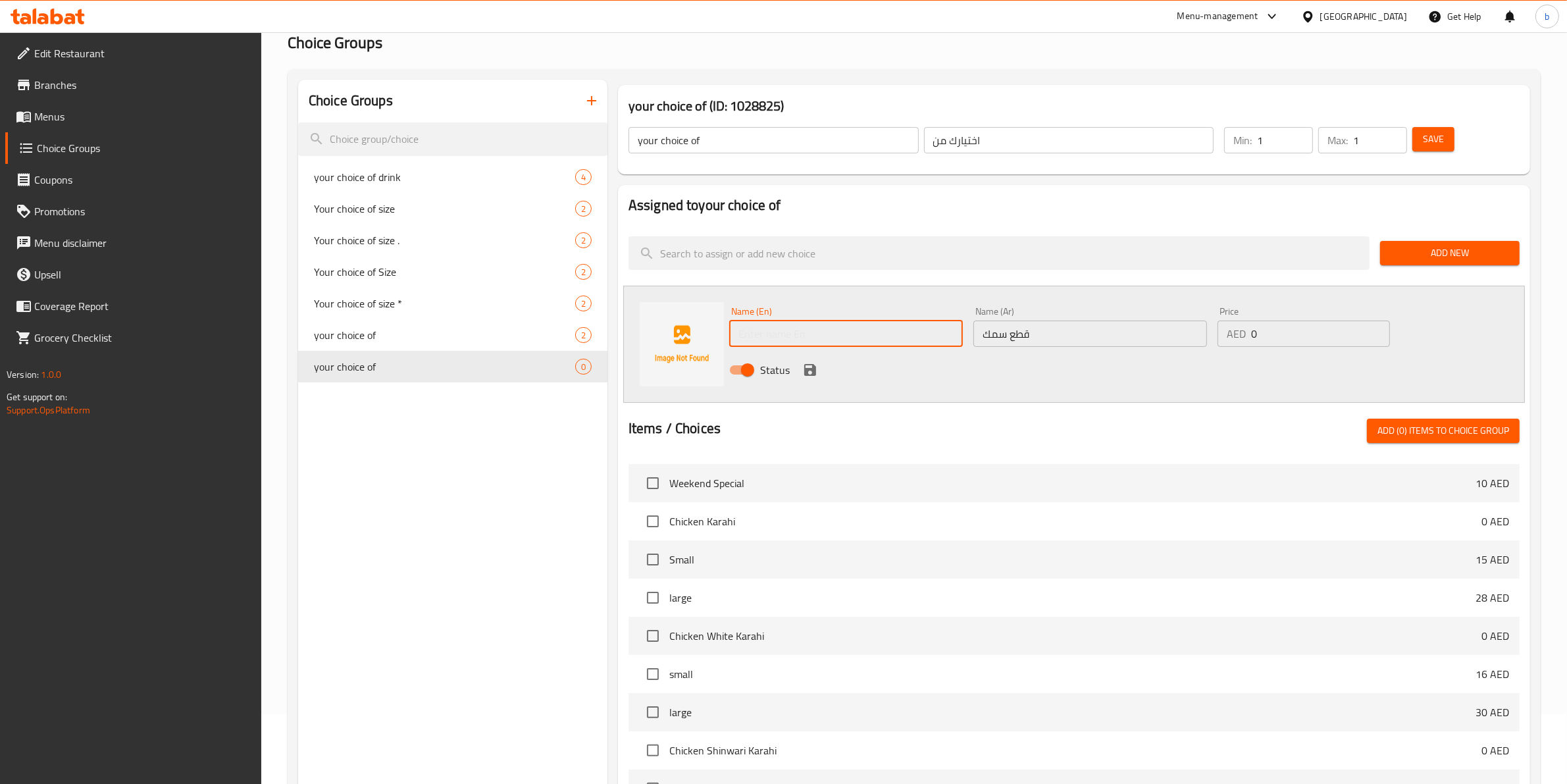
paste input "fish pieces"
type input "fish pieces"
click at [803, 364] on icon "save" at bounding box center [810, 370] width 16 height 16
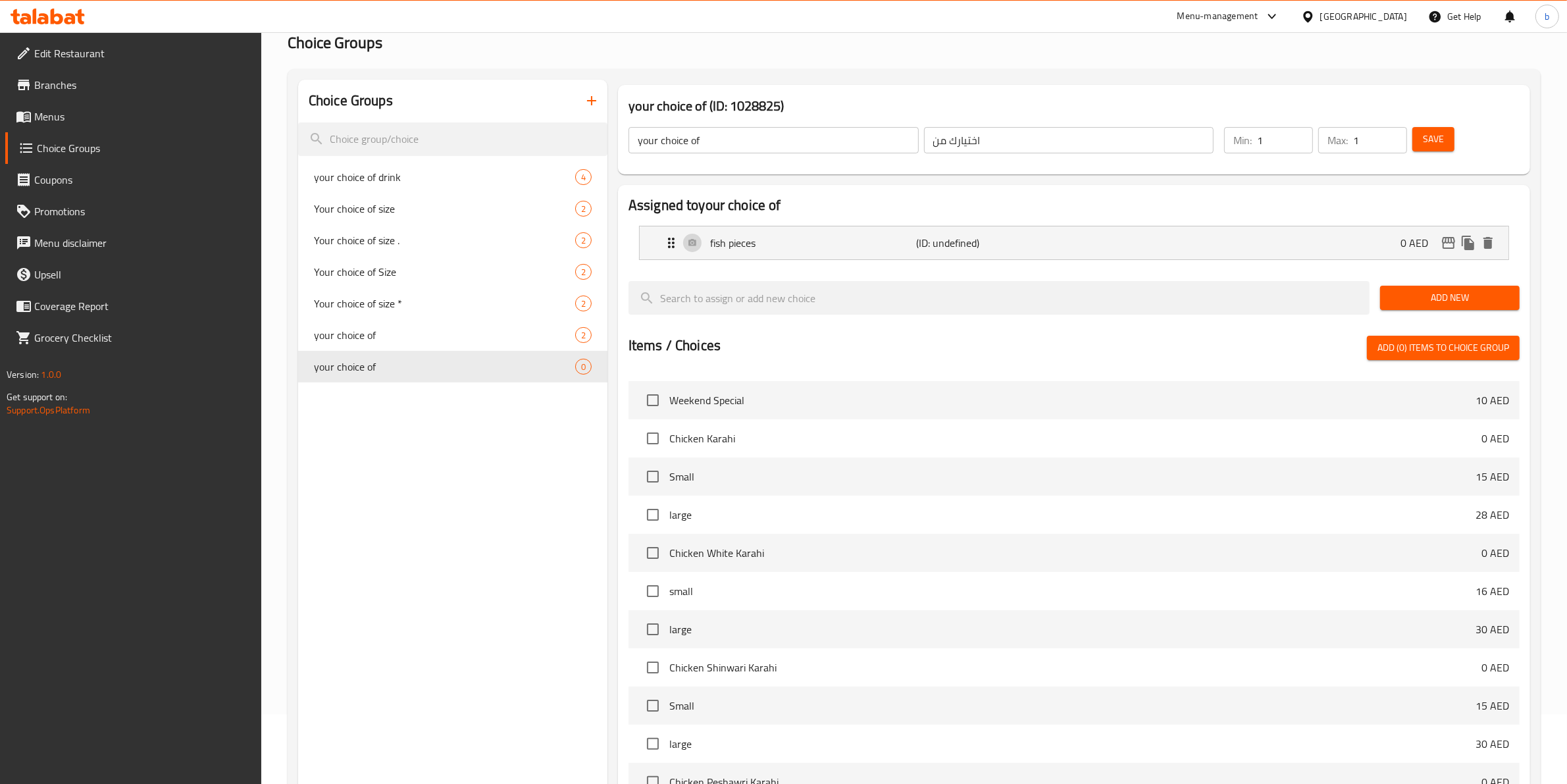
click at [1433, 297] on span "Add New" at bounding box center [1450, 298] width 119 height 16
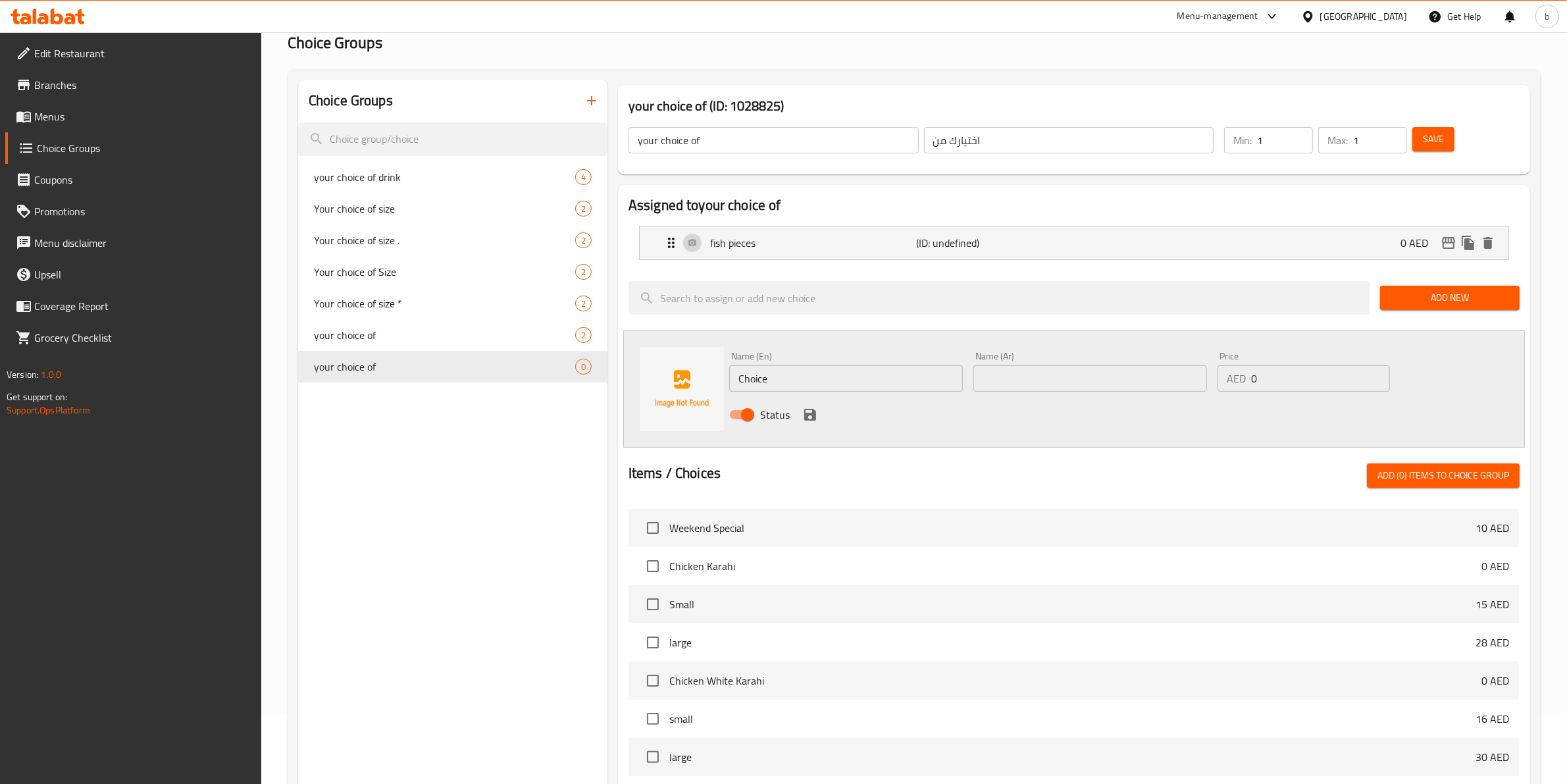
click at [1073, 370] on input "text" at bounding box center [1090, 378] width 234 height 26
paste input "فيليه"
drag, startPoint x: 1005, startPoint y: 369, endPoint x: 1027, endPoint y: 372, distance: 22.2
click at [1027, 372] on input "فيليه" at bounding box center [1090, 378] width 234 height 26
type input "فيليه"
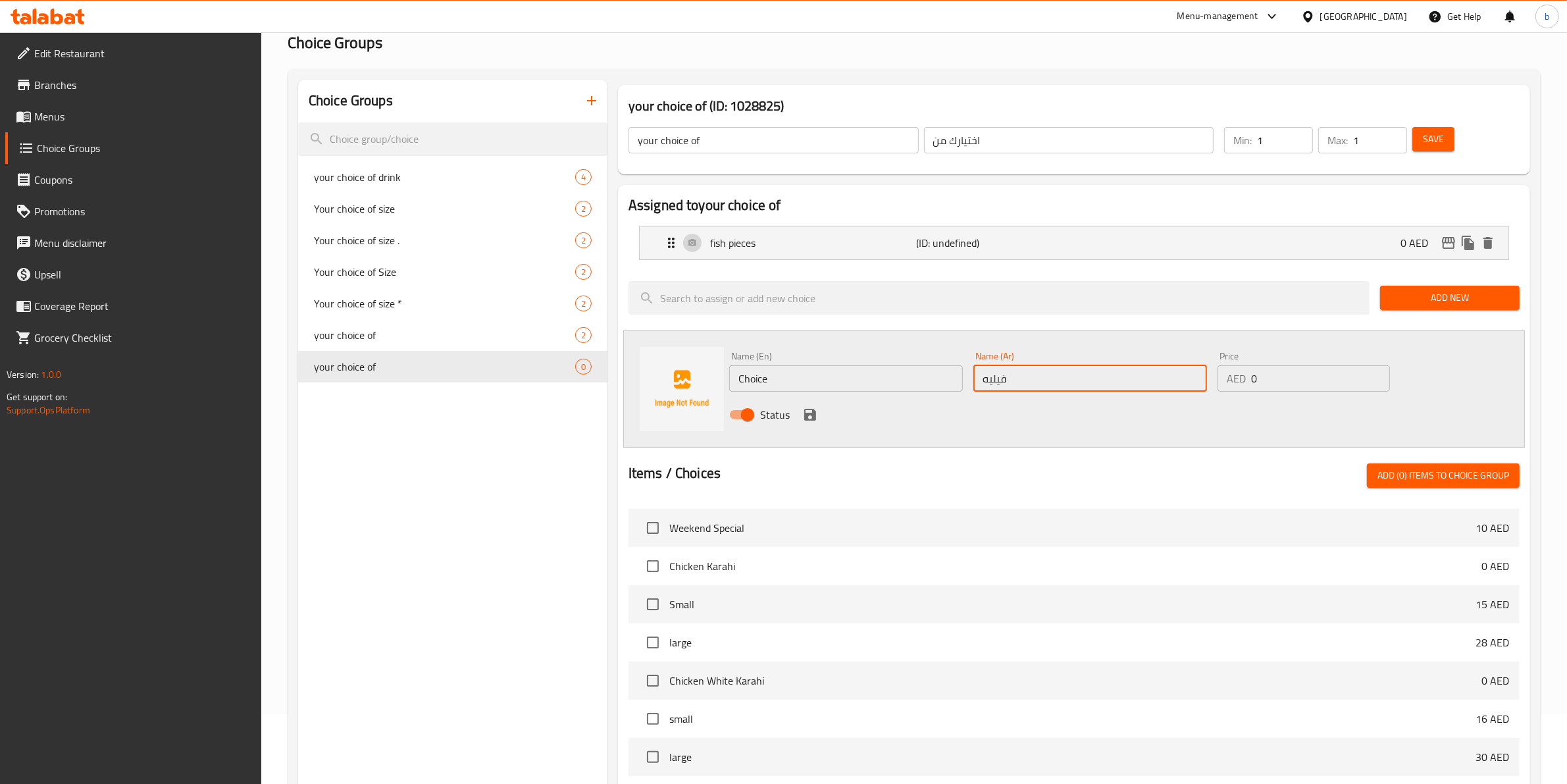
click at [807, 386] on input "Choice" at bounding box center [845, 378] width 234 height 26
paste input "fillets"
type input "fillets"
click at [805, 419] on icon "save" at bounding box center [810, 414] width 12 height 12
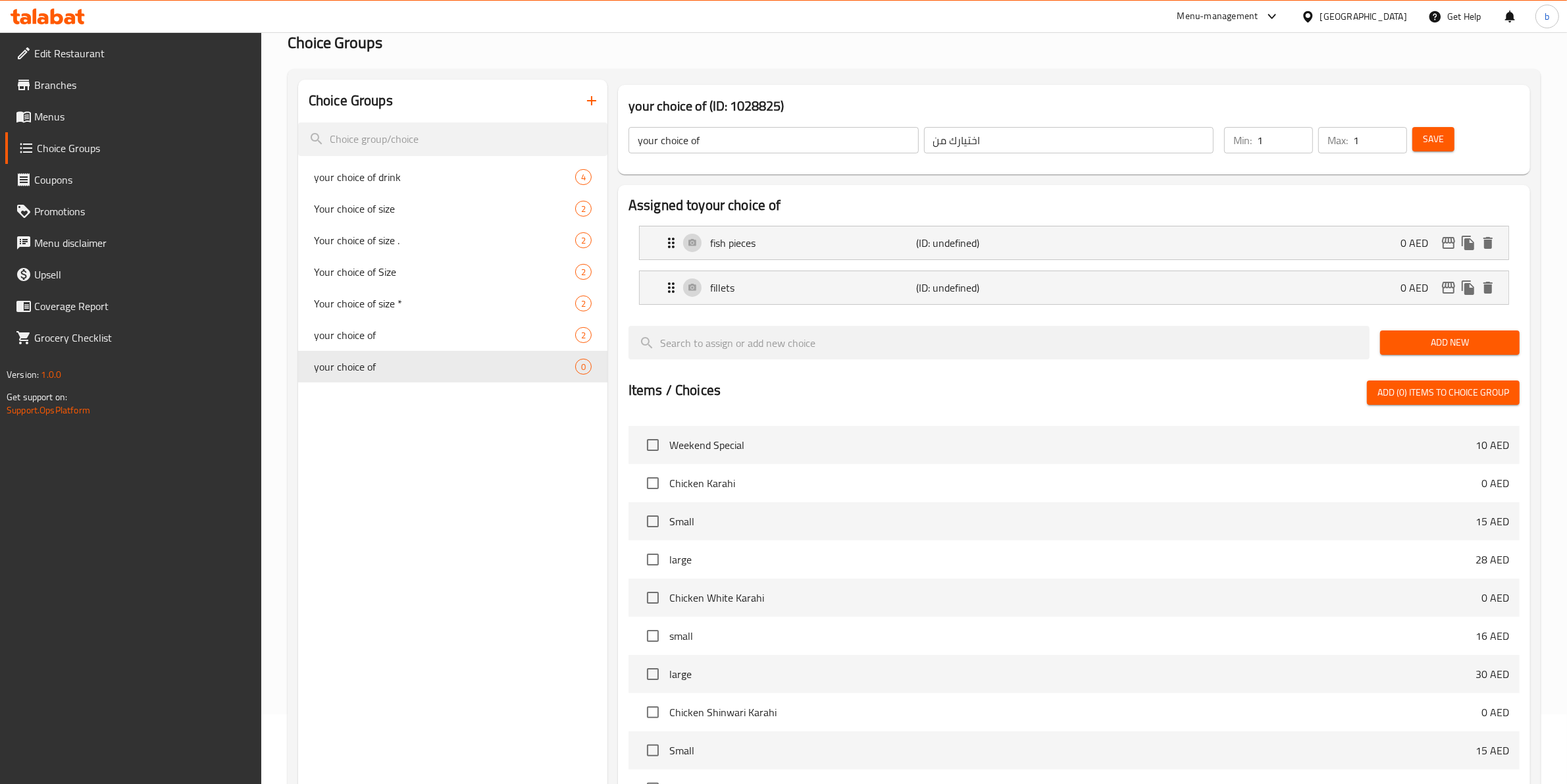
click at [1427, 125] on div "Save" at bounding box center [1459, 140] width 97 height 31
click at [1428, 137] on span "Save" at bounding box center [1433, 139] width 21 height 16
click at [1305, 252] on div "fish pieces (ID: 2297655576) 0 AED" at bounding box center [1078, 243] width 829 height 33
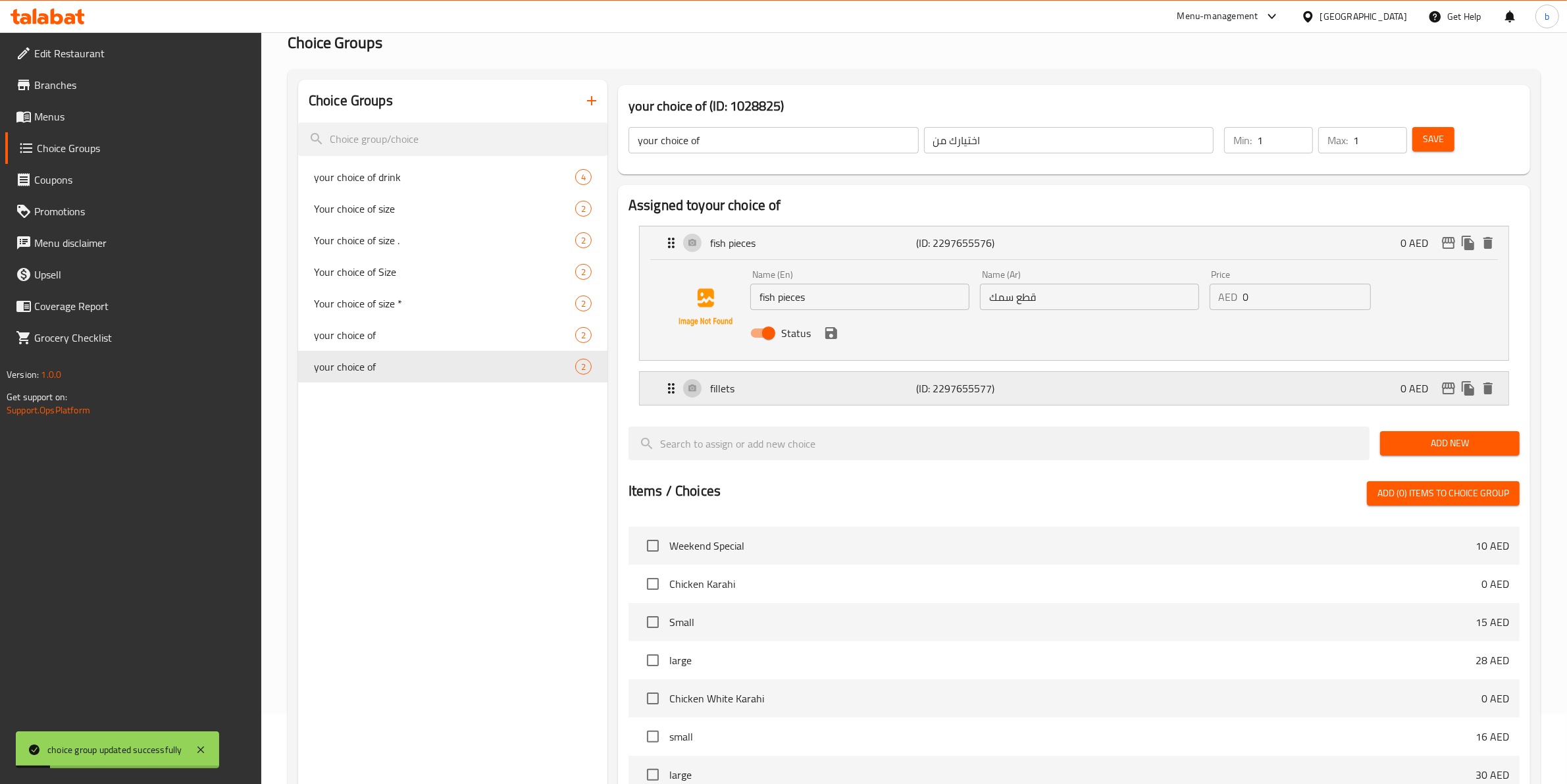
click at [1241, 374] on div "fillets (ID: 2297655577) 0 AED" at bounding box center [1078, 388] width 829 height 33
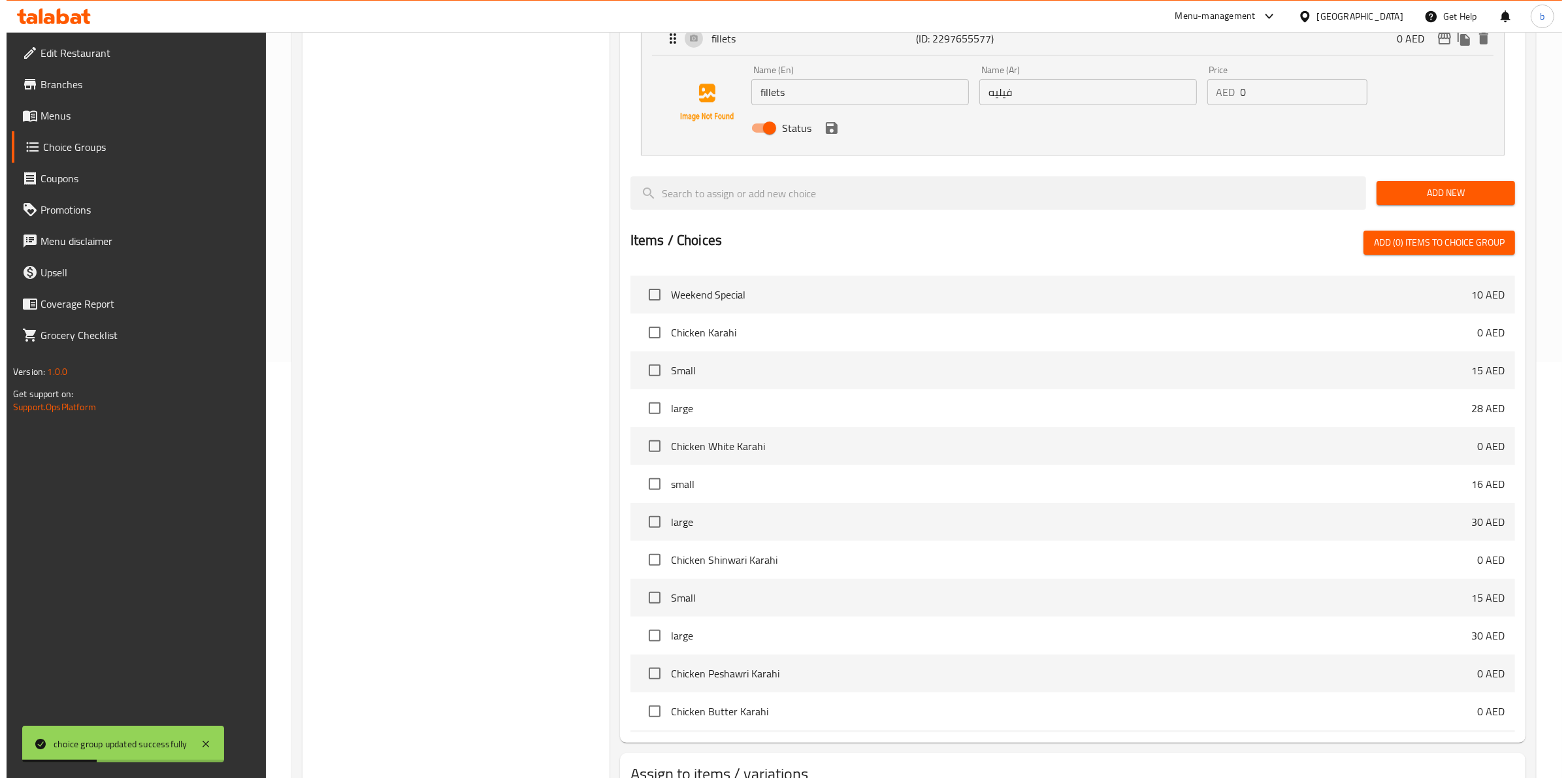
scroll to position [514, 0]
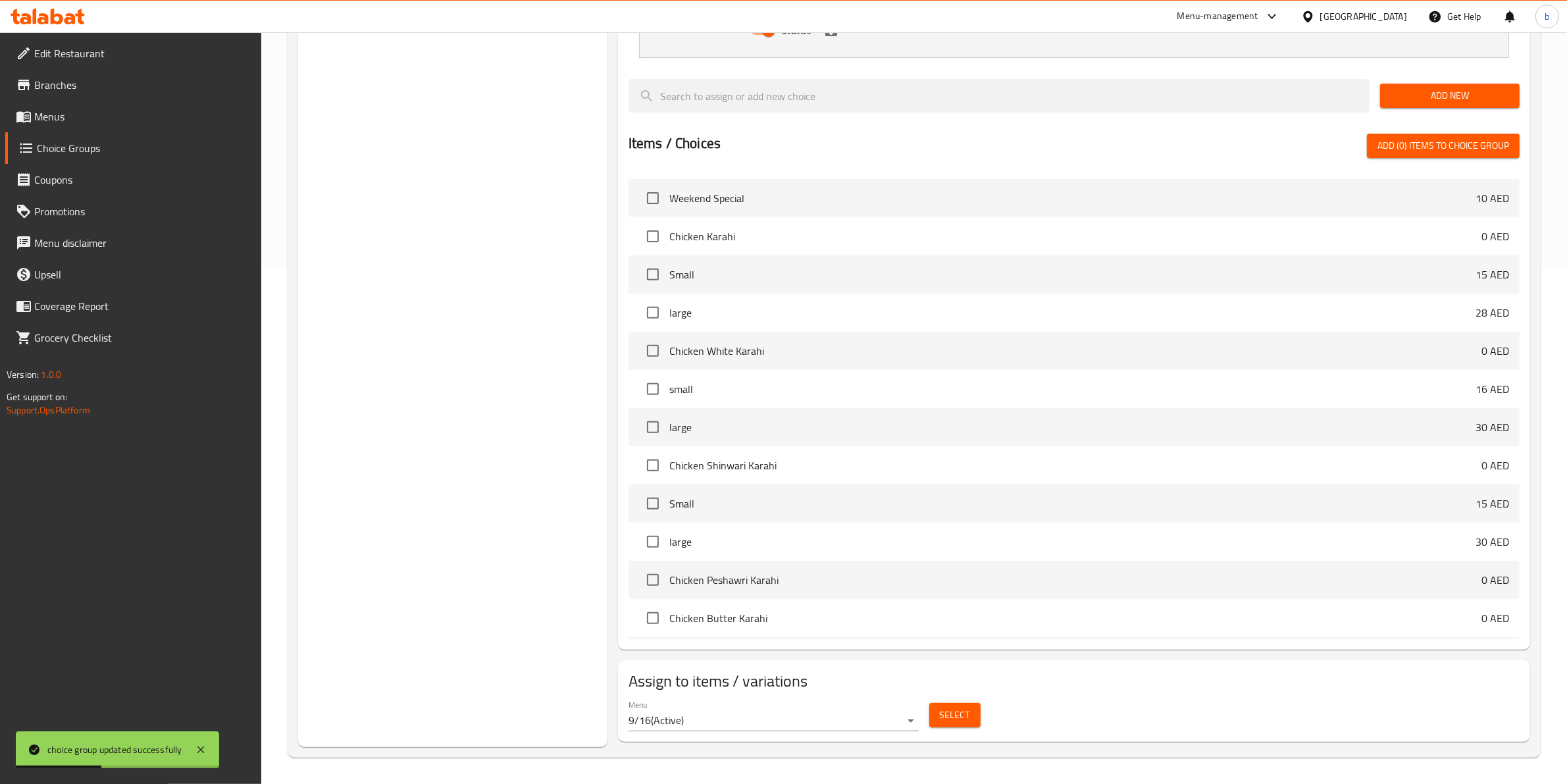
click at [789, 701] on div "Menu 9/16 ( Active )" at bounding box center [774, 715] width 291 height 31
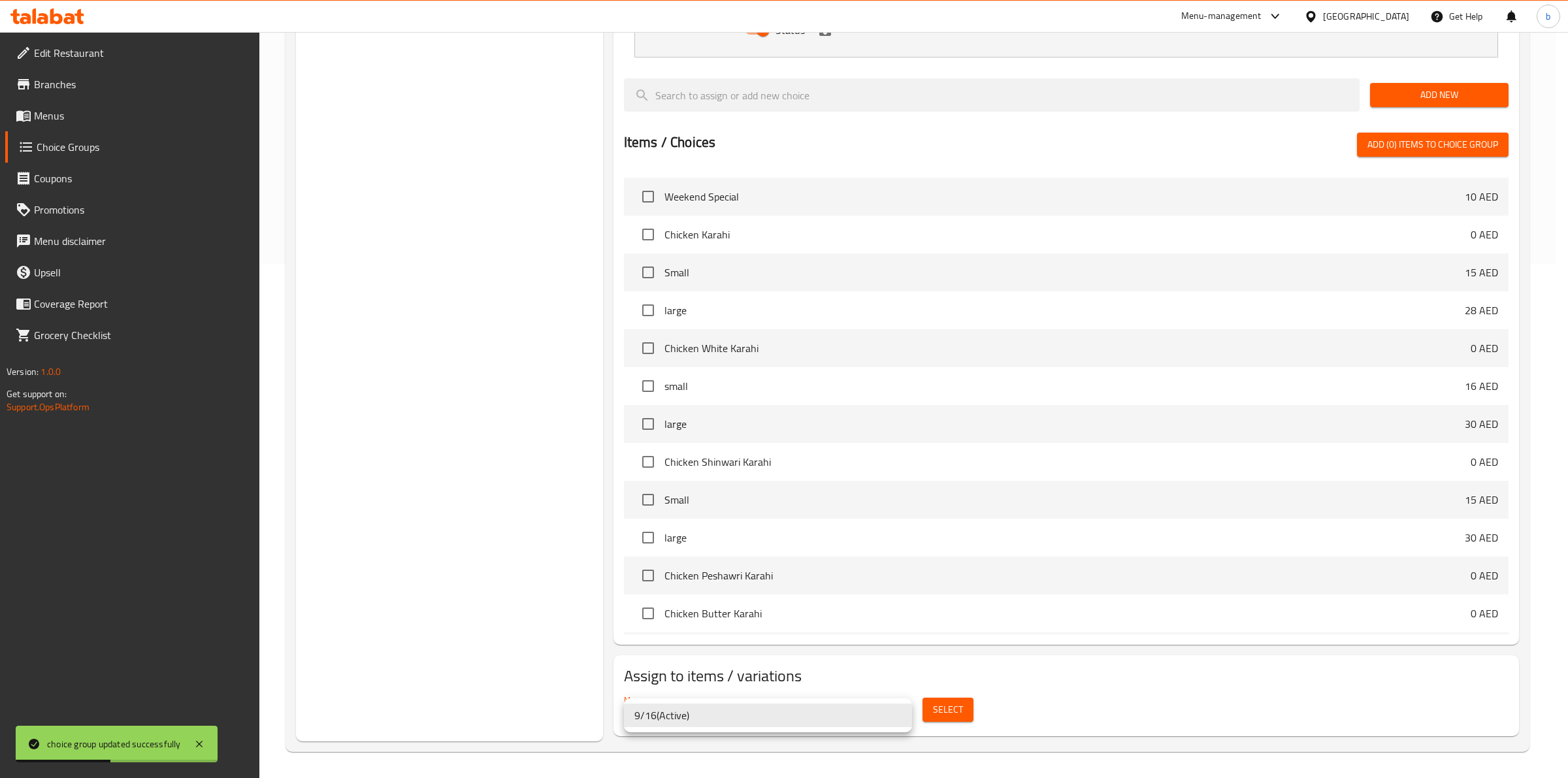
click at [959, 716] on div at bounding box center [784, 389] width 1568 height 778
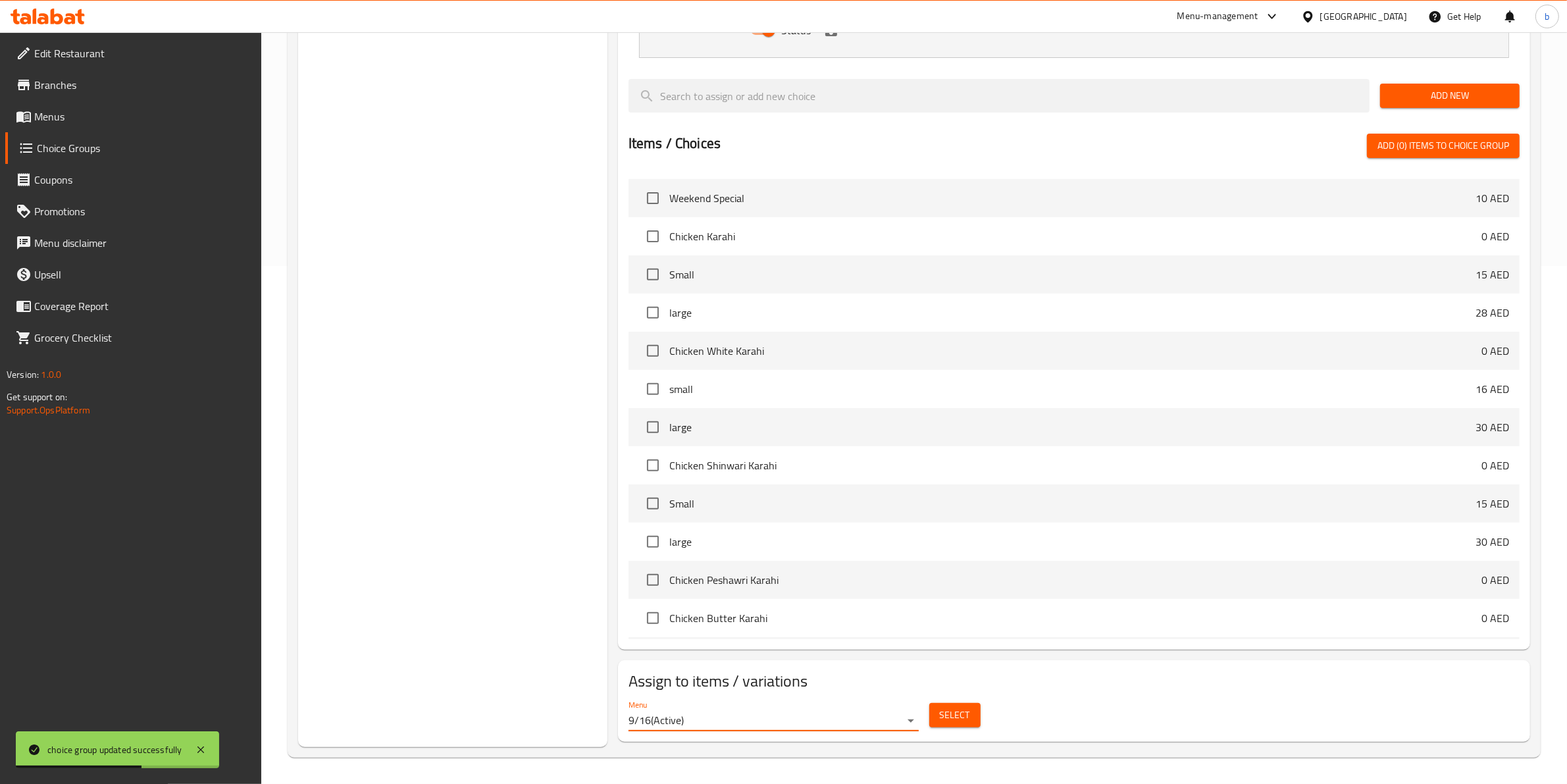
click at [966, 709] on span "Select" at bounding box center [955, 715] width 31 height 16
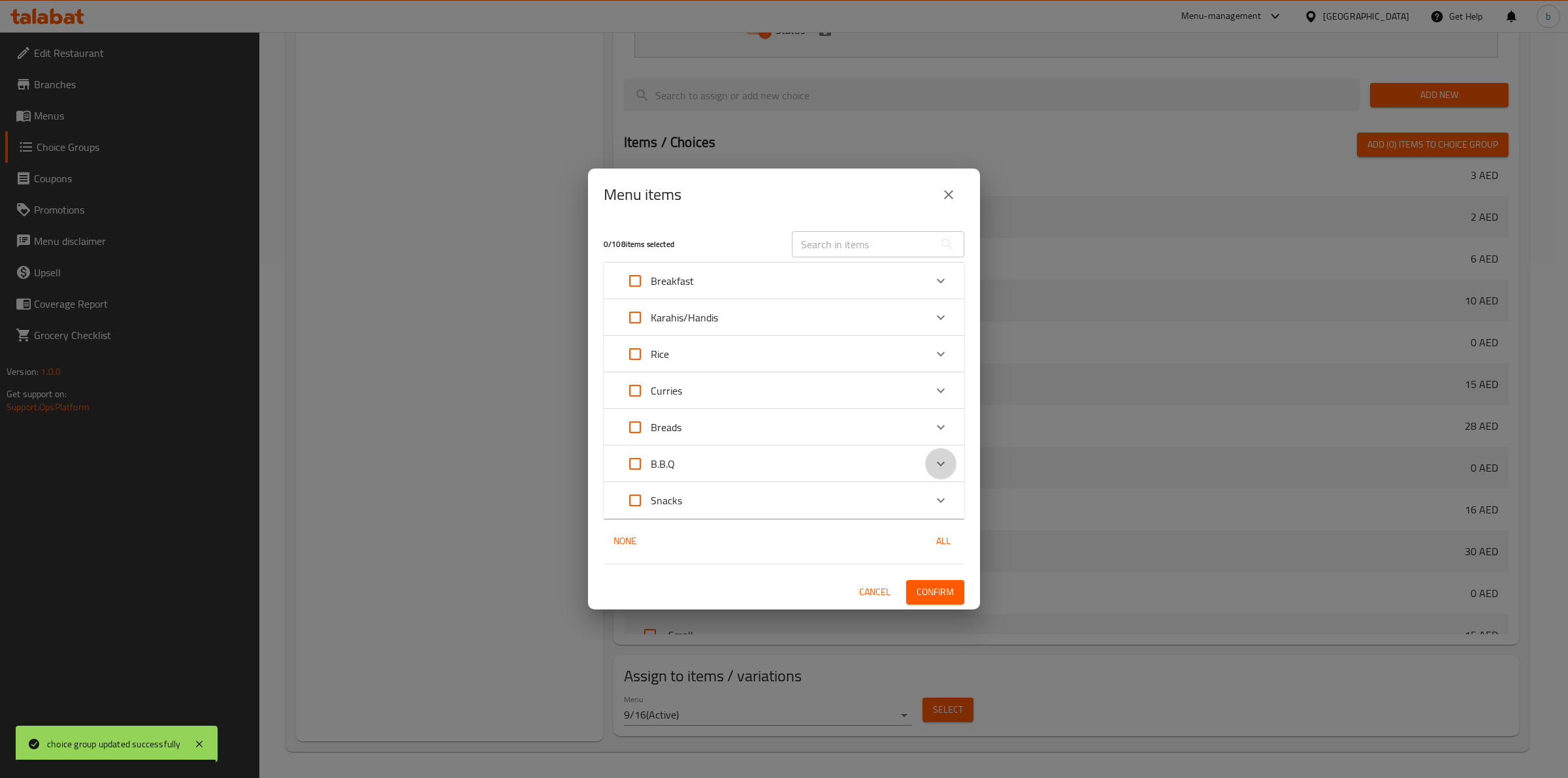
click at [934, 467] on icon "Expand" at bounding box center [940, 463] width 16 height 16
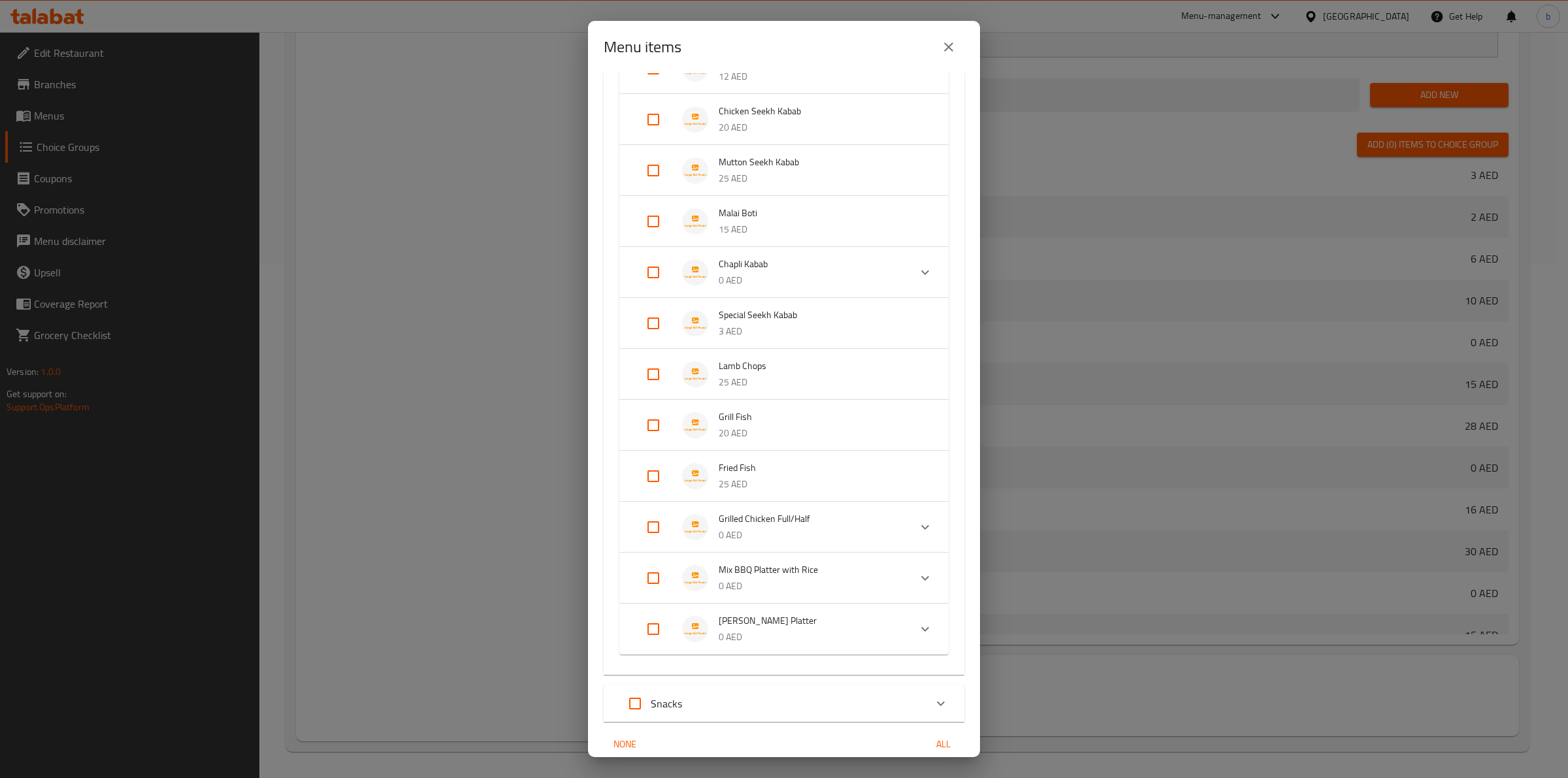
scroll to position [408, 0]
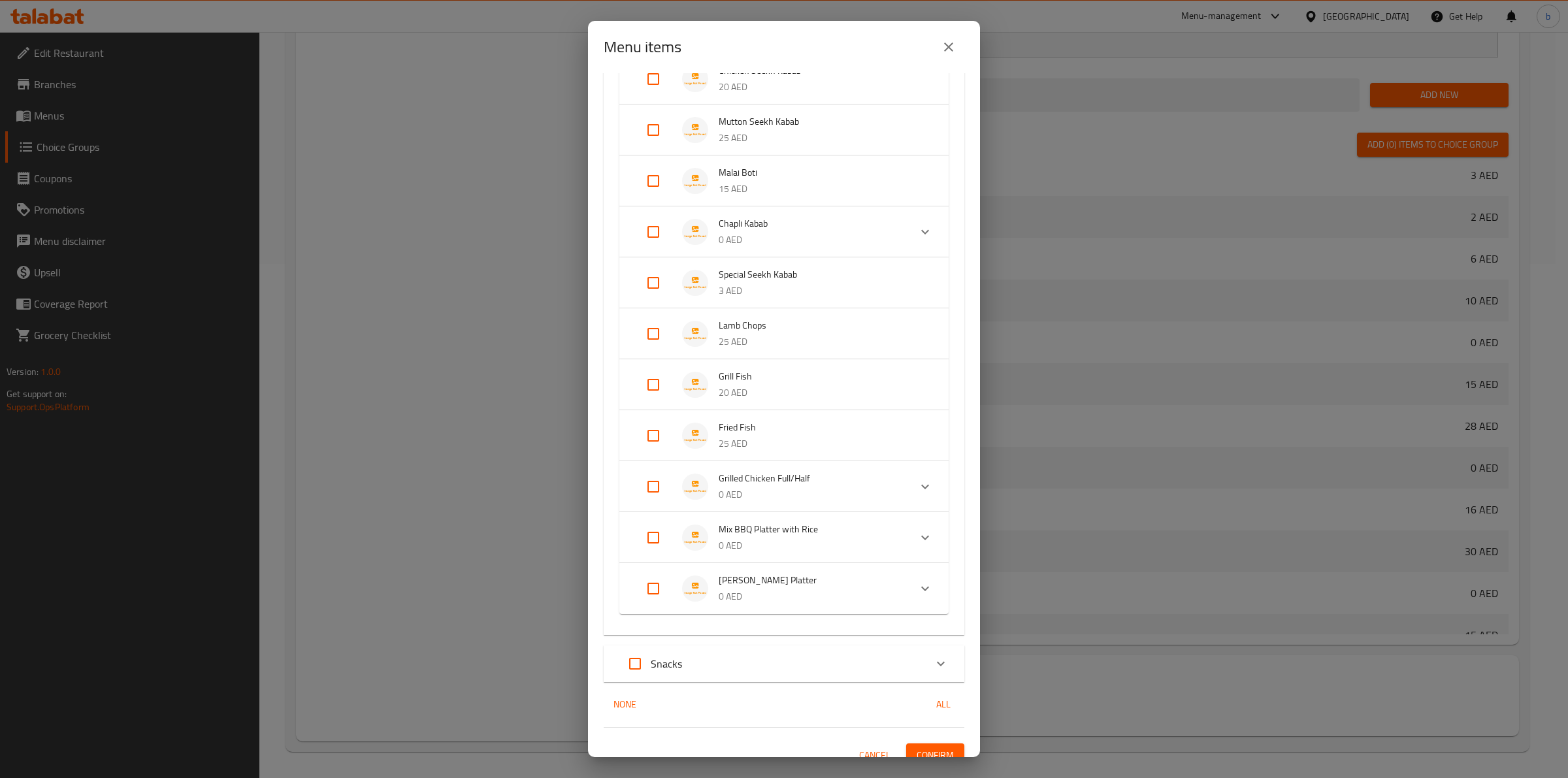
click at [647, 437] on input "Expand" at bounding box center [653, 436] width 31 height 31
checkbox input "true"
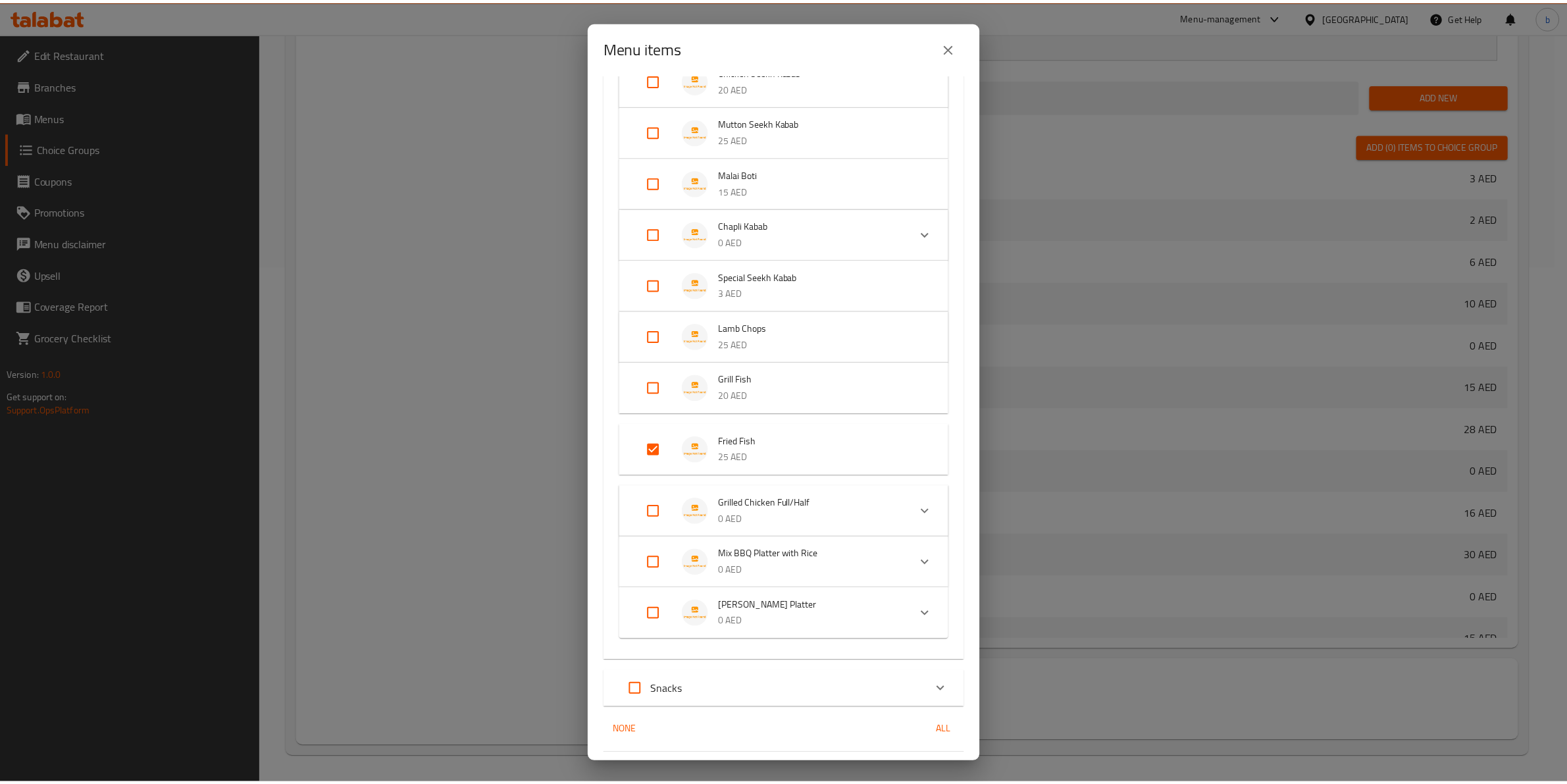
scroll to position [447, 0]
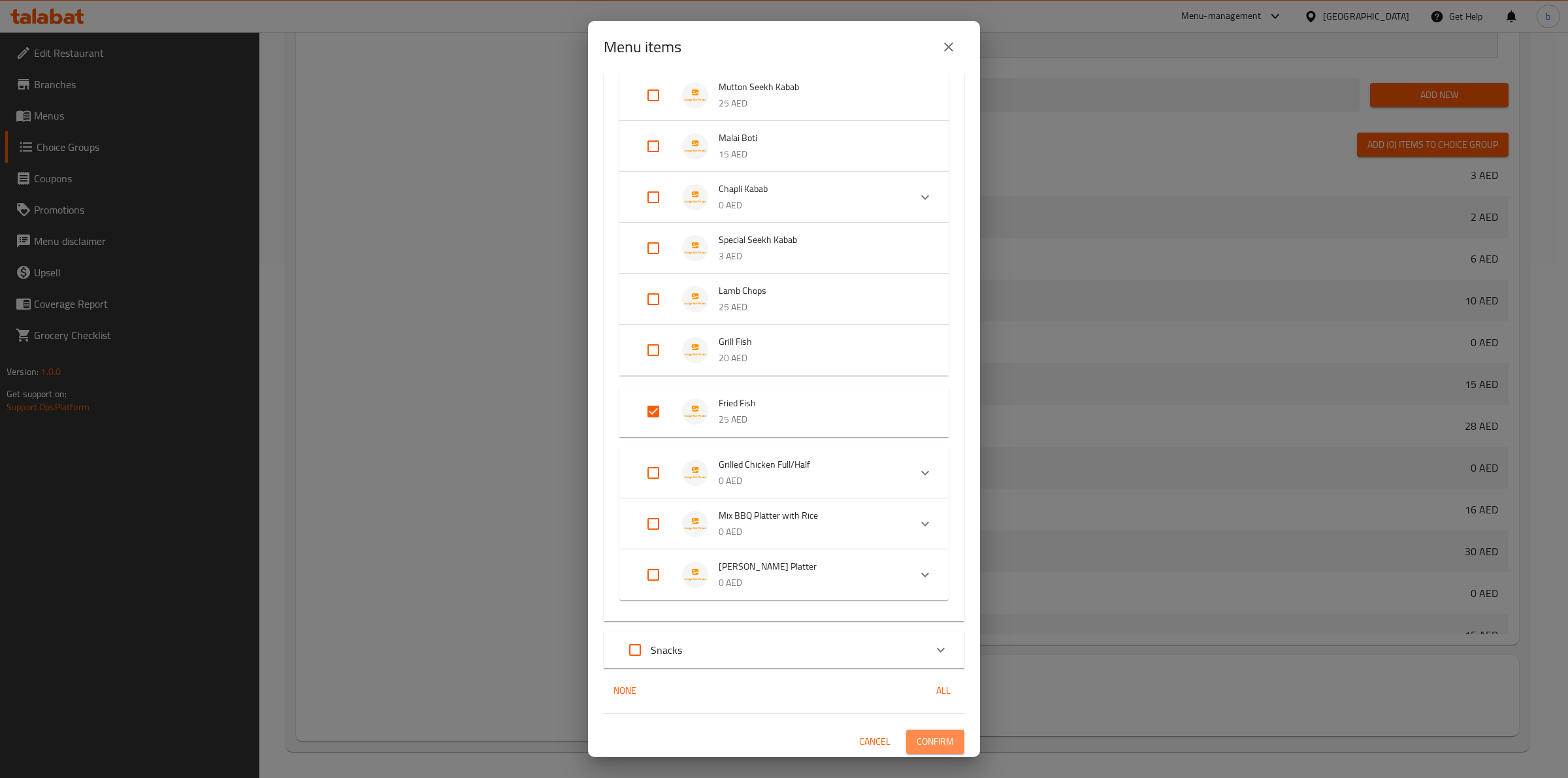
click at [916, 742] on span "Confirm" at bounding box center [935, 742] width 37 height 16
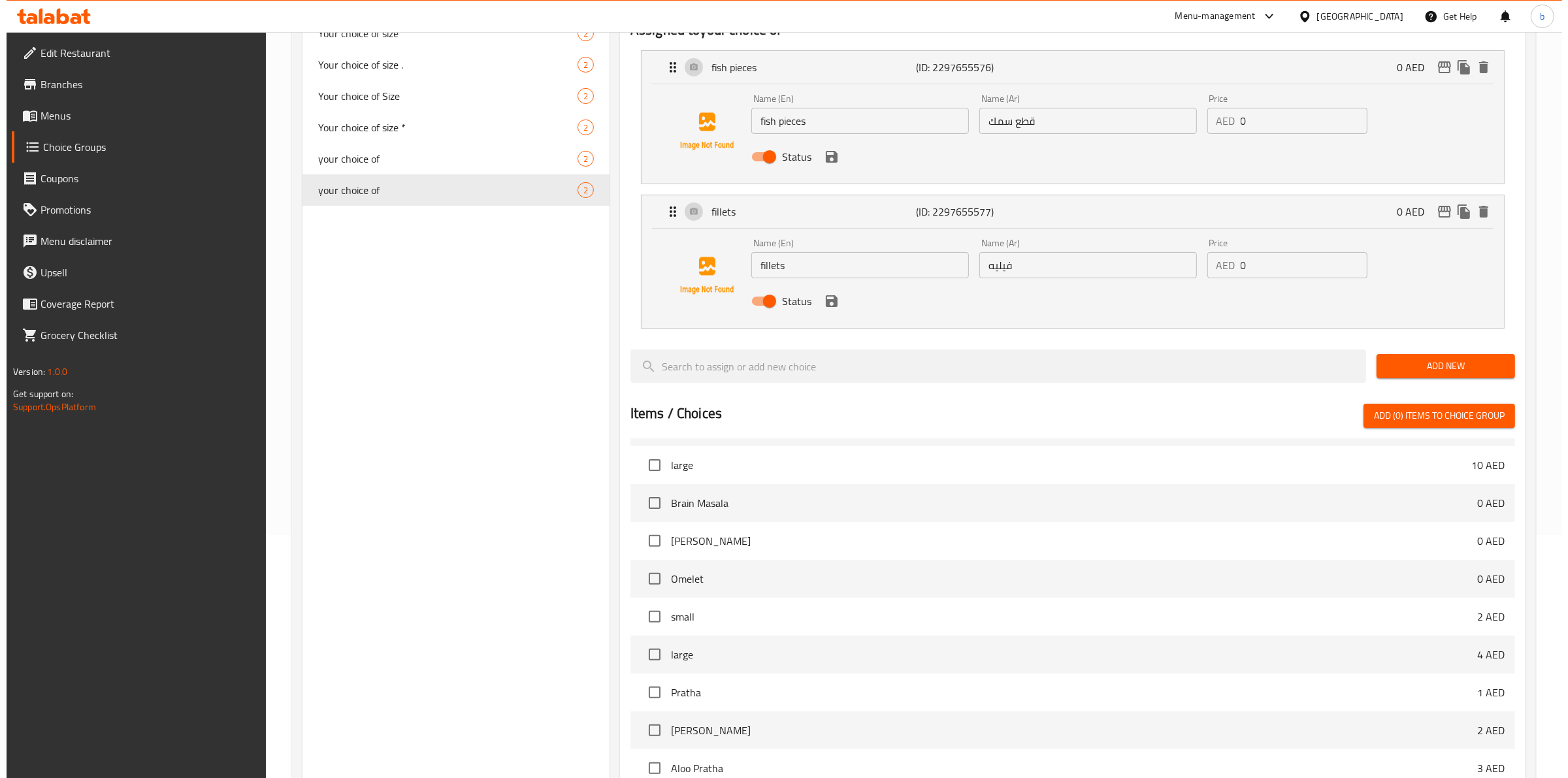
scroll to position [0, 0]
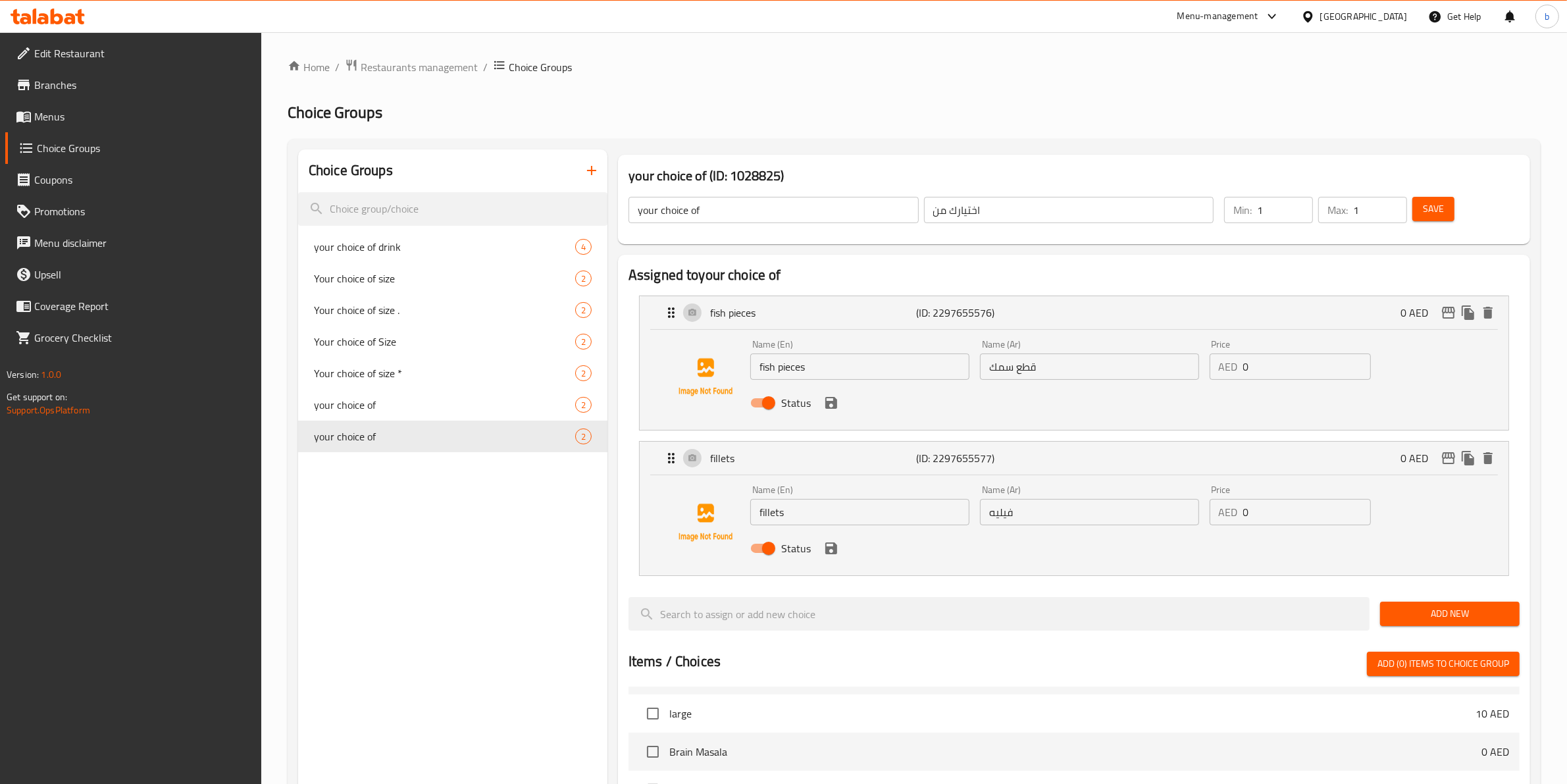
click at [93, 124] on span "Menus" at bounding box center [143, 116] width 217 height 16
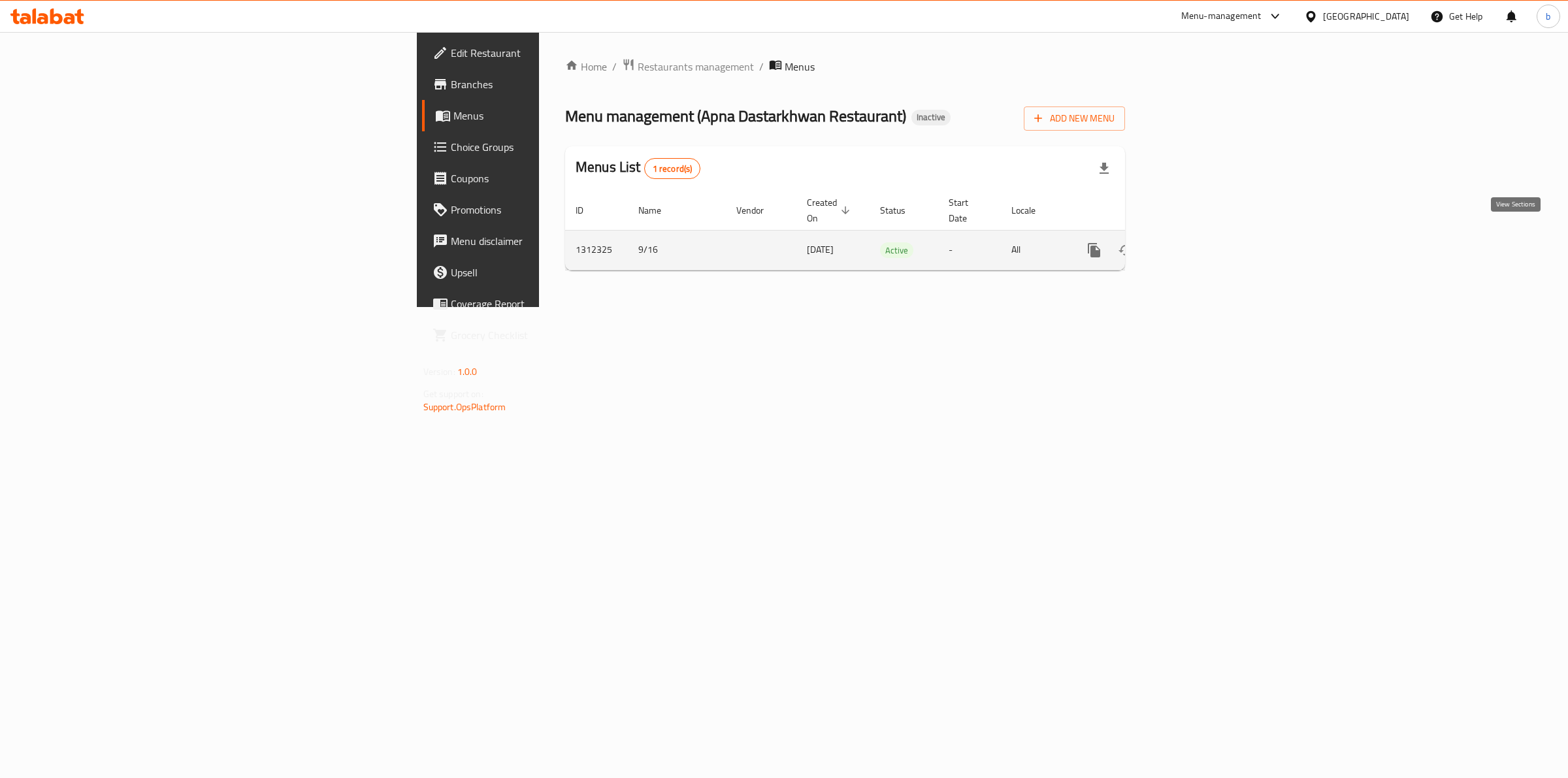
click at [1197, 242] on icon "enhanced table" at bounding box center [1188, 250] width 16 height 16
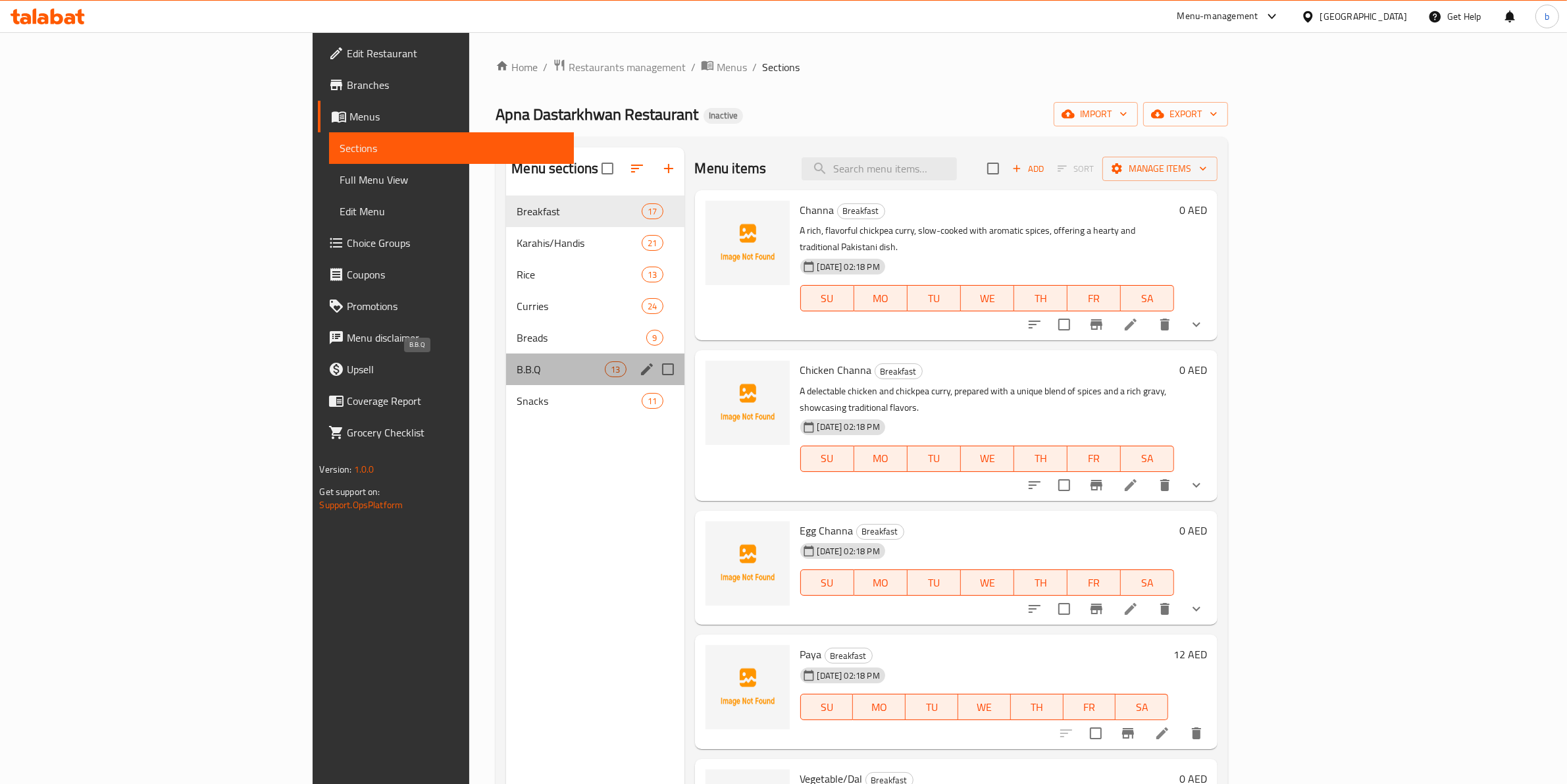
click at [517, 363] on span "B.B.Q" at bounding box center [561, 369] width 88 height 16
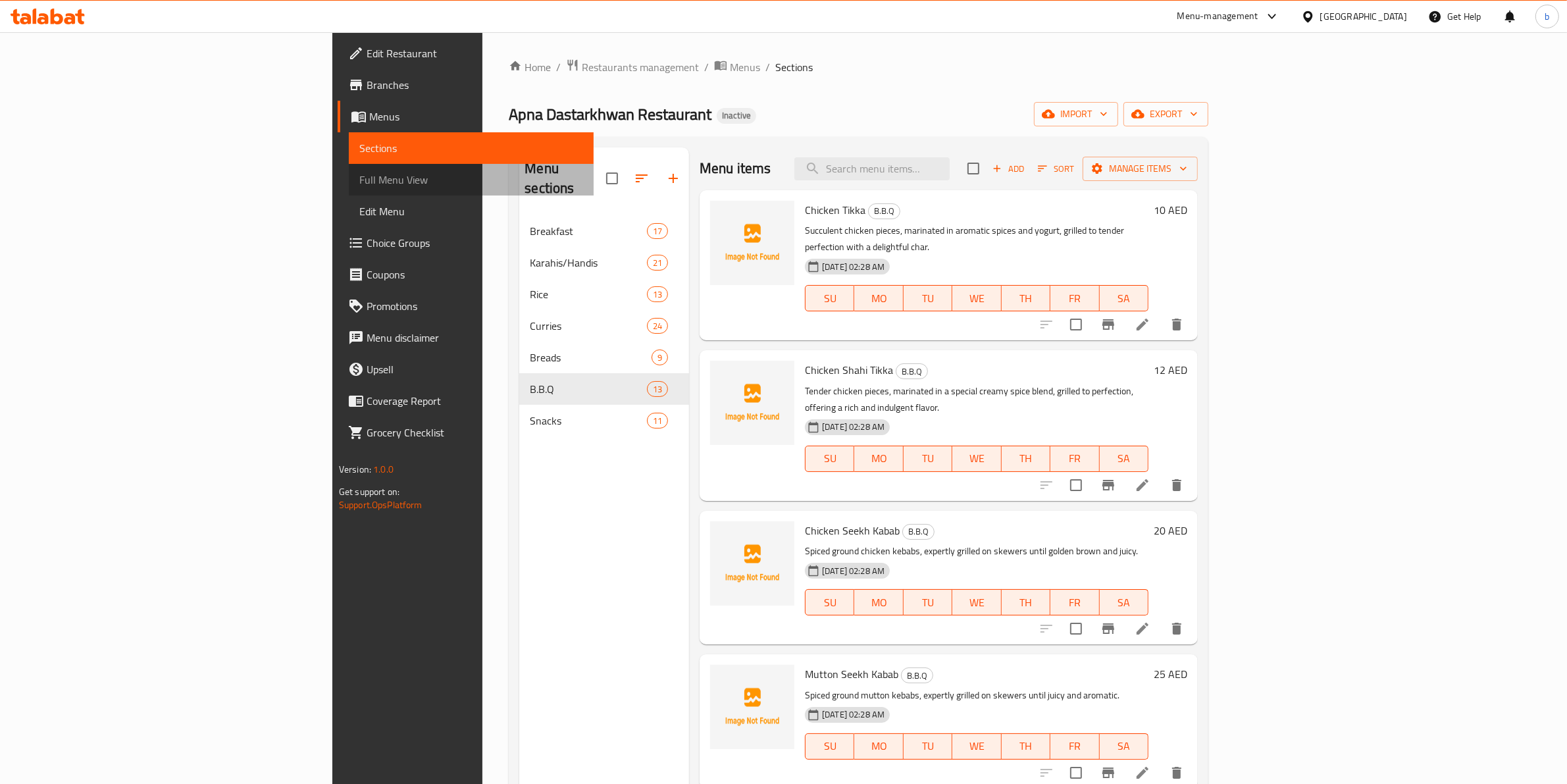
click at [359, 183] on span "Full Menu View" at bounding box center [471, 179] width 225 height 16
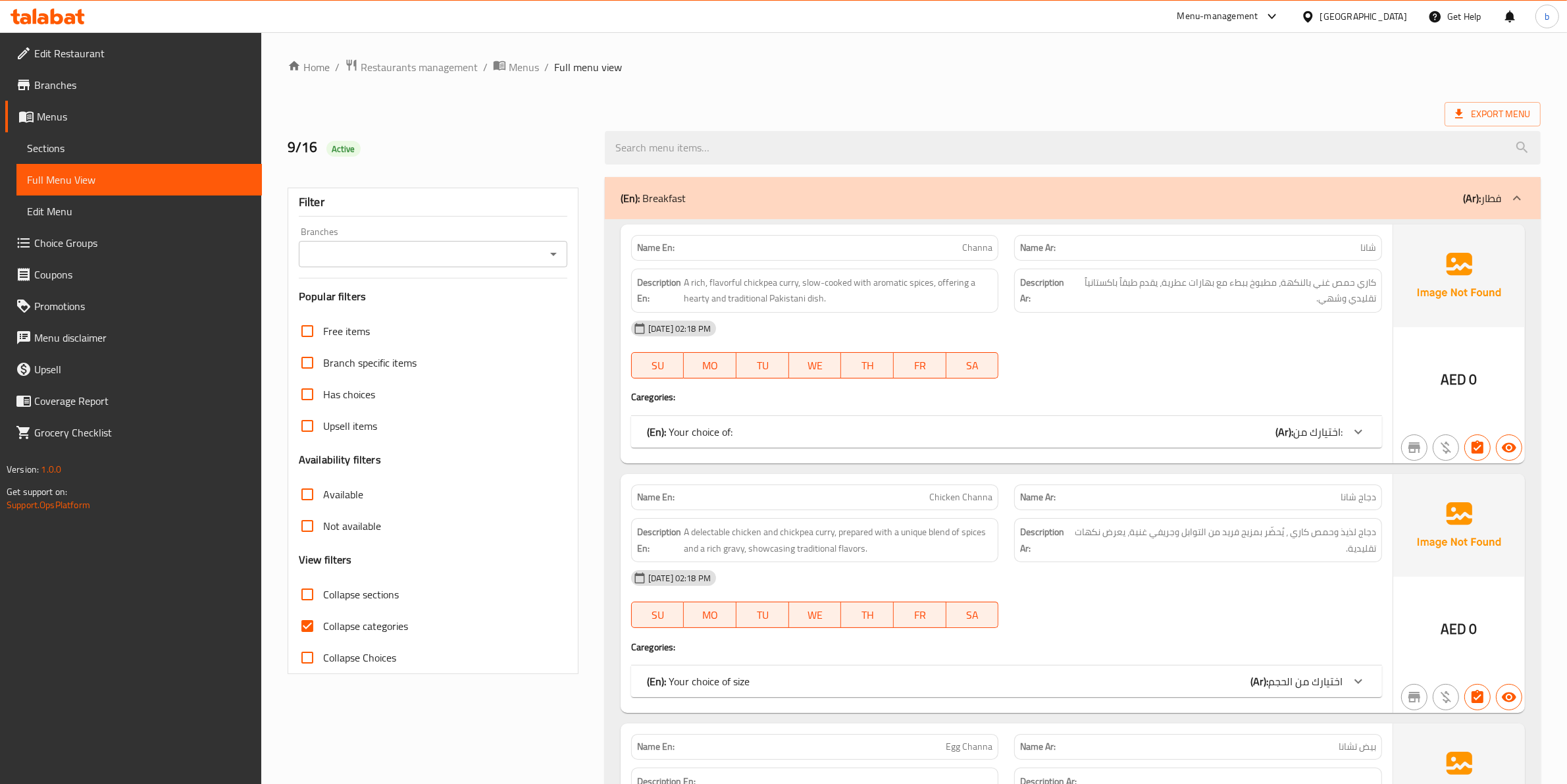
click at [302, 618] on input "Collapse categories" at bounding box center [307, 626] width 31 height 31
checkbox input "false"
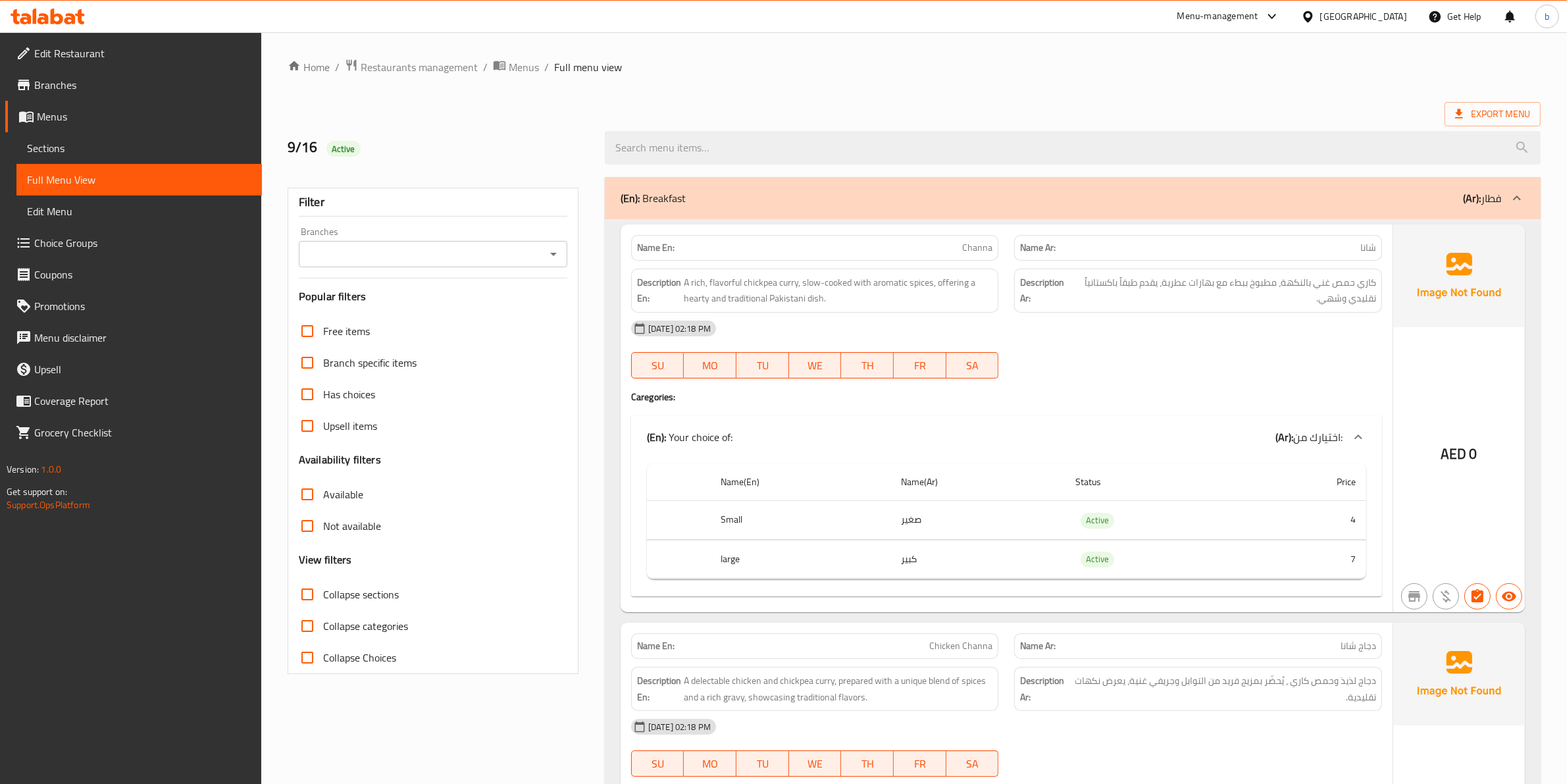
click at [306, 601] on input "Collapse sections" at bounding box center [307, 594] width 31 height 31
checkbox input "true"
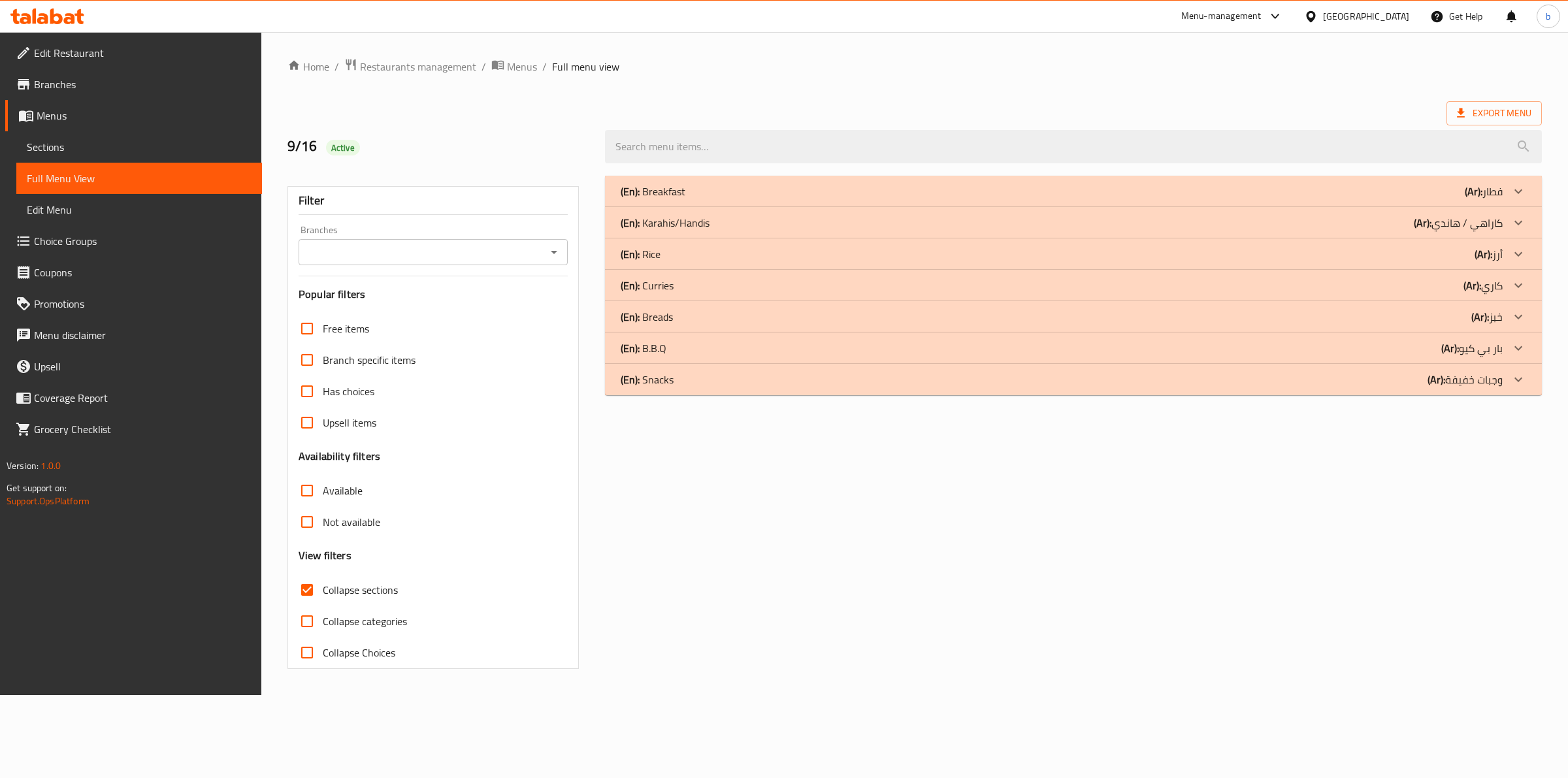
click at [1511, 351] on icon at bounding box center [1518, 348] width 16 height 16
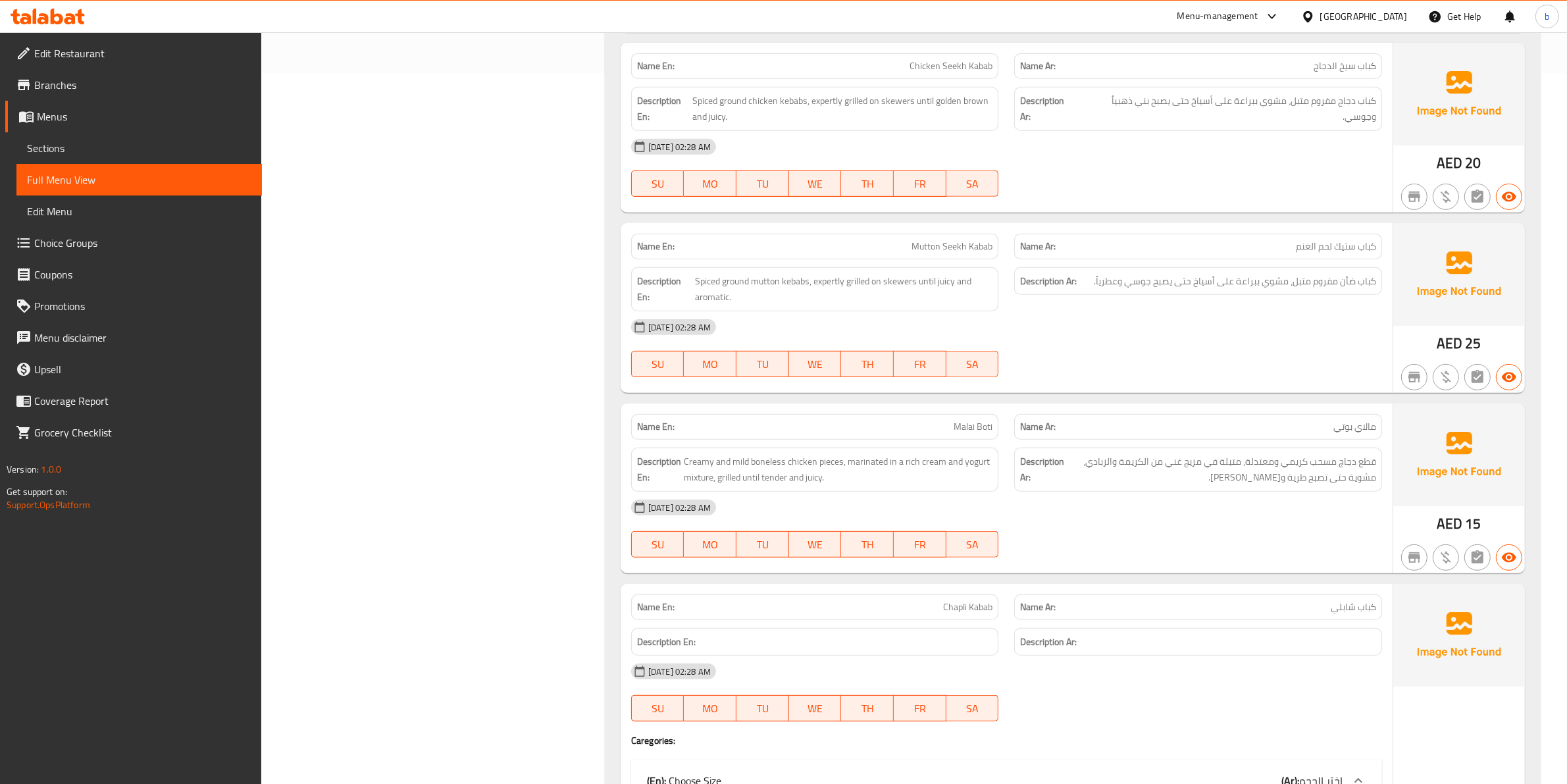
scroll to position [740, 0]
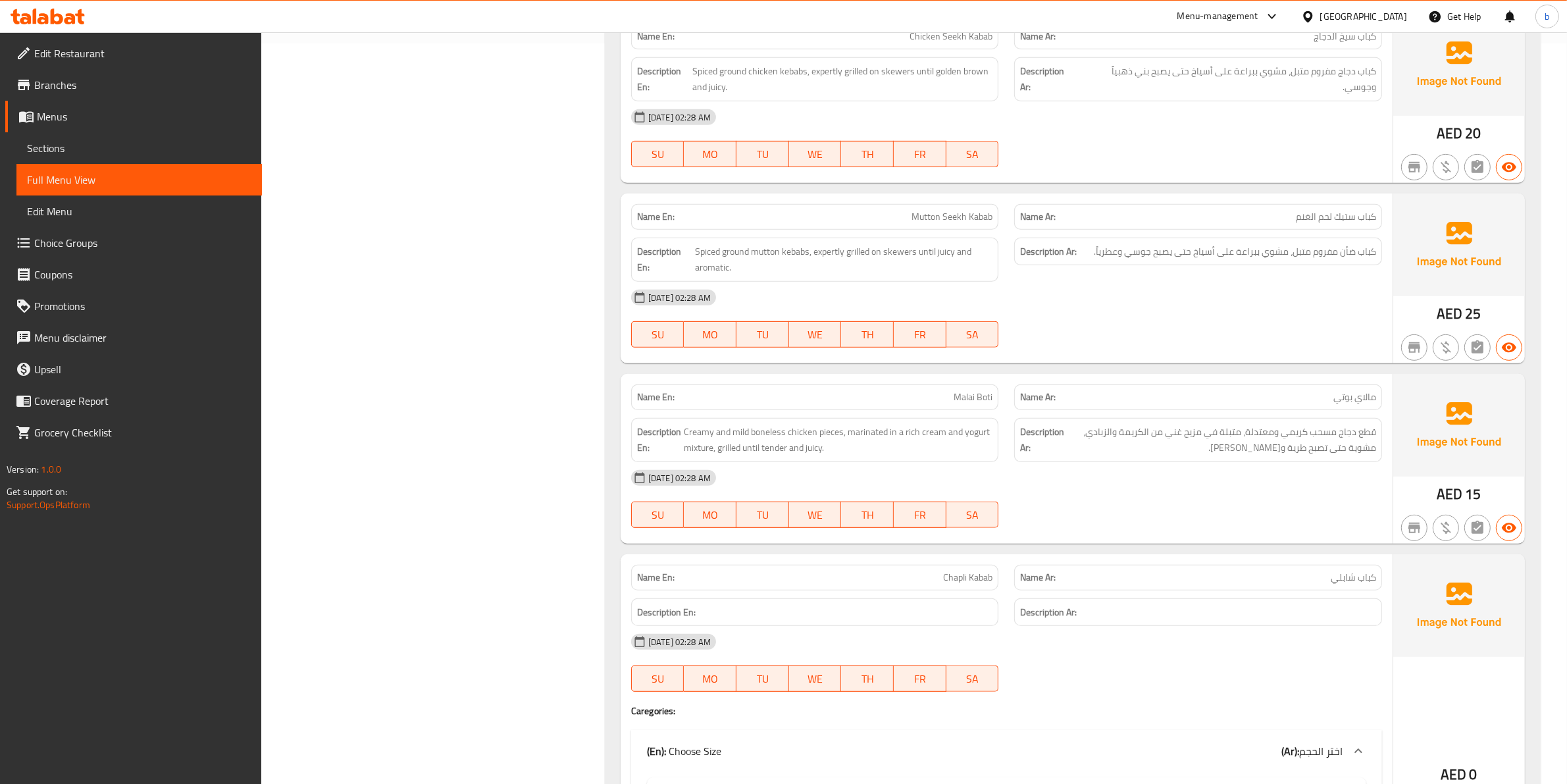
click at [957, 578] on span "Chapli Kabab" at bounding box center [968, 577] width 49 height 14
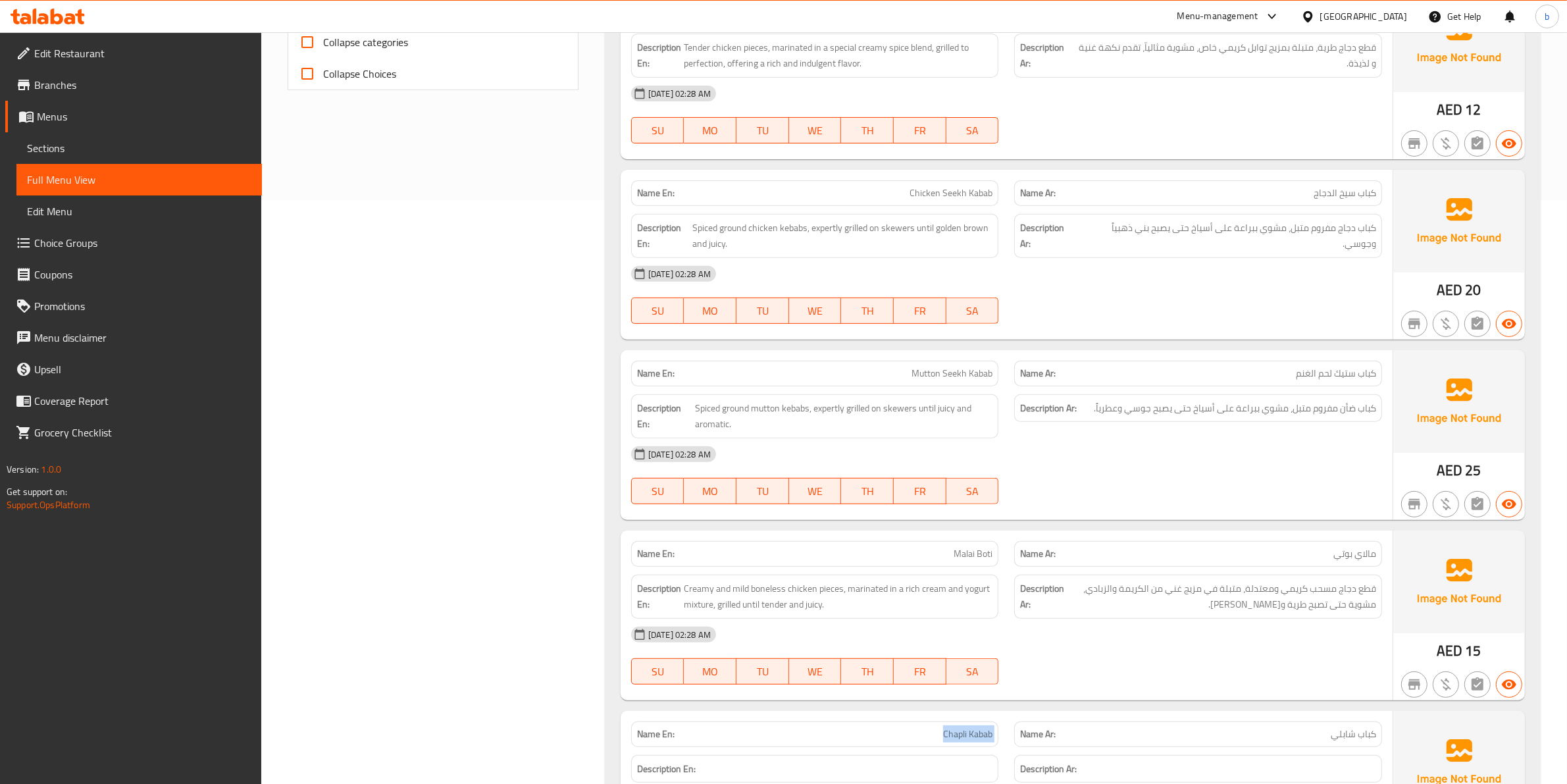
scroll to position [0, 0]
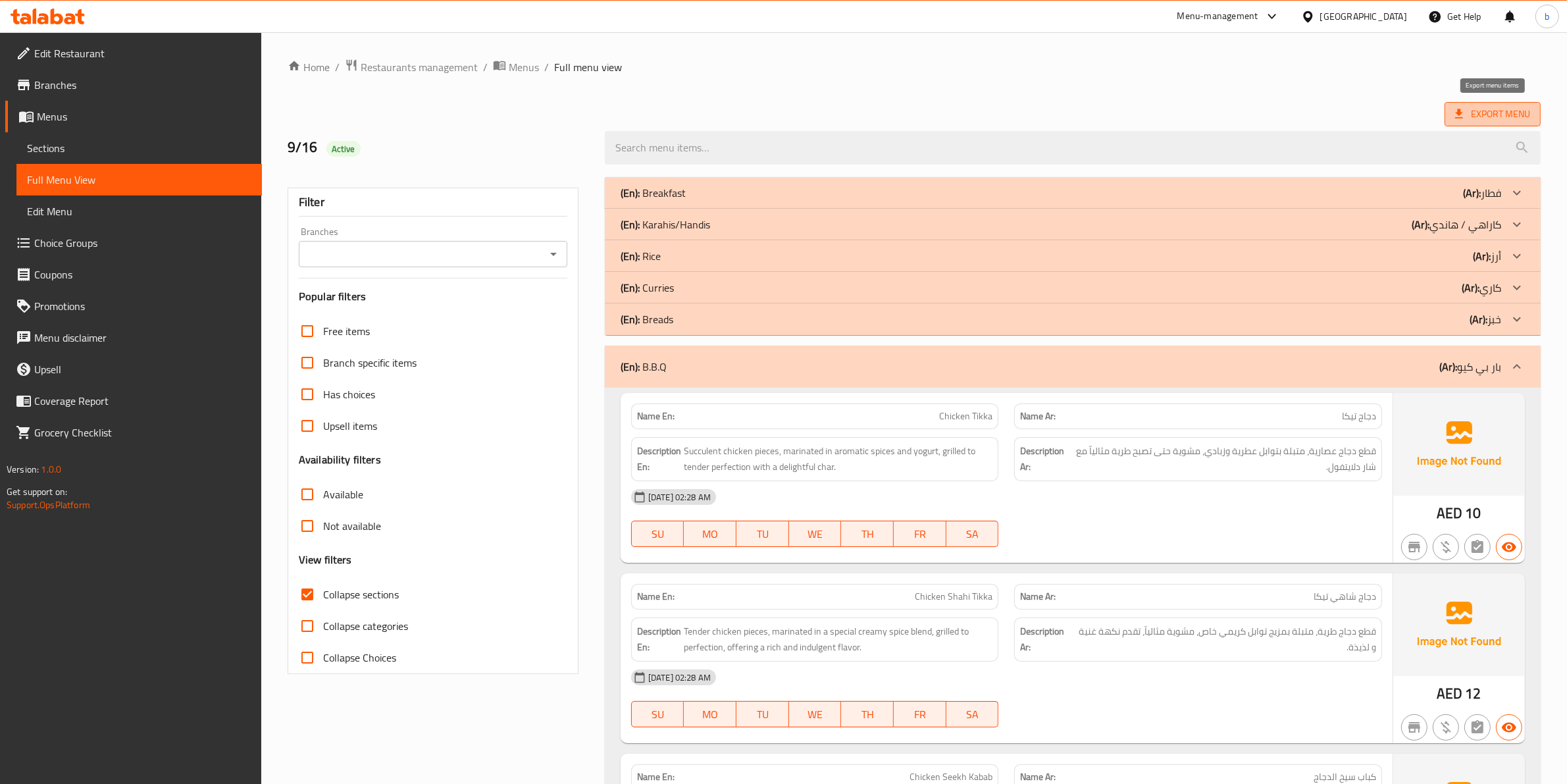
click at [1459, 108] on icon at bounding box center [1459, 114] width 13 height 13
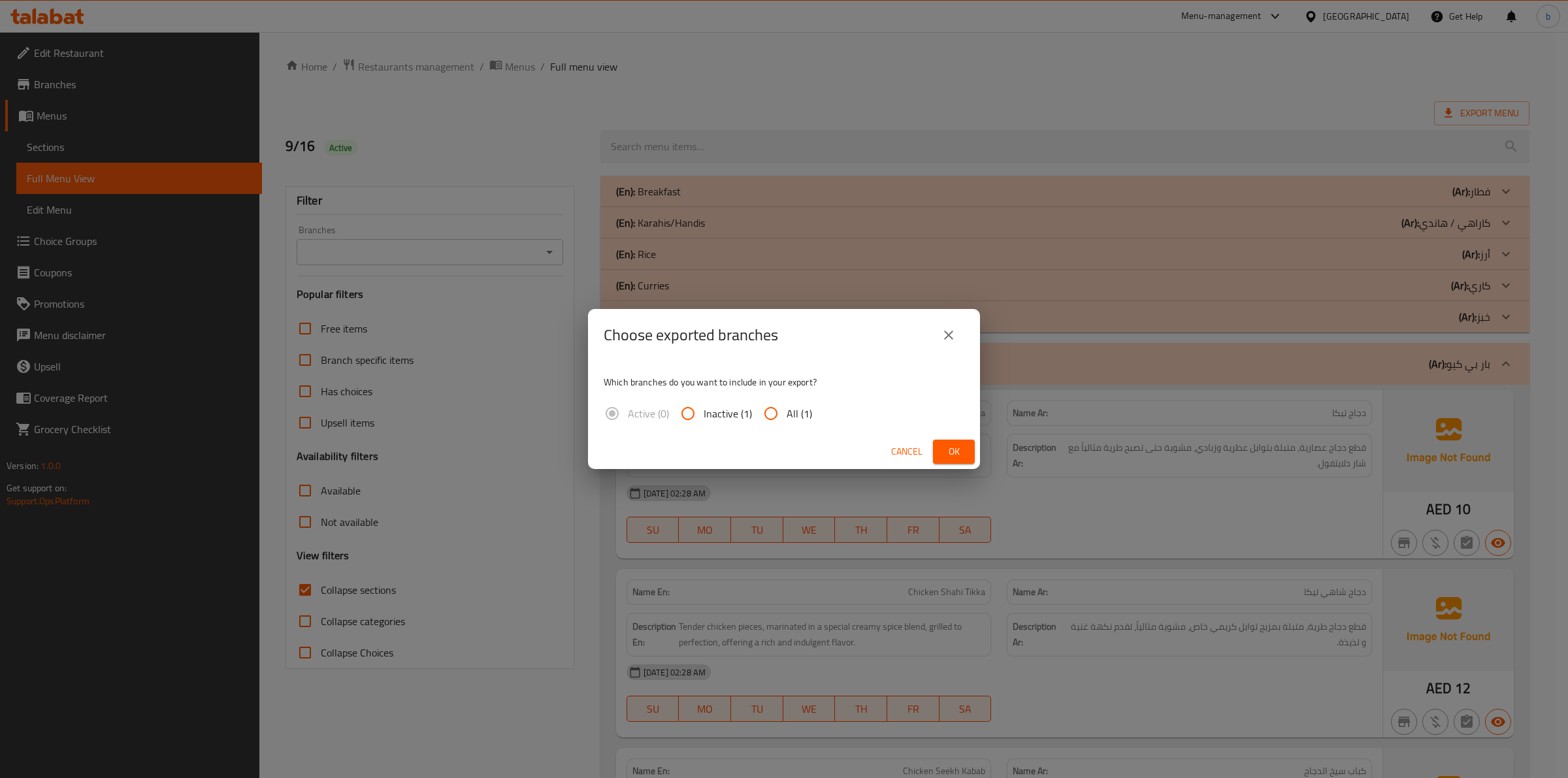
click at [763, 406] on input "All (1)" at bounding box center [771, 413] width 31 height 31
radio input "true"
click at [950, 448] on span "Ok" at bounding box center [954, 451] width 21 height 16
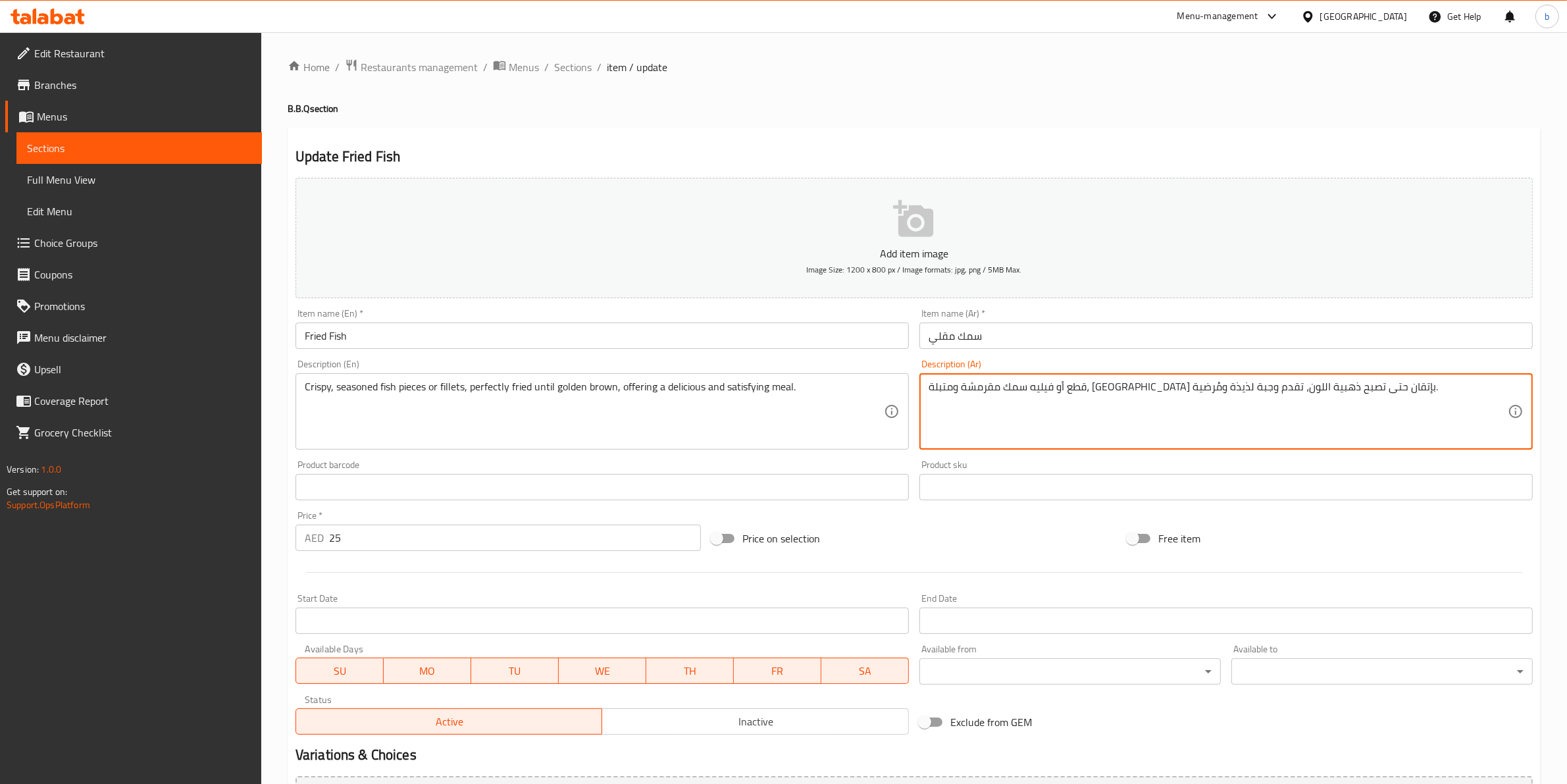
drag, startPoint x: 1298, startPoint y: 384, endPoint x: 1273, endPoint y: 384, distance: 25.0
click at [1273, 384] on textarea "قطع أو فيليه سمك مقرمشة ومتبلة، [GEOGRAPHIC_DATA] بإتقان حتى تصبح ذهبية اللون، …" at bounding box center [1218, 411] width 580 height 63
click at [1312, 384] on textarea "قطع أو فيليه مقرمشة ومتبلة، مقلية بإتقان حتى تصبح ذهبية اللون، تقدم وجبة لذيذة …" at bounding box center [1218, 411] width 580 height 63
paste textarea "سمك"
drag, startPoint x: 1165, startPoint y: 387, endPoint x: 1144, endPoint y: 390, distance: 21.2
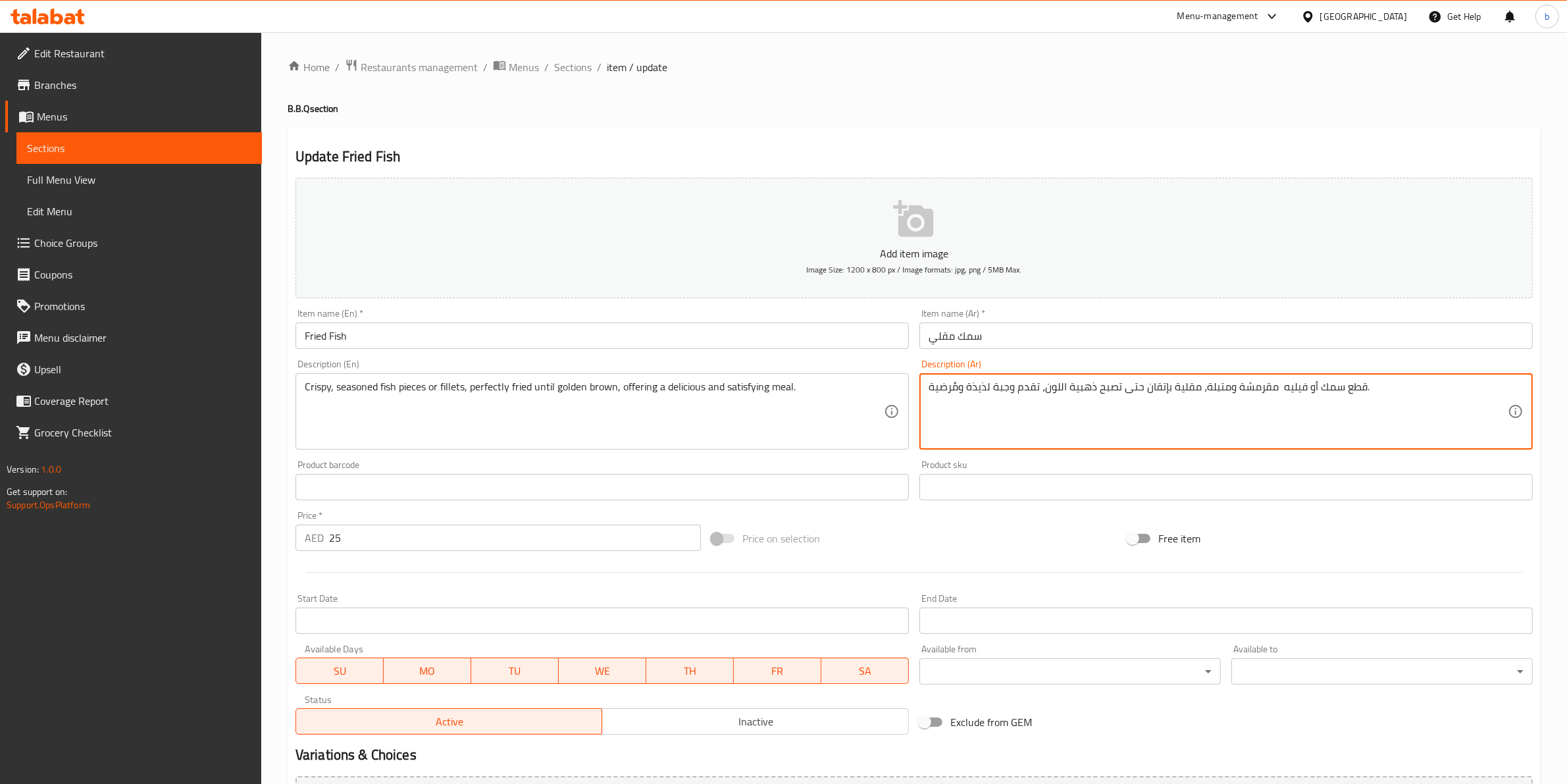
click at [1144, 390] on textarea "قطع سمك أو فيليه مقرمشة ومتبلة، مقلية بإتقان حتى تصبح ذهبية اللون، تقدم وجبة لذ…" at bounding box center [1218, 411] width 580 height 63
click at [1064, 386] on textarea "قطع سمك أو فيليه مقرمشة ومتبلة، مقلية مثالياّ حتى تصبح ذهبية اللون، تقدم وجبة ل…" at bounding box center [1218, 411] width 580 height 63
drag, startPoint x: 1064, startPoint y: 386, endPoint x: 1041, endPoint y: 386, distance: 23.0
click at [1041, 386] on textarea "قطع سمك أو فيليه مقرمشة ومتبلة، مقلية مثالياّ حتى تصبح ذهبية اللون، تقدم وجبة ل…" at bounding box center [1218, 411] width 580 height 63
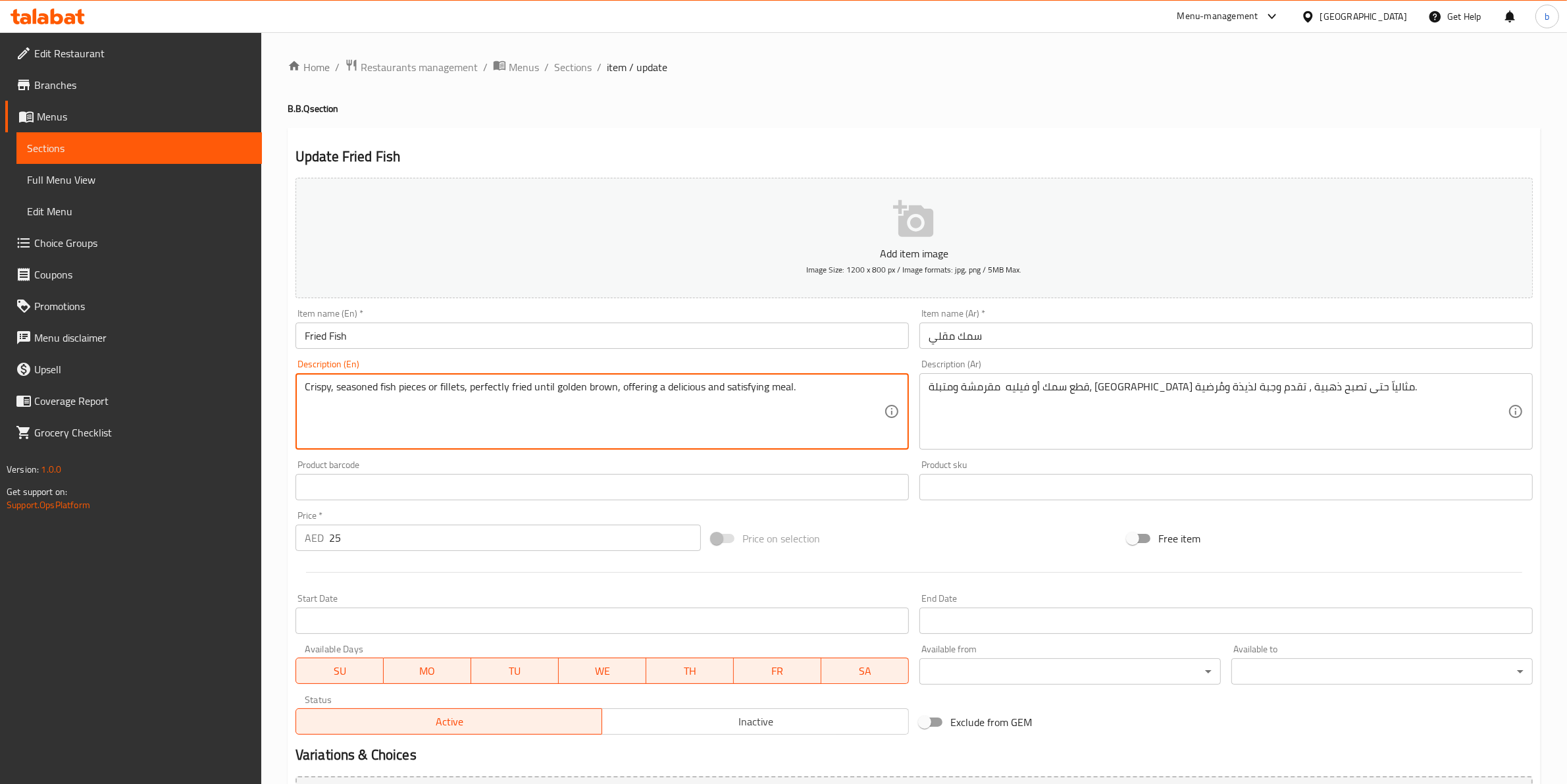
drag, startPoint x: 616, startPoint y: 385, endPoint x: 557, endPoint y: 383, distance: 59.0
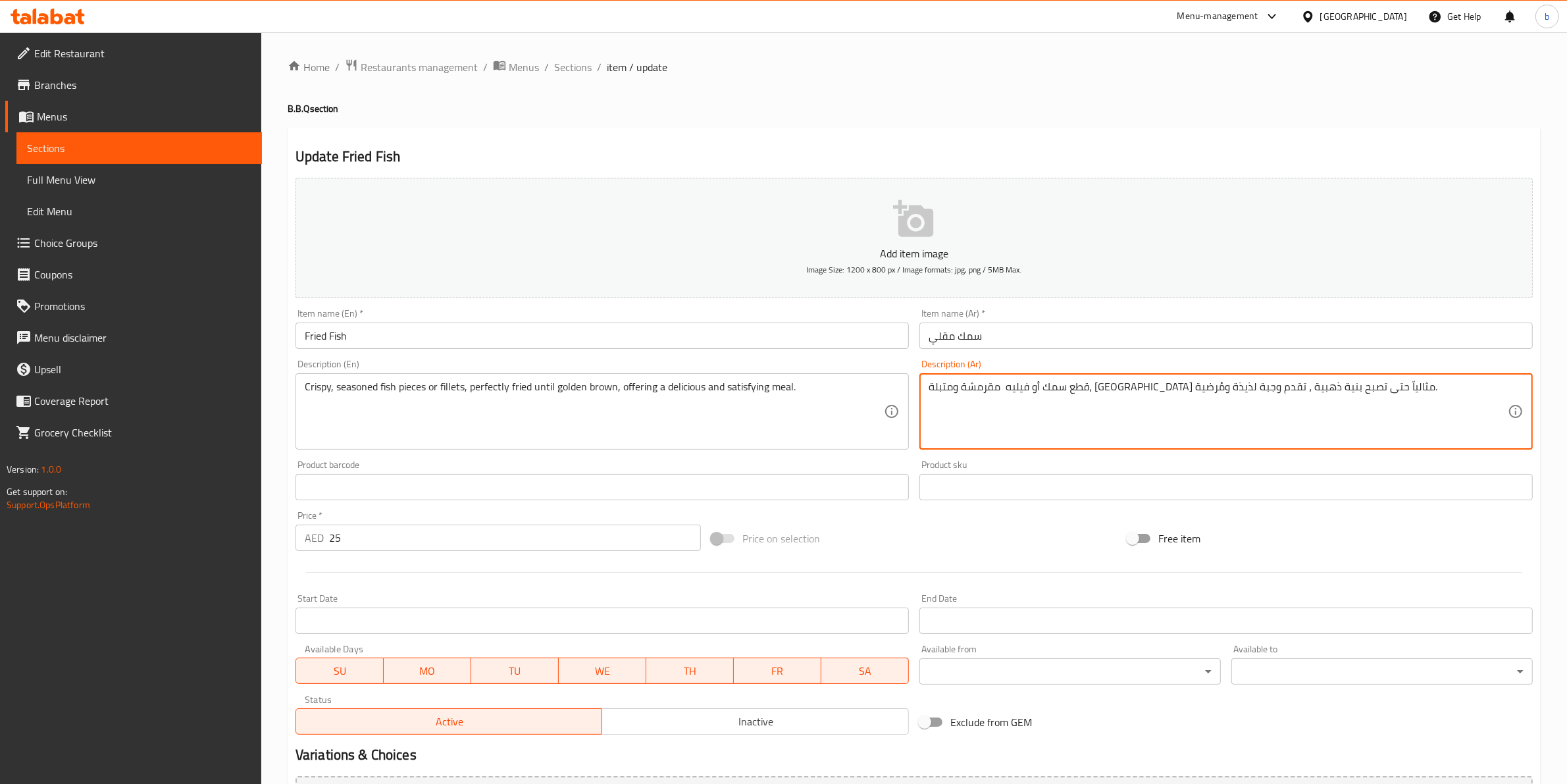
type textarea "قطع سمك أو فيليه مقرمشة ومتبلة، مقلية مثالياّ حتى تصبح بنية ذهبية ، تقدم وجبة ل…"
click at [1025, 377] on div "قطع سمك أو فيليه مقرمشة ومتبلة، مقلية مثالياّ حتى تصبح بنية ذهبية ، تقدم وجبة ل…" at bounding box center [1226, 411] width 613 height 76
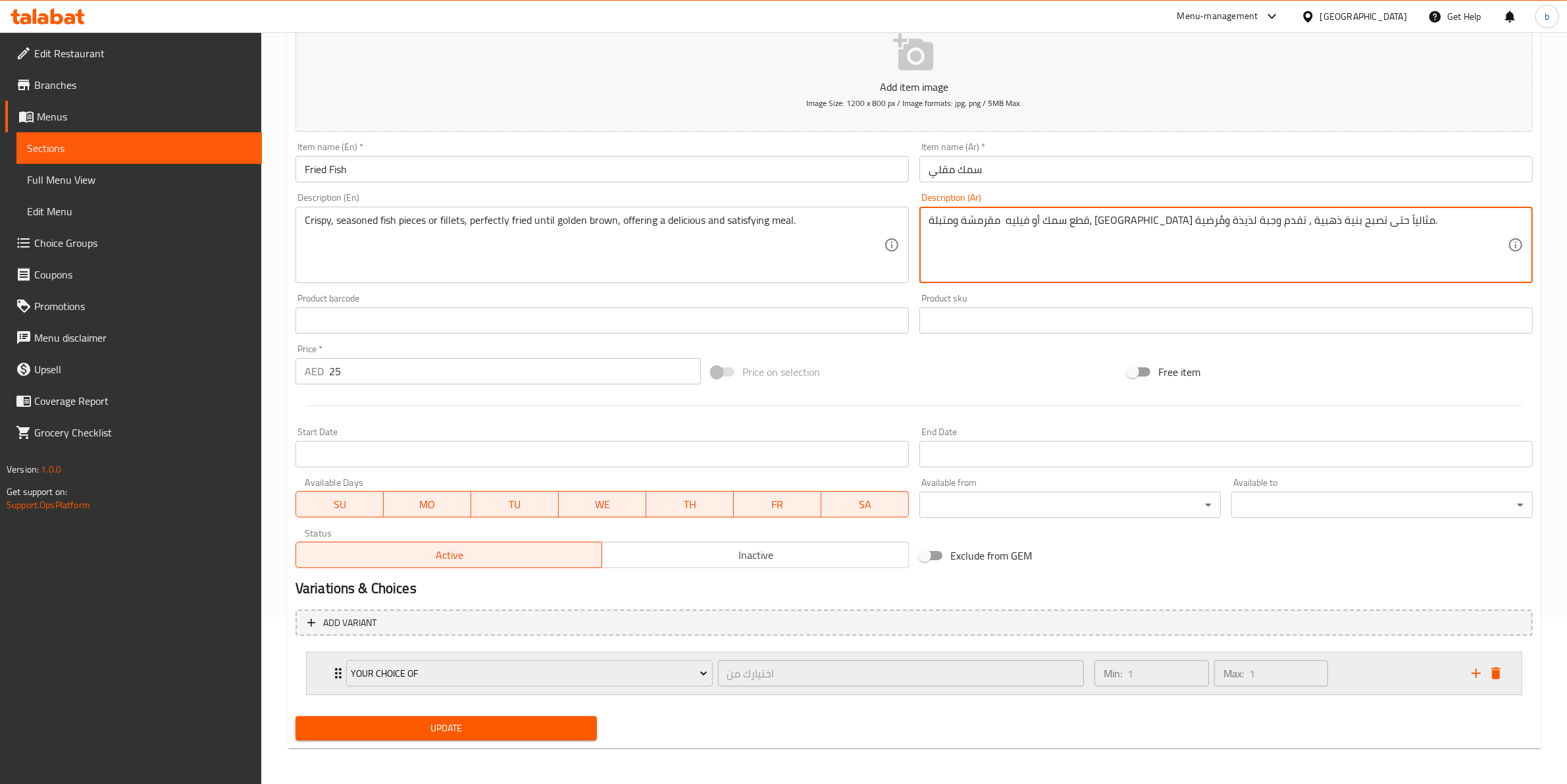
click at [330, 670] on icon "Expand" at bounding box center [338, 673] width 16 height 16
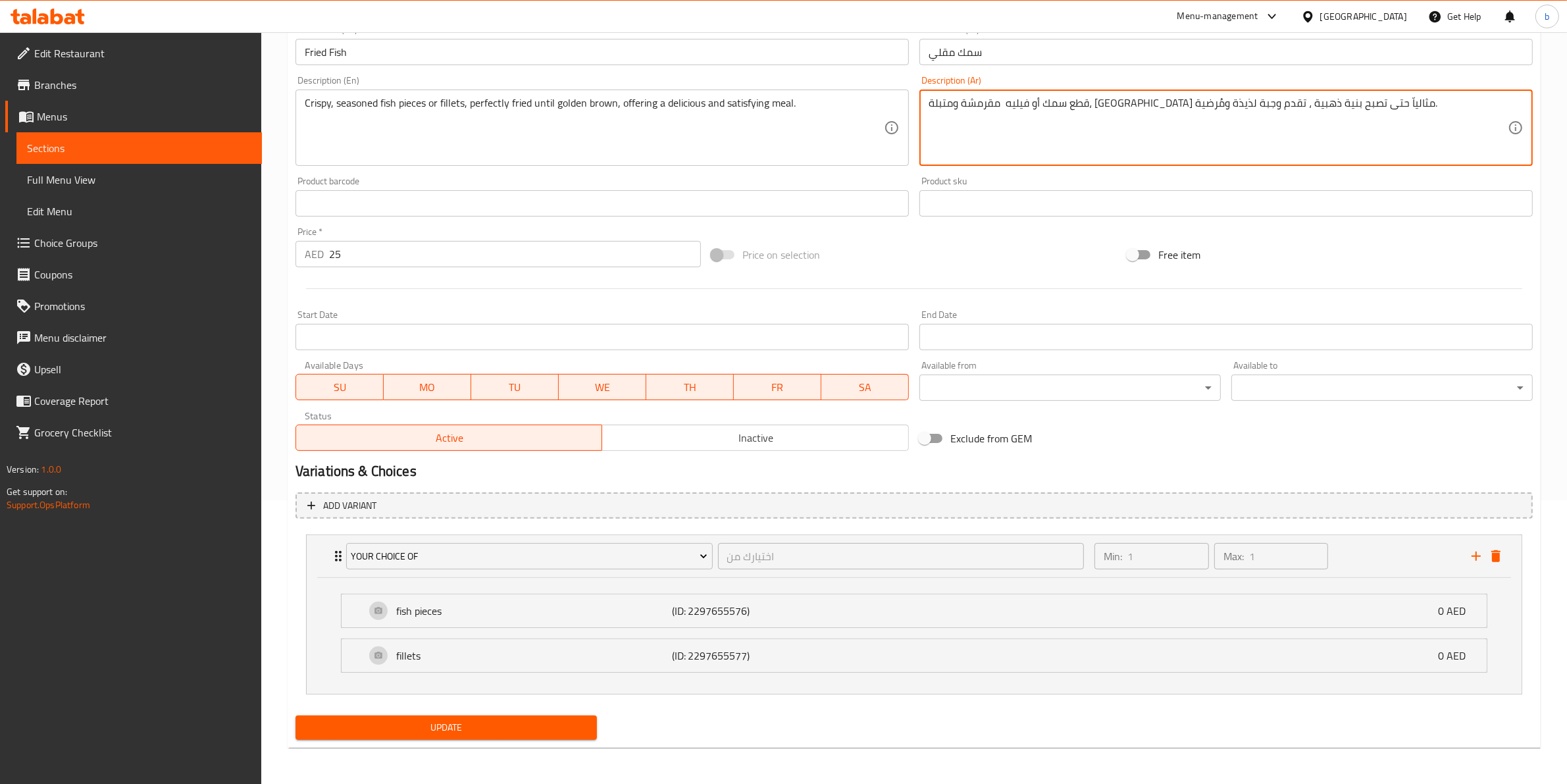
scroll to position [284, 0]
click at [435, 735] on button "Update" at bounding box center [447, 727] width 302 height 25
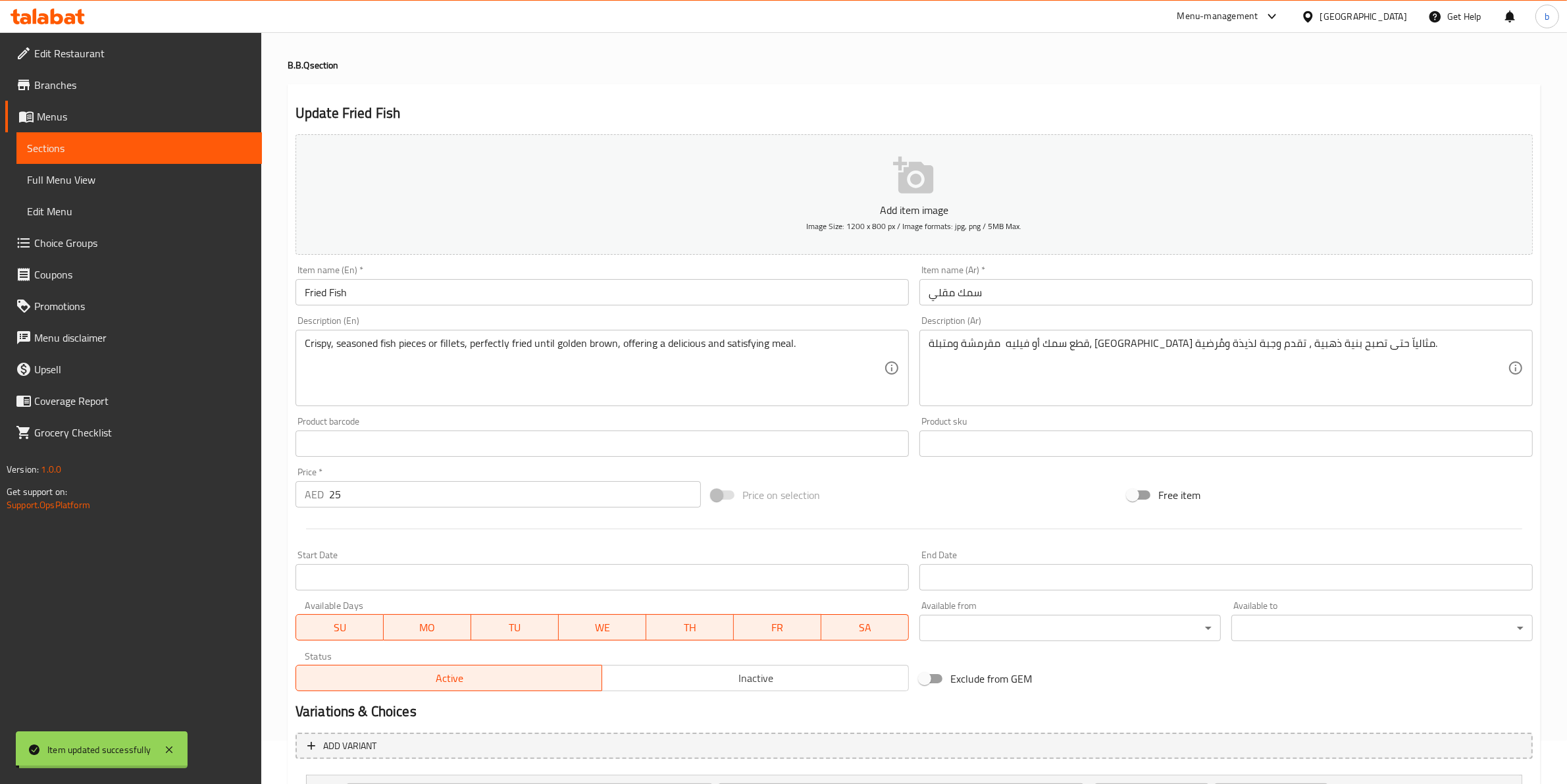
scroll to position [0, 0]
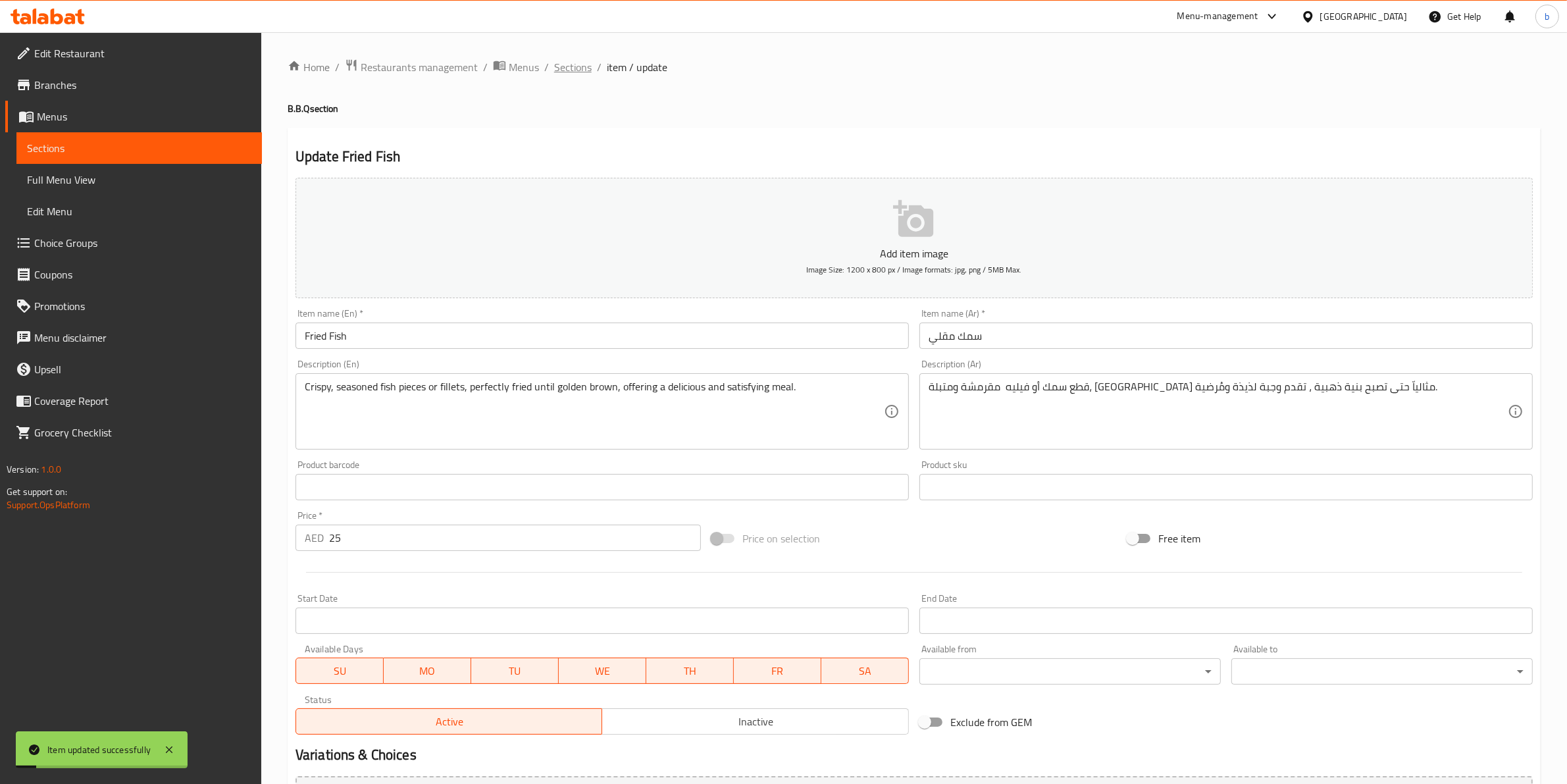
click at [585, 66] on span "Sections" at bounding box center [573, 66] width 37 height 16
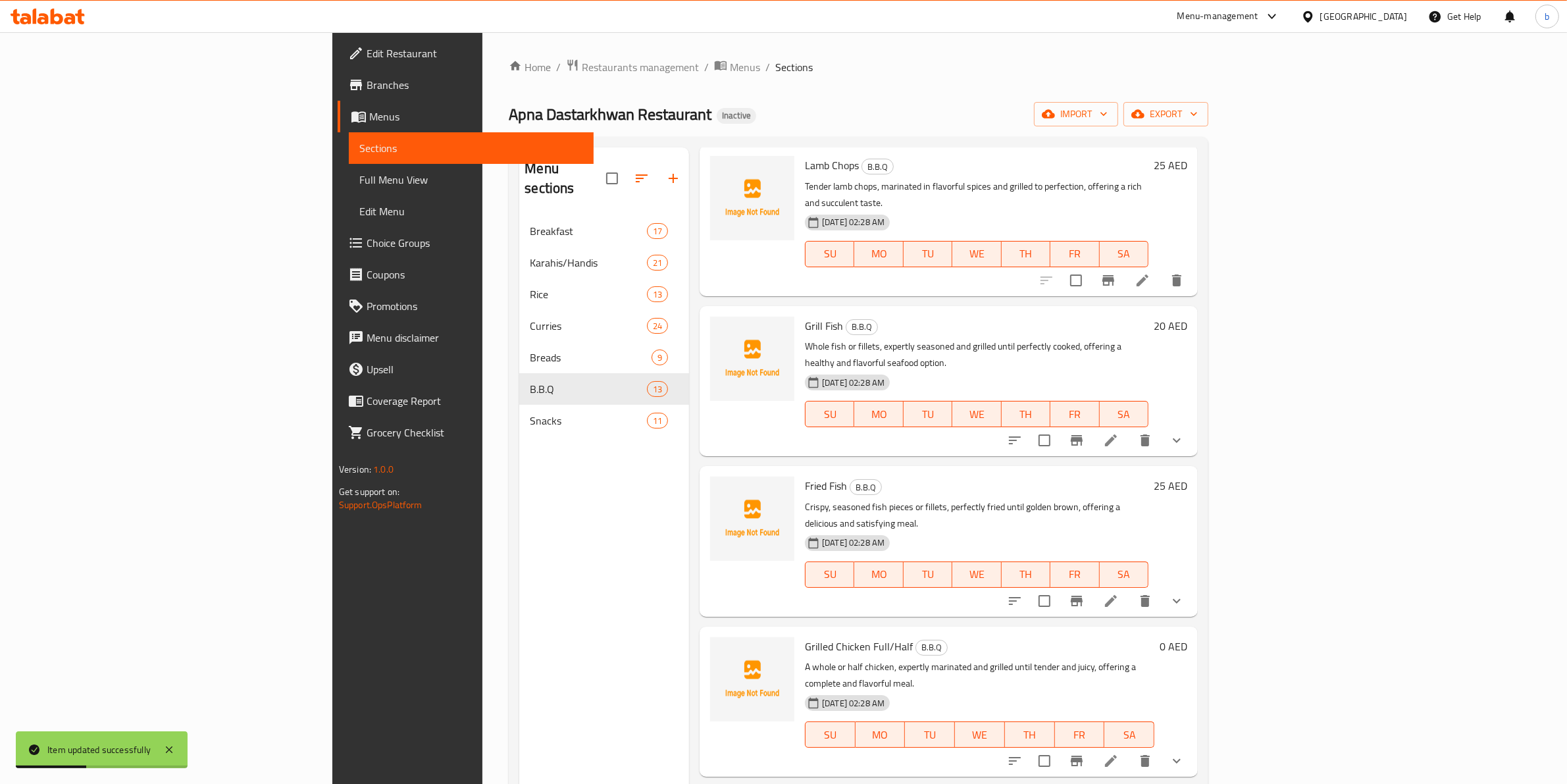
scroll to position [185, 0]
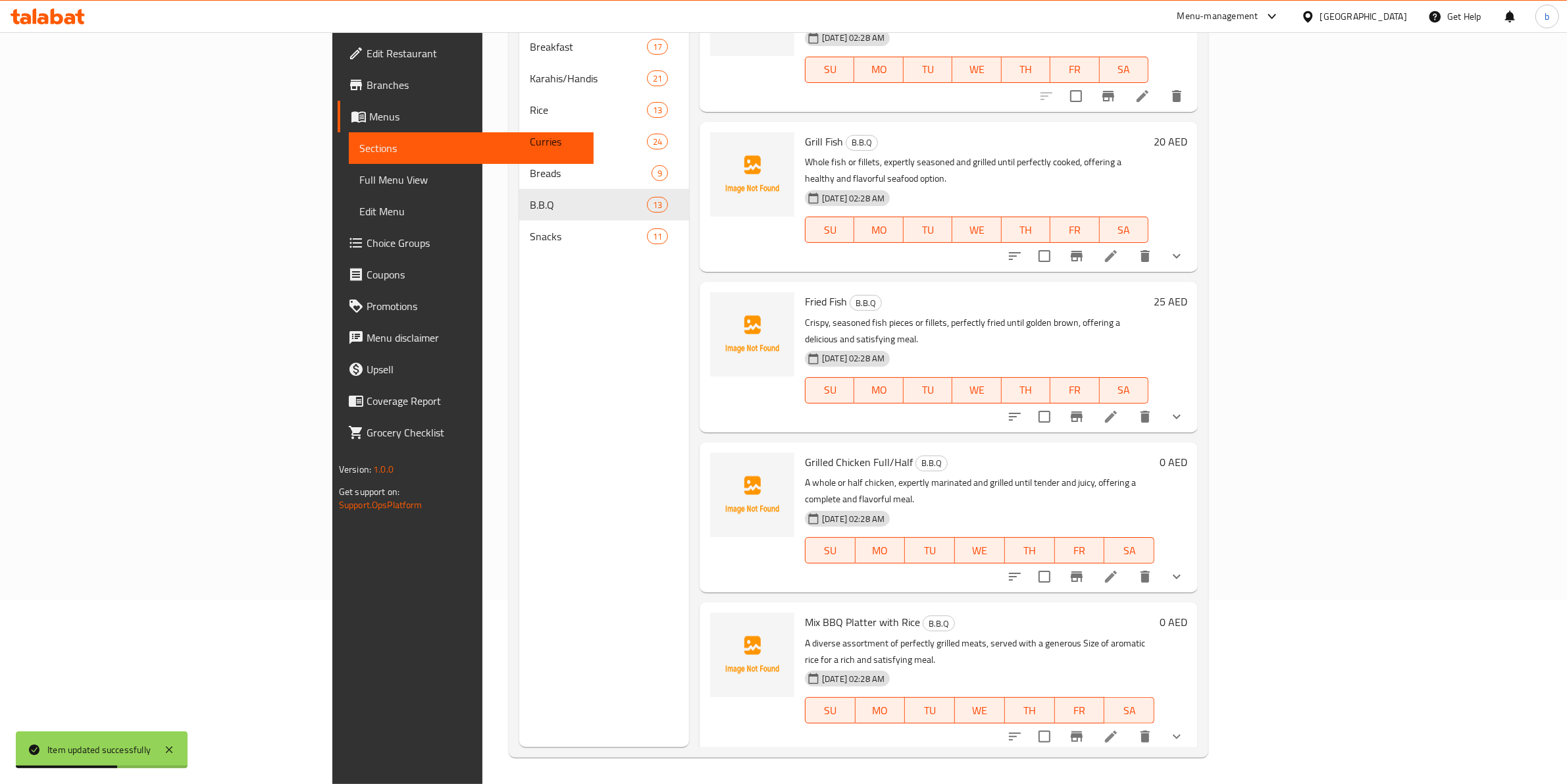
click at [1193, 561] on button "show more" at bounding box center [1177, 576] width 31 height 31
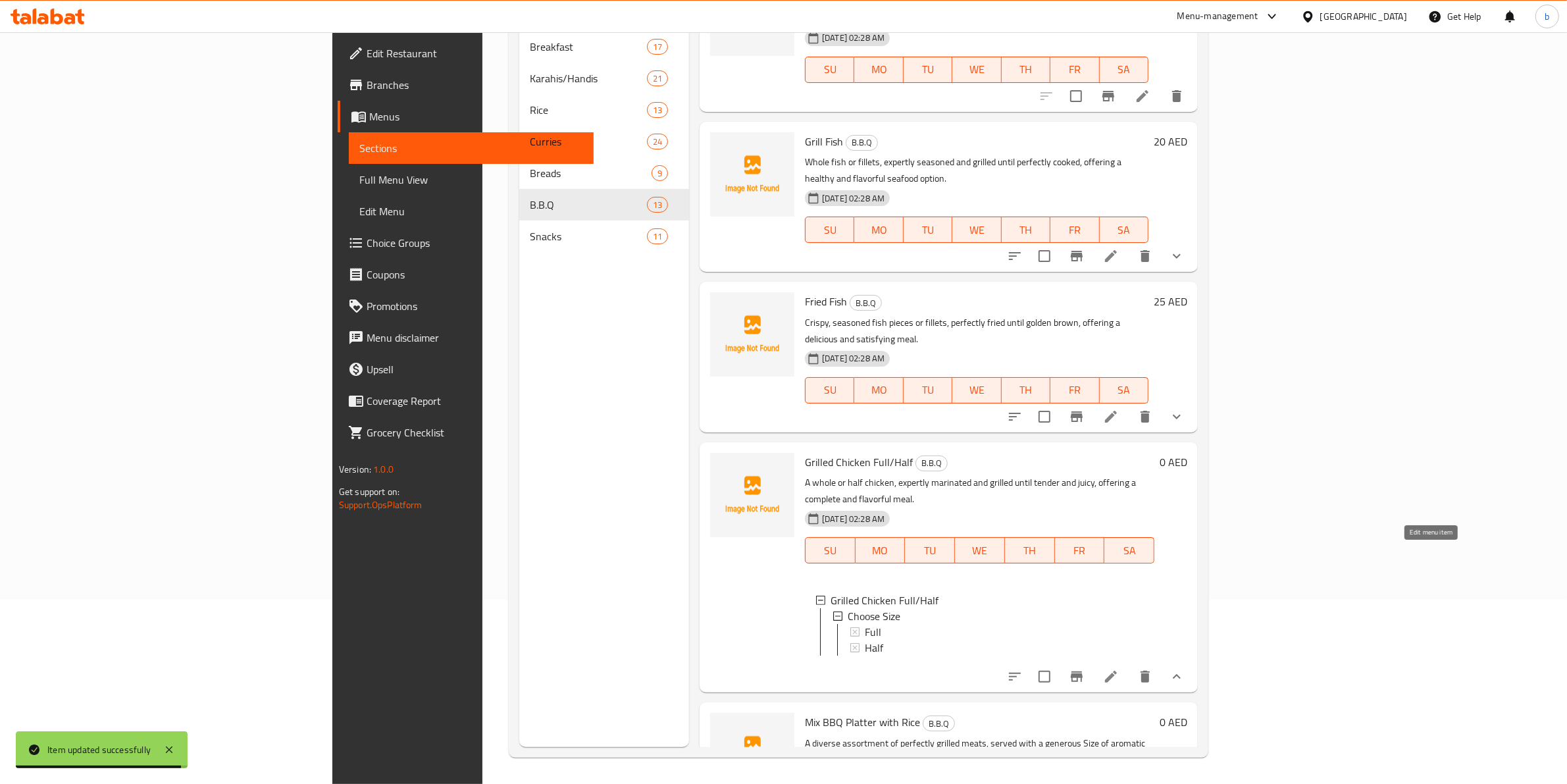
click at [1117, 671] on icon at bounding box center [1111, 676] width 12 height 12
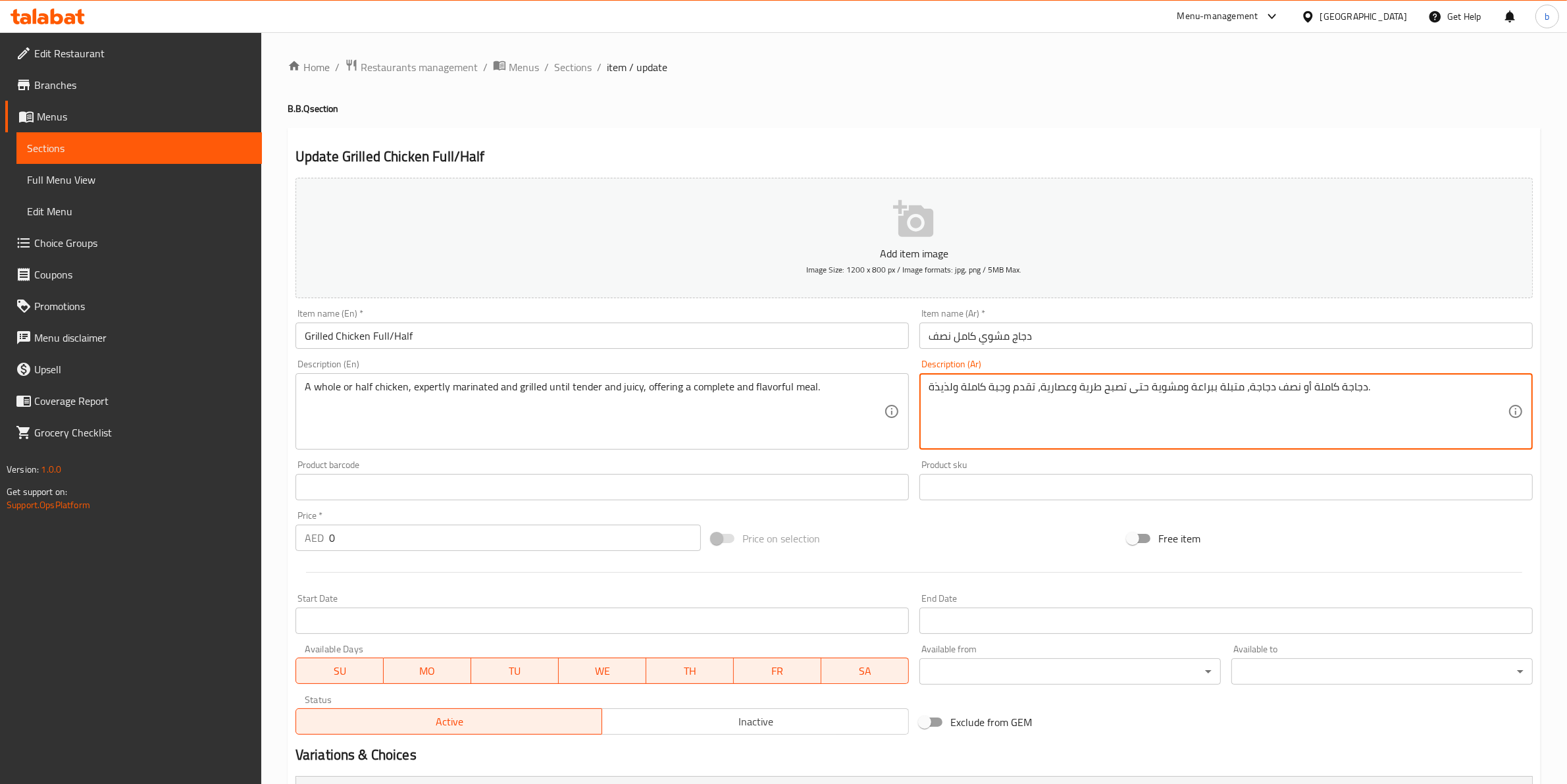
drag, startPoint x: 1067, startPoint y: 387, endPoint x: 1039, endPoint y: 393, distance: 28.6
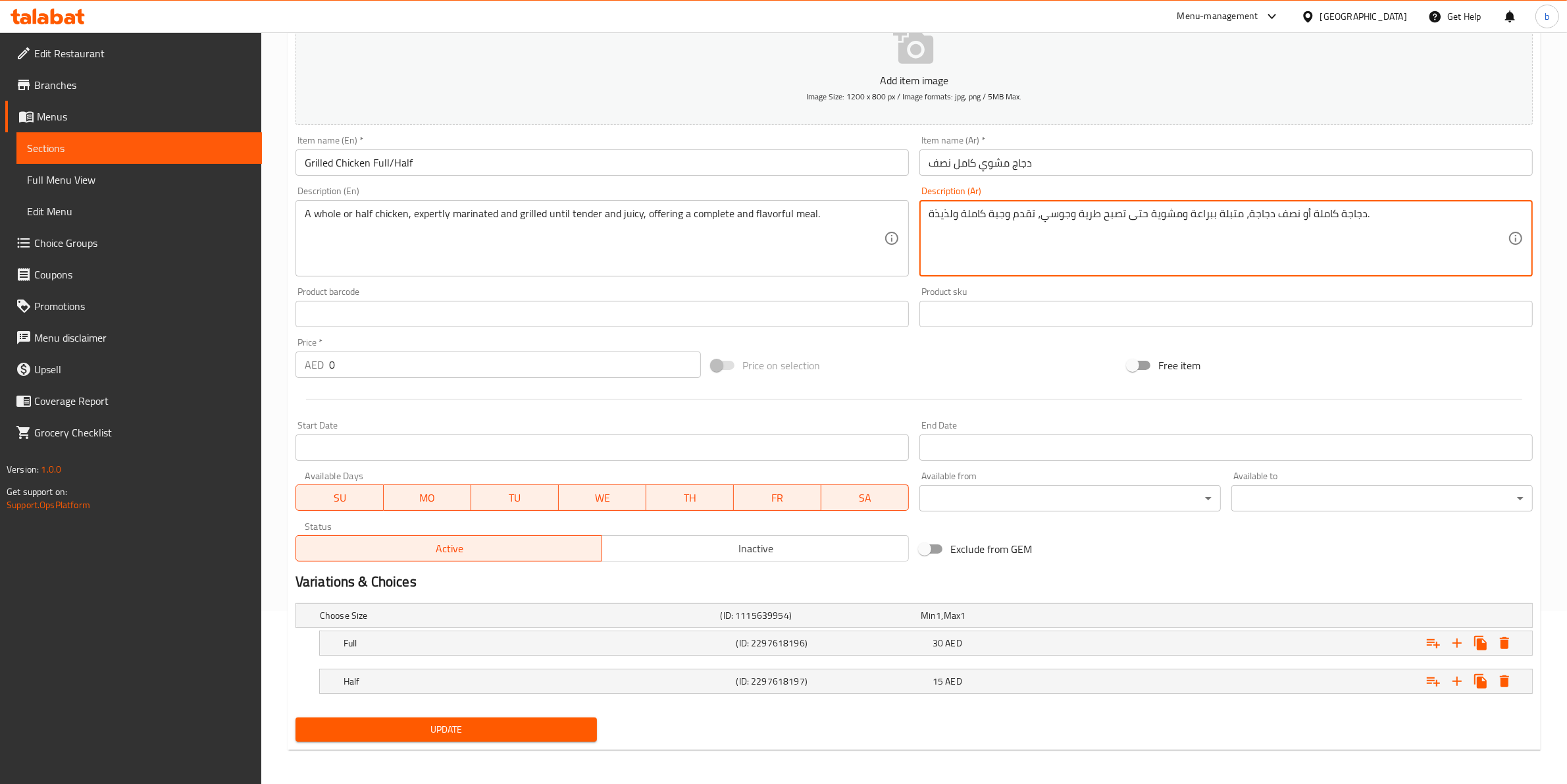
scroll to position [175, 0]
type textarea "دجاجة كاملة أو نصف دجاجة، متبلة ببراعة ومشوية حتى تصبح طرية وجوسي، تقدم وجبة كا…"
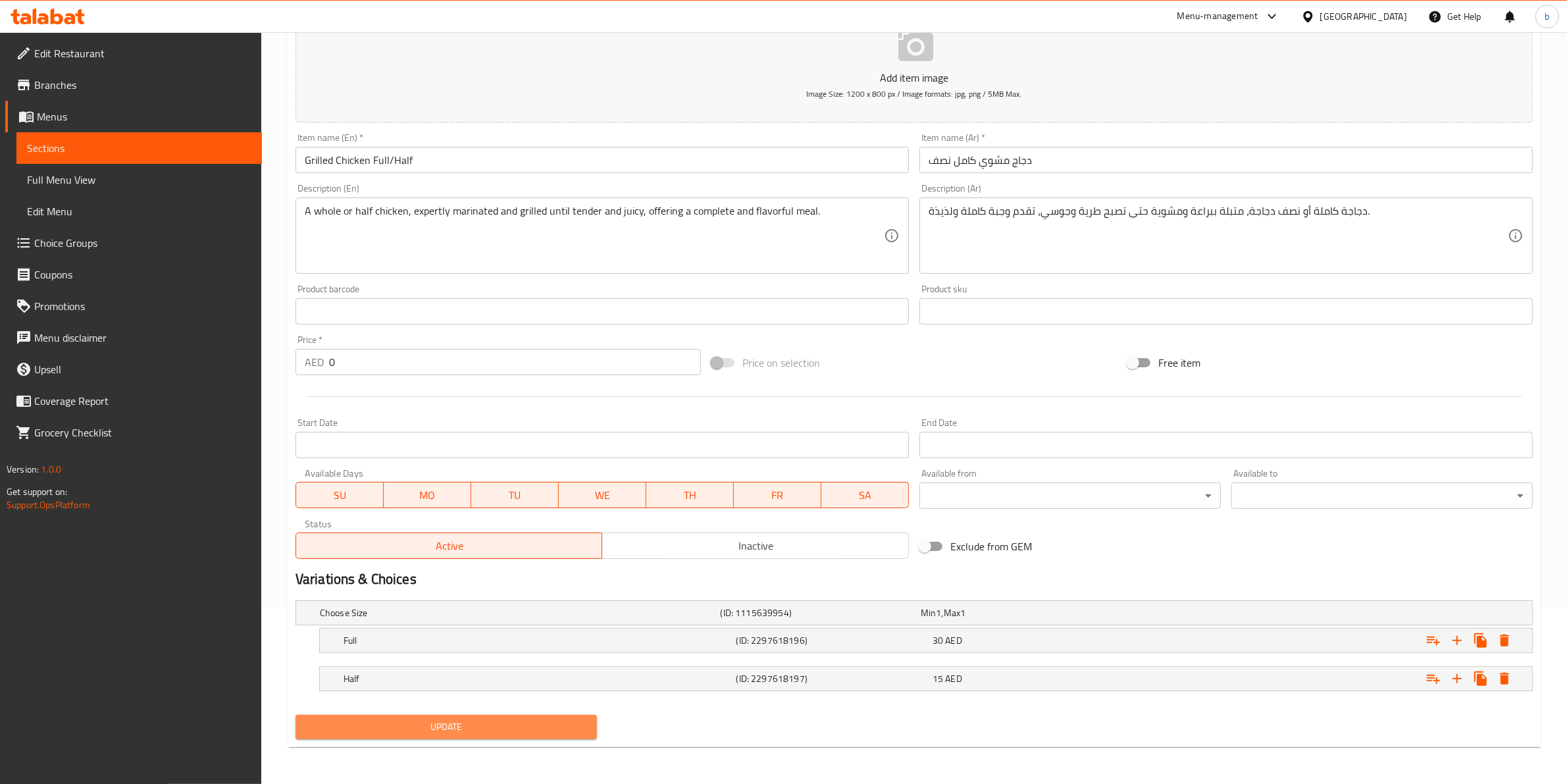
click at [444, 718] on span "Update" at bounding box center [446, 727] width 280 height 16
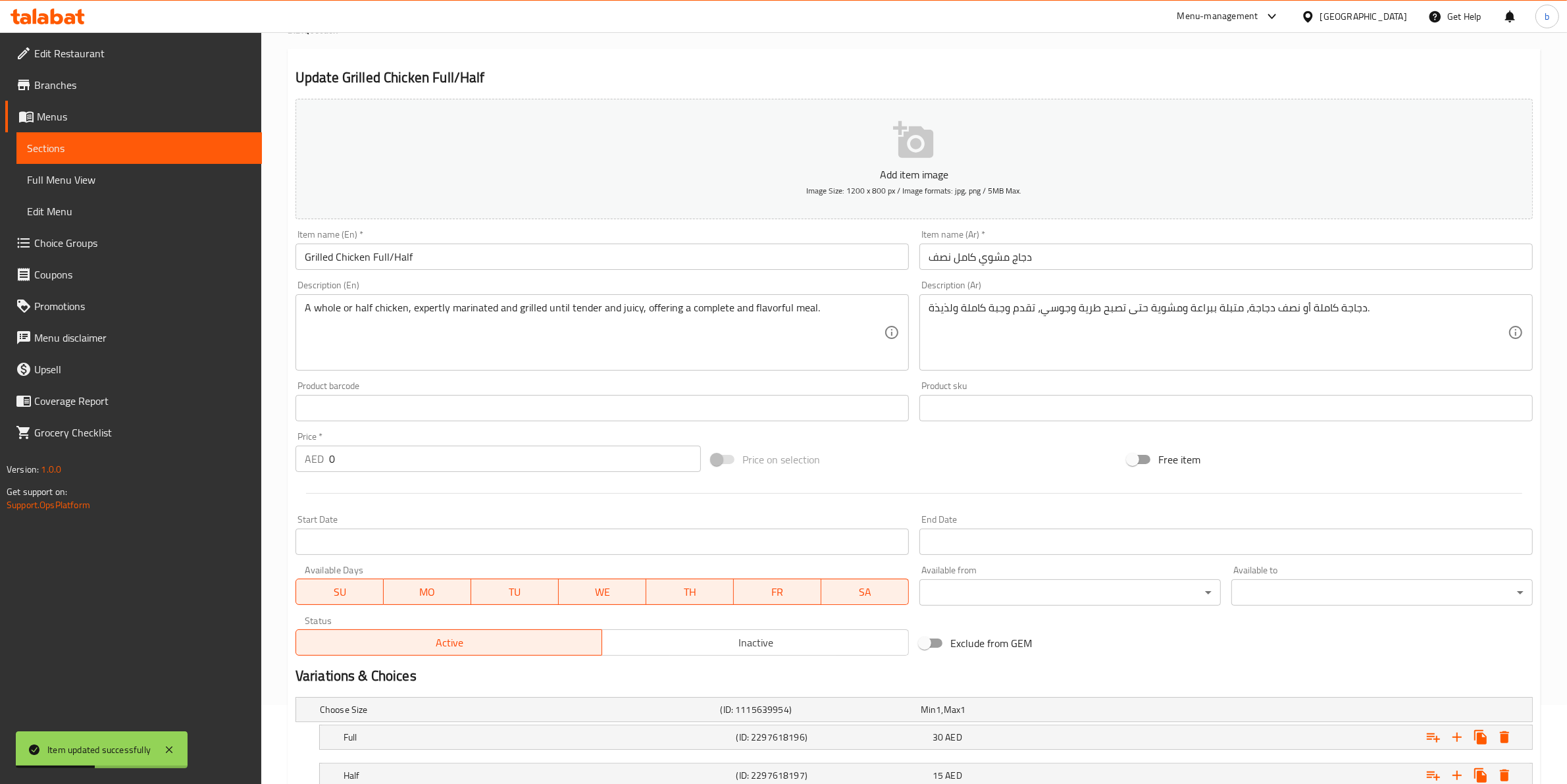
scroll to position [0, 0]
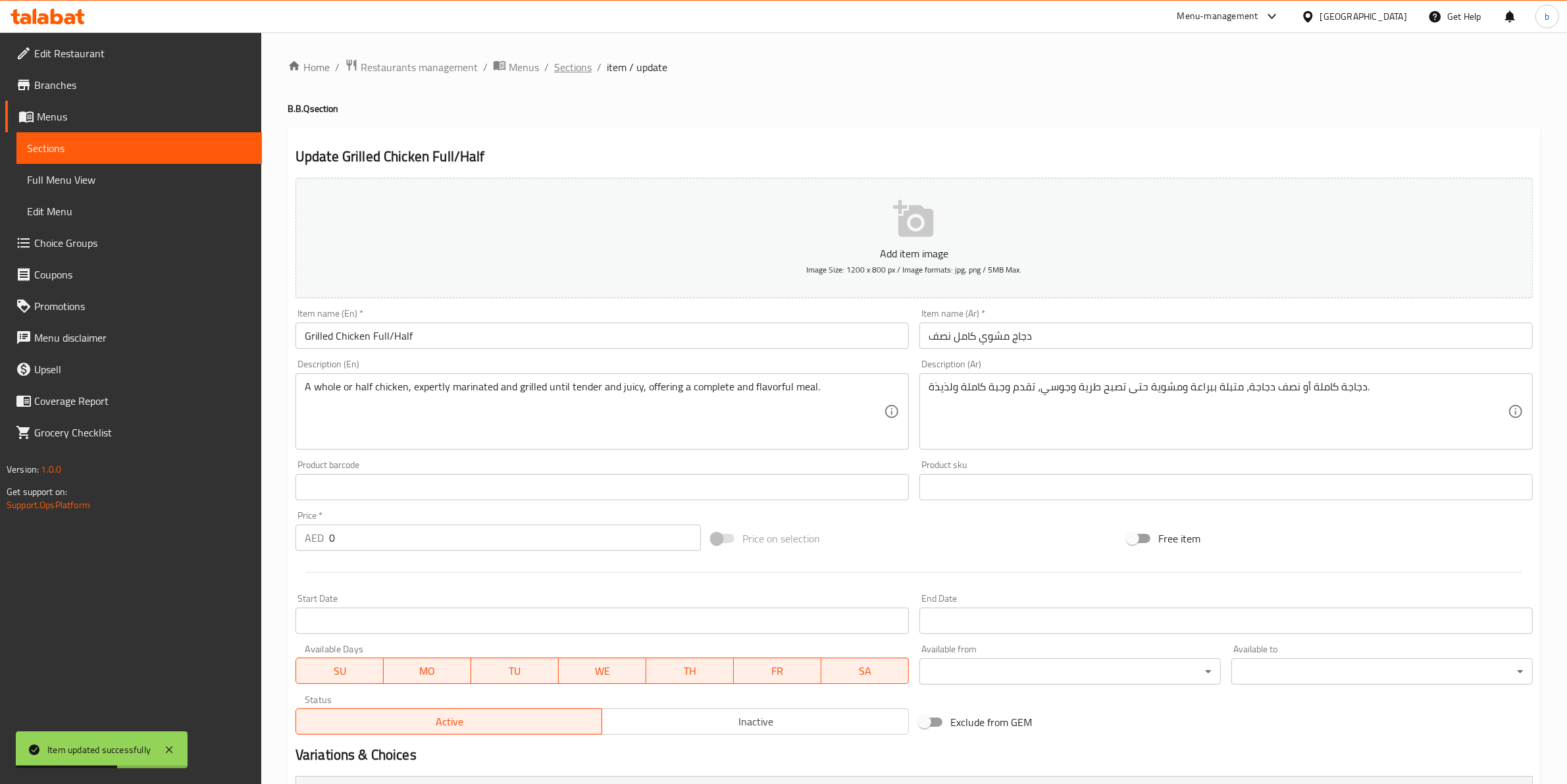
click at [564, 75] on span "Sections" at bounding box center [573, 66] width 37 height 16
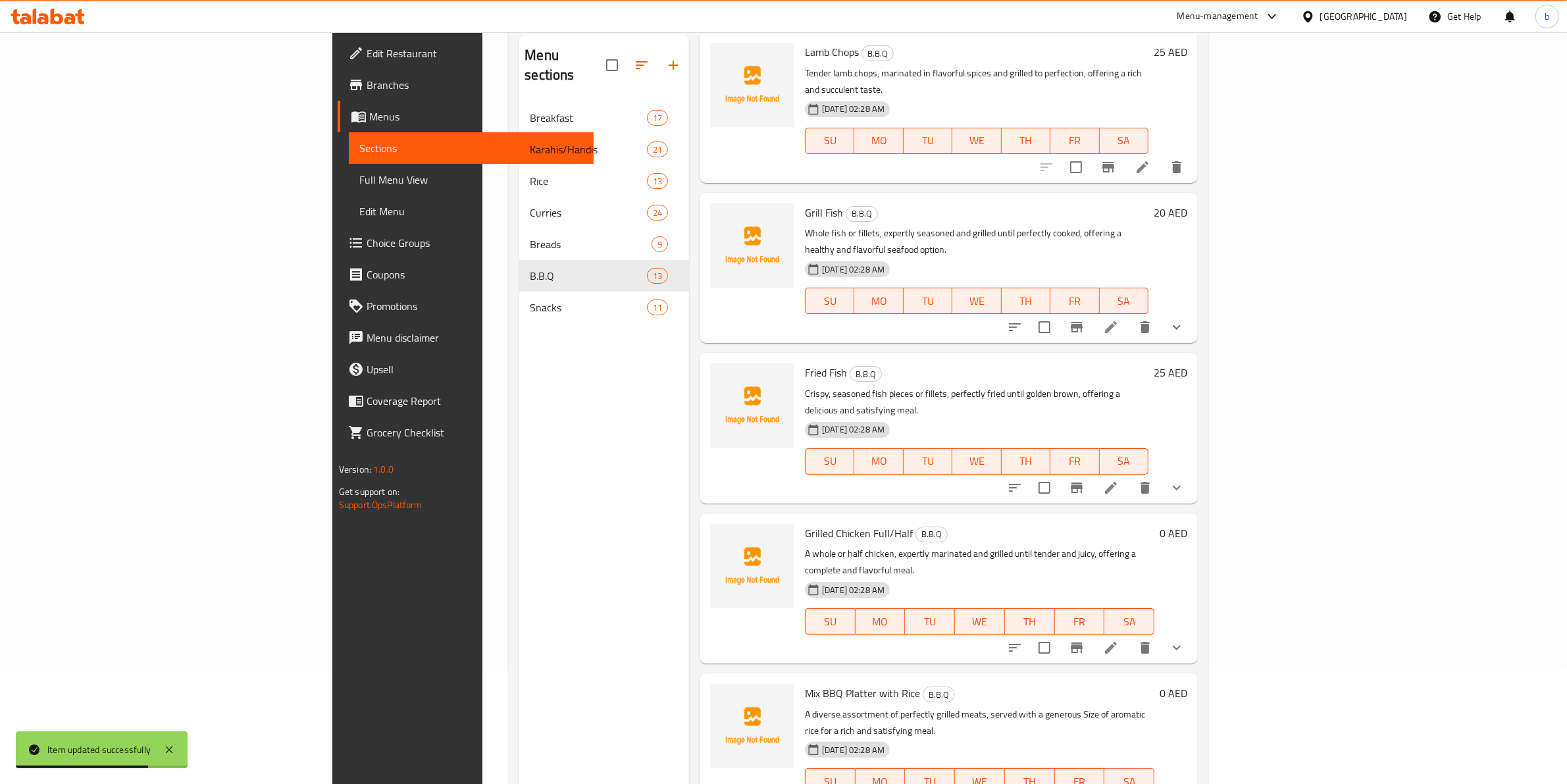
scroll to position [185, 0]
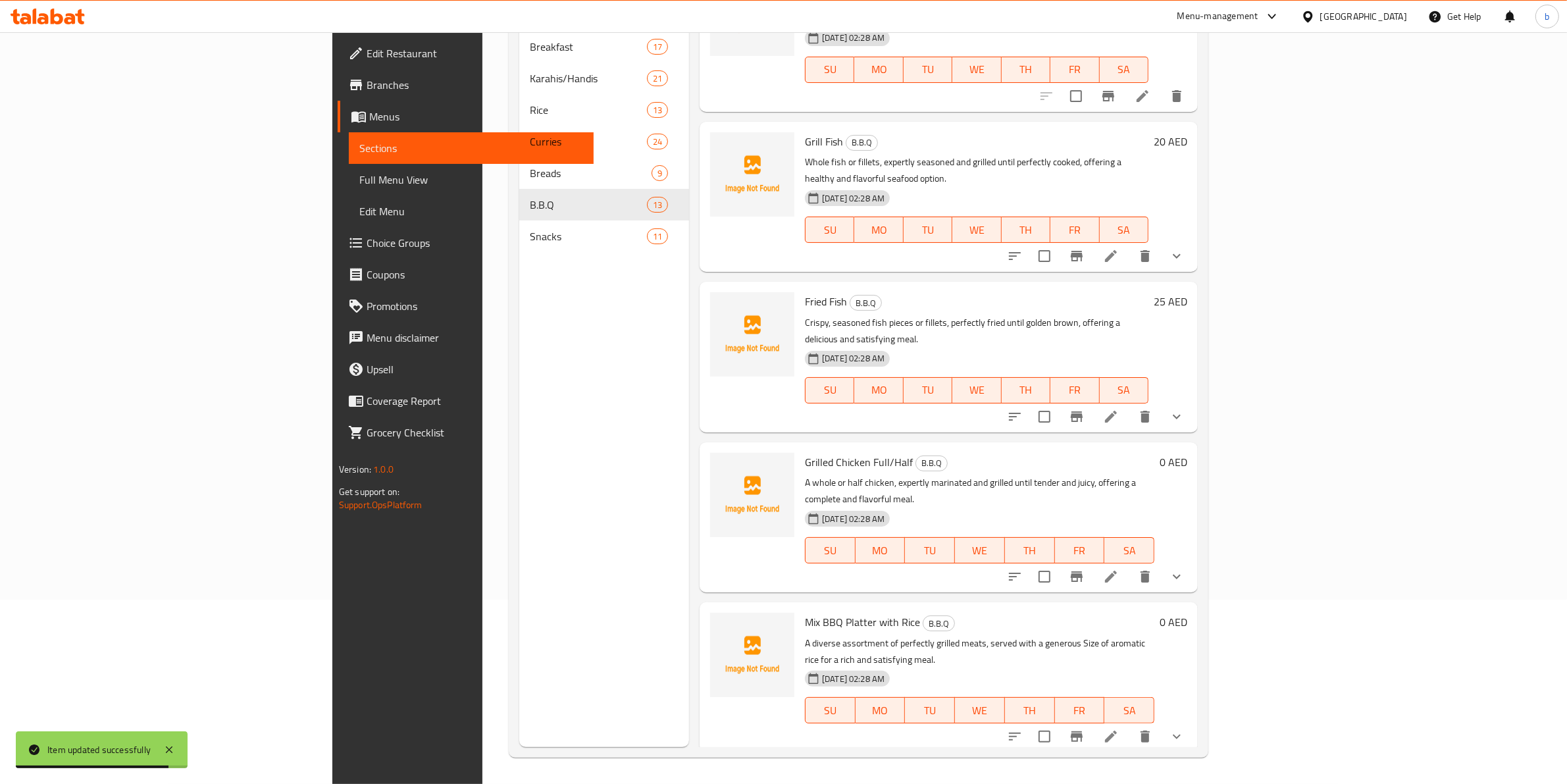
click at [1185, 729] on icon "show more" at bounding box center [1176, 736] width 16 height 16
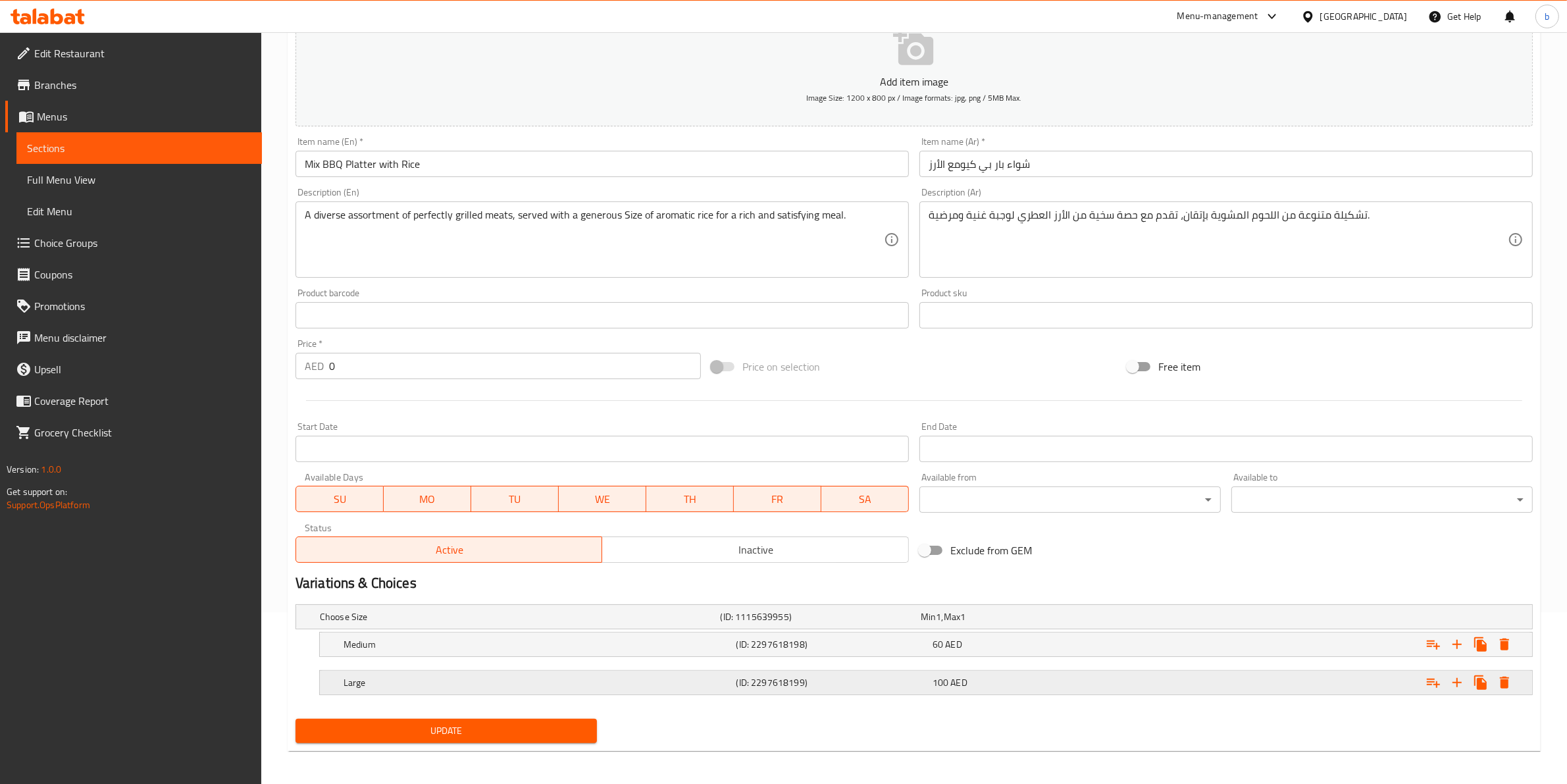
scroll to position [175, 0]
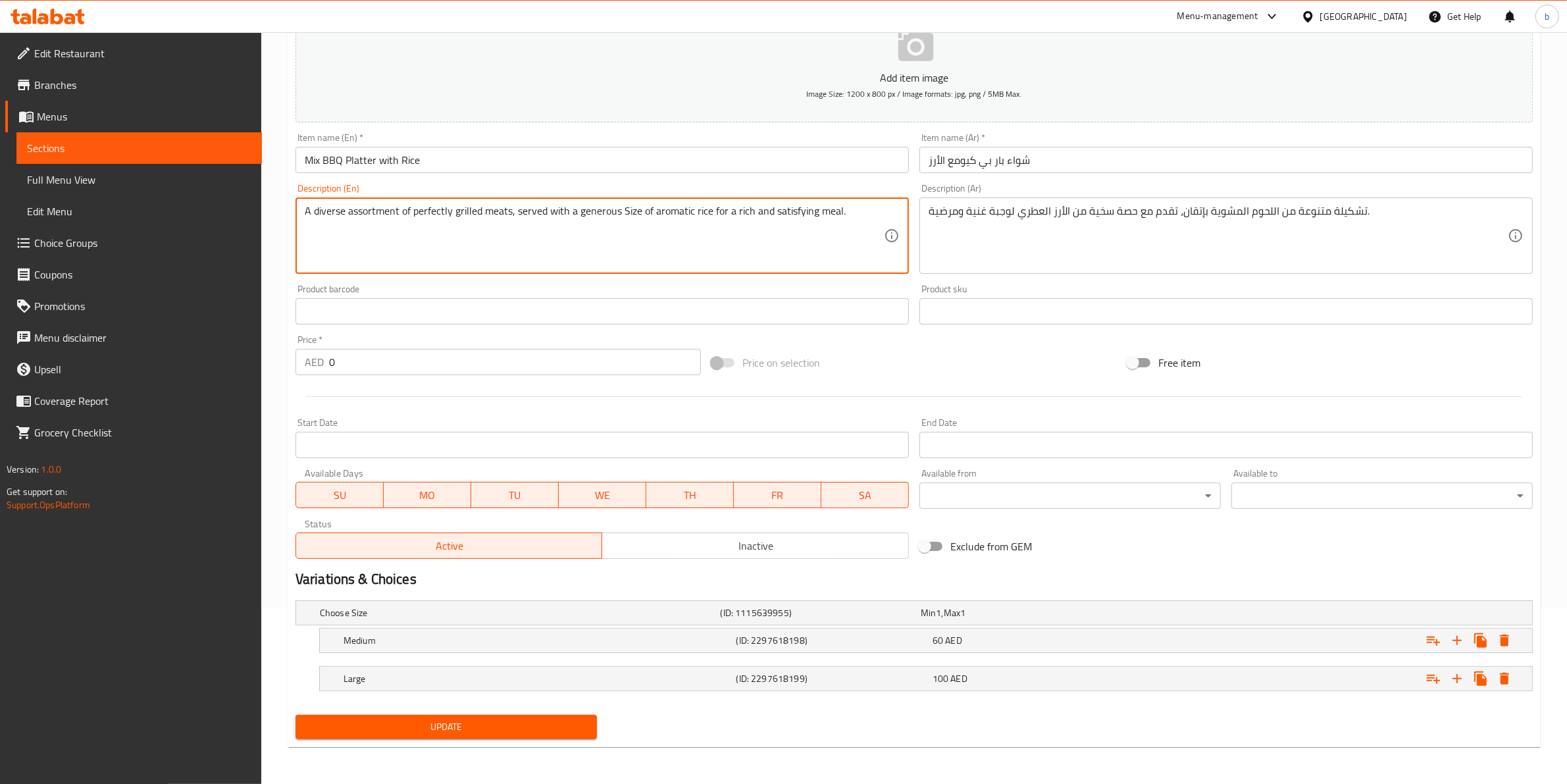
drag, startPoint x: 397, startPoint y: 211, endPoint x: 313, endPoint y: 211, distance: 84.0
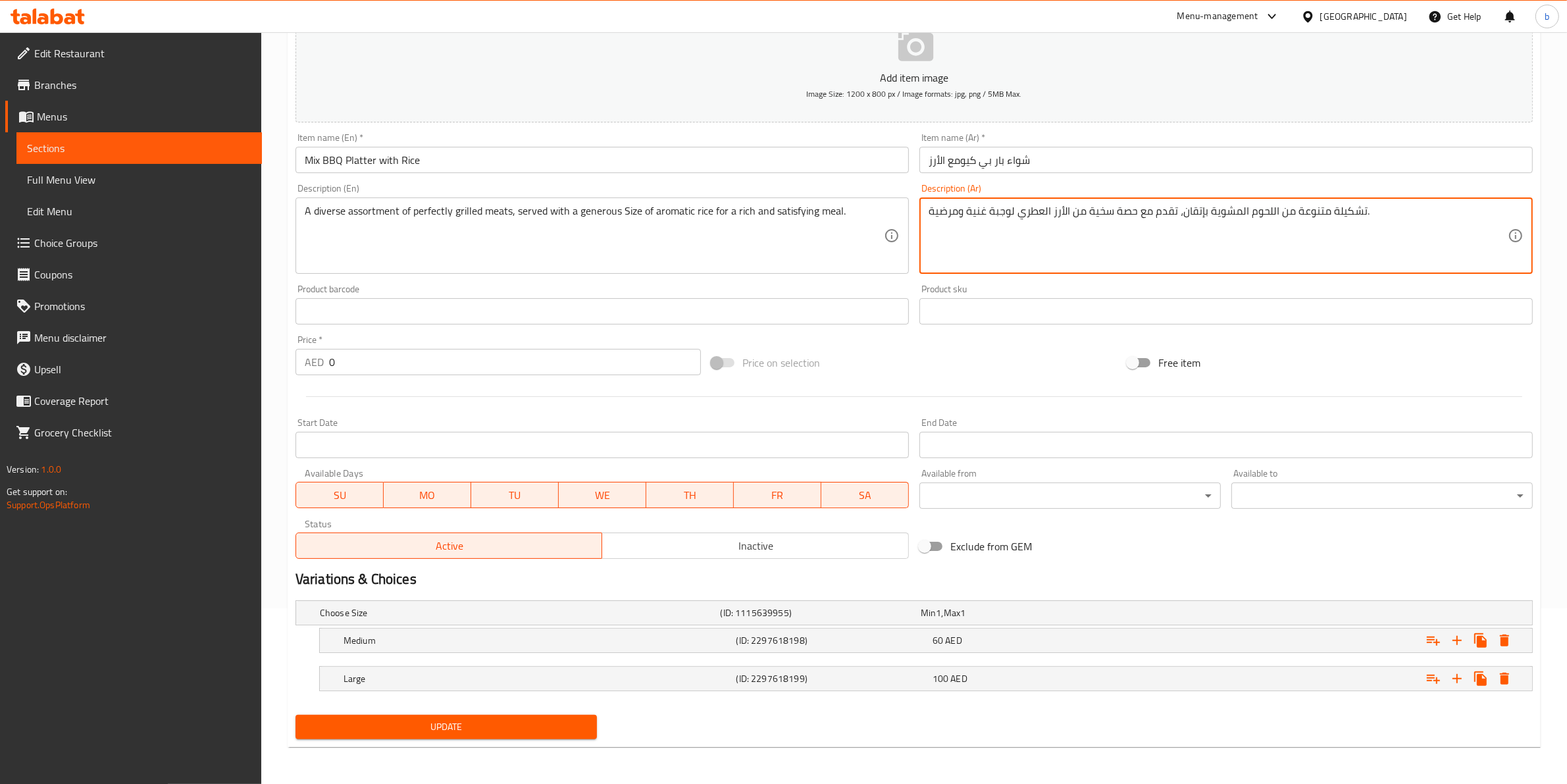
drag, startPoint x: 1179, startPoint y: 211, endPoint x: 1203, endPoint y: 216, distance: 24.5
type textarea "تشكيلة متنوعة من اللحوم المشوية مثالياّ، تقدم مع حصة سخية من الأرز العطري لوجبة…"
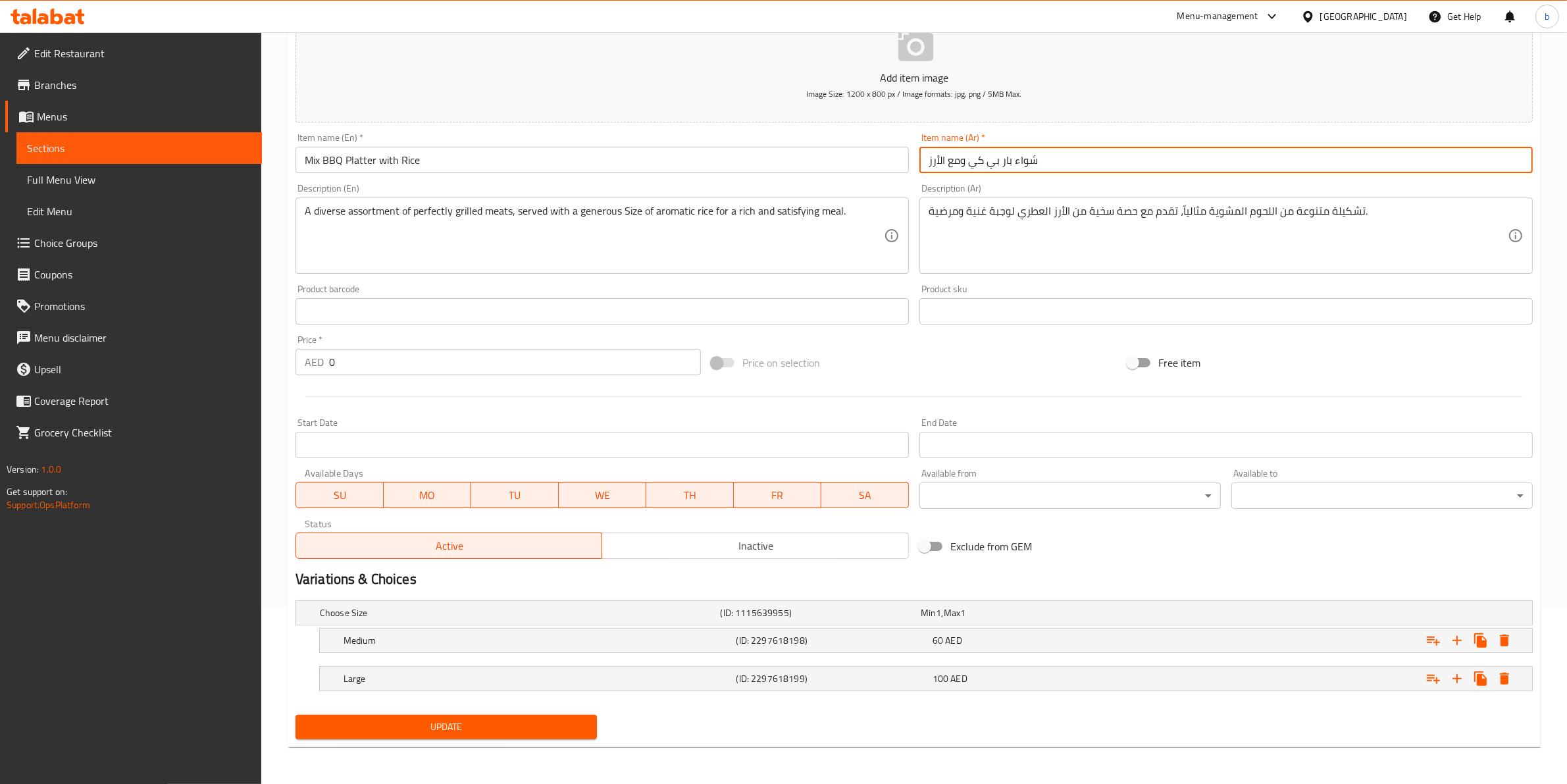
click at [963, 162] on input "شواء بار بي كي ومع الأرز" at bounding box center [1226, 160] width 613 height 26
click at [955, 161] on input "شواء بار بي كيومع الأرز" at bounding box center [1226, 160] width 613 height 26
type input "شواء بار بي كيو مع الأرز"
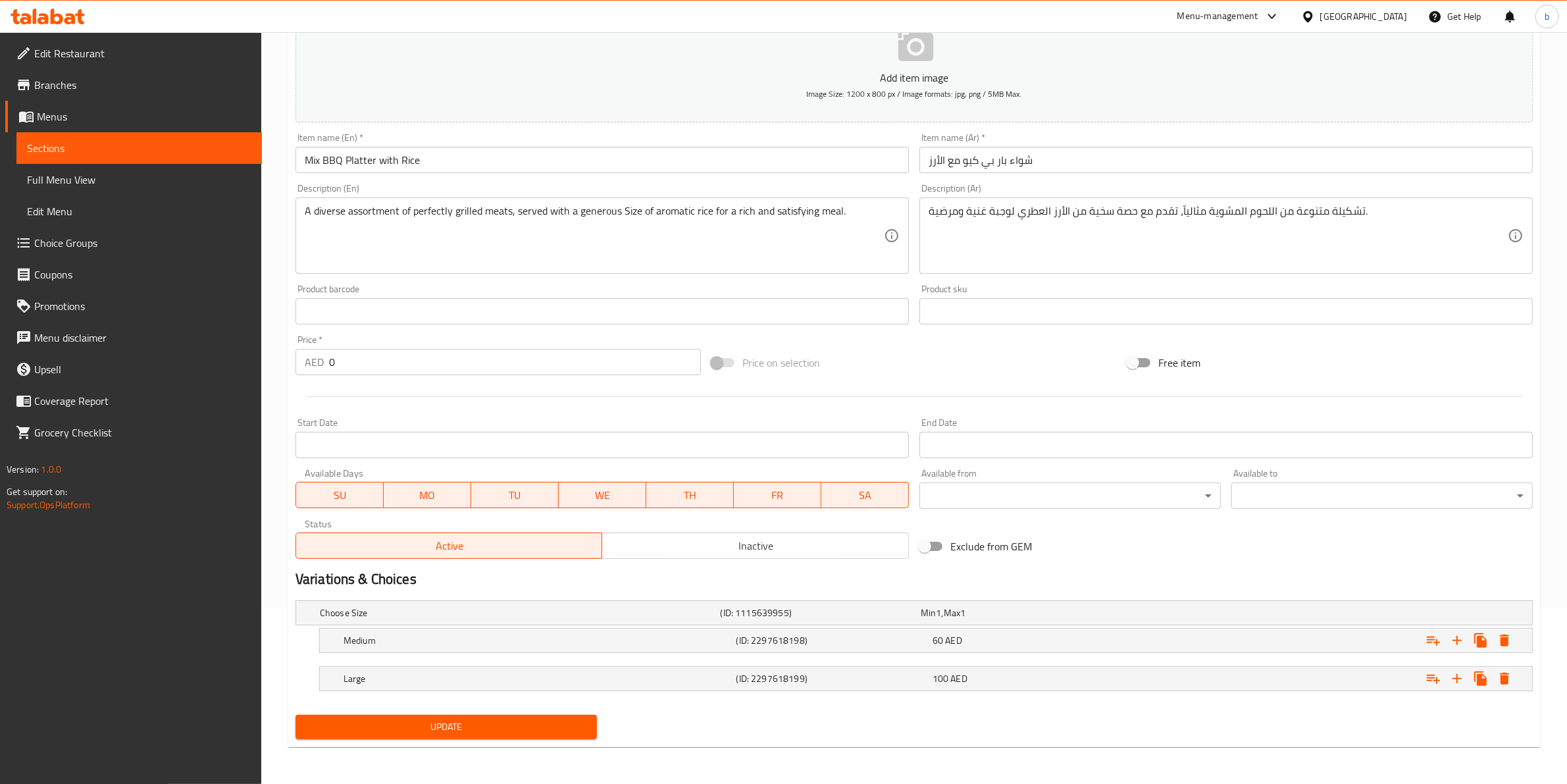
drag, startPoint x: 422, startPoint y: 730, endPoint x: 357, endPoint y: 774, distance: 78.5
click at [357, 760] on div "Home / Restaurants management / Menus / Sections / item / update B.B.Q section …" at bounding box center [914, 320] width 1306 height 927
click at [395, 735] on span "Update" at bounding box center [446, 727] width 280 height 16
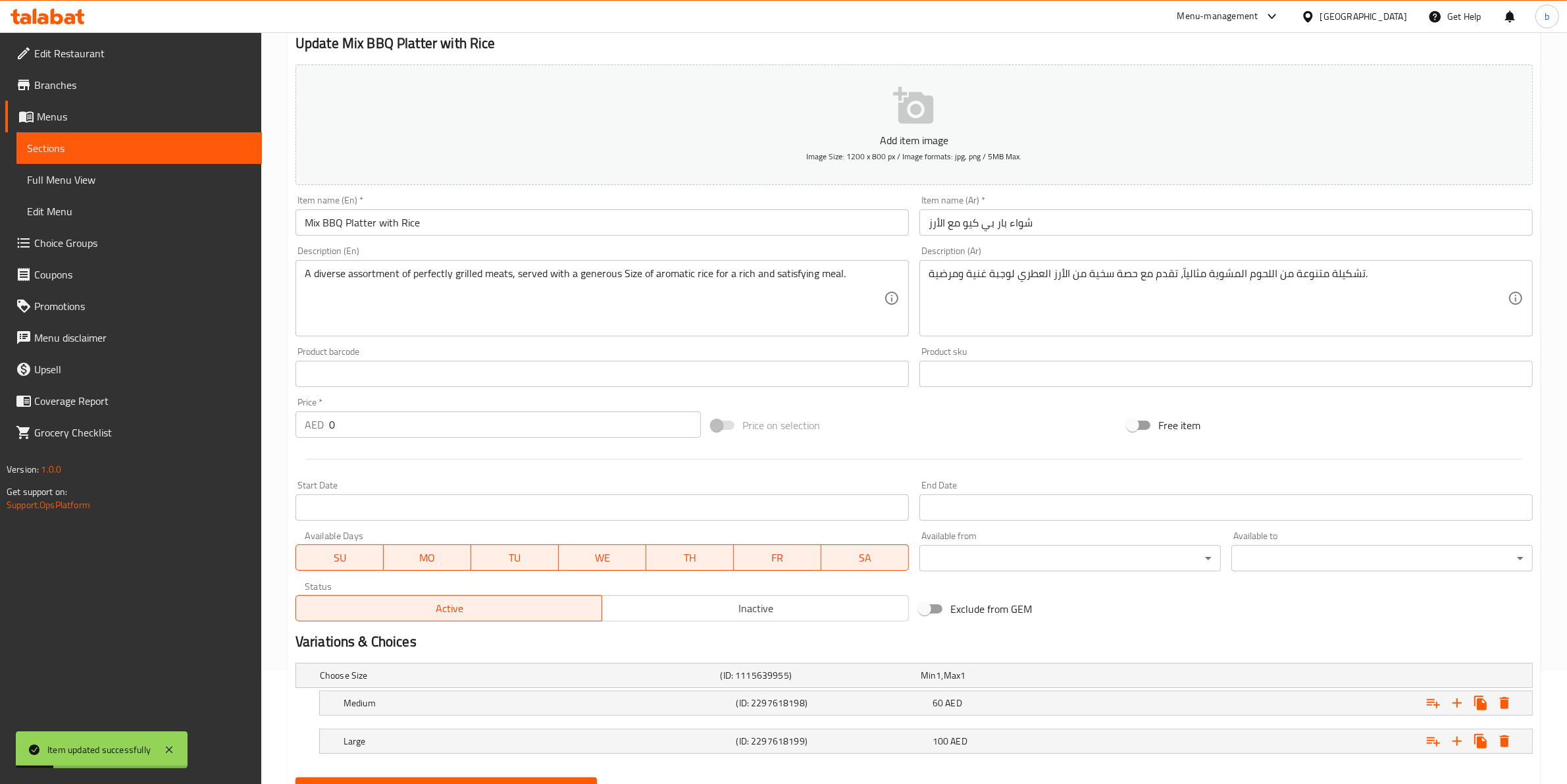
scroll to position [0, 0]
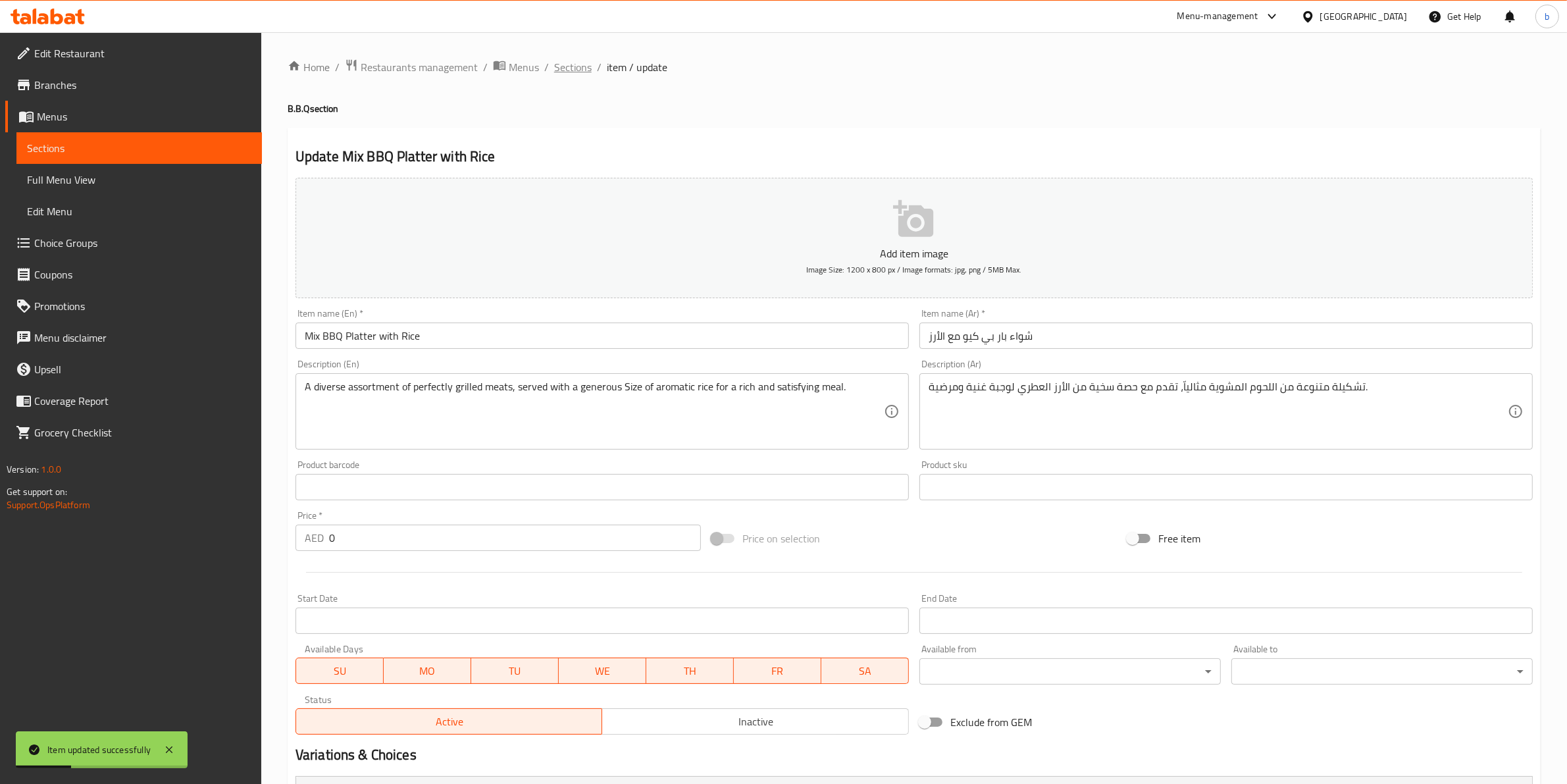
click at [565, 69] on span "Sections" at bounding box center [573, 66] width 37 height 16
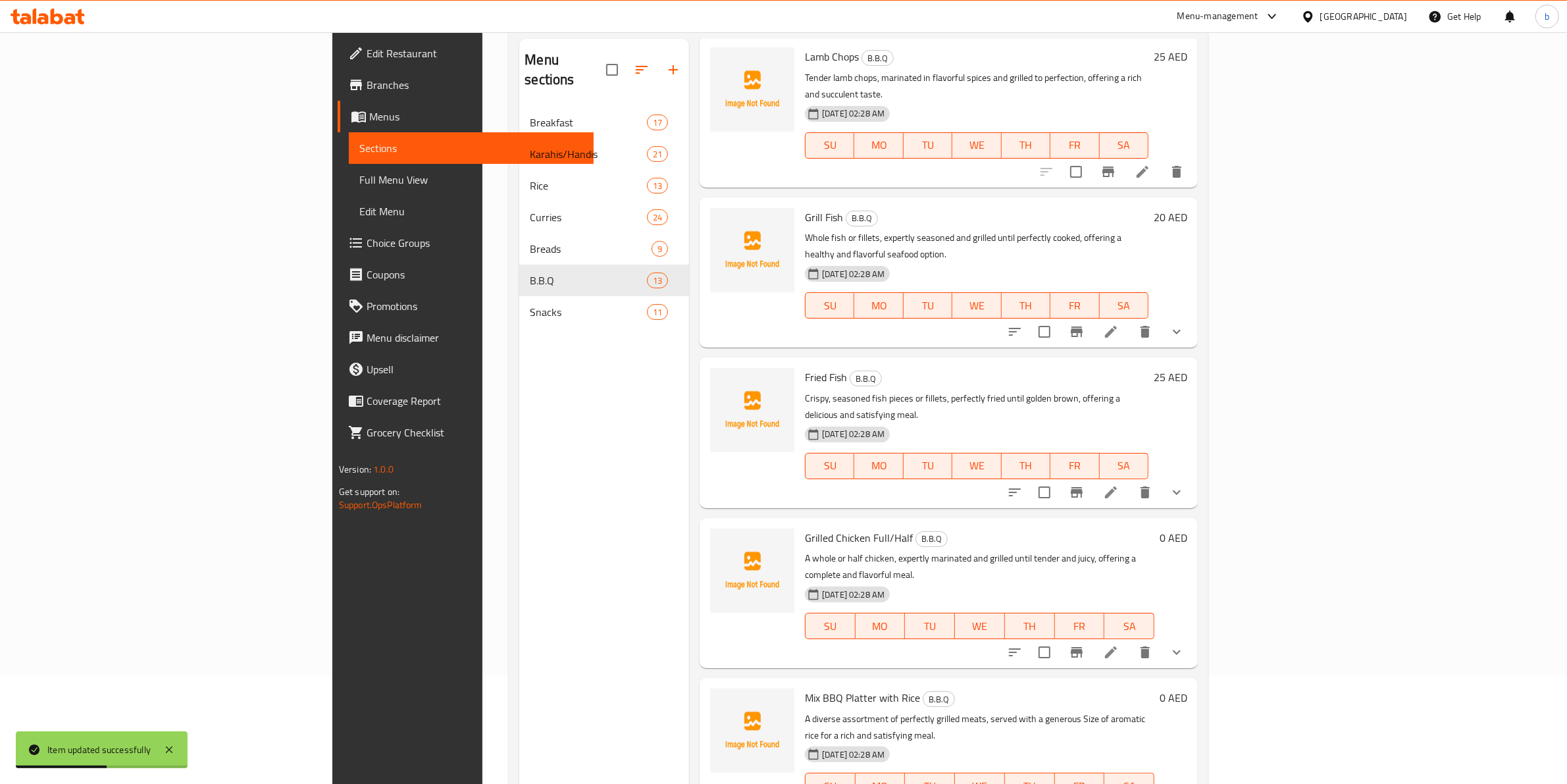
scroll to position [185, 0]
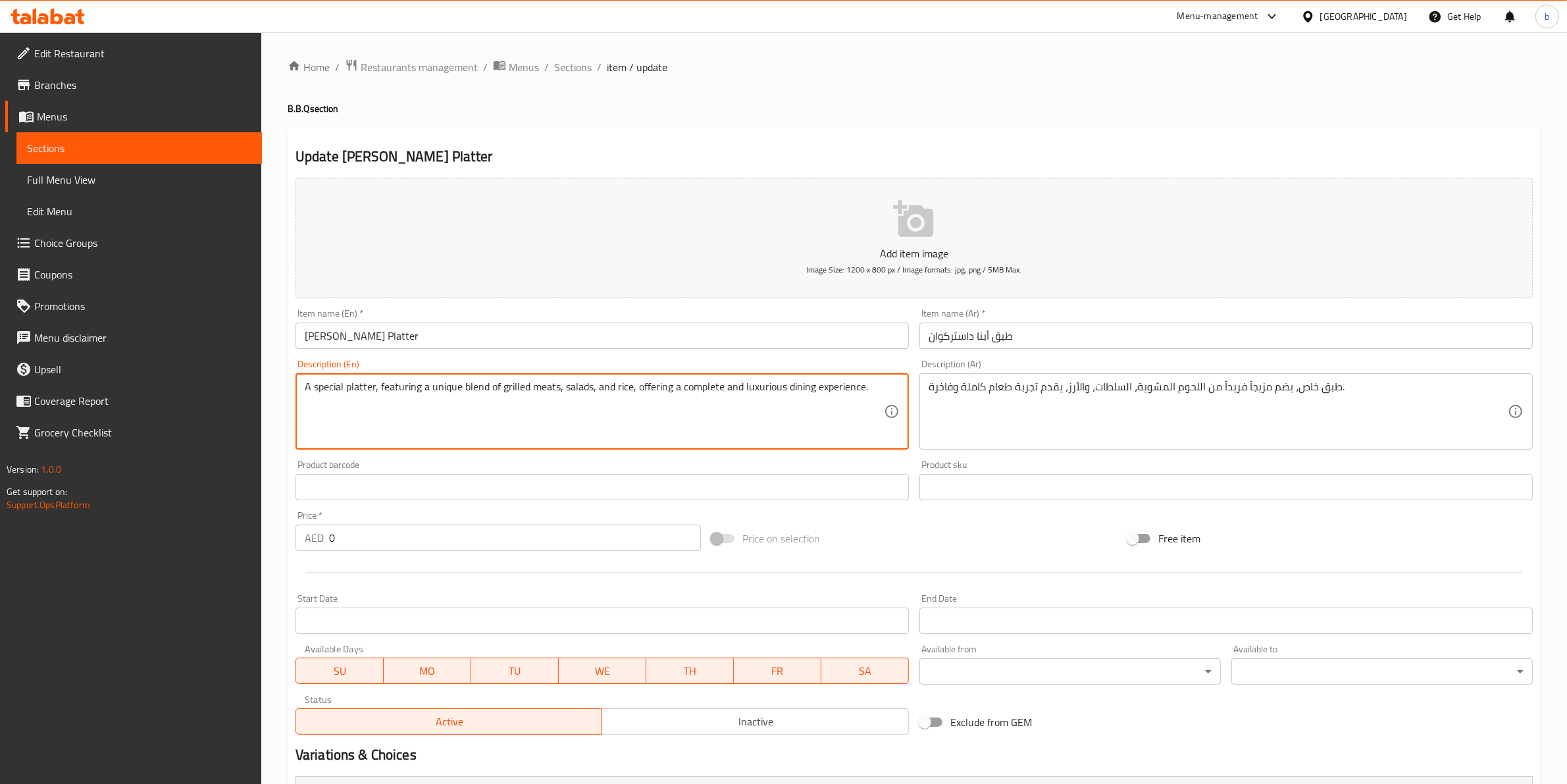
drag, startPoint x: 418, startPoint y: 384, endPoint x: 380, endPoint y: 379, distance: 38.3
drag, startPoint x: 863, startPoint y: 388, endPoint x: 784, endPoint y: 387, distance: 79.0
click at [784, 387] on textarea "A special platter, featuring a unique blend of grilled meats, salads, and rice,…" at bounding box center [595, 411] width 580 height 63
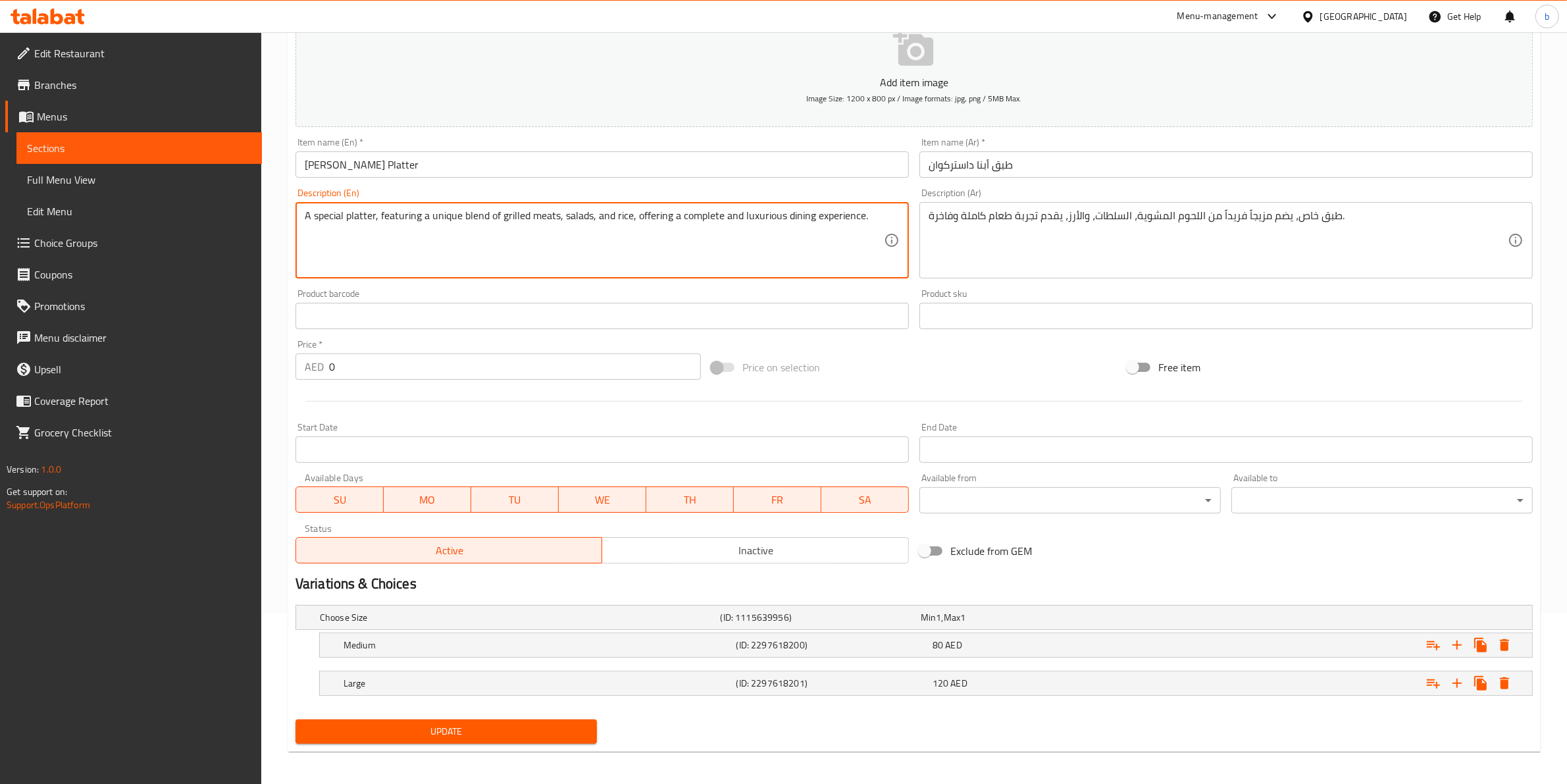
scroll to position [175, 0]
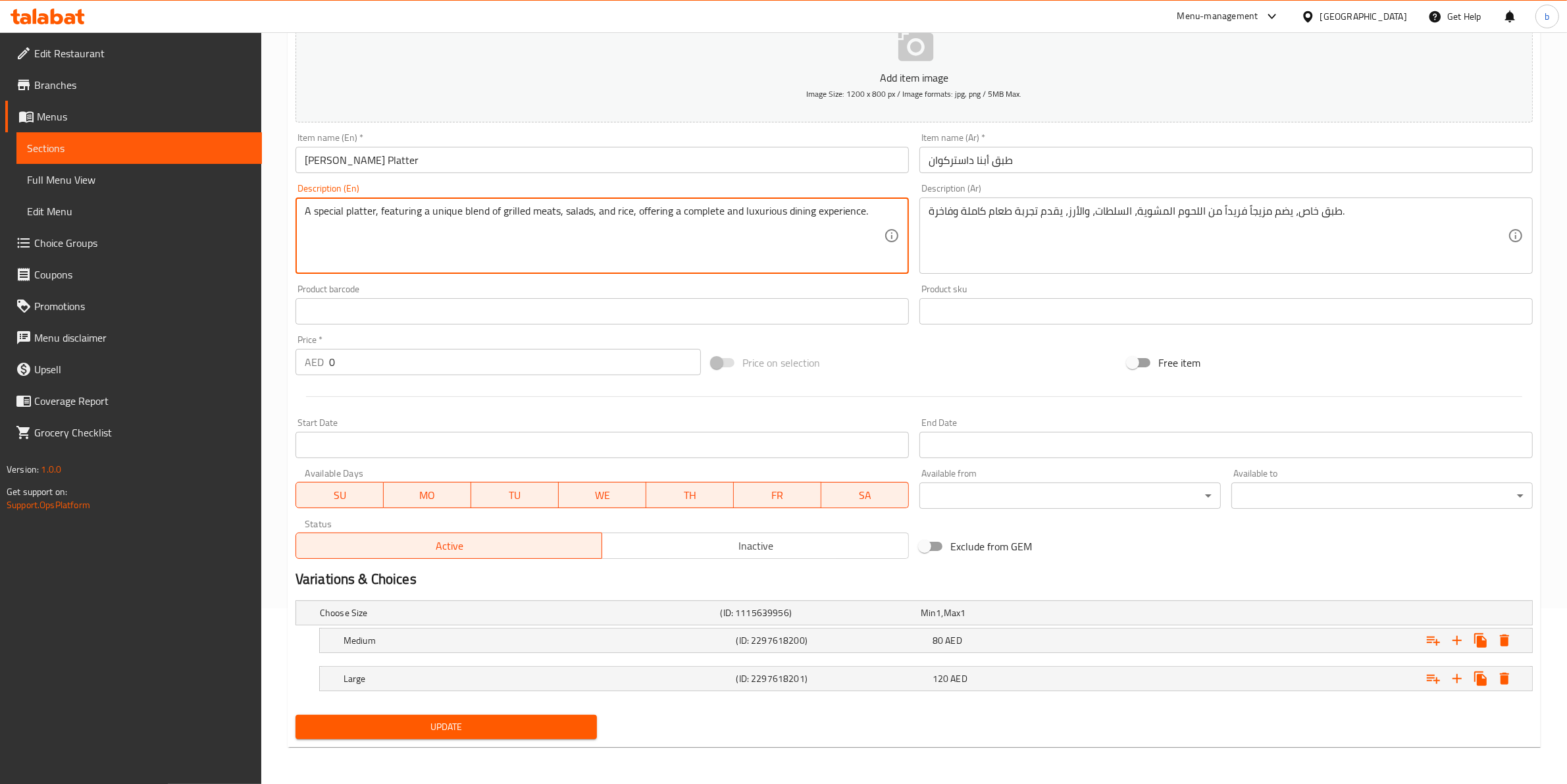
click at [583, 723] on span "Update" at bounding box center [446, 727] width 280 height 16
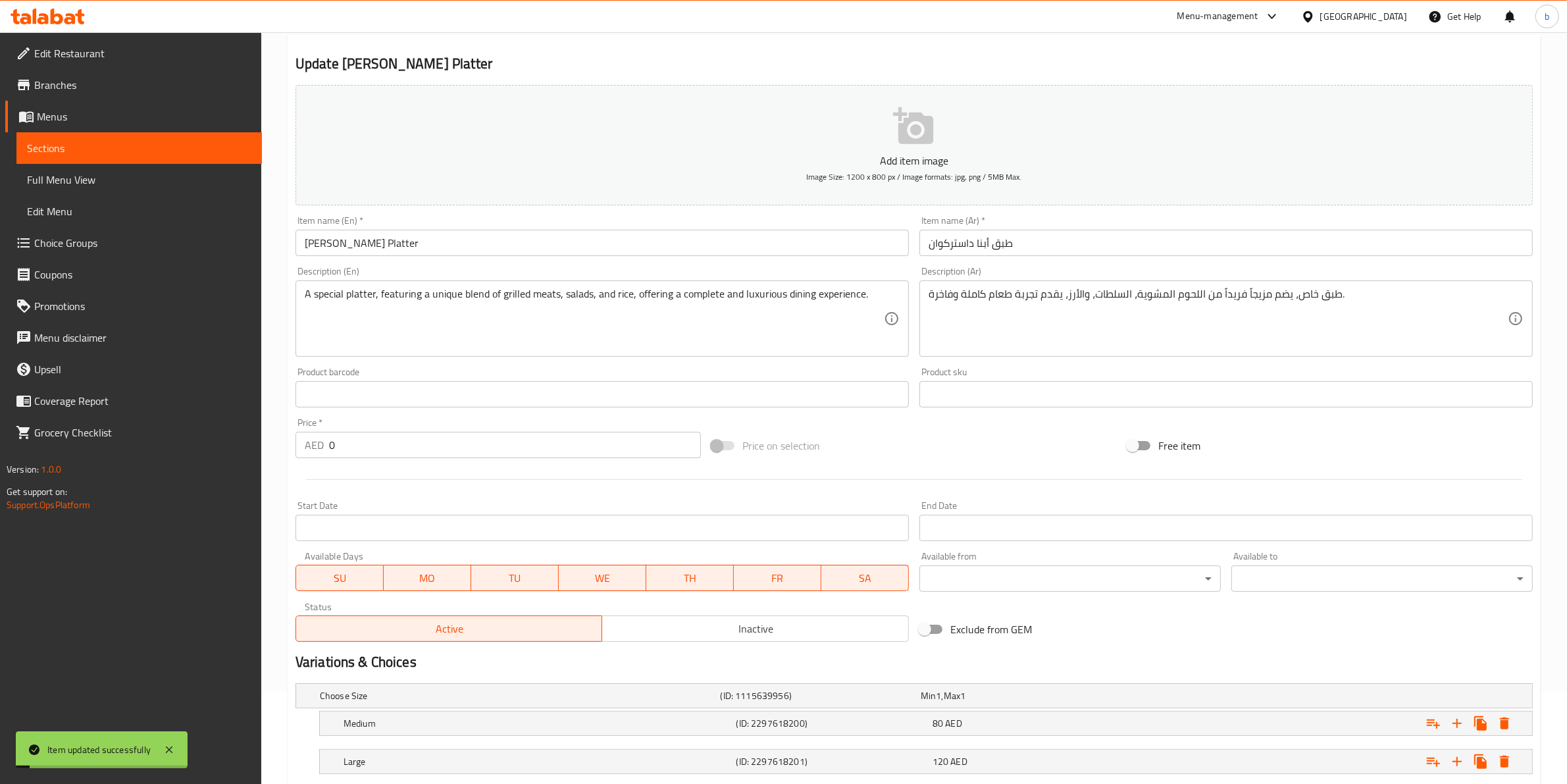
scroll to position [0, 0]
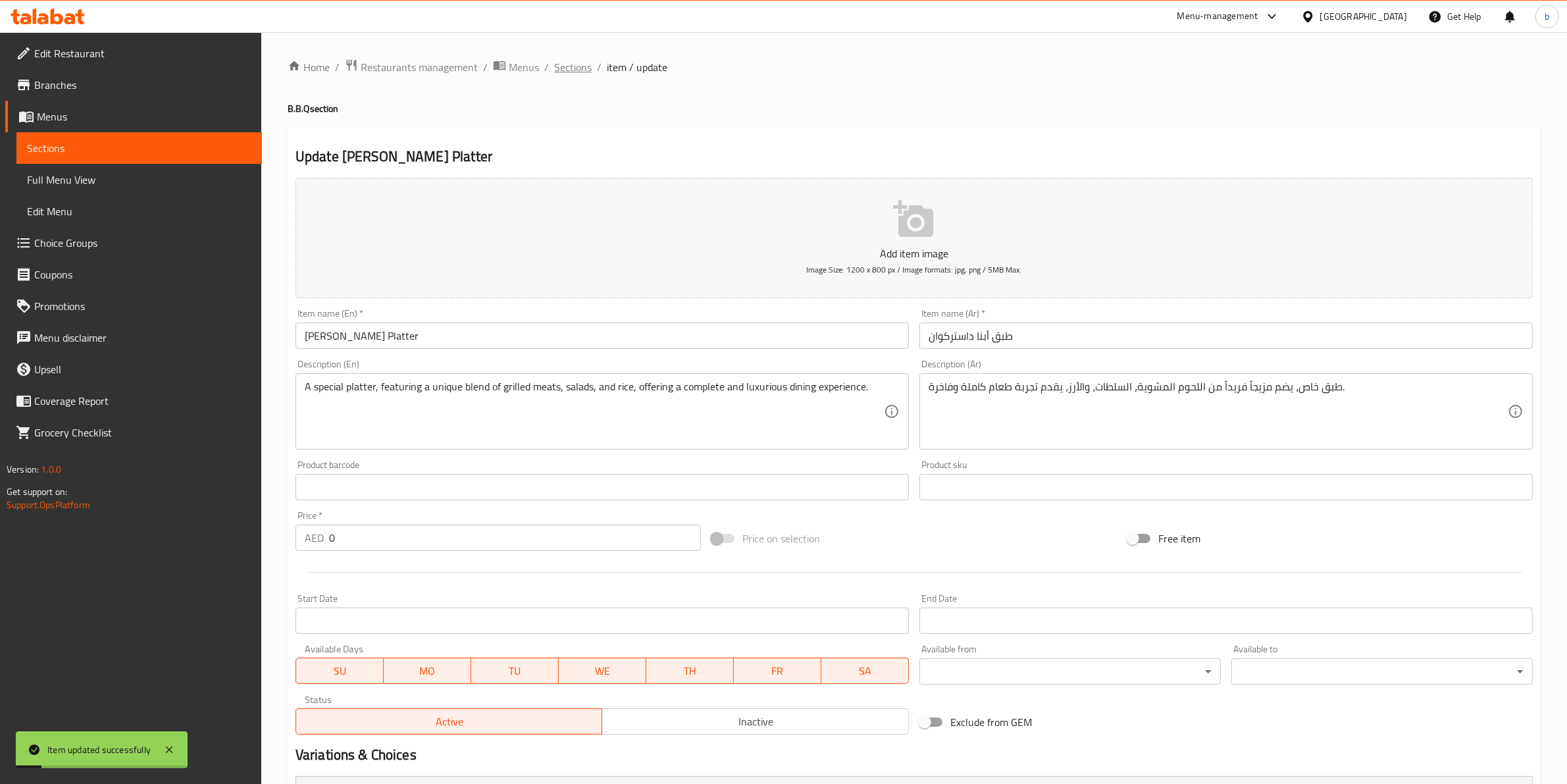
click at [573, 69] on span "Sections" at bounding box center [573, 66] width 37 height 16
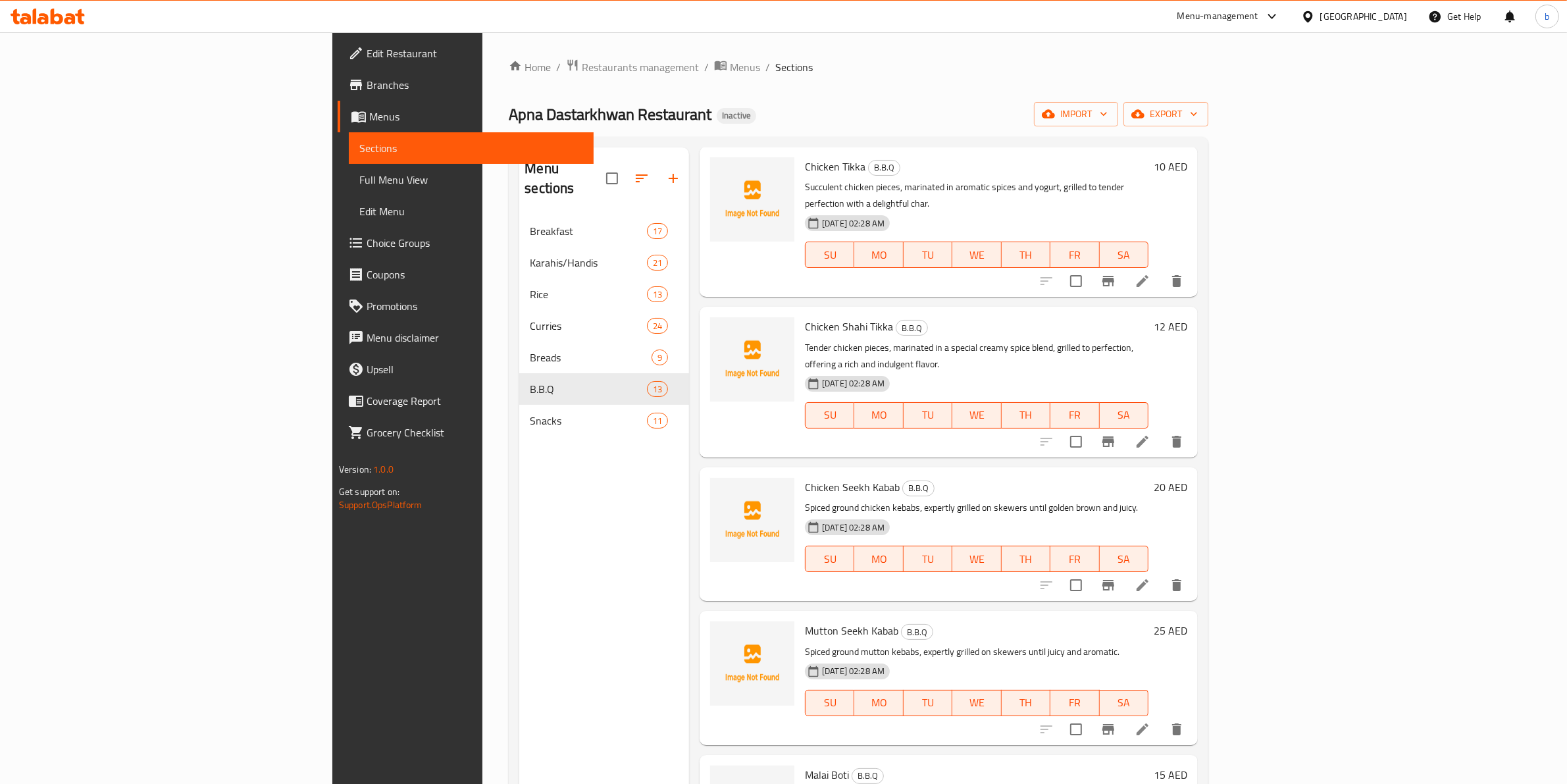
scroll to position [82, 0]
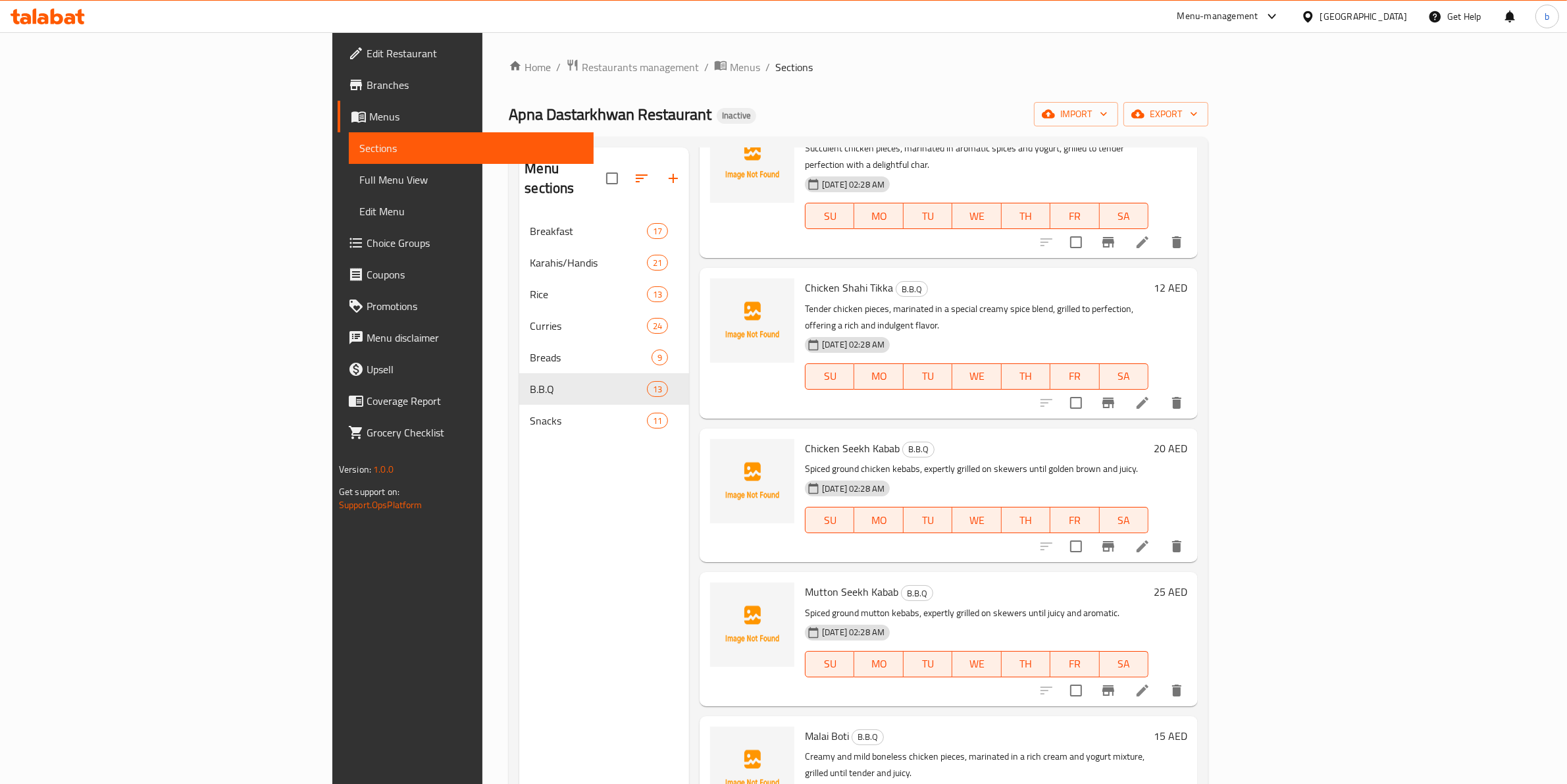
click at [1150, 538] on icon at bounding box center [1142, 546] width 16 height 16
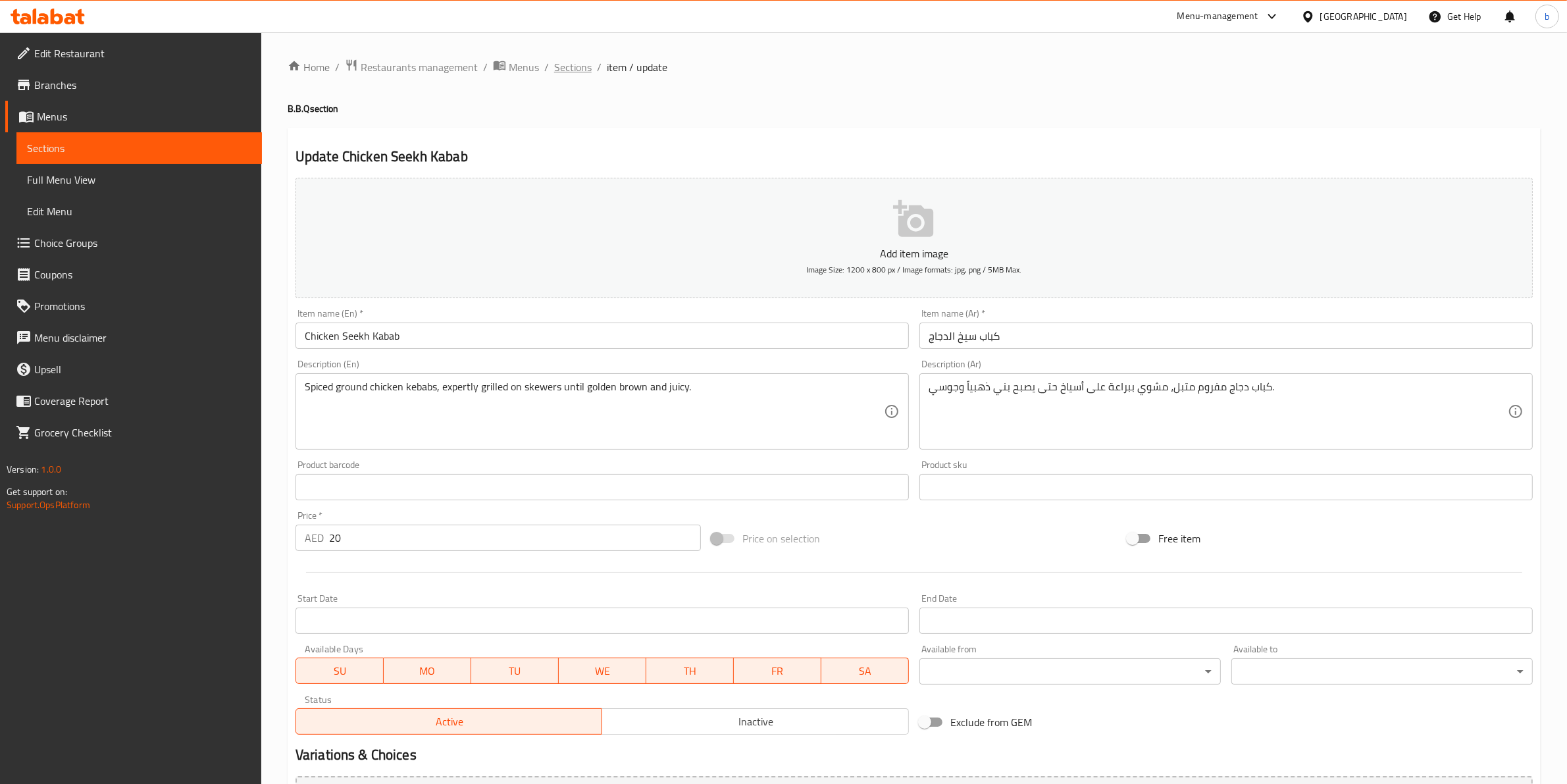
click at [554, 59] on span "Sections" at bounding box center [573, 66] width 37 height 16
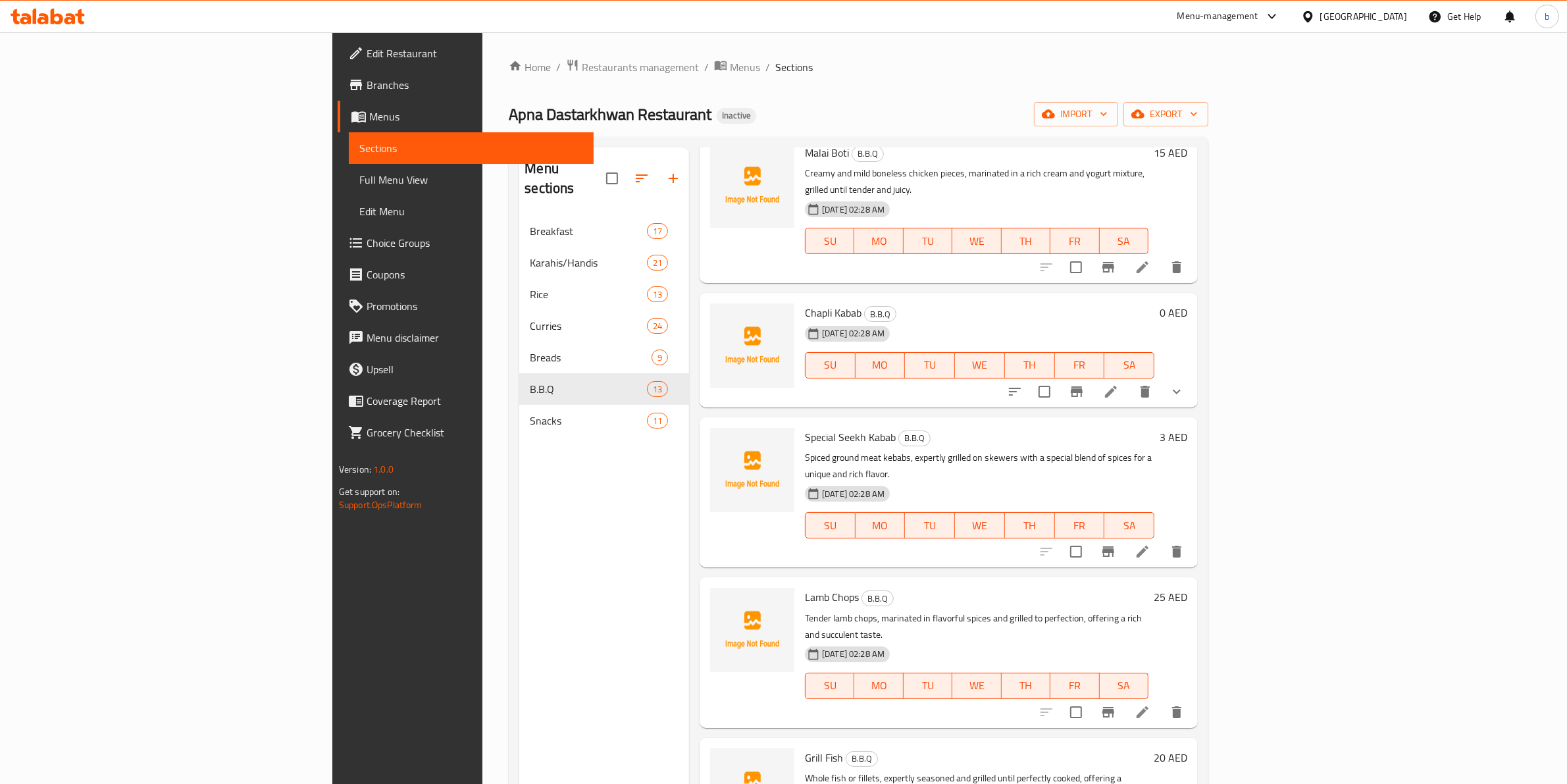
scroll to position [658, 0]
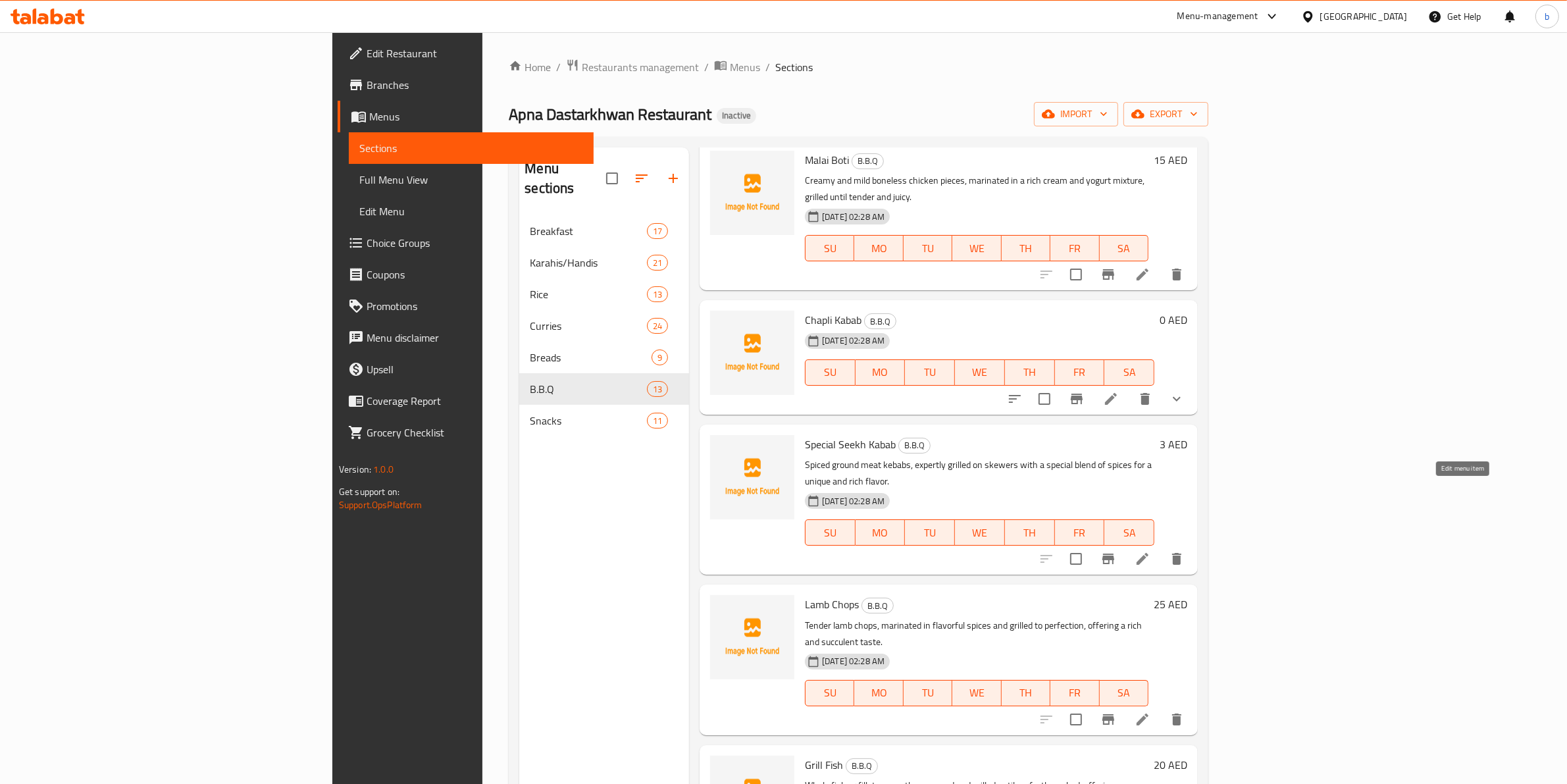
click at [1150, 551] on icon at bounding box center [1142, 559] width 16 height 16
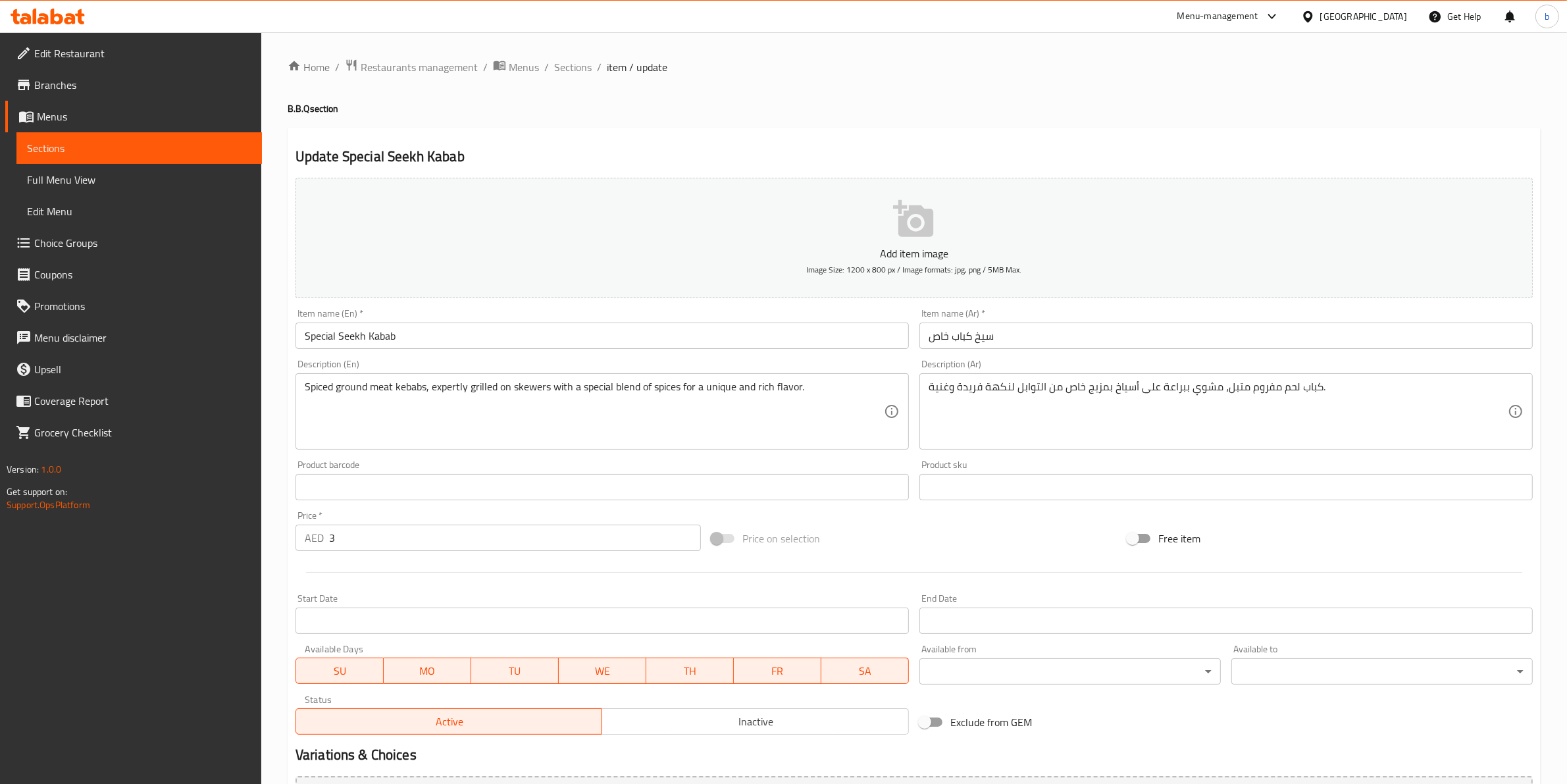
click at [574, 77] on div "Home / Restaurants management / Menus / Sections / item / update B.B.Q section …" at bounding box center [914, 481] width 1253 height 845
click at [571, 67] on span "Sections" at bounding box center [573, 66] width 37 height 16
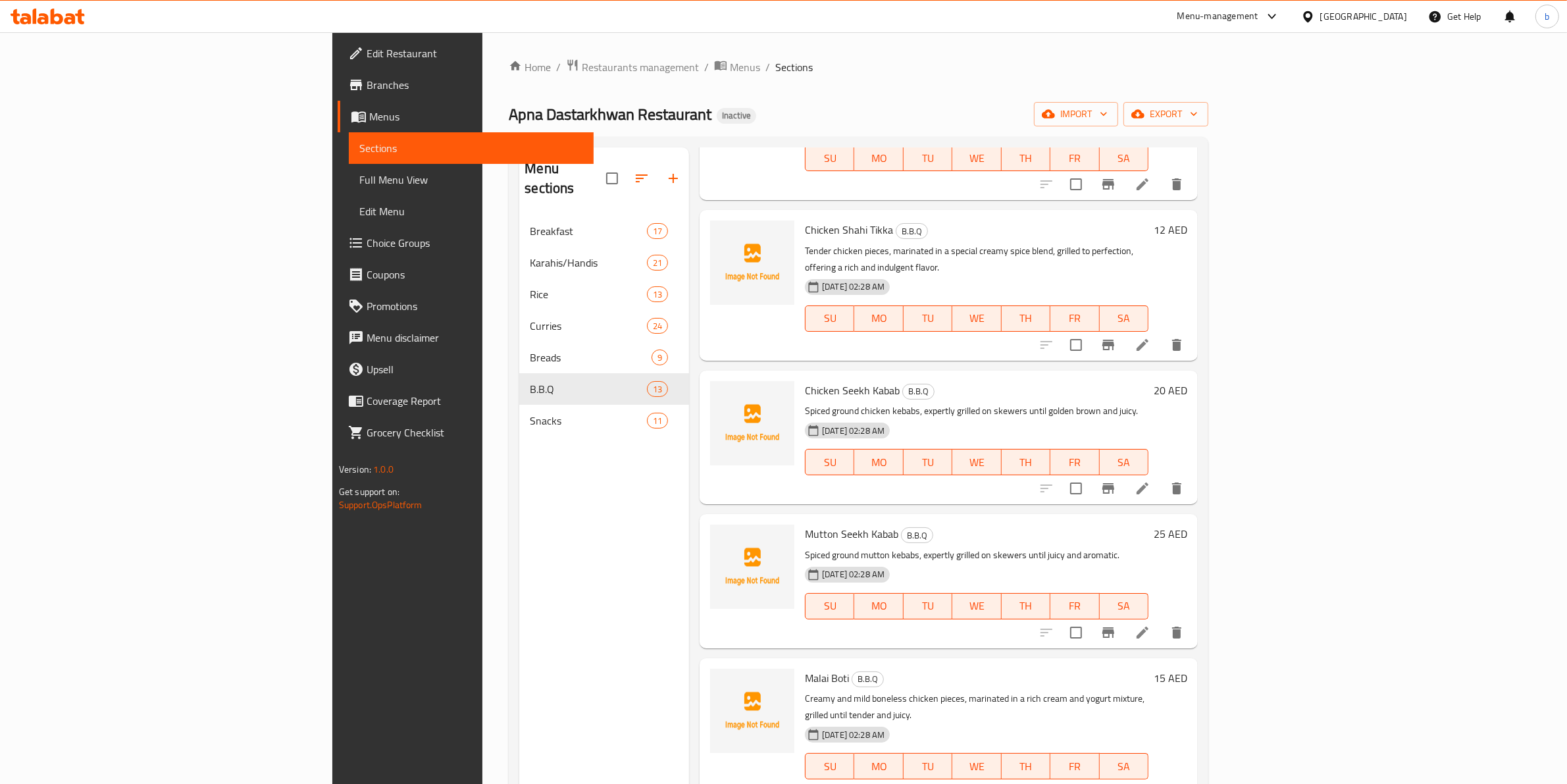
scroll to position [164, 0]
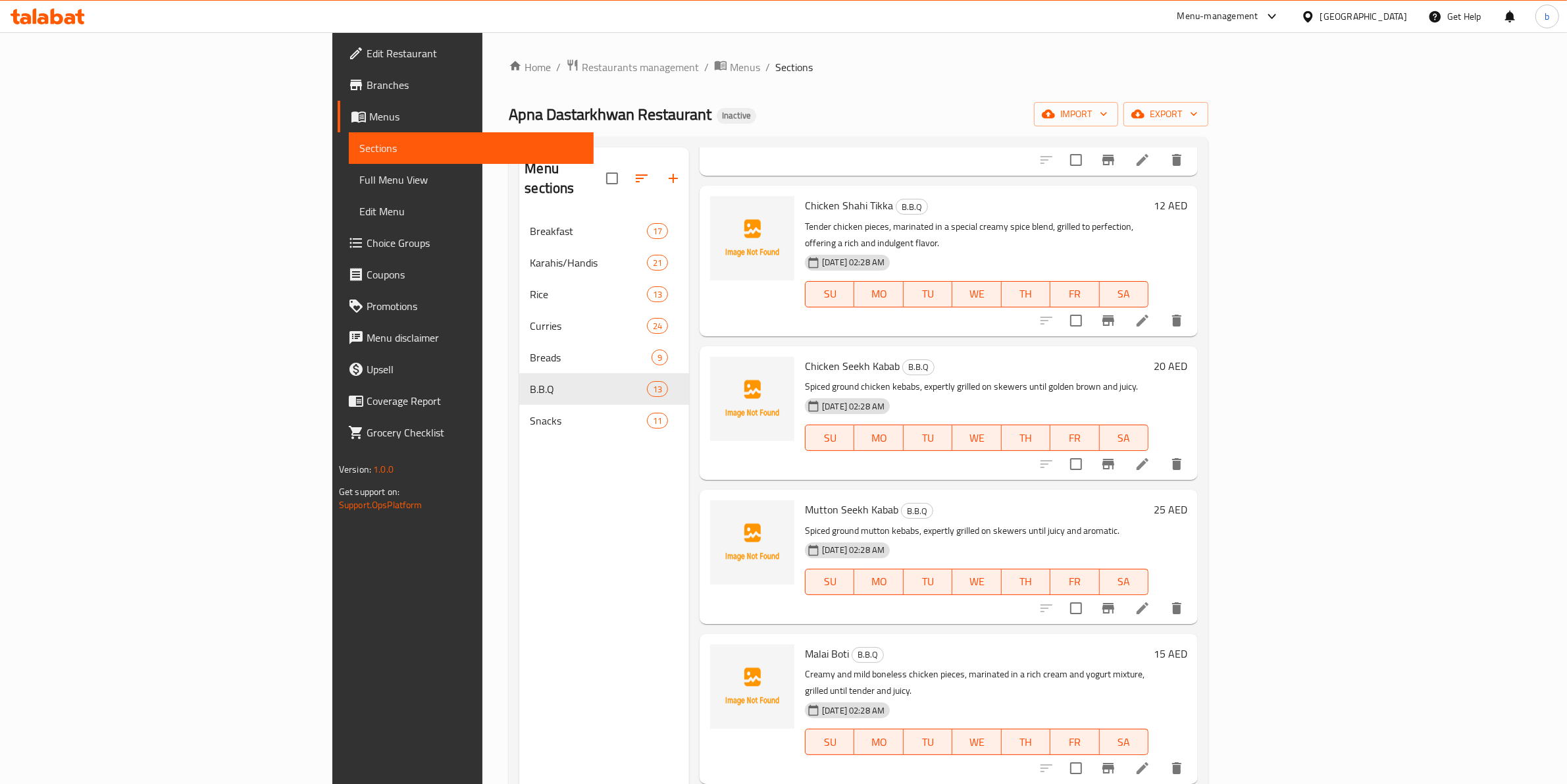
click at [1161, 452] on li at bounding box center [1142, 464] width 37 height 24
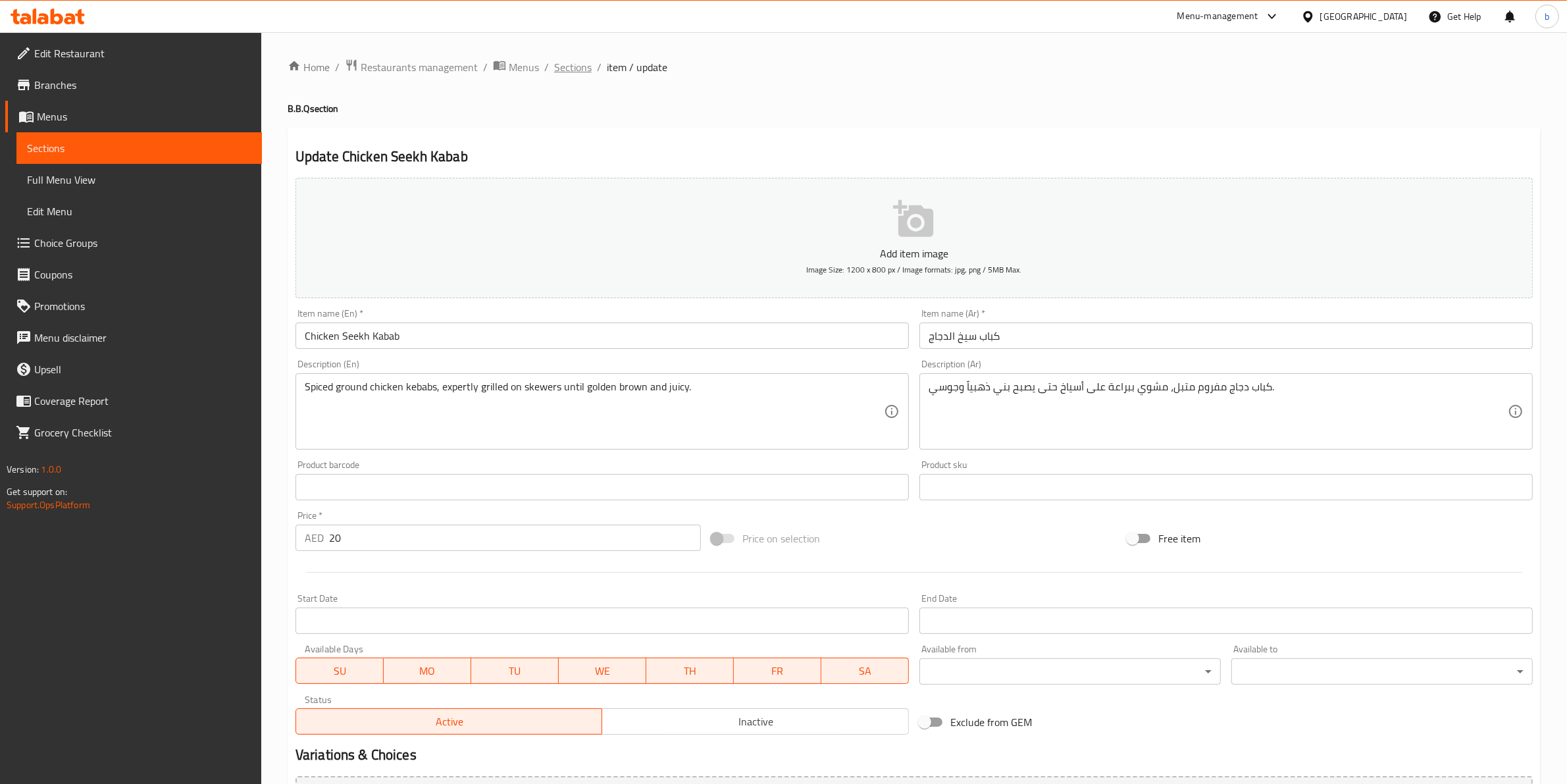
click at [585, 71] on span "Sections" at bounding box center [573, 66] width 37 height 16
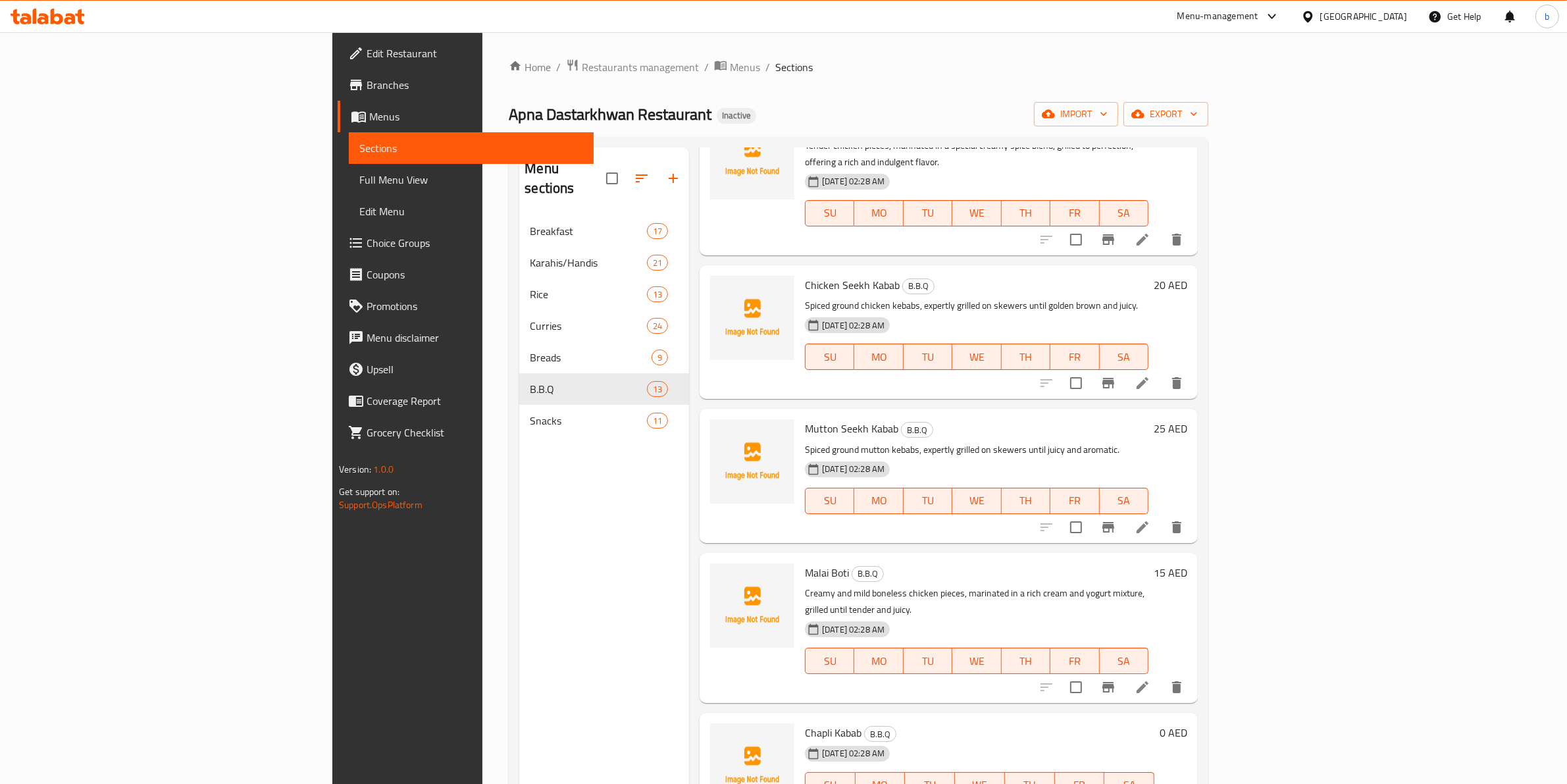
scroll to position [246, 0]
click at [1149, 520] on icon at bounding box center [1143, 526] width 12 height 12
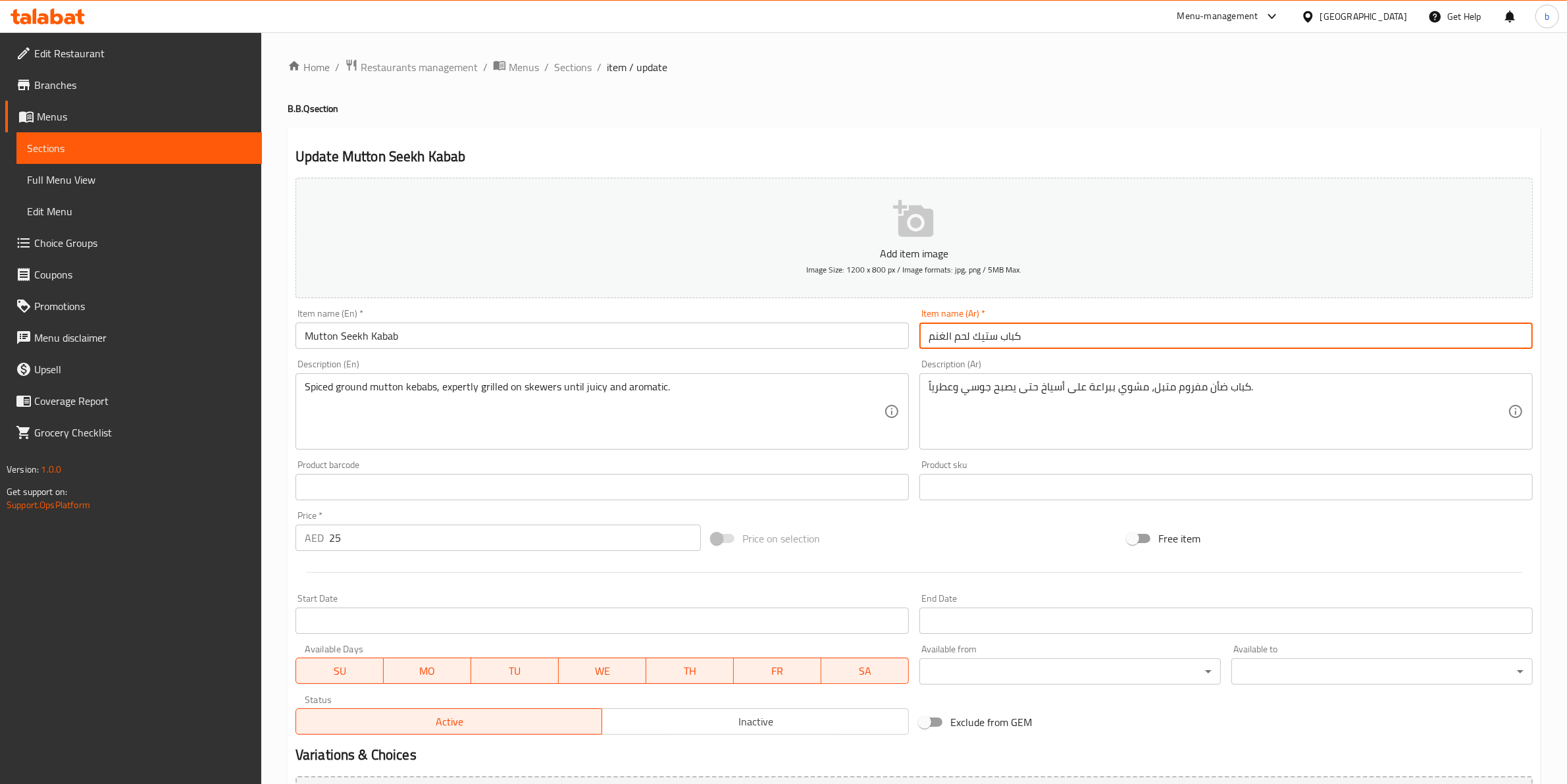
drag, startPoint x: 1002, startPoint y: 336, endPoint x: 974, endPoint y: 340, distance: 28.3
click at [974, 340] on input "كباب ستيك لحم الغنم" at bounding box center [1226, 335] width 613 height 26
click at [1011, 341] on input "كباب لحم الغنم" at bounding box center [1226, 335] width 613 height 26
click at [928, 337] on input "كباب لحم الغنم" at bounding box center [1226, 335] width 613 height 26
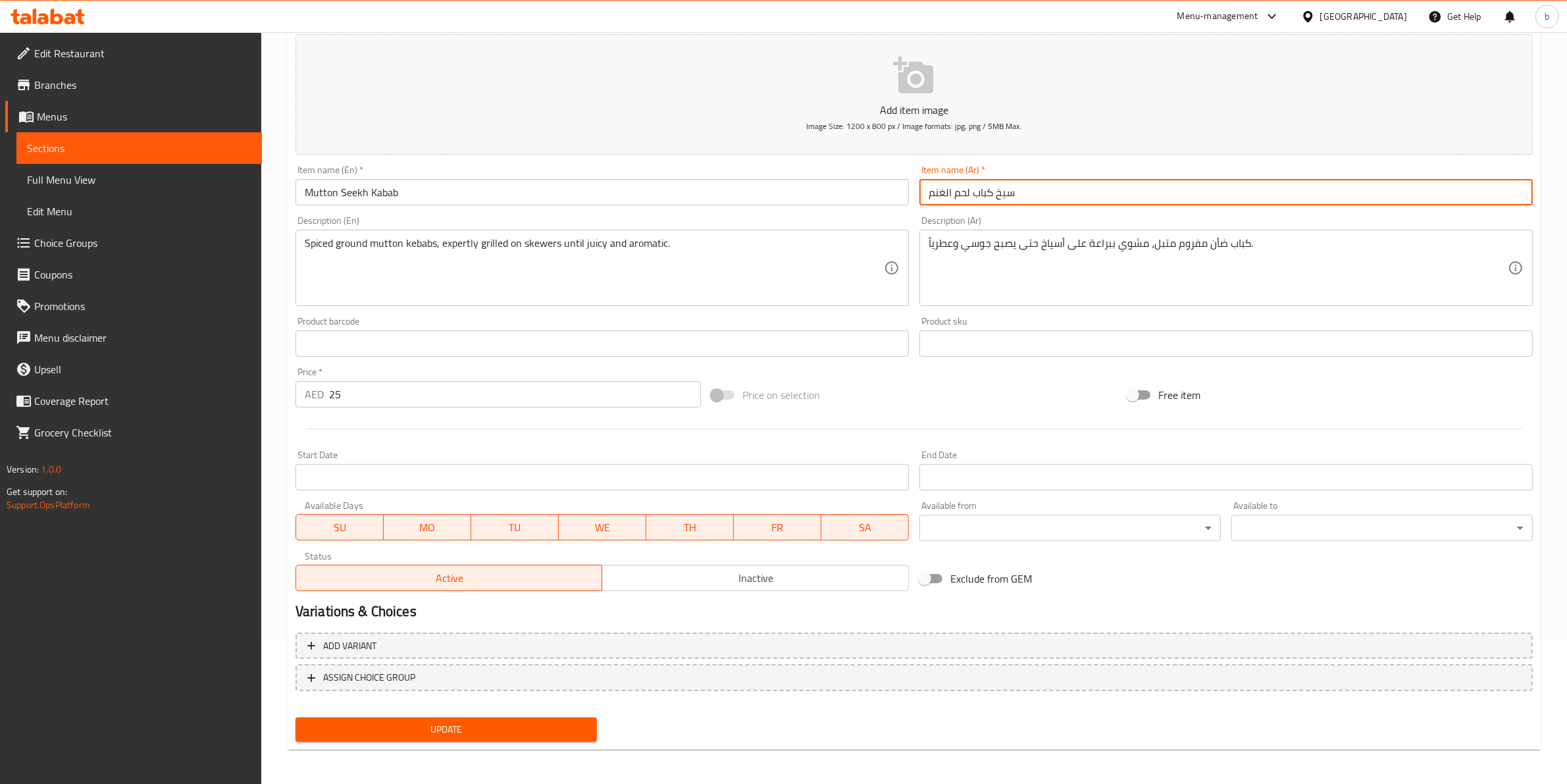
type input "سيخ كباب لحم الغنم"
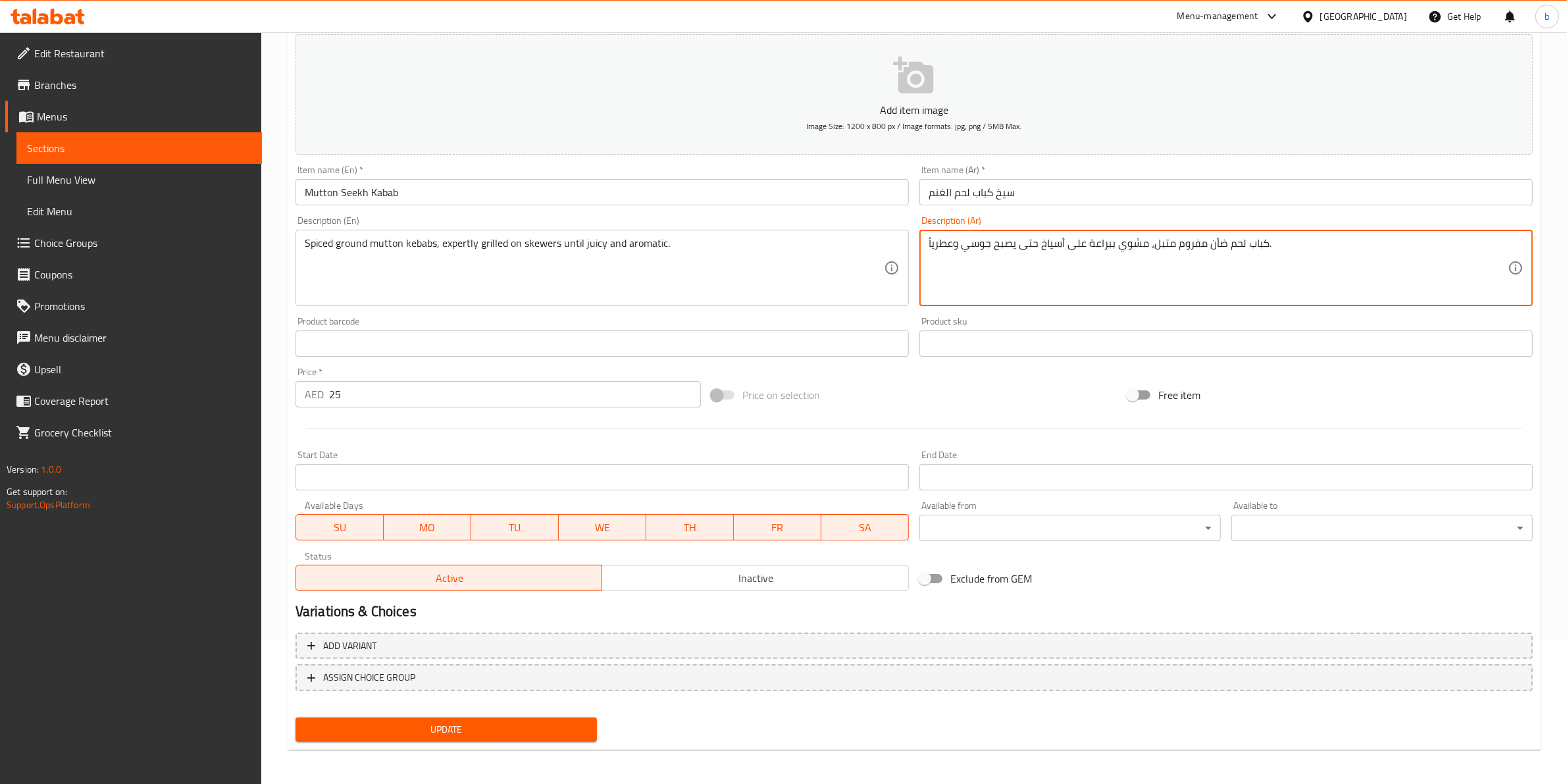
type textarea "كباب لحم ضأن مفروم متبل، مشوي ببراعة على أسياخ حتى يصبح جوسي وعطرياً."
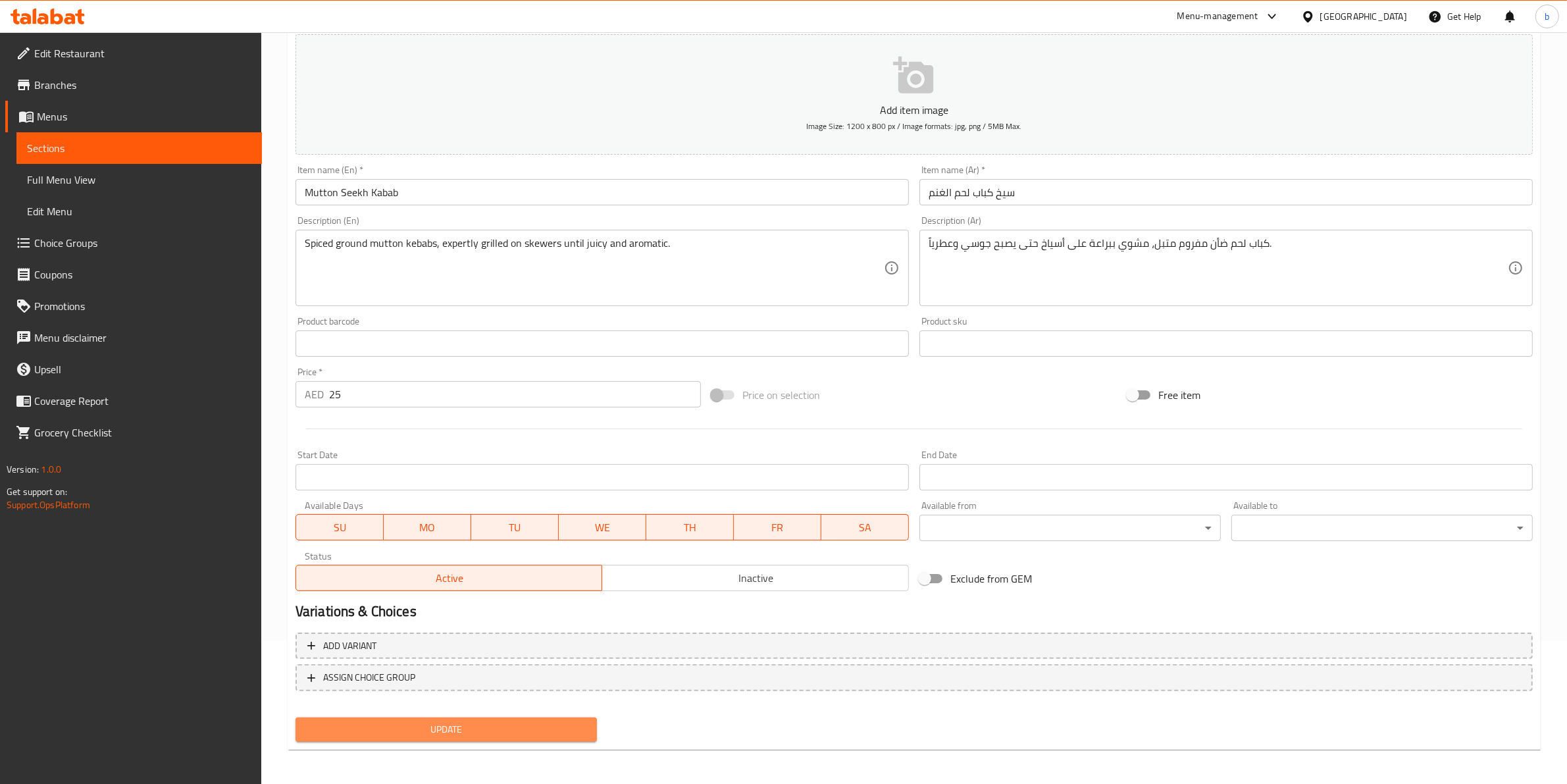
click at [465, 735] on button "Update" at bounding box center [447, 729] width 302 height 25
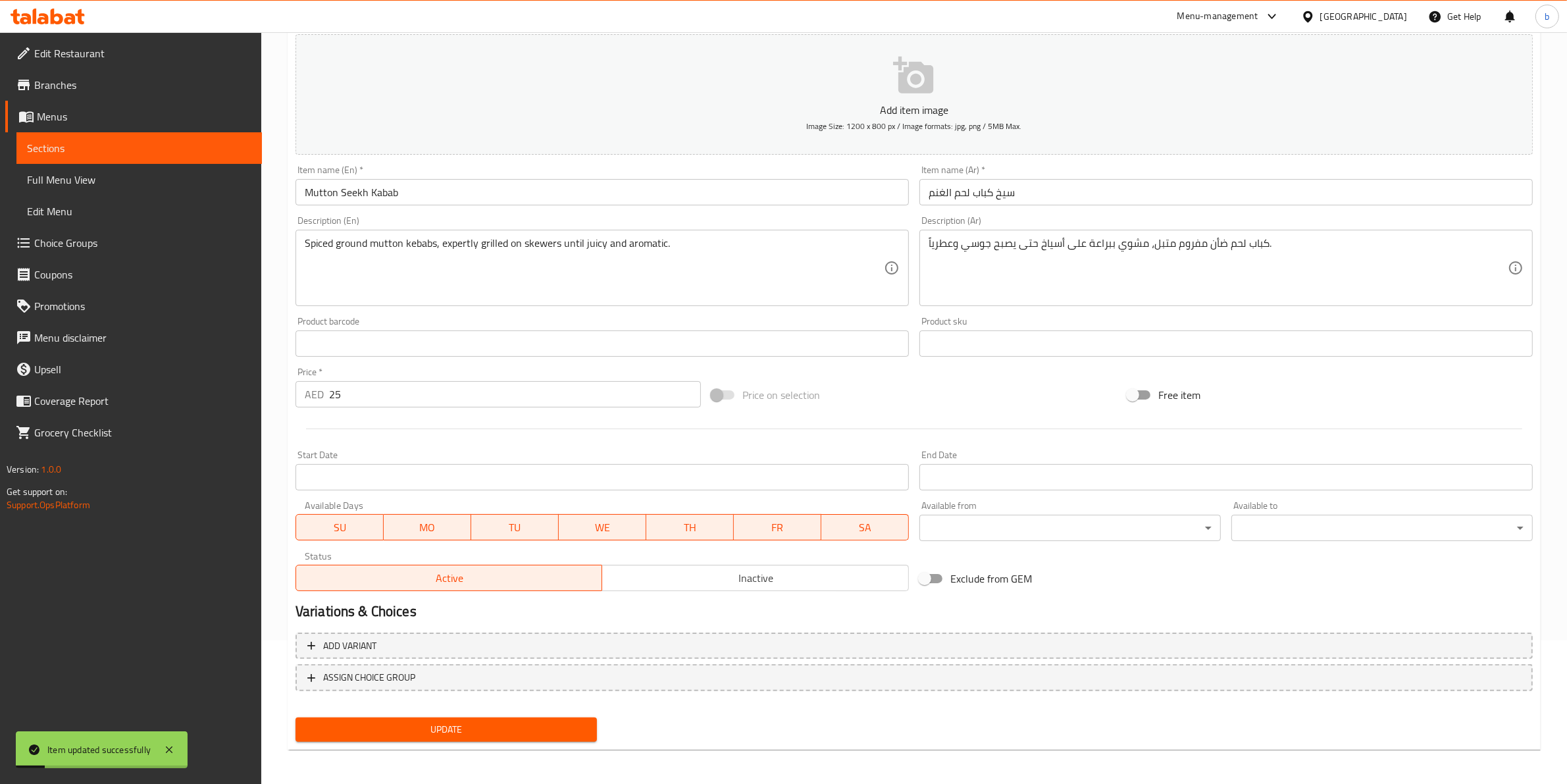
scroll to position [0, 0]
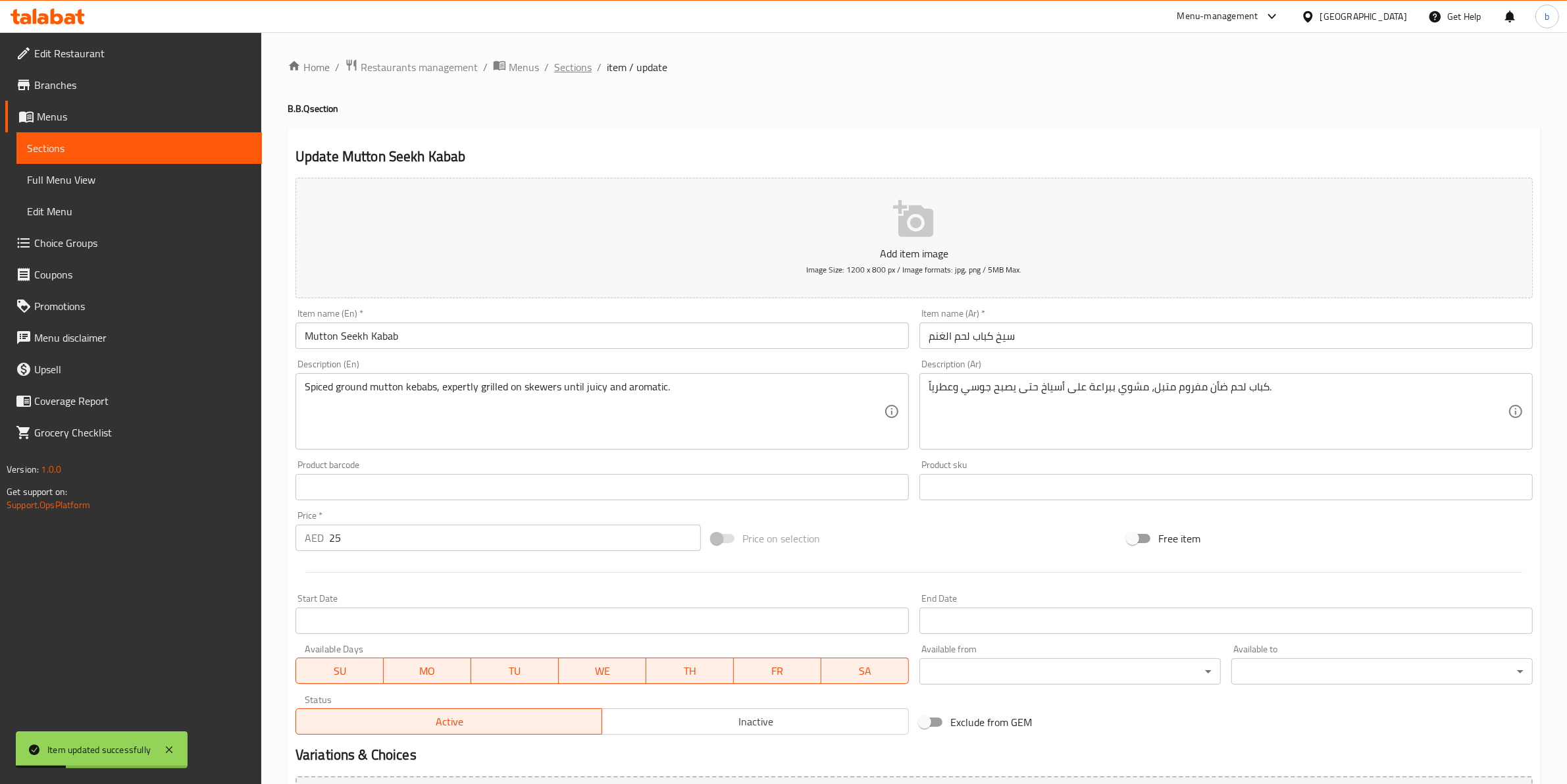
click at [564, 75] on span "Sections" at bounding box center [573, 66] width 37 height 16
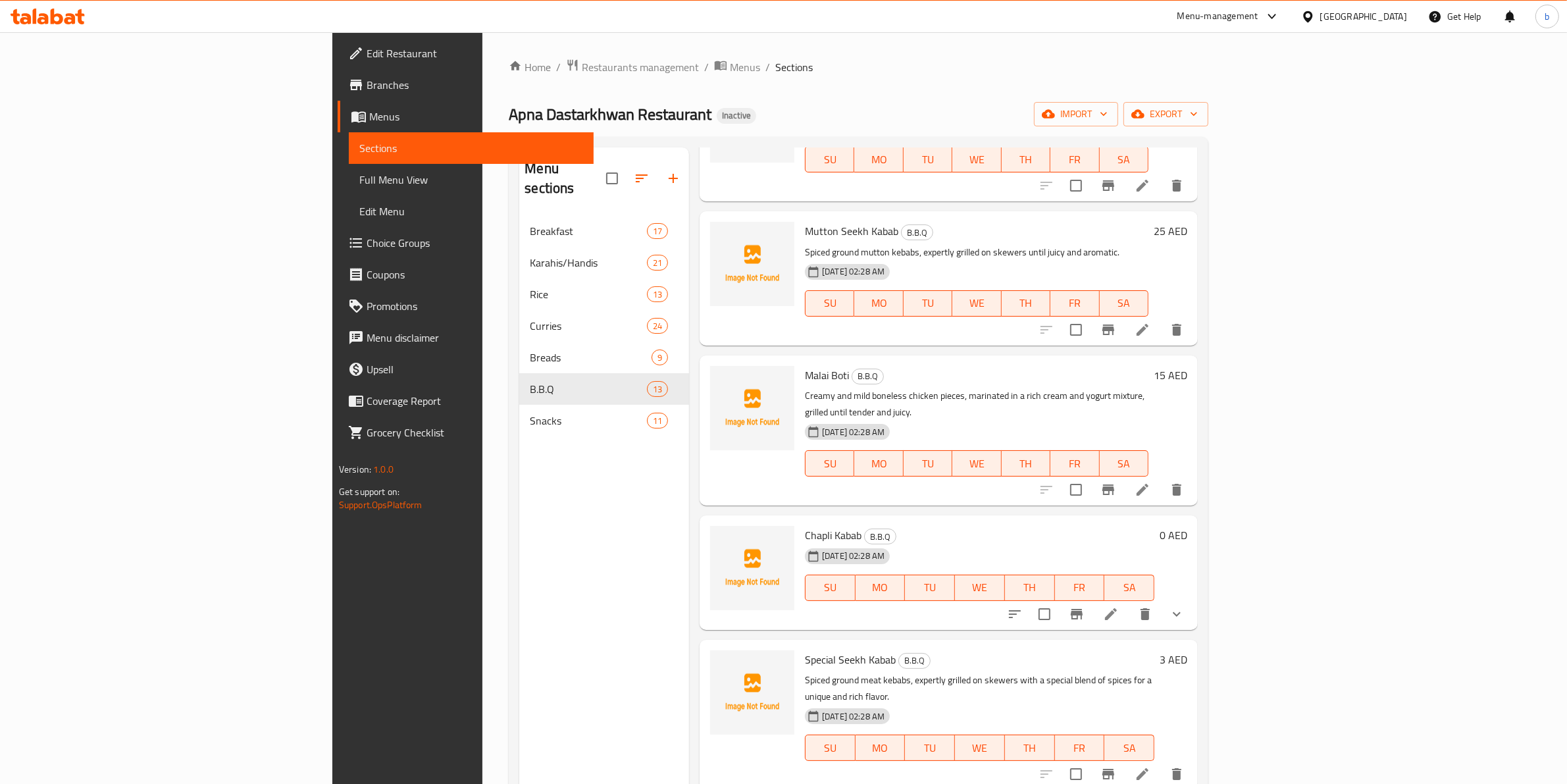
scroll to position [576, 0]
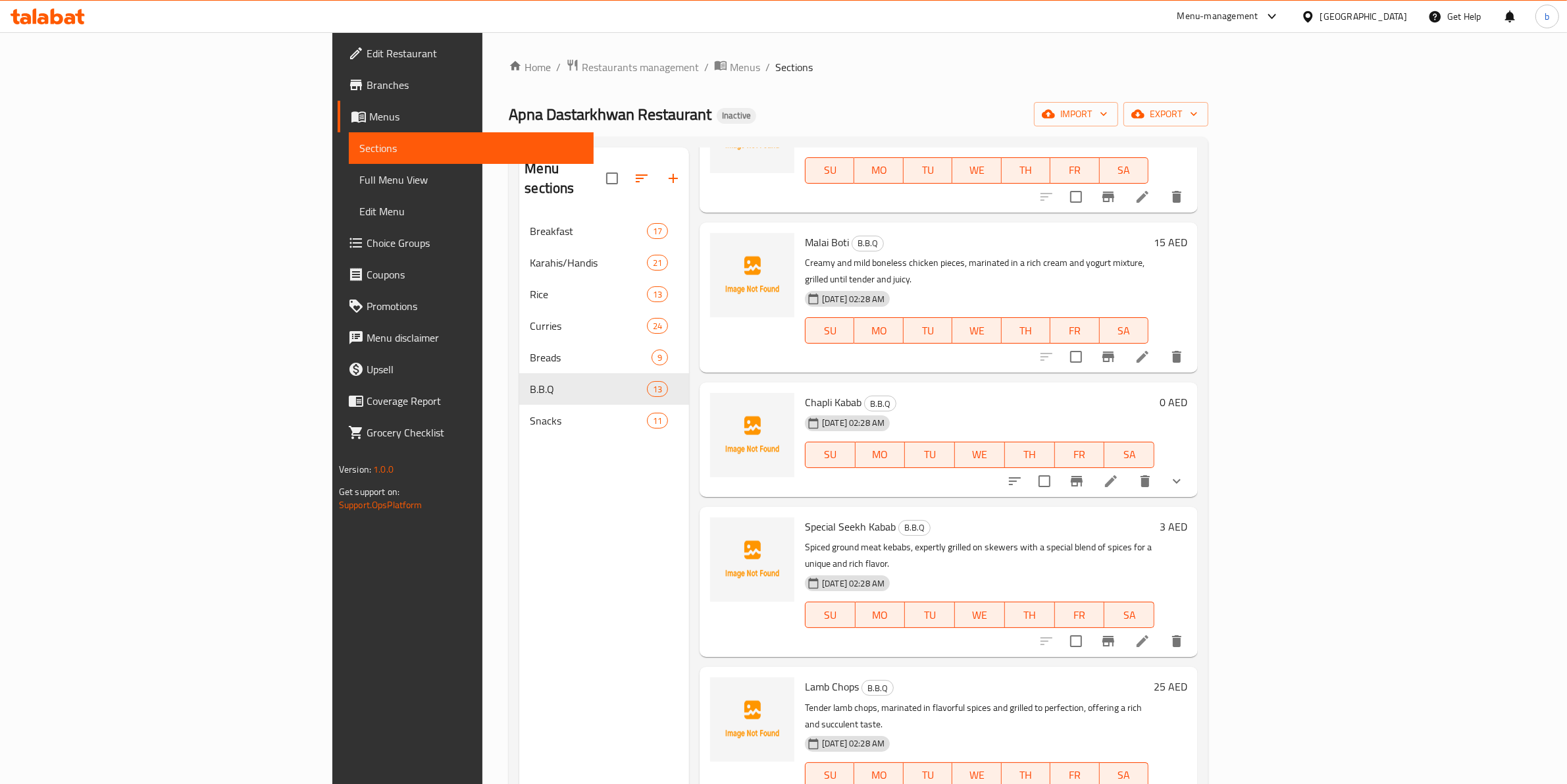
click at [1193, 465] on div at bounding box center [1096, 481] width 193 height 31
click at [1117, 475] on icon at bounding box center [1111, 481] width 12 height 12
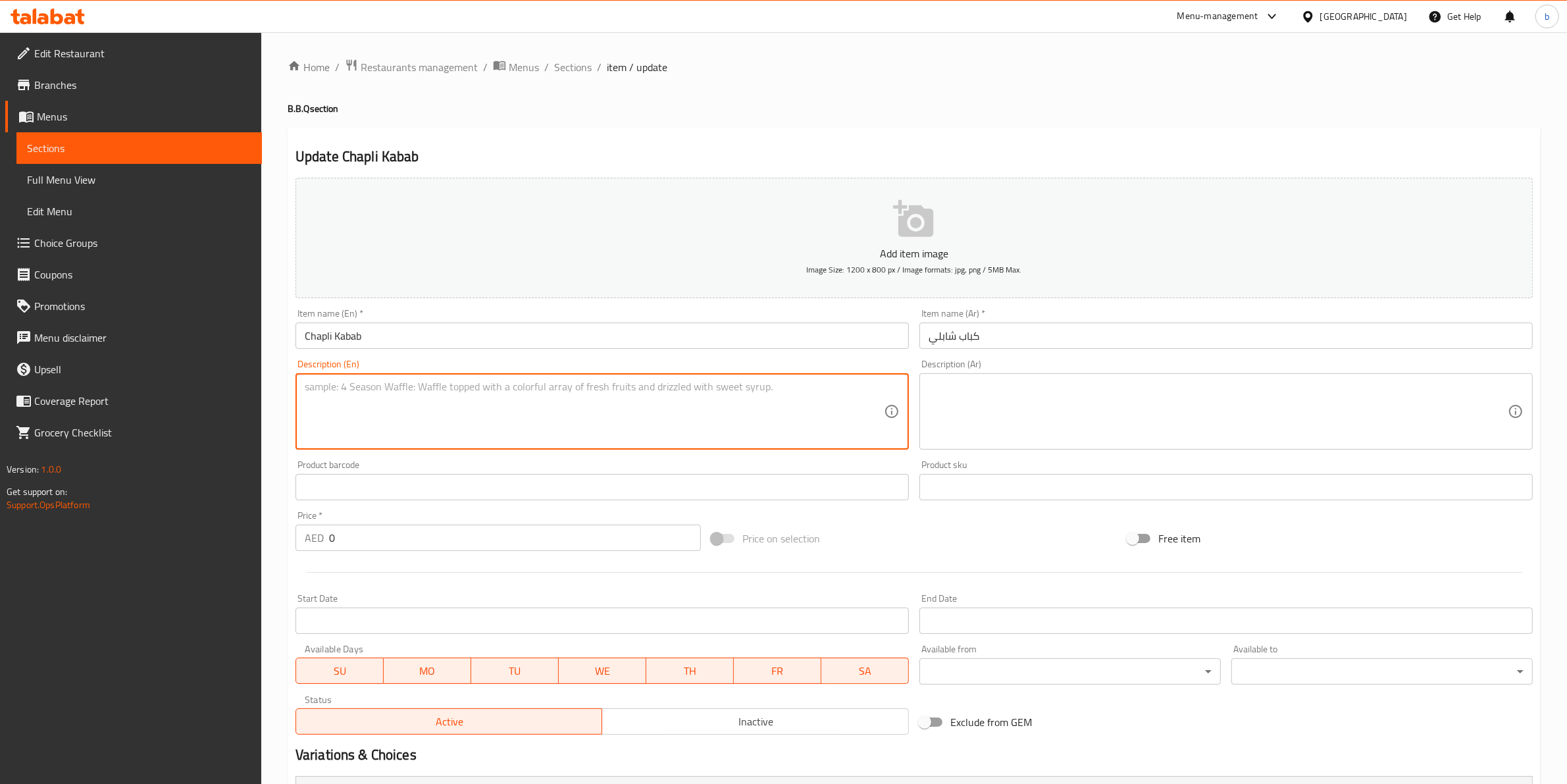
click at [423, 396] on textarea at bounding box center [595, 411] width 580 height 63
paste textarea "High quality chapli kebab, juicy beef and spiced to perfection"
type textarea "High quality chapli kebab, juicy beef and spiced to perfection"
click at [1120, 418] on textarea at bounding box center [1218, 411] width 580 height 63
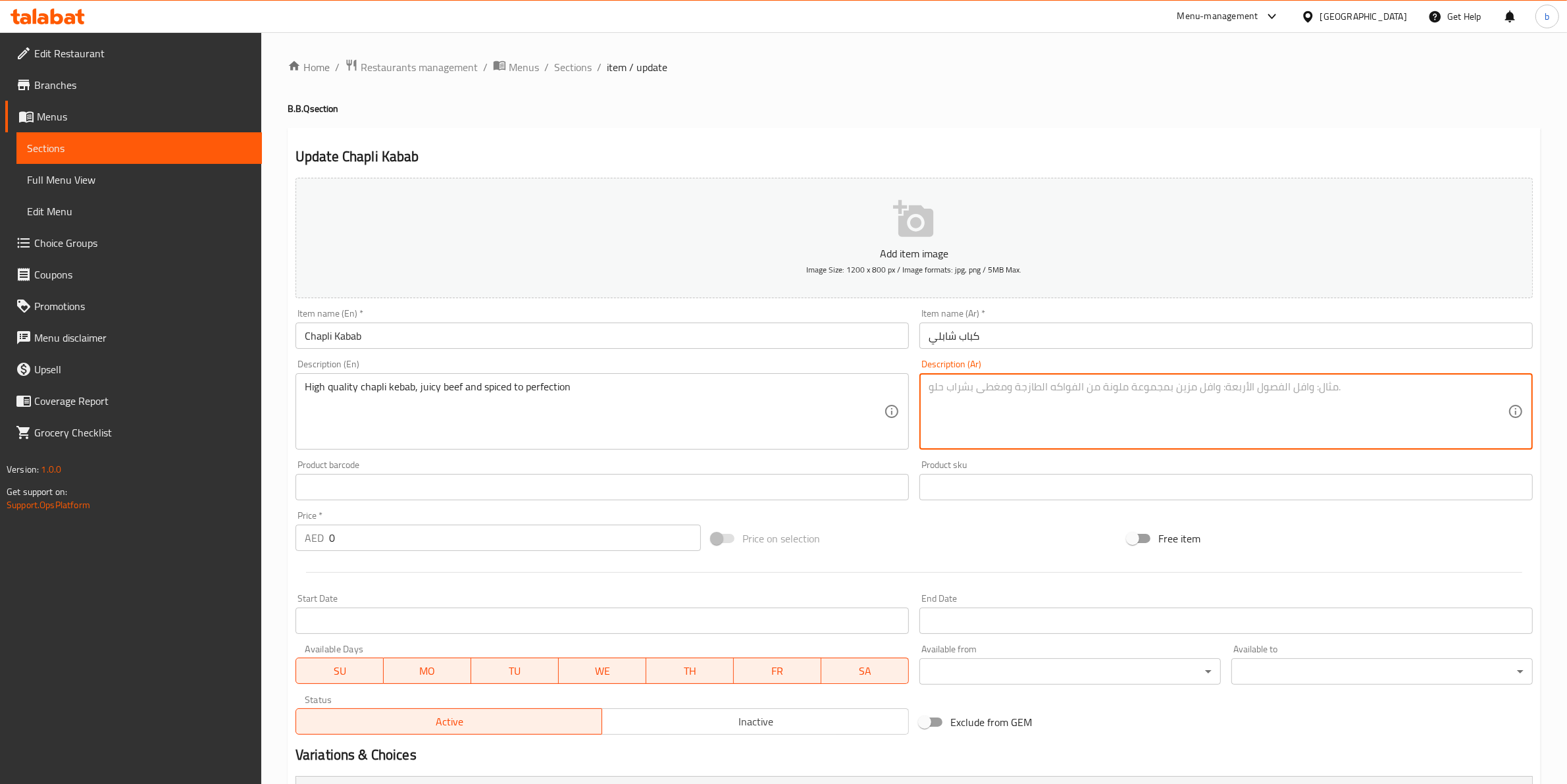
click at [979, 398] on textarea at bounding box center [1218, 411] width 580 height 63
paste textarea "كباب تشابلي العالي الجودة، لحم البقر اللذيذ والمتبل بشكل مثالي"
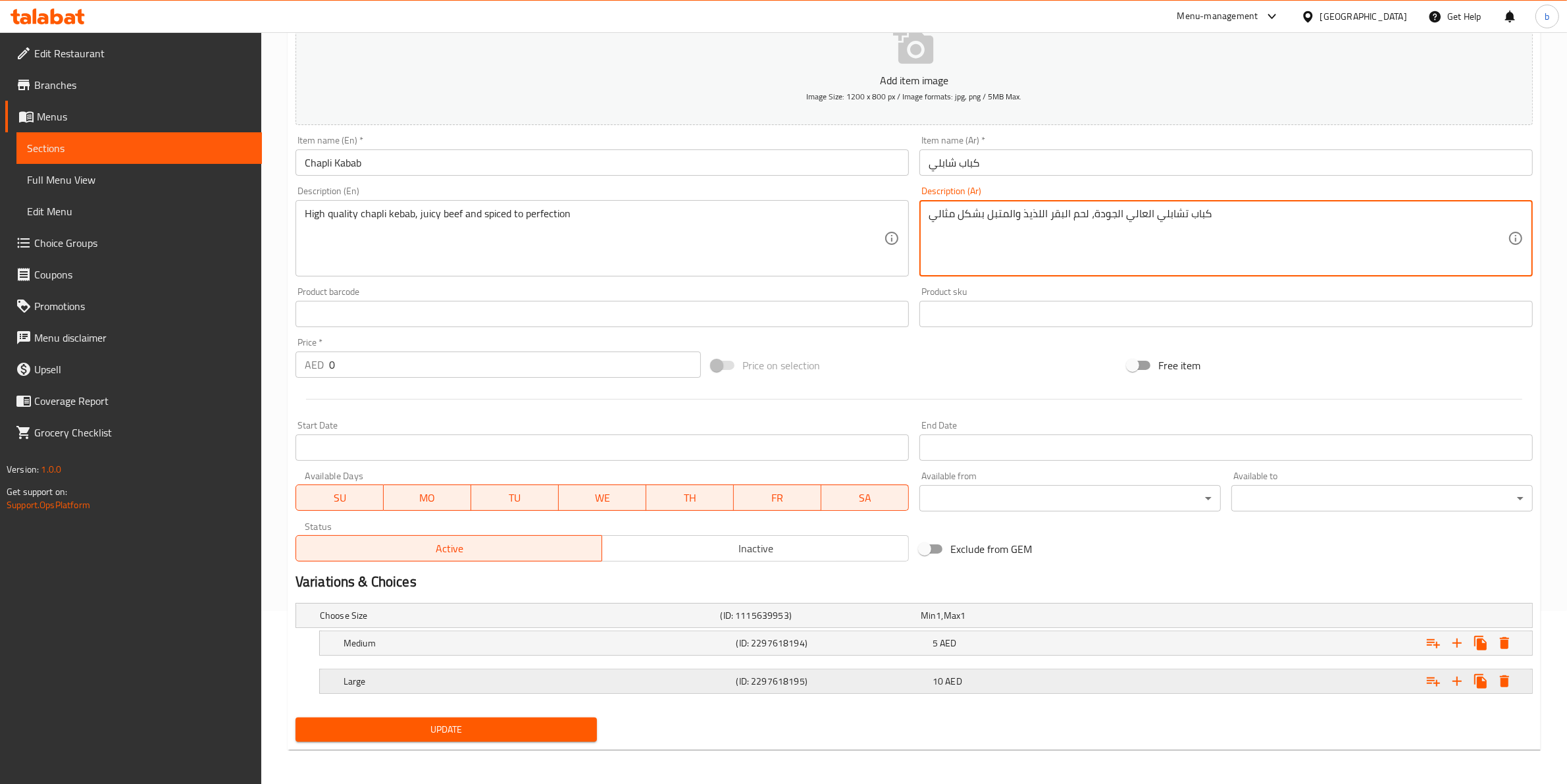
scroll to position [175, 0]
type textarea "كباب تشابلي العالي الجودة، لحم البقر اللذيذ والمتبل بشكل مثالي"
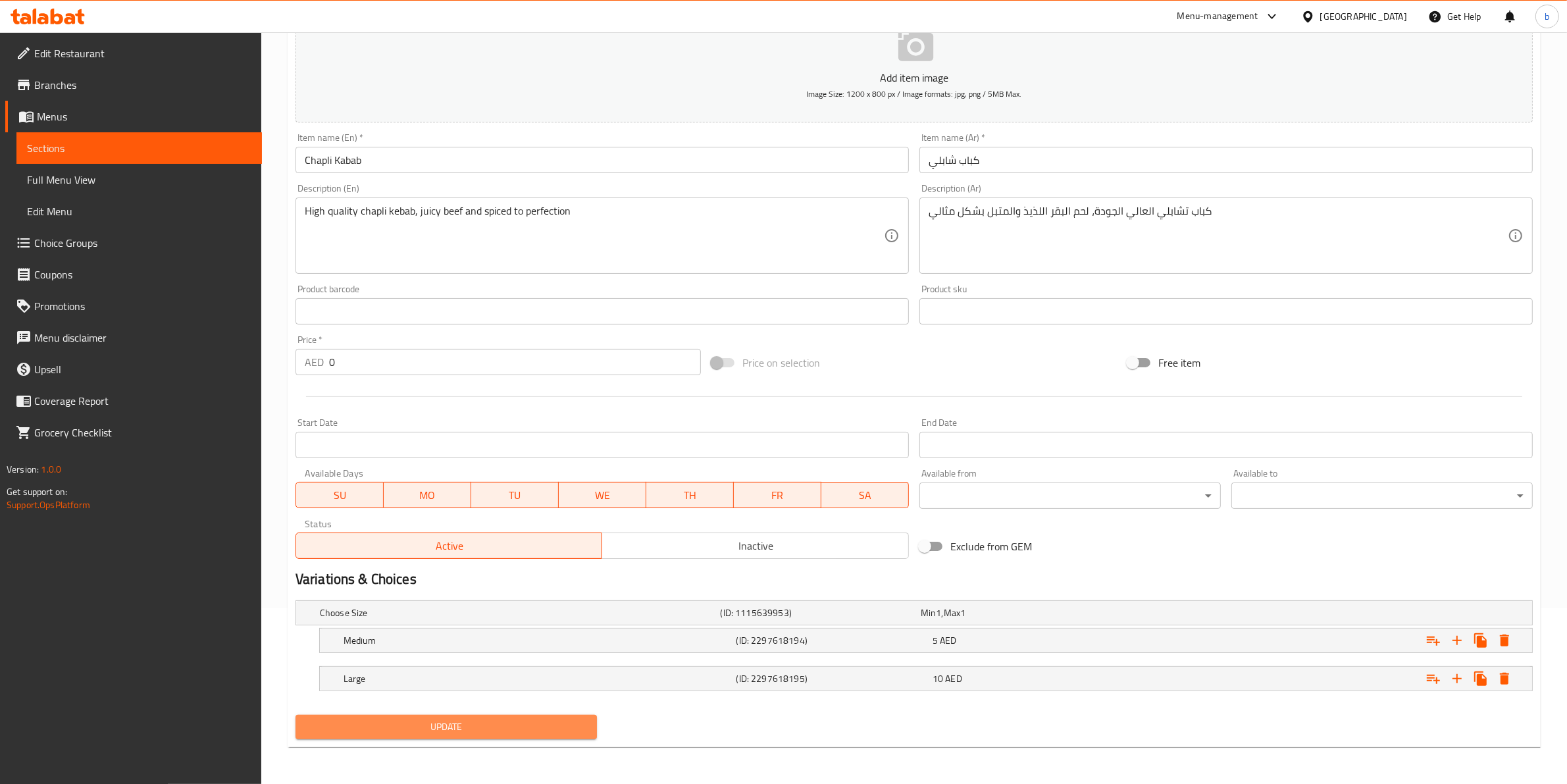
click at [547, 721] on span "Update" at bounding box center [446, 727] width 280 height 16
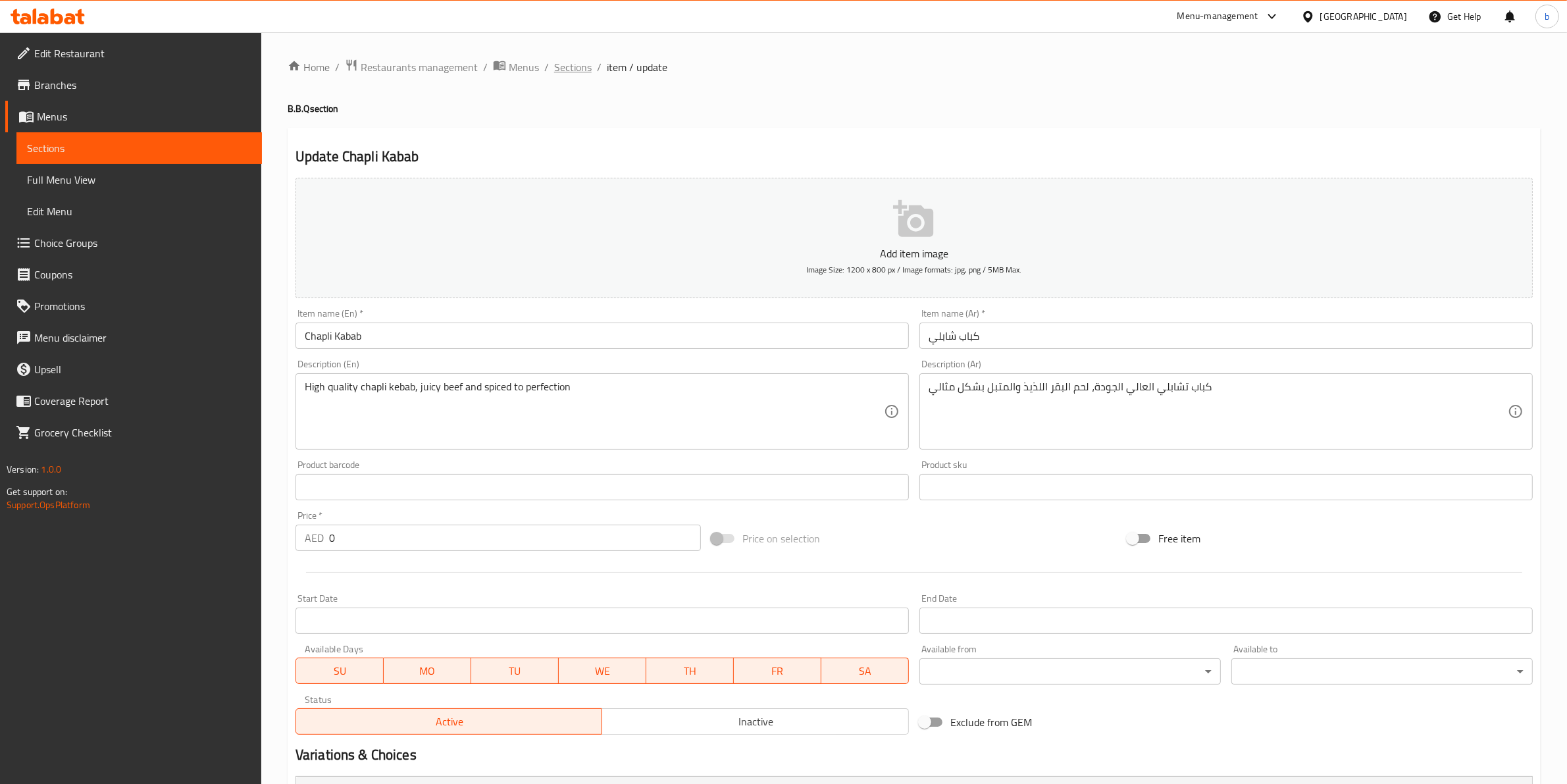
click at [574, 64] on span "Sections" at bounding box center [573, 66] width 37 height 16
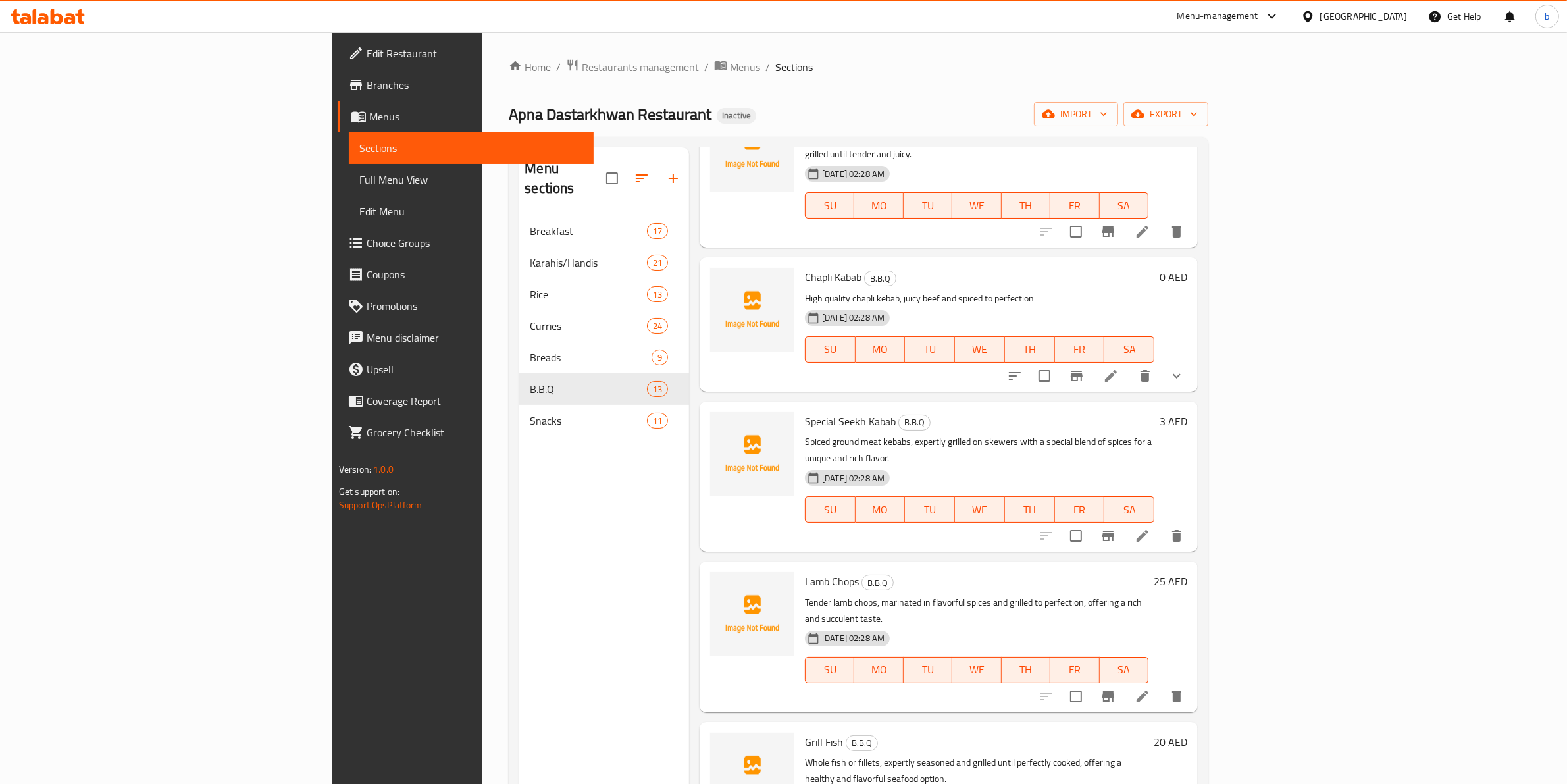
scroll to position [740, 0]
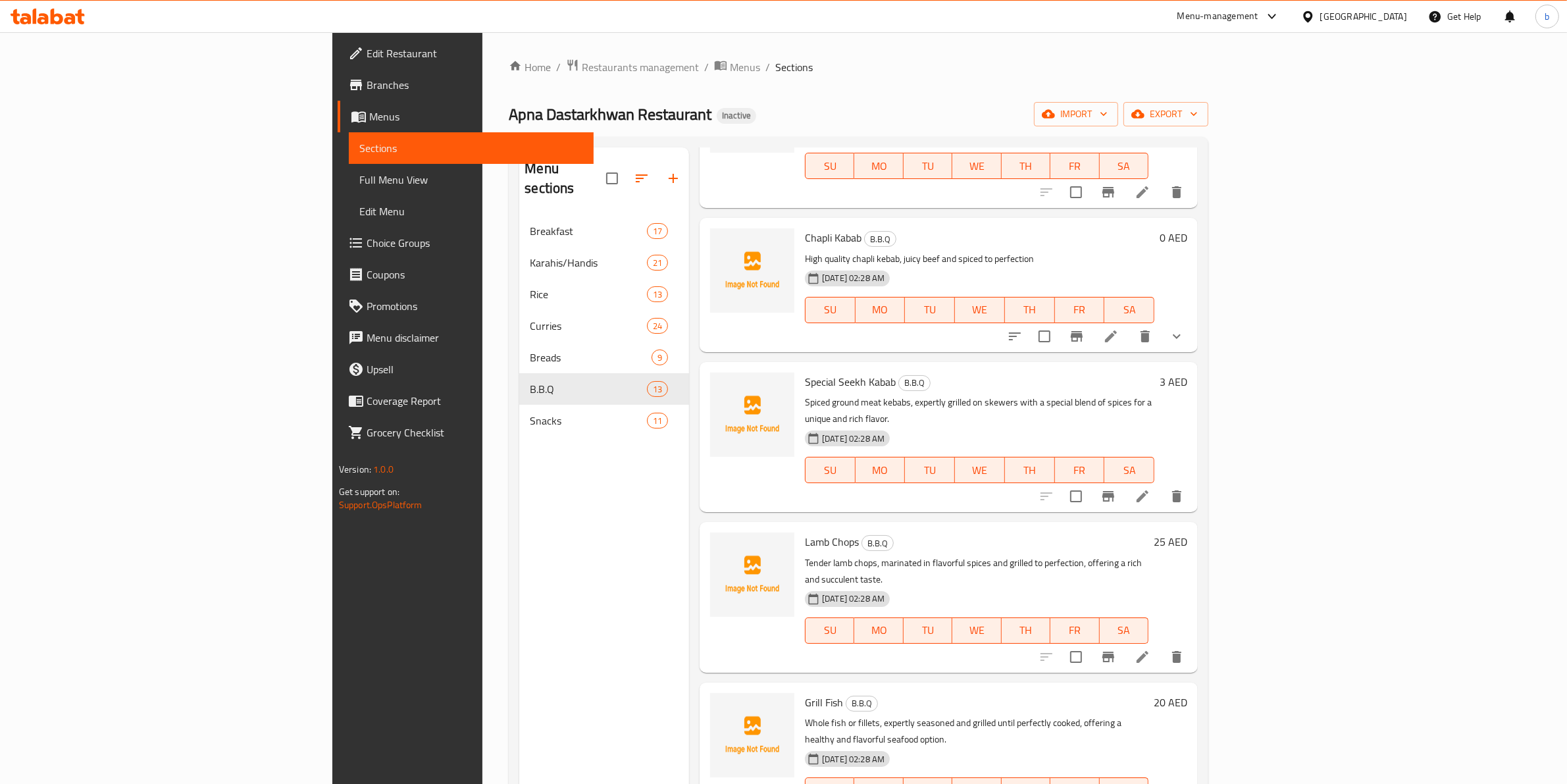
click at [1149, 651] on icon at bounding box center [1143, 657] width 12 height 12
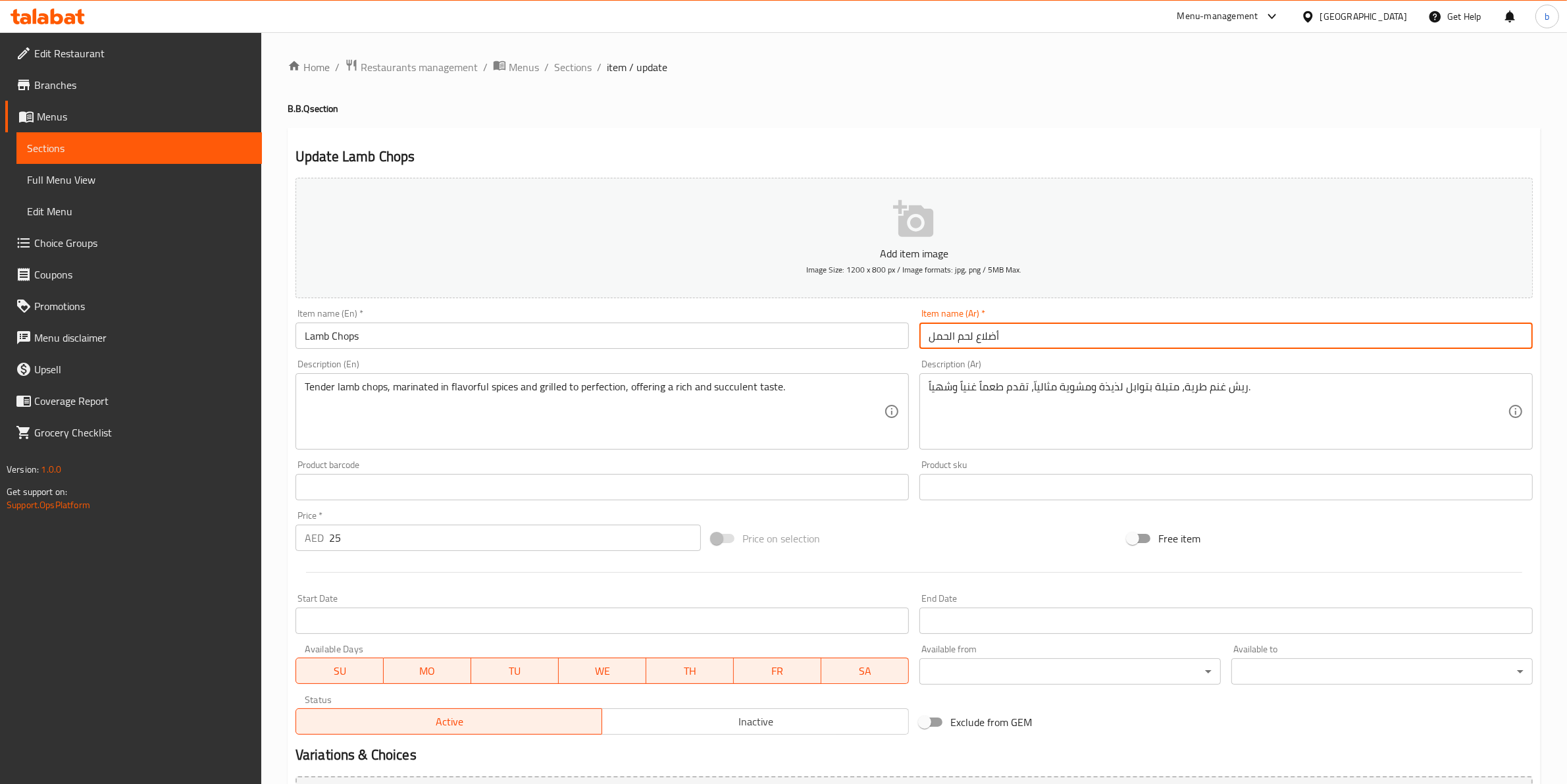
click at [937, 334] on input "أضلاع لحم الحمل" at bounding box center [1226, 335] width 613 height 26
click at [953, 334] on input "أضلاع لحم الحمل" at bounding box center [1226, 335] width 613 height 26
drag, startPoint x: 955, startPoint y: 334, endPoint x: 916, endPoint y: 334, distance: 39.0
click at [916, 334] on div "Item name (Ar)   * أضلاع لحم الحمل Item name (Ar) *" at bounding box center [1226, 329] width 624 height 51
type input "أضلاع لحم ضأن"
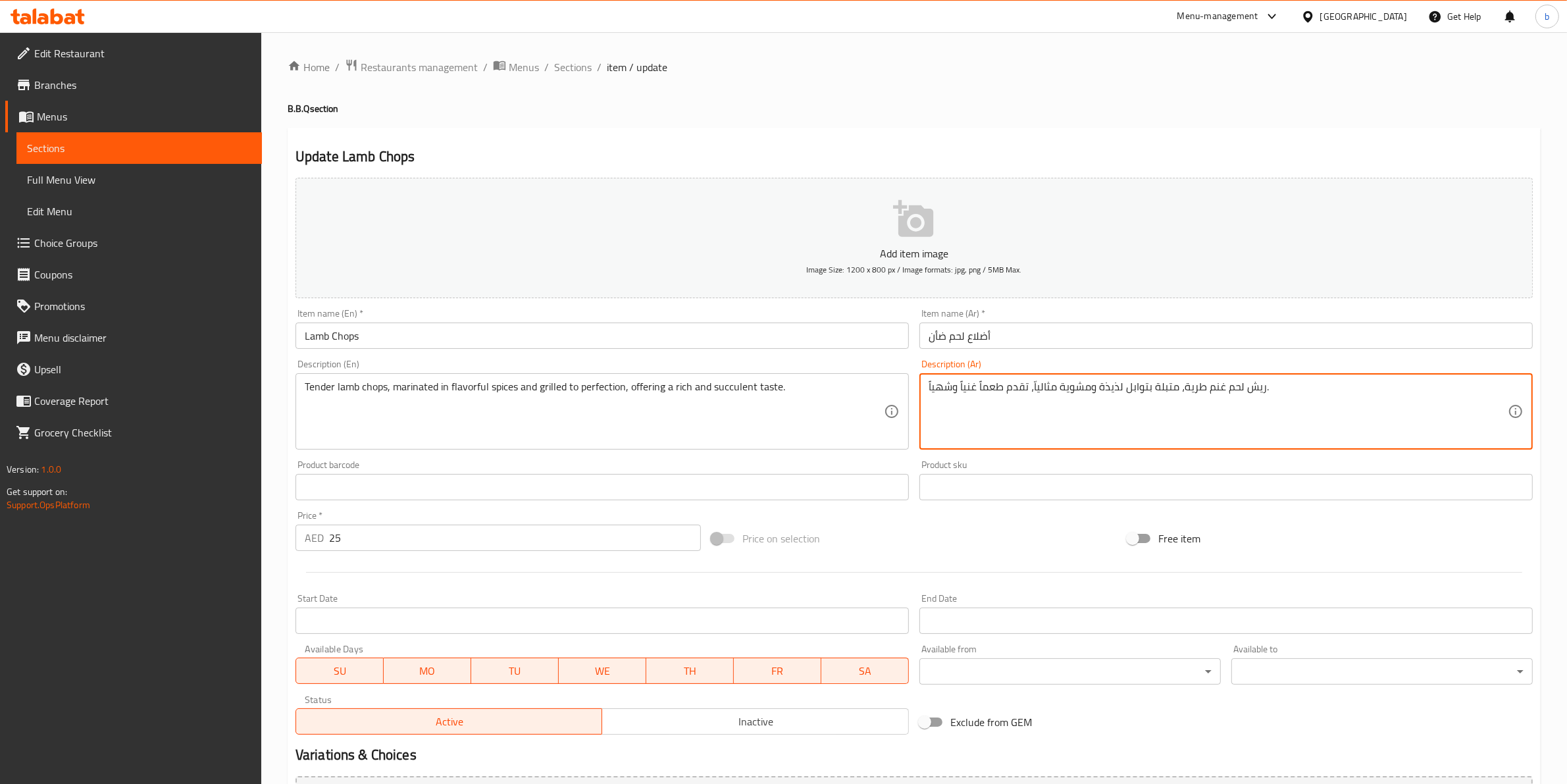
scroll to position [82, 0]
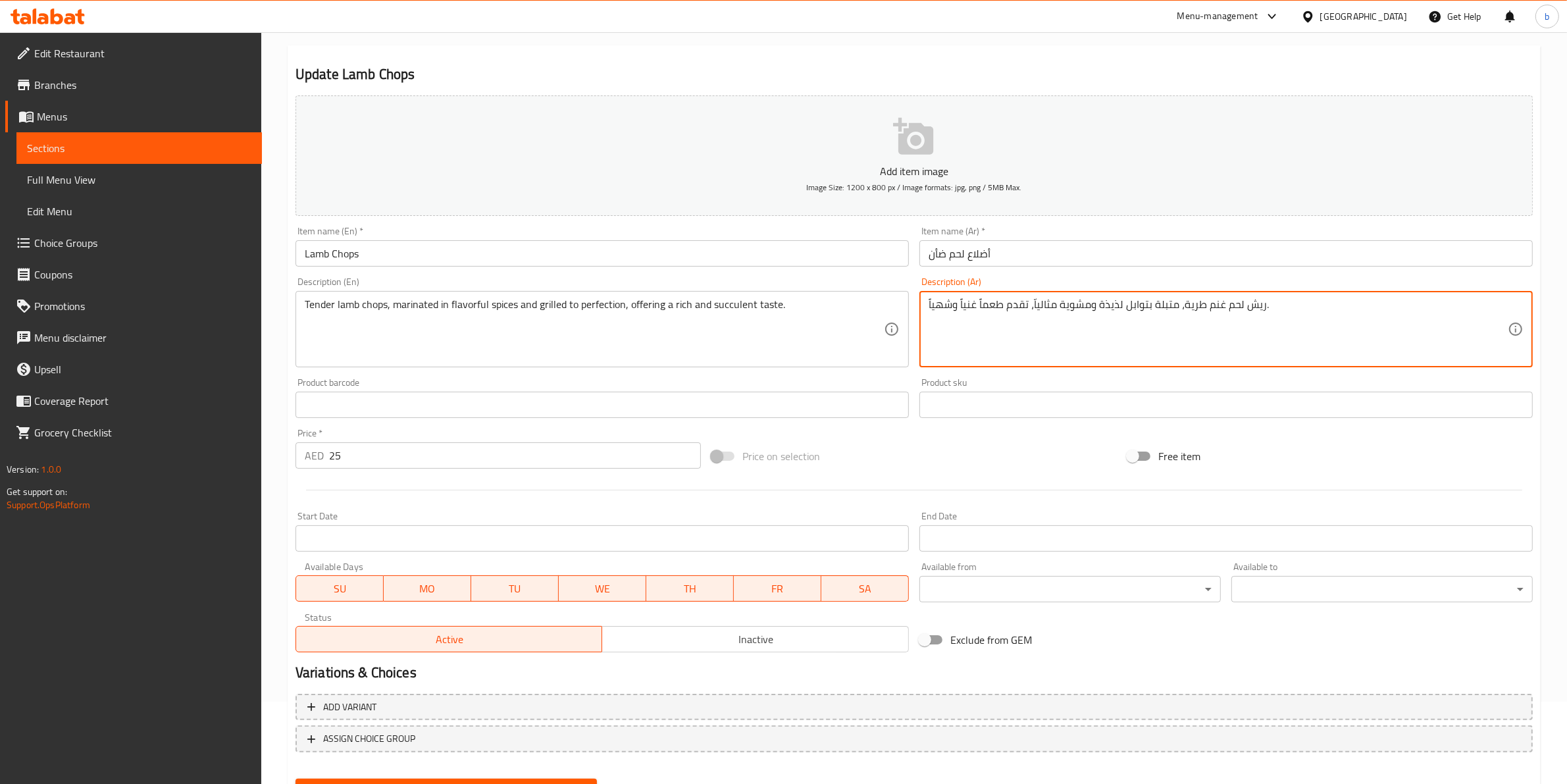
click at [1208, 302] on textarea "ريش لحم غنم طرية، متبلة بتوابل لذيذة ومشوية مثالياّ، تقدم طعماً غنياً وشهياً." at bounding box center [1218, 329] width 580 height 63
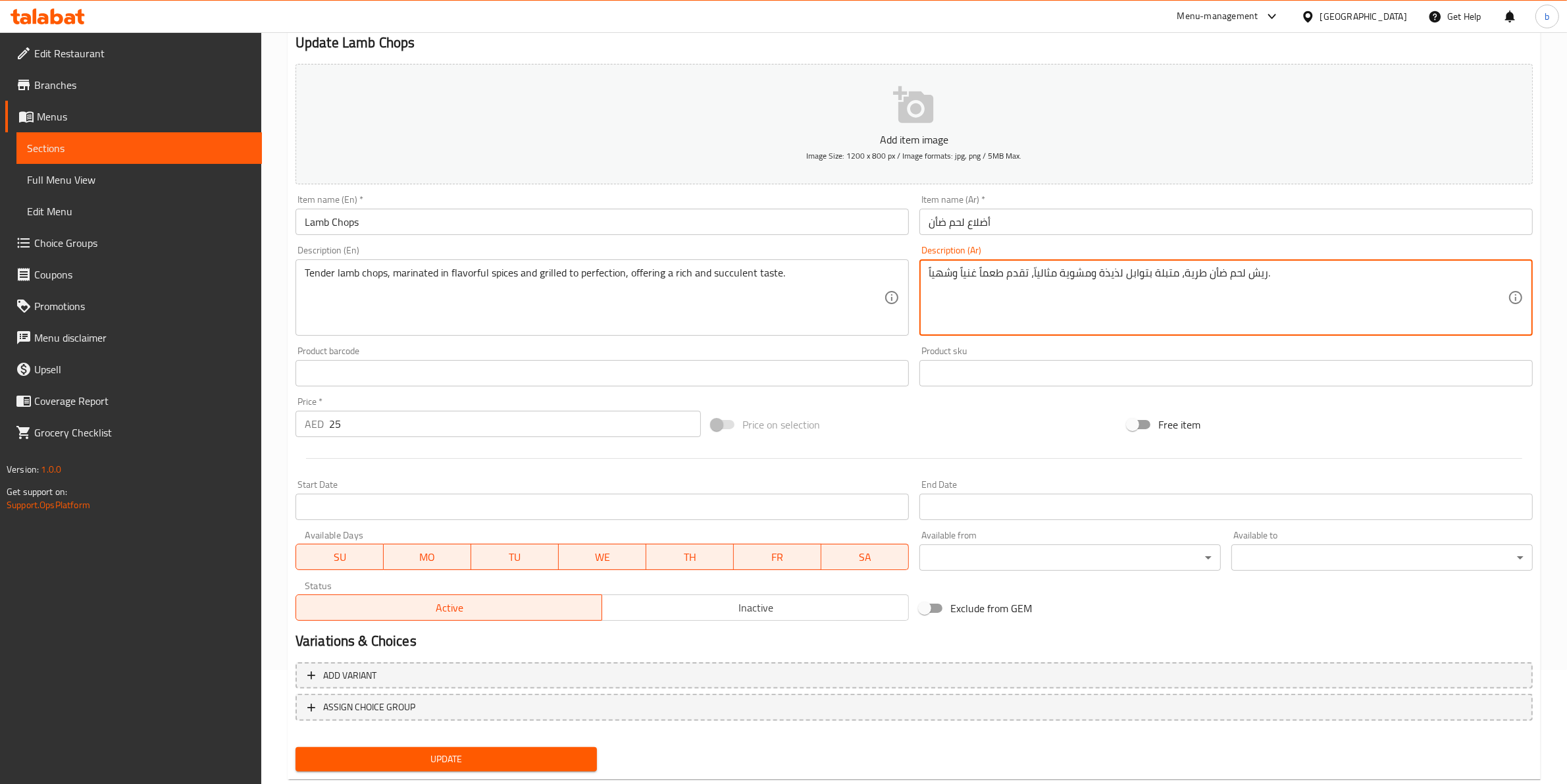
scroll to position [143, 0]
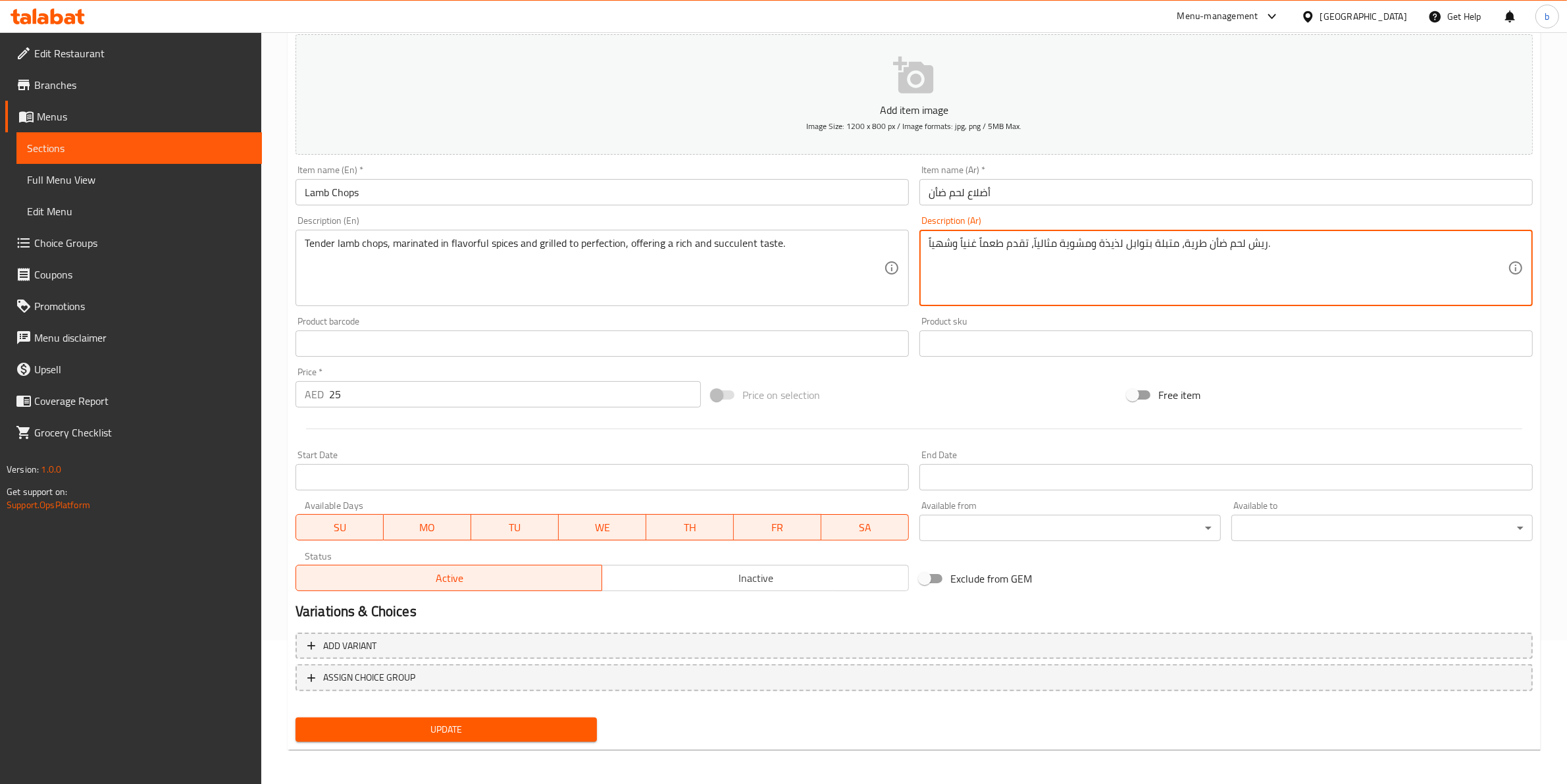
type textarea "ريش لحم ضأن طرية، متبلة بتوابل لذيذة ومشوية مثالياّ، تقدم طعماً غنياً وشهياً."
click at [491, 718] on button "Update" at bounding box center [447, 729] width 302 height 25
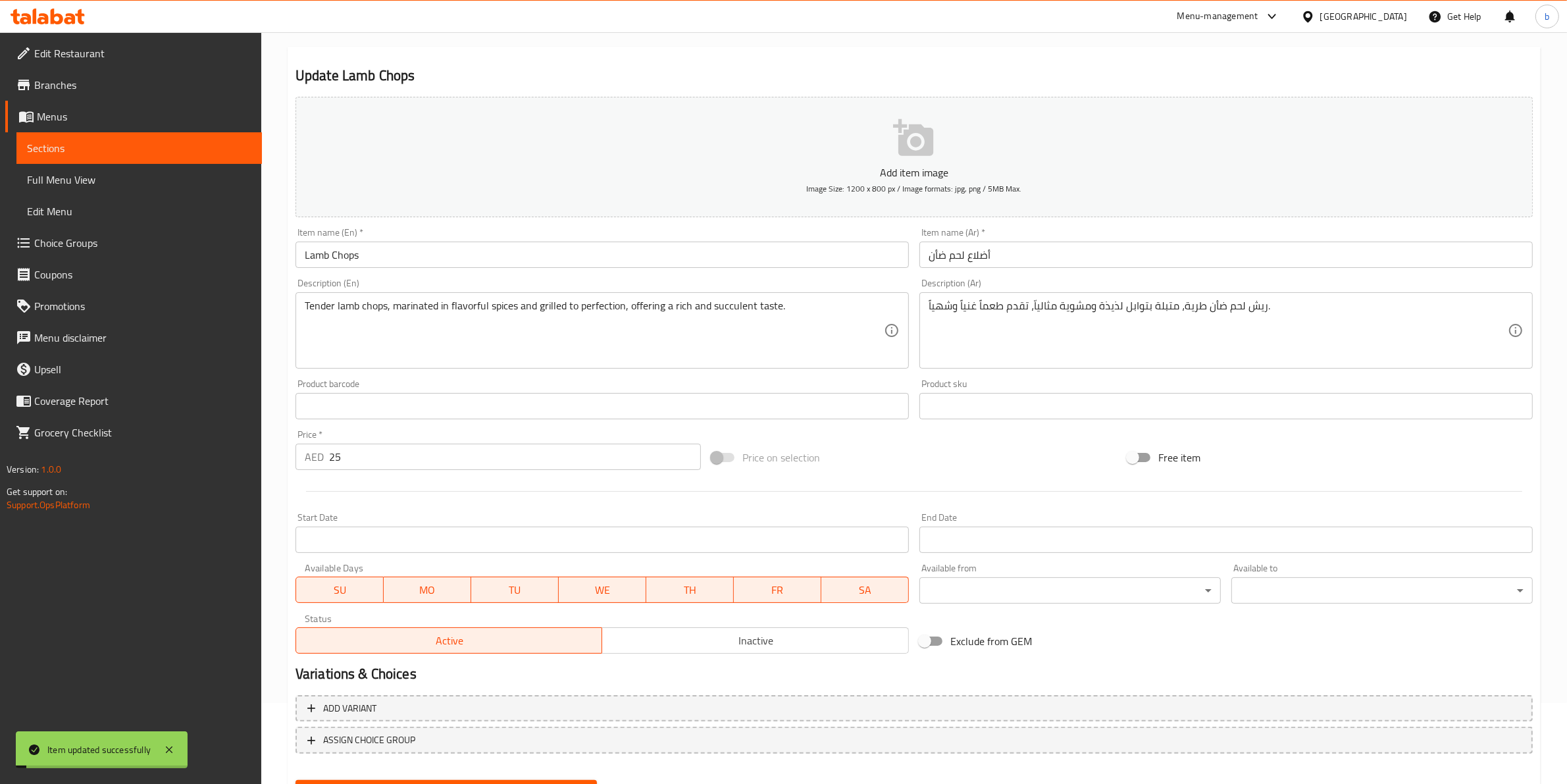
scroll to position [0, 0]
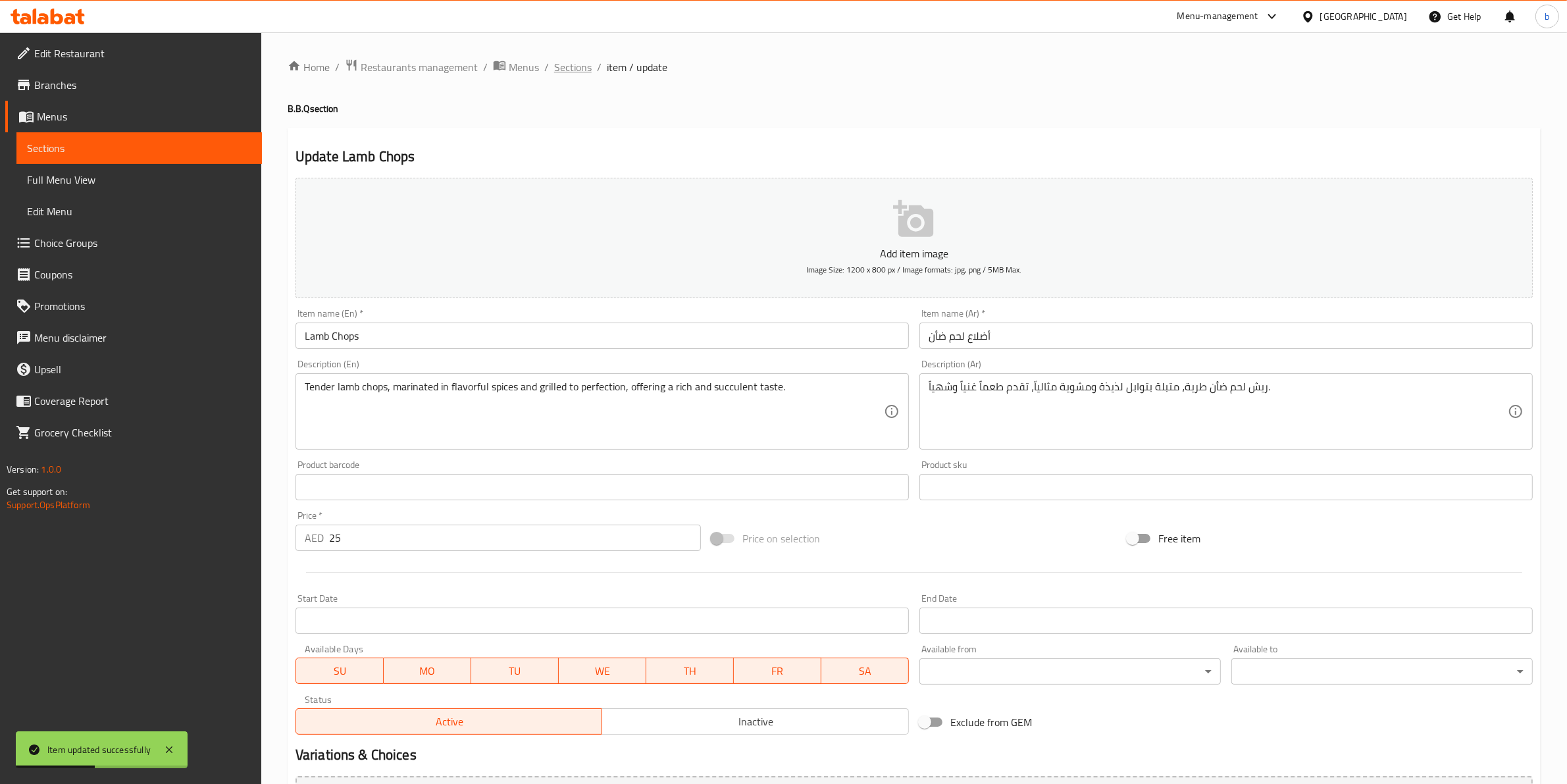
click at [573, 61] on span "Sections" at bounding box center [573, 66] width 37 height 16
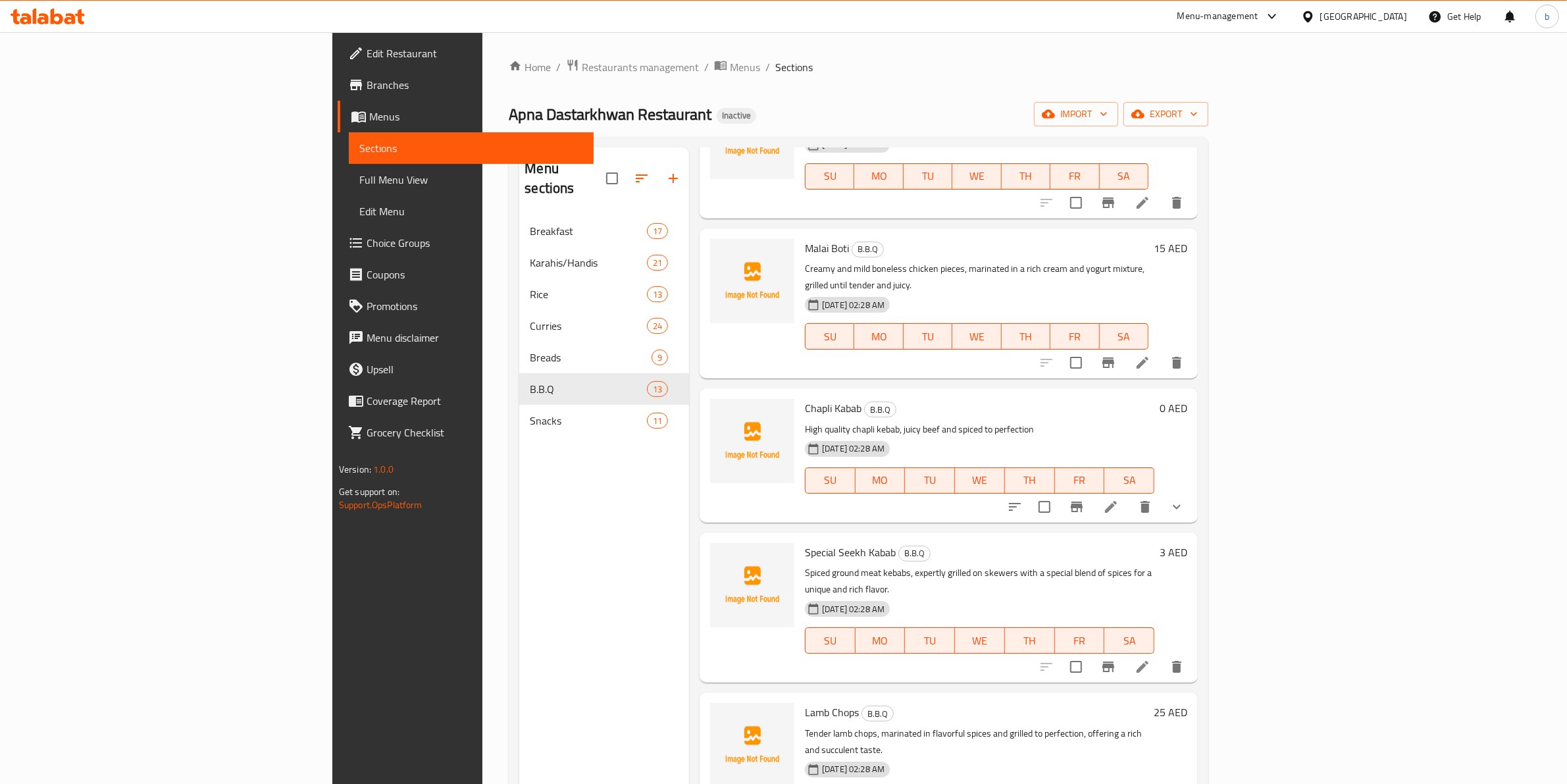
scroll to position [658, 0]
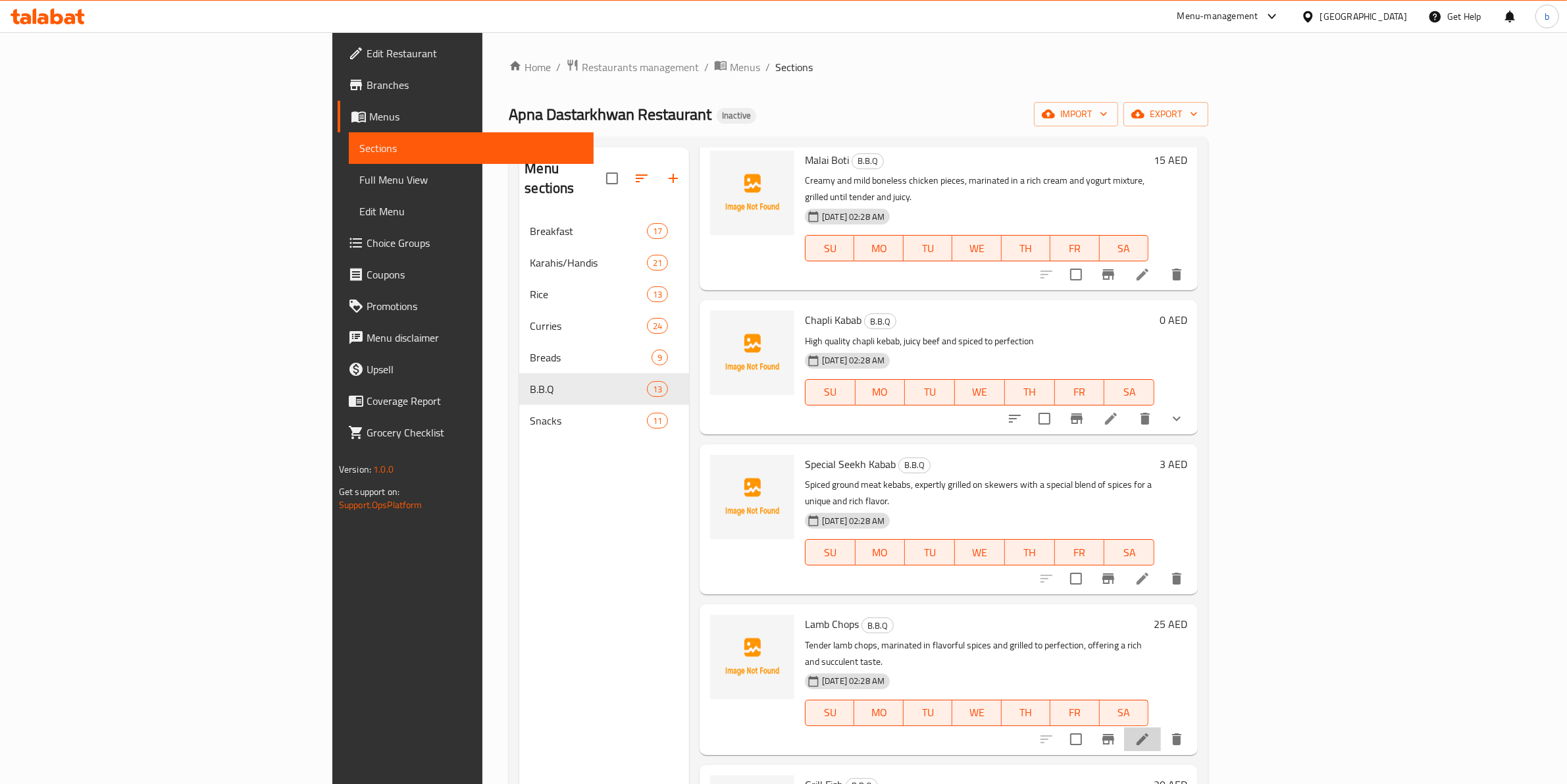
click at [1161, 727] on li at bounding box center [1142, 739] width 37 height 24
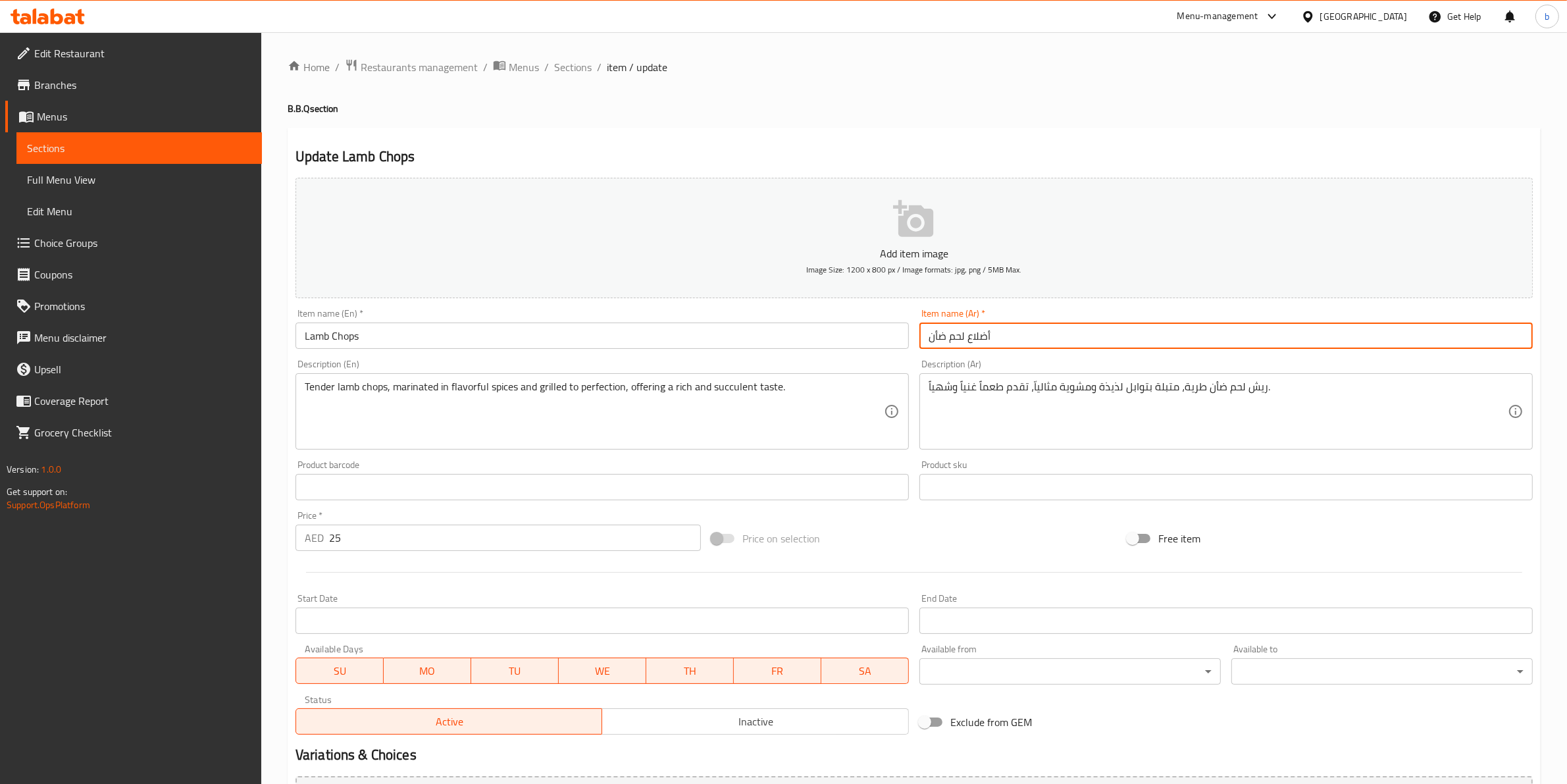
drag, startPoint x: 972, startPoint y: 334, endPoint x: 978, endPoint y: 335, distance: 6.1
click at [978, 335] on input "أضلاع لحم ضأن" at bounding box center [1226, 335] width 613 height 26
click at [968, 335] on input "أضلاع لحم ضأن" at bounding box center [1226, 335] width 613 height 26
click at [972, 339] on input "أضلاع لحم ضأن" at bounding box center [1226, 335] width 613 height 26
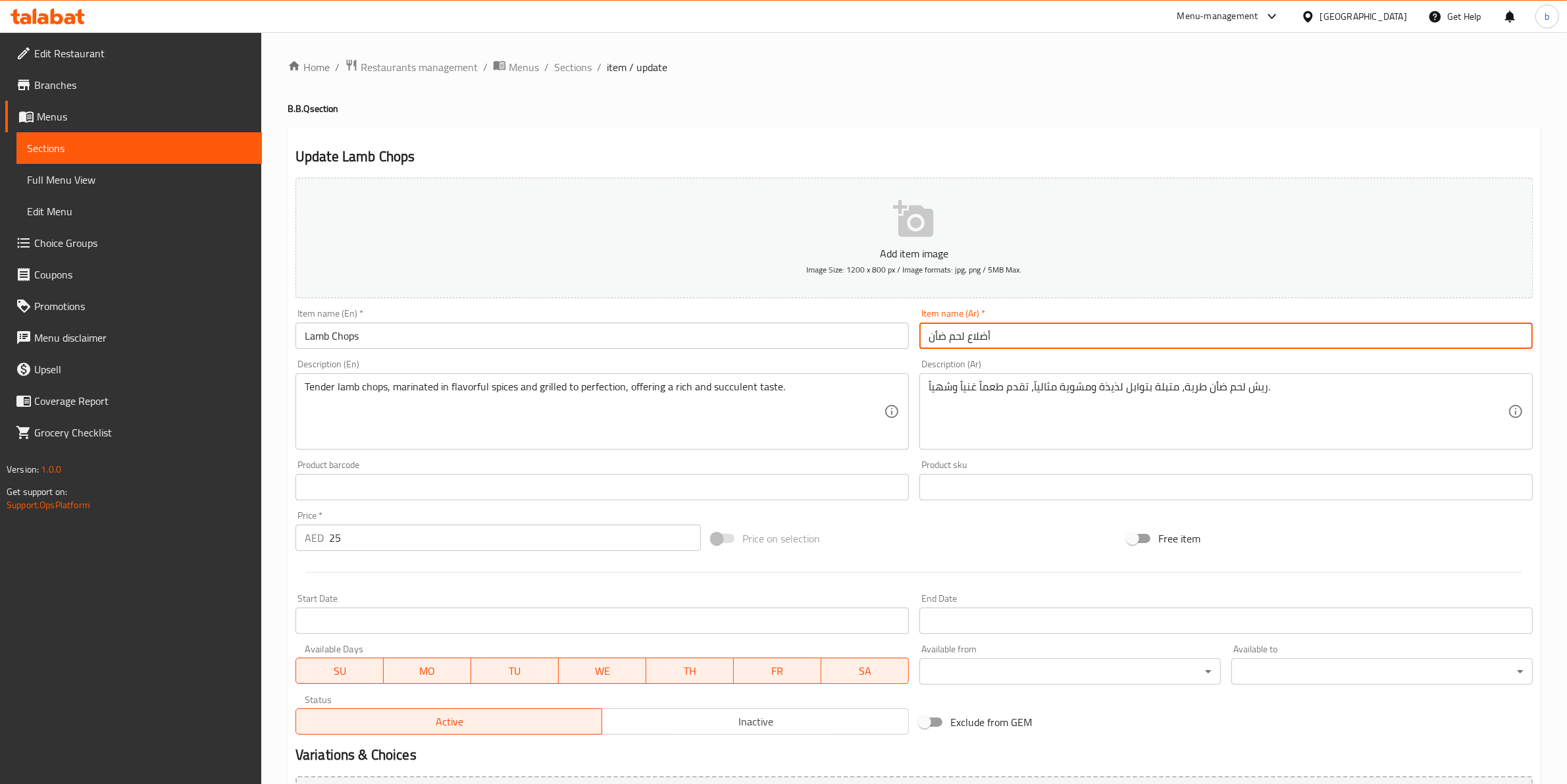
drag, startPoint x: 966, startPoint y: 339, endPoint x: 1011, endPoint y: 320, distance: 48.8
click at [1011, 320] on div "Item name (Ar)   * أضلاع لحم ضأن Item name (Ar) *" at bounding box center [1226, 329] width 613 height 40
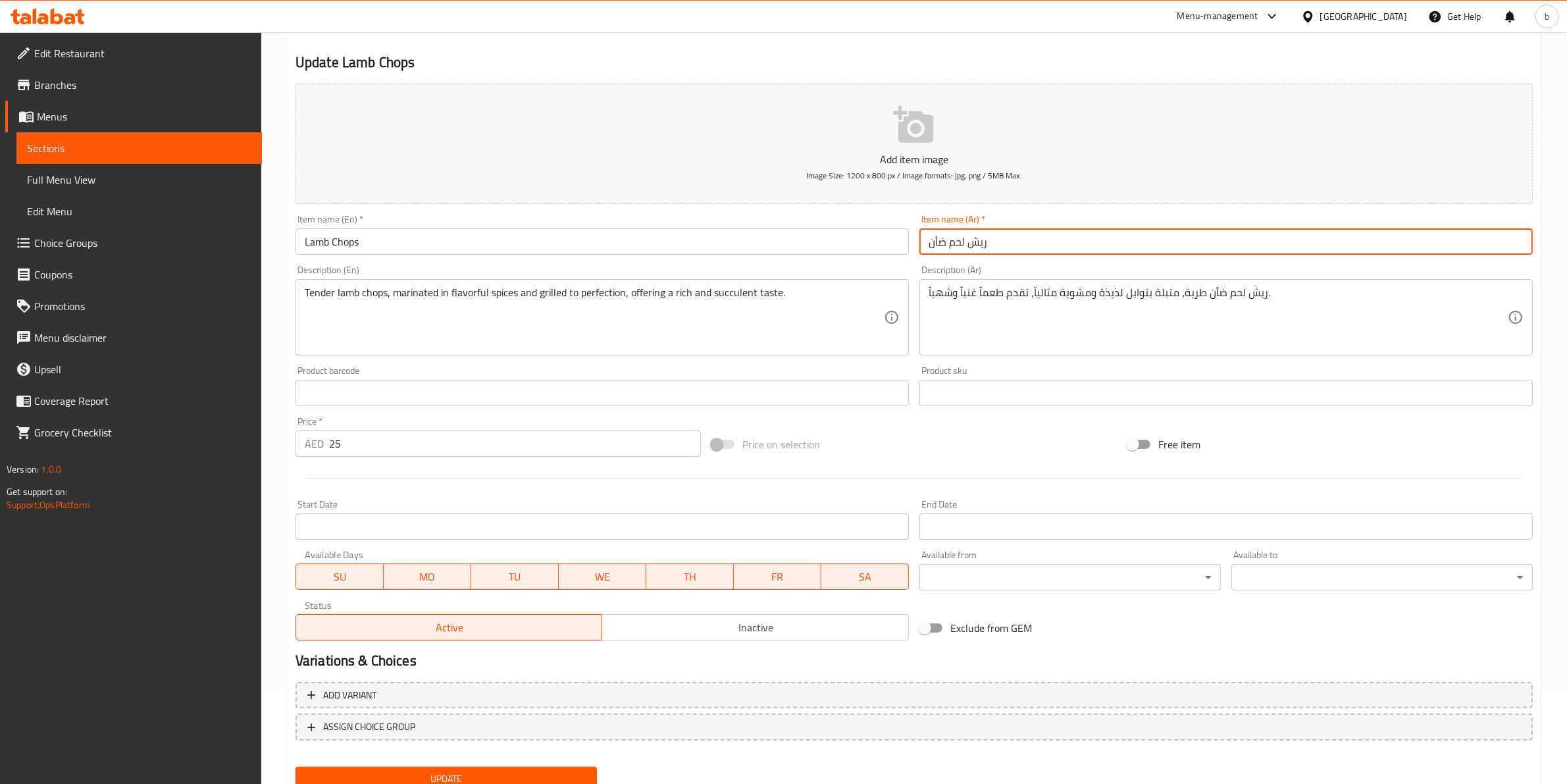
scroll to position [143, 0]
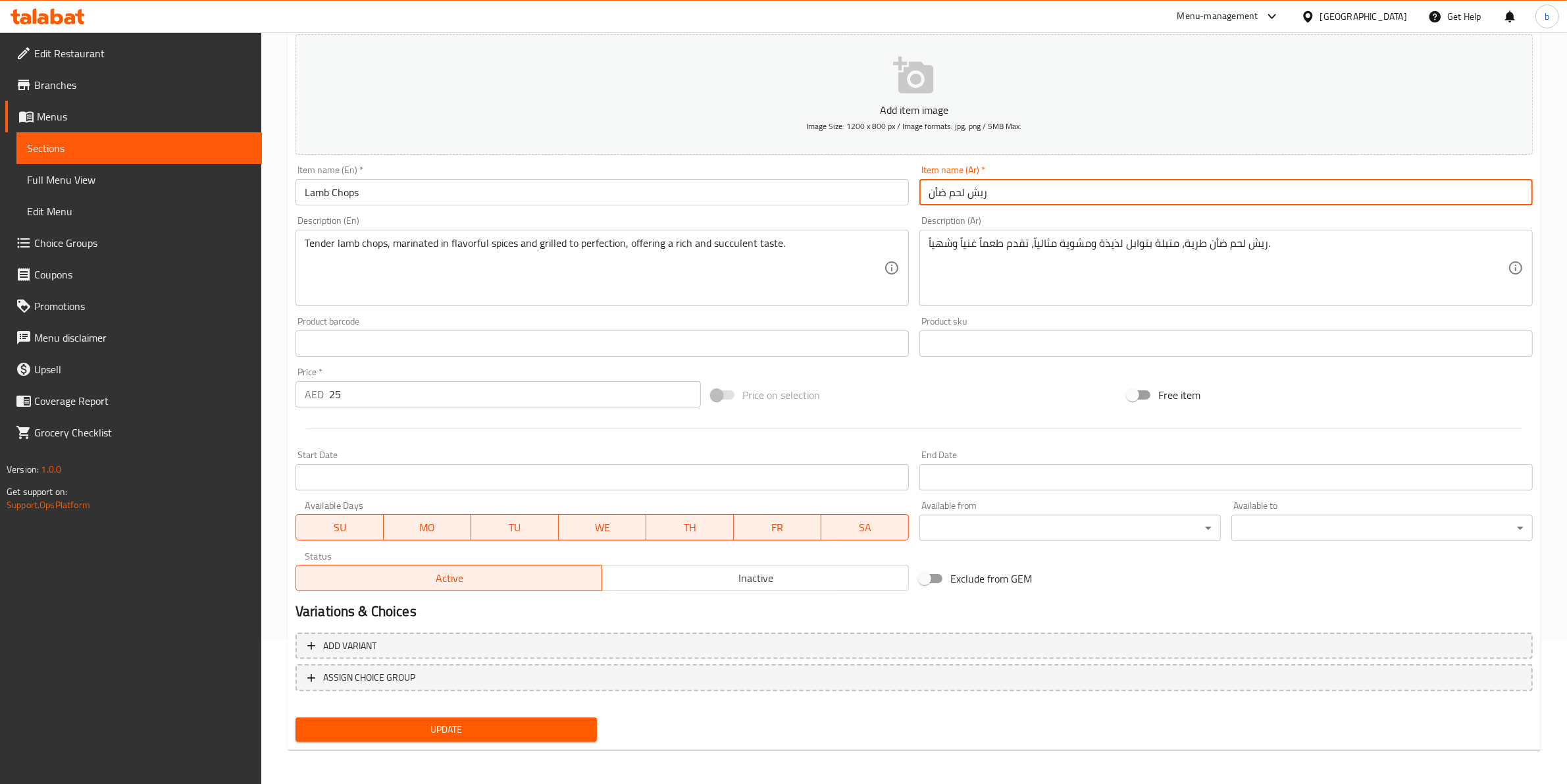
type input "ريش لحم ضأن"
click at [463, 741] on div "Update" at bounding box center [447, 729] width 312 height 35
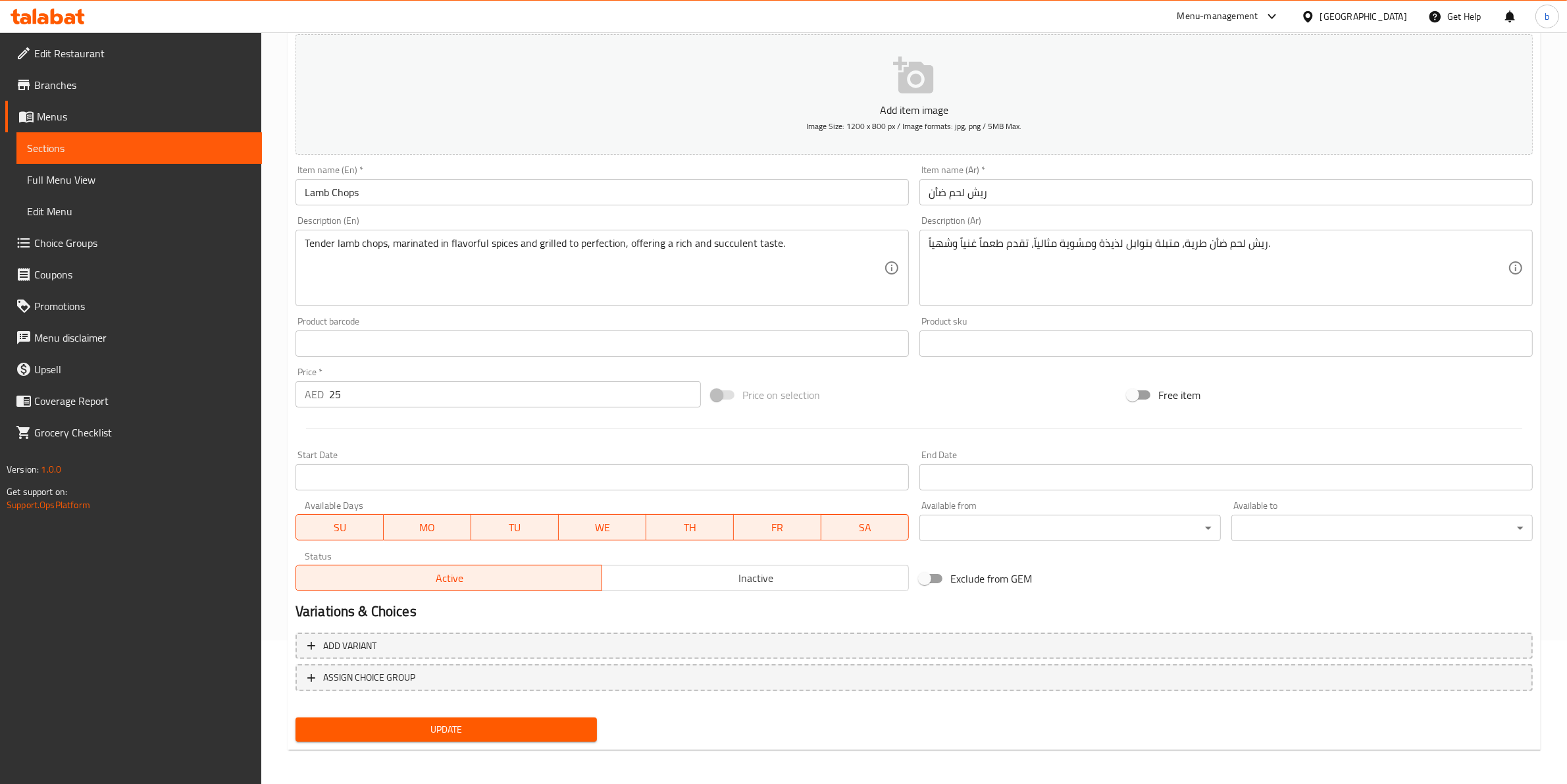
click at [502, 734] on span "Update" at bounding box center [446, 729] width 280 height 16
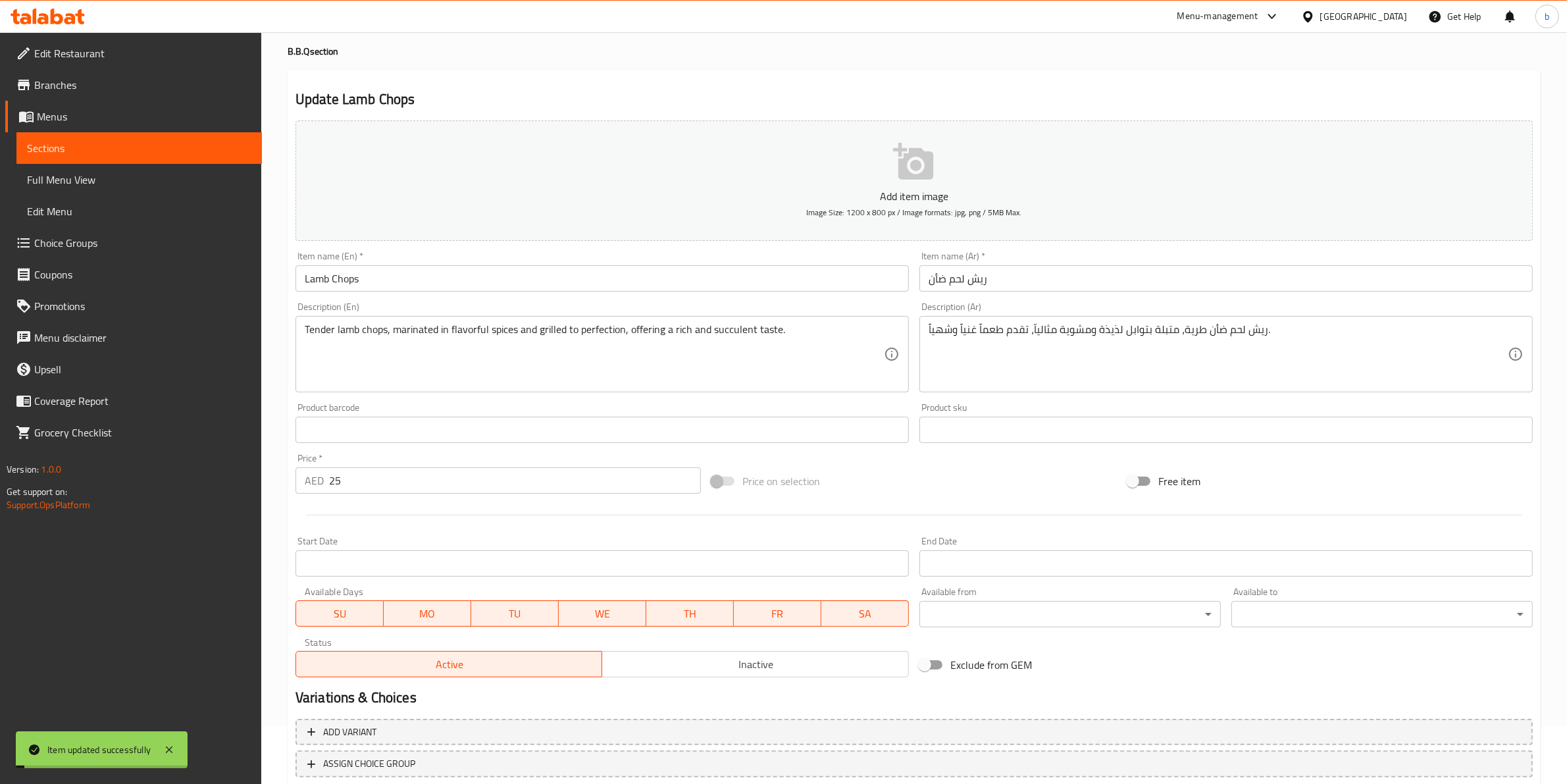
scroll to position [0, 0]
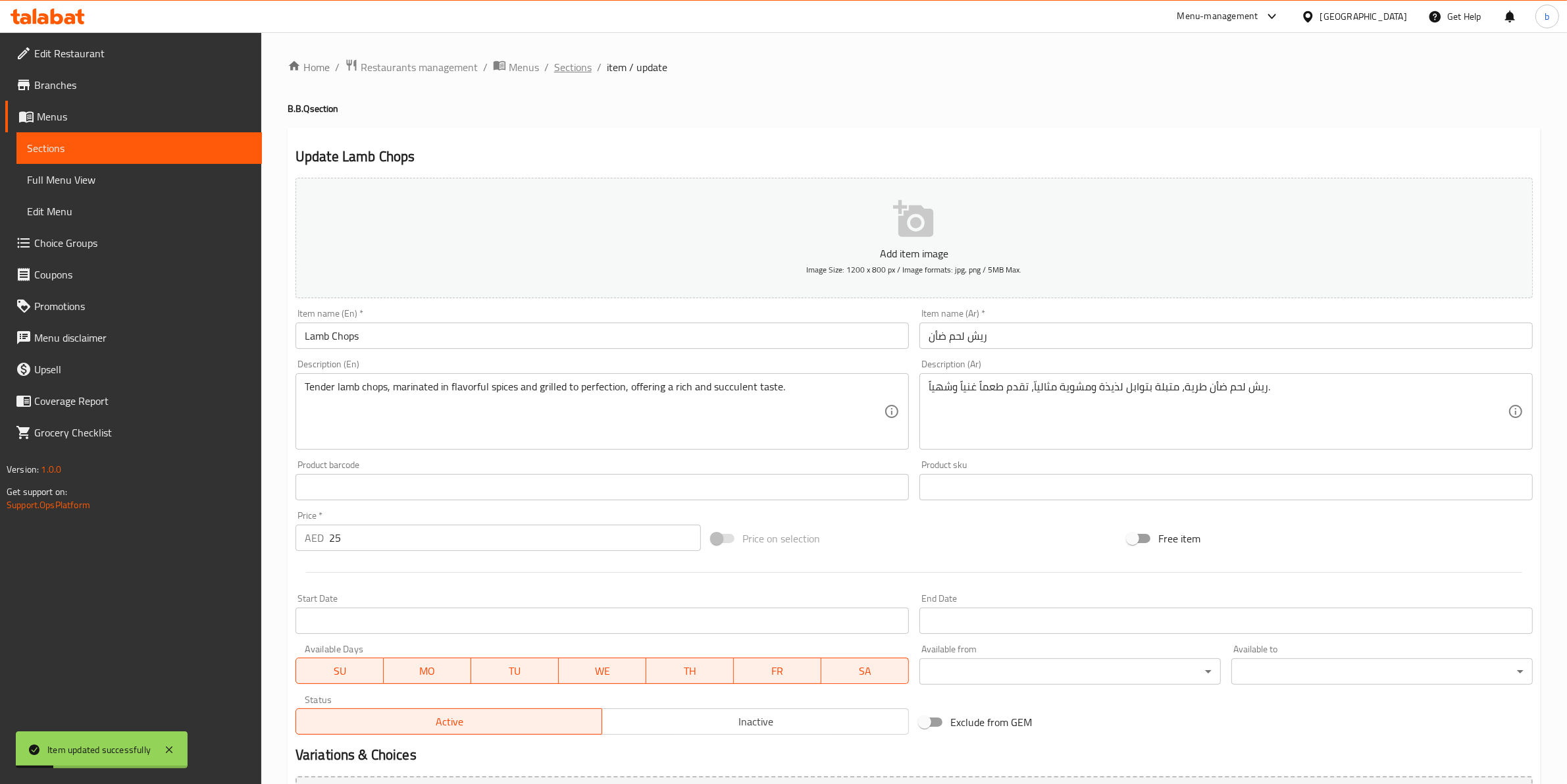
click at [566, 60] on span "Sections" at bounding box center [573, 66] width 37 height 16
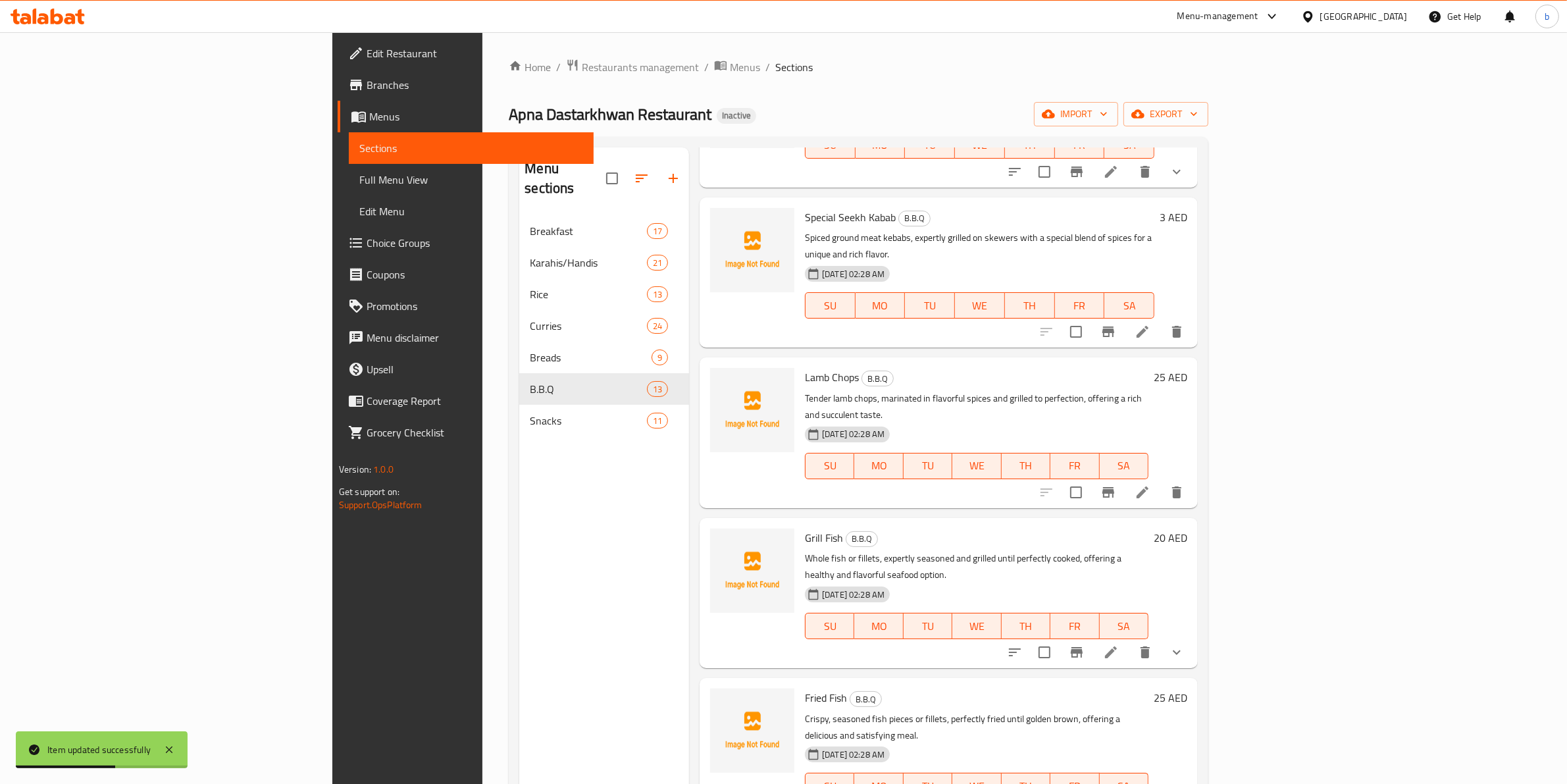
scroll to position [1069, 0]
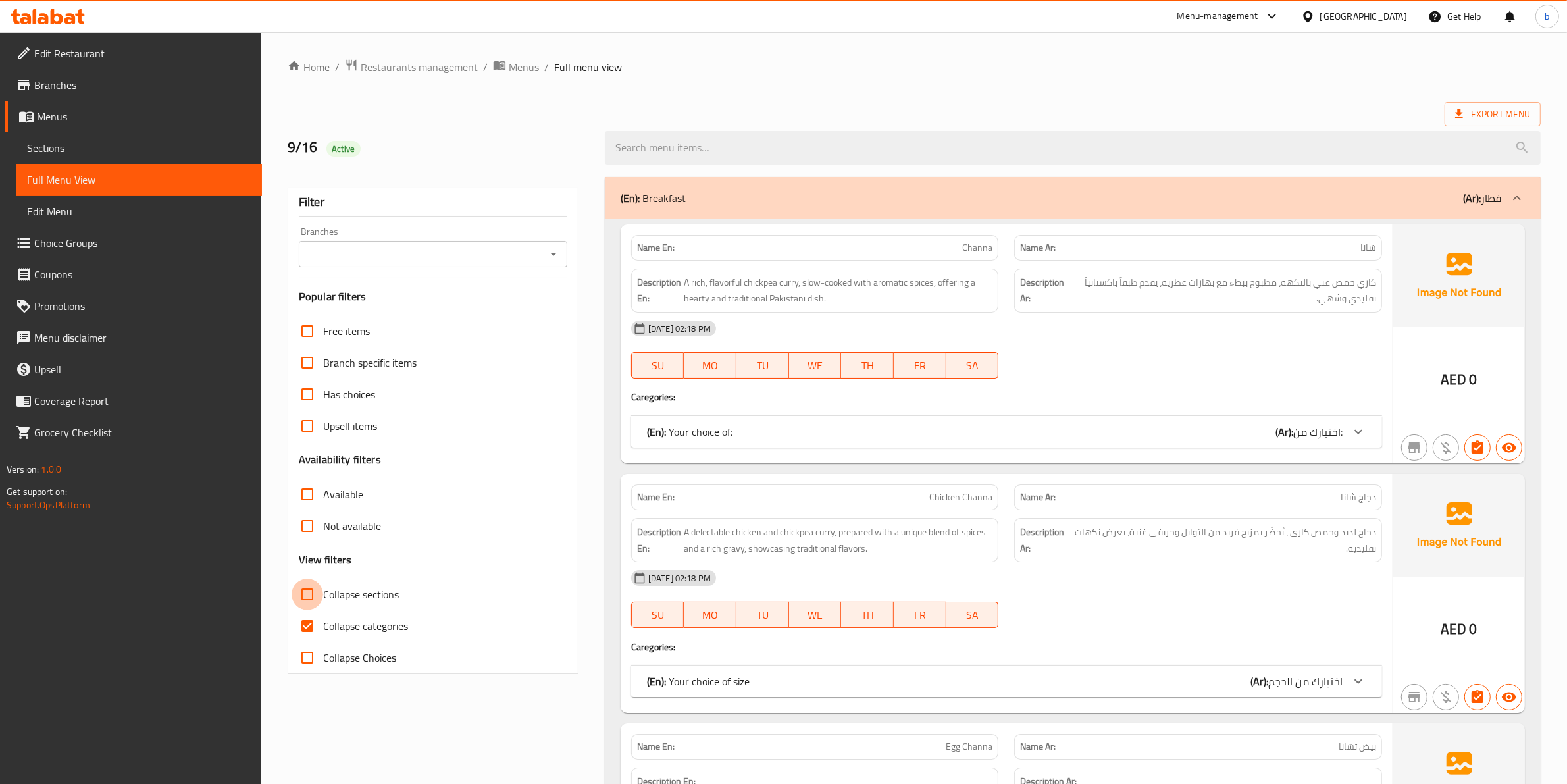
click at [309, 600] on input "Collapse sections" at bounding box center [307, 594] width 31 height 31
checkbox input "true"
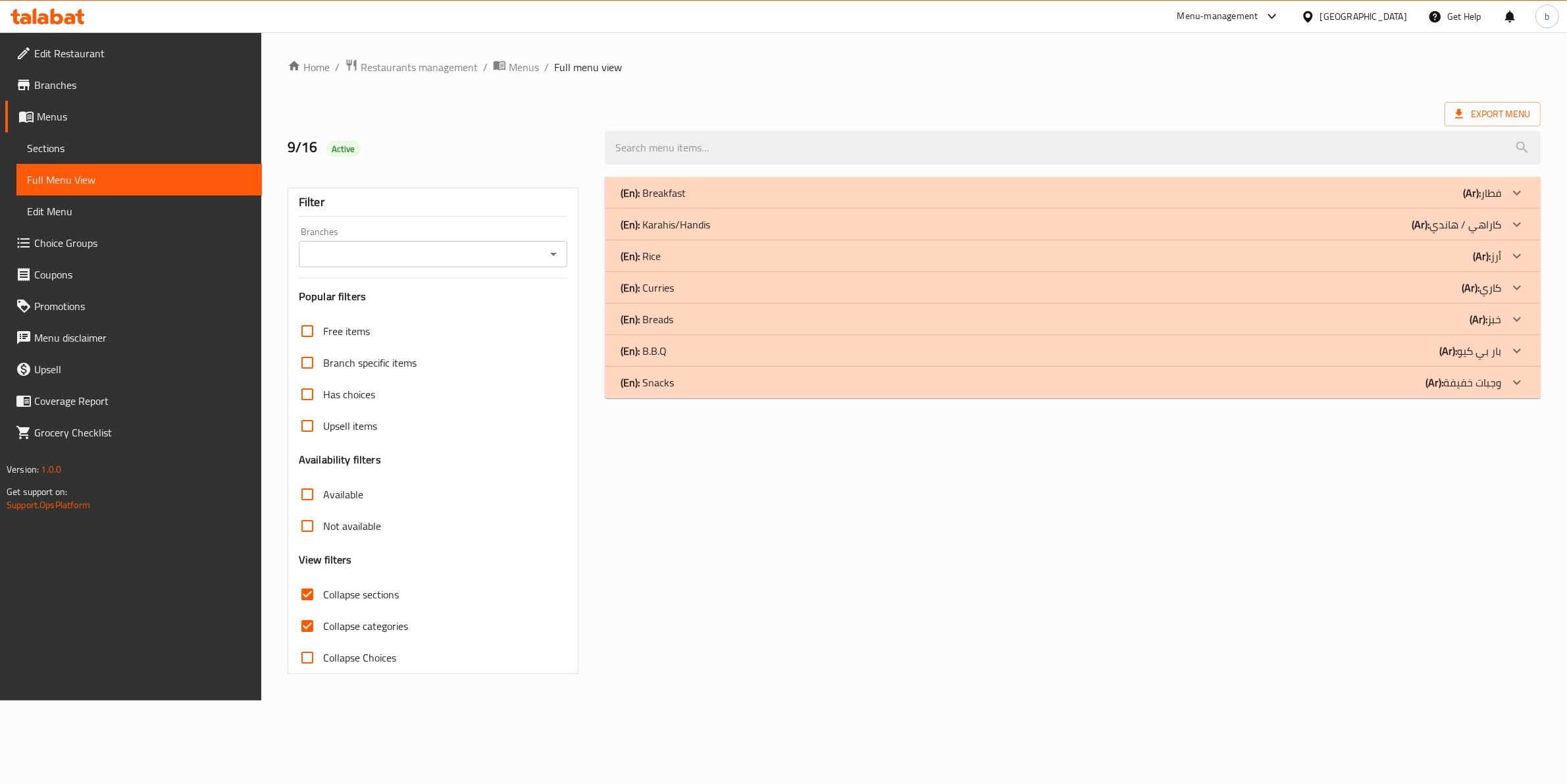
drag, startPoint x: 308, startPoint y: 623, endPoint x: 339, endPoint y: 611, distance: 33.2
click at [308, 625] on input "Collapse categories" at bounding box center [307, 626] width 31 height 31
checkbox input "false"
click at [1527, 346] on icon at bounding box center [1530, 350] width 16 height 16
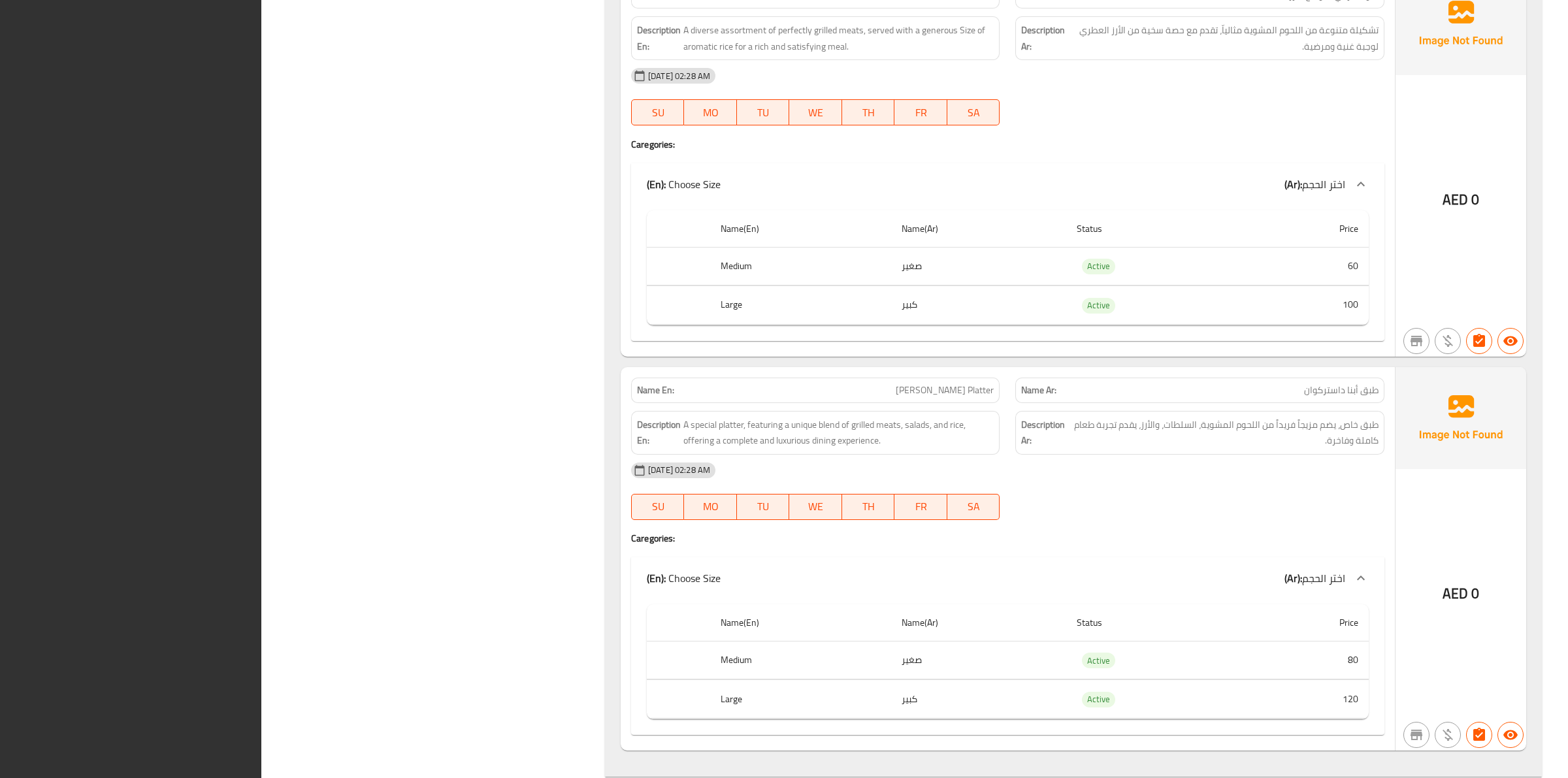
scroll to position [3311, 0]
